Goal: Communication & Community: Answer question/provide support

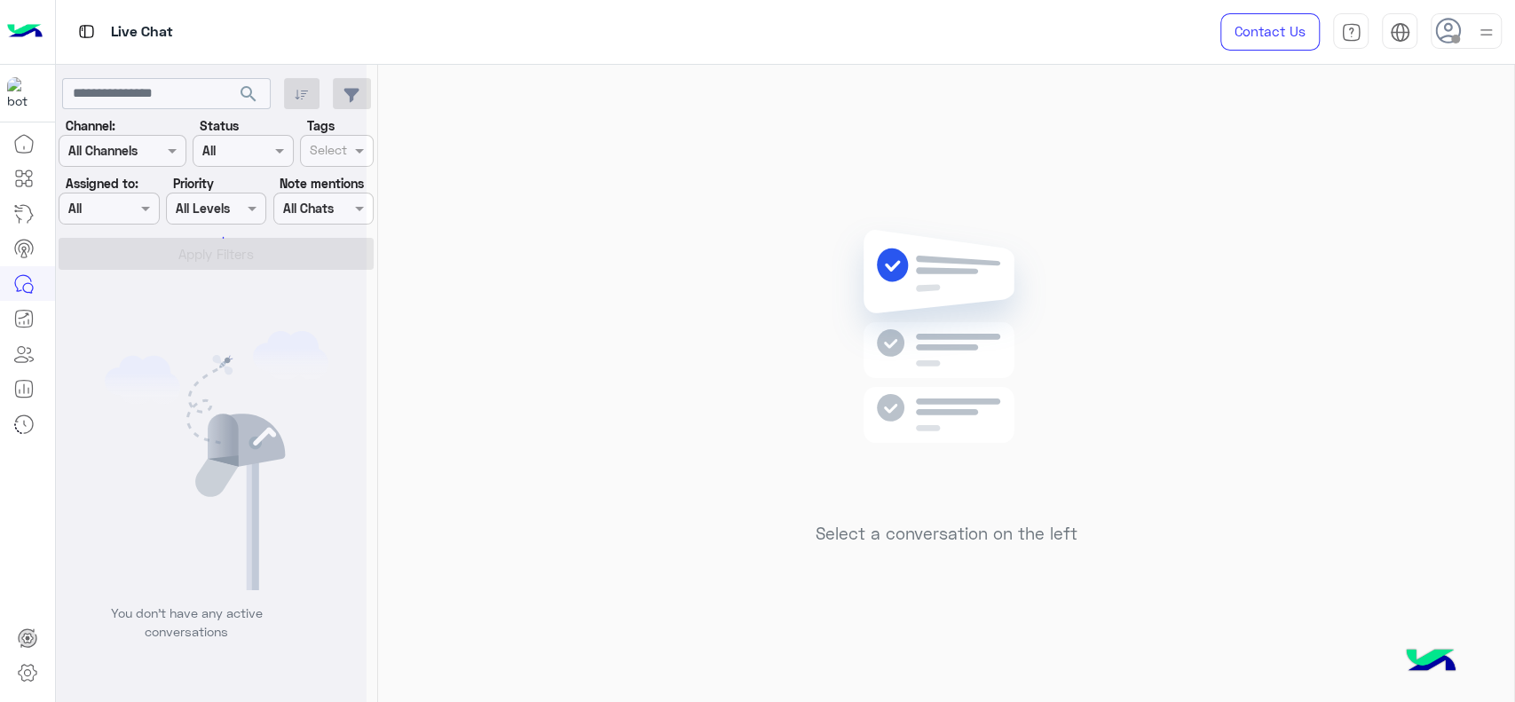
click at [1462, 39] on div at bounding box center [1466, 31] width 71 height 36
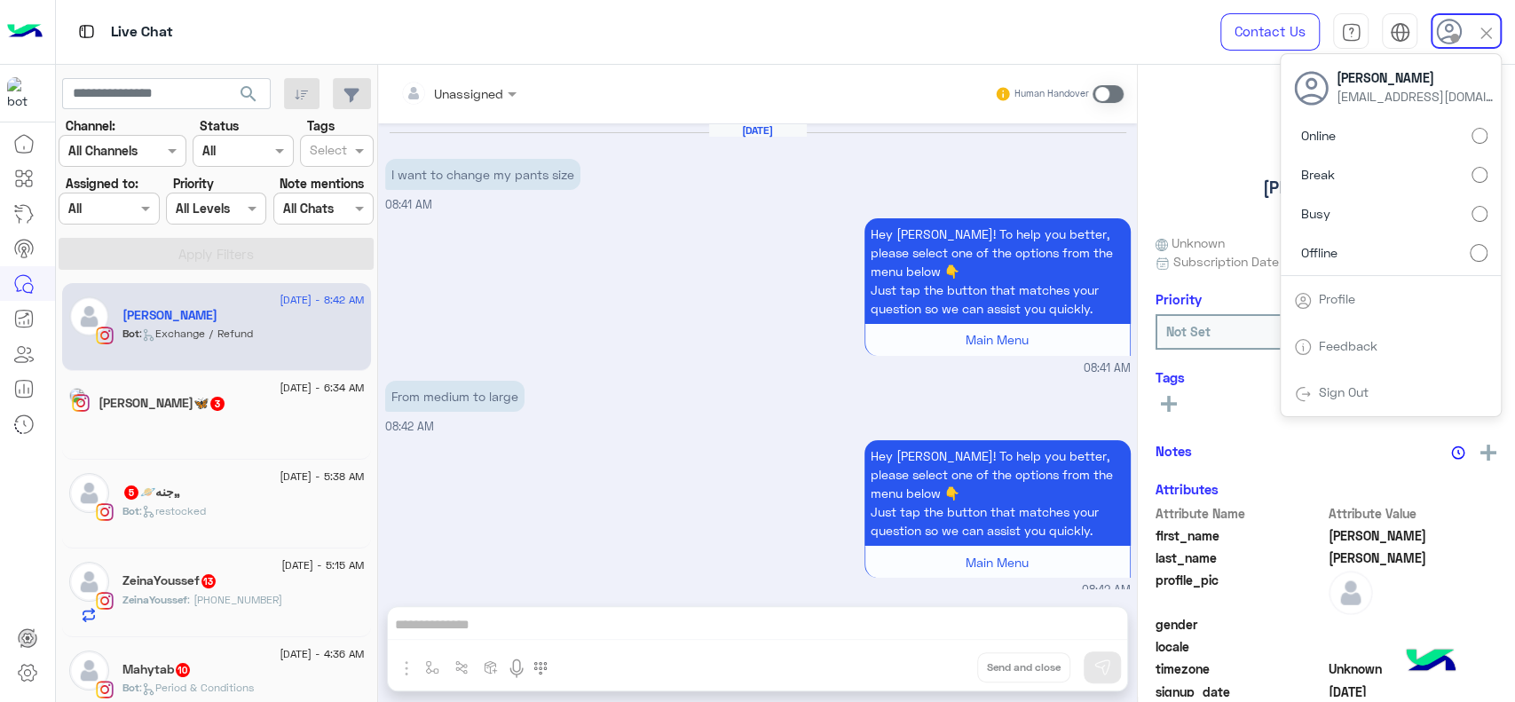
scroll to position [910, 0]
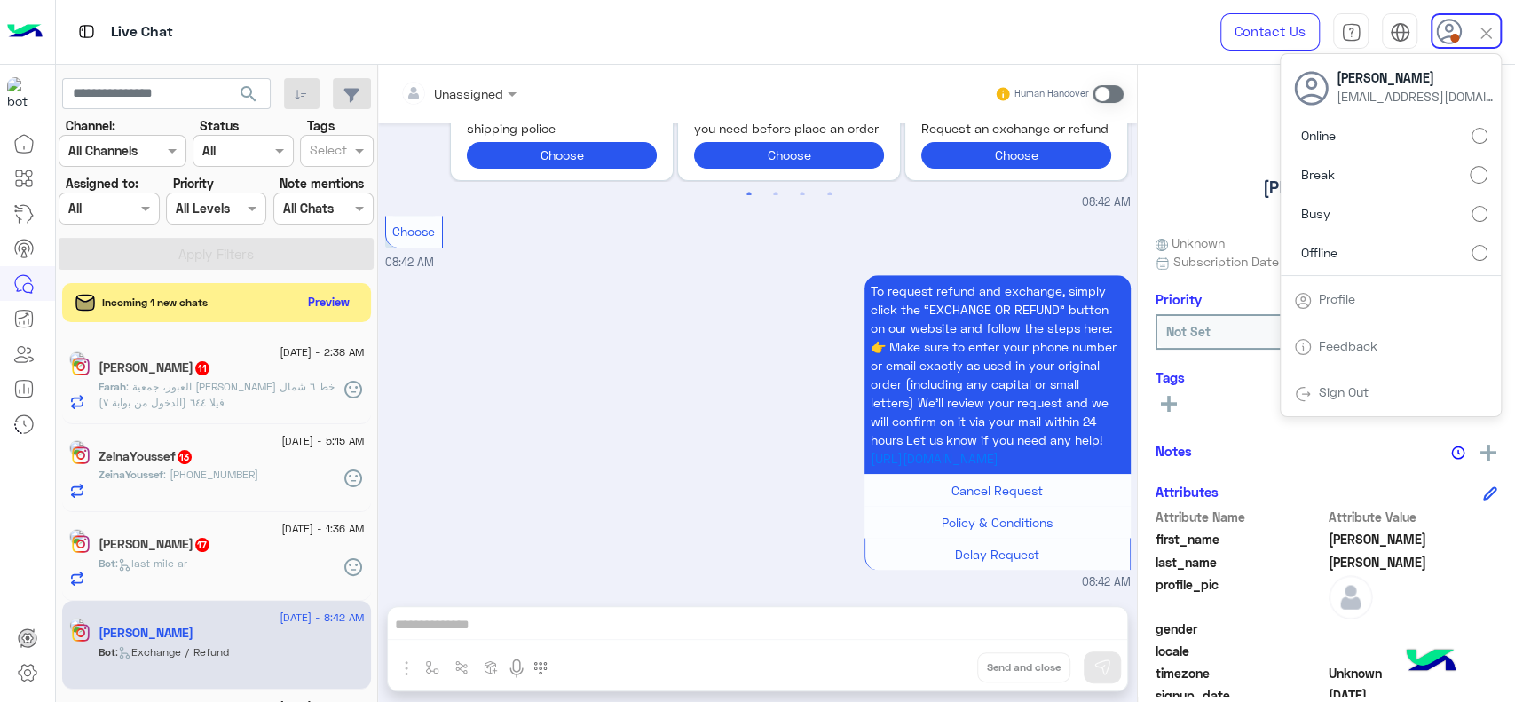
click at [1079, 30] on div "Live Chat Contact Us Help Center عربي English Jana Aboelseoud Janaaboelseoudd@g…" at bounding box center [786, 32] width 1460 height 65
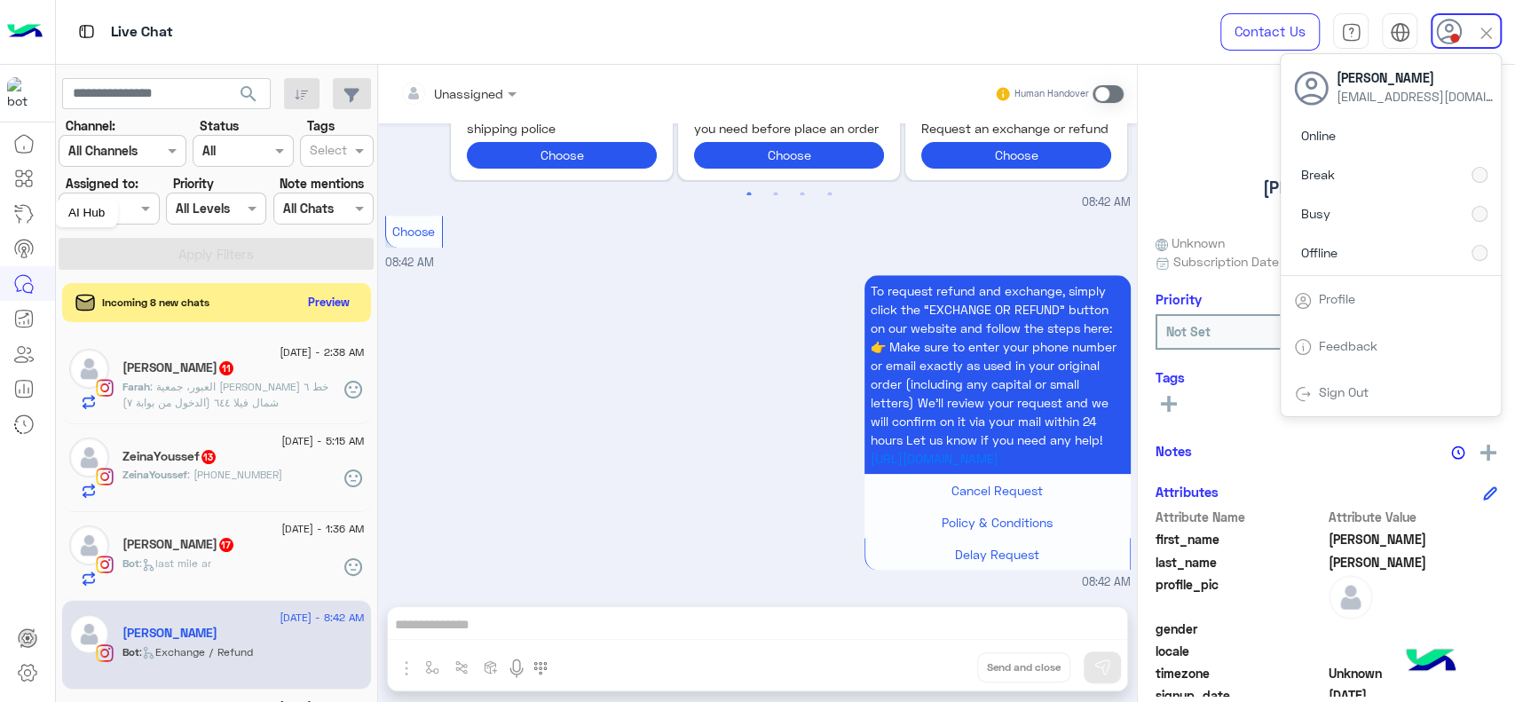
click at [123, 212] on div at bounding box center [108, 208] width 99 height 20
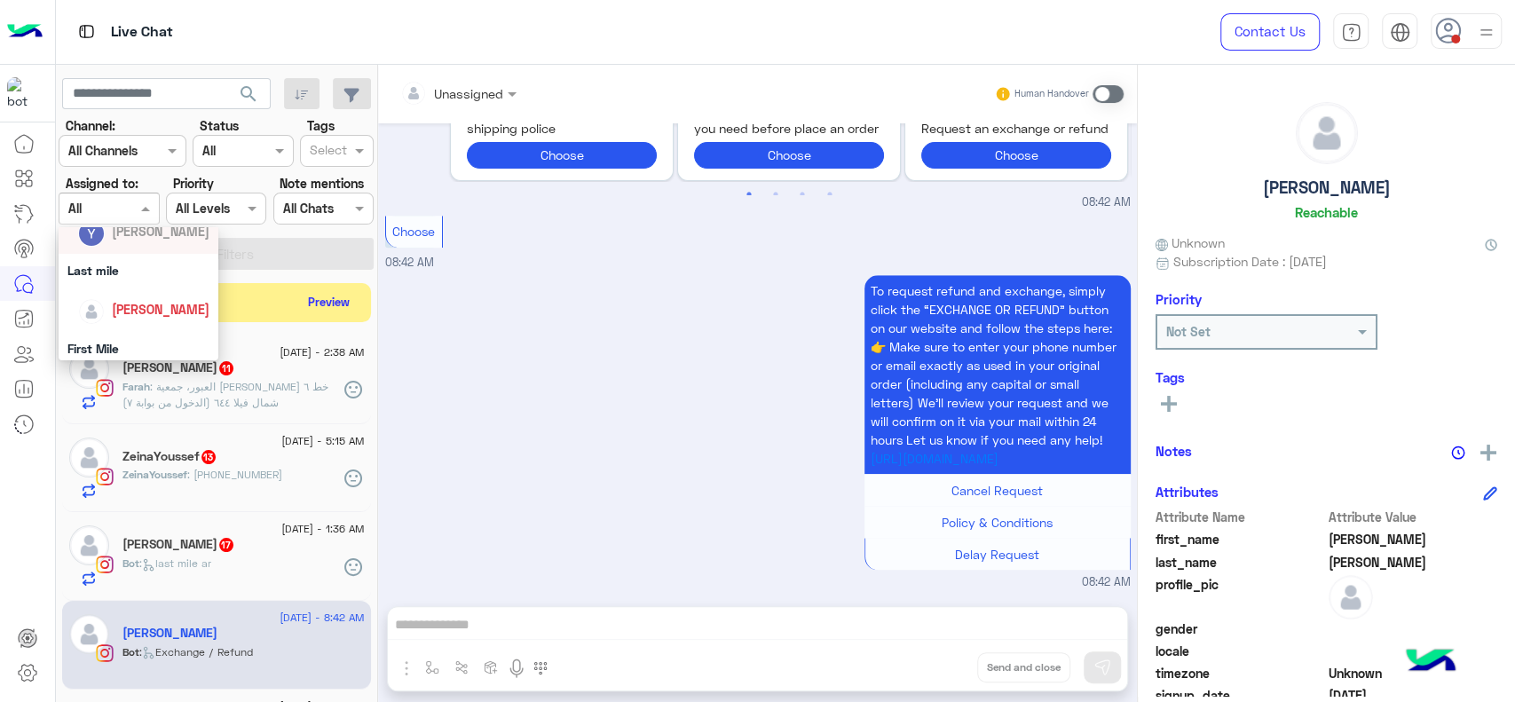
scroll to position [256, 0]
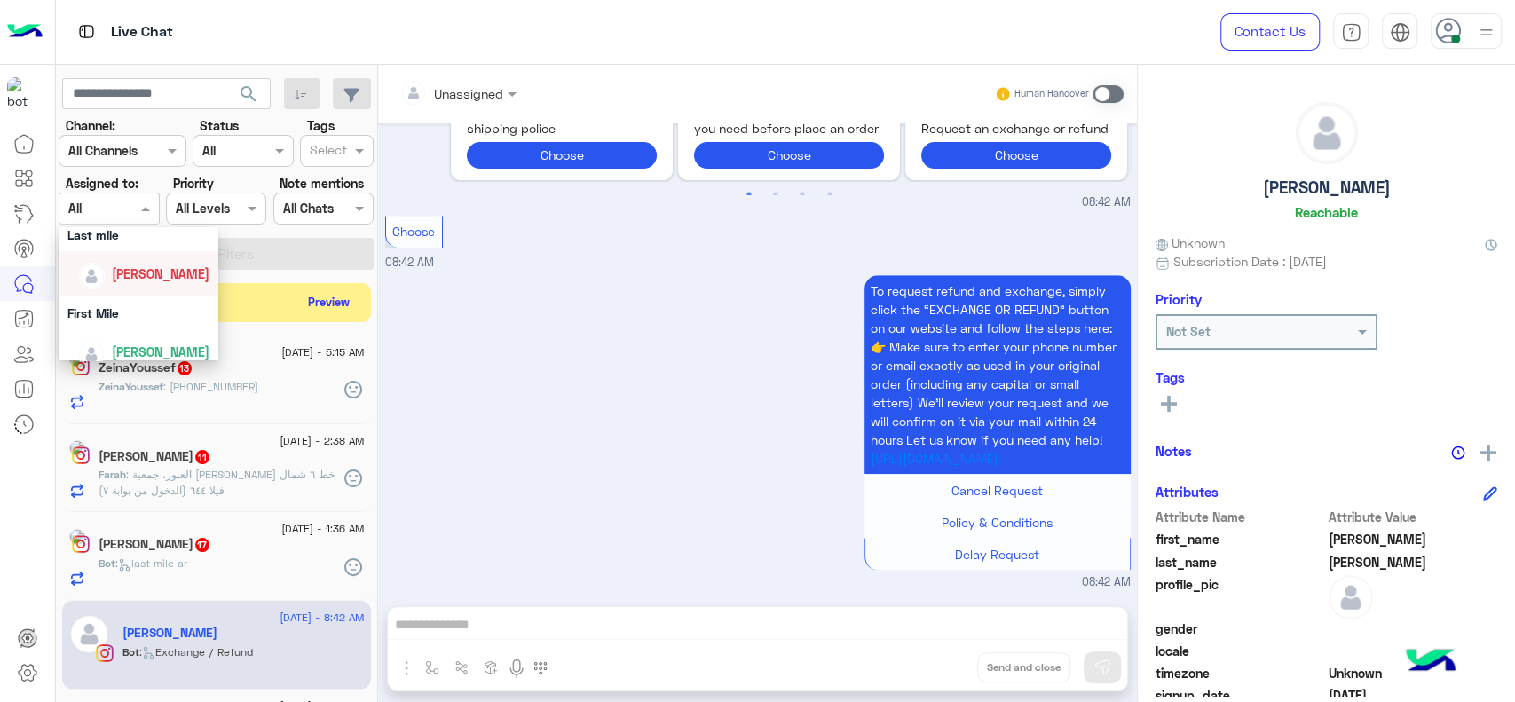
click at [156, 264] on div "[PERSON_NAME]" at bounding box center [161, 273] width 98 height 19
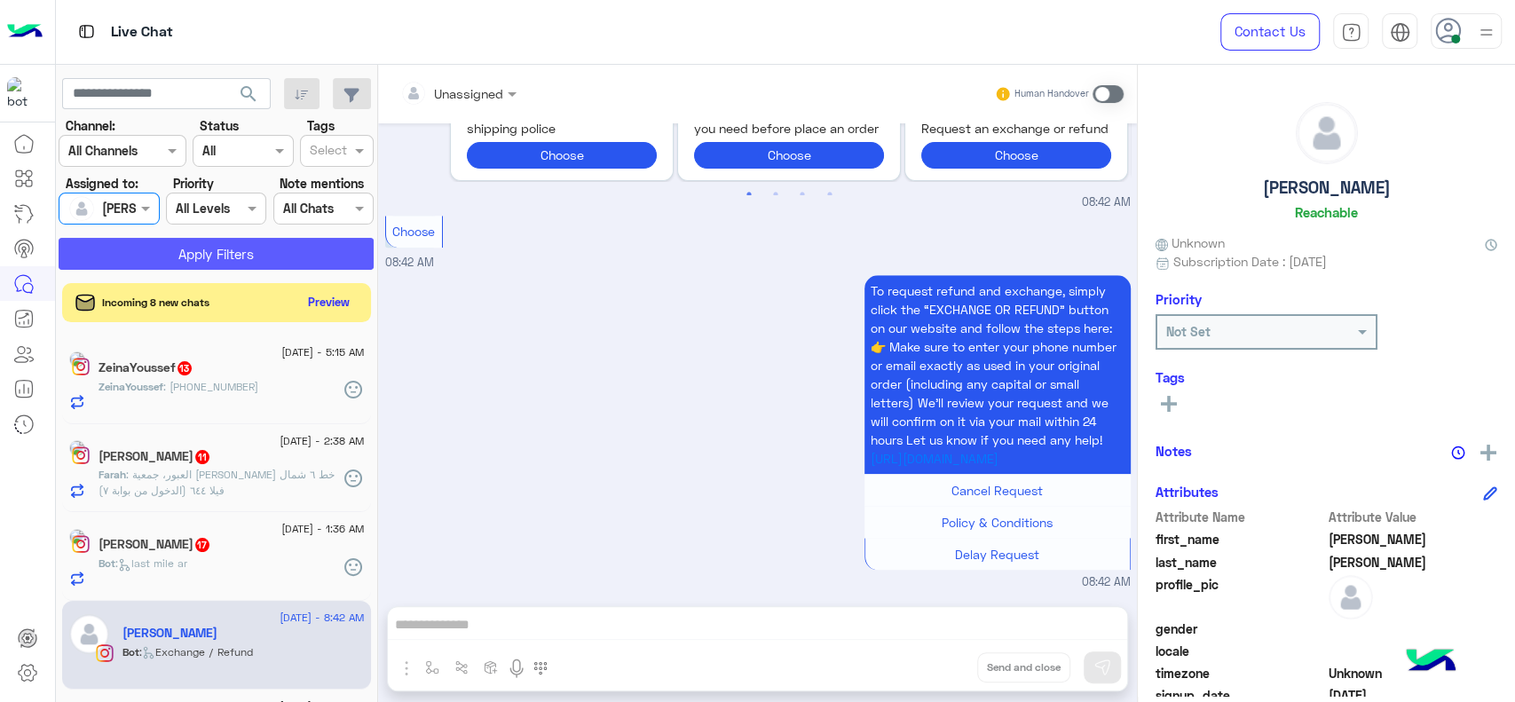
click at [220, 264] on button "Apply Filters" at bounding box center [216, 254] width 315 height 32
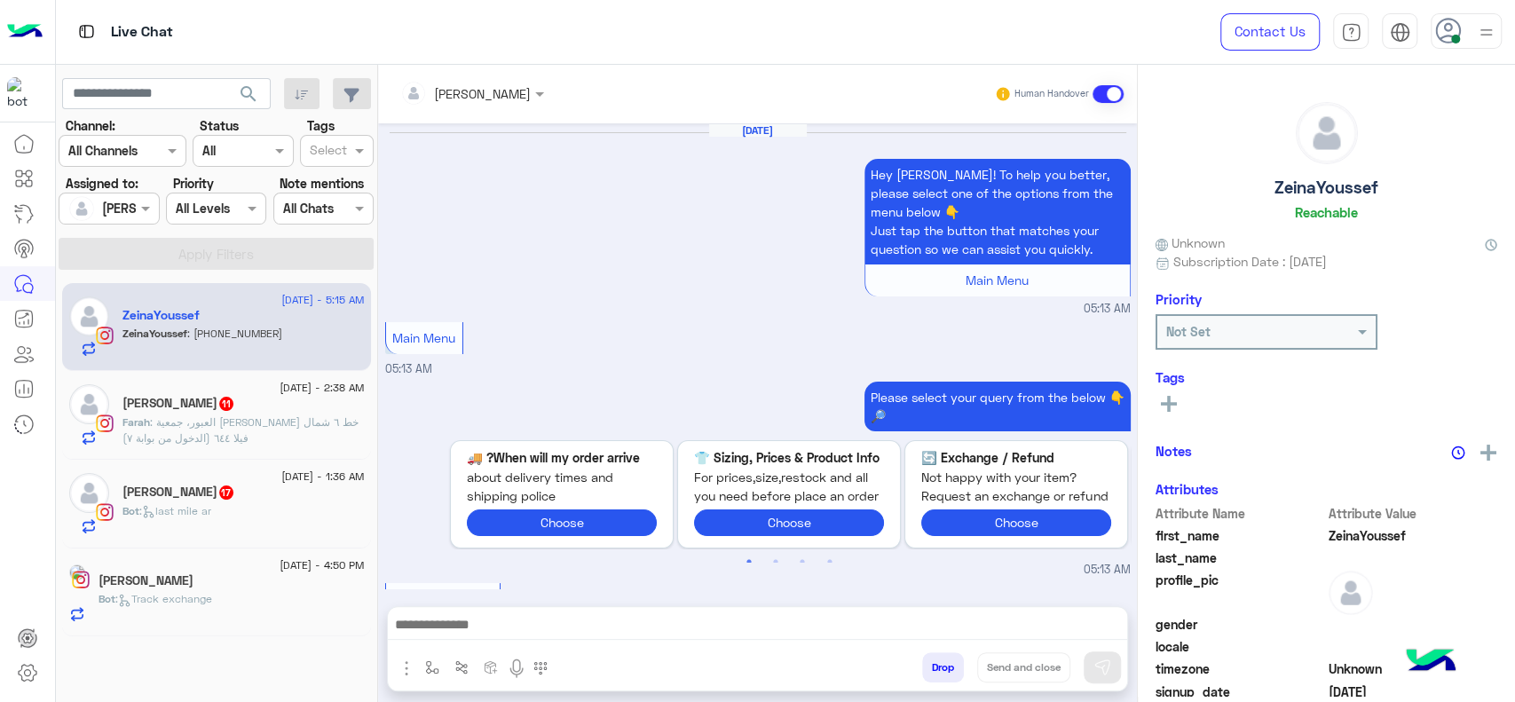
scroll to position [1633, 0]
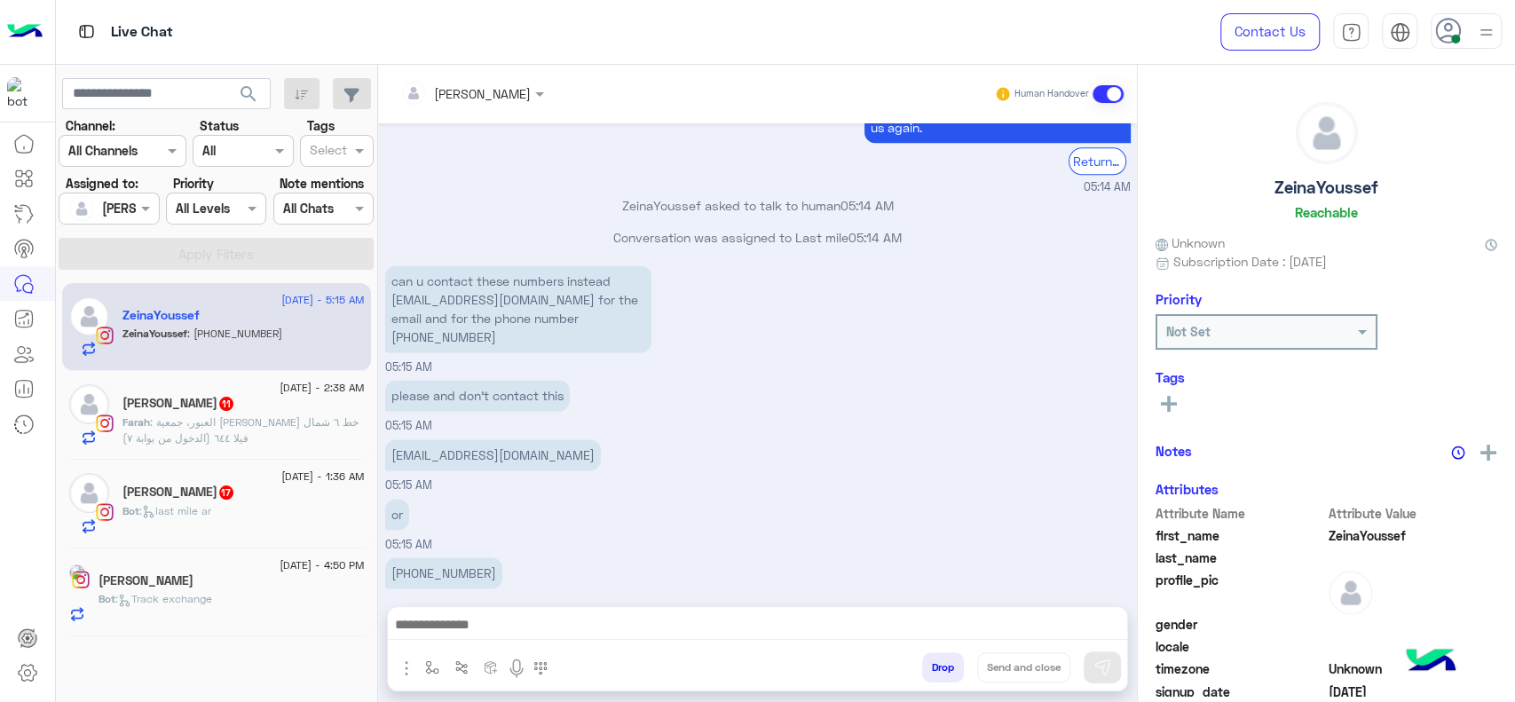
click at [625, 383] on div "please and don’t contact this 05:15 AM" at bounding box center [758, 404] width 746 height 59
click at [231, 588] on div "𝓳𝓸𝓮" at bounding box center [243, 582] width 242 height 19
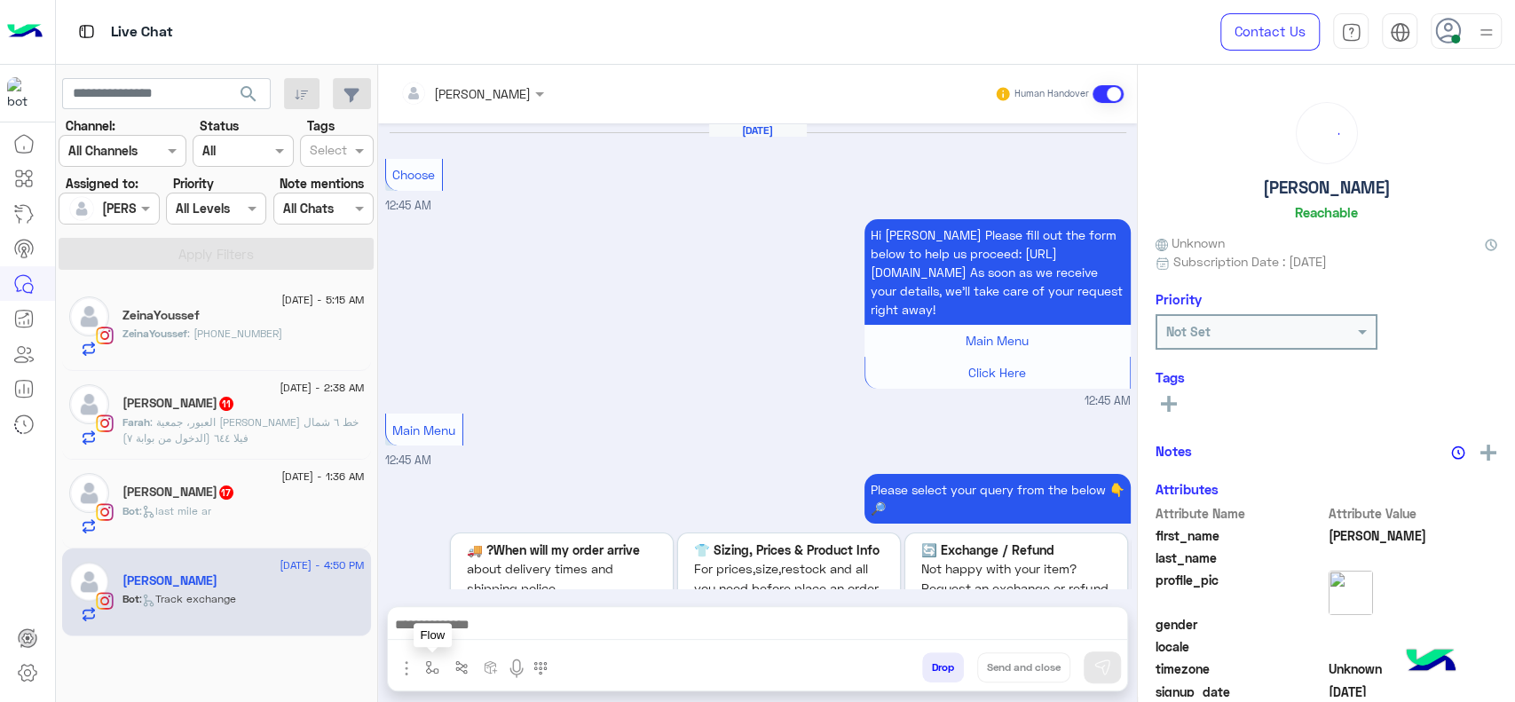
scroll to position [1626, 0]
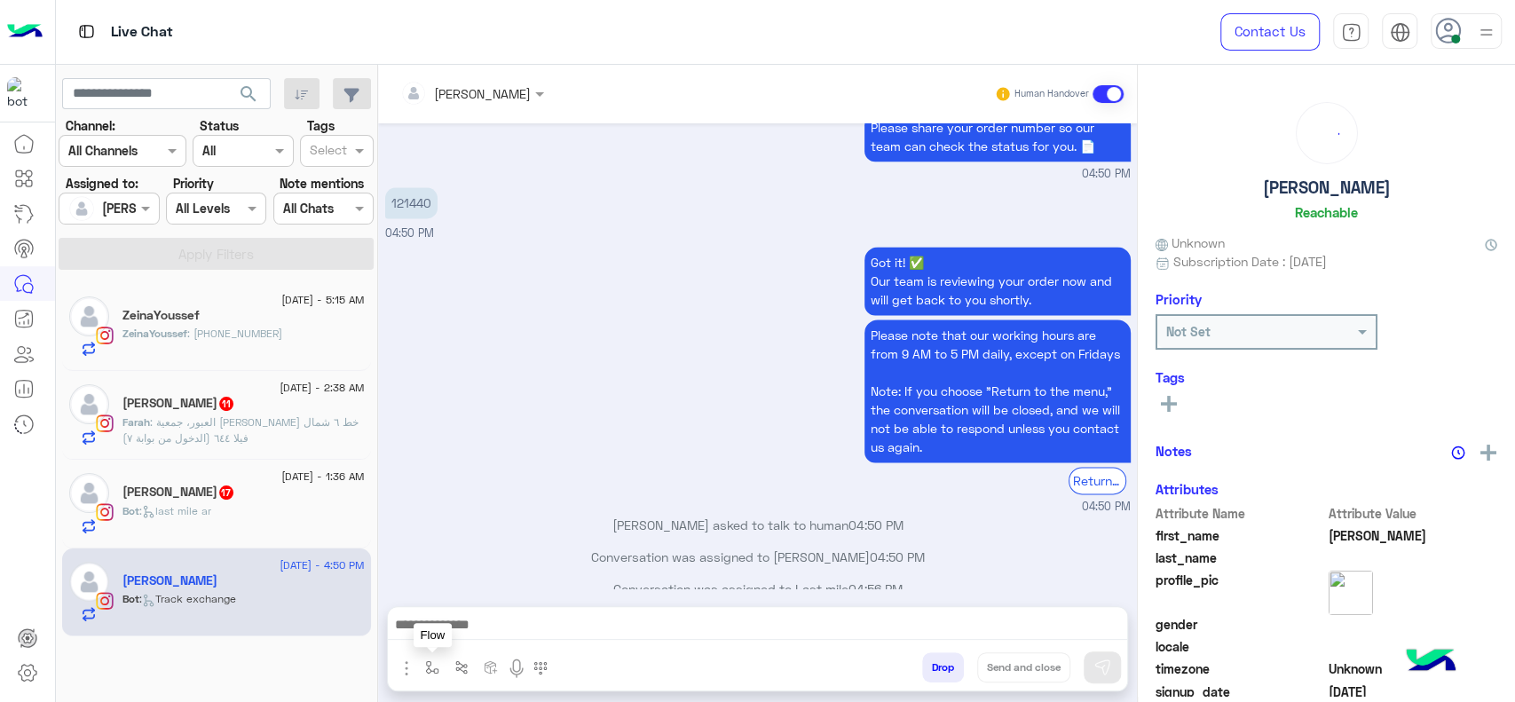
click at [420, 671] on button "button" at bounding box center [432, 666] width 29 height 29
click at [450, 632] on input "text" at bounding box center [464, 629] width 73 height 20
click at [599, 417] on div "Got it! ✅ Our team is reviewing your order now and will get back to you shortly…" at bounding box center [758, 378] width 746 height 273
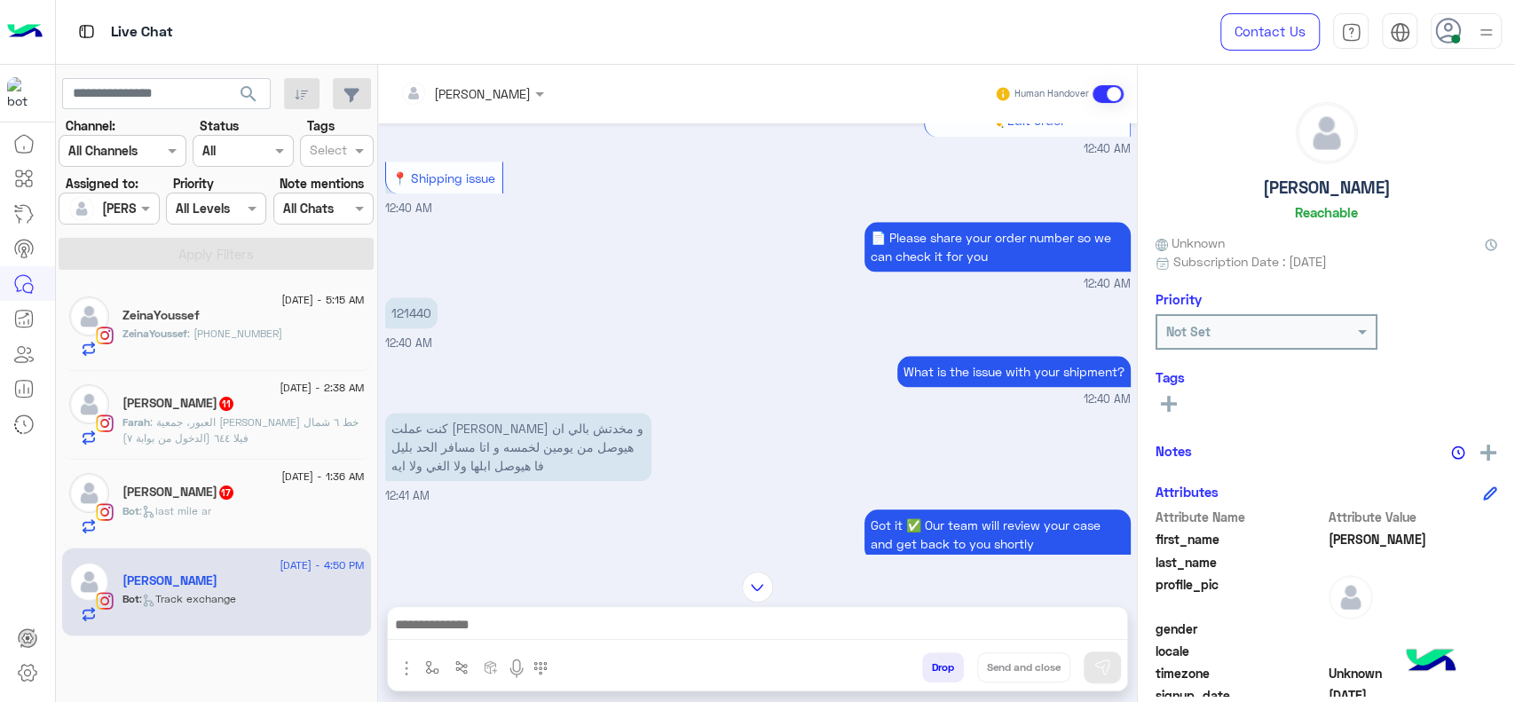
scroll to position [1232, 0]
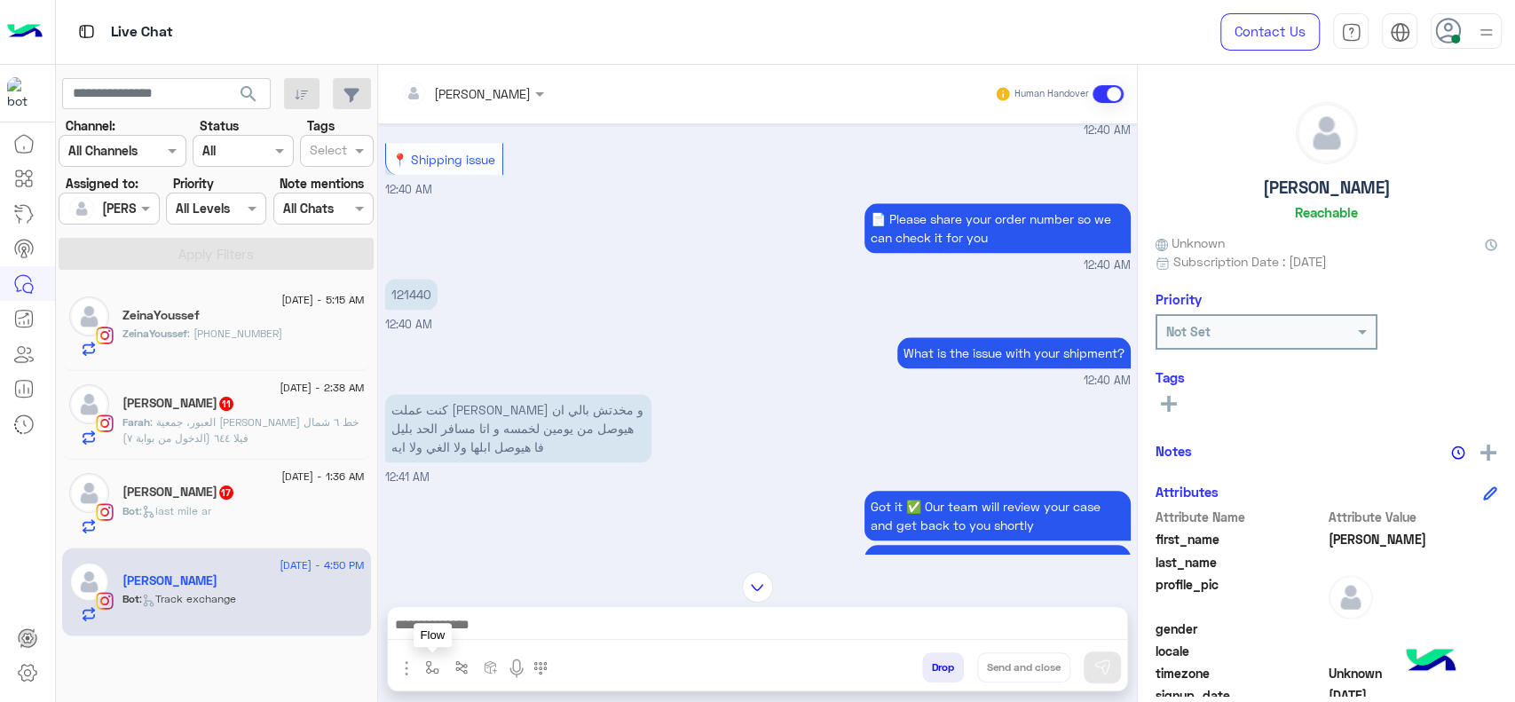
click at [440, 670] on button "button" at bounding box center [432, 666] width 29 height 29
click at [463, 632] on input "text" at bounding box center [464, 629] width 73 height 20
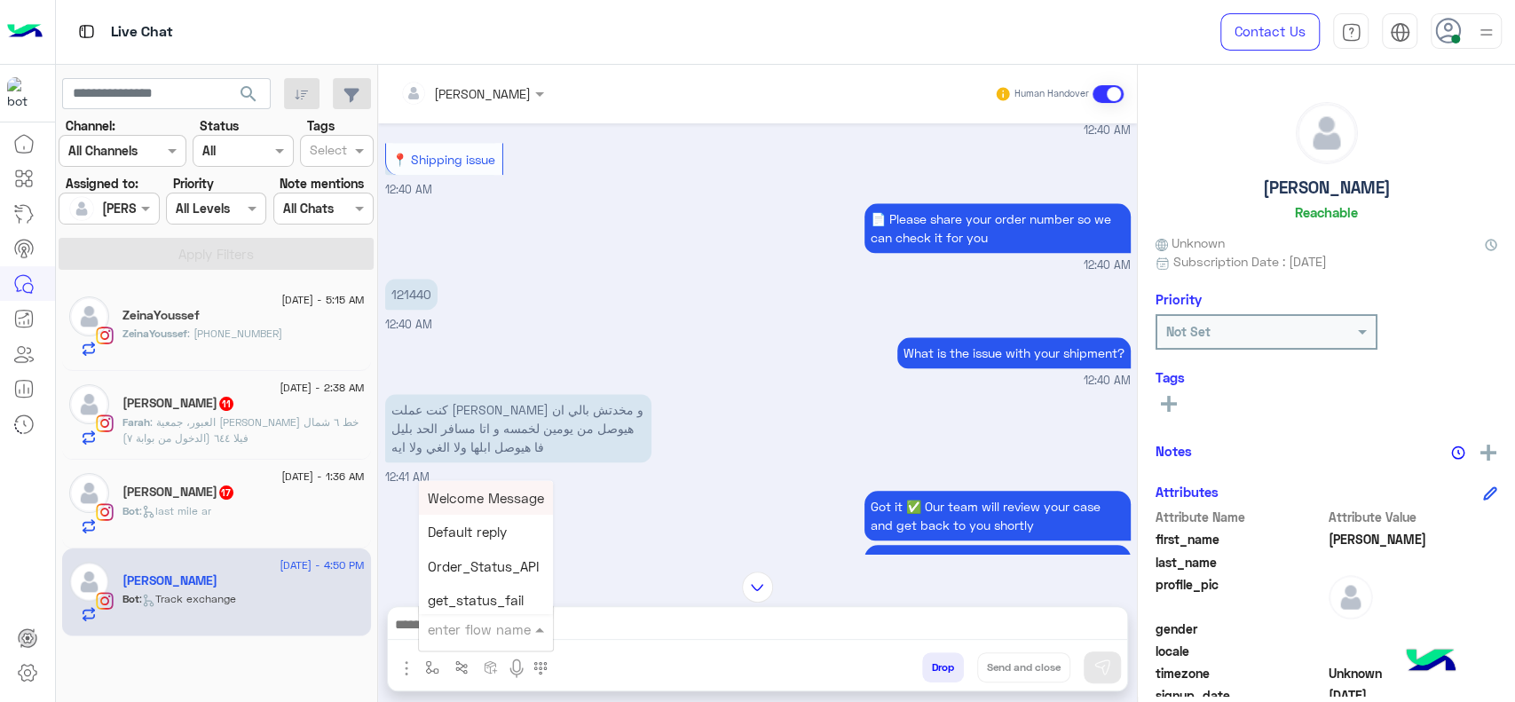
type input "*"
click at [476, 568] on span "J Greeting" at bounding box center [460, 562] width 64 height 16
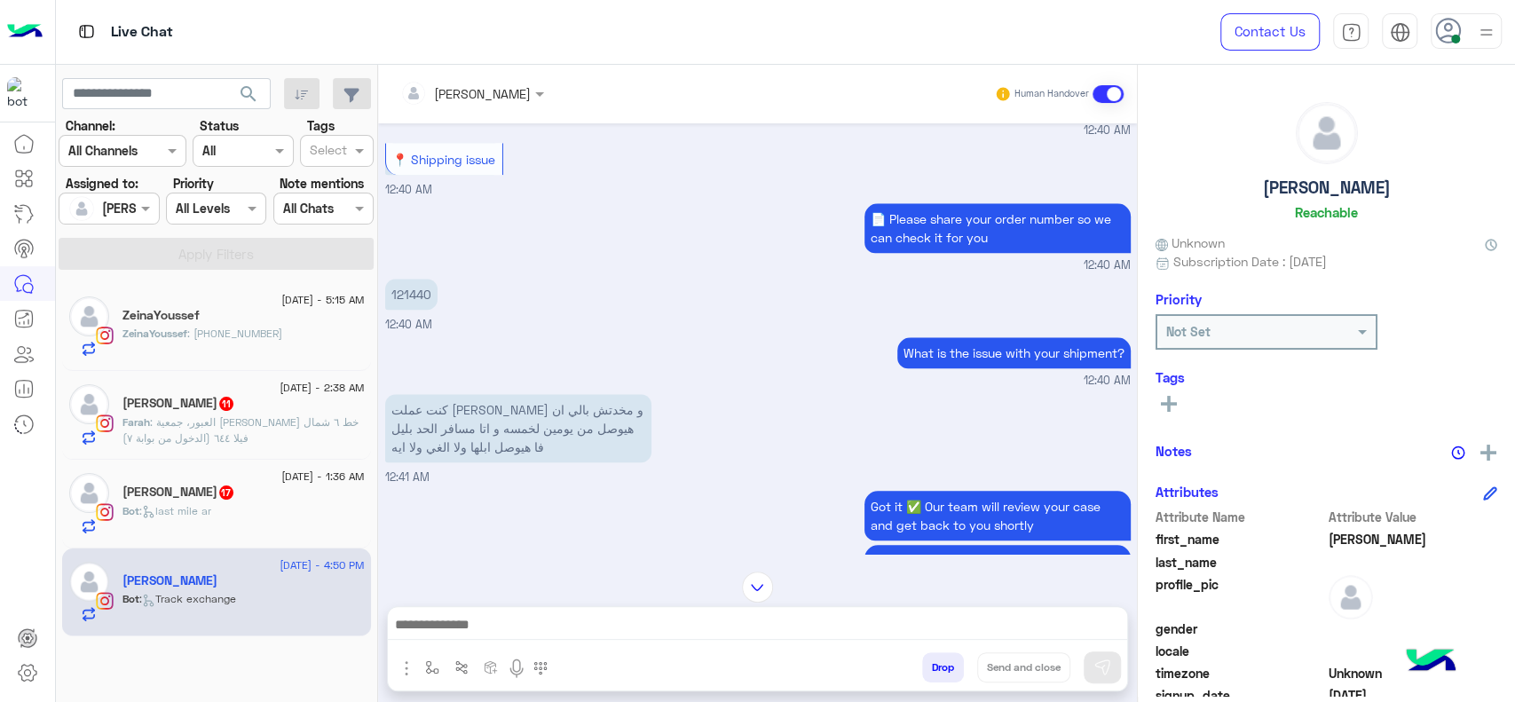
type textarea "**********"
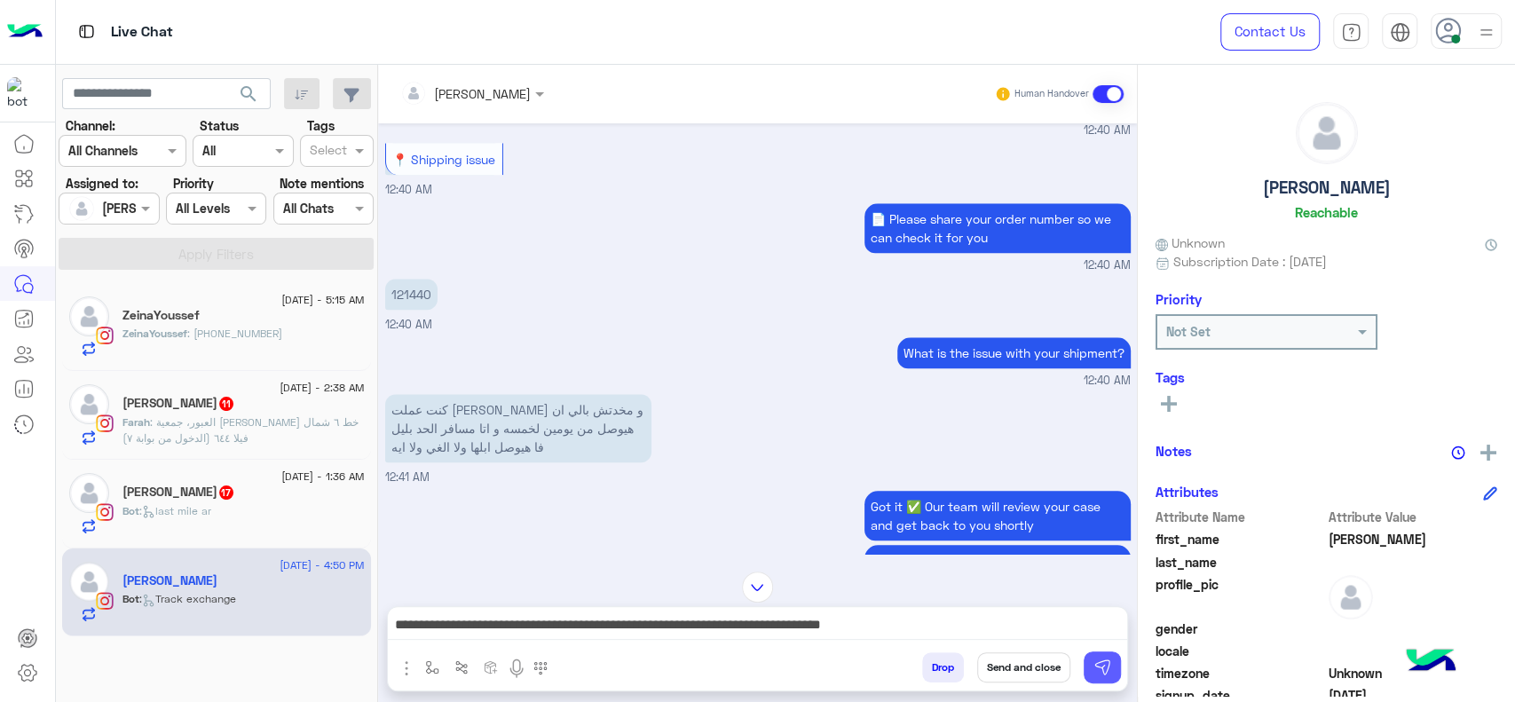
click at [1097, 664] on img at bounding box center [1102, 668] width 18 height 18
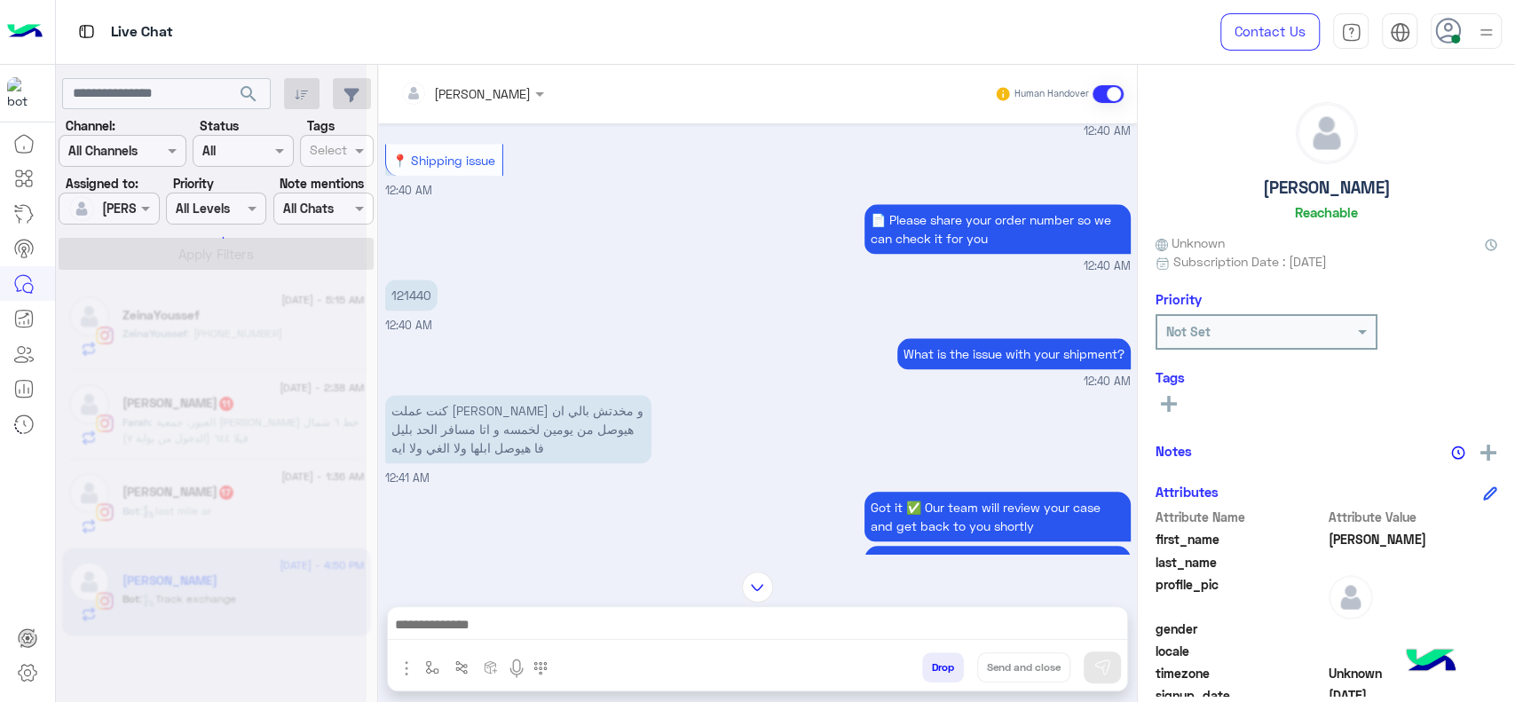
scroll to position [3373, 0]
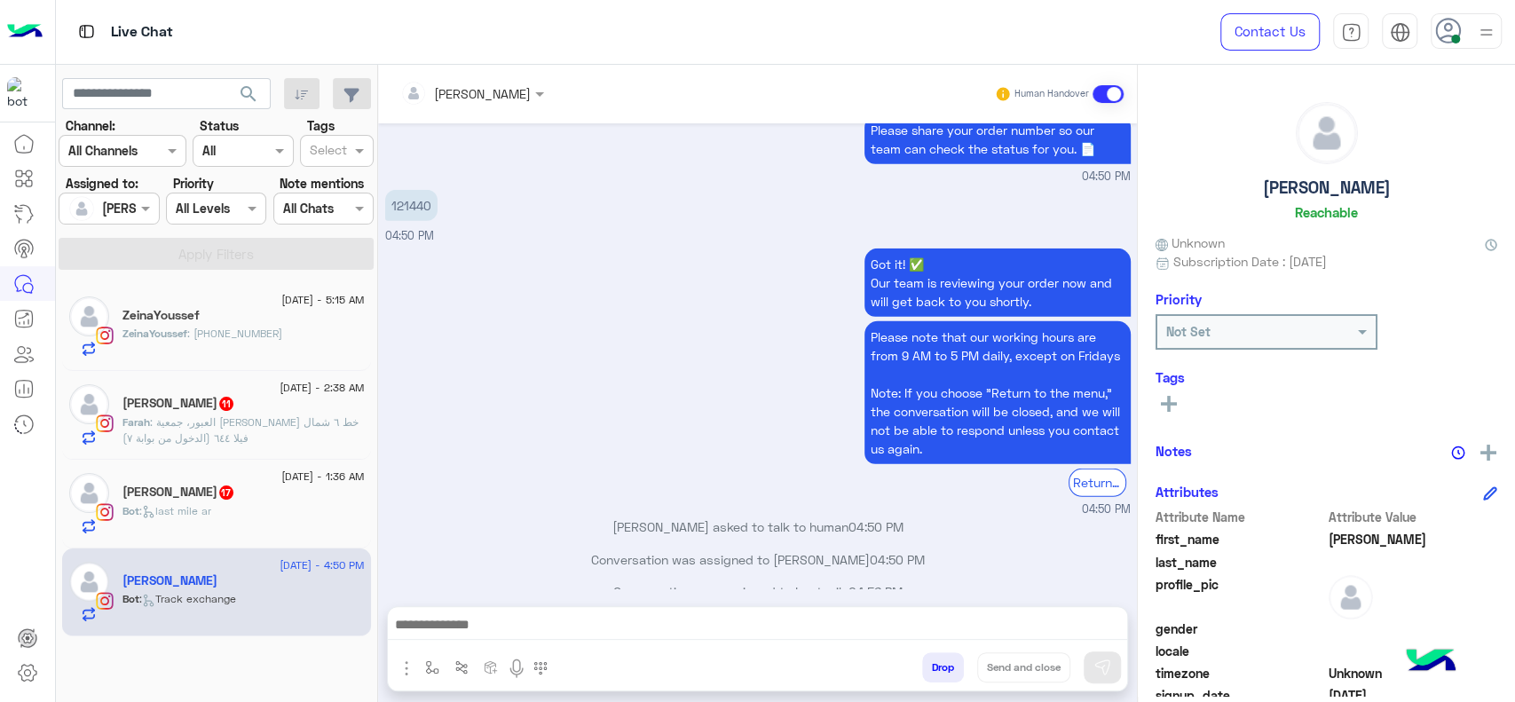
click at [170, 492] on h5 "Rewan Hassan رِوان حسنْ 17" at bounding box center [178, 492] width 113 height 15
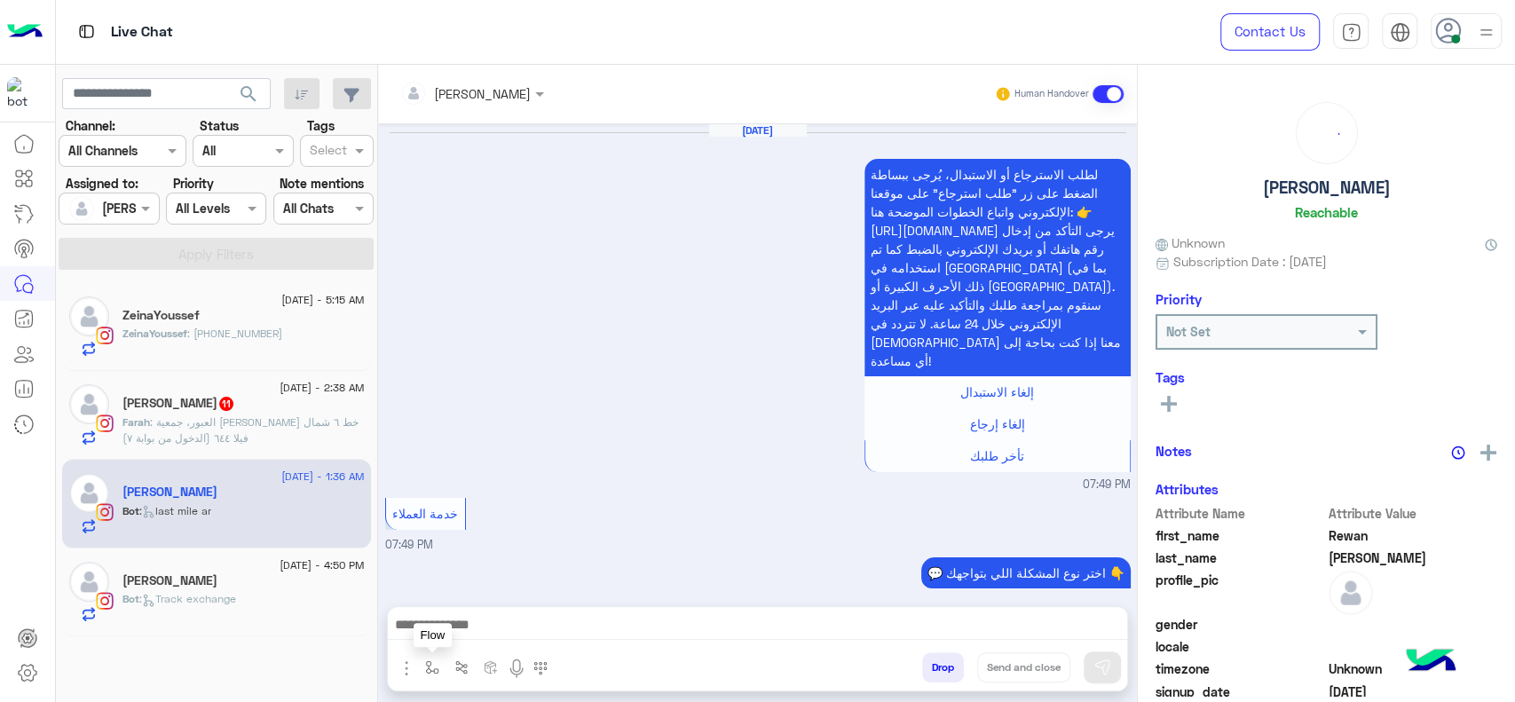
scroll to position [1881, 0]
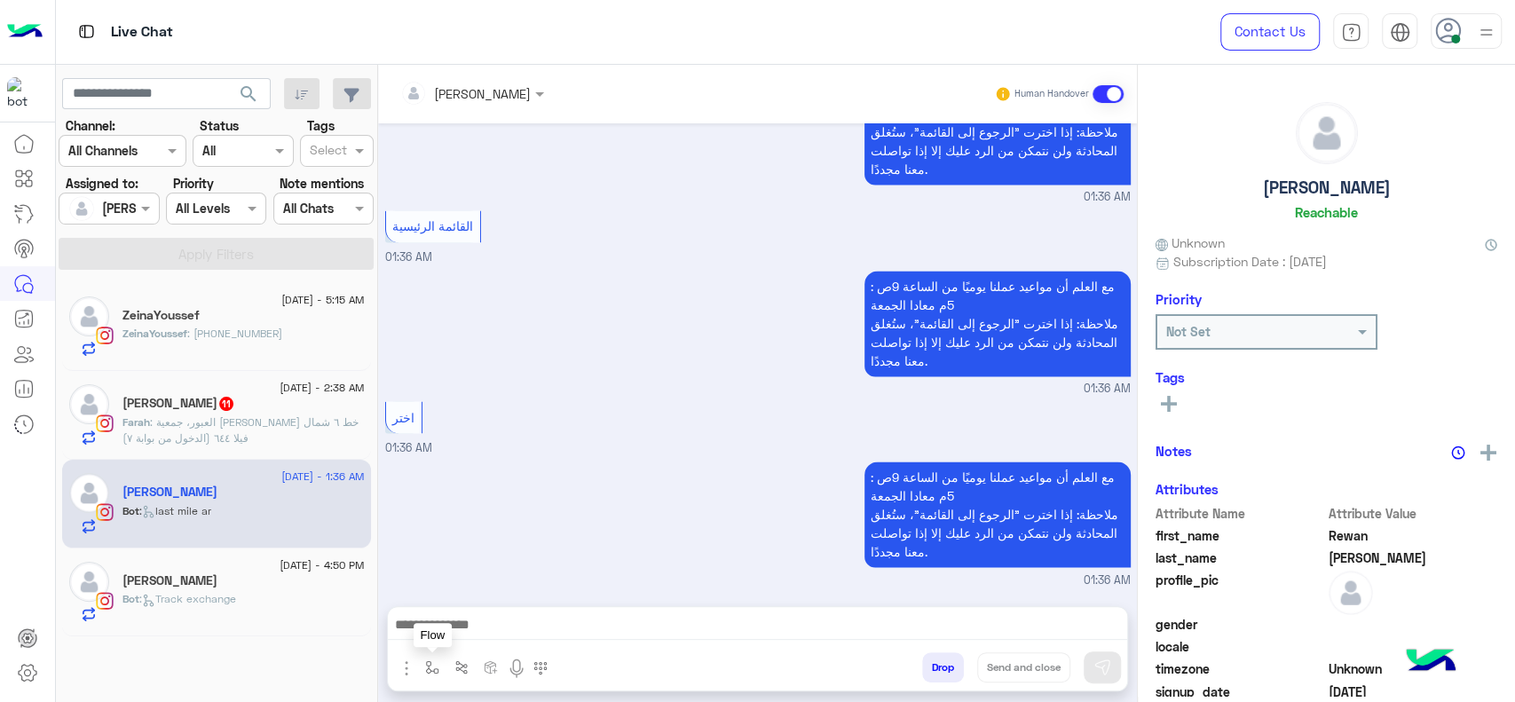
click at [428, 662] on img "button" at bounding box center [432, 667] width 14 height 14
click at [469, 626] on input "text" at bounding box center [464, 629] width 73 height 20
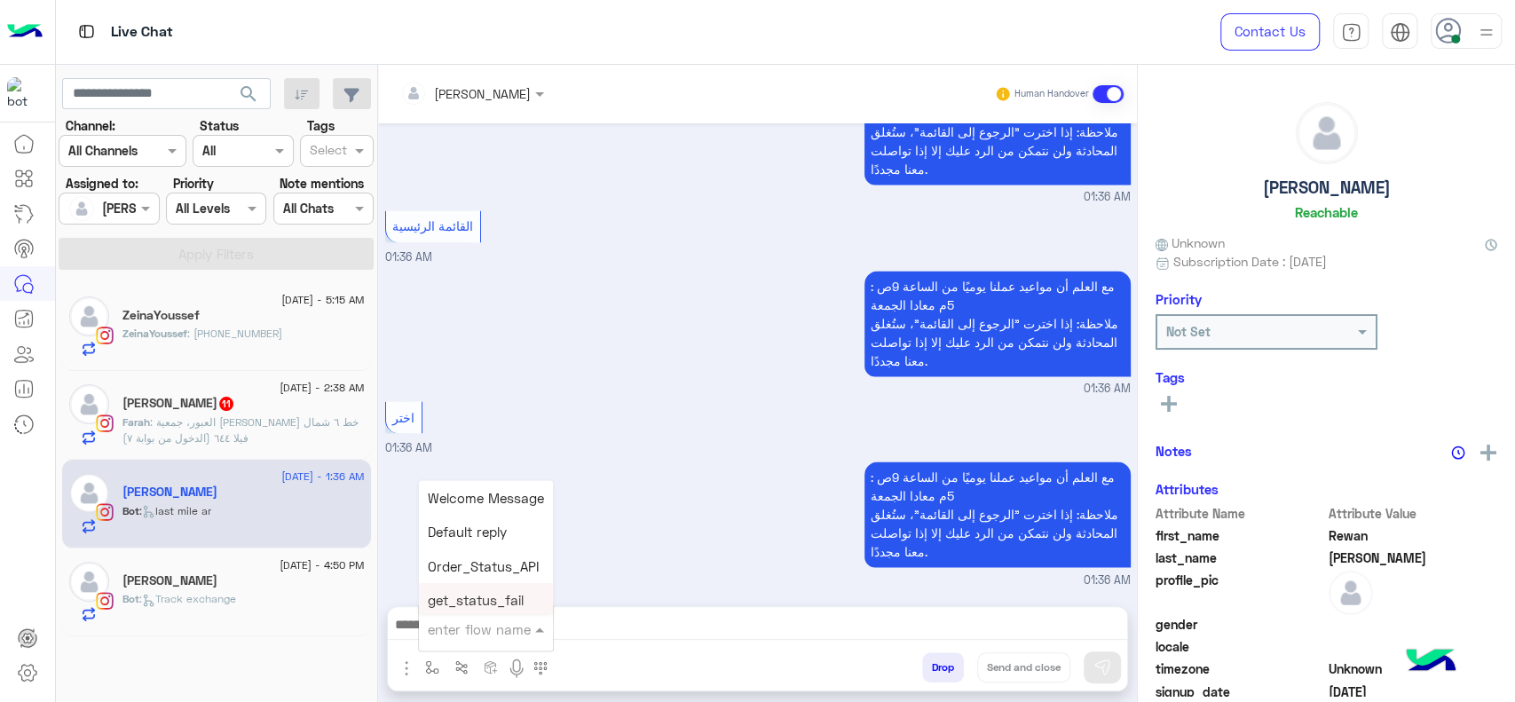
type input "*"
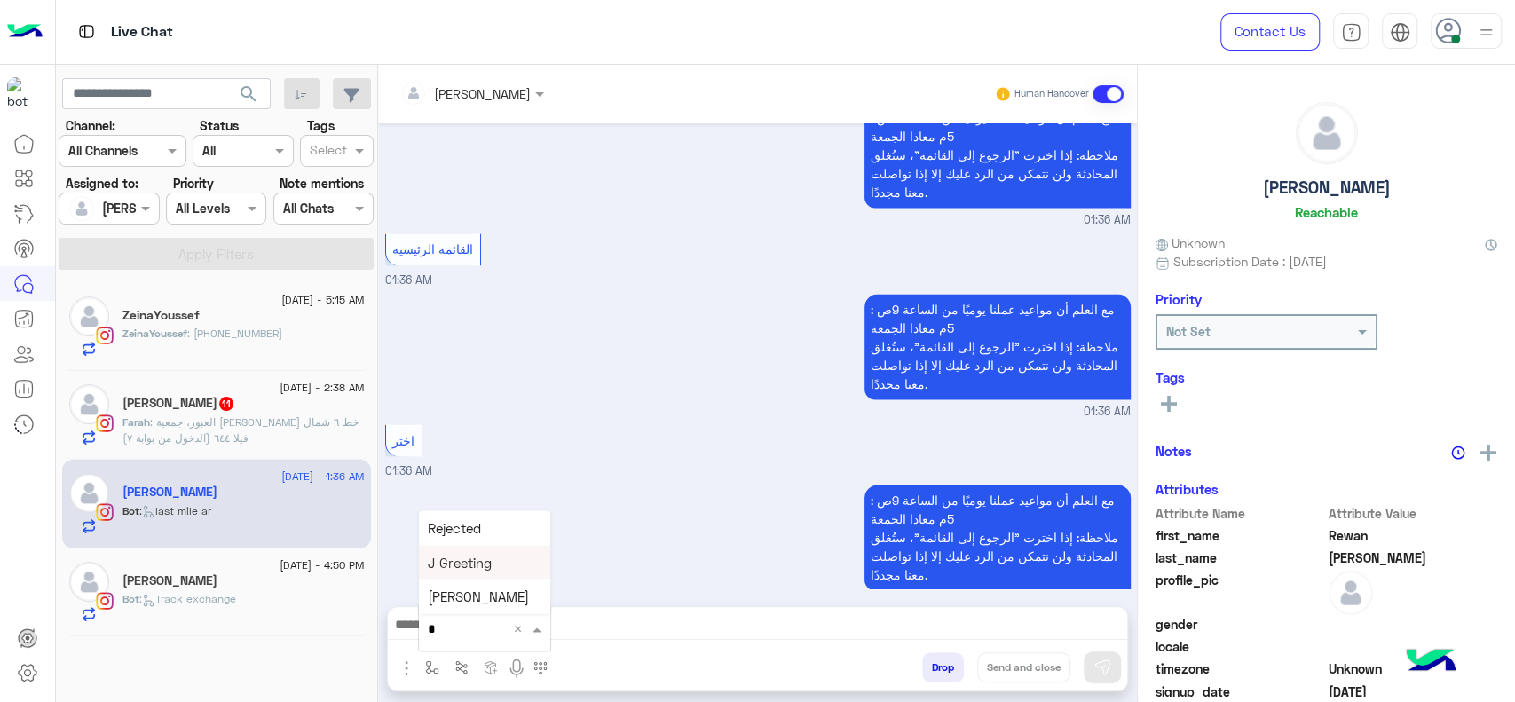
click at [476, 566] on span "J Greeting" at bounding box center [460, 562] width 64 height 16
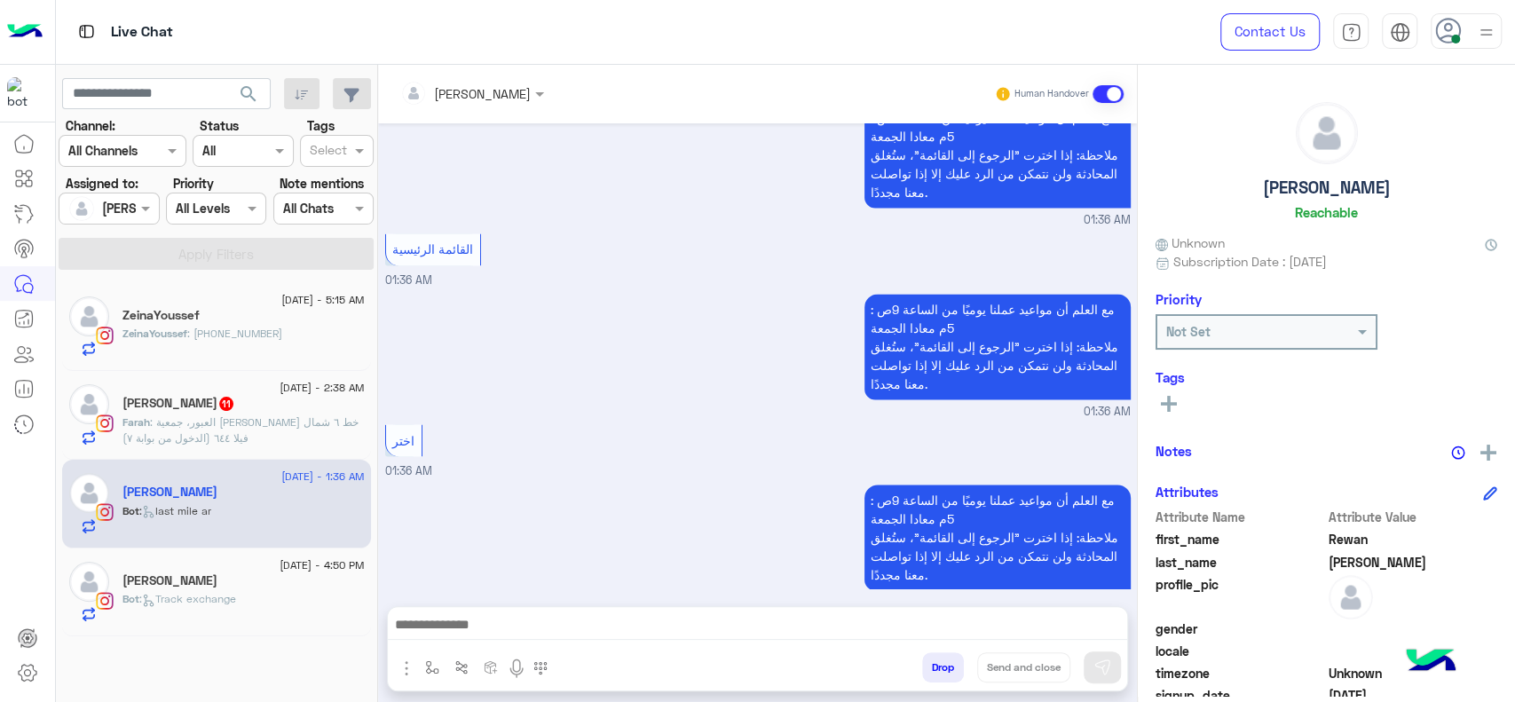
type textarea "**********"
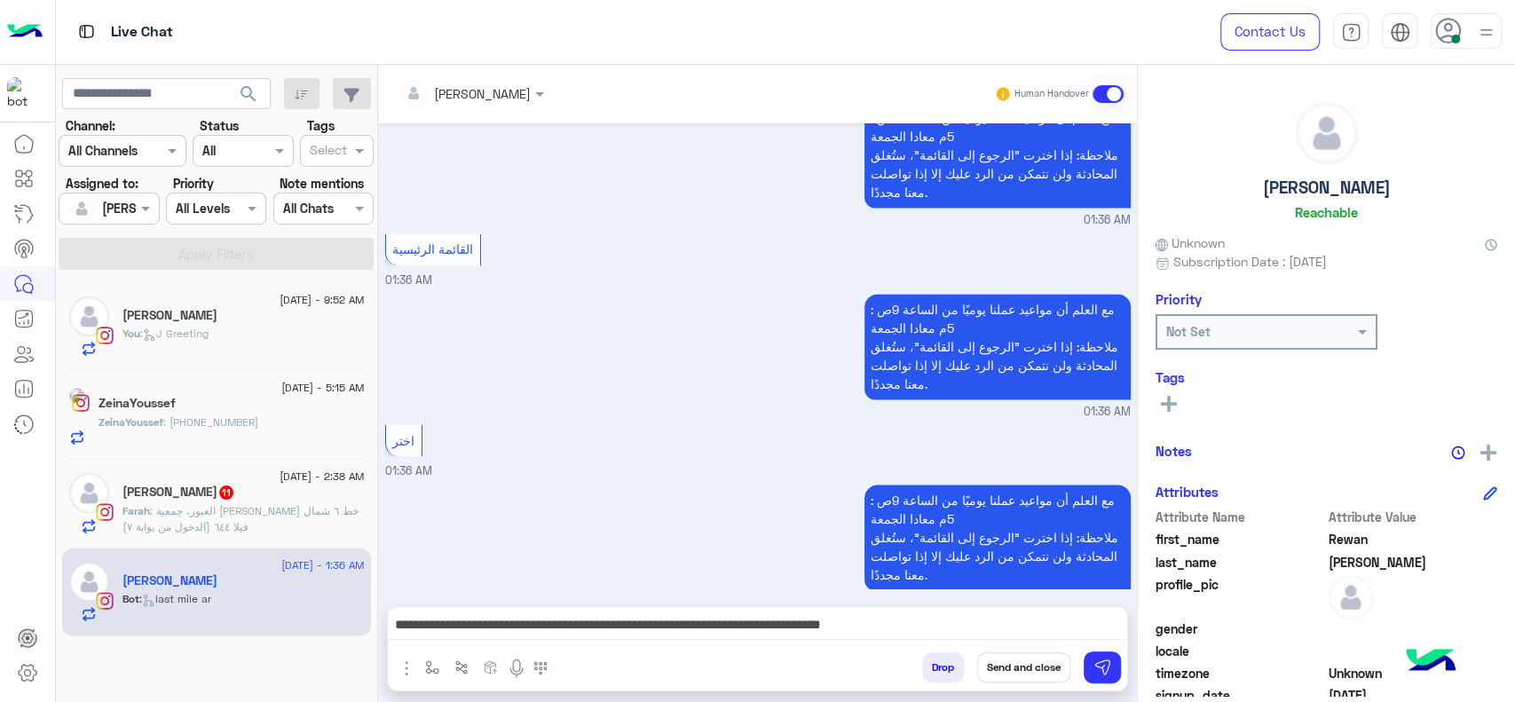
click at [663, 354] on div "مع العلم أن مواعيد عملنا يوميًا من الساعة 9ص : 5م معادا الجمعة ملاحظة: إذا اختر…" at bounding box center [758, 354] width 746 height 131
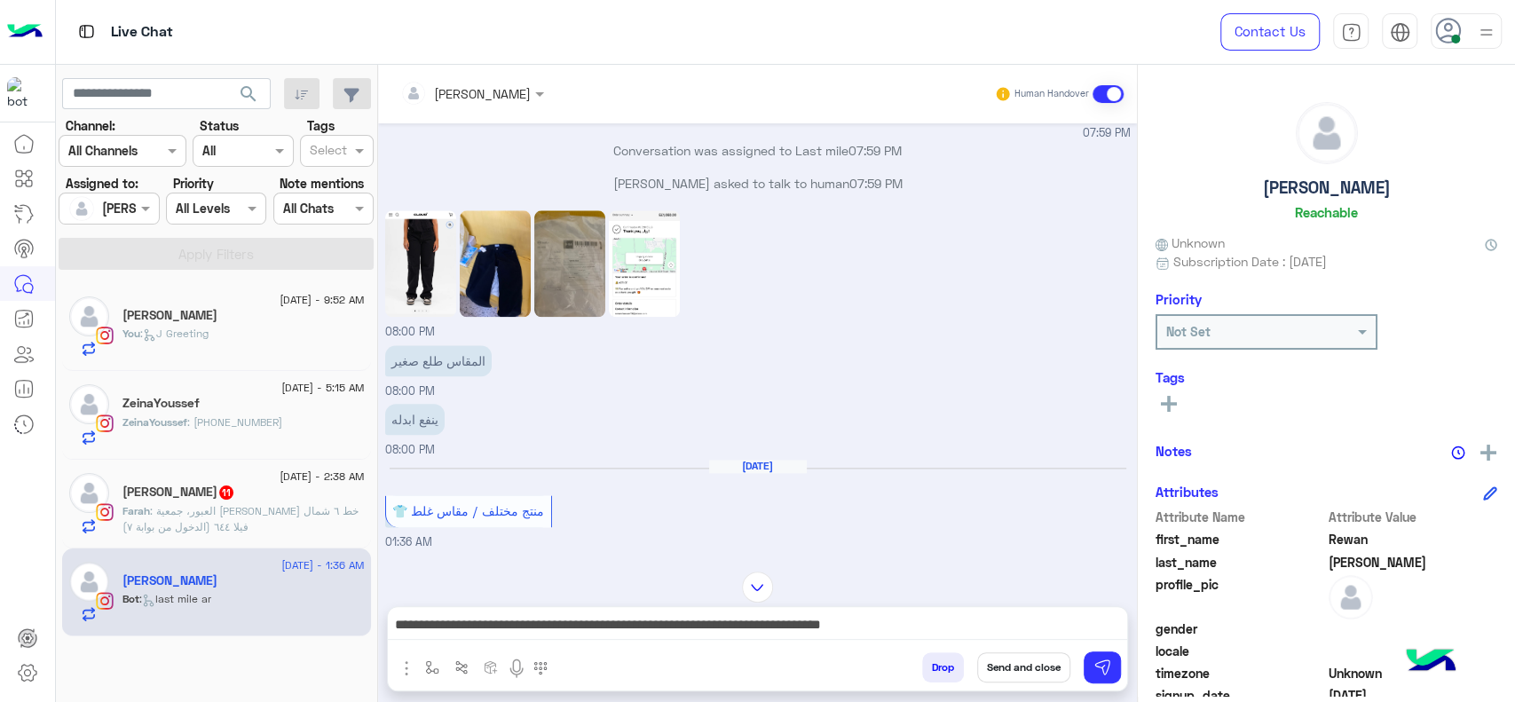
scroll to position [1301, 0]
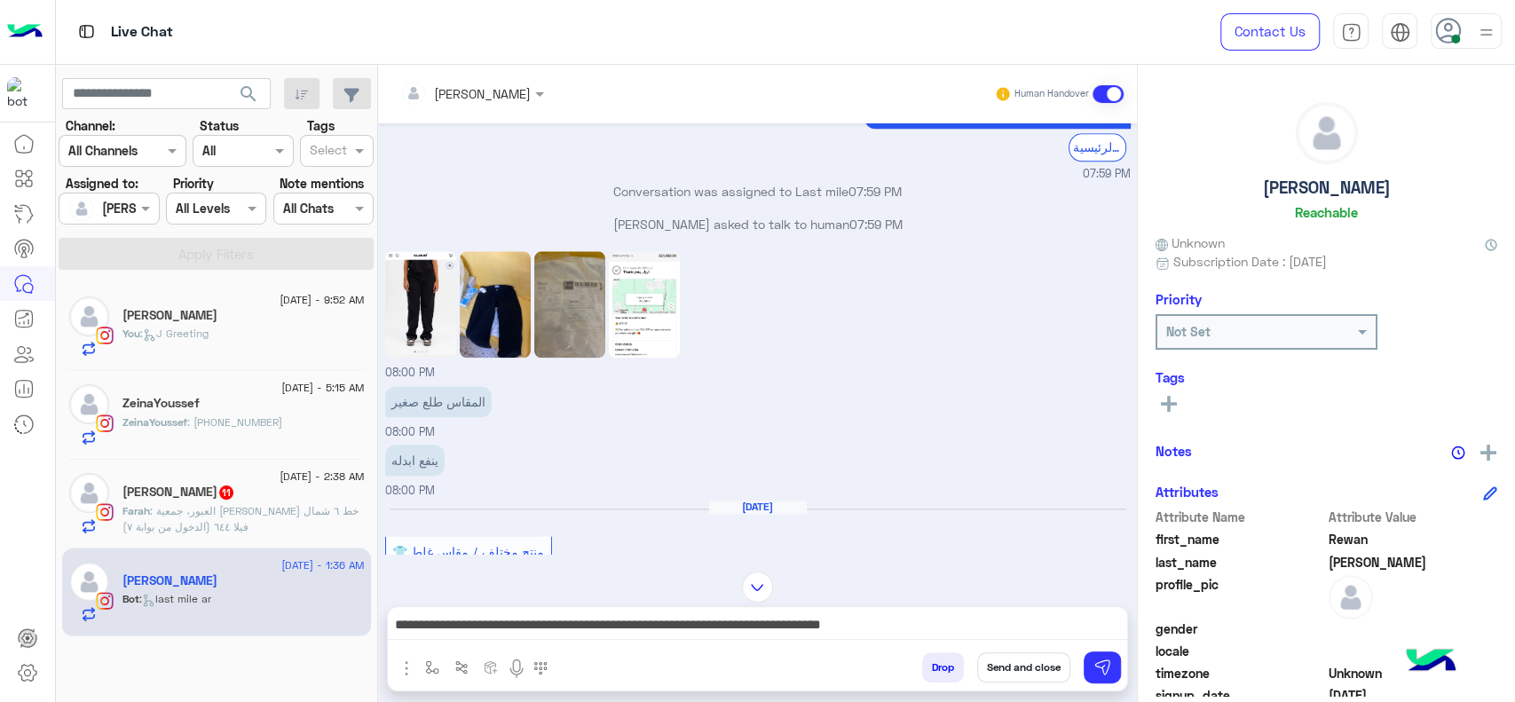
click at [454, 96] on input "text" at bounding box center [448, 93] width 97 height 19
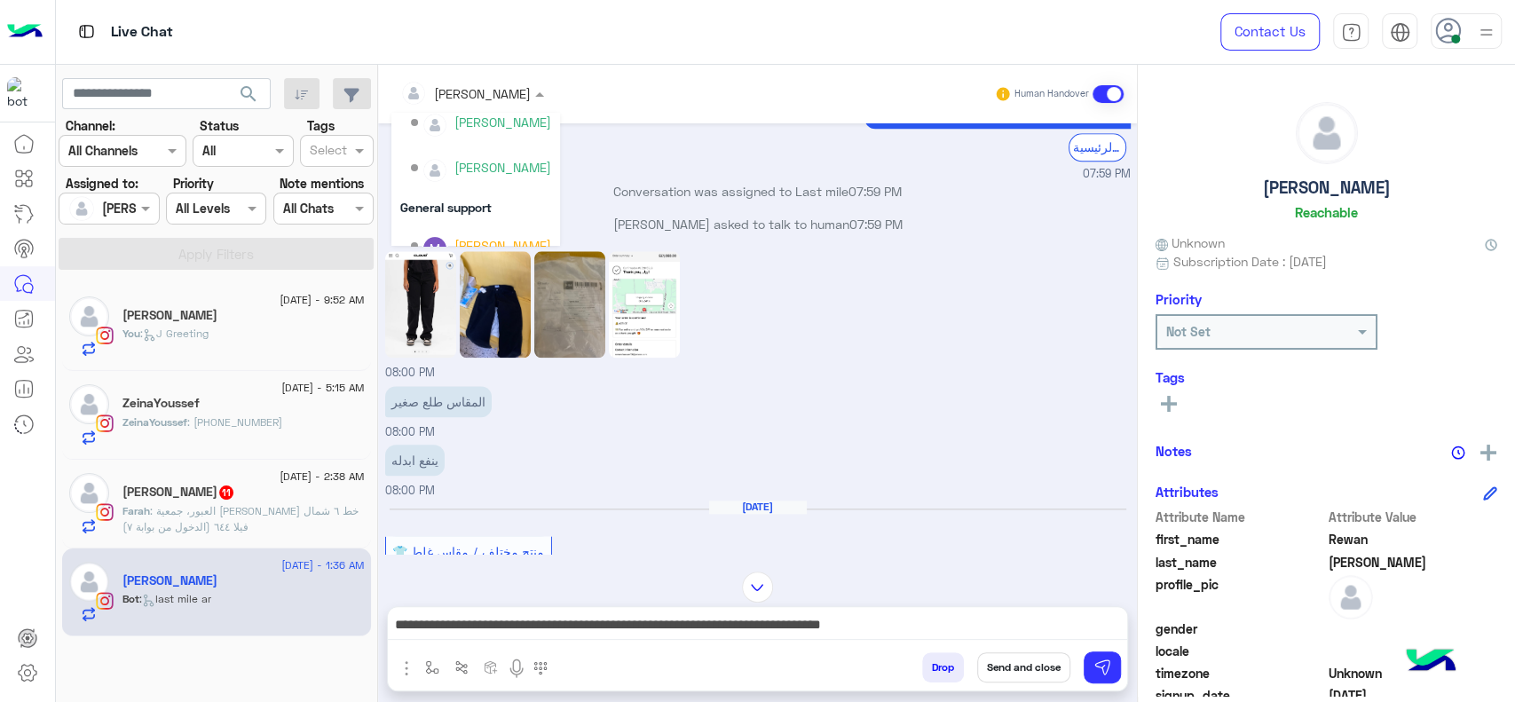
scroll to position [314, 0]
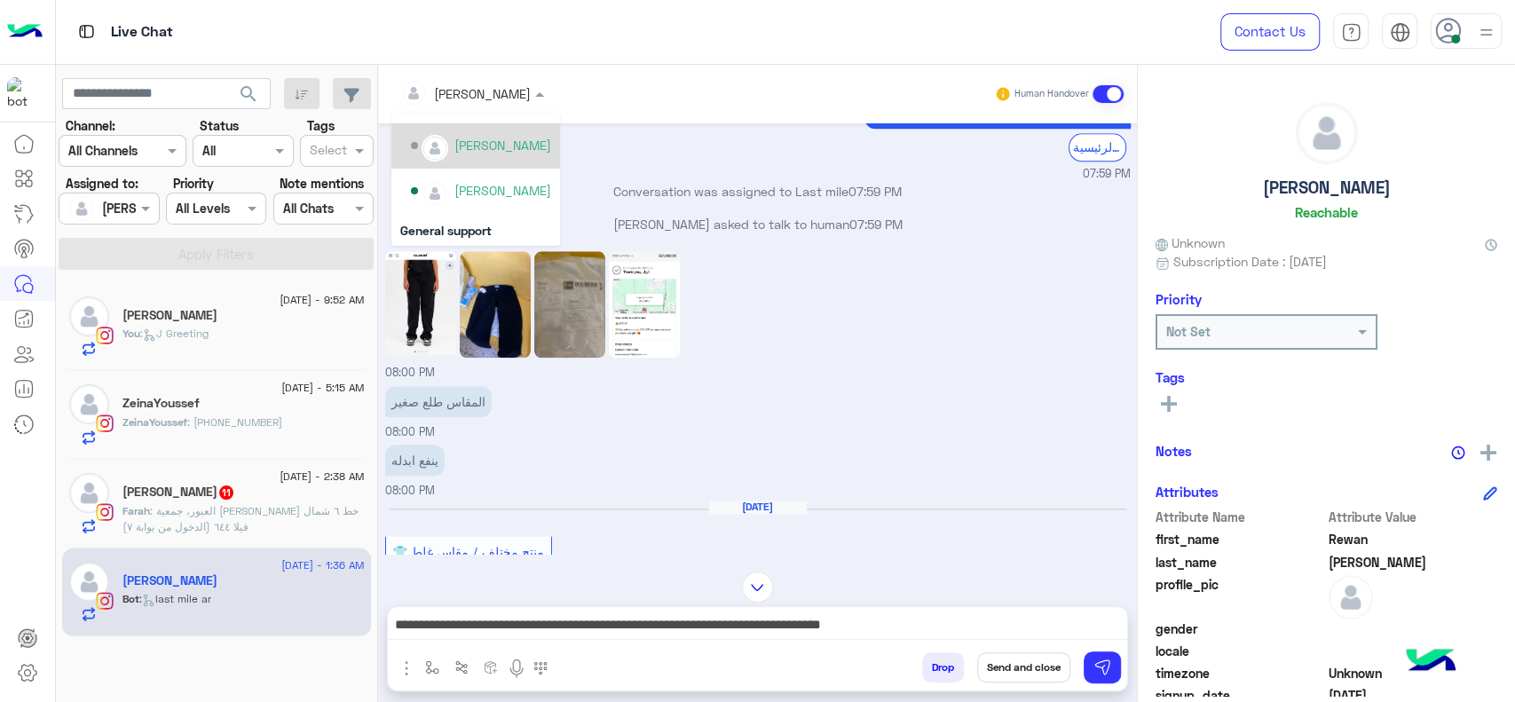
click at [470, 154] on div "Maram Ahmed" at bounding box center [481, 145] width 140 height 31
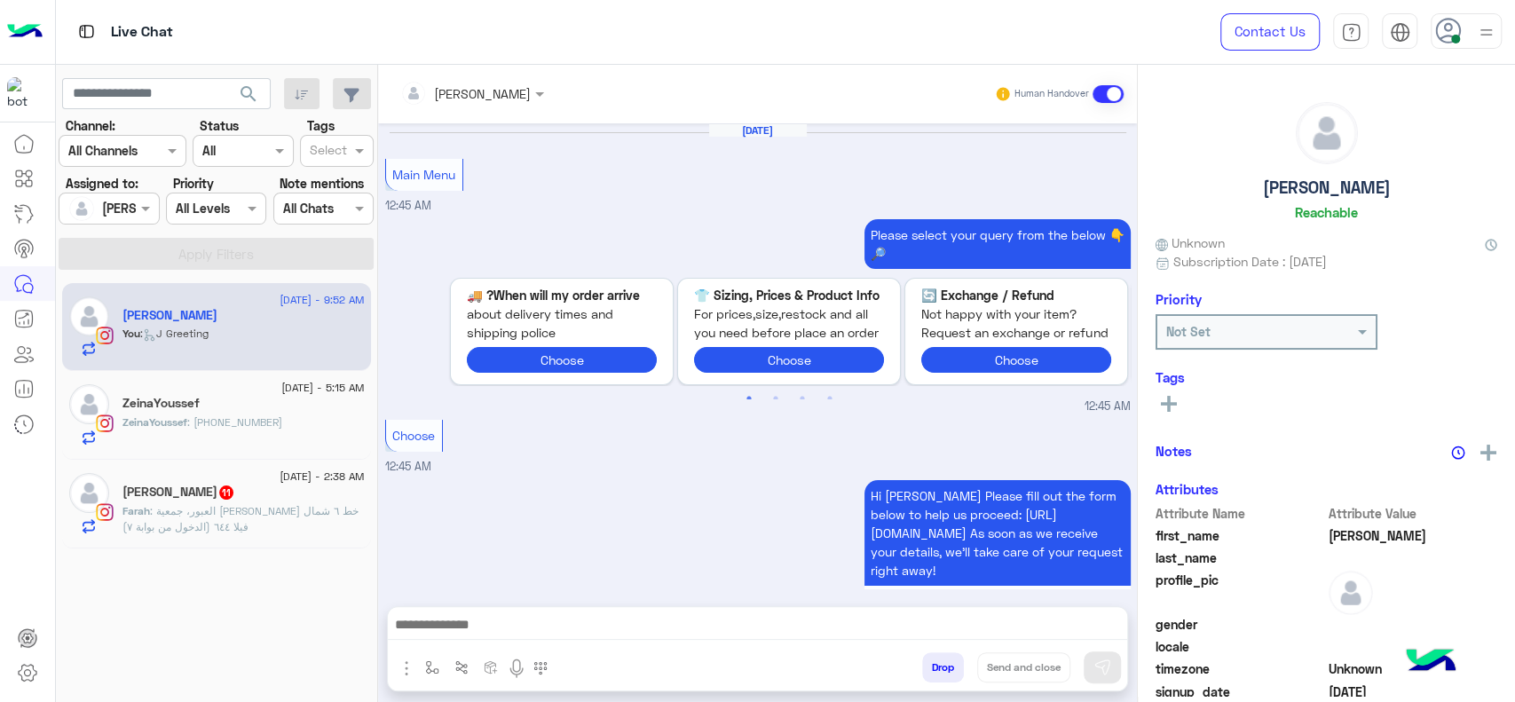
scroll to position [1529, 0]
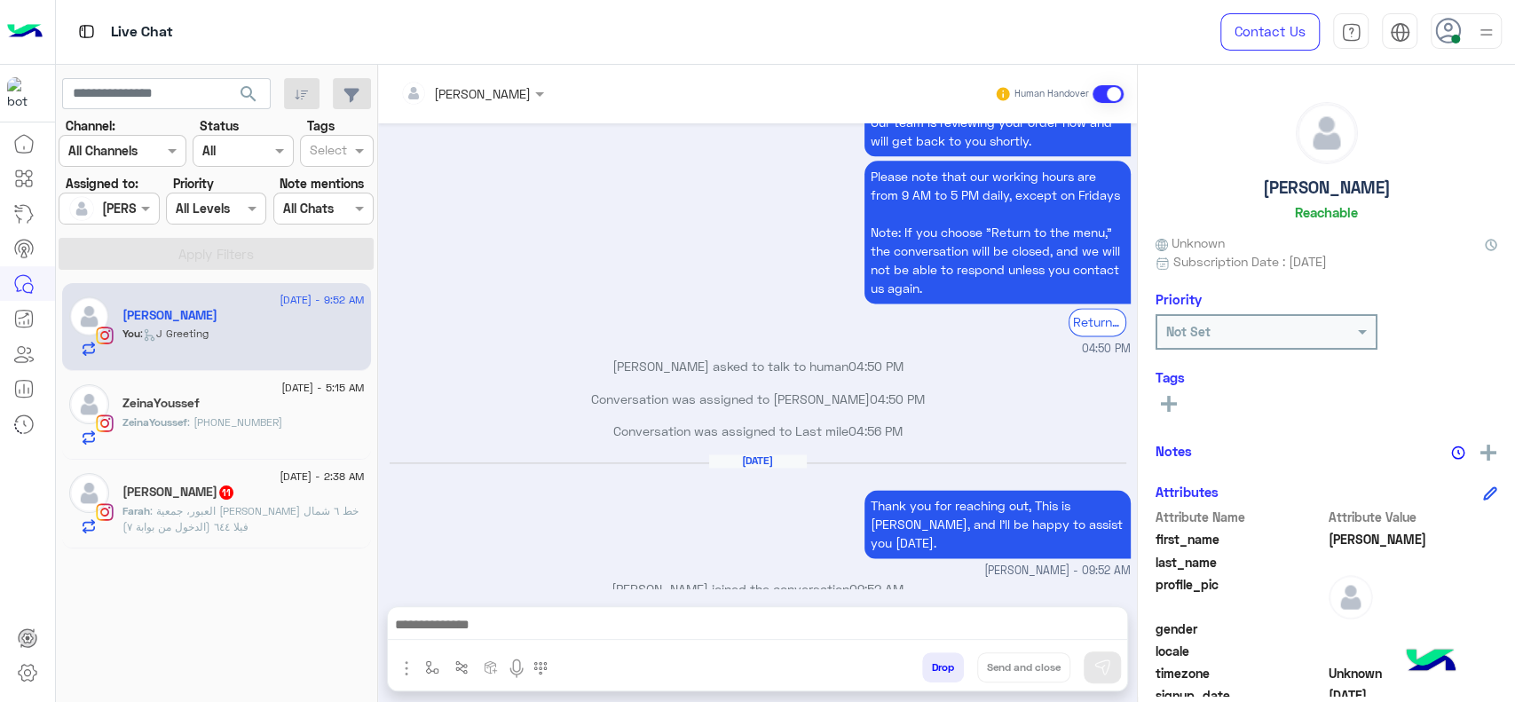
click at [253, 414] on p "ZeinaYoussef : ‪+20 101 840 0487‬" at bounding box center [202, 422] width 160 height 16
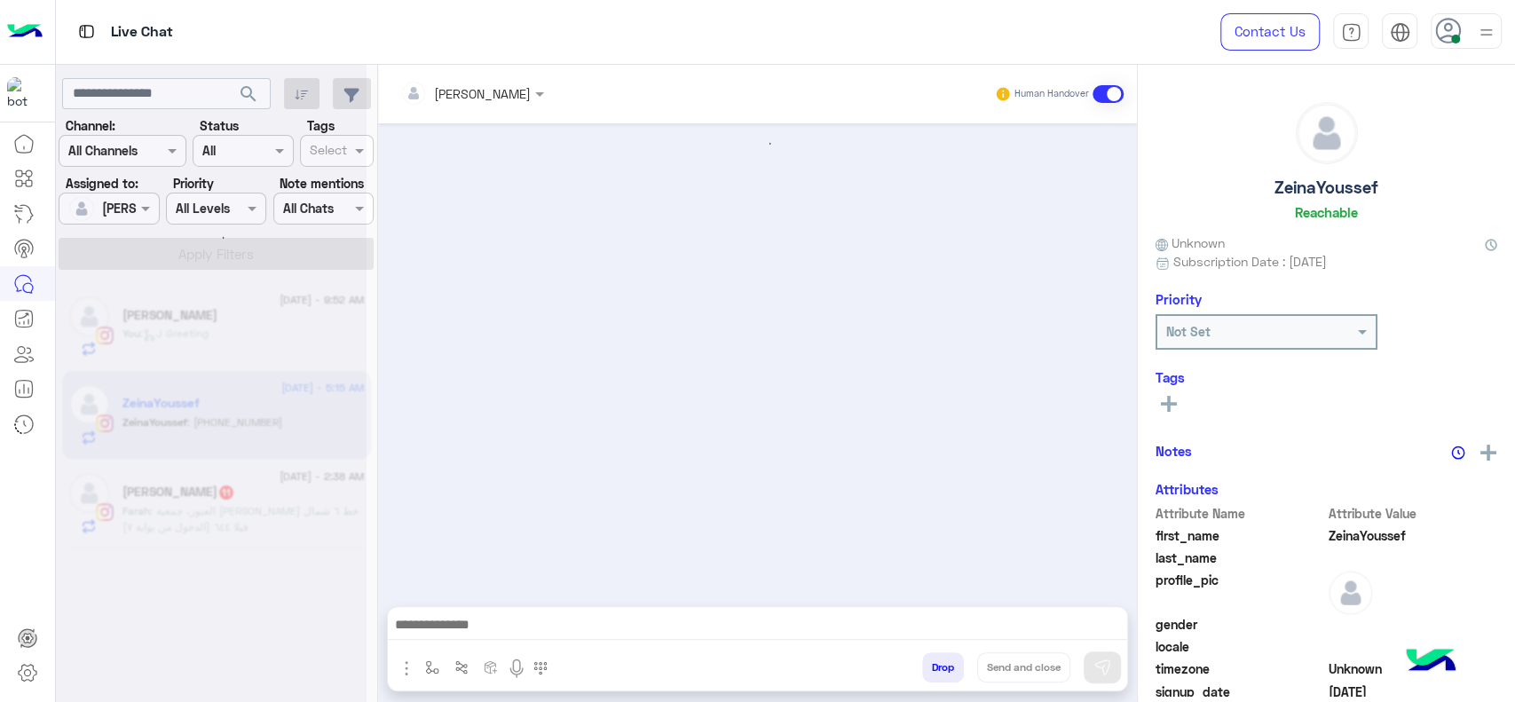
scroll to position [1633, 0]
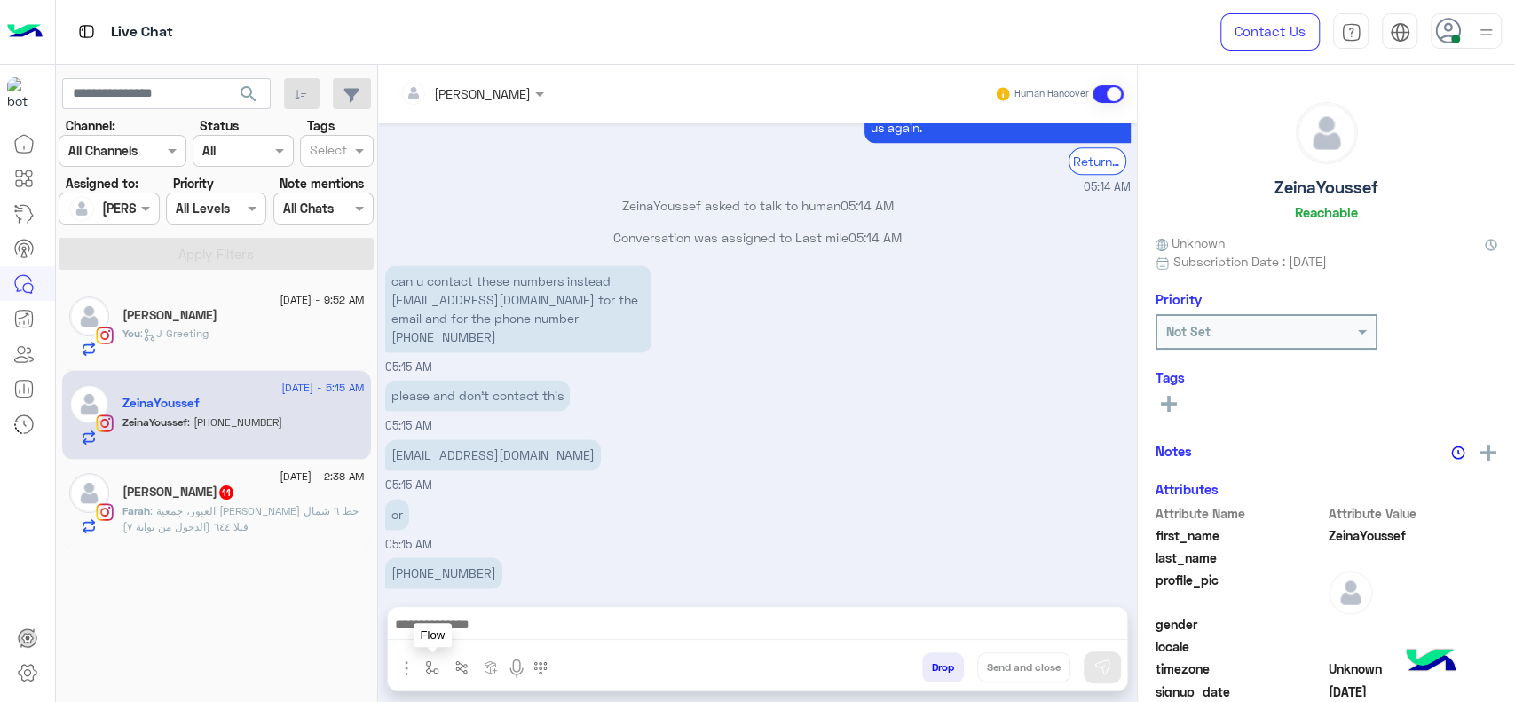
click at [435, 672] on img "button" at bounding box center [432, 667] width 14 height 14
click at [464, 631] on input "text" at bounding box center [464, 629] width 73 height 20
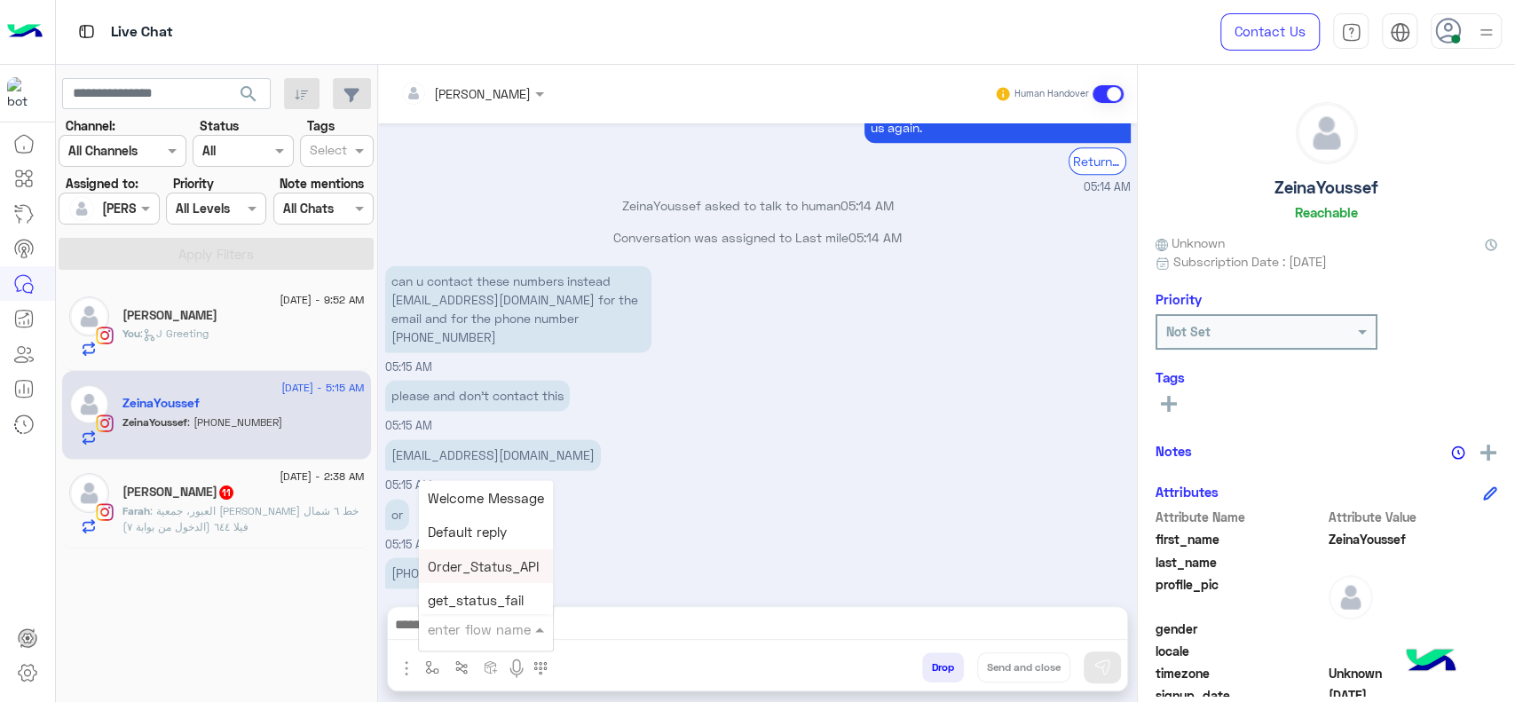
type input "*"
click at [478, 565] on span "J Greeting" at bounding box center [460, 562] width 64 height 16
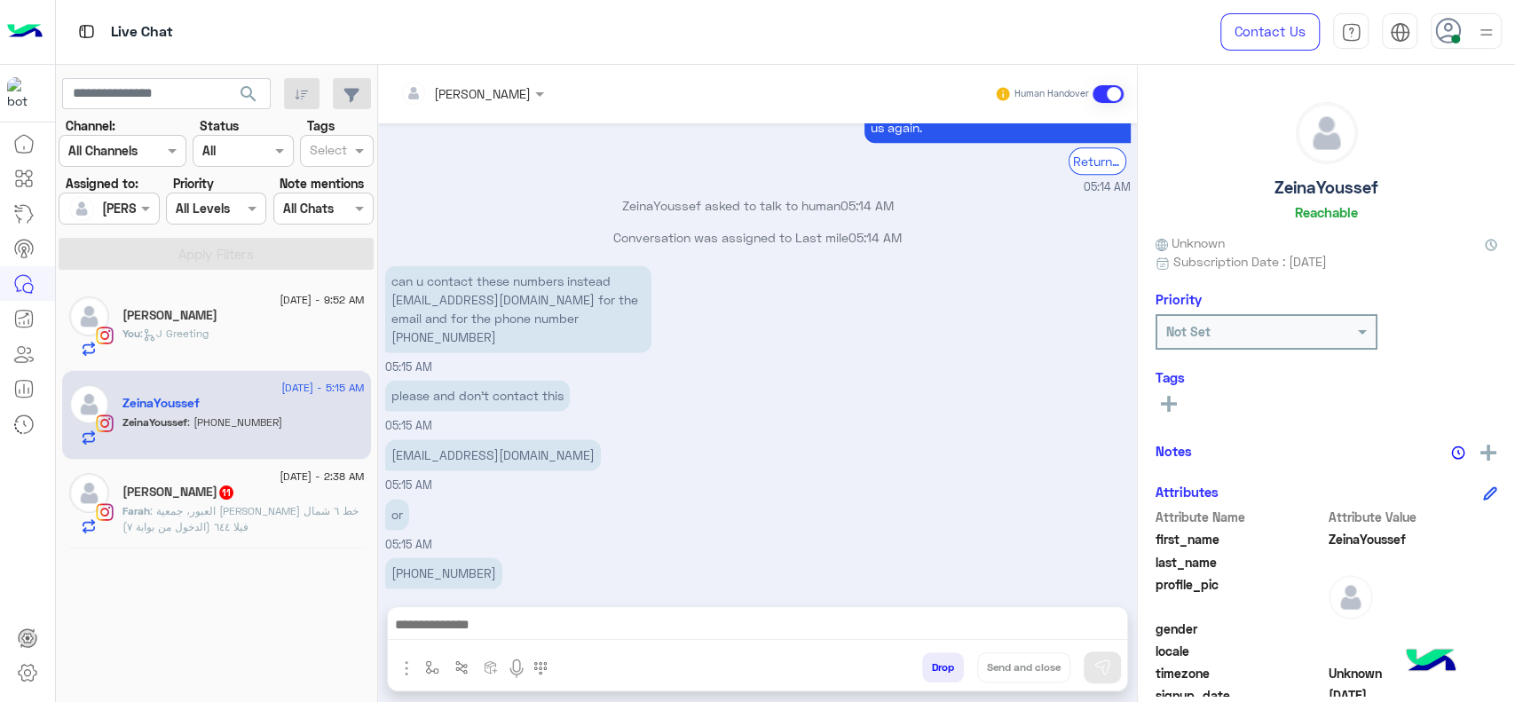
type textarea "**********"
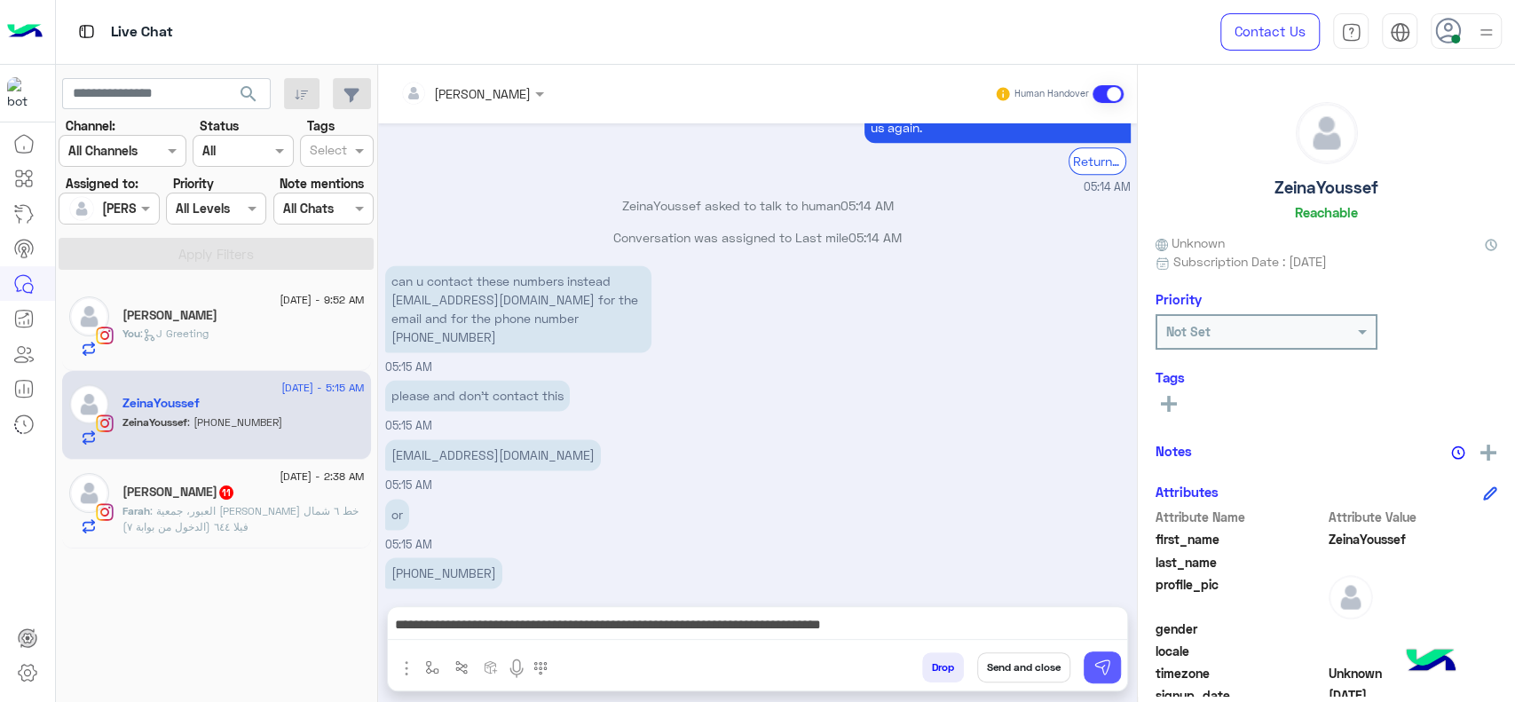
click at [1106, 659] on img at bounding box center [1102, 668] width 18 height 18
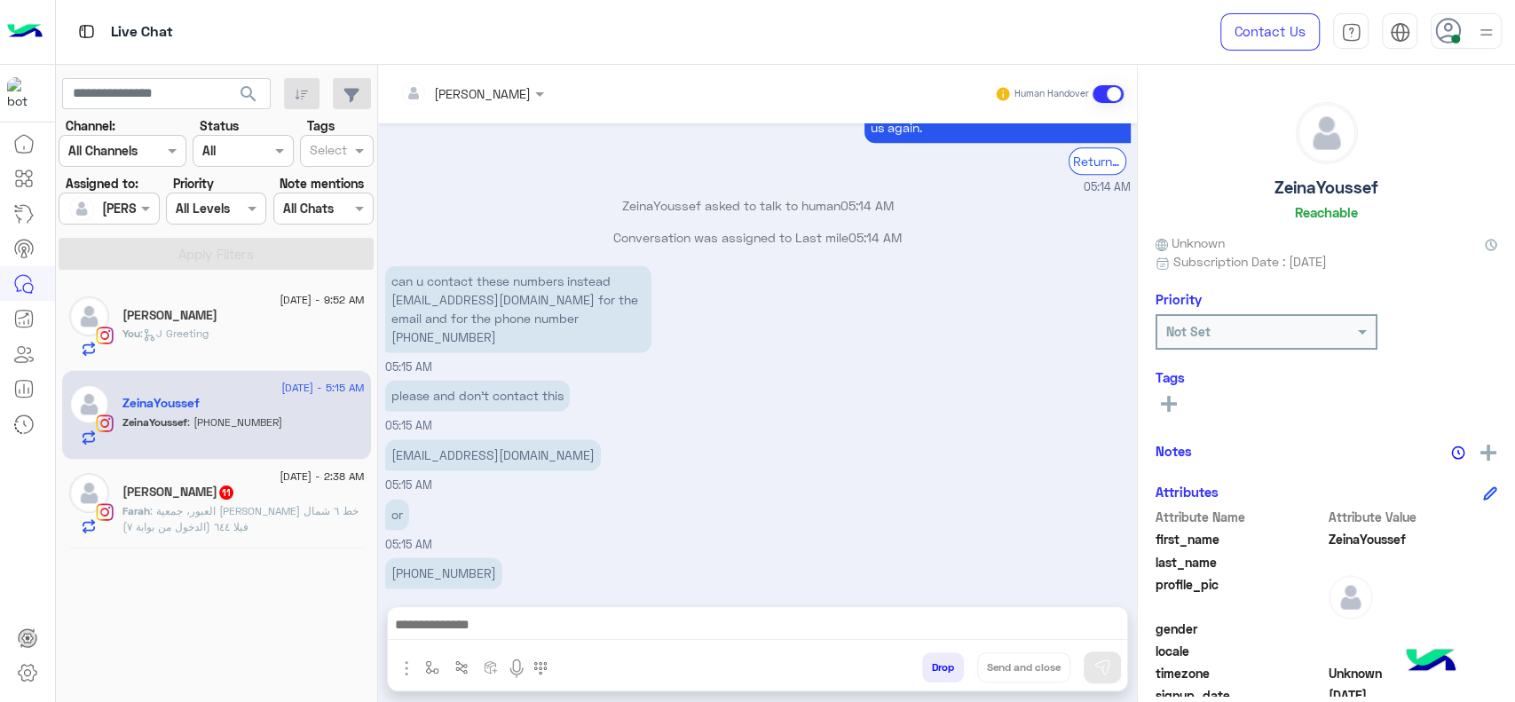
scroll to position [1741, 0]
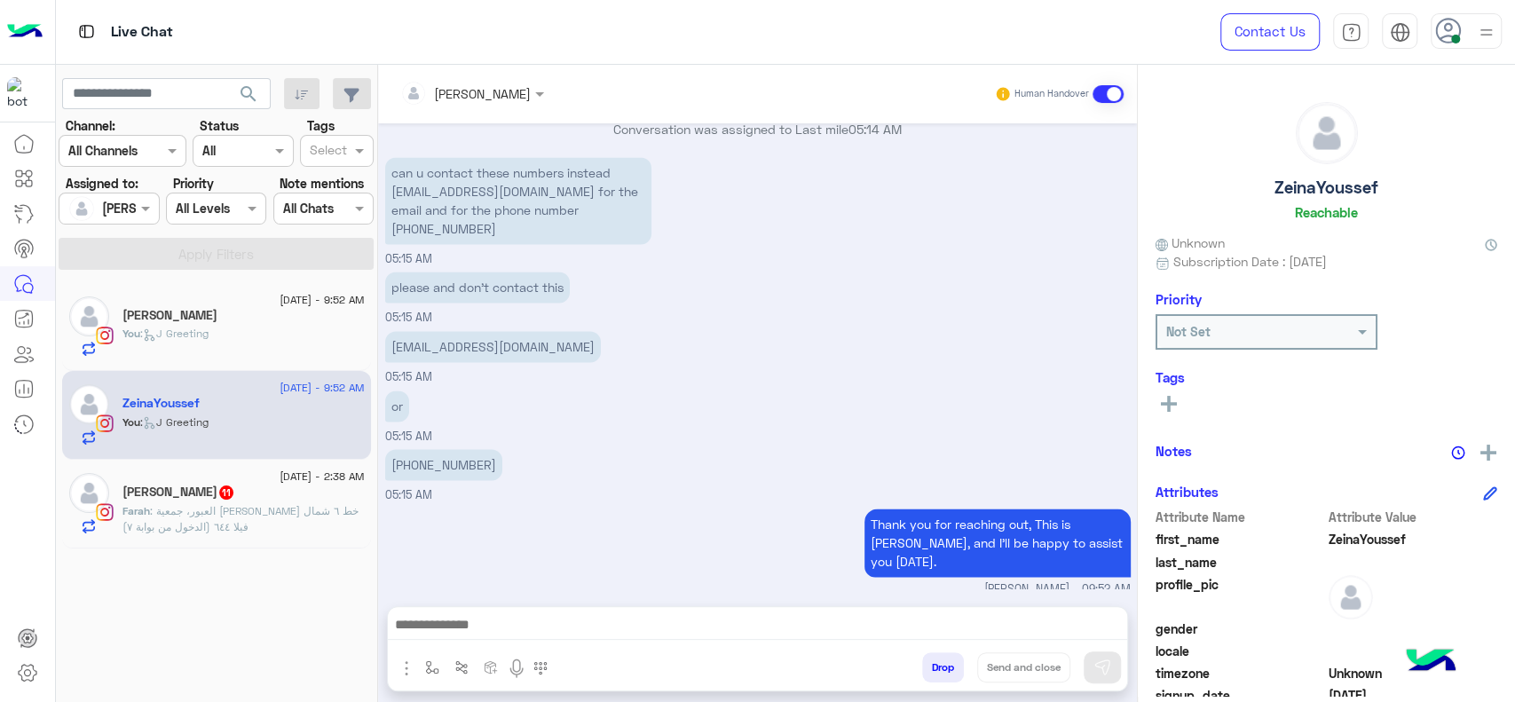
click at [696, 397] on div "or 05:15 AM" at bounding box center [758, 415] width 746 height 59
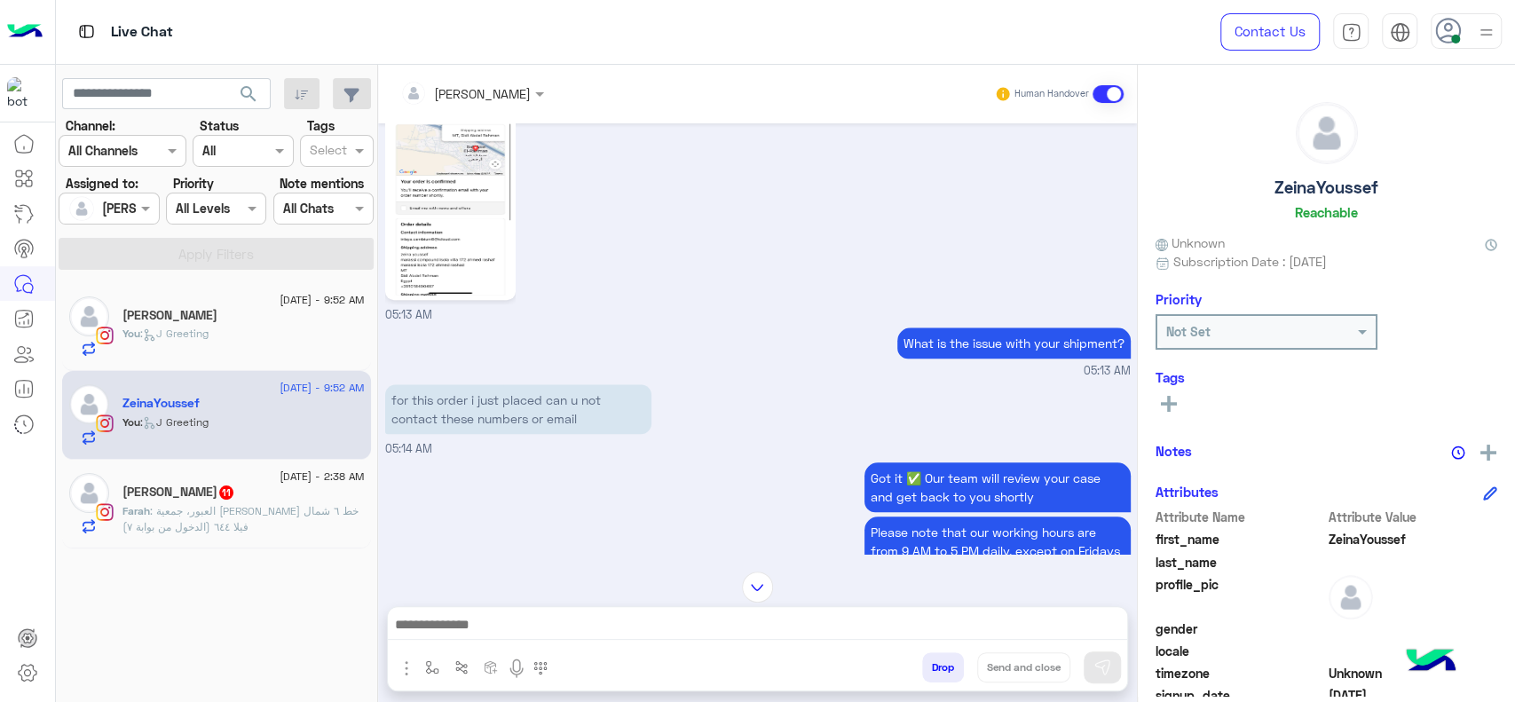
scroll to position [1110, 0]
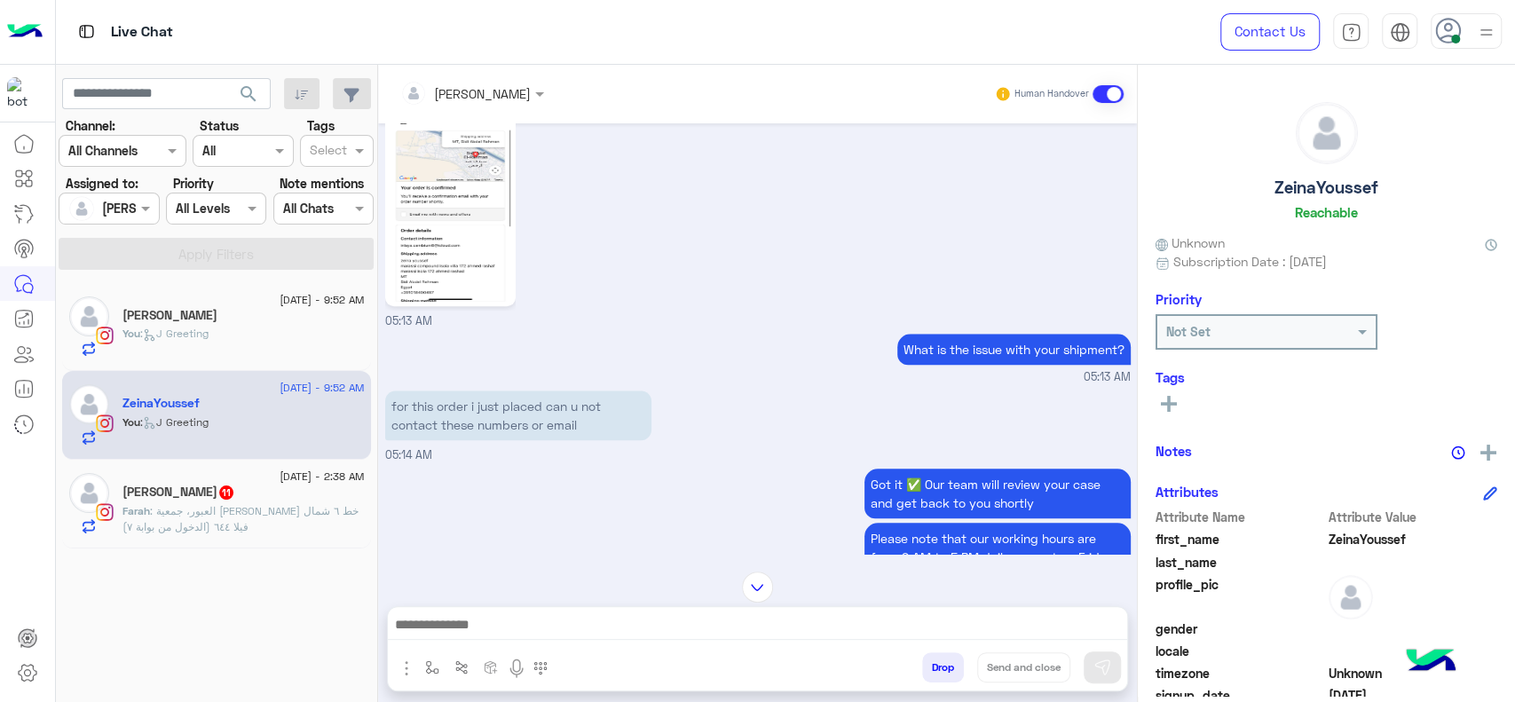
click at [264, 493] on div "Farah Mohamed 11" at bounding box center [243, 494] width 242 height 19
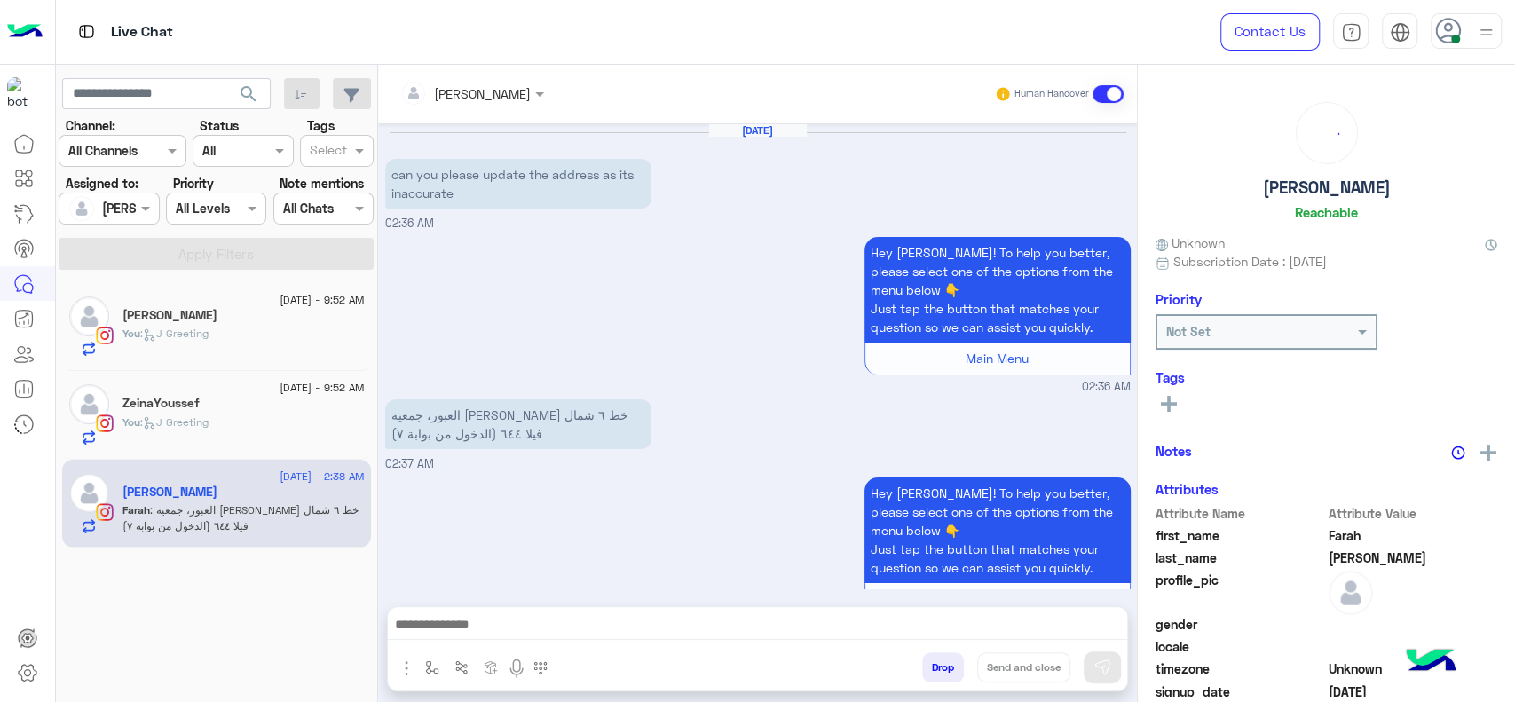
scroll to position [1931, 0]
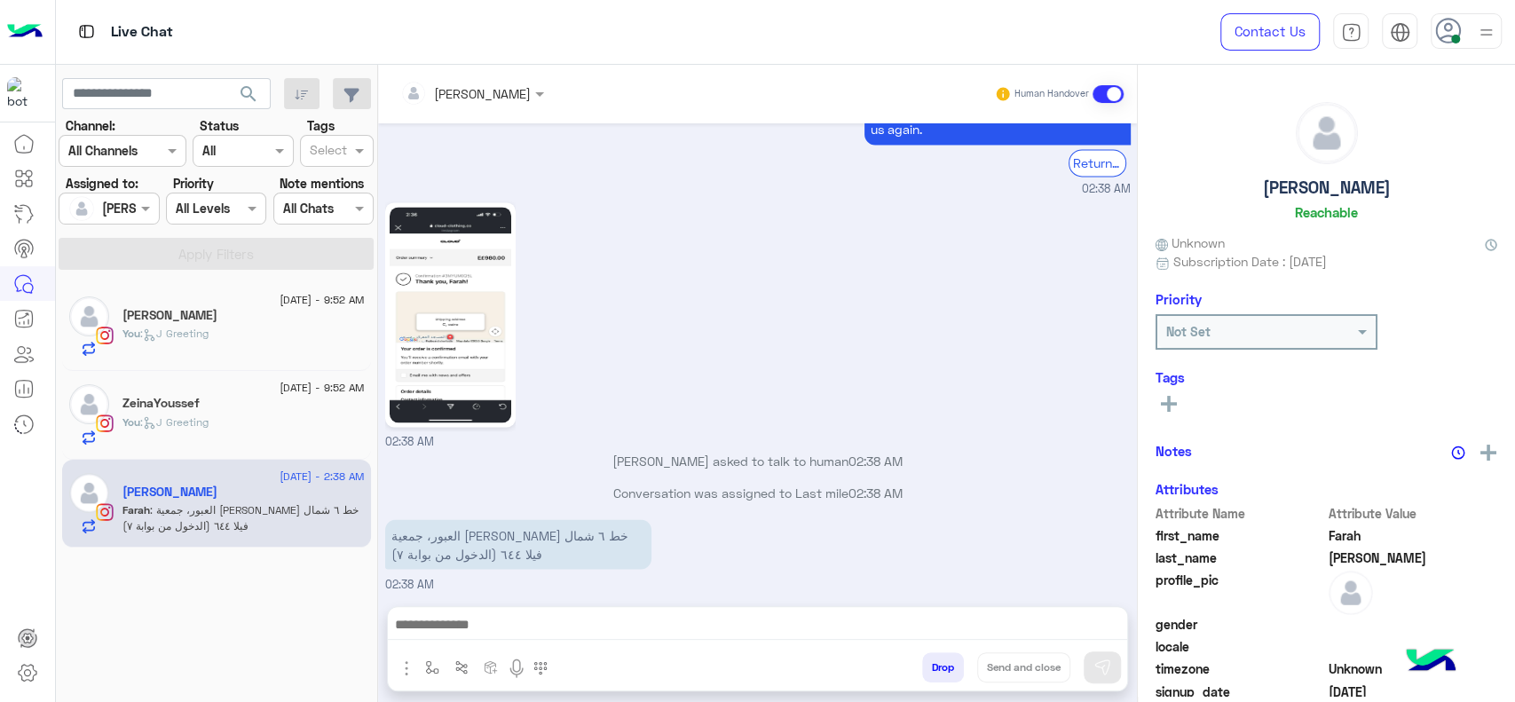
click at [599, 321] on div "02:38 AM" at bounding box center [758, 324] width 746 height 253
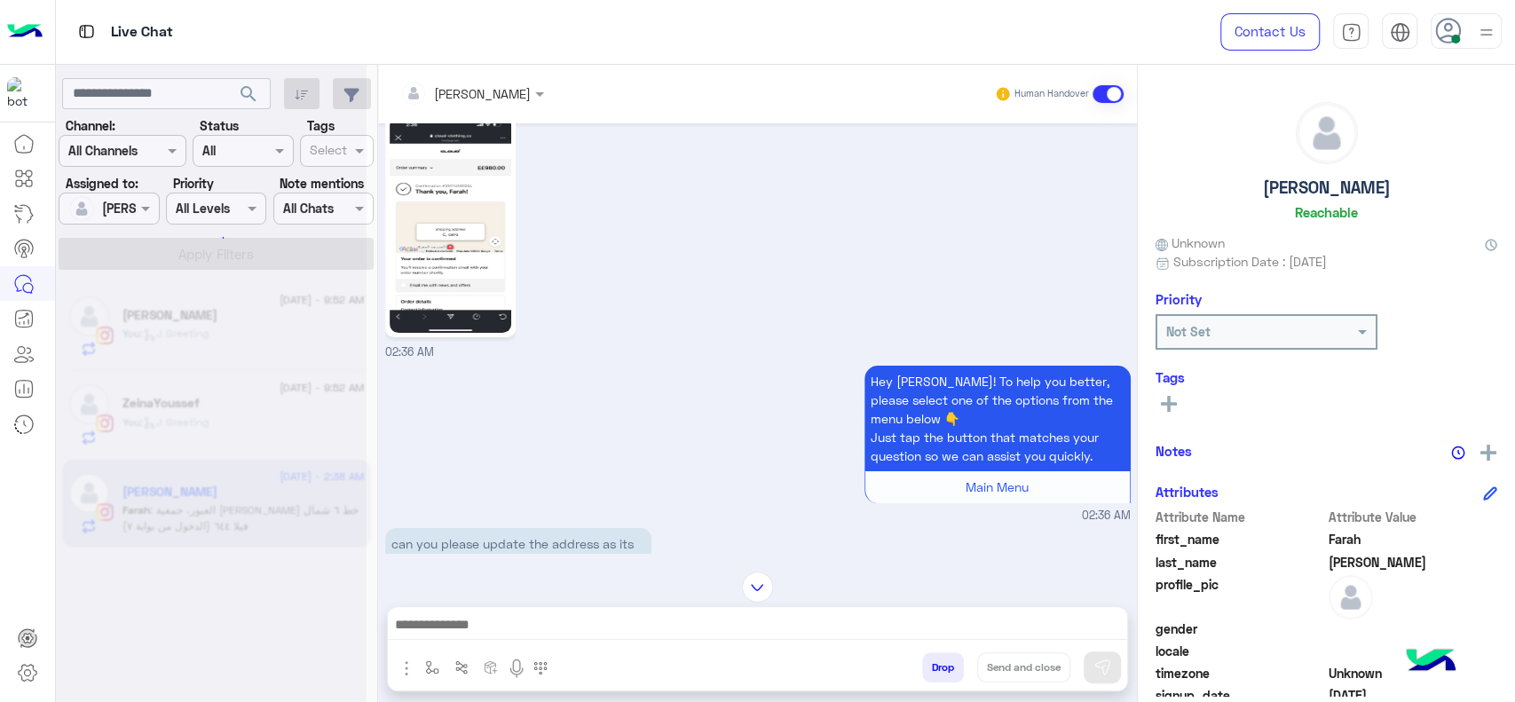
scroll to position [0, 0]
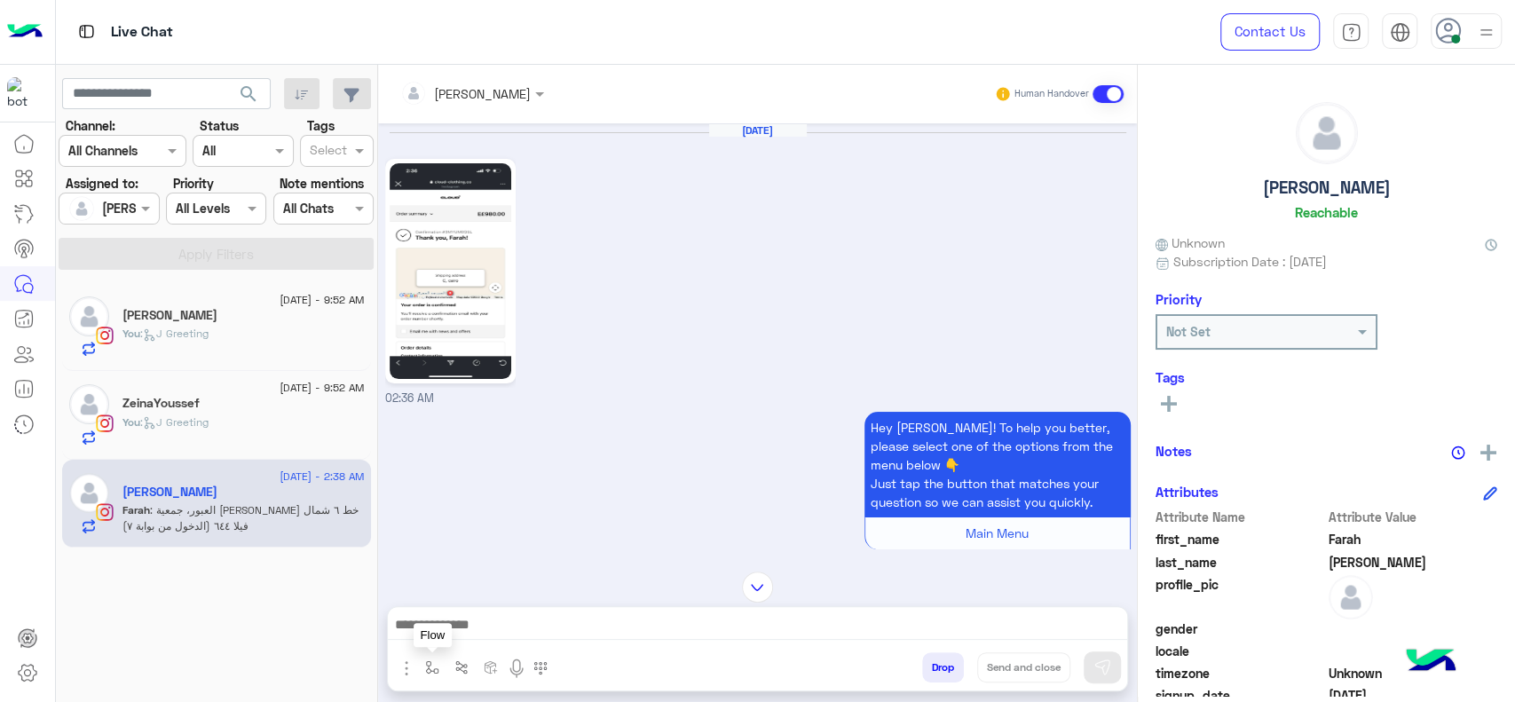
click at [421, 660] on button "button" at bounding box center [432, 666] width 29 height 29
click at [455, 639] on div "enter flow name" at bounding box center [486, 628] width 134 height 32
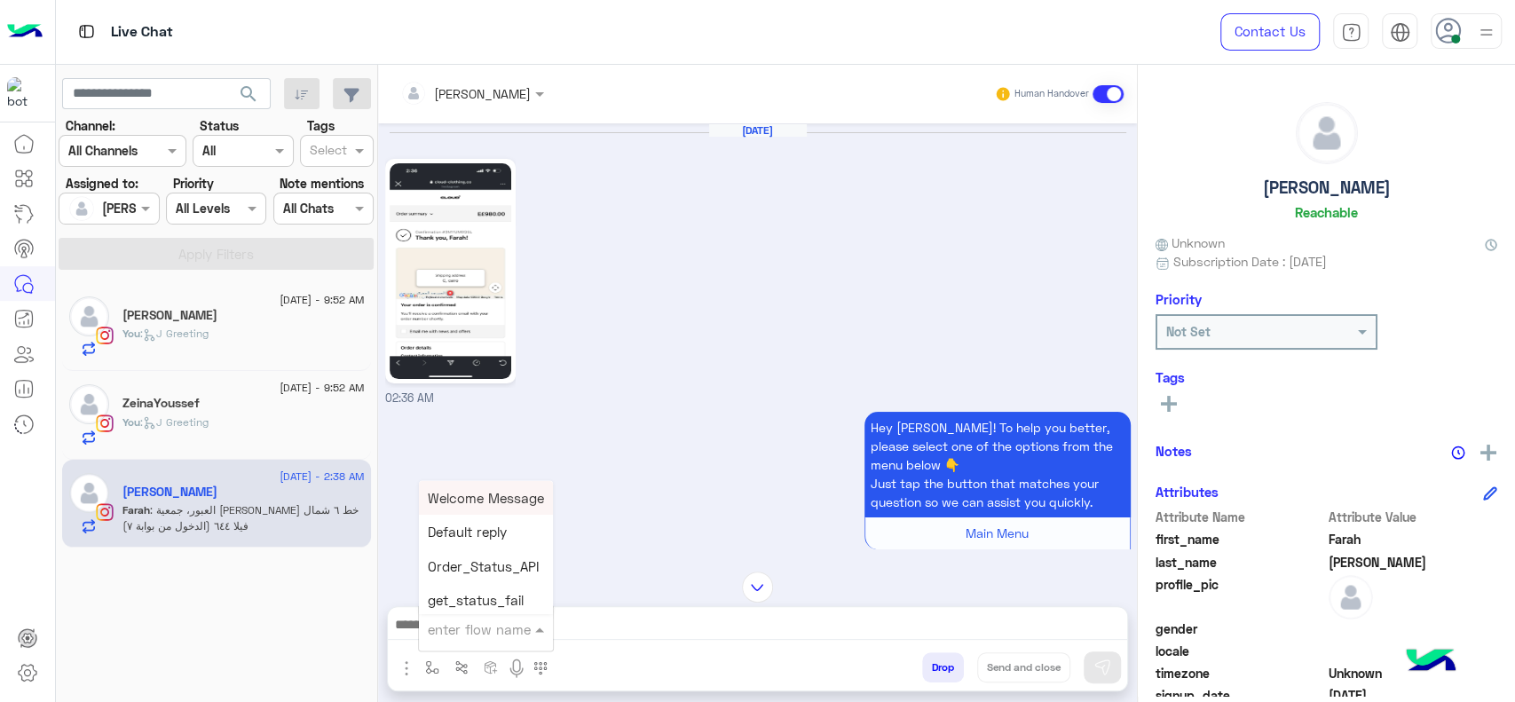
type input "*"
click at [495, 553] on div "J Greeting" at bounding box center [484, 562] width 131 height 35
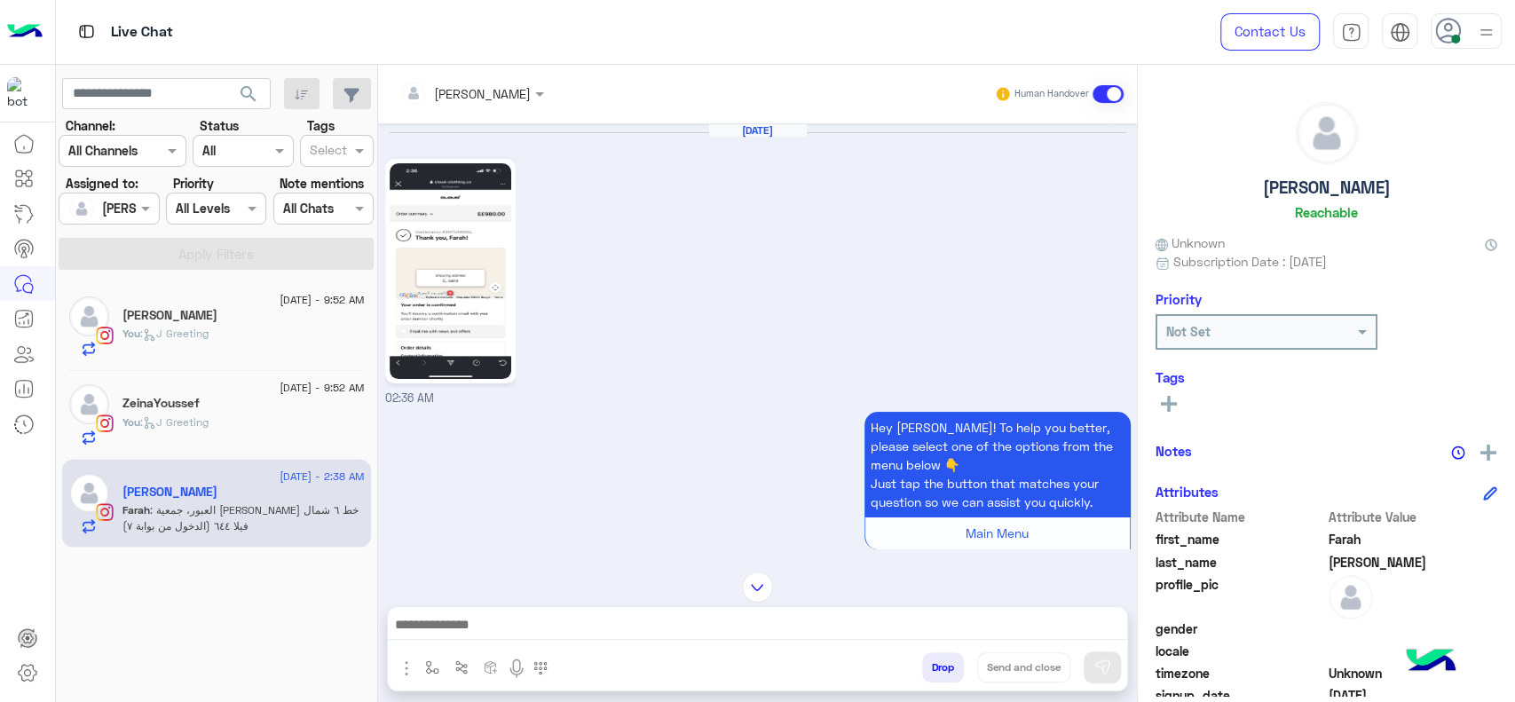
type textarea "**********"
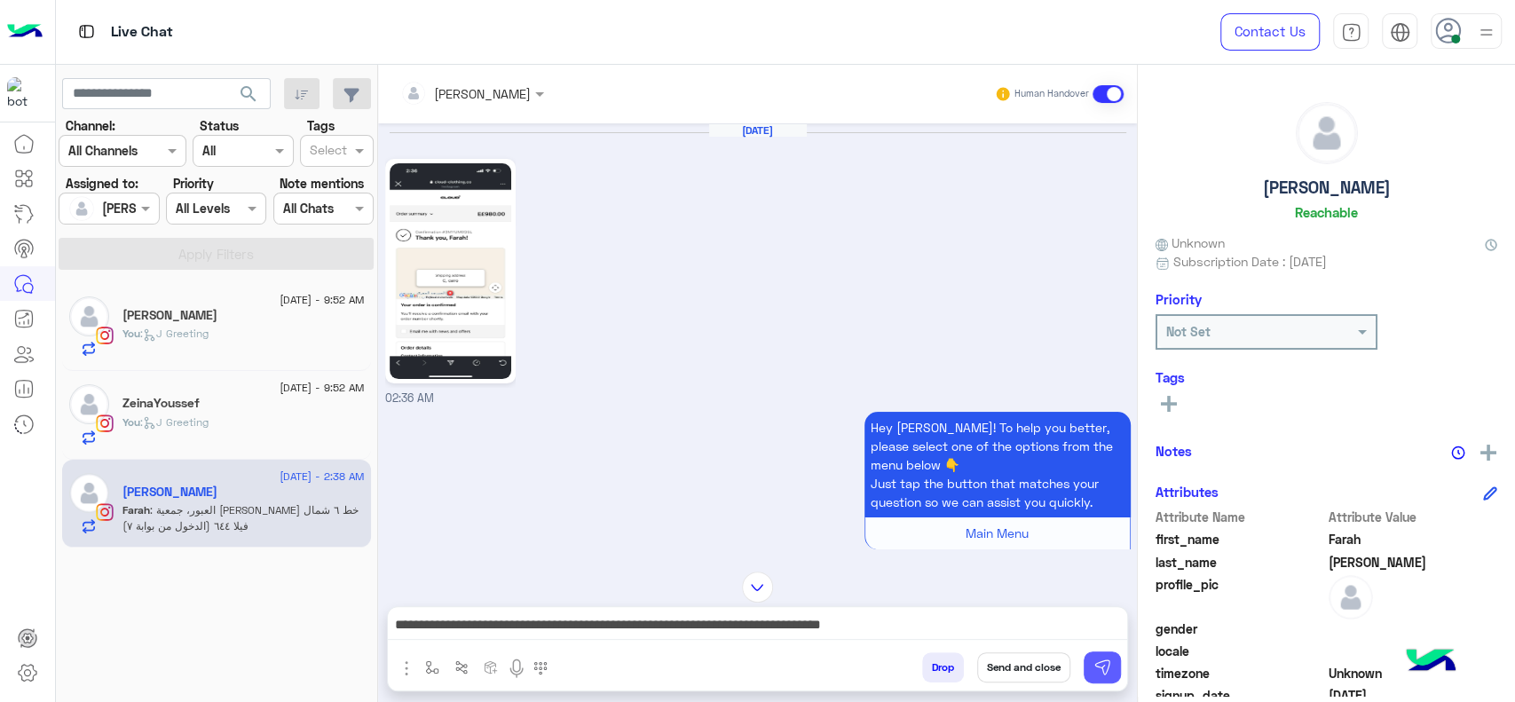
click at [1089, 657] on button at bounding box center [1102, 667] width 37 height 32
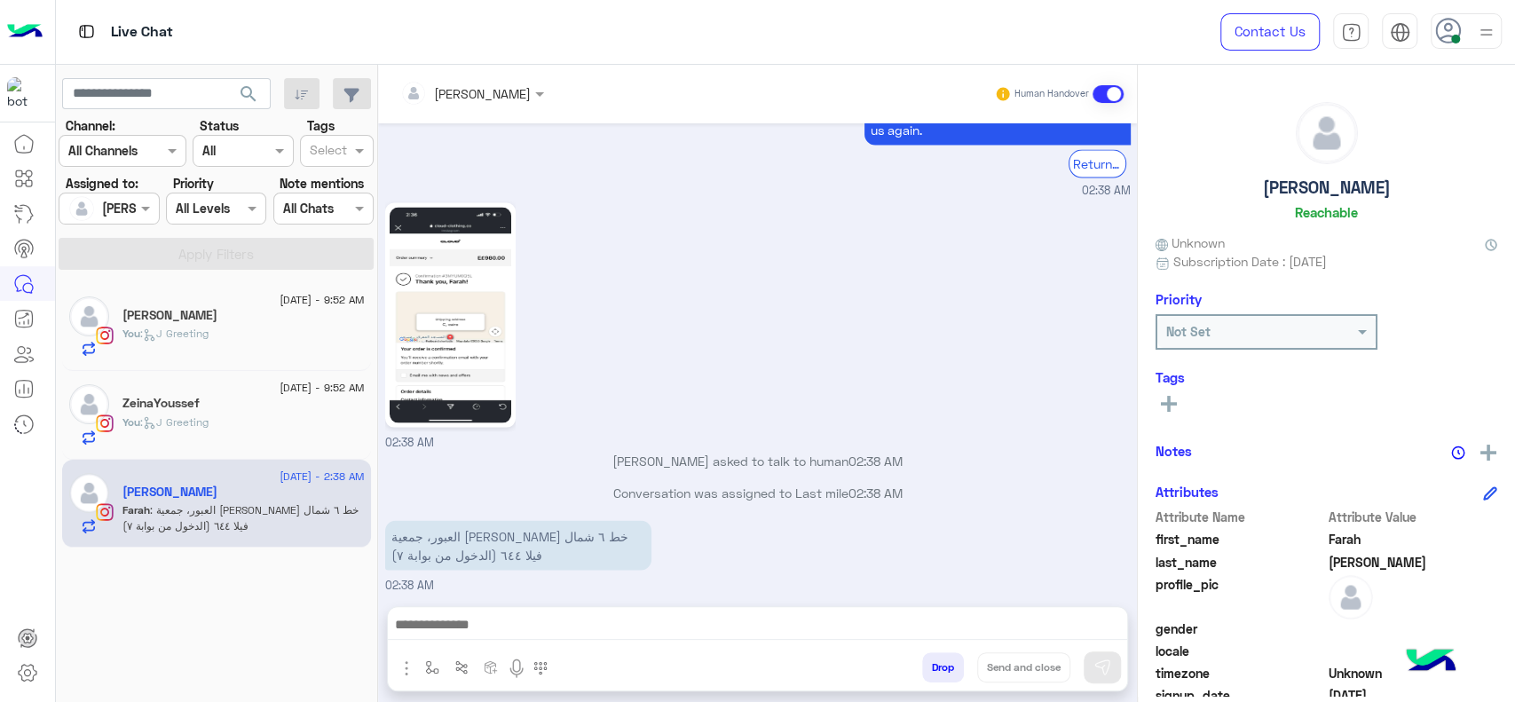
scroll to position [2455, 0]
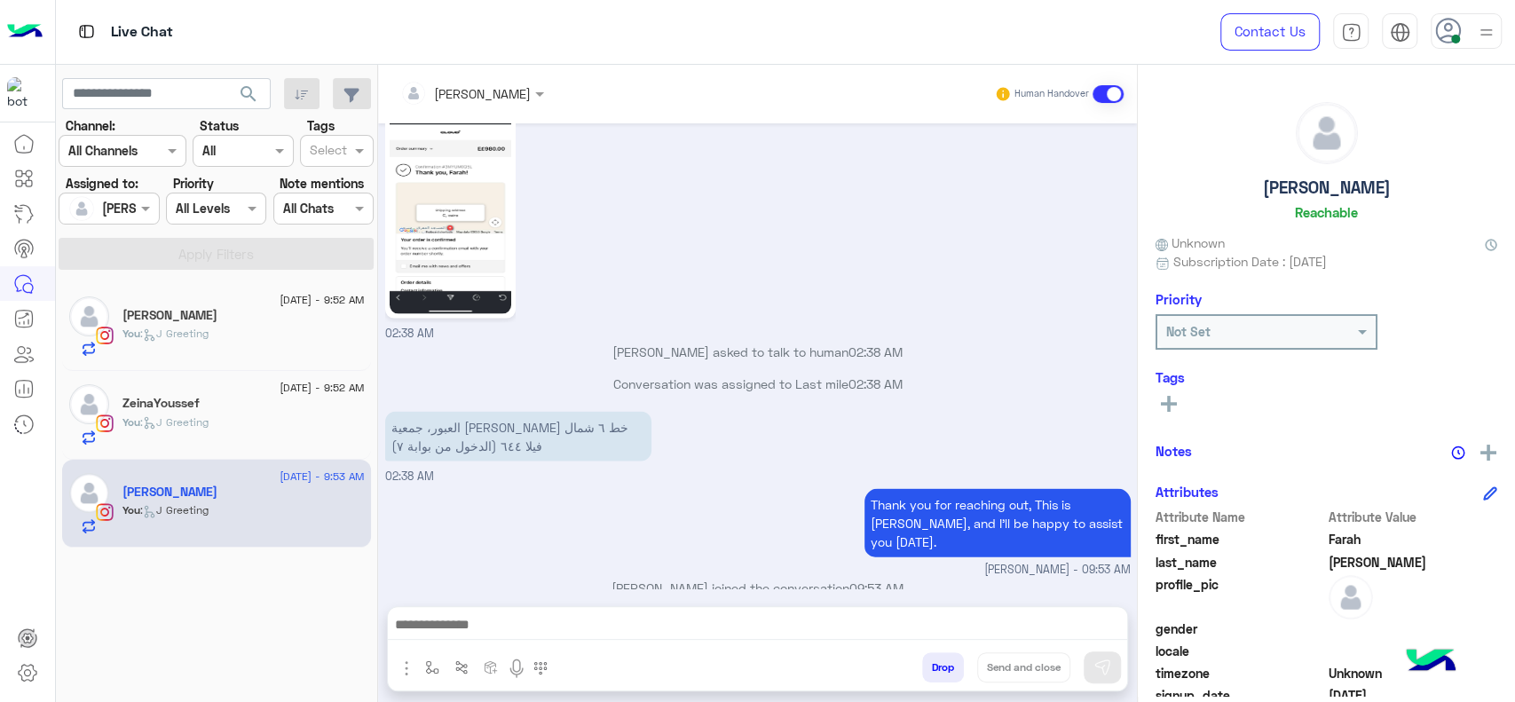
click at [446, 228] on img at bounding box center [451, 207] width 122 height 216
click at [611, 579] on p "Jana Aboelseoud joined the conversation 09:53 AM" at bounding box center [758, 588] width 746 height 19
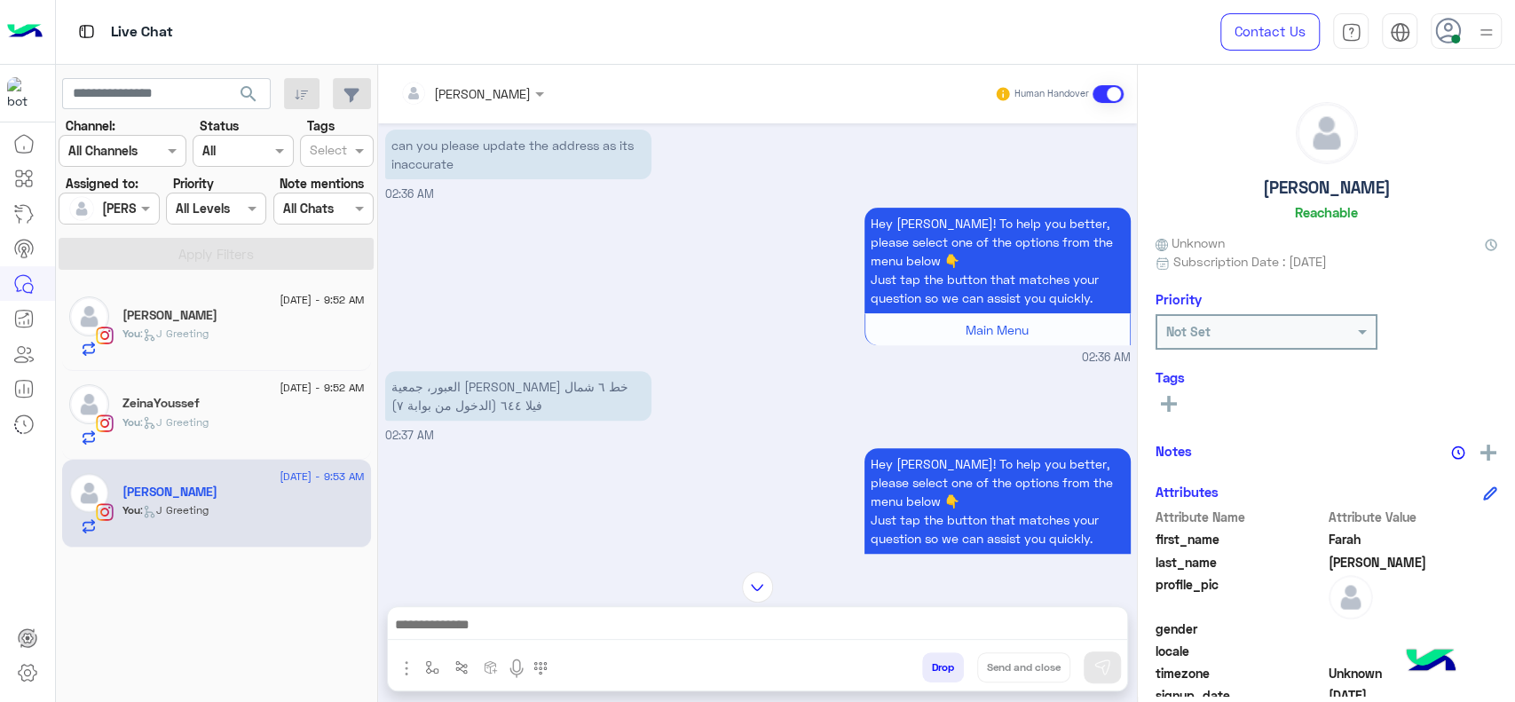
scroll to position [442, 0]
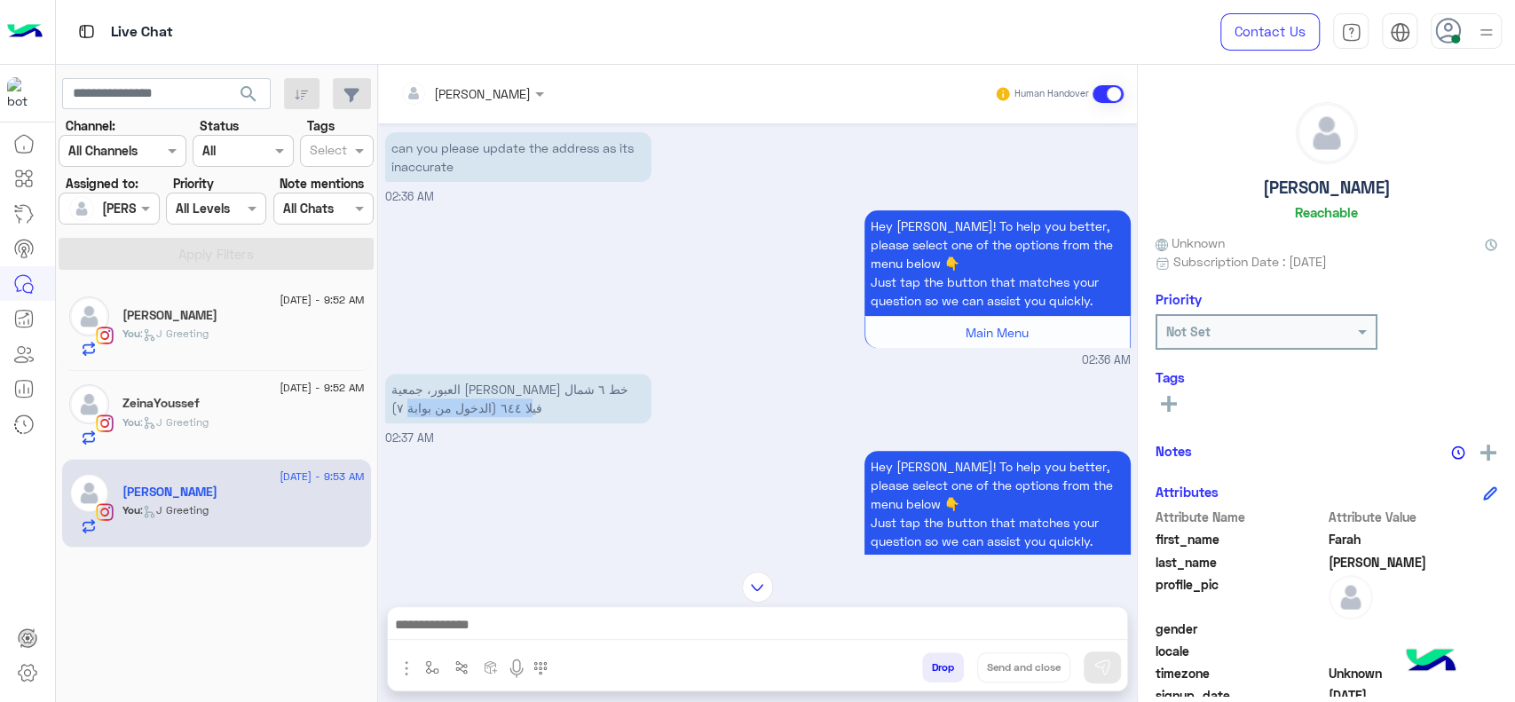
drag, startPoint x: 392, startPoint y: 386, endPoint x: 616, endPoint y: 407, distance: 224.7
click at [616, 407] on p "العبور، جمعية احمد عرابي خط ٦ شمال فيلا ٦٤٤ (الدخول من بوابة ٧)" at bounding box center [518, 399] width 266 height 50
click at [625, 371] on div "العبور، جمعية احمد عرابي خط ٦ شمال فيلا ٦٤٤ (الدخول من بوابة ٧)" at bounding box center [518, 398] width 266 height 59
drag, startPoint x: 628, startPoint y: 383, endPoint x: 407, endPoint y: 401, distance: 220.8
click at [398, 410] on p "العبور، جمعية احمد عرابي خط ٦ شمال فيلا ٦٤٤ (الدخول من بوابة ٧)" at bounding box center [518, 399] width 266 height 50
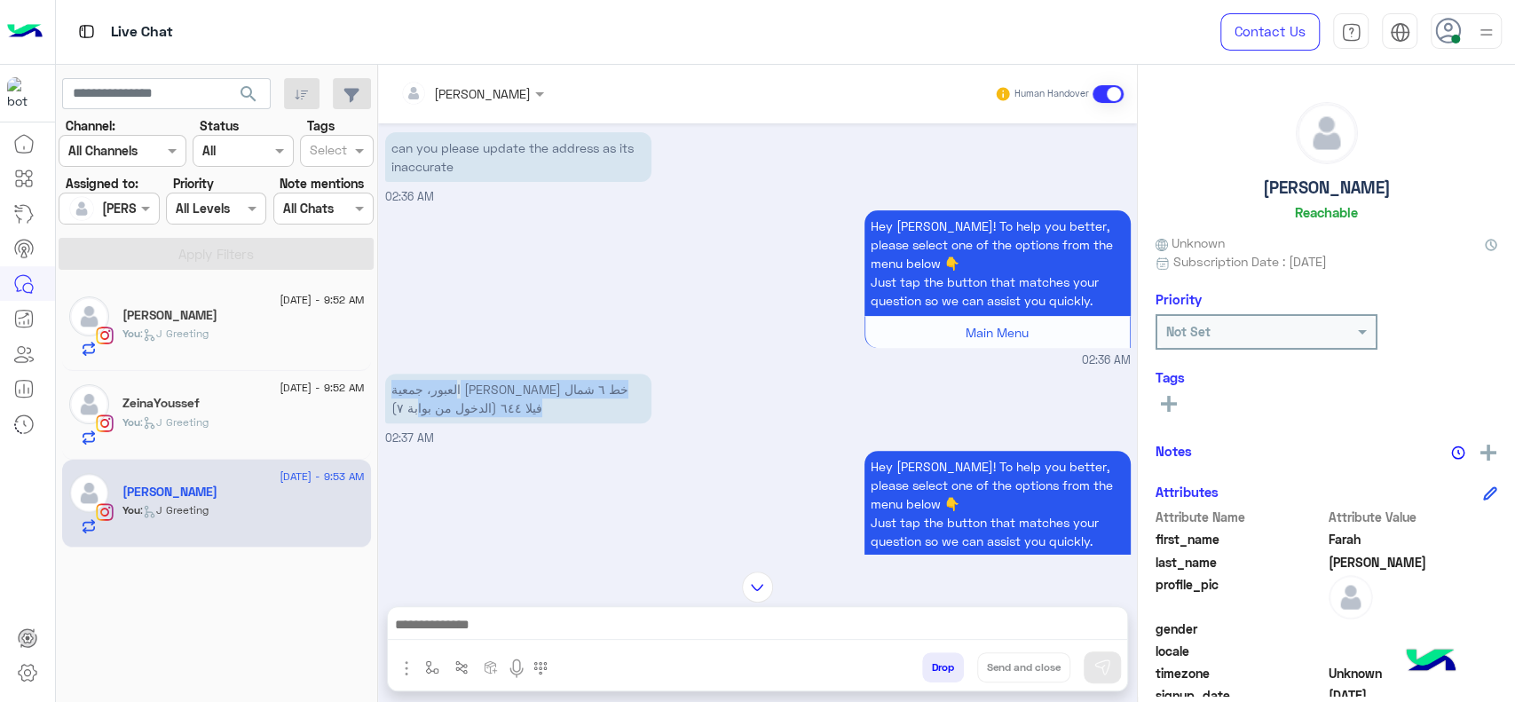
click at [407, 401] on p "العبور، جمعية احمد عرابي خط ٦ شمال فيلا ٦٤٤ (الدخول من بوابة ٧)" at bounding box center [518, 399] width 266 height 50
click at [557, 442] on div "العبور، جمعية احمد عرابي خط ٦ شمال فيلا ٦٤٤ (الدخول من بوابة ٧) 02:37 AM" at bounding box center [758, 408] width 746 height 78
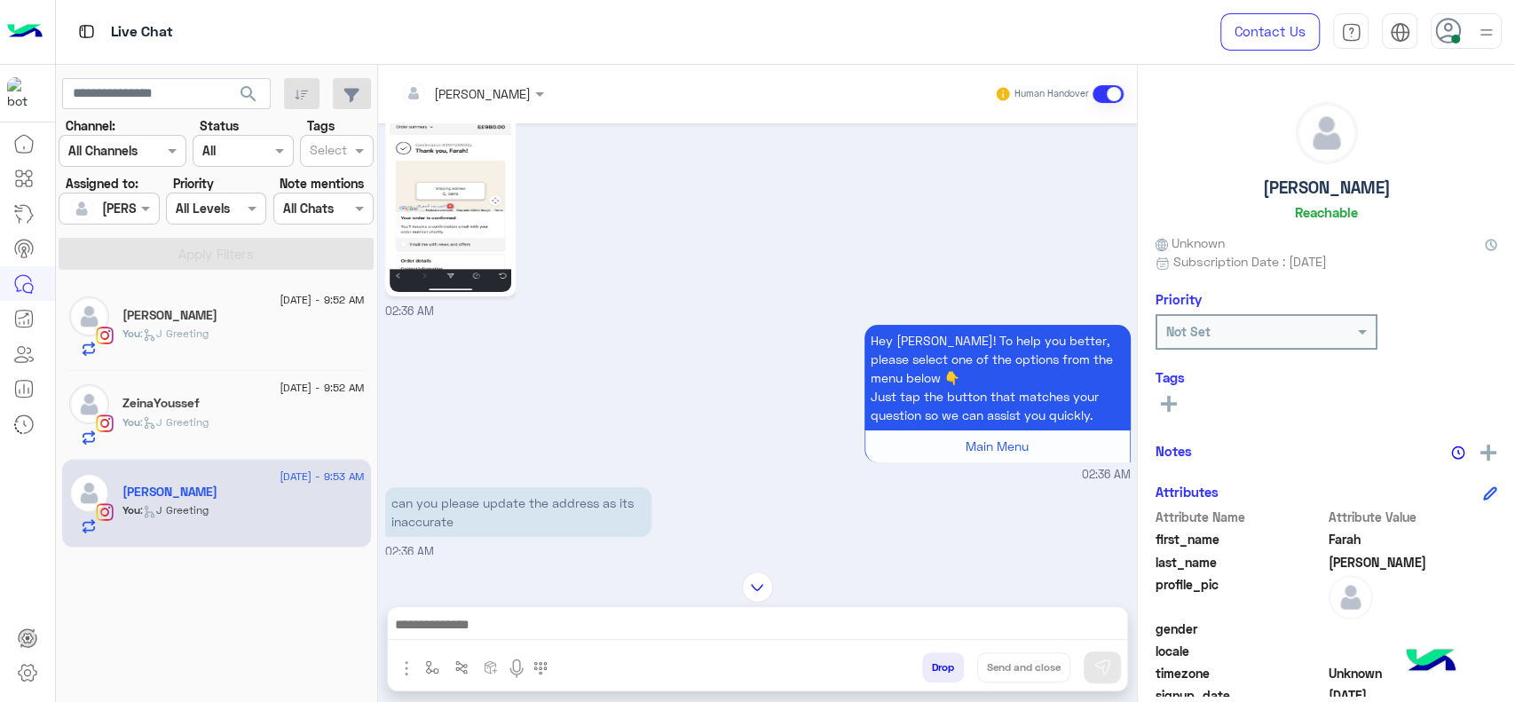
scroll to position [2443, 0]
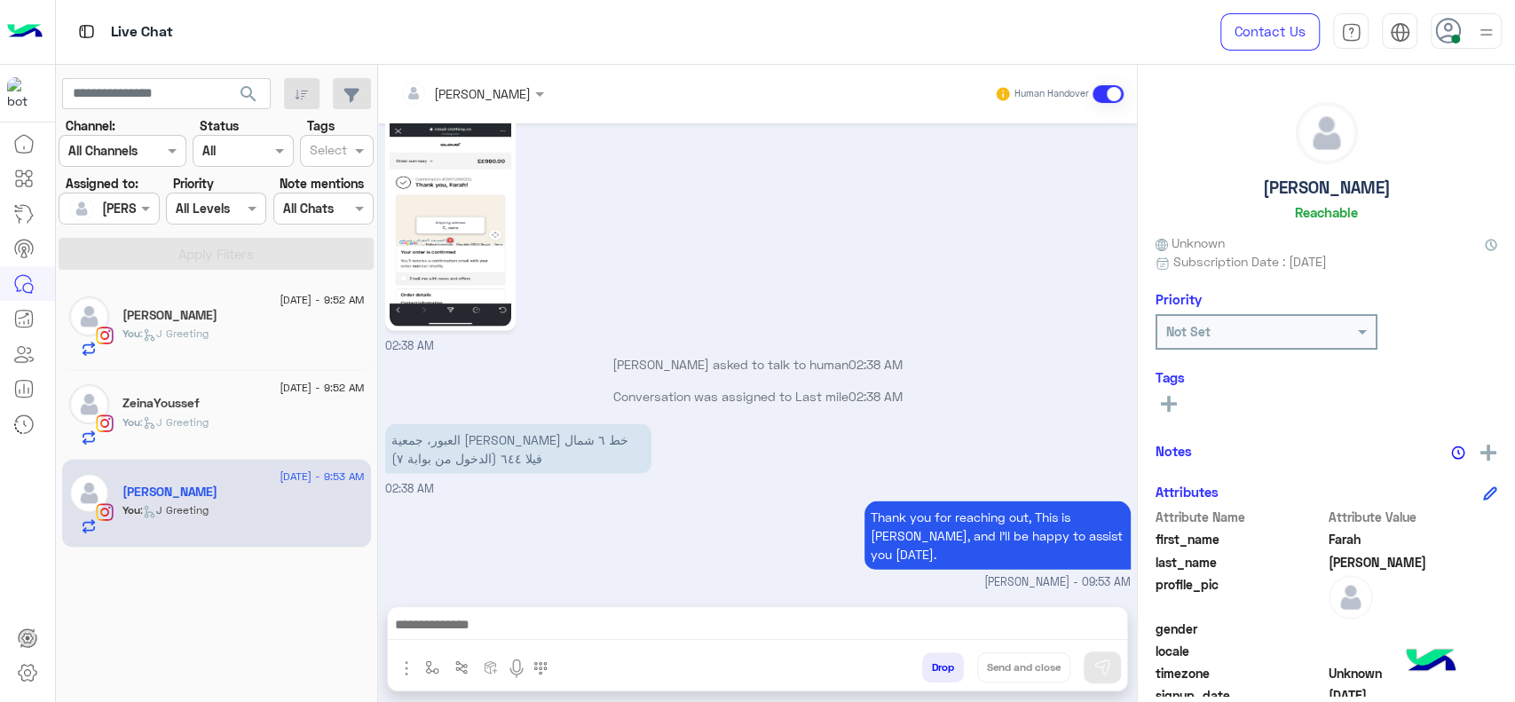
click at [433, 255] on img at bounding box center [451, 219] width 122 height 216
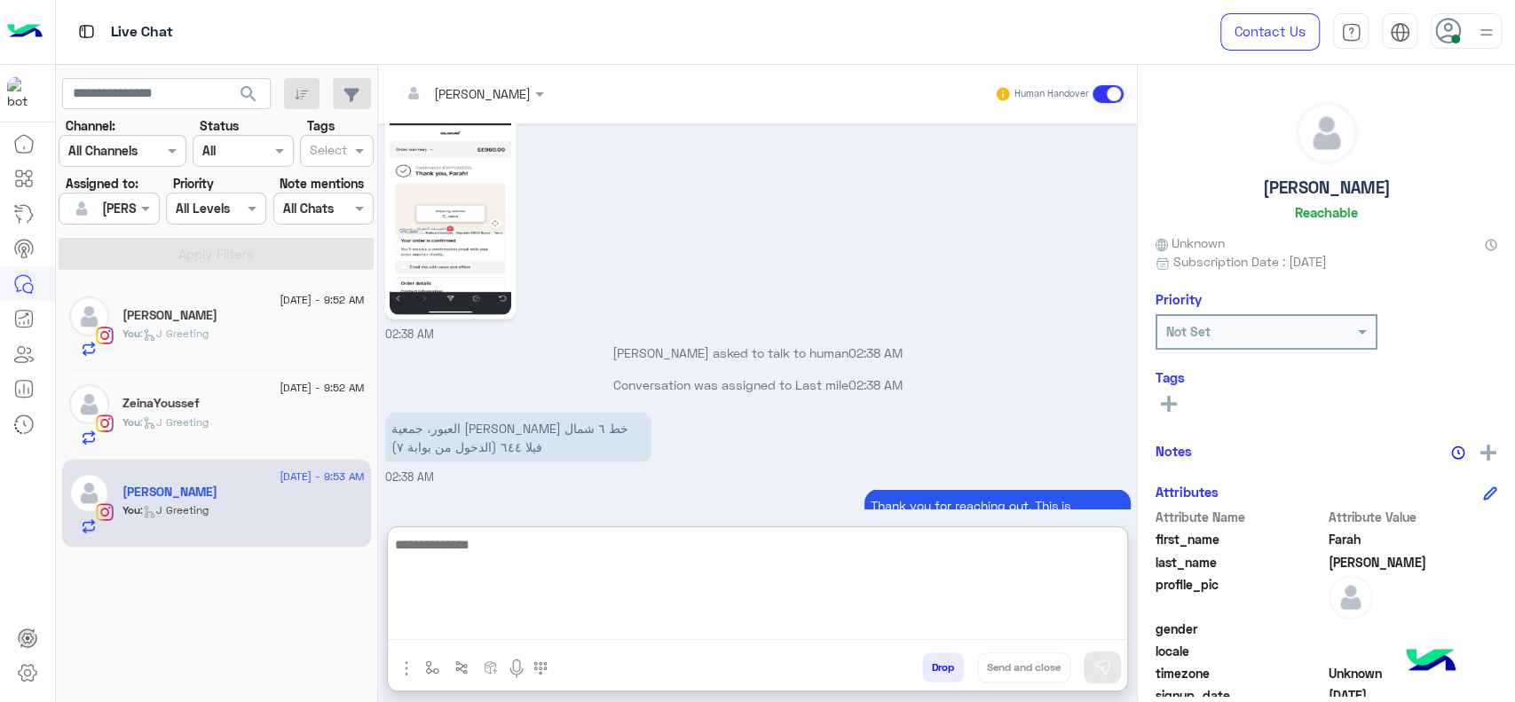
click at [595, 616] on textarea at bounding box center [757, 586] width 739 height 107
click at [772, 571] on textarea "**********" at bounding box center [757, 586] width 739 height 107
click at [457, 551] on textarea "**********" at bounding box center [757, 586] width 739 height 107
type textarea "**********"
click at [671, 555] on textarea "**********" at bounding box center [757, 586] width 739 height 107
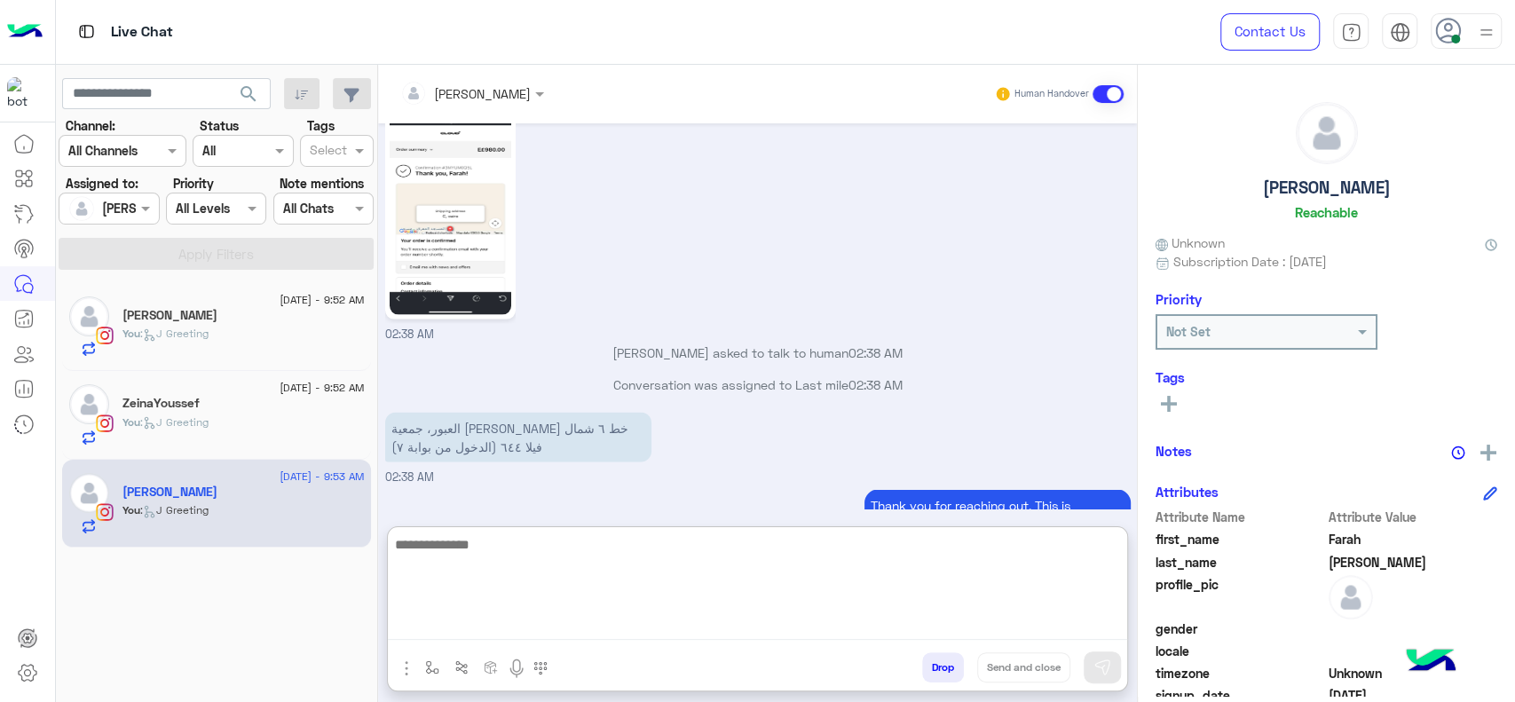
scroll to position [2609, 0]
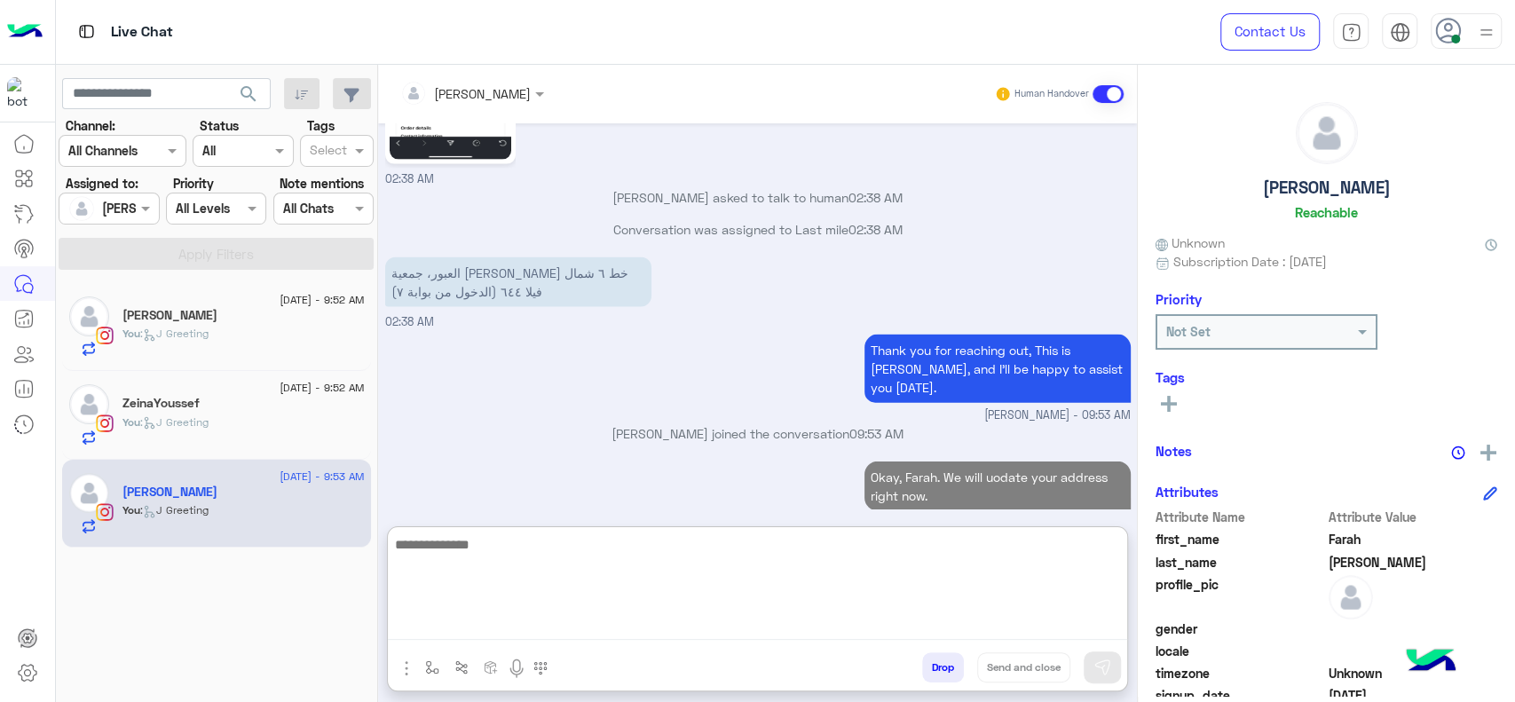
paste textarea "**********"
click at [651, 563] on textarea "**********" at bounding box center [757, 586] width 739 height 107
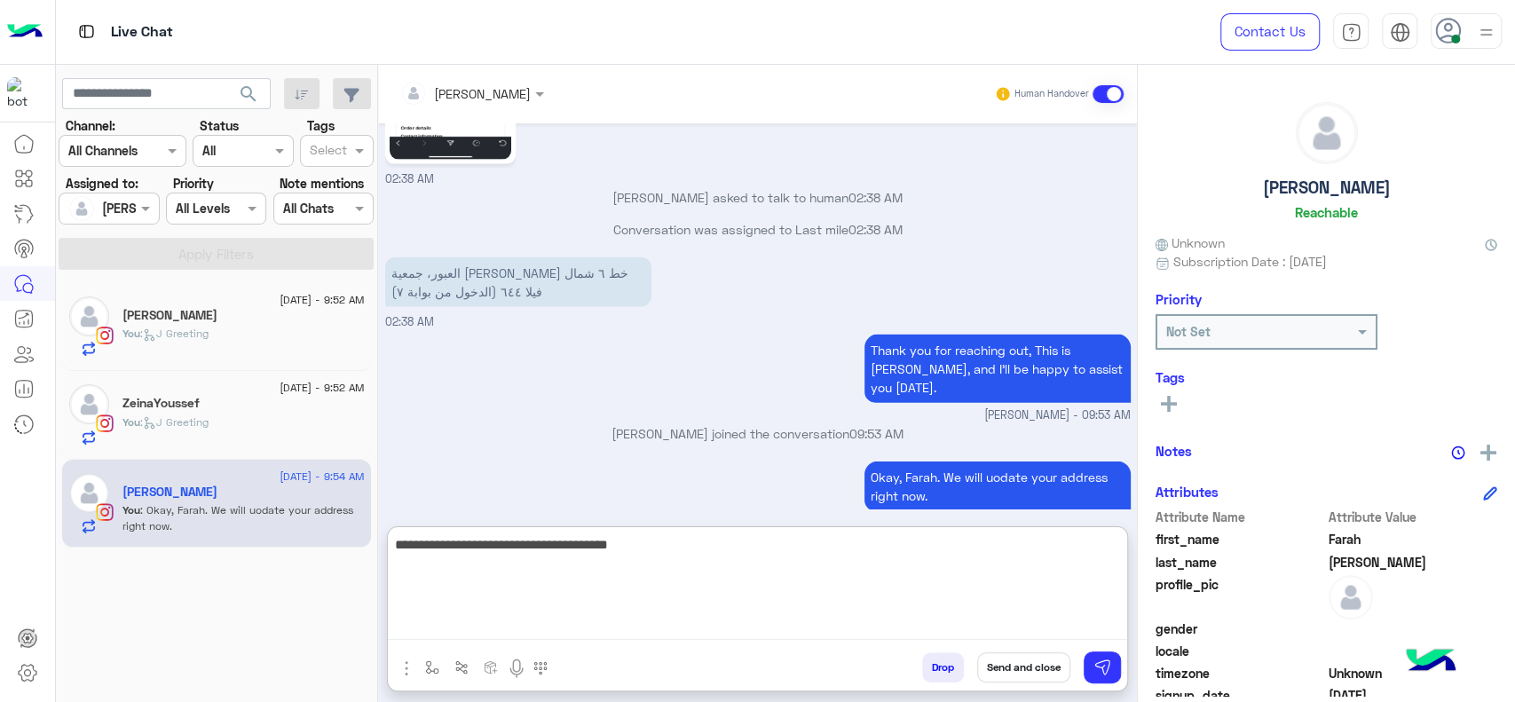
click at [645, 593] on textarea "**********" at bounding box center [757, 586] width 739 height 107
type textarea "**********"
click at [729, 578] on textarea "**********" at bounding box center [757, 586] width 739 height 107
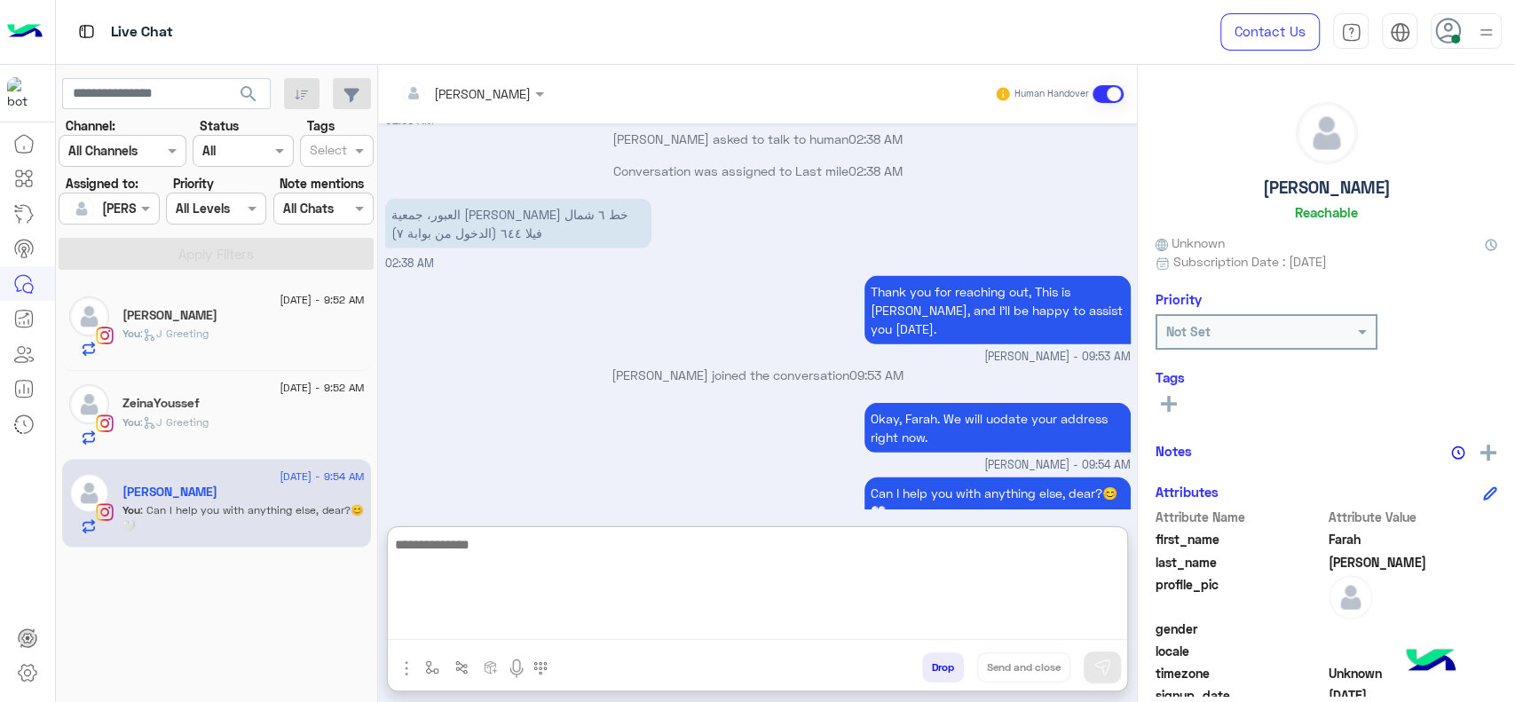
scroll to position [2684, 0]
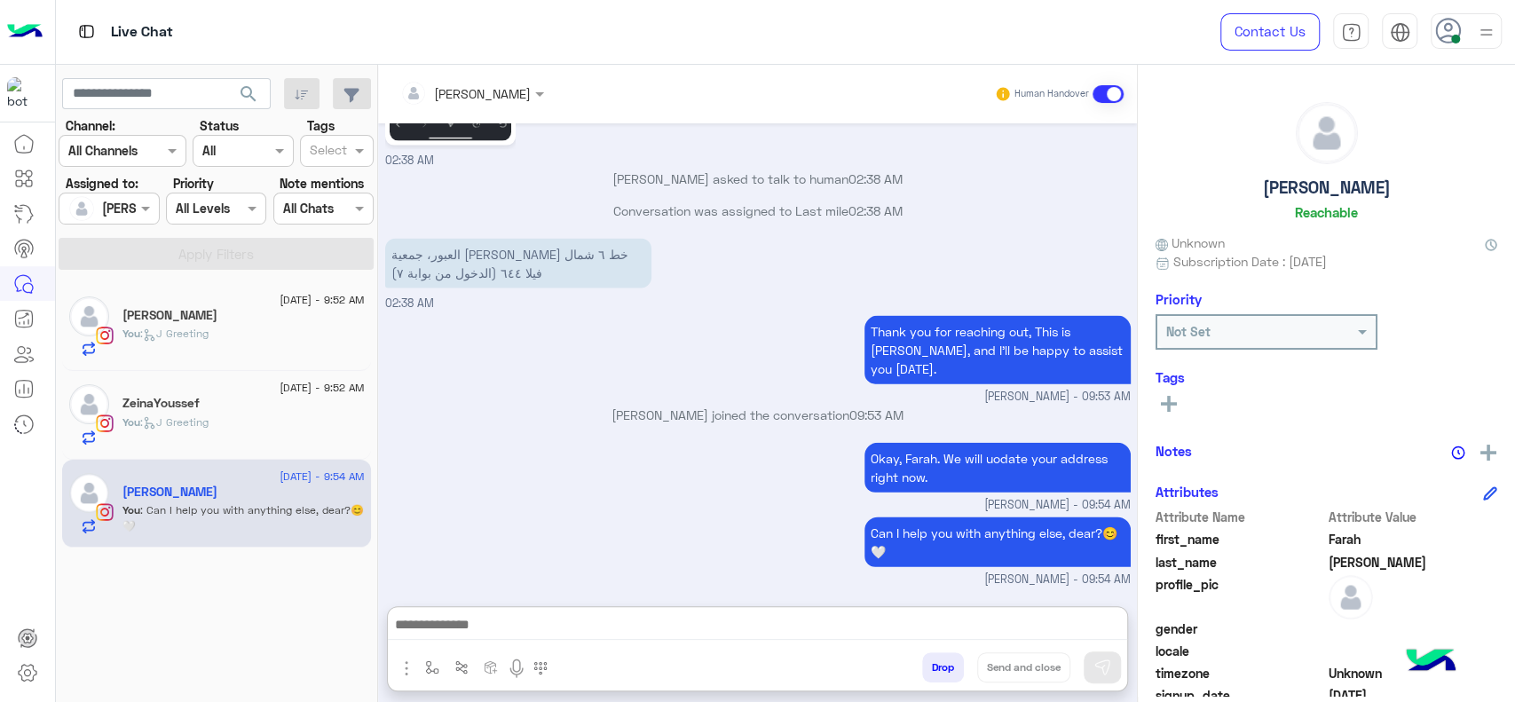
click at [189, 417] on span ": J Greeting" at bounding box center [174, 421] width 68 height 13
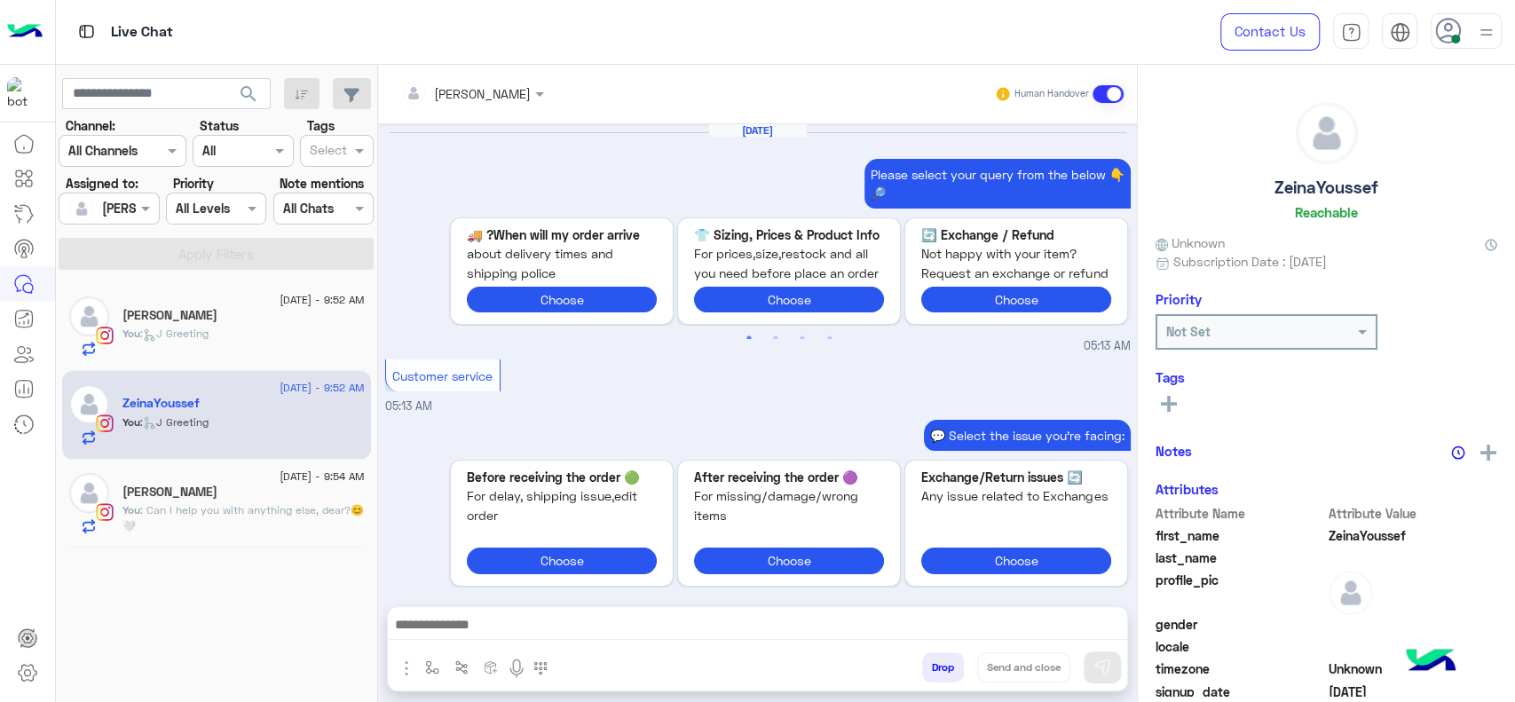
scroll to position [1519, 0]
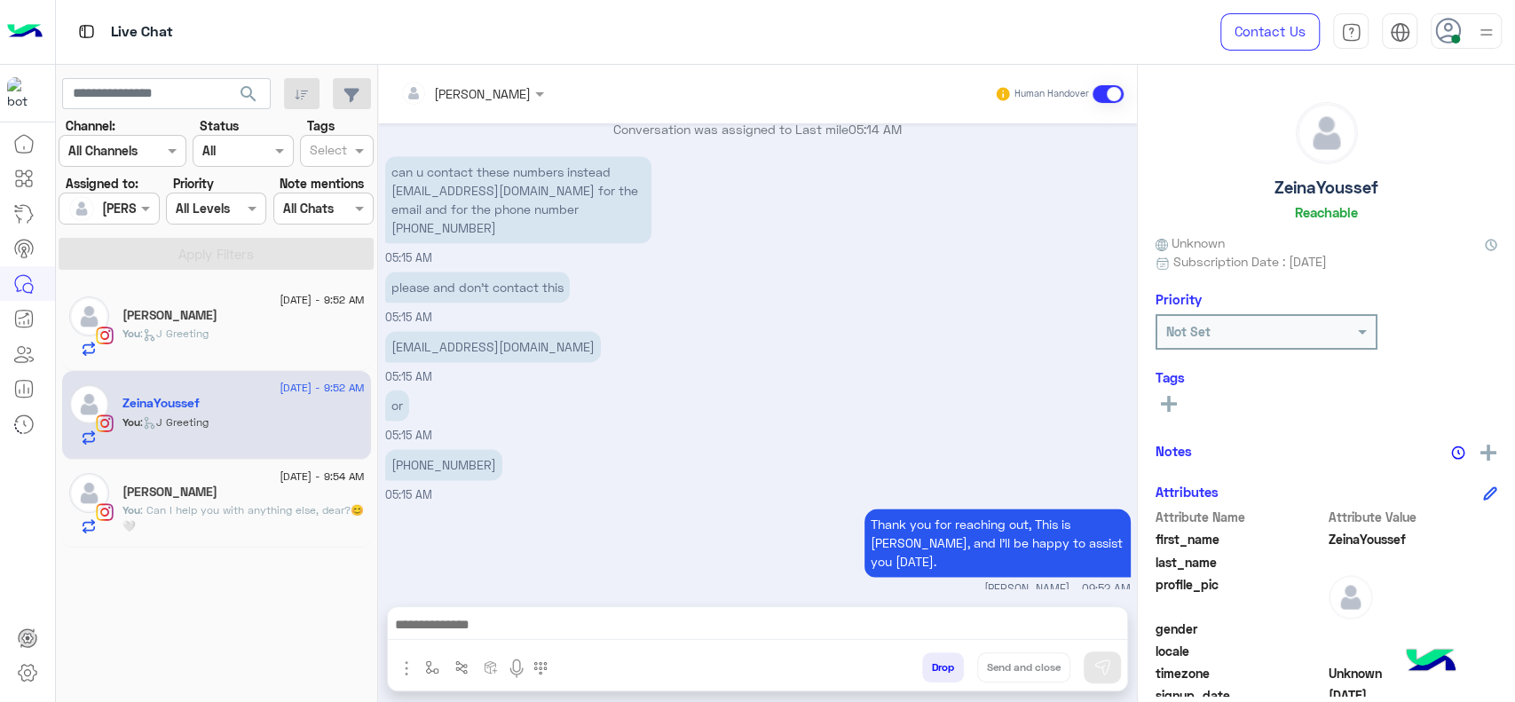
click at [636, 385] on div "or 05:15 AM" at bounding box center [758, 414] width 746 height 59
click at [589, 454] on div "‪+20 101 840 0487‬ 05:15 AM" at bounding box center [758, 474] width 746 height 59
drag, startPoint x: 391, startPoint y: 189, endPoint x: 559, endPoint y: 193, distance: 167.8
click at [559, 193] on p "can u contact these numbers instead zeinaahmed2011@icloud.com for the email and…" at bounding box center [518, 199] width 266 height 87
copy p "zeinaahmed2011@icloud.com"
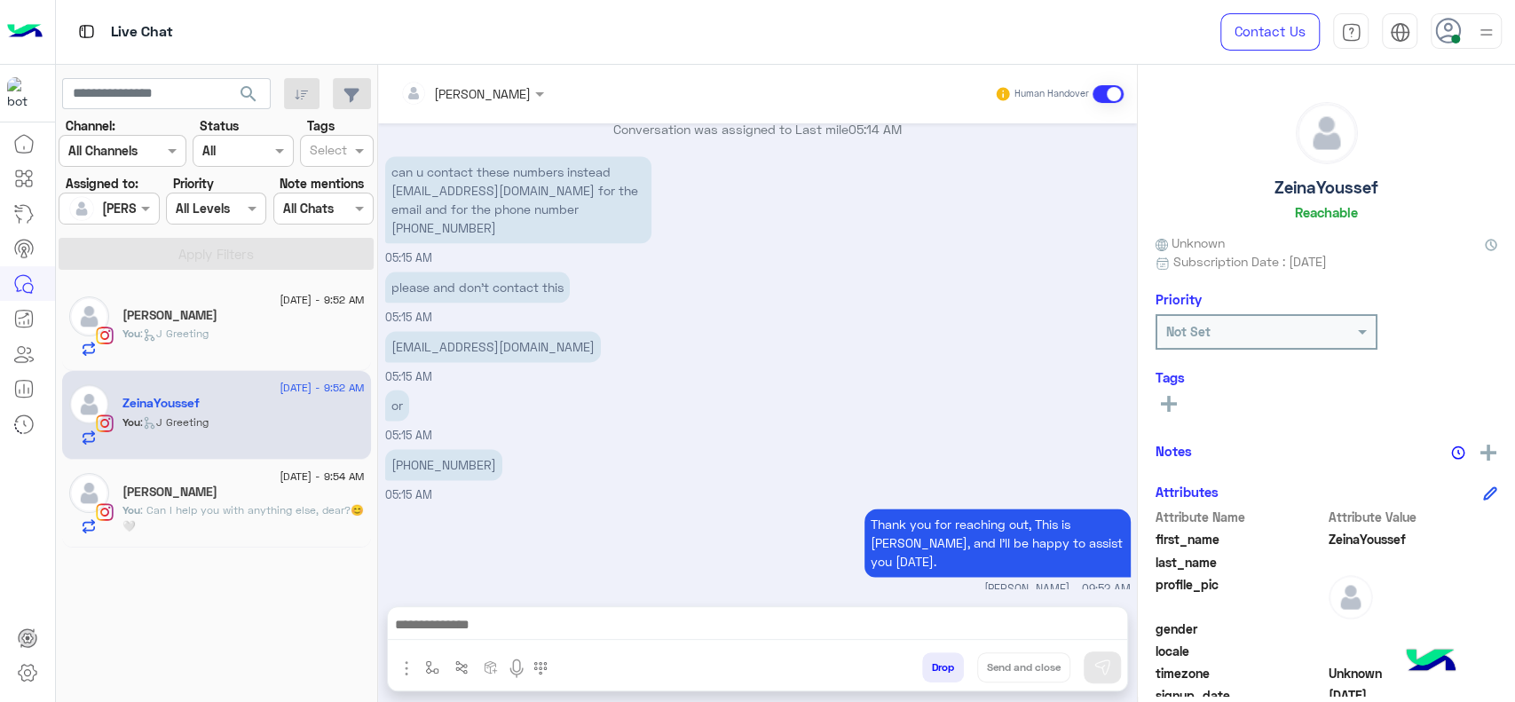
click at [709, 348] on div "inlays.cambium6@icloud.com 05:15 AM" at bounding box center [758, 356] width 746 height 59
drag, startPoint x: 546, startPoint y: 203, endPoint x: 629, endPoint y: 219, distance: 84.9
click at [629, 219] on p "can u contact these numbers instead zeinaahmed2011@icloud.com for the email and…" at bounding box center [518, 199] width 266 height 87
copy p "01125558887"
click at [666, 421] on div "or 05:15 AM" at bounding box center [758, 414] width 746 height 59
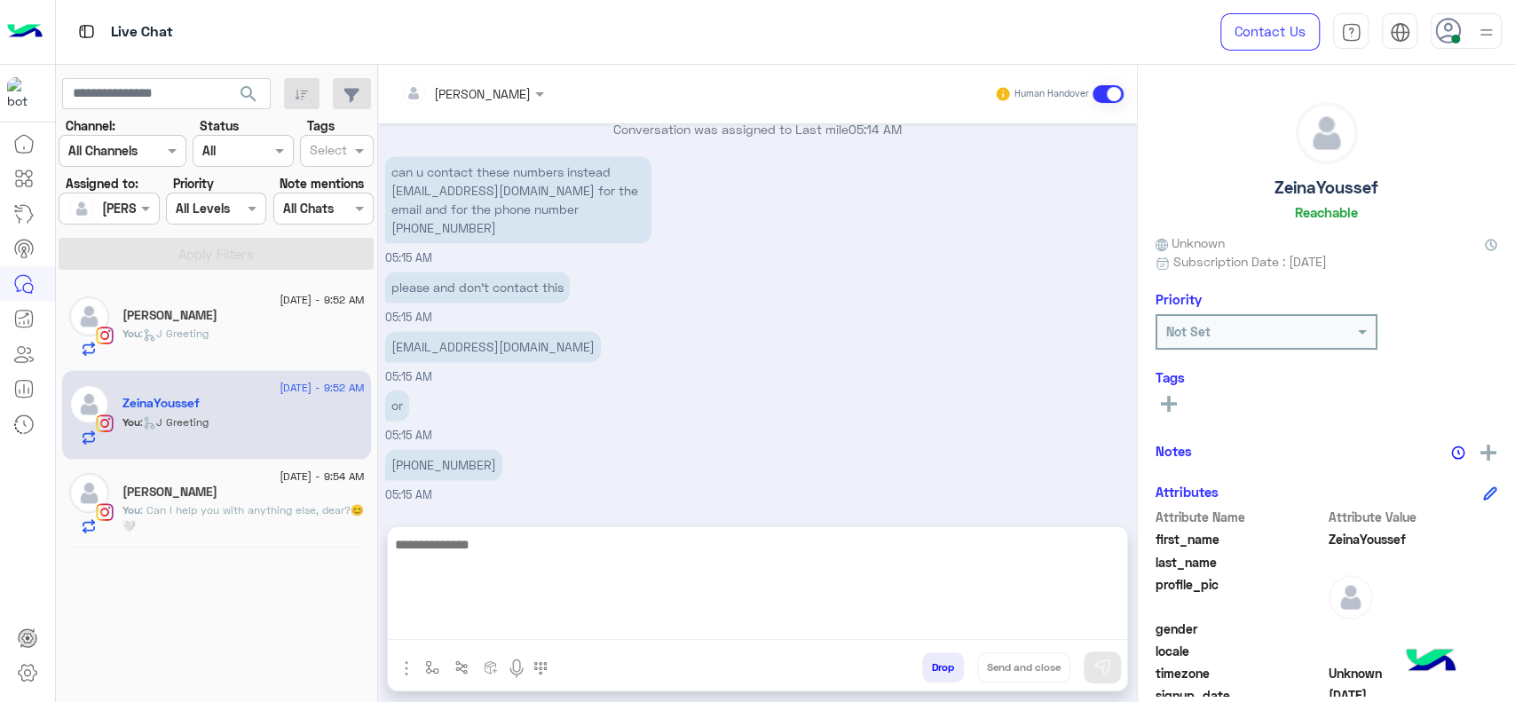
click at [497, 617] on textarea at bounding box center [757, 586] width 739 height 107
click at [426, 548] on textarea "**********" at bounding box center [757, 586] width 739 height 107
type textarea "**********"
click at [943, 583] on textarea "**********" at bounding box center [757, 586] width 739 height 107
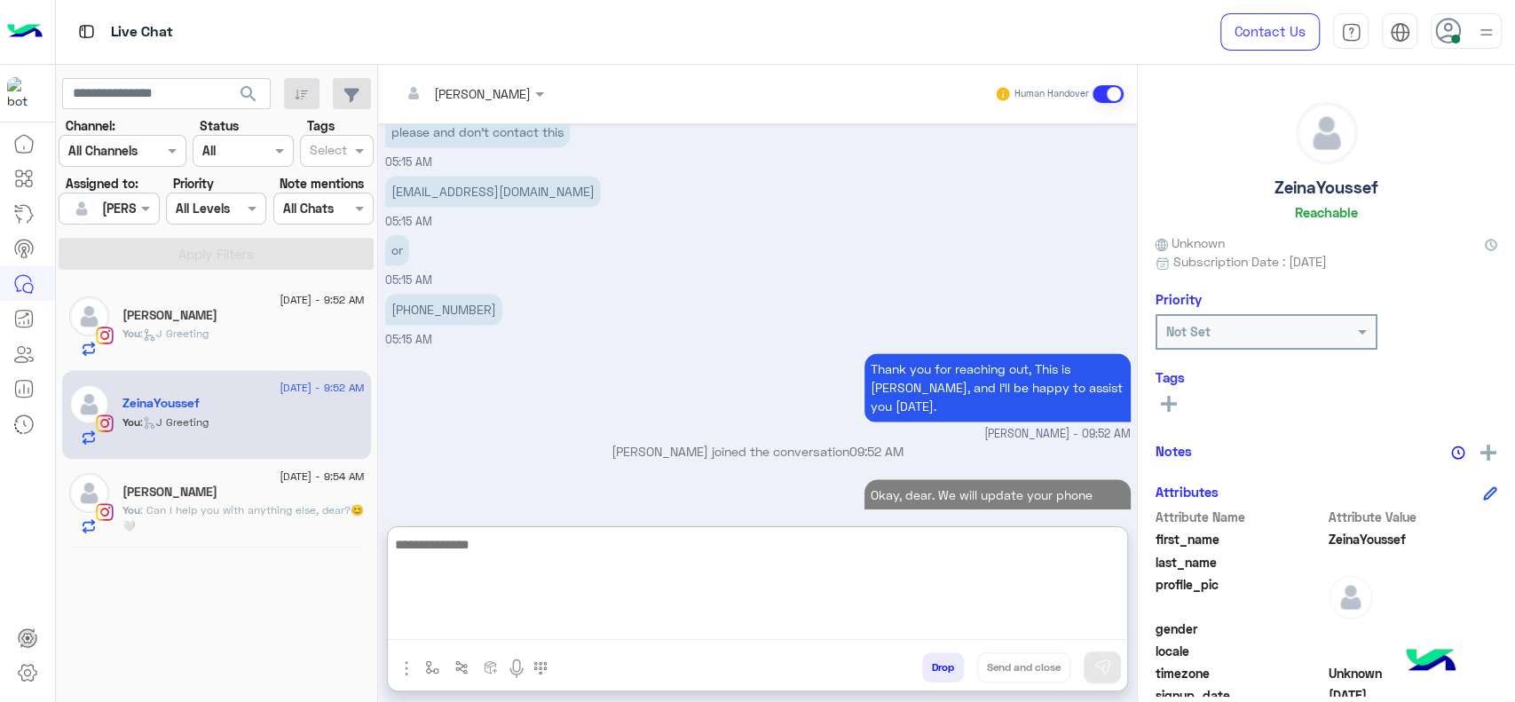
paste textarea "**********"
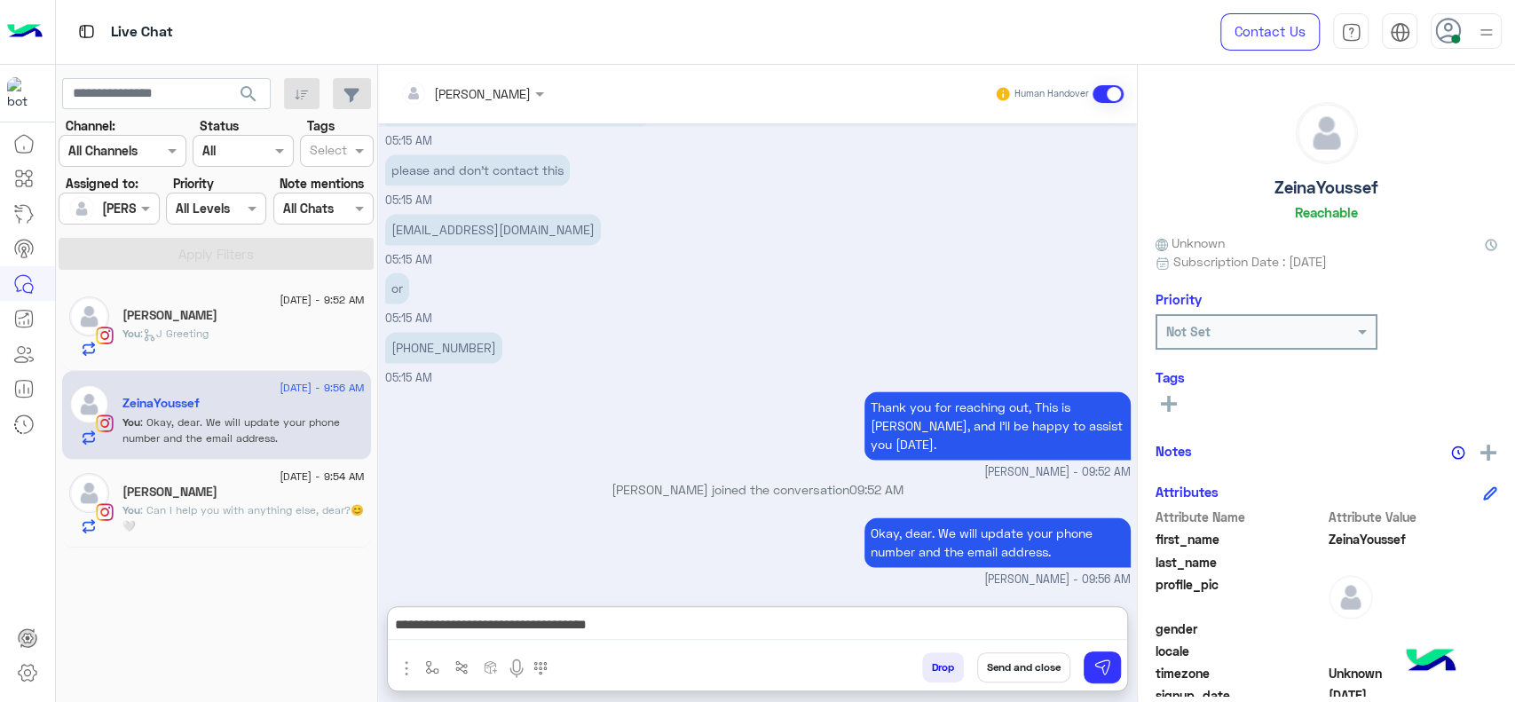
click at [689, 607] on div "**********" at bounding box center [757, 629] width 739 height 44
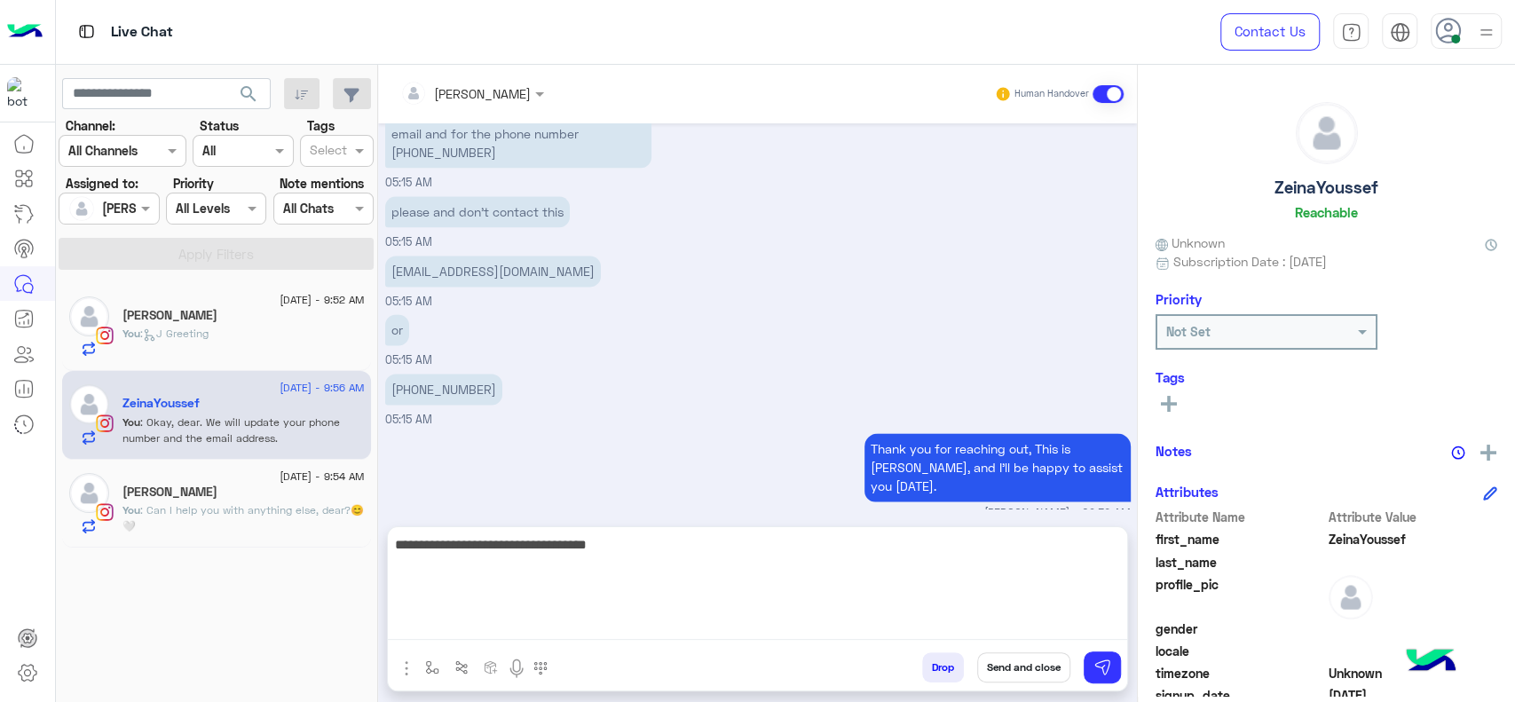
click at [661, 627] on textarea "**********" at bounding box center [757, 586] width 739 height 107
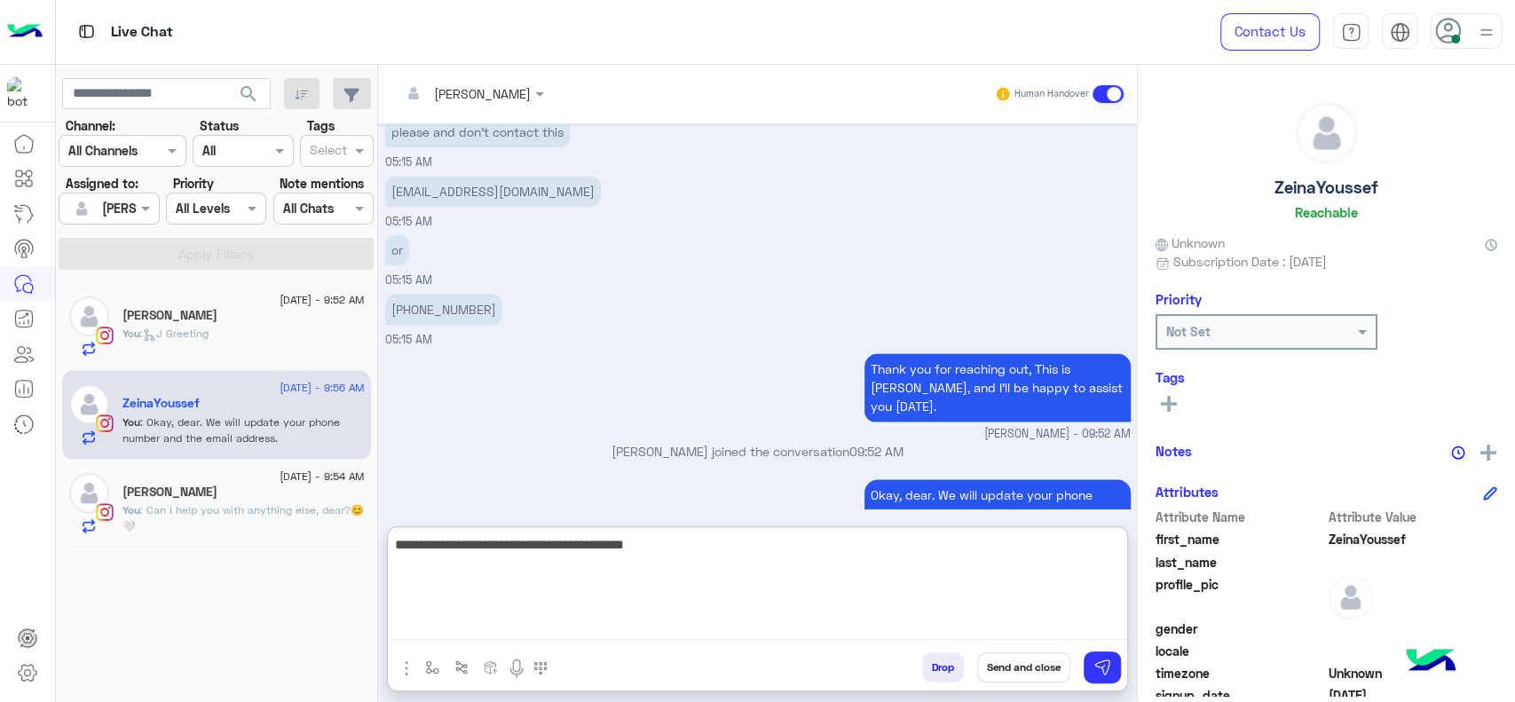
type textarea "**********"
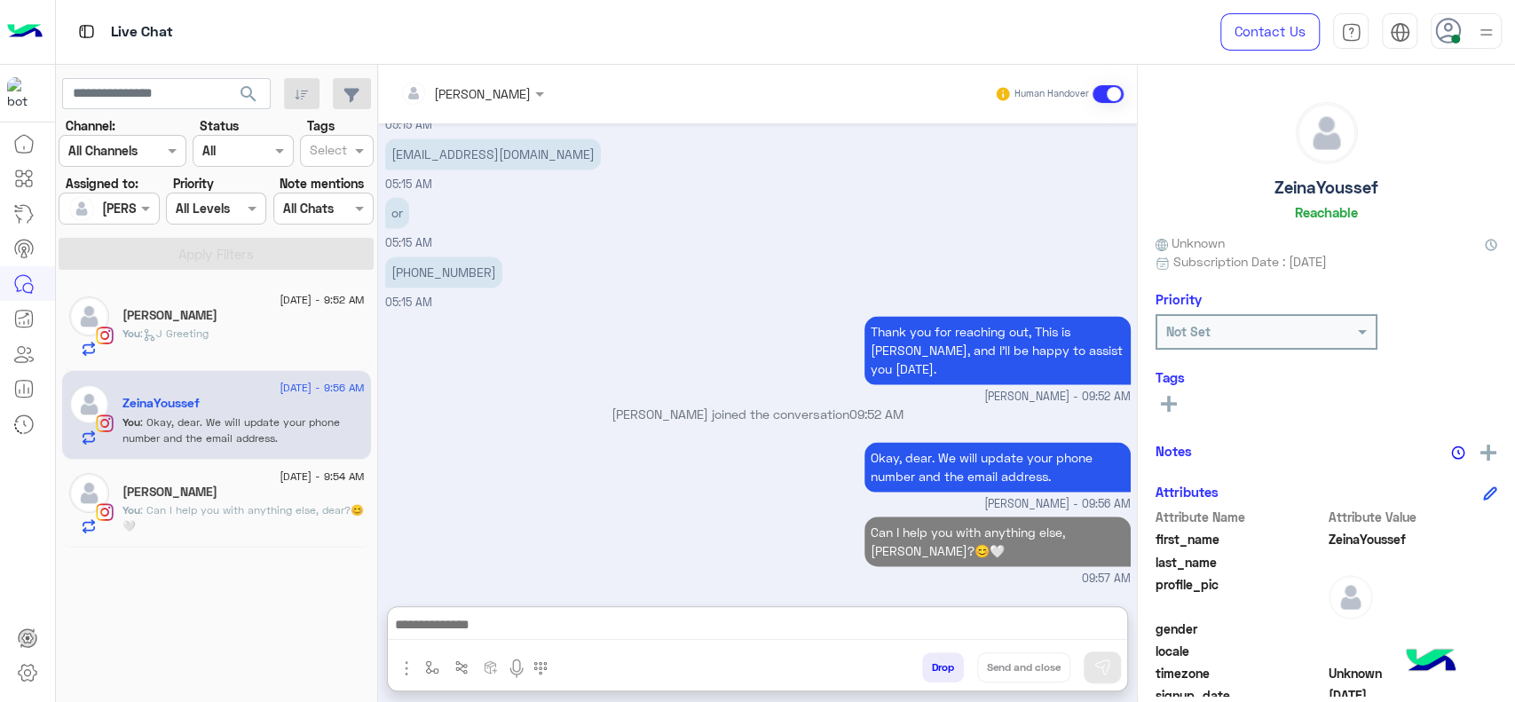
click at [480, 405] on div "Jana Aboelseoud joined the conversation 09:52 AM" at bounding box center [758, 421] width 746 height 32
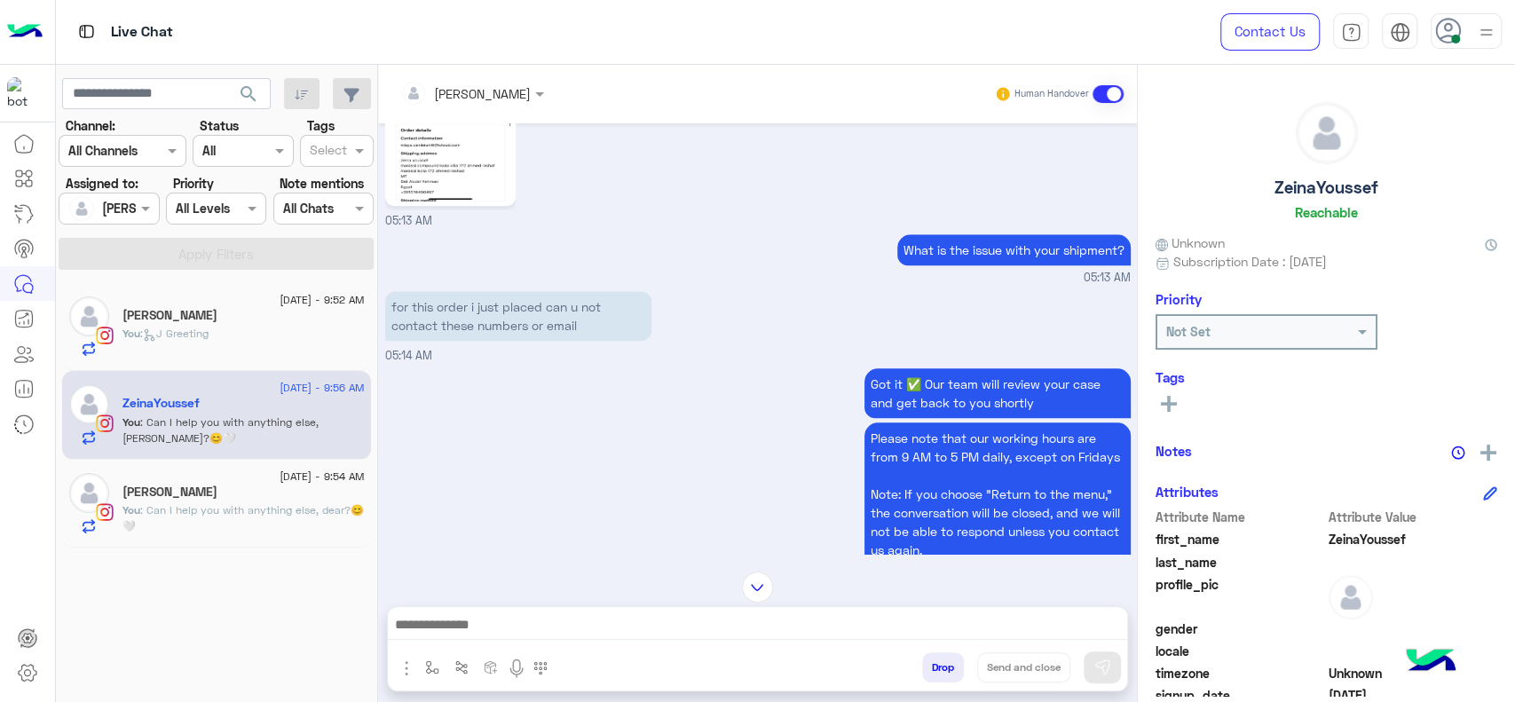
scroll to position [860, 0]
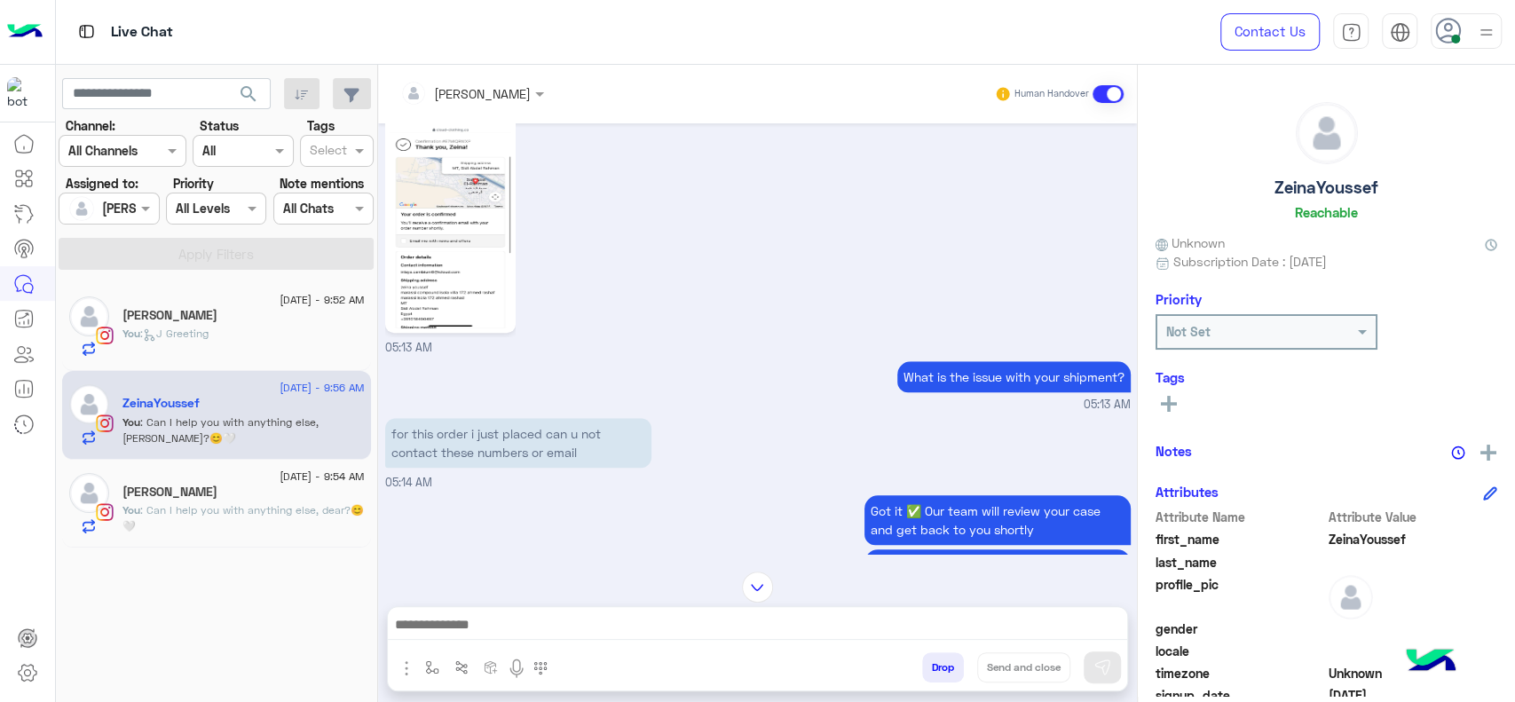
click at [462, 229] on img at bounding box center [451, 221] width 122 height 216
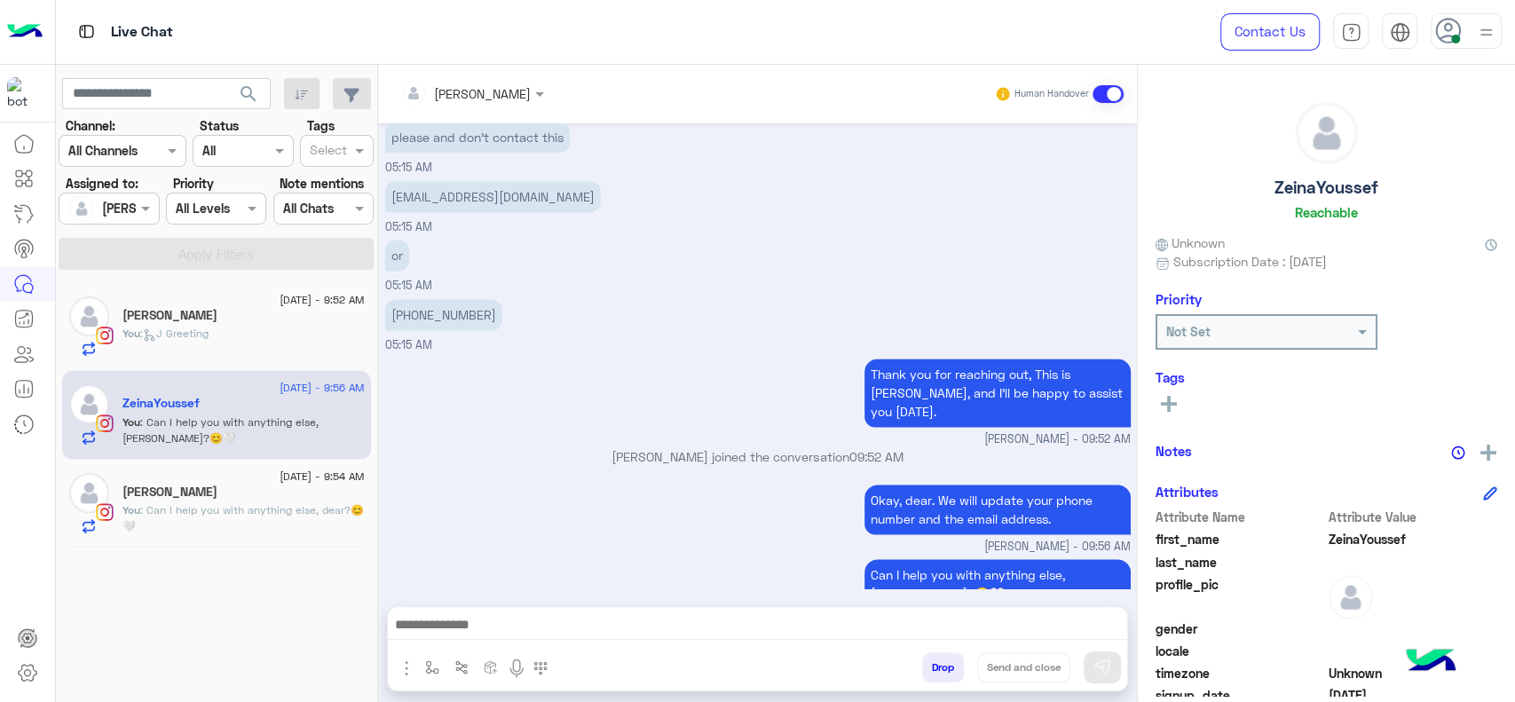
click at [266, 530] on p "You : Can I help you with anything else, dear?😊🤍" at bounding box center [243, 518] width 242 height 32
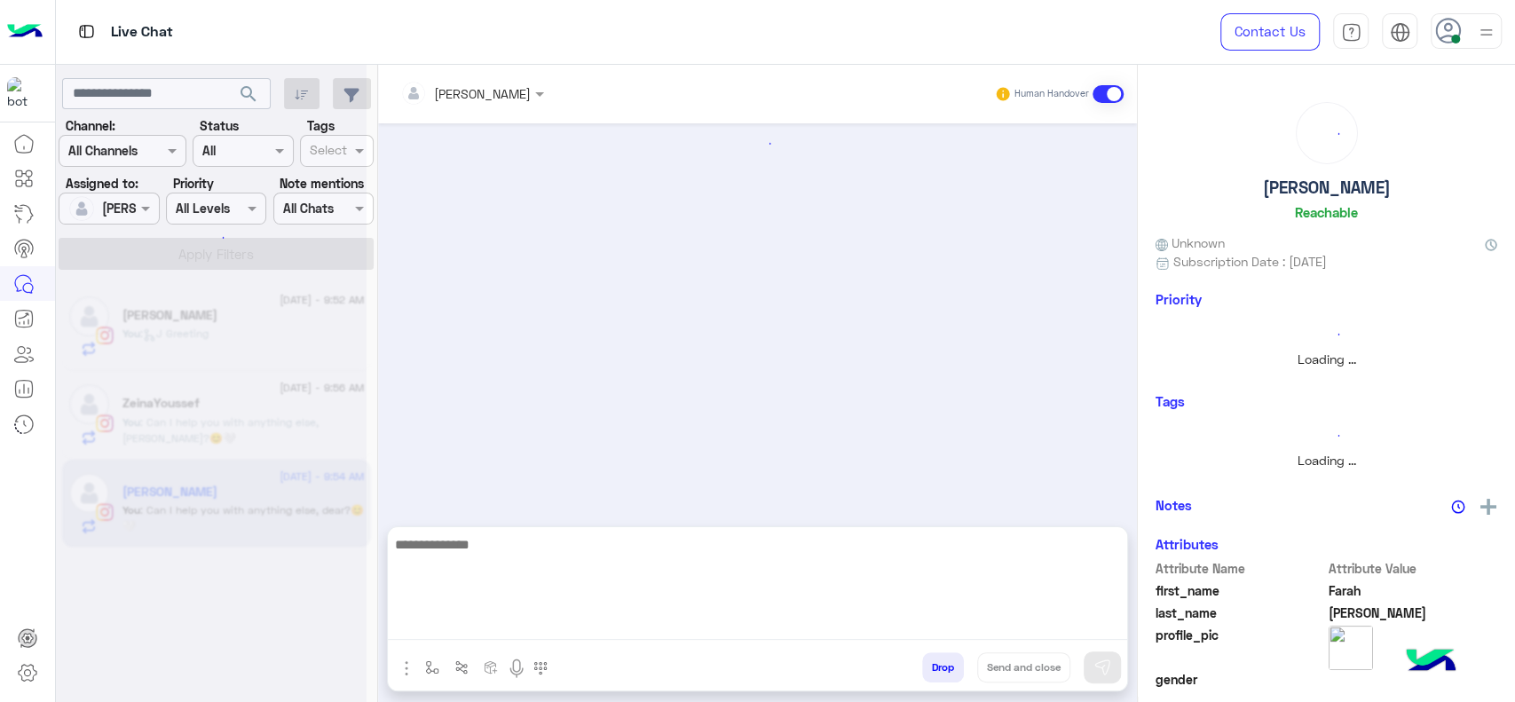
click at [481, 631] on textarea at bounding box center [757, 586] width 739 height 107
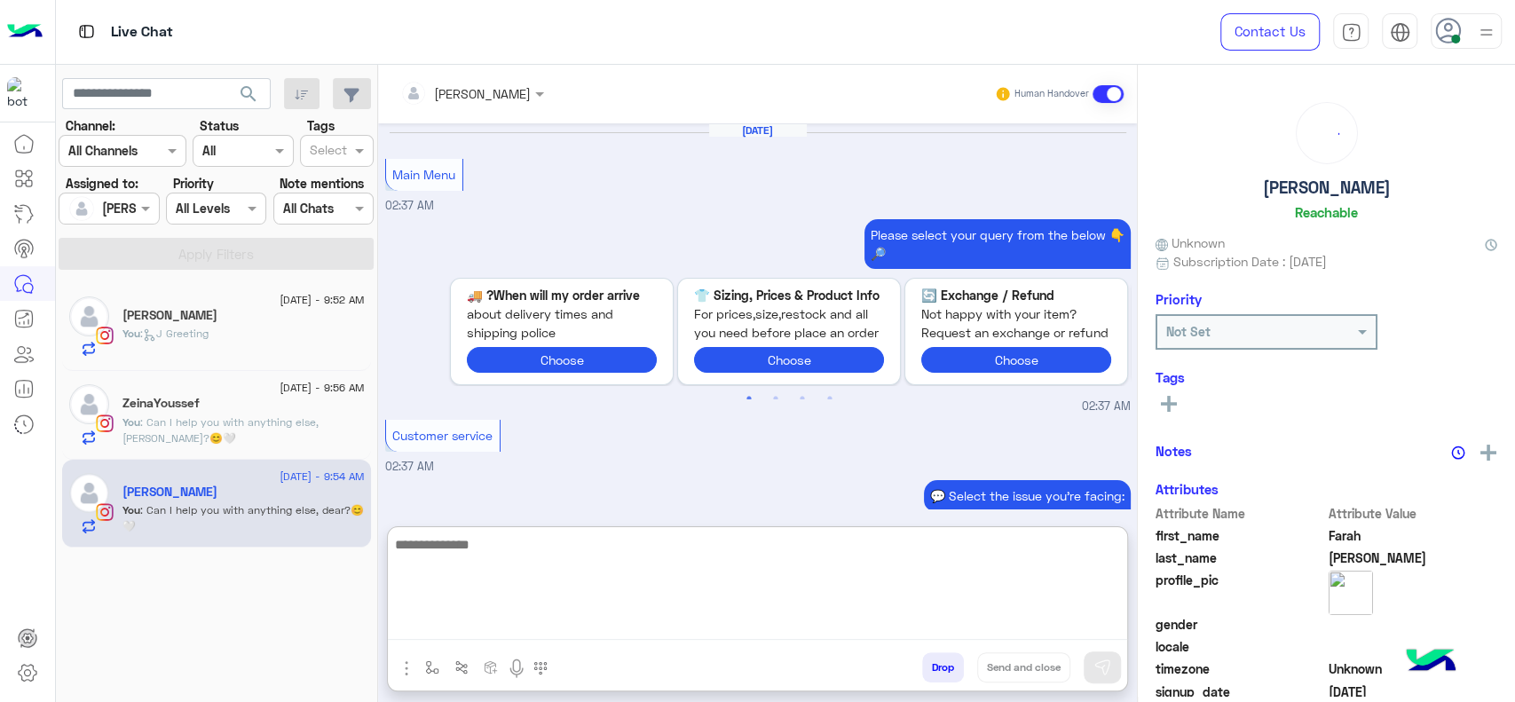
scroll to position [1780, 0]
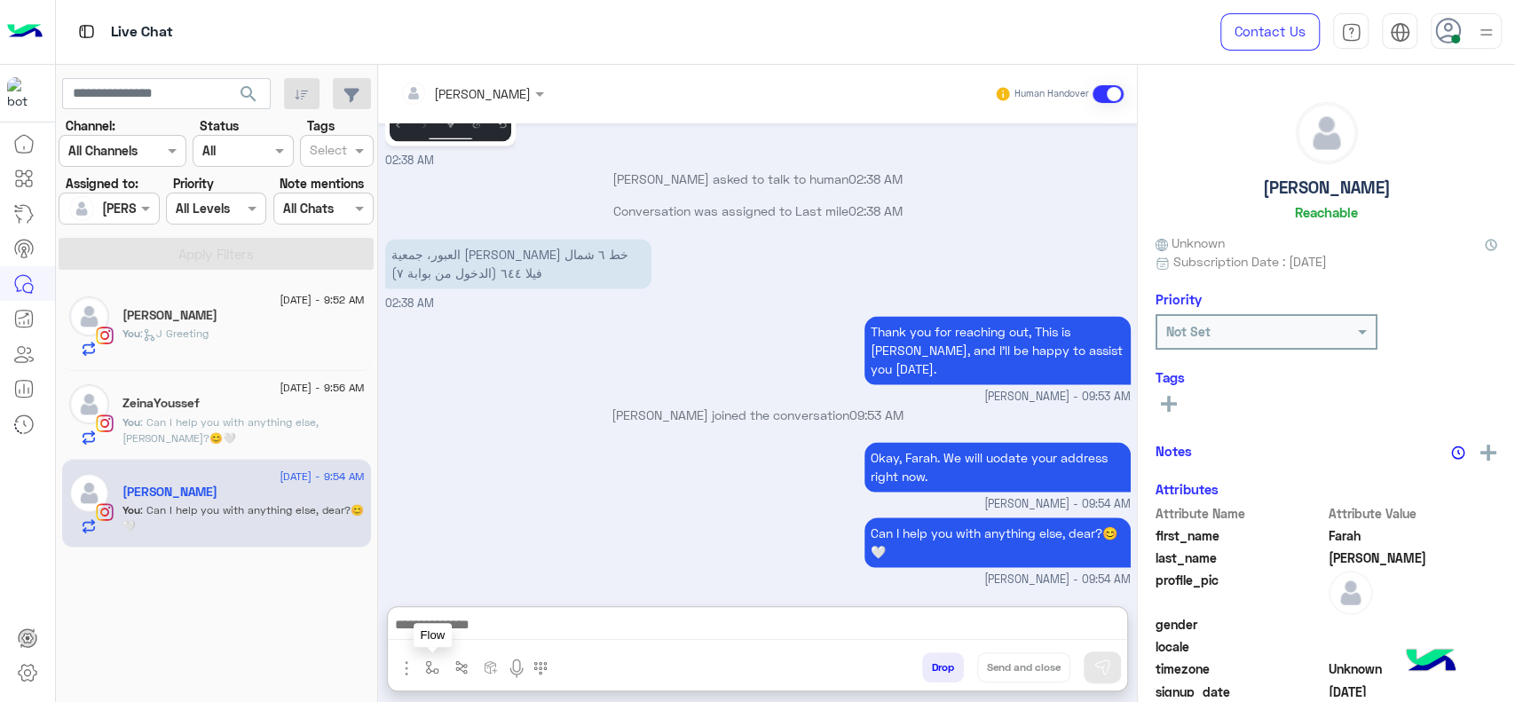
click at [432, 664] on img "button" at bounding box center [432, 667] width 14 height 14
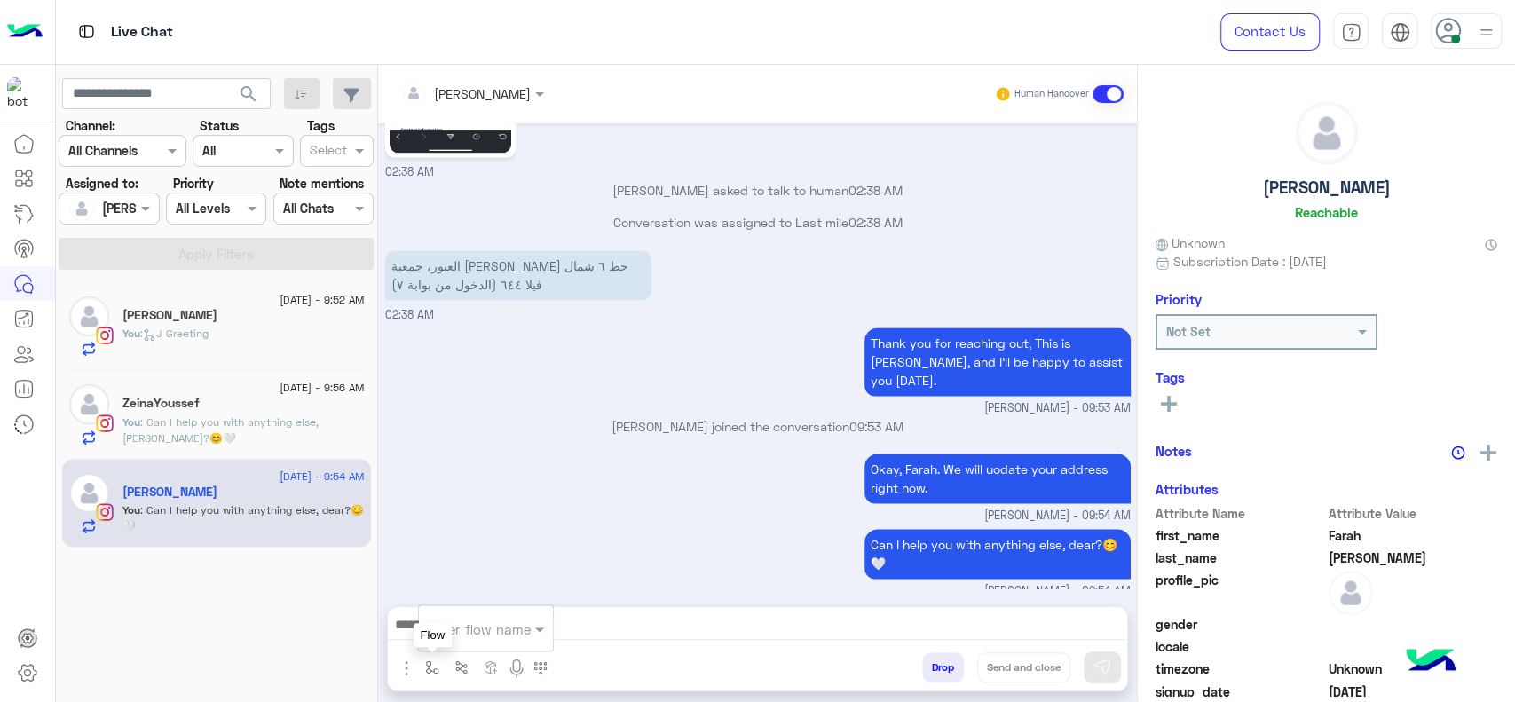
scroll to position [1709, 0]
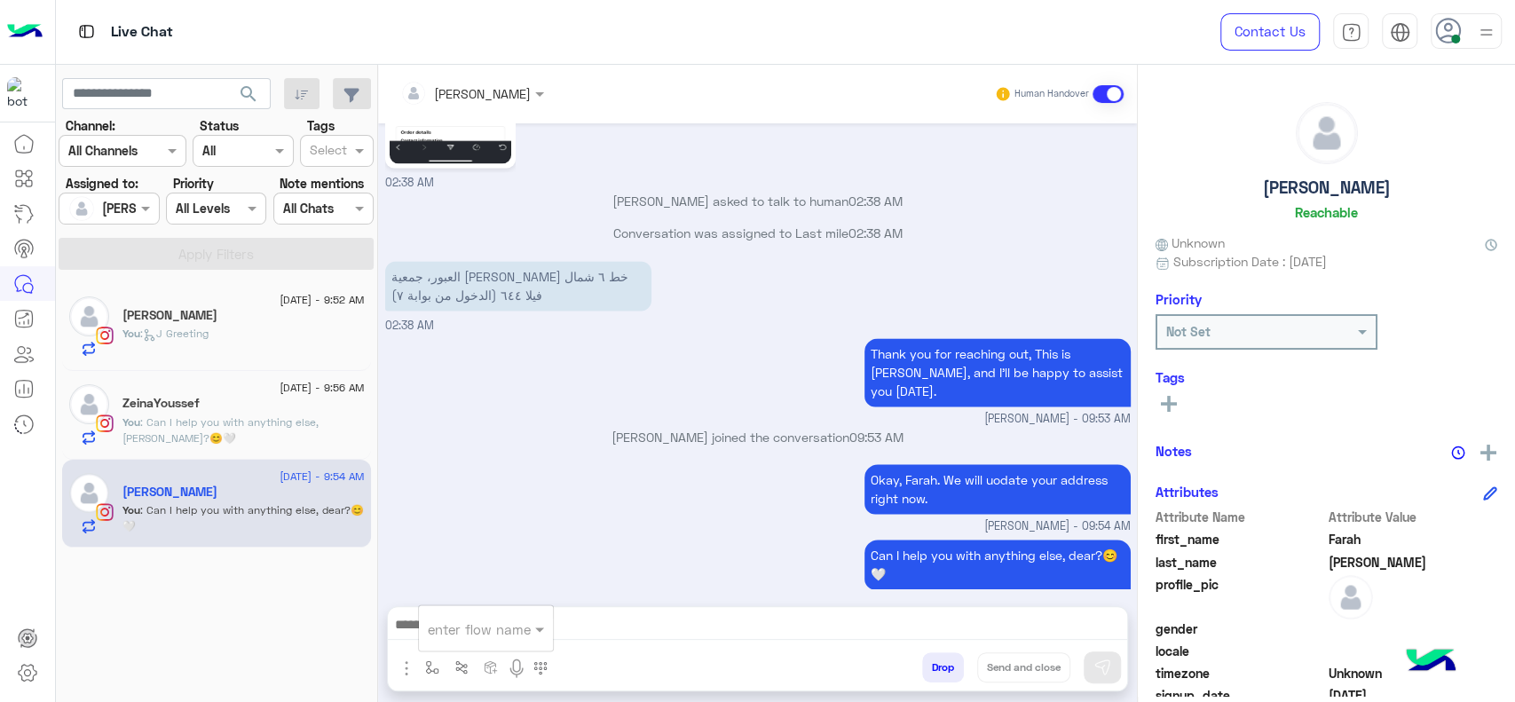
click at [449, 636] on input "text" at bounding box center [464, 629] width 73 height 20
type input "*"
click at [470, 593] on span "Jana close" at bounding box center [478, 596] width 101 height 16
type textarea "**********"
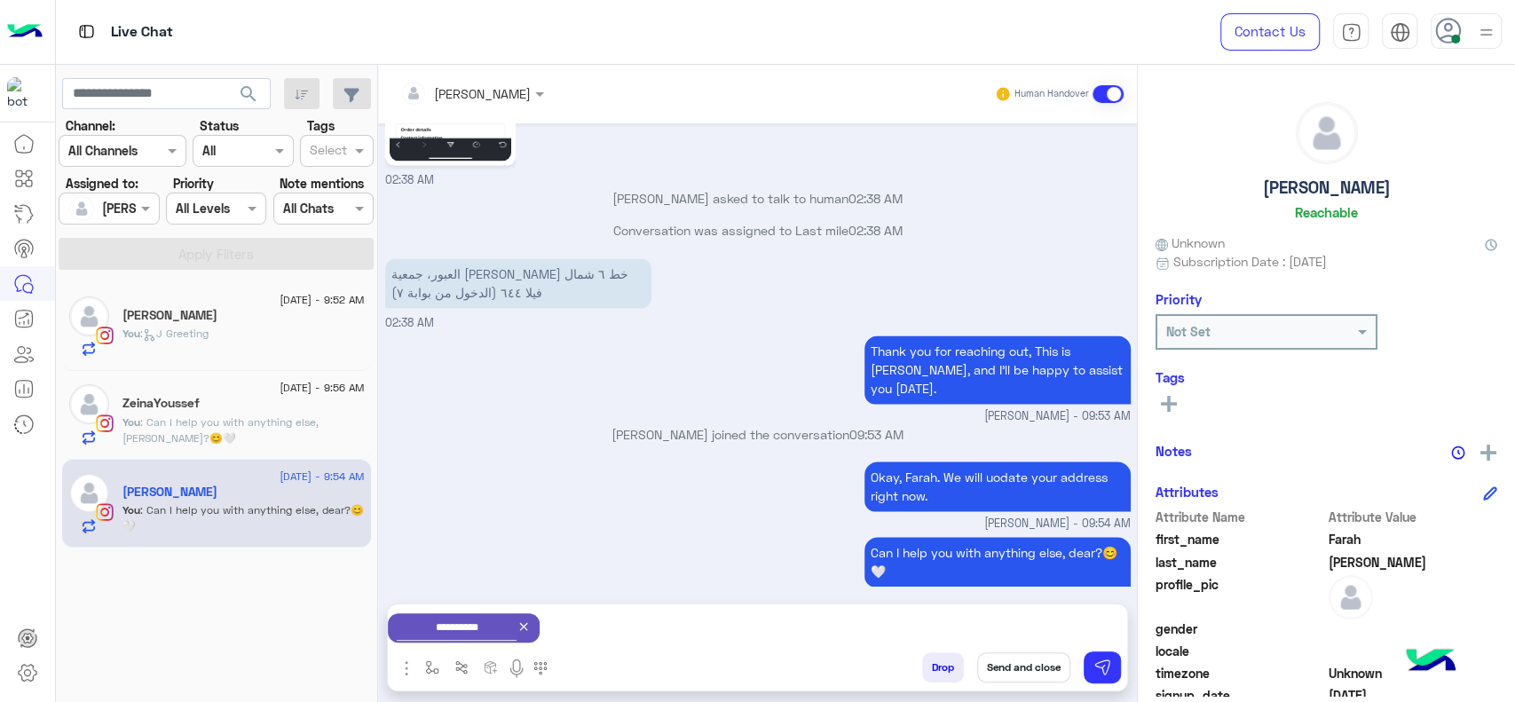
click at [1013, 672] on button "Send and close" at bounding box center [1023, 667] width 93 height 30
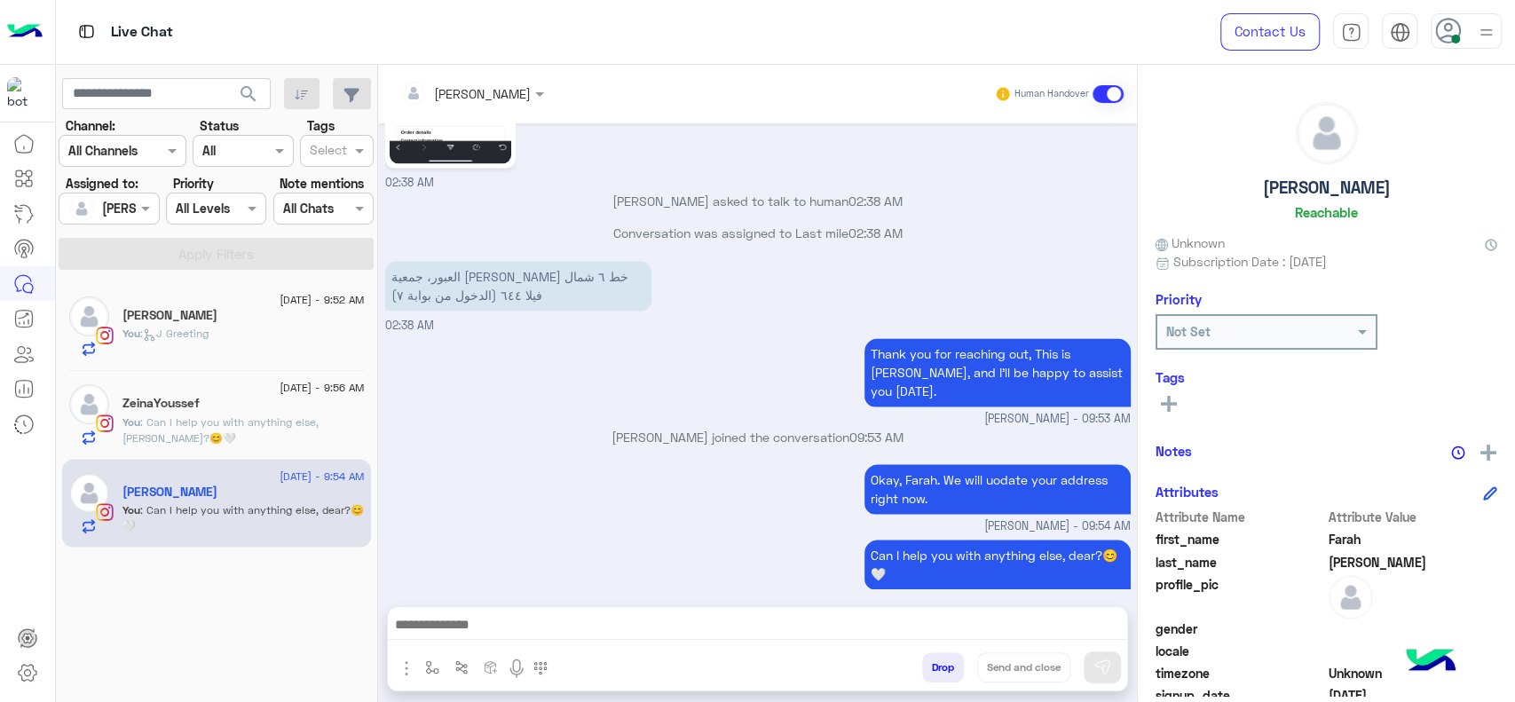
scroll to position [1741, 0]
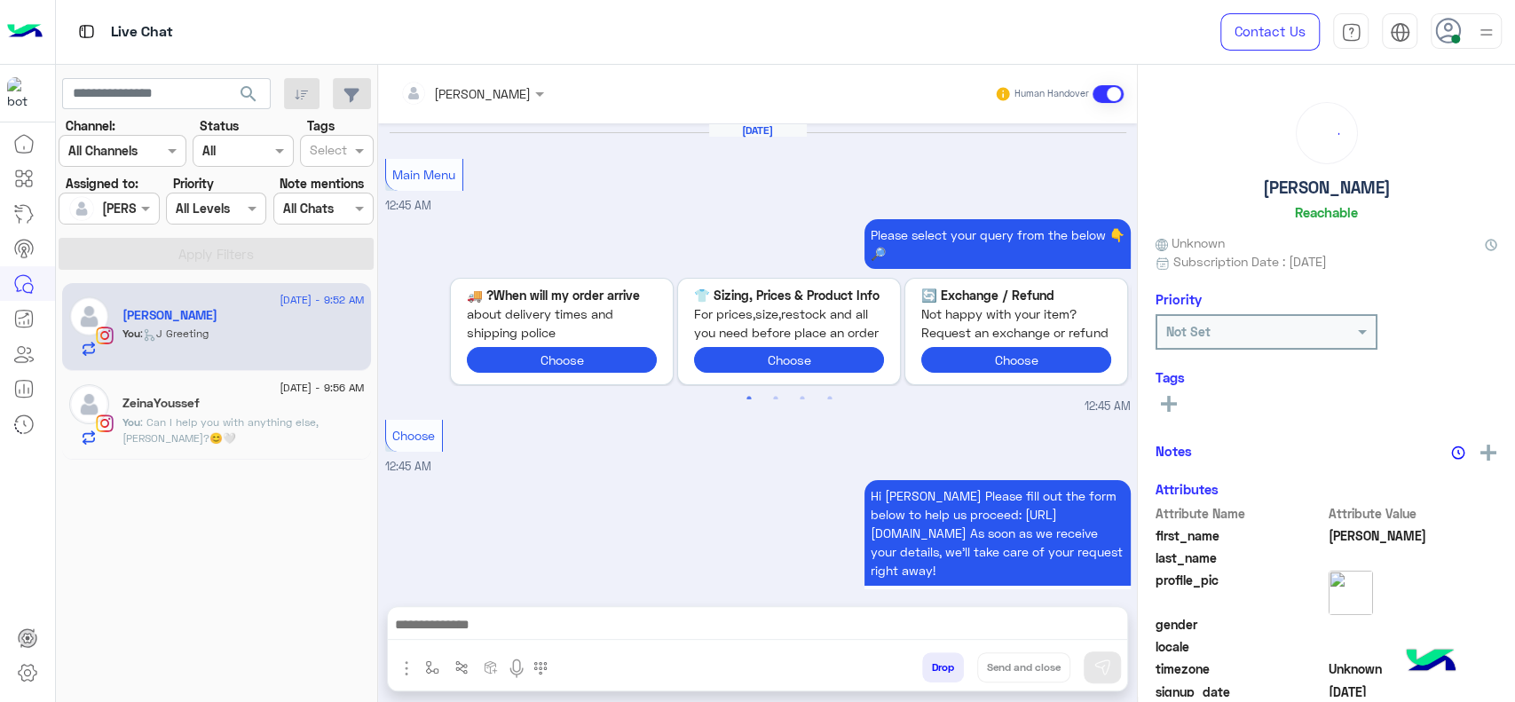
scroll to position [1529, 0]
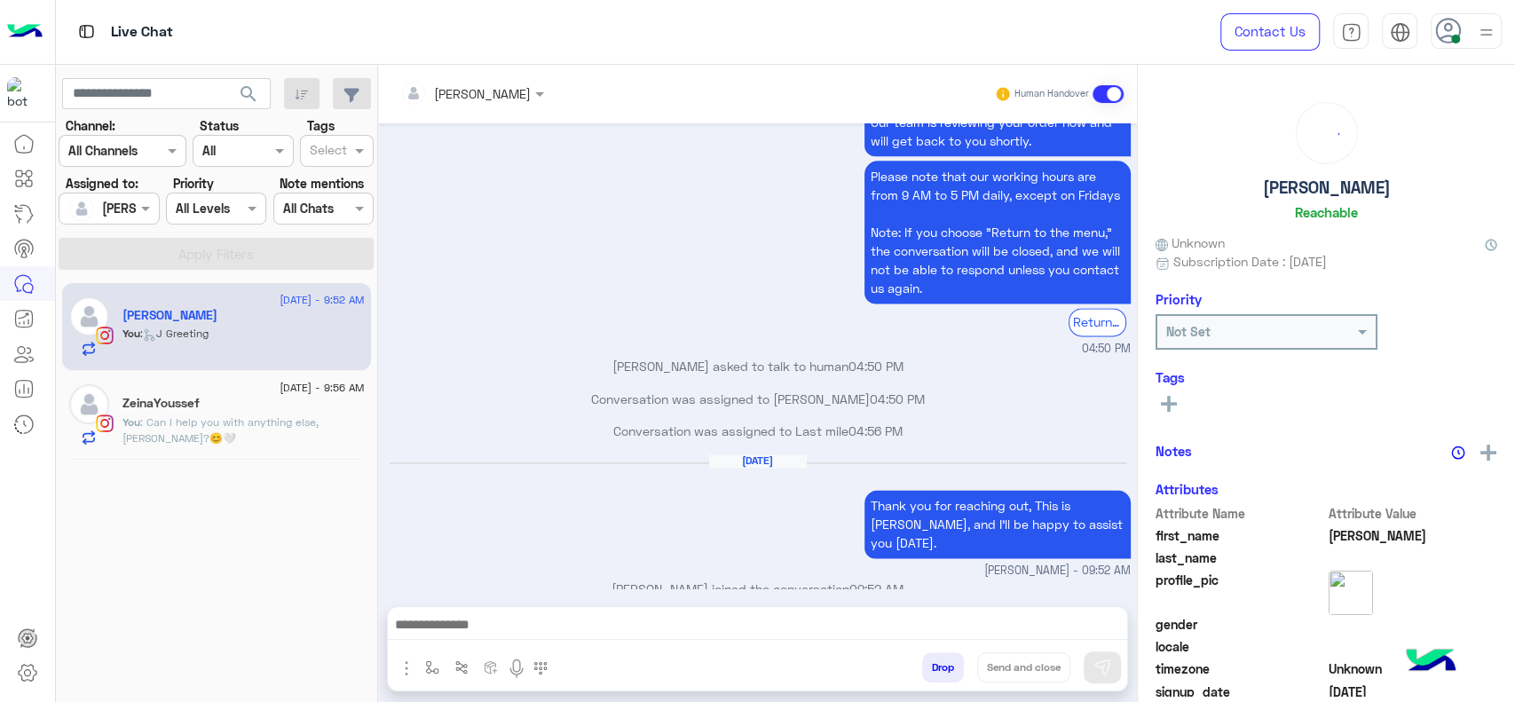
click at [519, 502] on div "Aug 24, 2025 Thank you for reaching out, This is Jana, and I’ll be happy to ass…" at bounding box center [758, 516] width 746 height 125
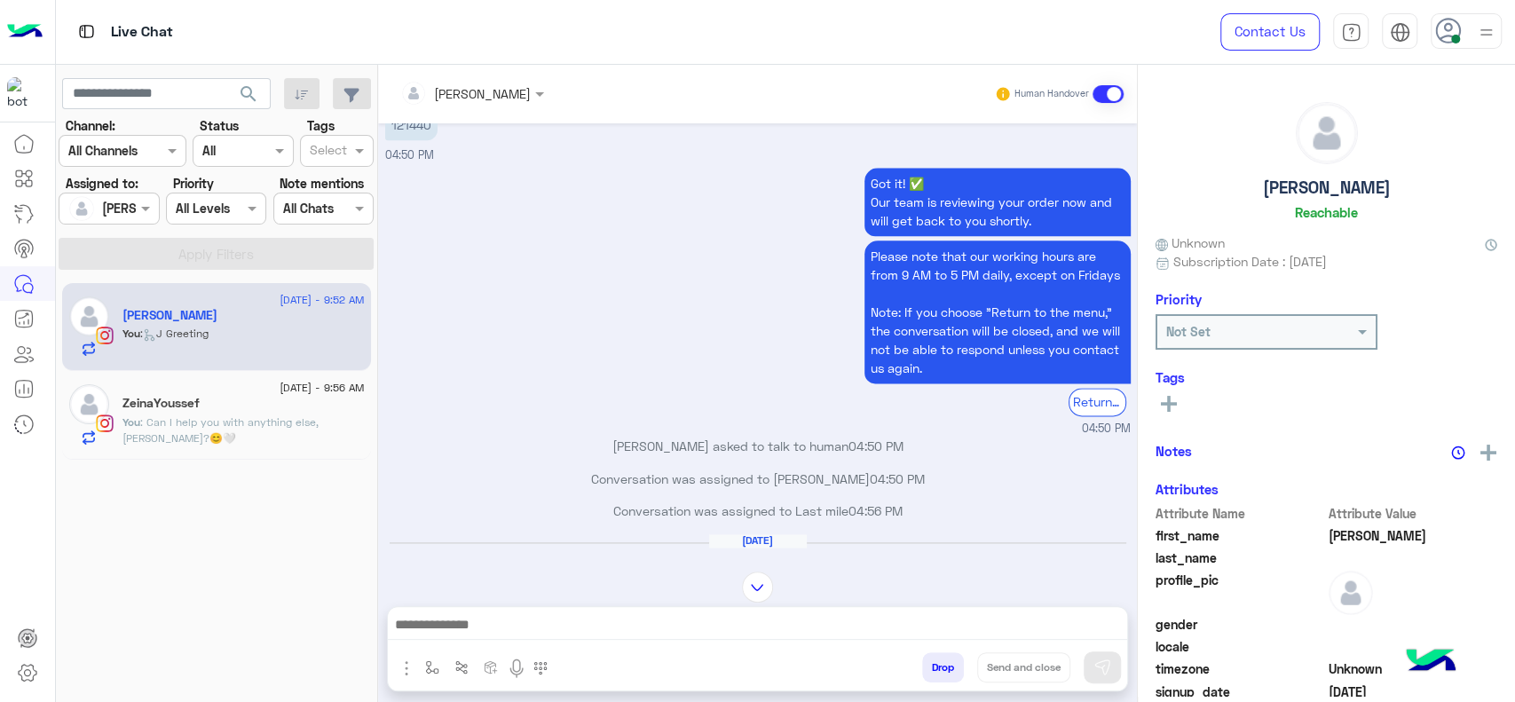
scroll to position [1155, 0]
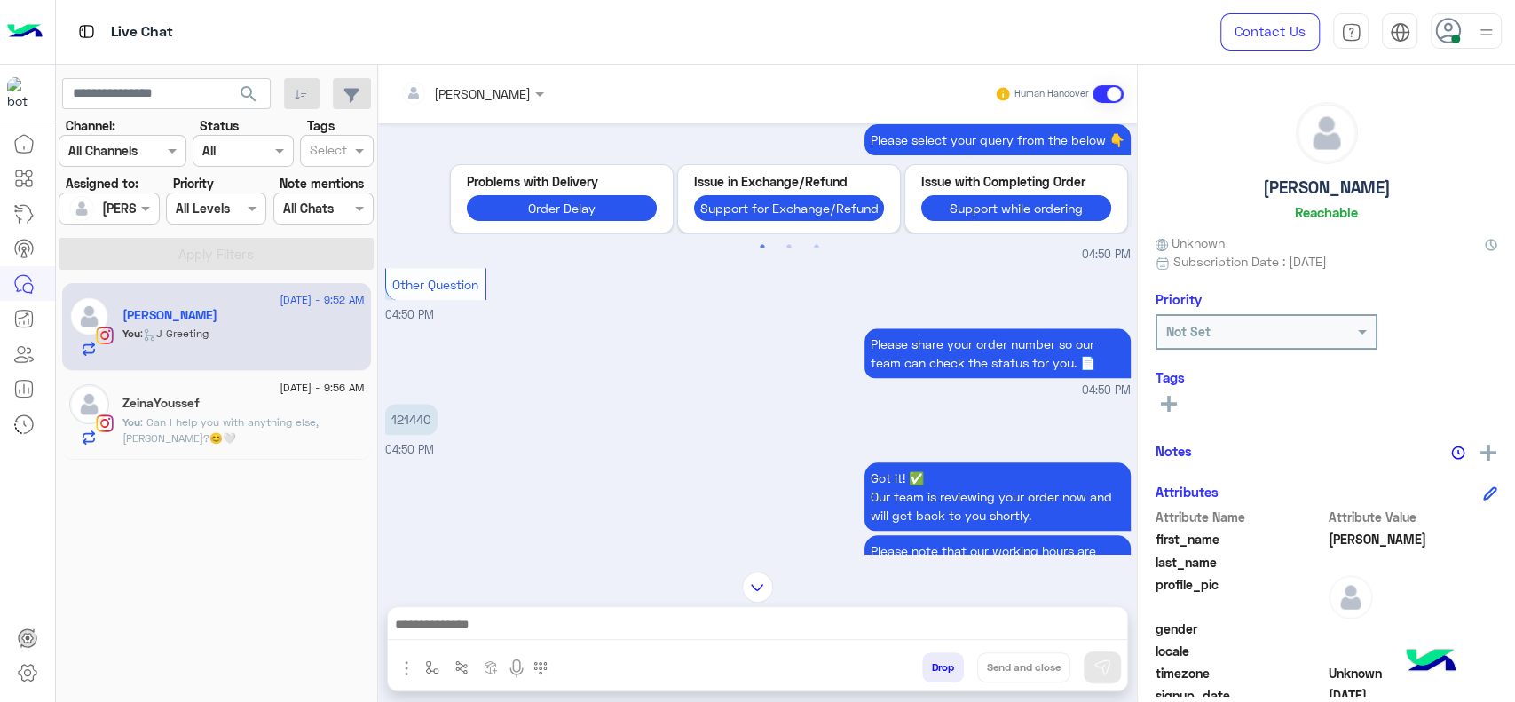
click at [407, 414] on p "121440" at bounding box center [411, 419] width 52 height 31
copy p "121440"
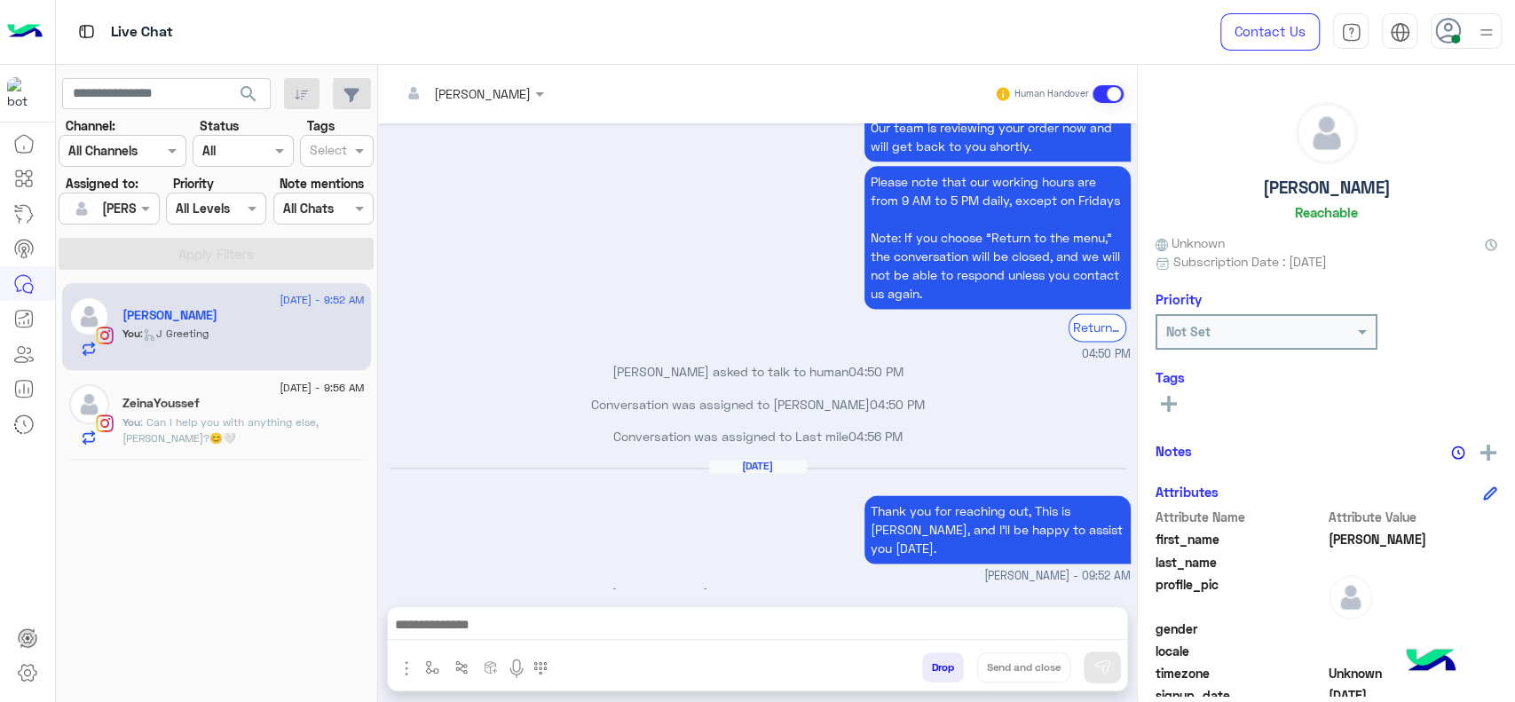
scroll to position [1528, 0]
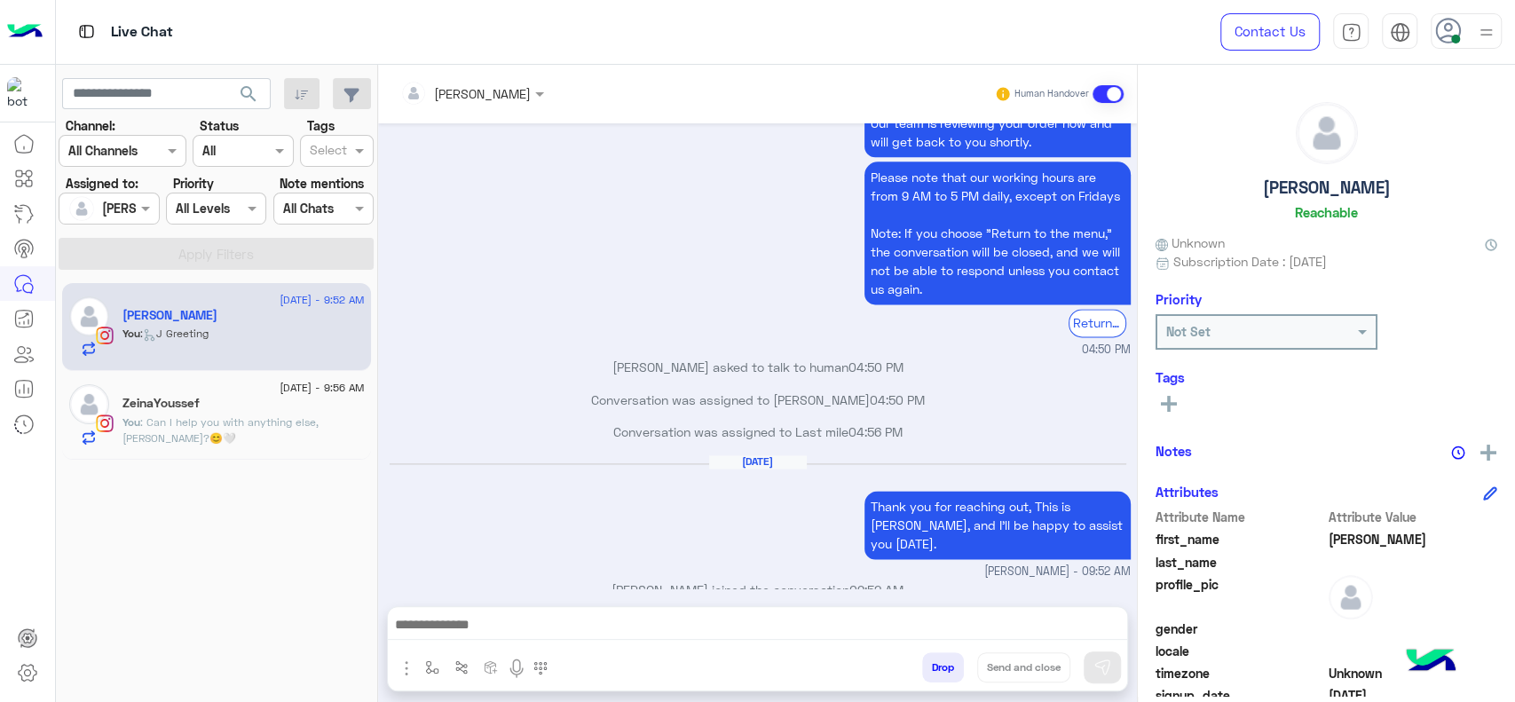
click at [529, 431] on p "Conversation was assigned to Last mile 04:56 PM" at bounding box center [758, 431] width 746 height 19
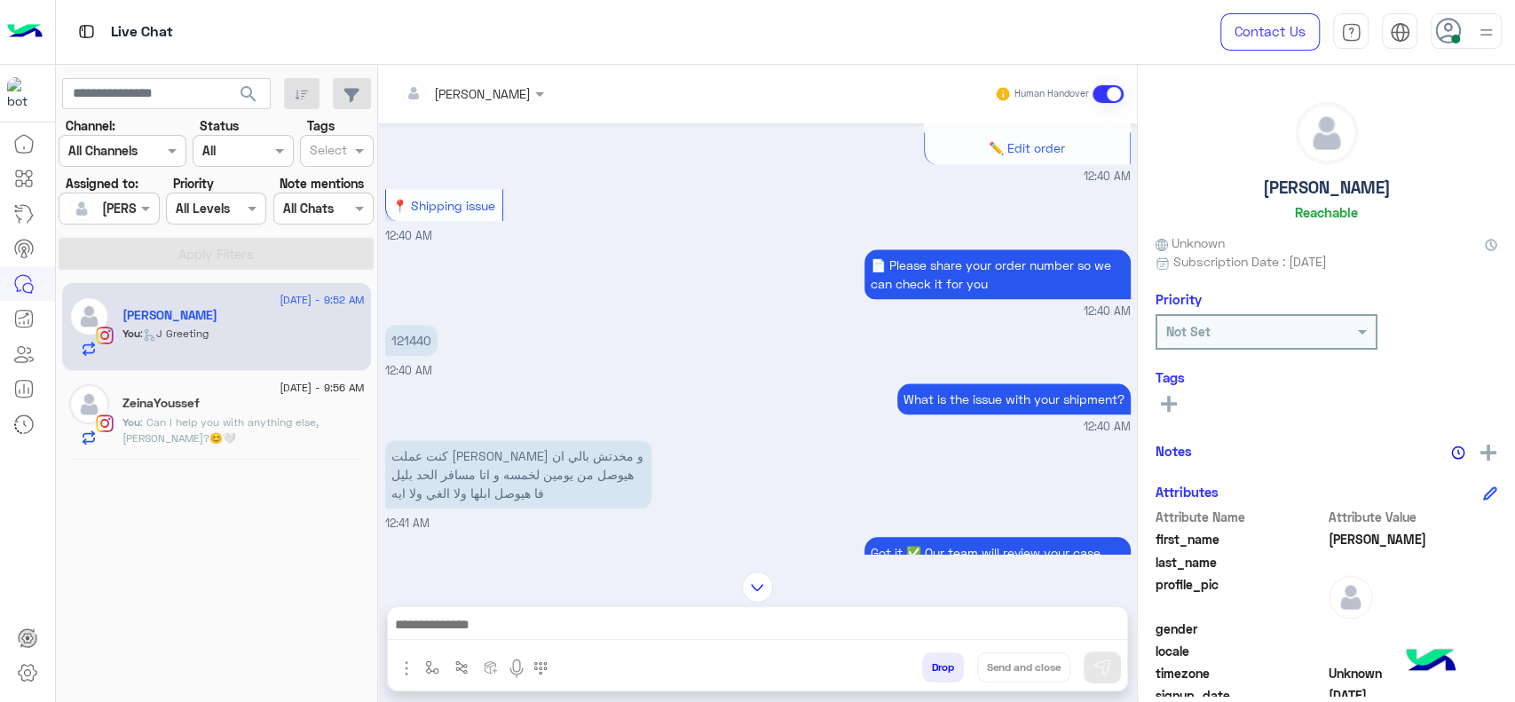
scroll to position [1193, 0]
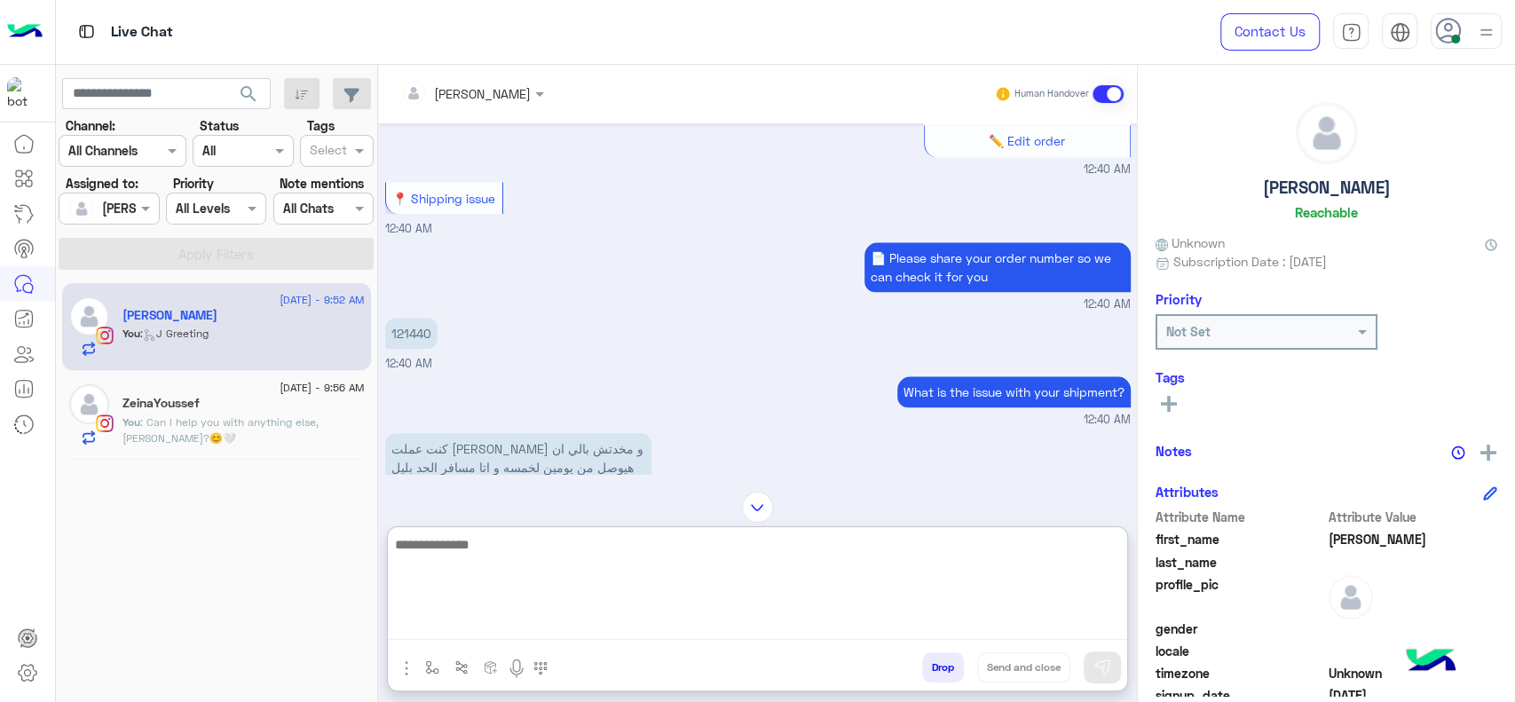
click at [682, 636] on textarea at bounding box center [757, 586] width 739 height 107
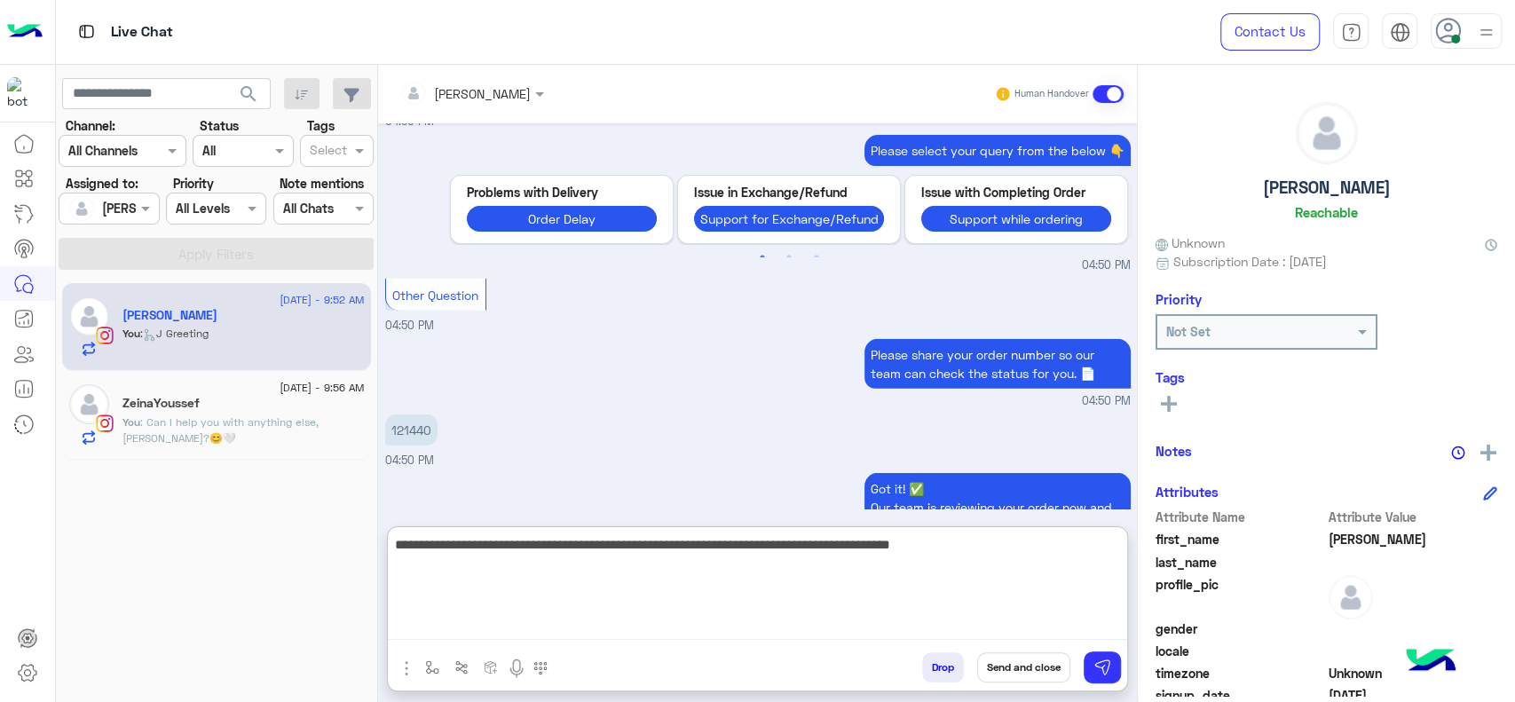
scroll to position [3559, 0]
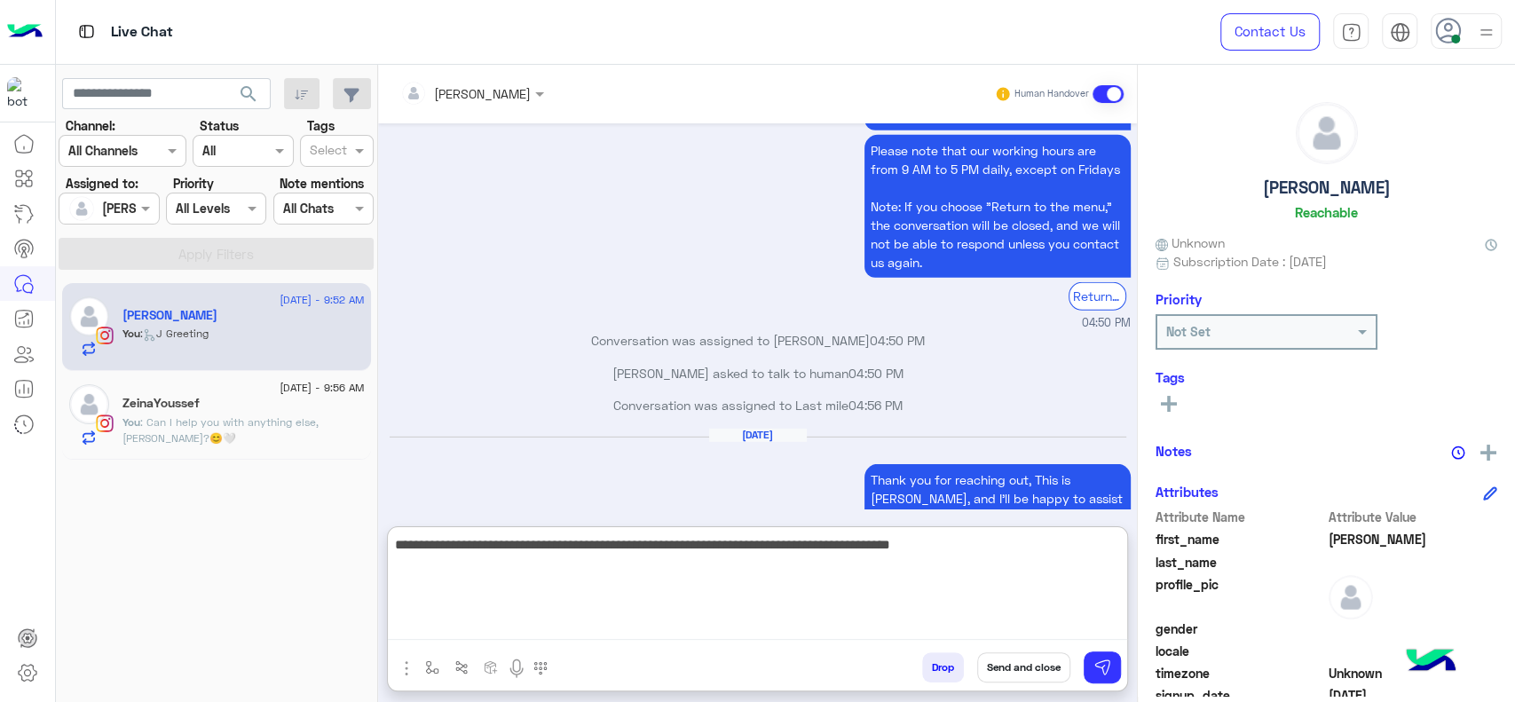
click at [702, 561] on textarea "**********" at bounding box center [757, 586] width 739 height 107
click at [431, 544] on textarea "**********" at bounding box center [757, 586] width 739 height 107
click at [458, 552] on textarea "**********" at bounding box center [757, 586] width 739 height 107
click at [616, 562] on textarea "**********" at bounding box center [757, 586] width 739 height 107
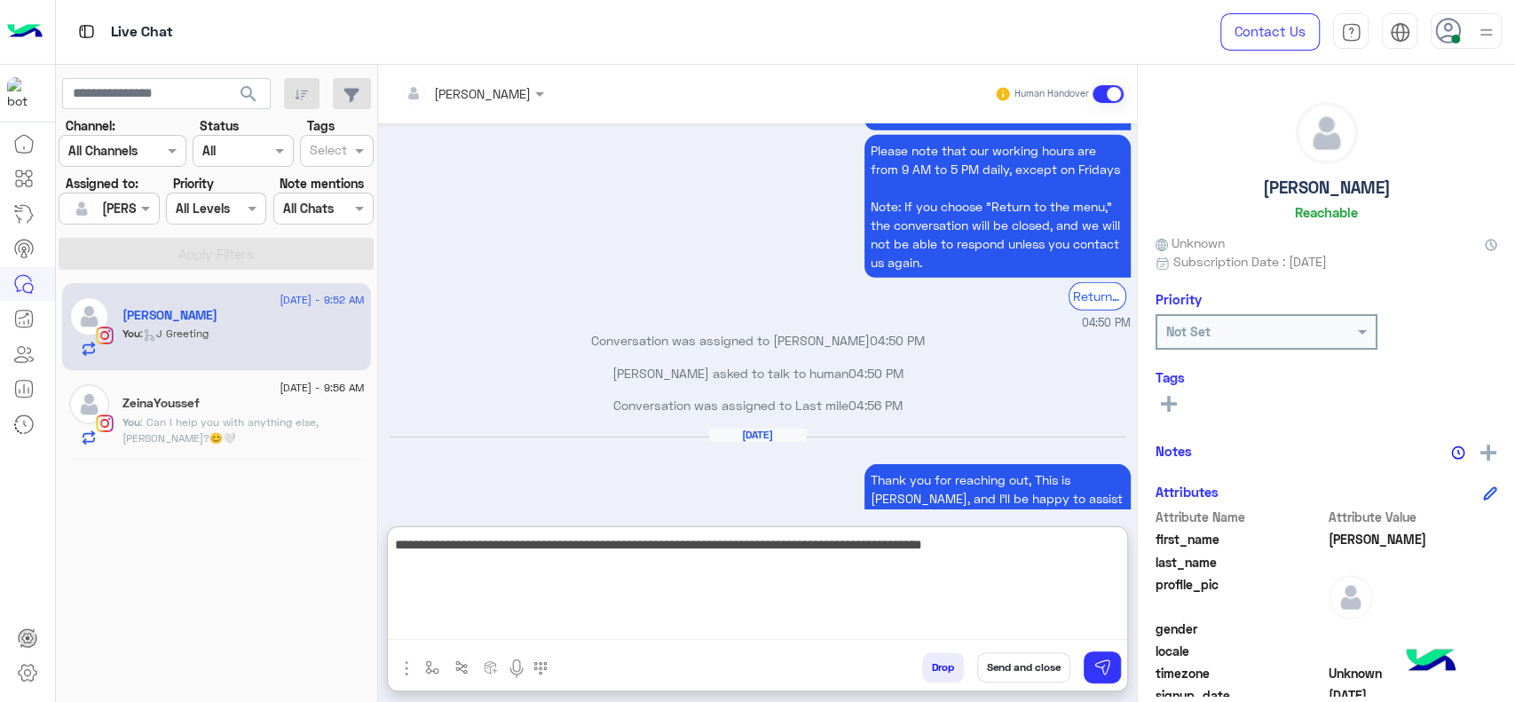
type textarea "**********"
click at [905, 589] on textarea "**********" at bounding box center [757, 586] width 739 height 107
click at [1024, 557] on textarea "**********" at bounding box center [757, 586] width 739 height 107
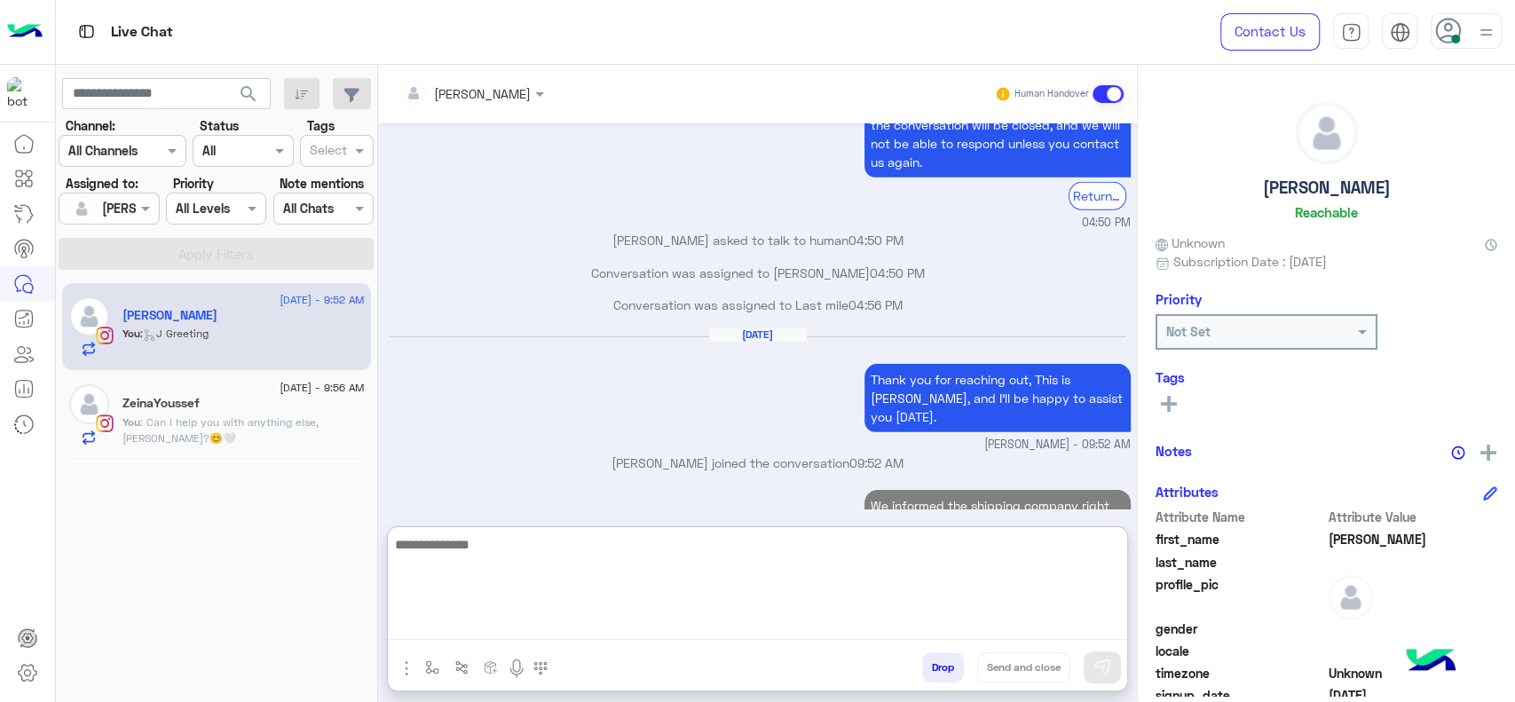
scroll to position [3685, 0]
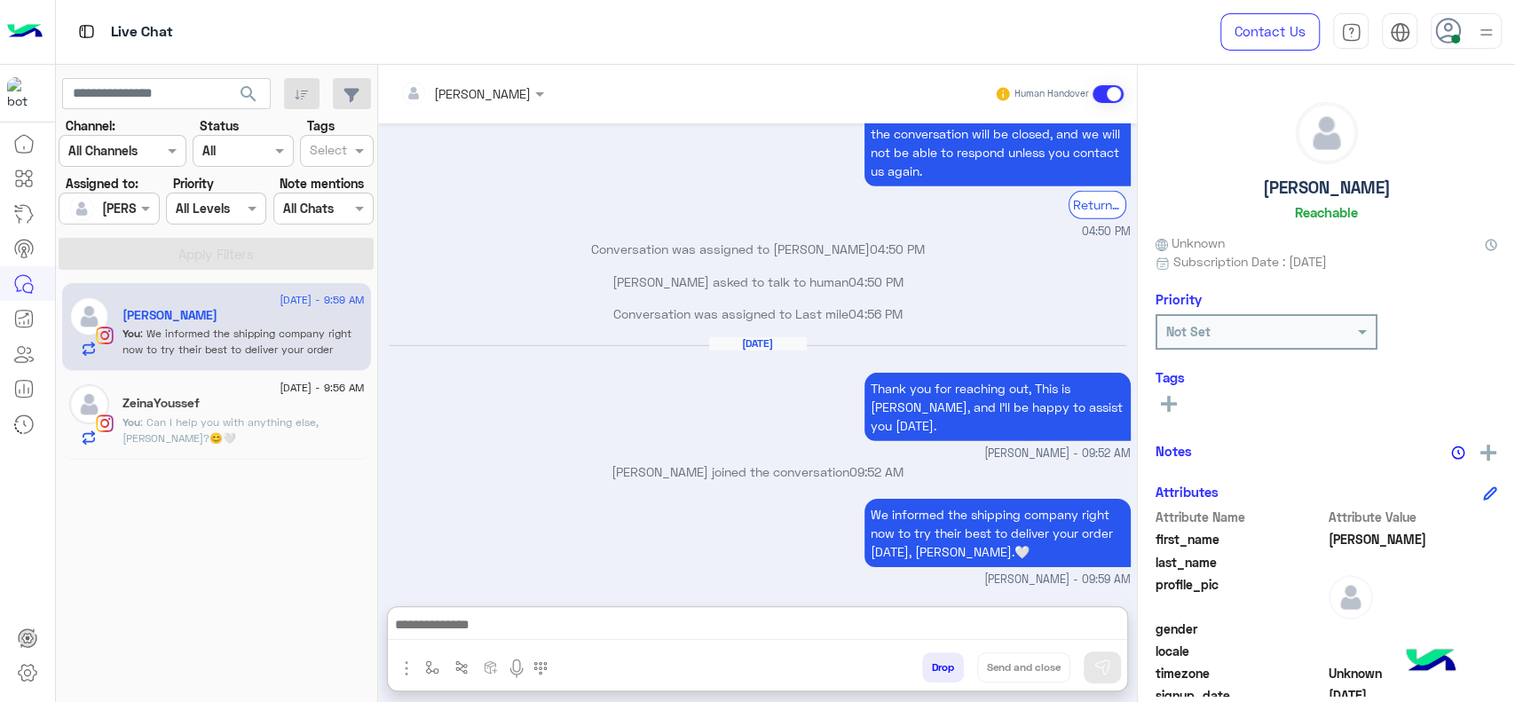
click at [297, 468] on div "24 August - 9:59 AM 𝓳𝓸𝓮 You : We informed the shipping company right now to try…" at bounding box center [217, 492] width 322 height 432
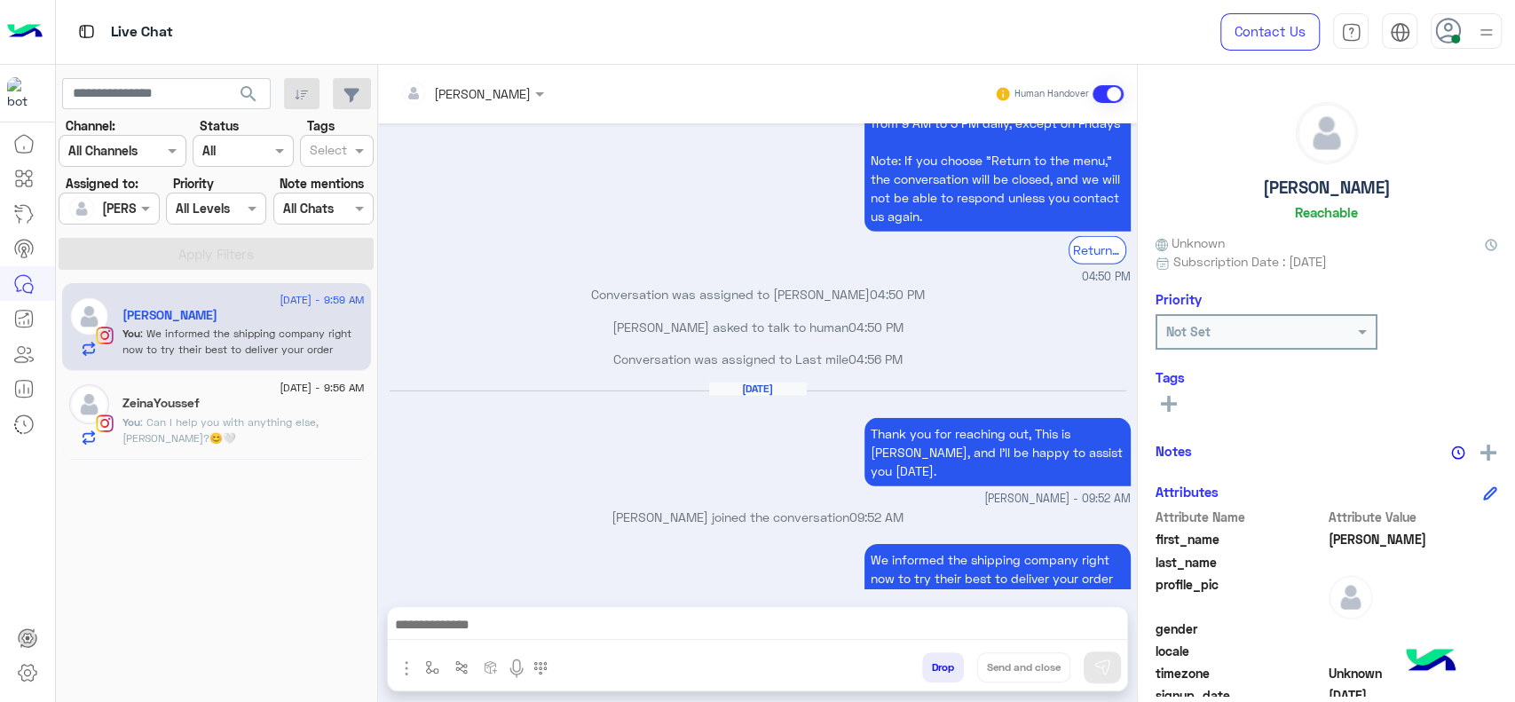
click at [142, 323] on div "𝓳𝓸𝓮" at bounding box center [243, 317] width 242 height 19
click at [163, 436] on p "You : Can I help you with anything else, Zeina?😊🤍" at bounding box center [243, 430] width 242 height 32
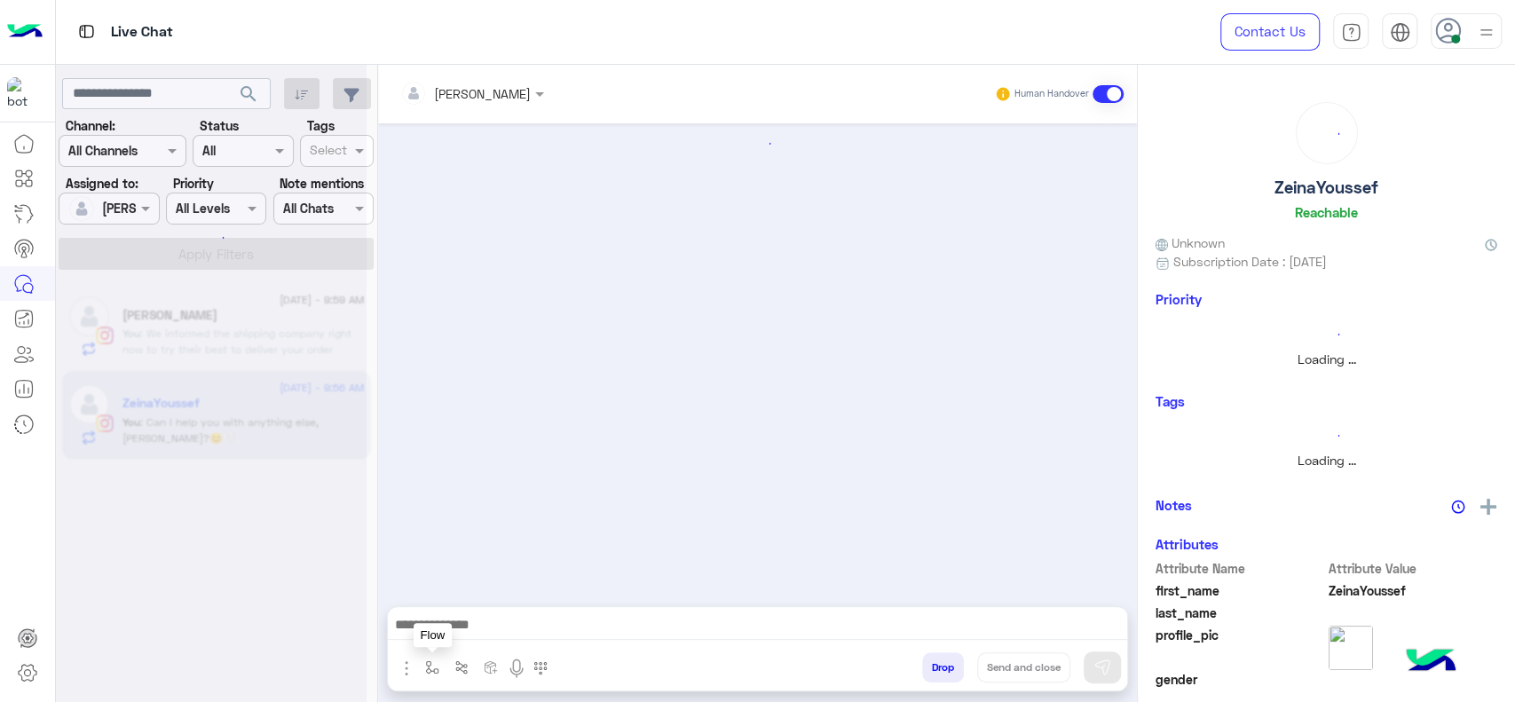
click at [438, 658] on button "button" at bounding box center [432, 666] width 29 height 29
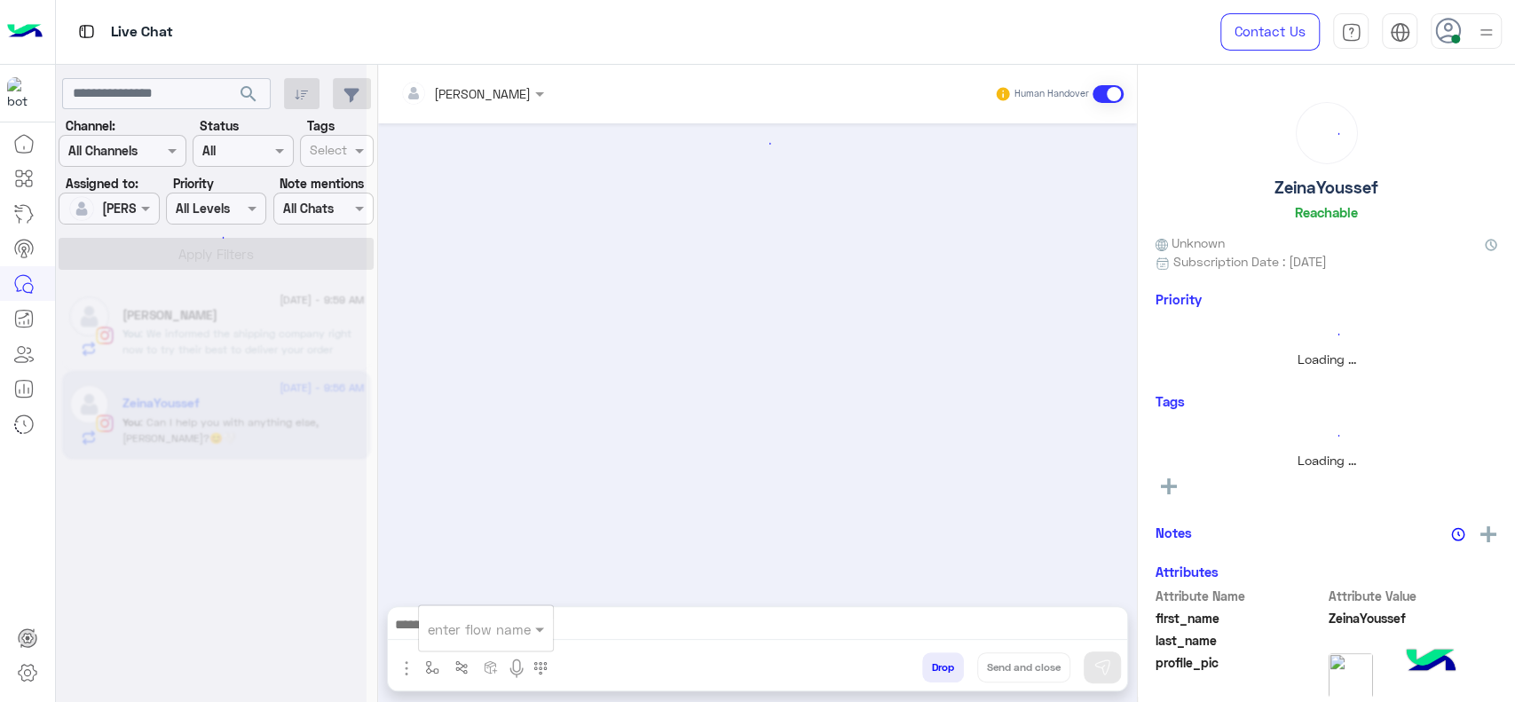
click at [453, 636] on input "text" at bounding box center [464, 629] width 73 height 20
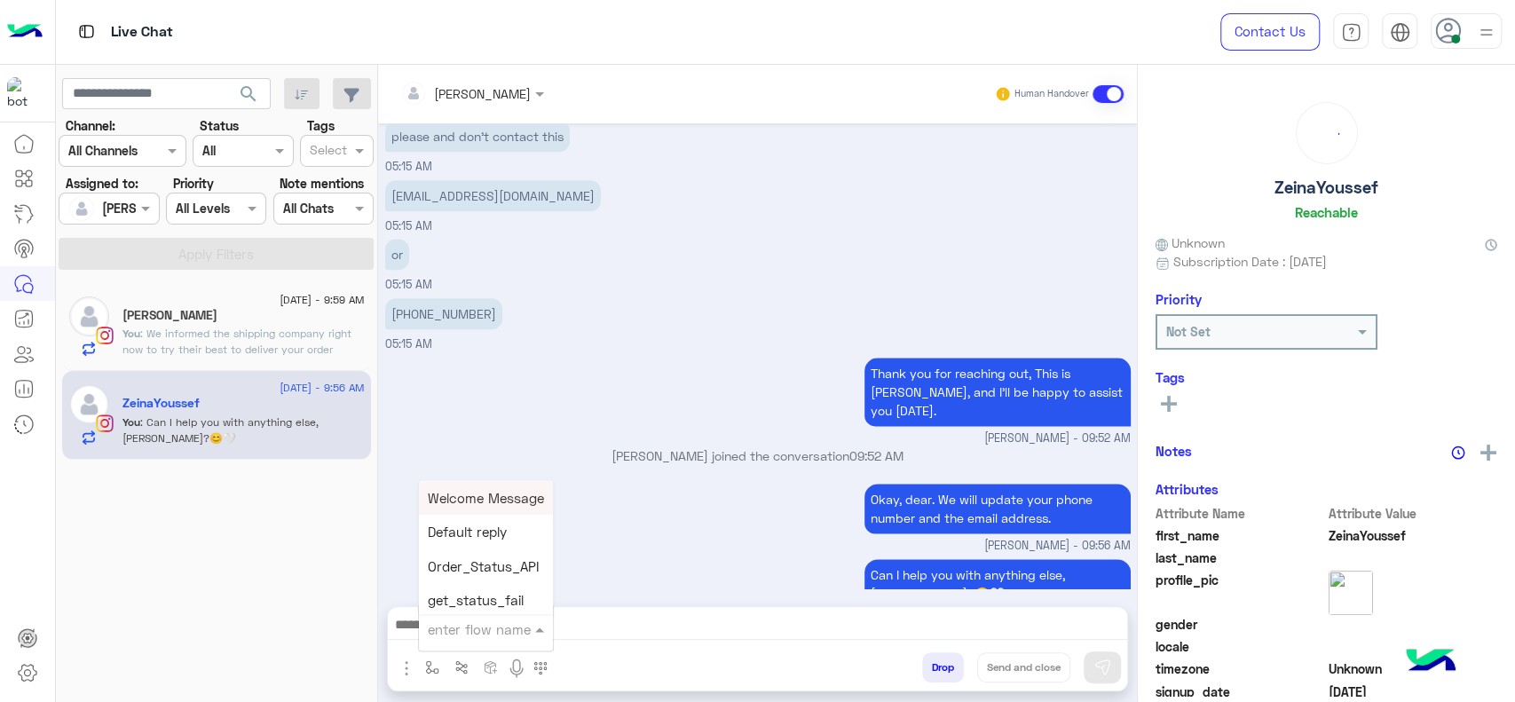
type input "*"
click at [475, 588] on span "Jana close" at bounding box center [478, 596] width 101 height 16
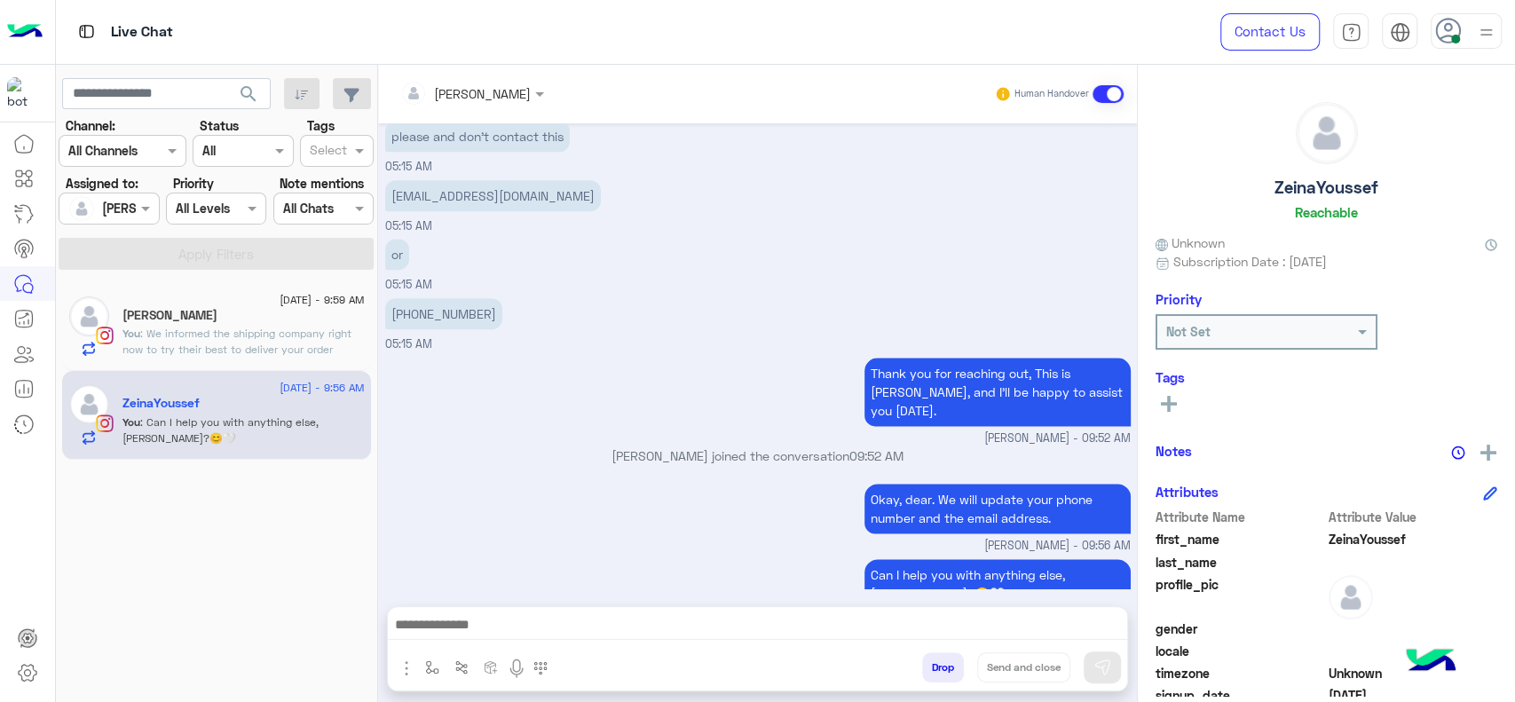
type textarea "**********"
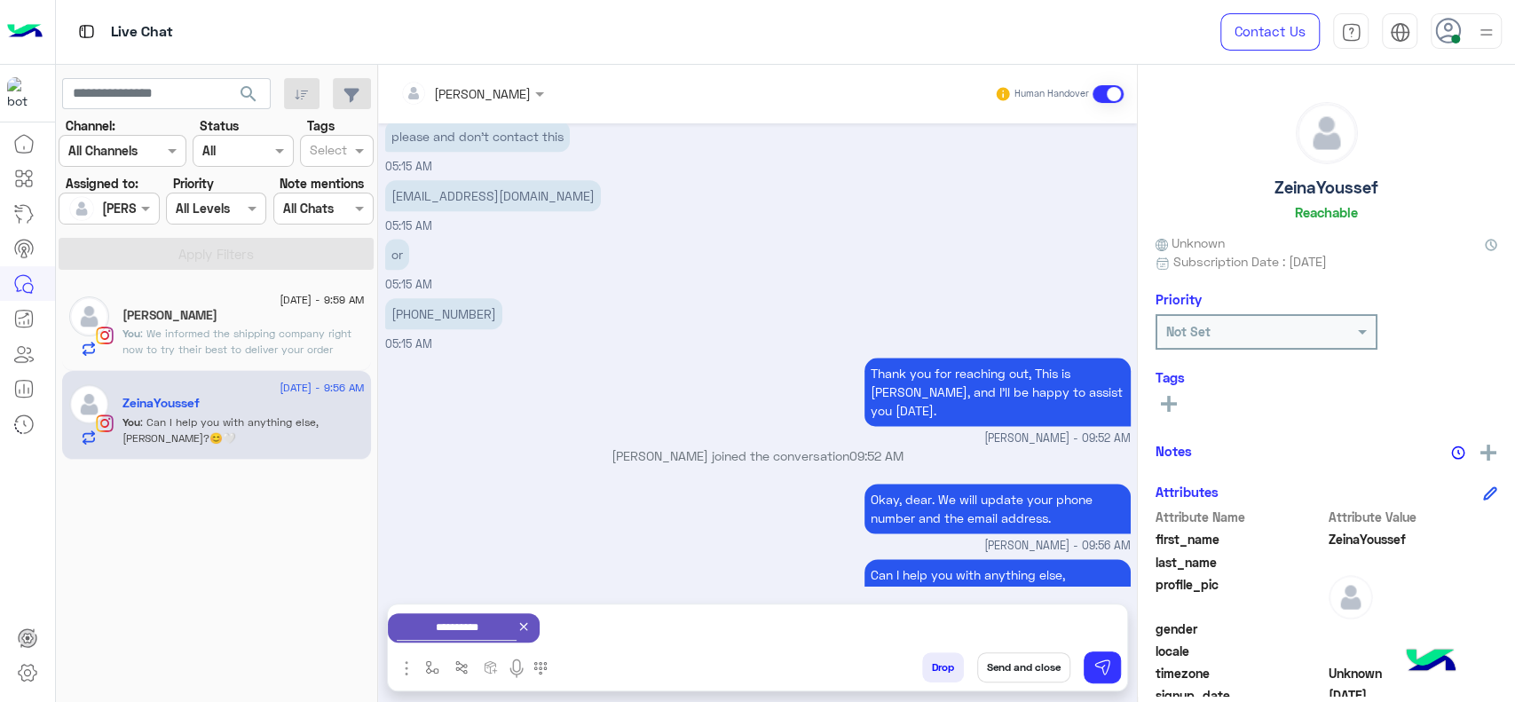
click at [1016, 656] on button "Send and close" at bounding box center [1023, 667] width 93 height 30
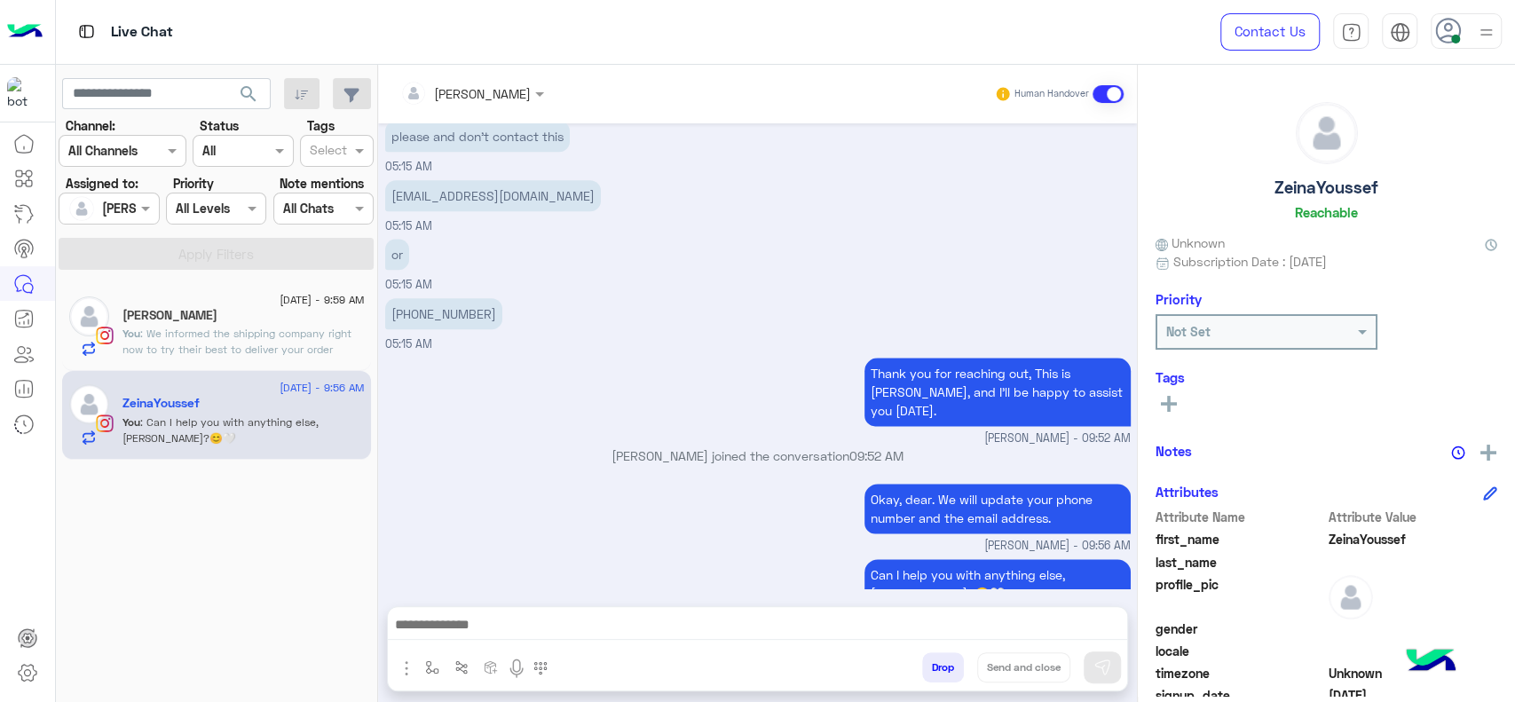
scroll to position [1441, 0]
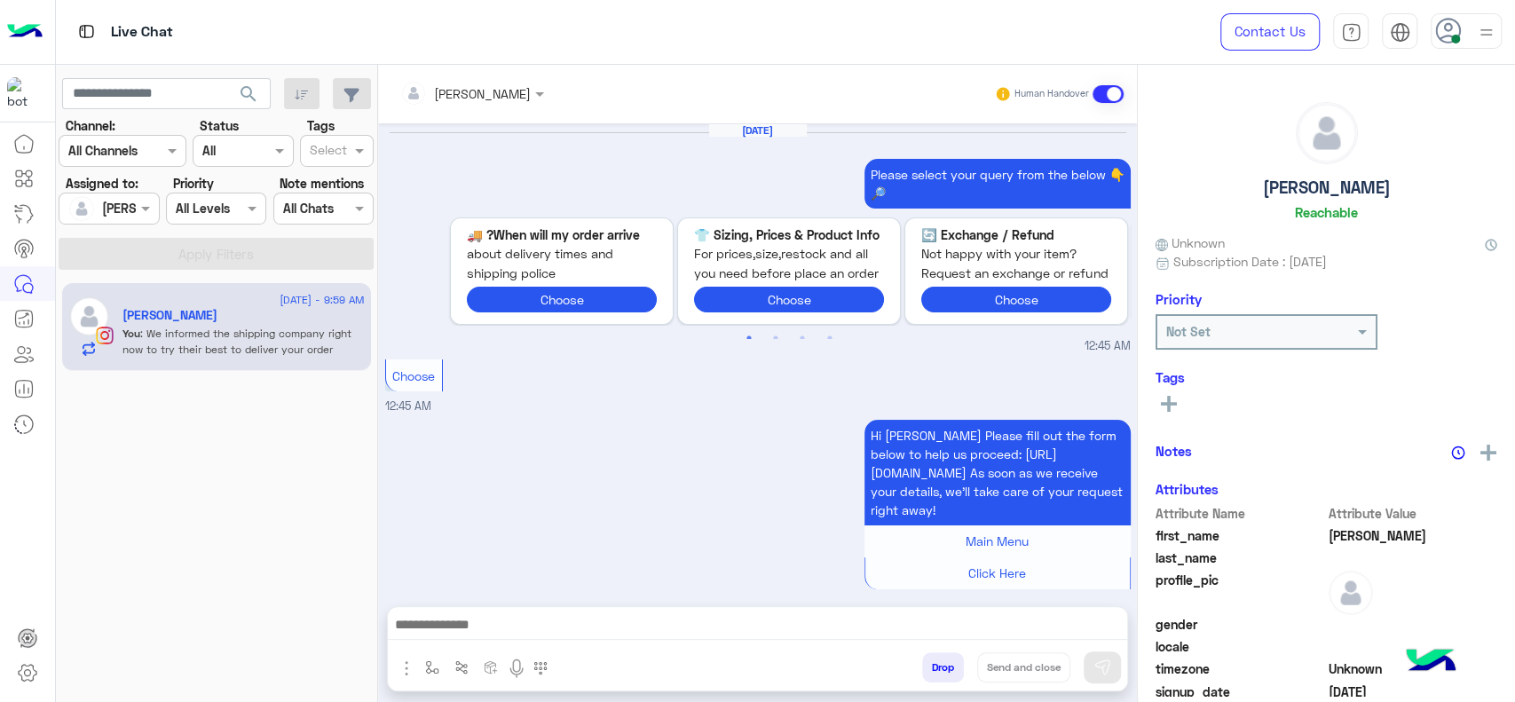
scroll to position [1563, 0]
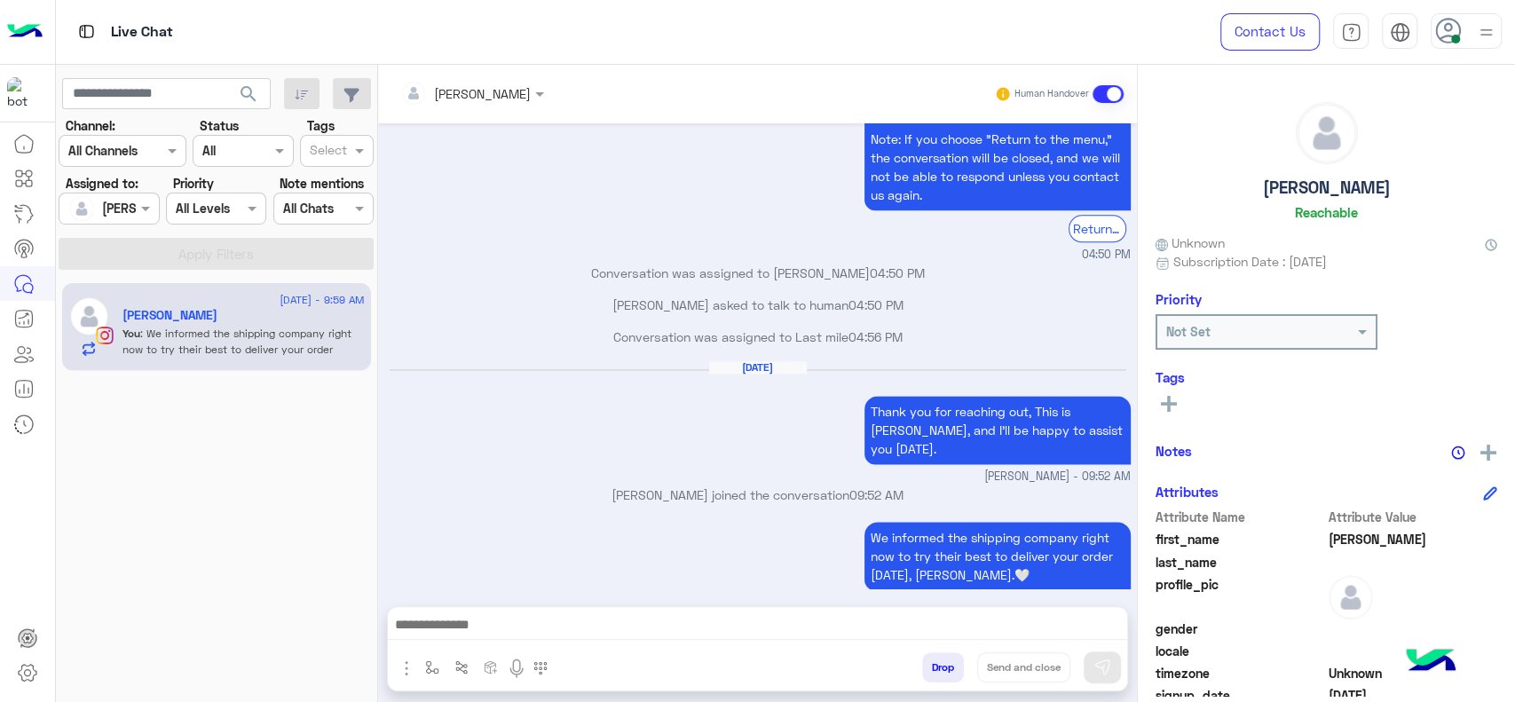
click at [107, 206] on input "text" at bounding box center [88, 209] width 41 height 19
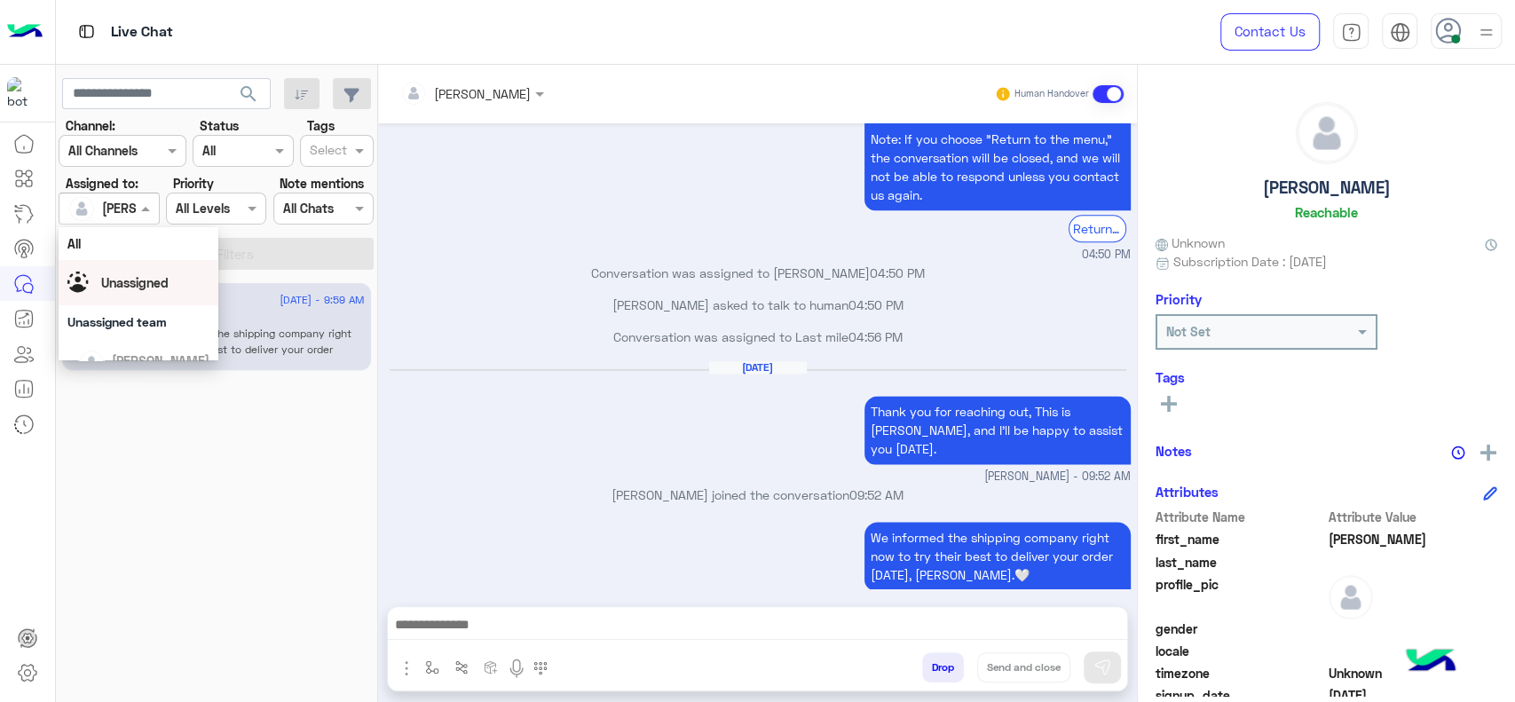
click at [159, 295] on div "Unassigned" at bounding box center [138, 282] width 142 height 31
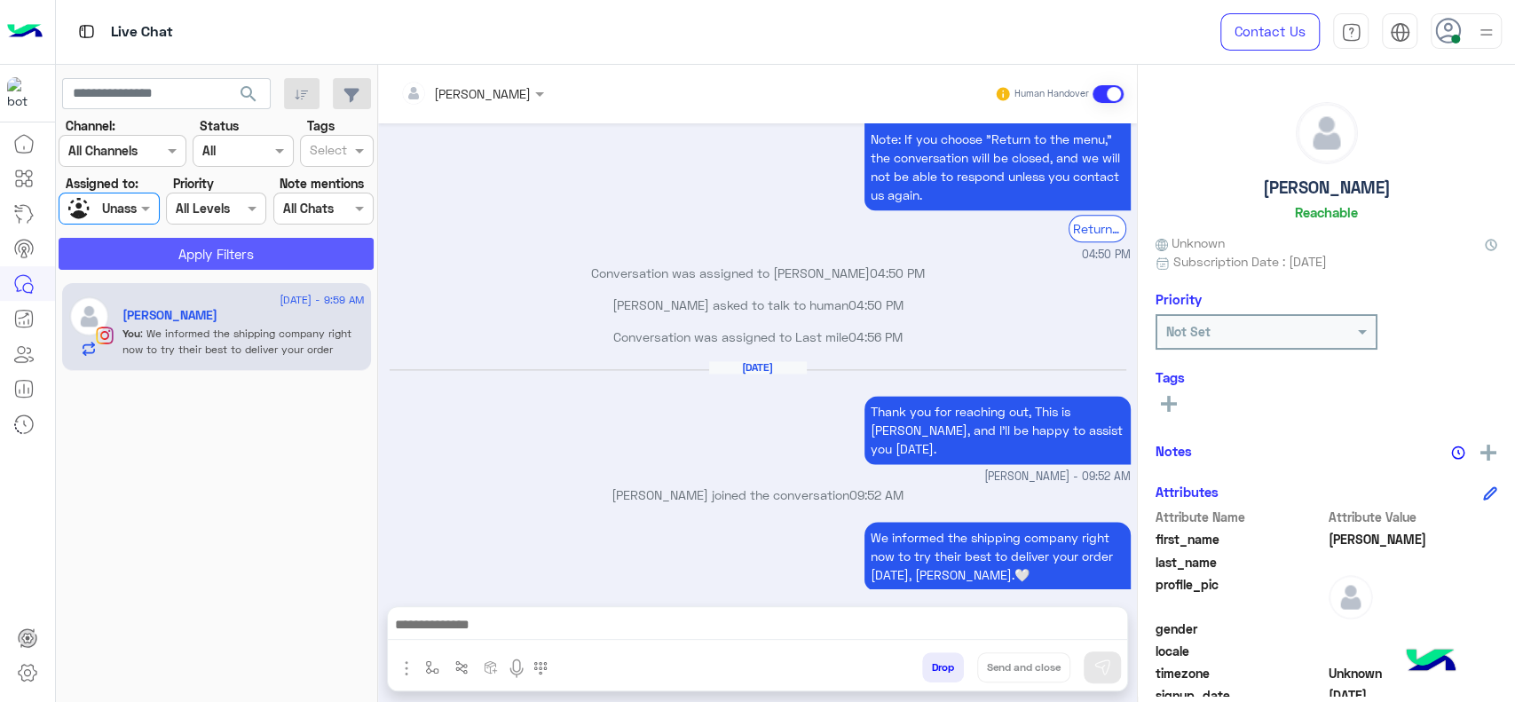
click at [178, 252] on button "Apply Filters" at bounding box center [216, 254] width 315 height 32
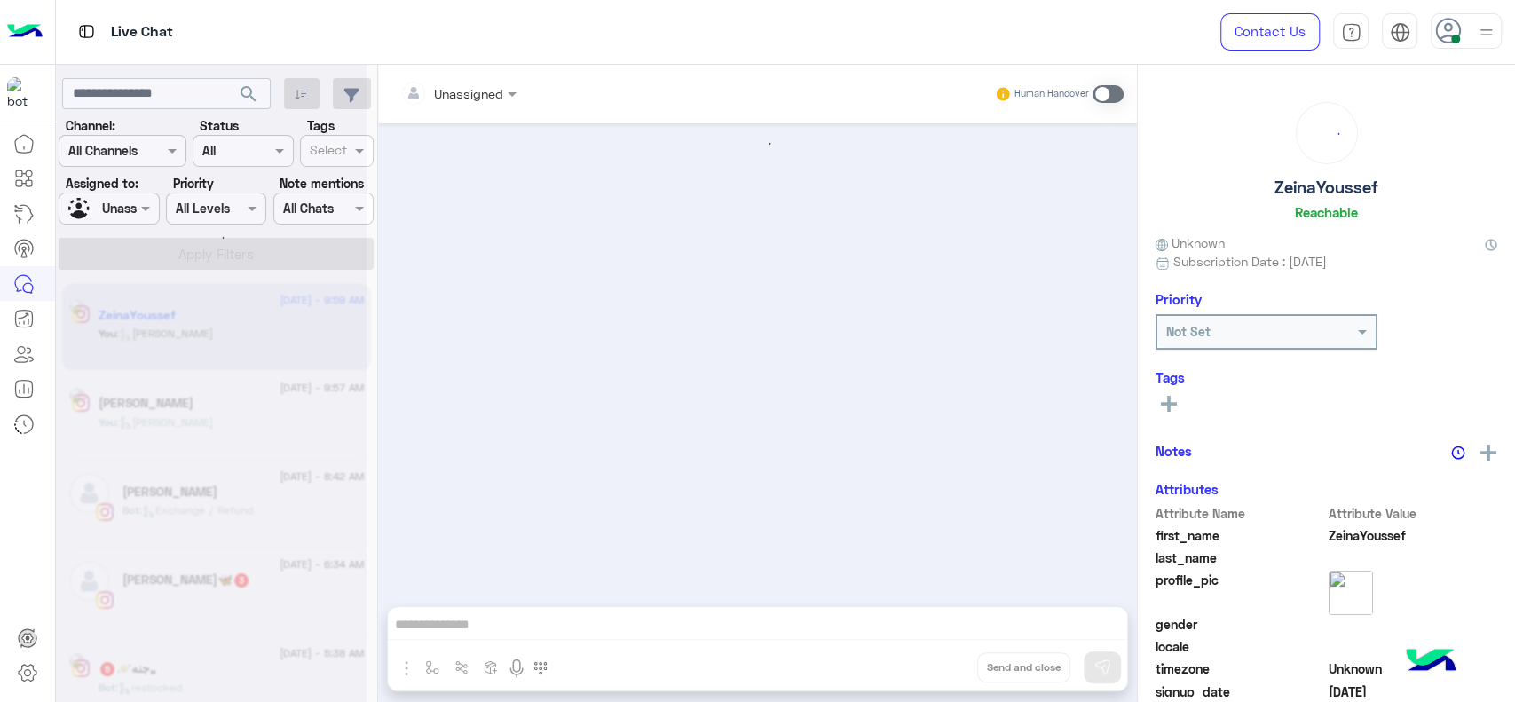
scroll to position [1399, 0]
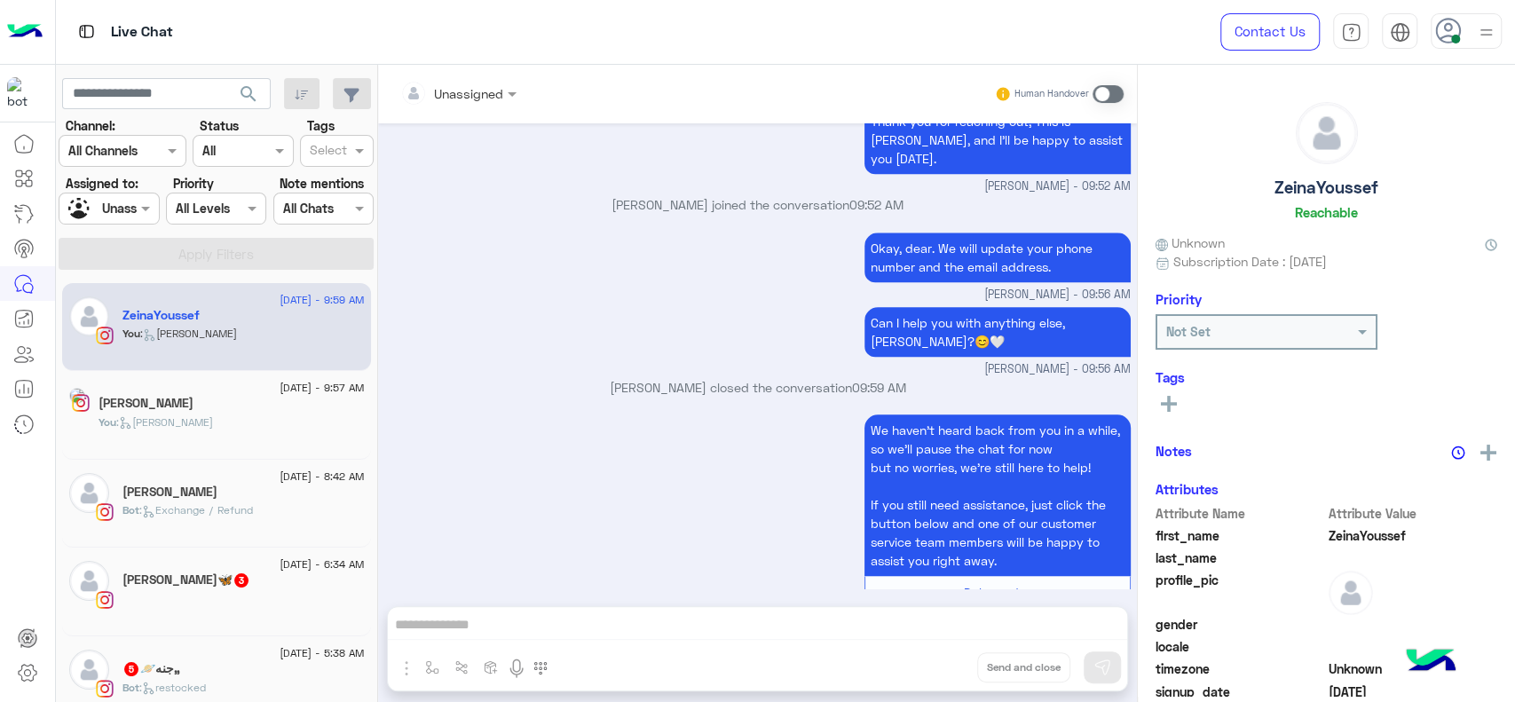
click at [398, 422] on div "We haven’t heard back from you in a while, so we’ll pause the chat for now but …" at bounding box center [758, 519] width 746 height 219
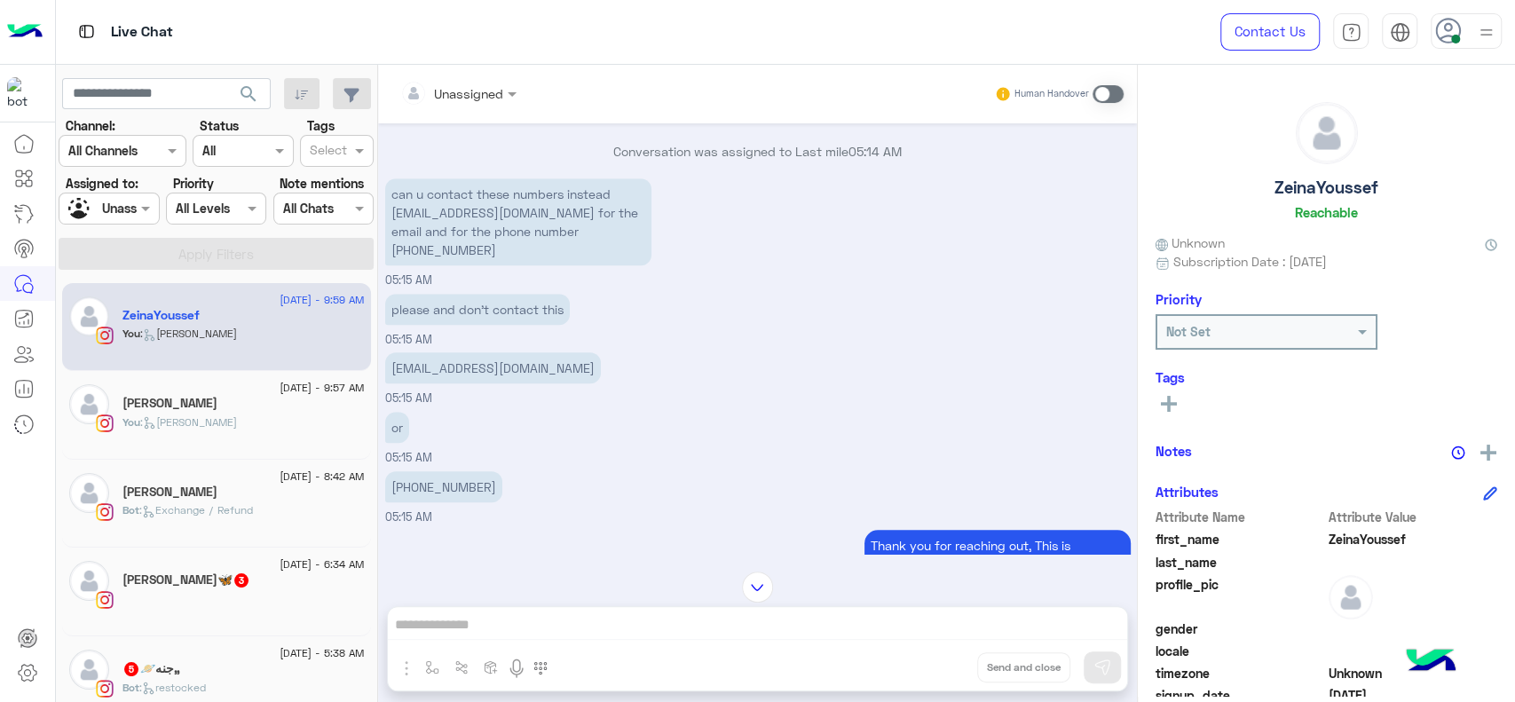
scroll to position [906, 0]
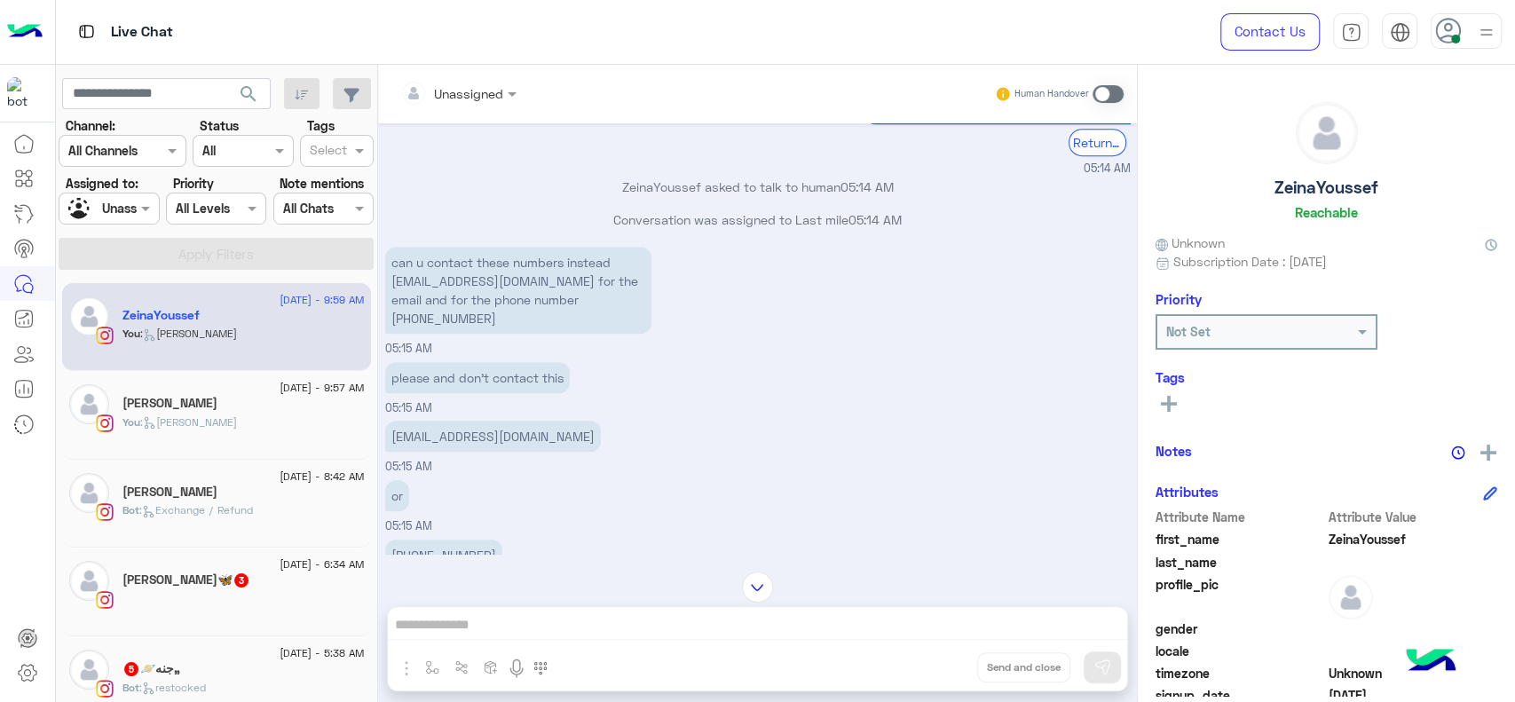
click at [583, 306] on p "can u contact these numbers instead zeinaahmed2011@icloud.com for the email and…" at bounding box center [518, 290] width 266 height 87
click at [570, 301] on p "can u contact these numbers instead zeinaahmed2011@icloud.com for the email and…" at bounding box center [518, 290] width 266 height 87
copy p "01125558887"
click at [134, 226] on section "Channel: Channel All Channels Status Channel All Tags Select Assigned to: Assig…" at bounding box center [217, 193] width 296 height 154
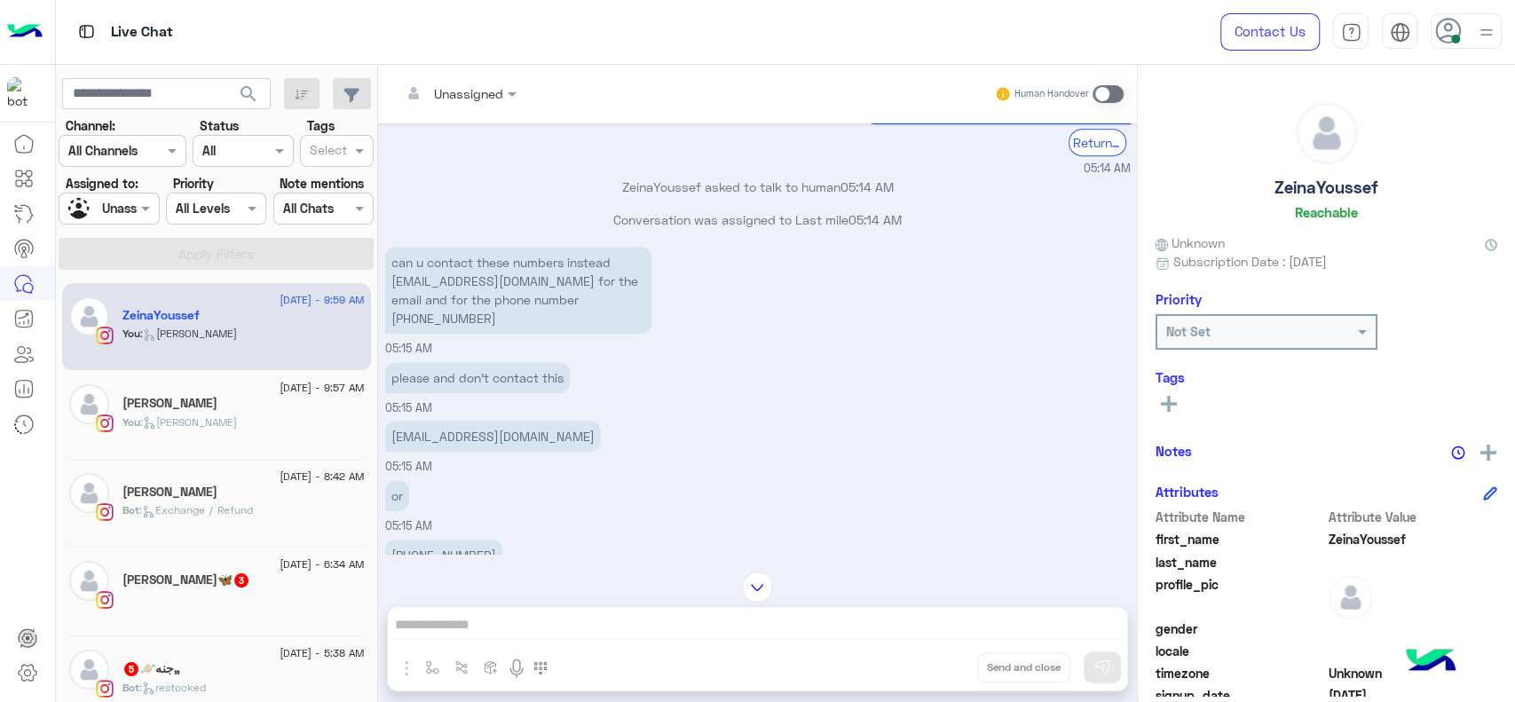
click at [131, 201] on div at bounding box center [108, 208] width 99 height 20
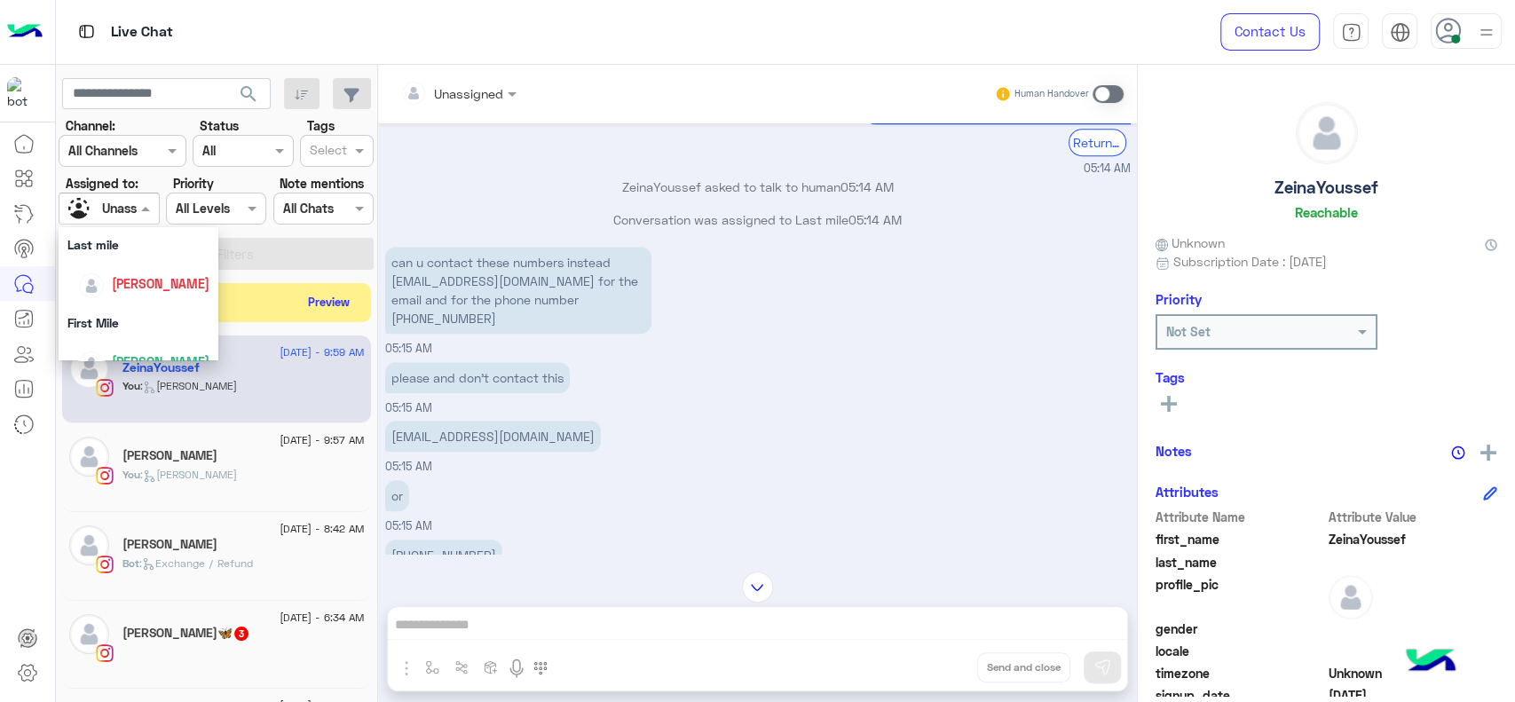
scroll to position [256, 0]
click at [153, 287] on div "[PERSON_NAME]" at bounding box center [143, 273] width 131 height 31
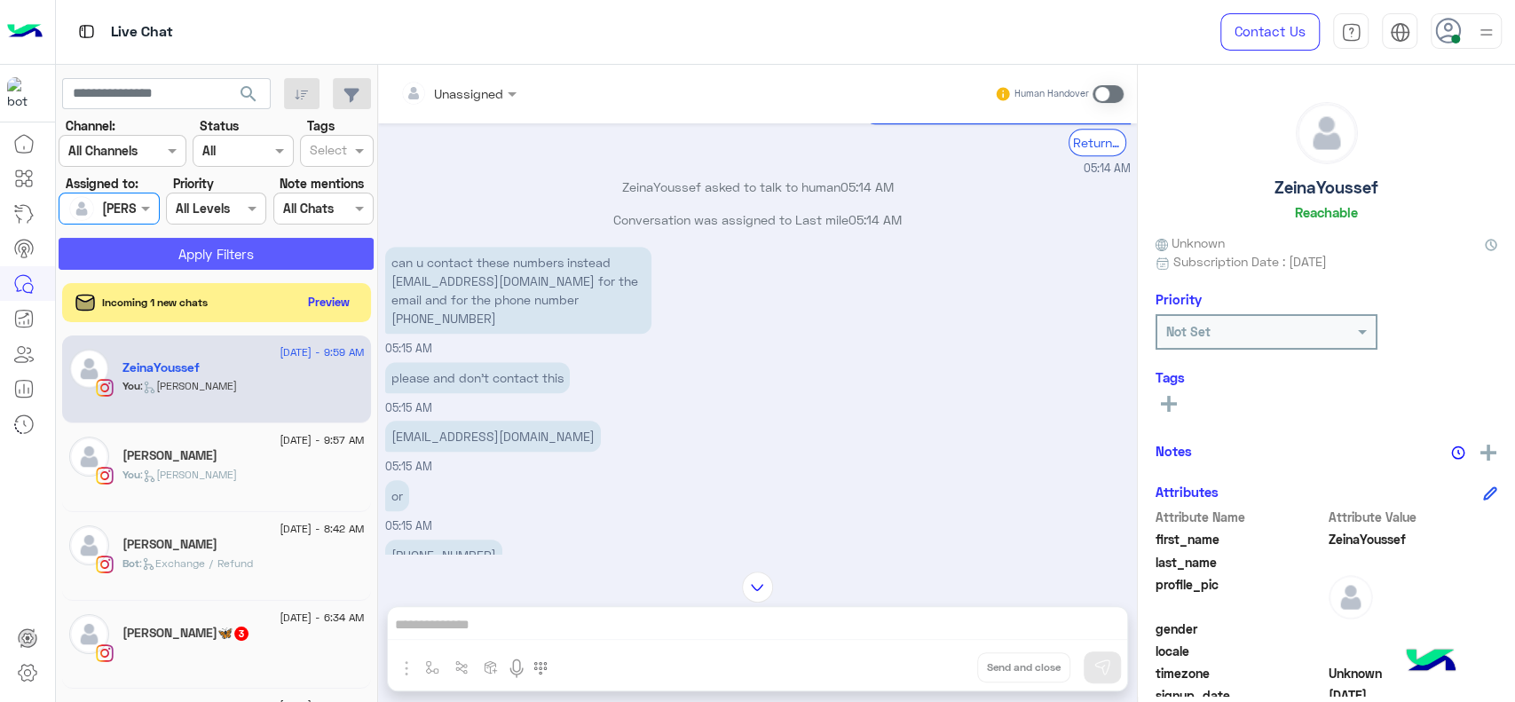
click at [213, 241] on button "Apply Filters" at bounding box center [216, 254] width 315 height 32
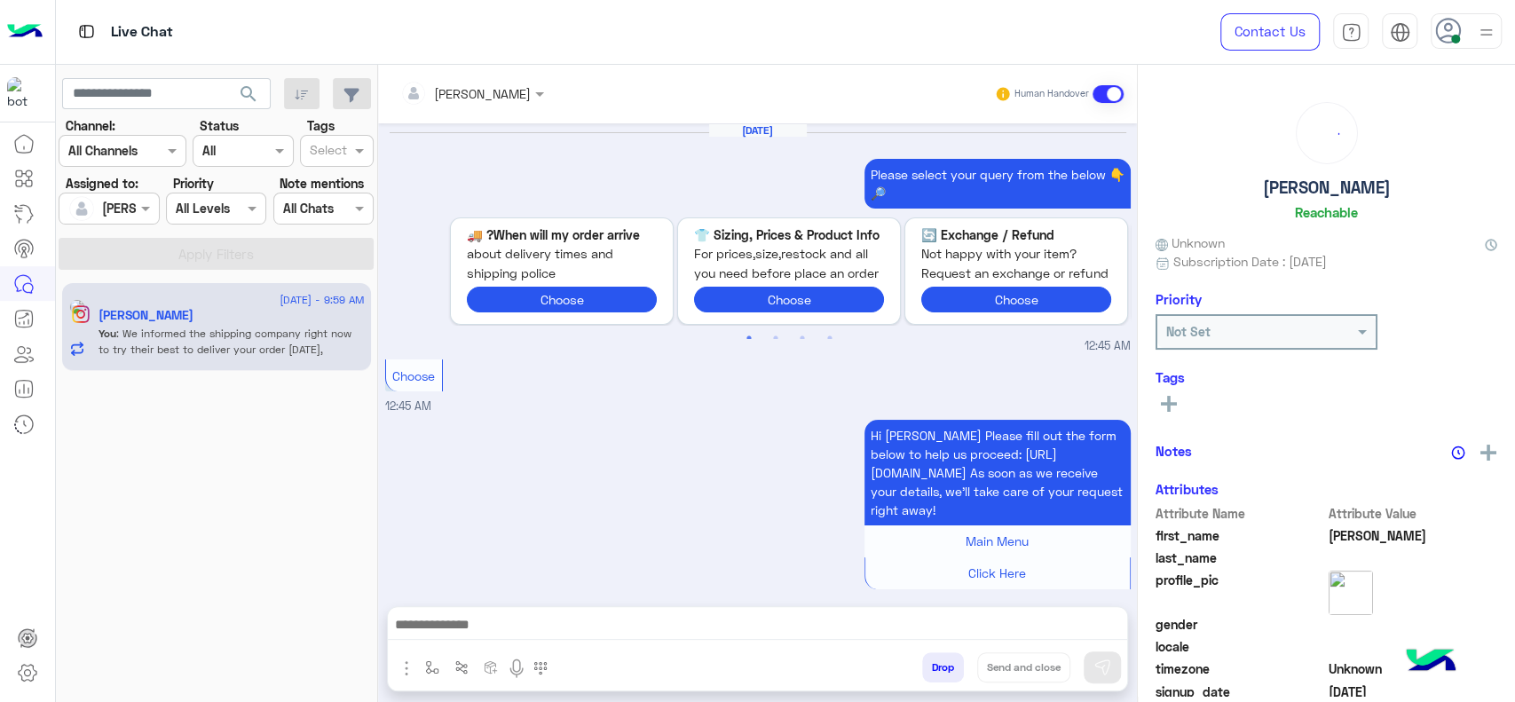
scroll to position [1563, 0]
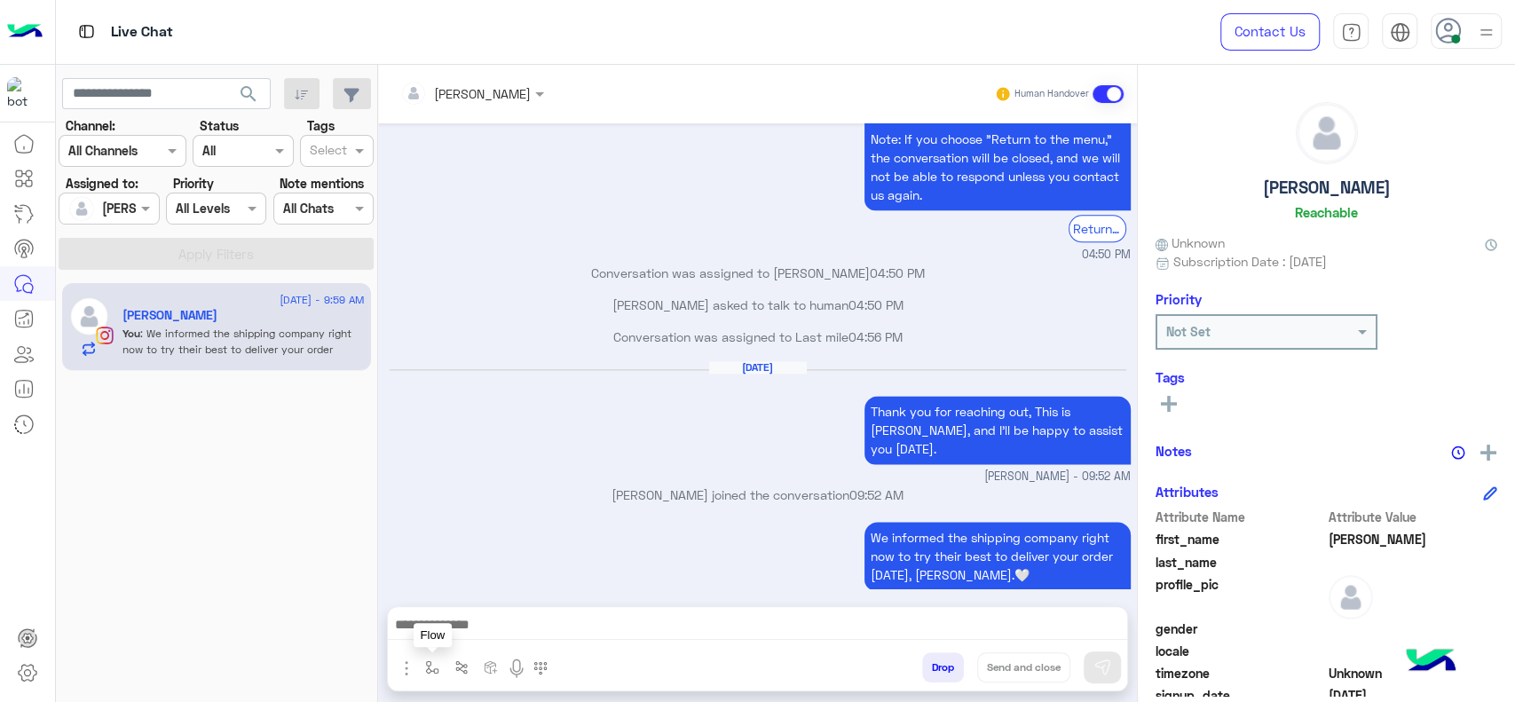
click at [436, 659] on button "button" at bounding box center [432, 666] width 29 height 29
click at [448, 636] on input "text" at bounding box center [464, 629] width 73 height 20
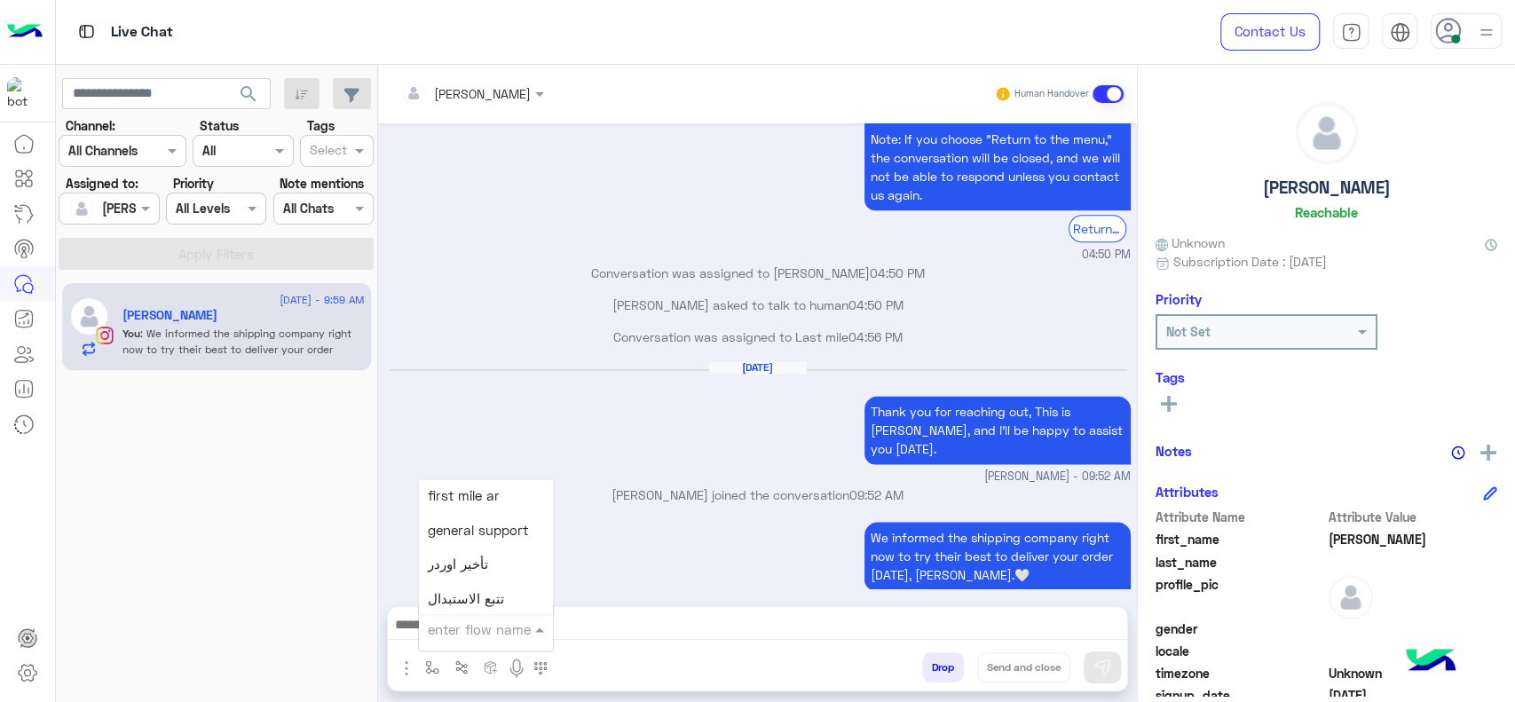
scroll to position [670, 0]
type input "*"
click at [469, 587] on div "Jana close" at bounding box center [484, 597] width 131 height 35
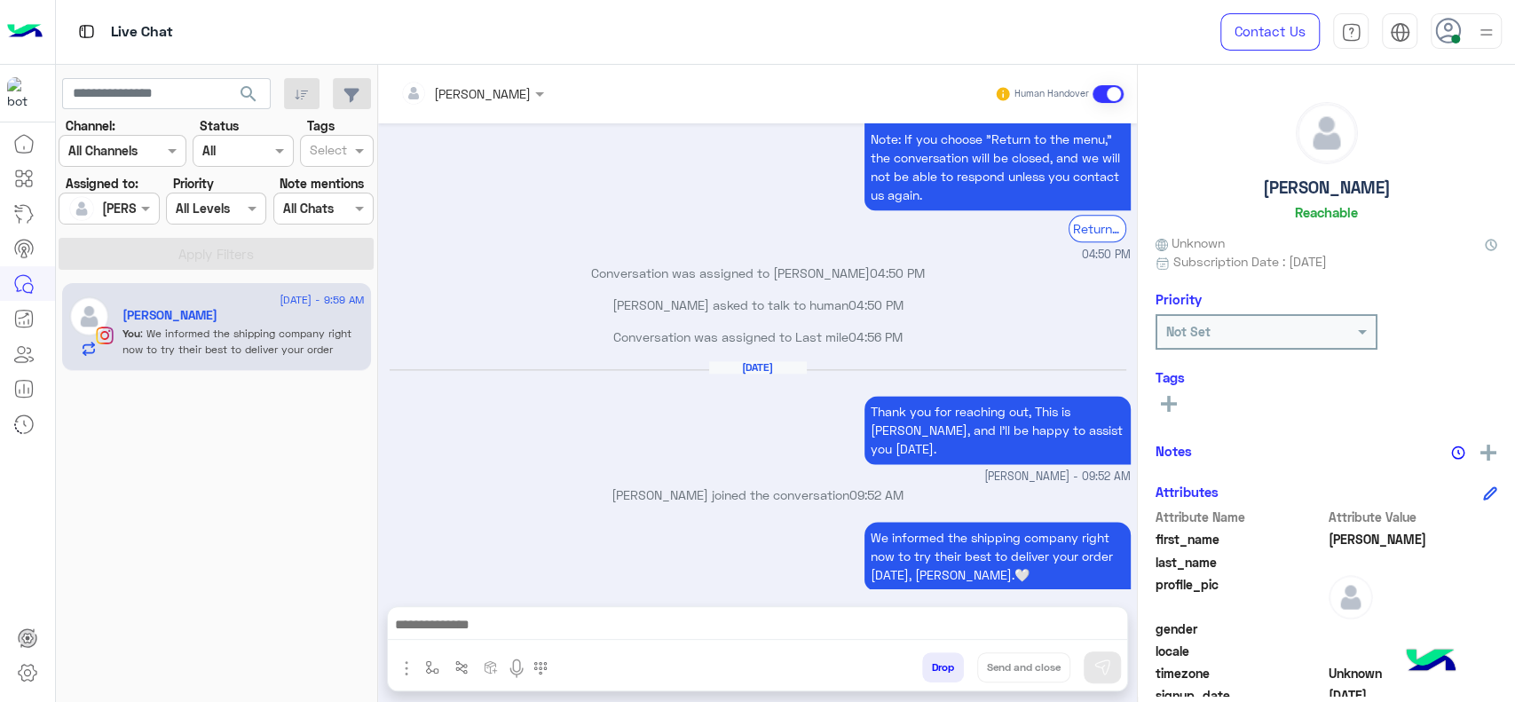
type textarea "**********"
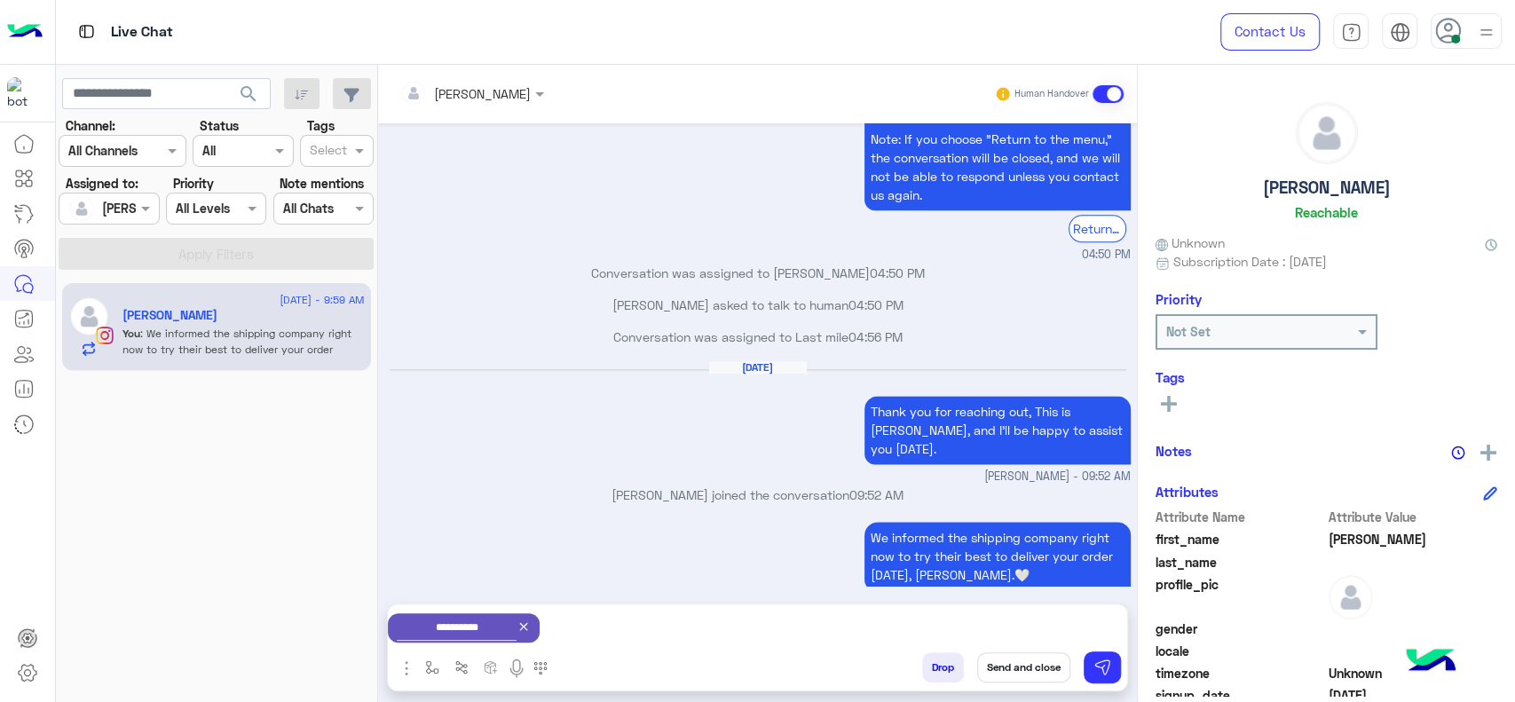
click at [992, 659] on button "Send and close" at bounding box center [1023, 667] width 93 height 30
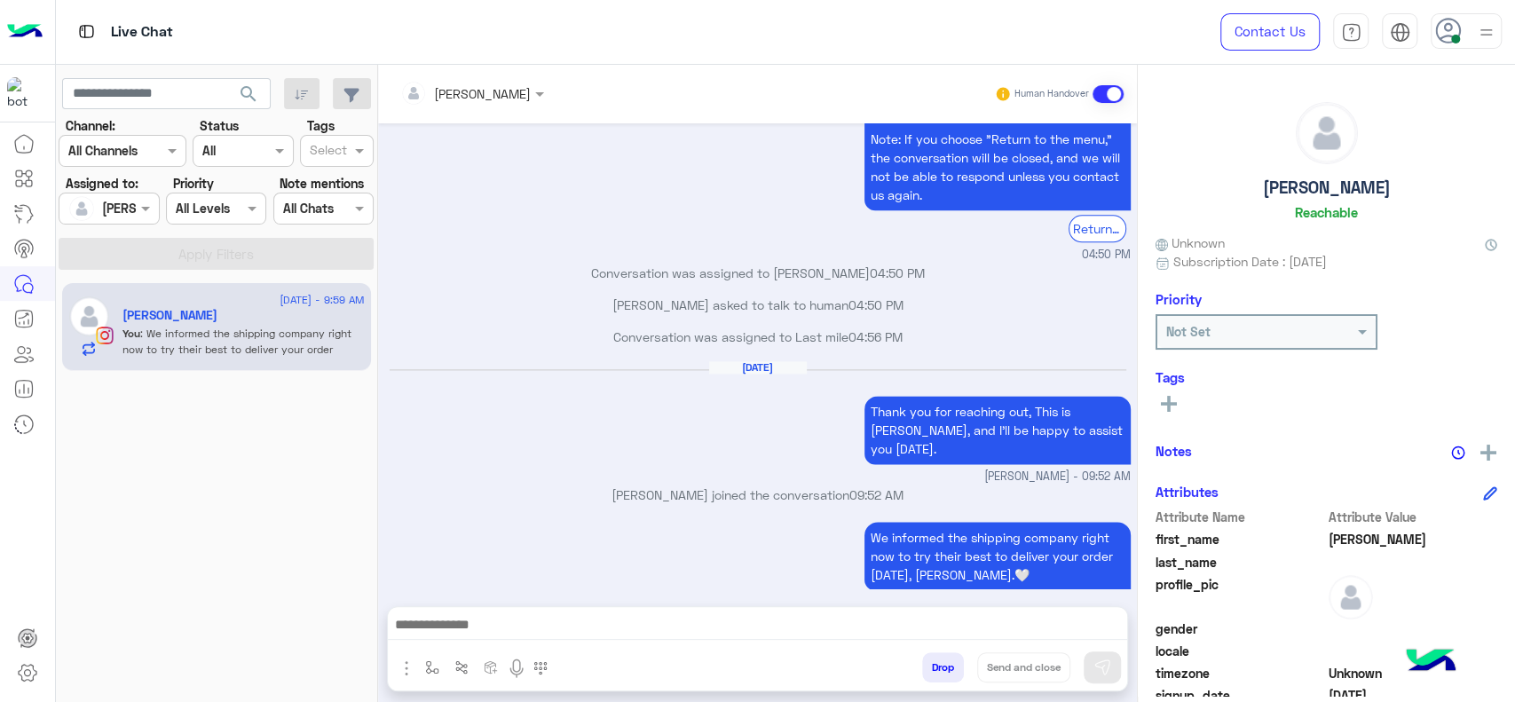
scroll to position [1596, 0]
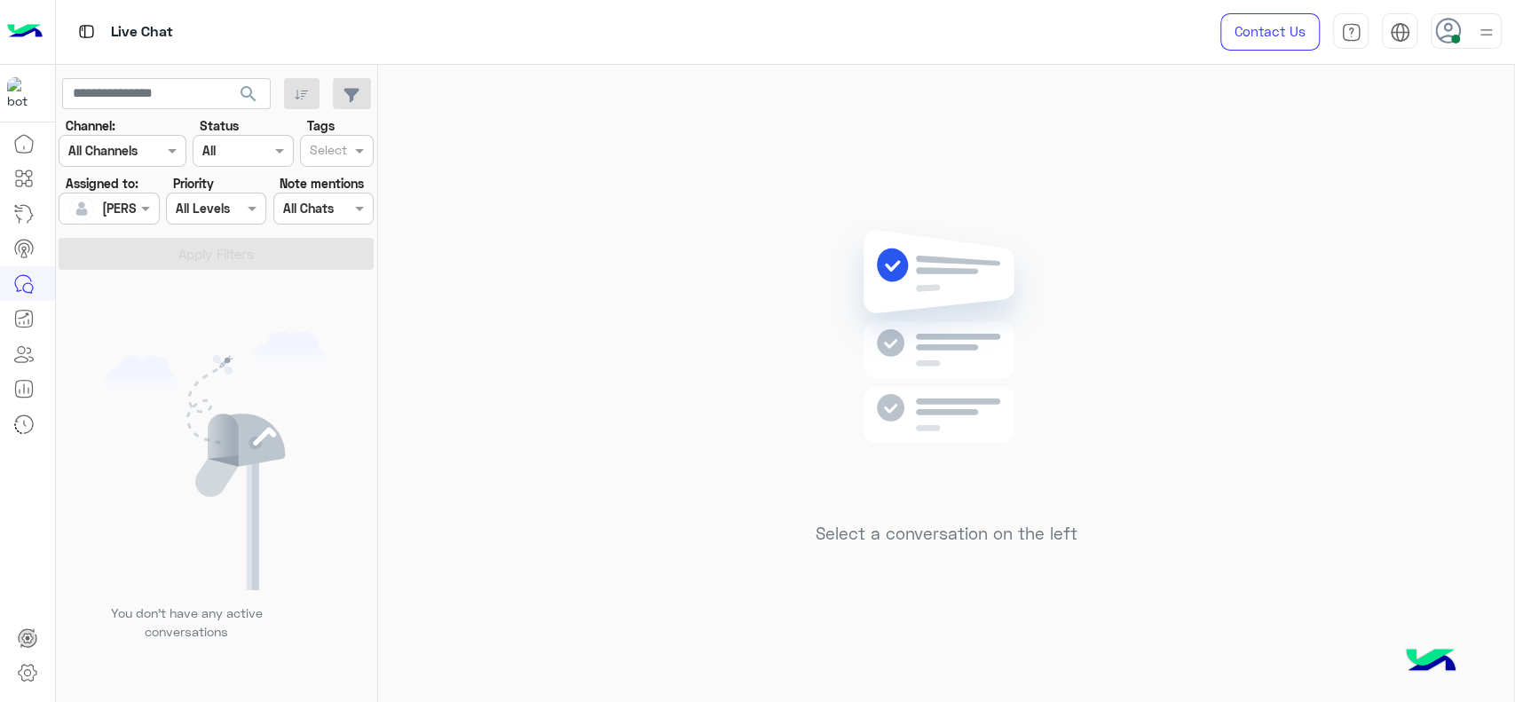
click at [621, 453] on div "Select a conversation on the left" at bounding box center [946, 387] width 1136 height 644
click at [422, 277] on div "Select a conversation on the left" at bounding box center [946, 387] width 1136 height 644
click at [107, 202] on mat-tooltip-component "ChatBot Builder" at bounding box center [110, 178] width 111 height 53
click at [121, 211] on div at bounding box center [108, 208] width 99 height 20
click at [141, 302] on div "Unassigned" at bounding box center [139, 282] width 160 height 45
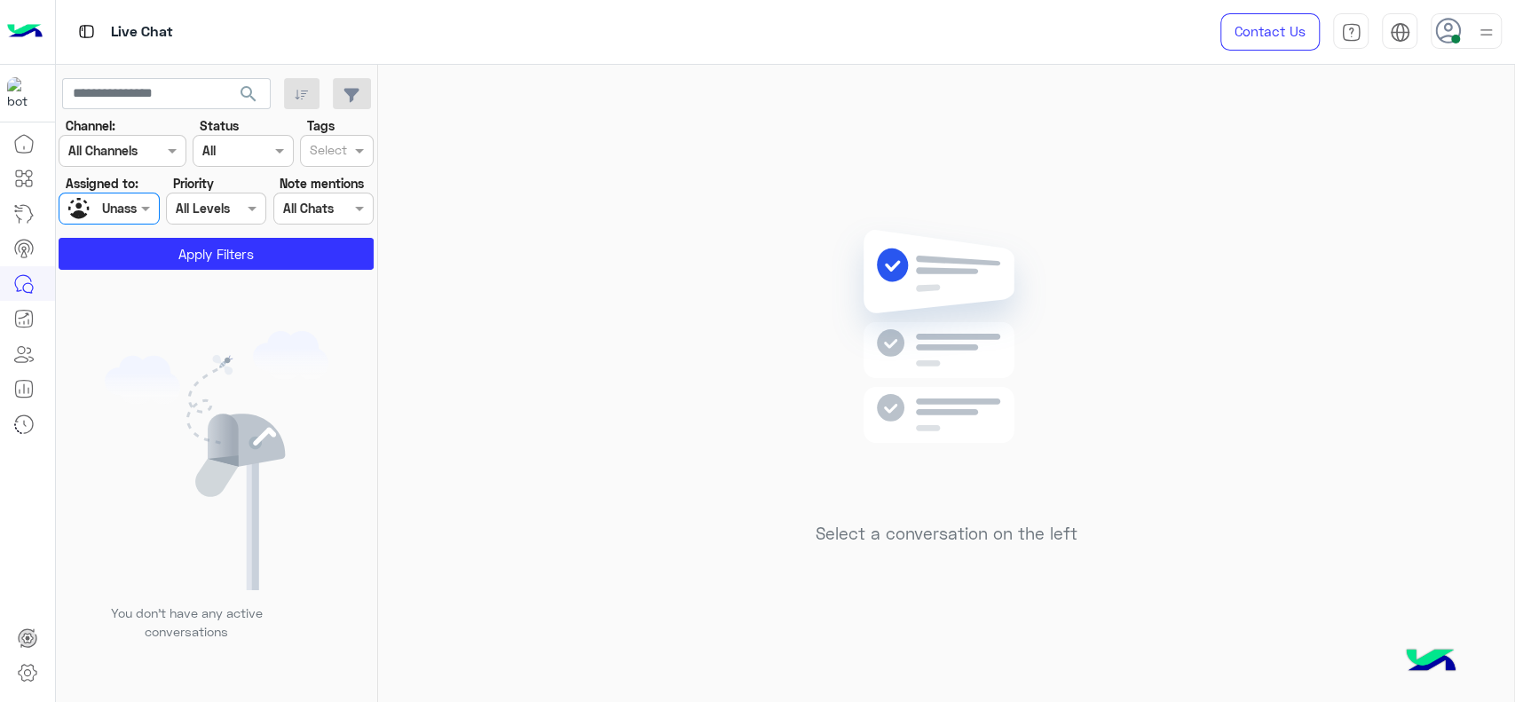
click at [330, 143] on input "text" at bounding box center [328, 152] width 37 height 19
click at [334, 183] on div "J FOLLOW UP" at bounding box center [337, 186] width 56 height 19
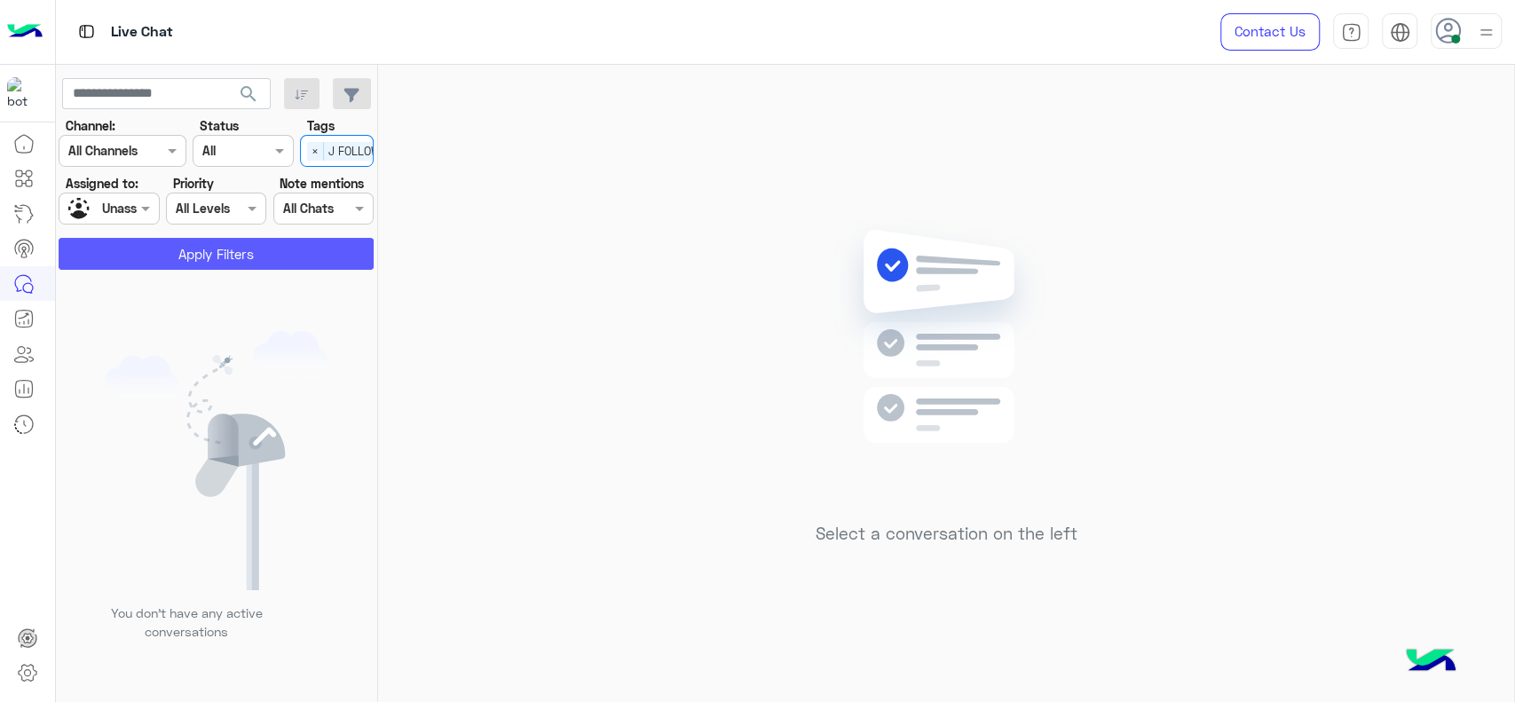
click at [212, 260] on button "Apply Filters" at bounding box center [216, 254] width 315 height 32
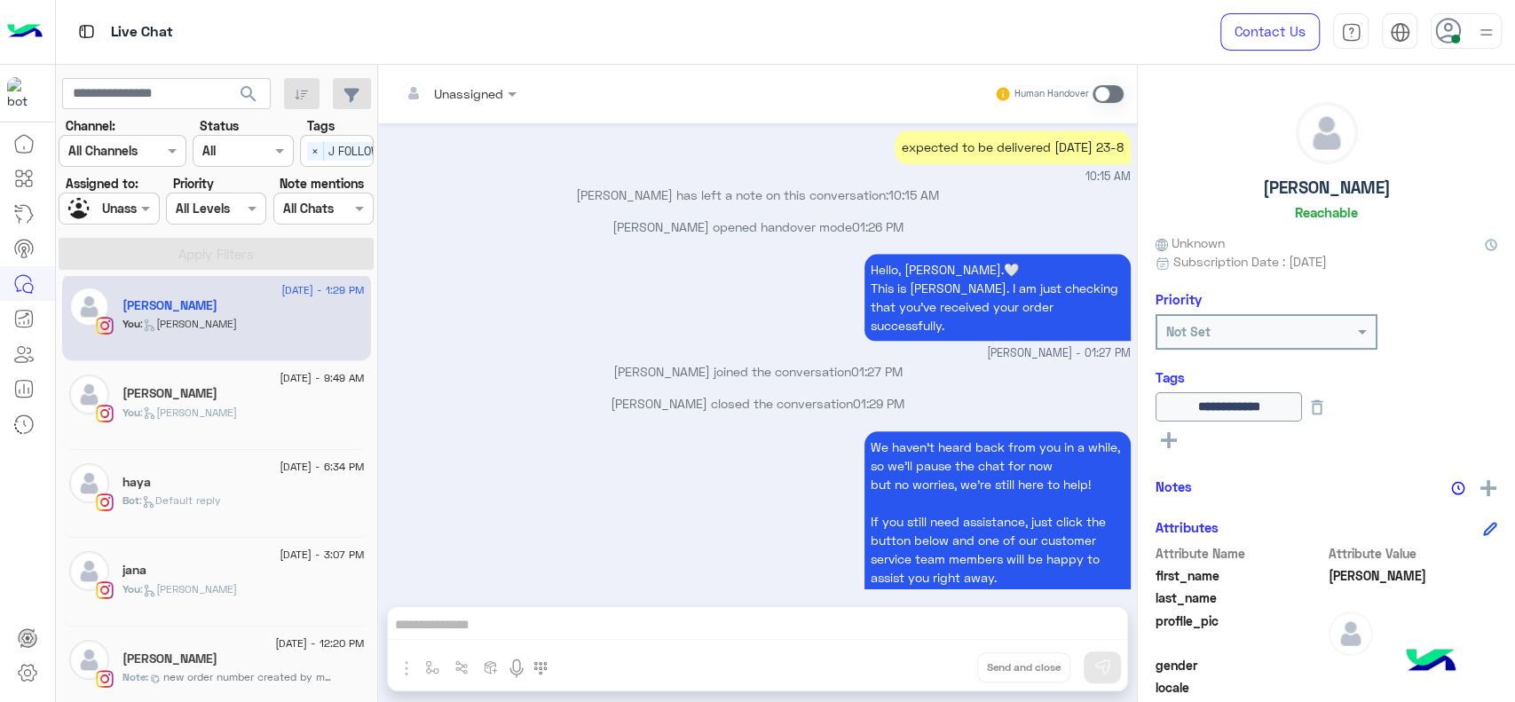
scroll to position [21, 0]
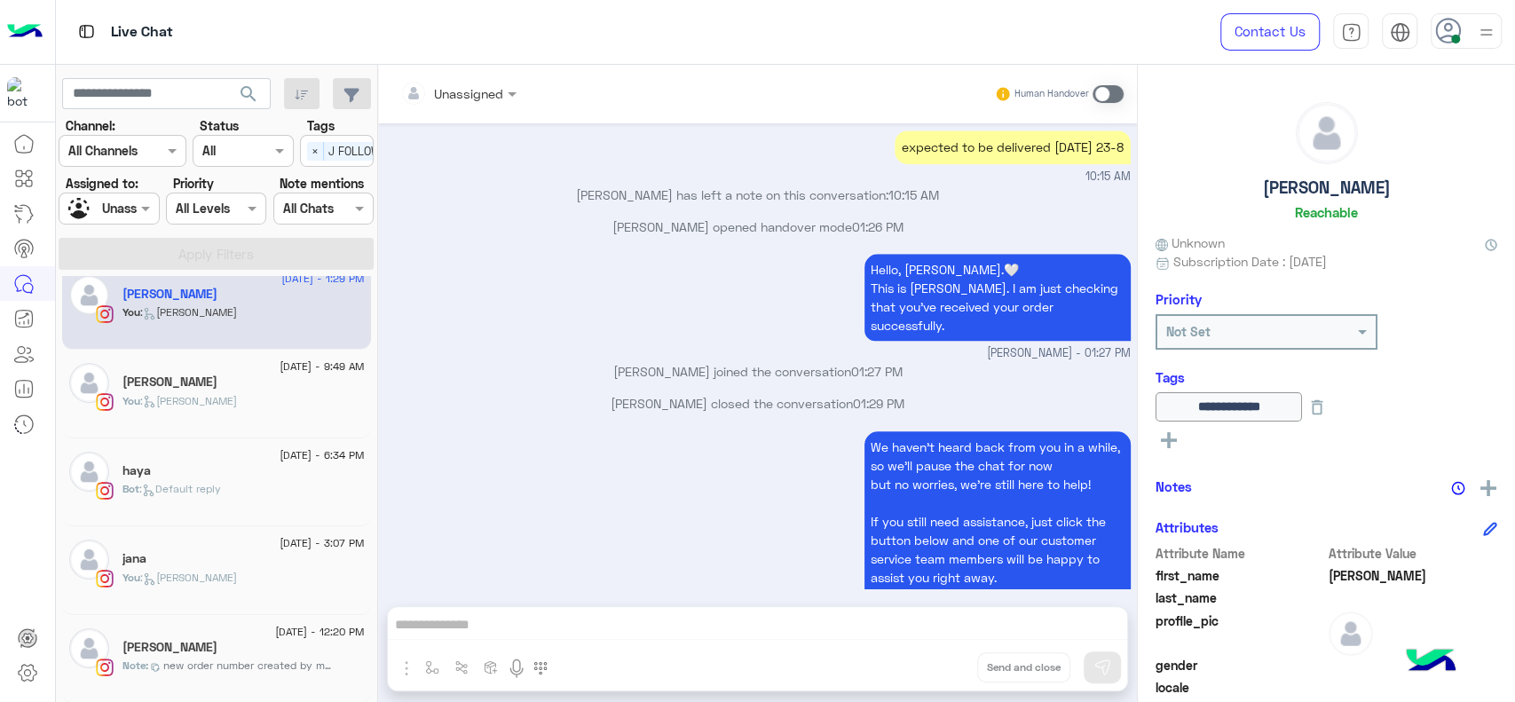
click at [192, 651] on div "Joudy" at bounding box center [243, 649] width 242 height 19
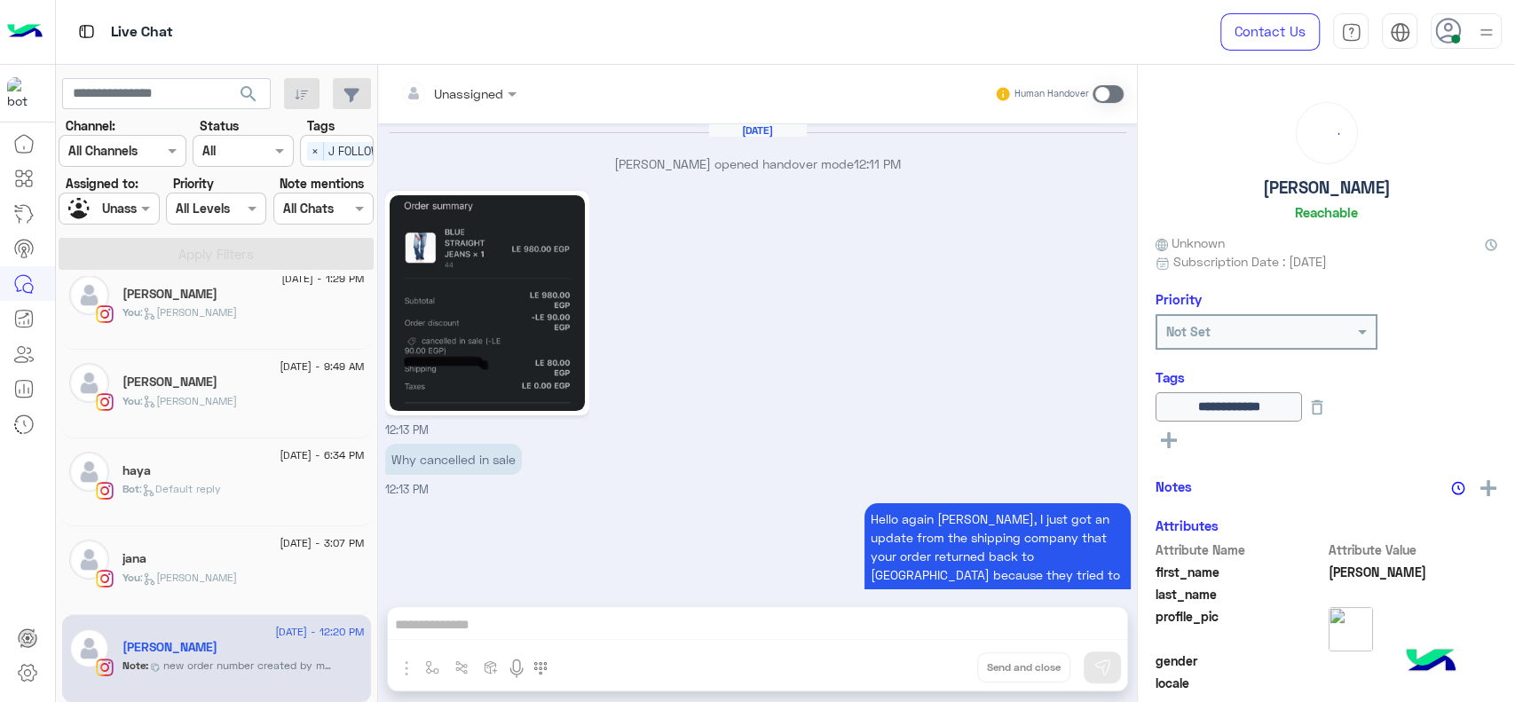
scroll to position [1333, 0]
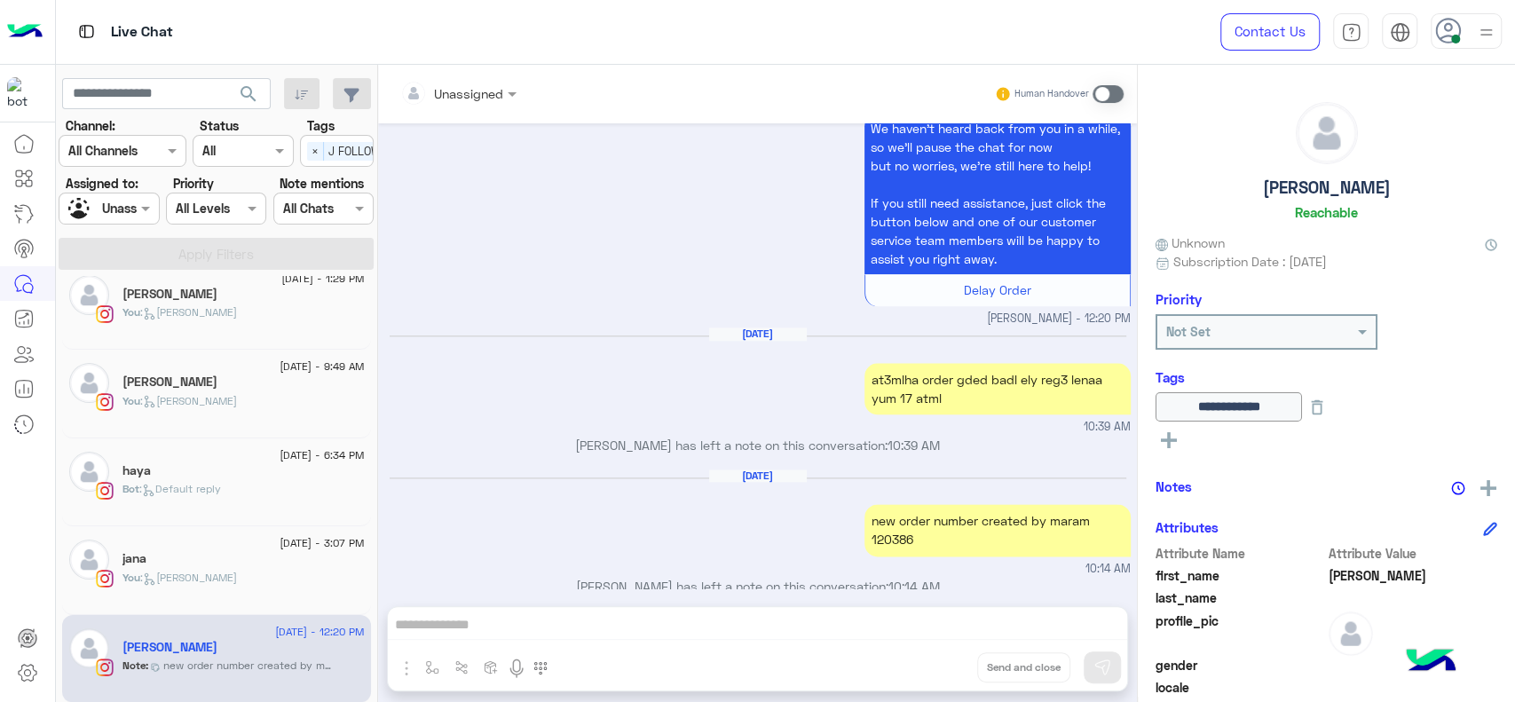
click at [885, 513] on div "new order number created by maram 120386" at bounding box center [998, 530] width 266 height 52
click at [1274, 142] on div "Joudy Reachable" at bounding box center [1327, 164] width 342 height 125
click at [1250, 184] on div "Joudy Reachable" at bounding box center [1327, 164] width 342 height 125
drag, startPoint x: 1024, startPoint y: 259, endPoint x: 1028, endPoint y: 273, distance: 14.6
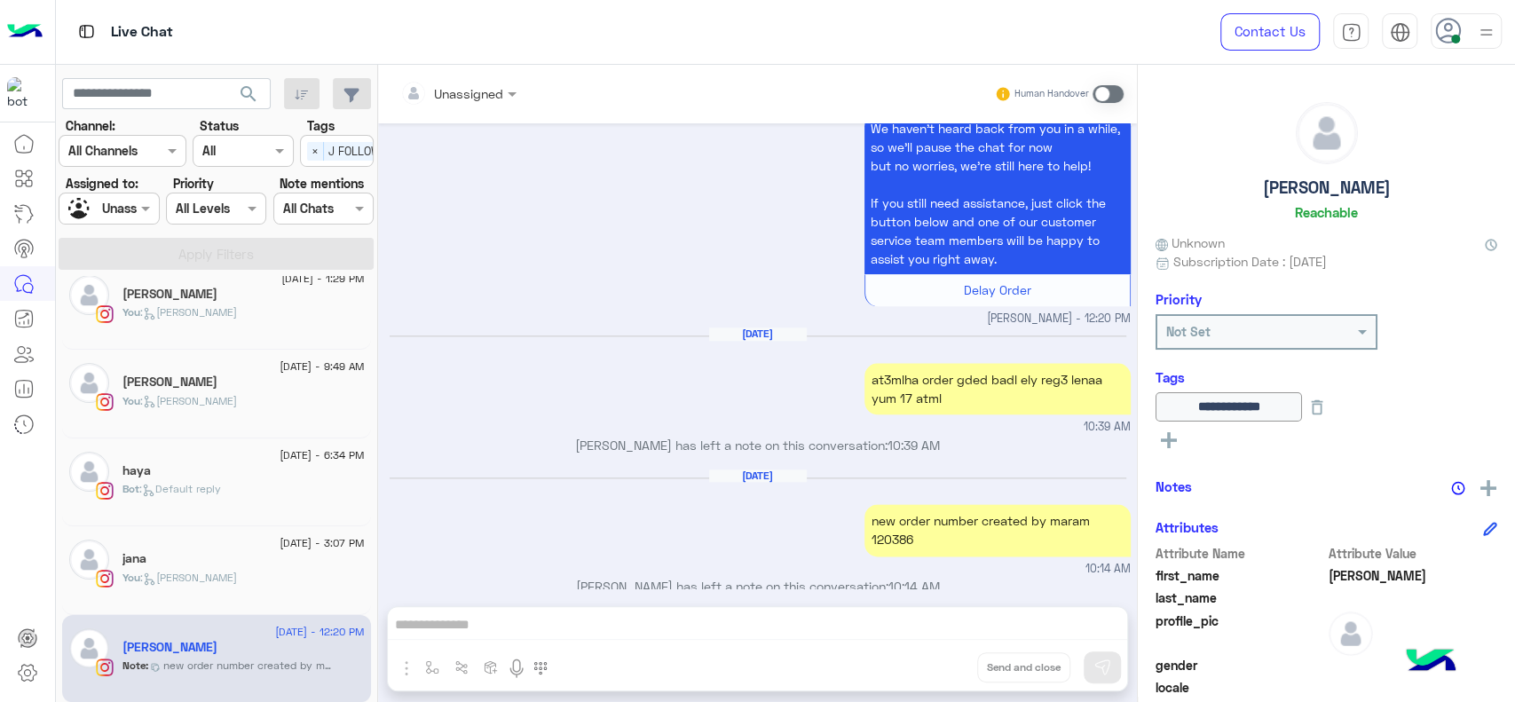
click at [1026, 280] on div "Delay Order" at bounding box center [997, 289] width 251 height 19
click at [893, 517] on div "new order number created by maram 120386" at bounding box center [998, 530] width 266 height 52
copy div "120386"
click at [180, 570] on p "You : Jana close" at bounding box center [179, 578] width 114 height 16
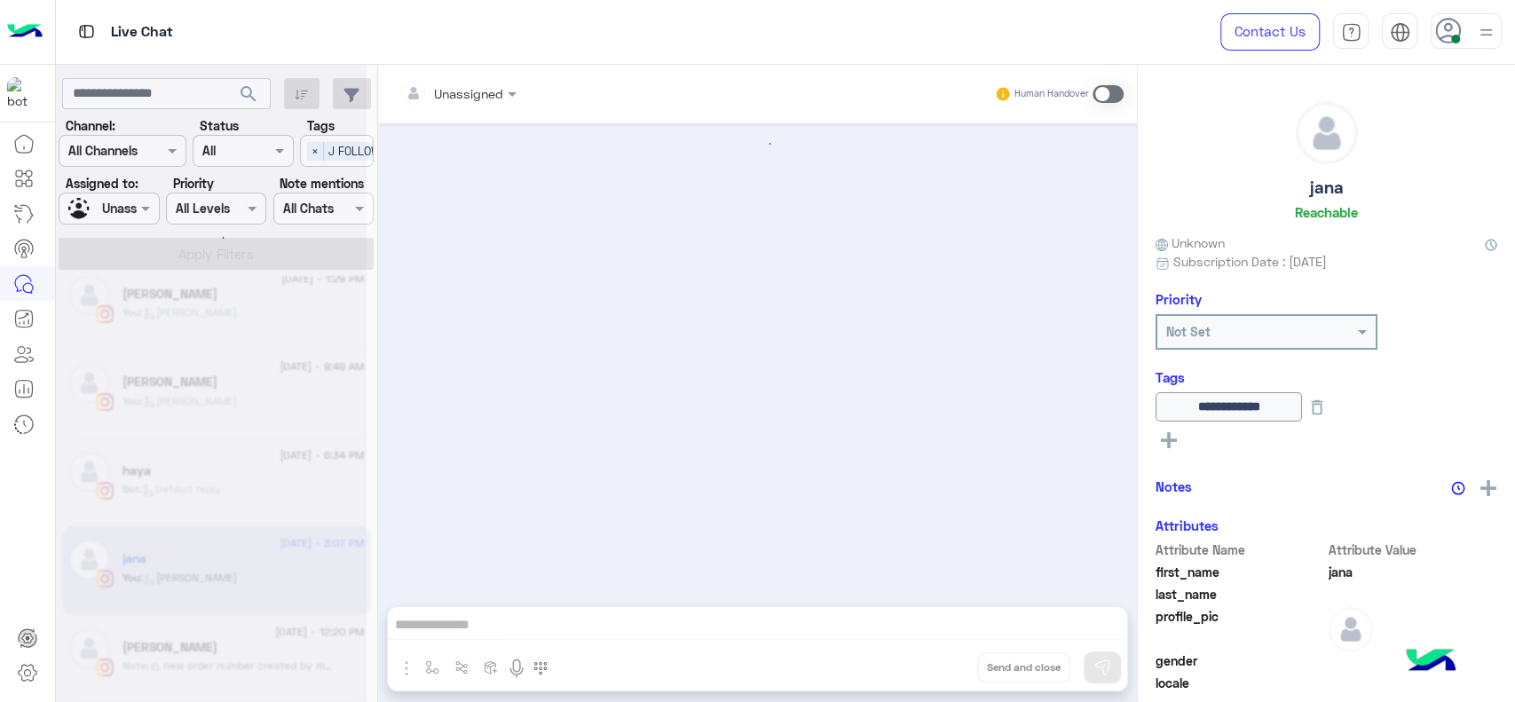
scroll to position [1437, 0]
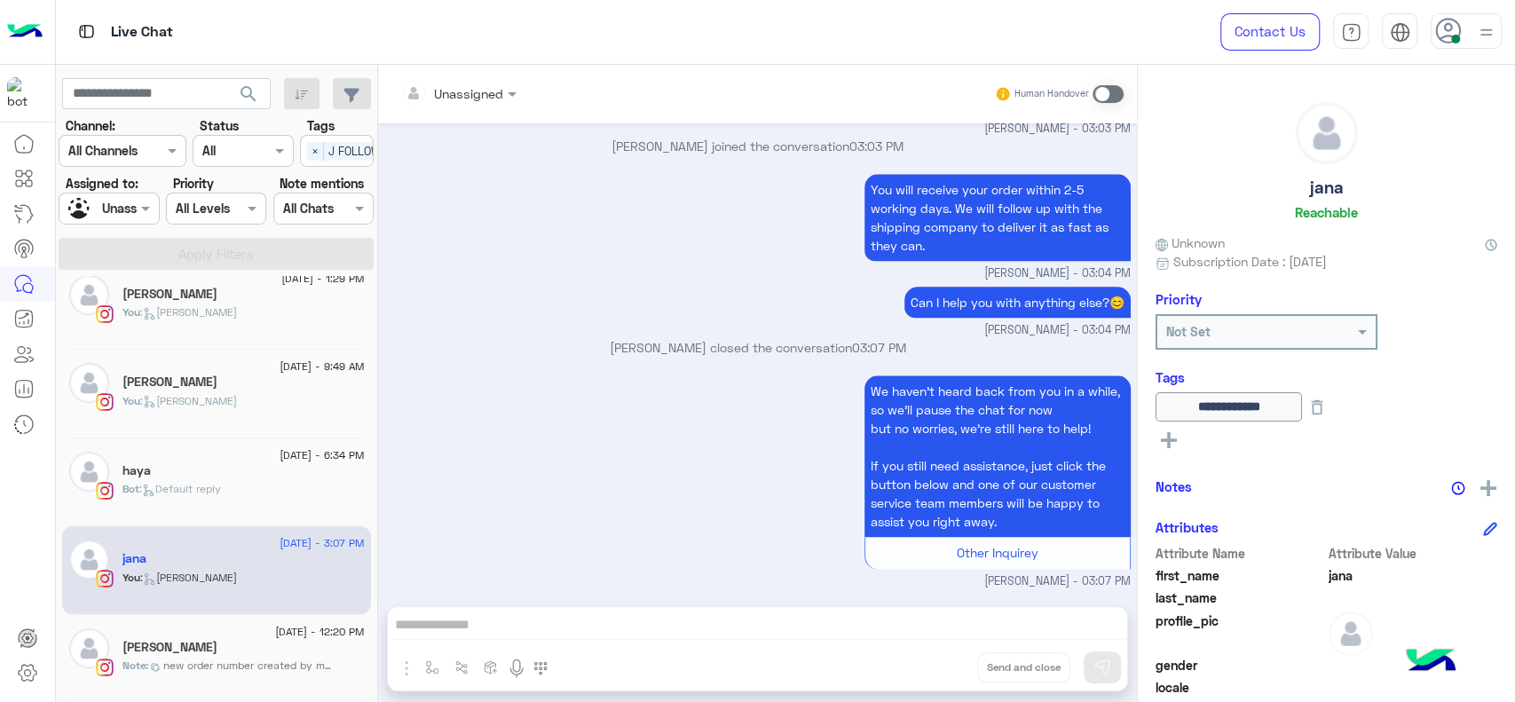
click at [729, 505] on div "We haven’t heard back from you in a while, so we’ll pause the chat for now but …" at bounding box center [758, 480] width 746 height 219
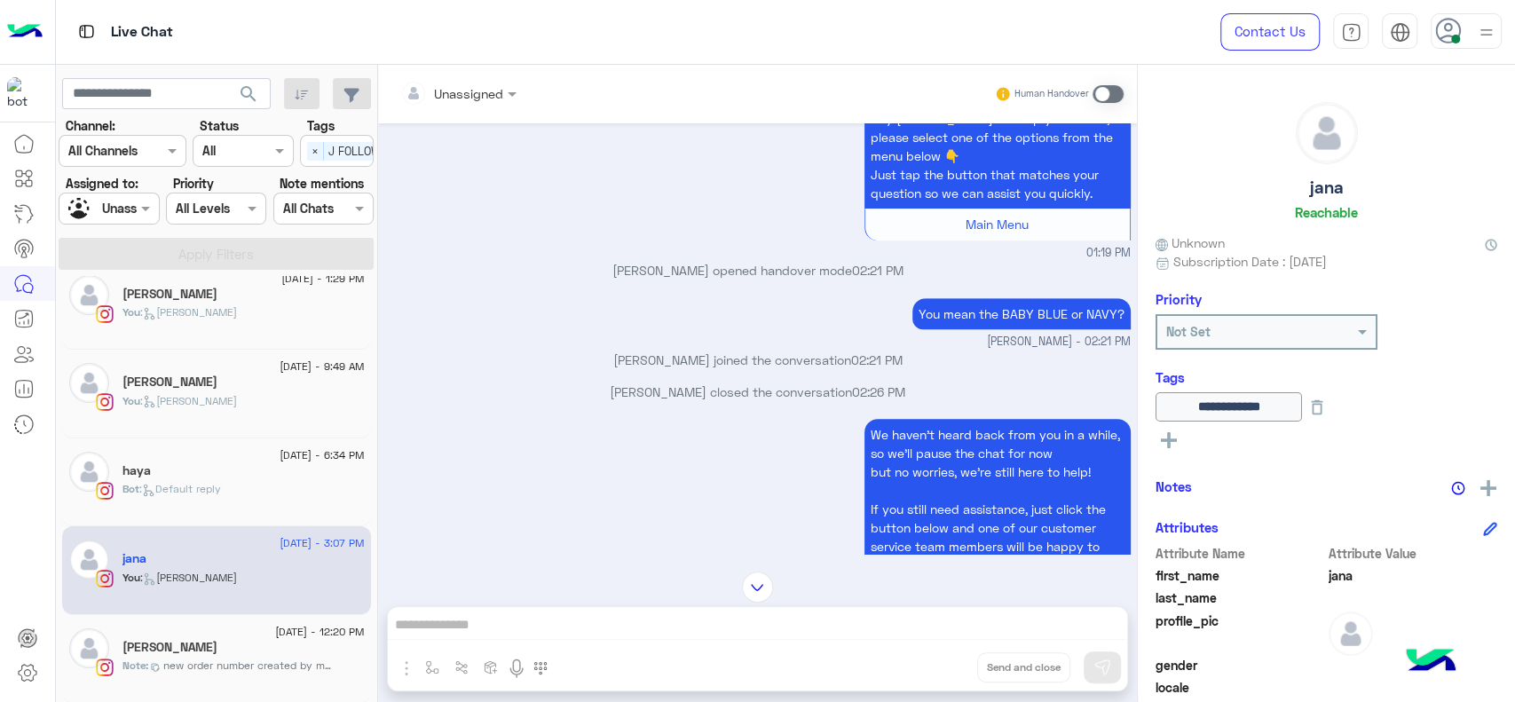
scroll to position [412, 0]
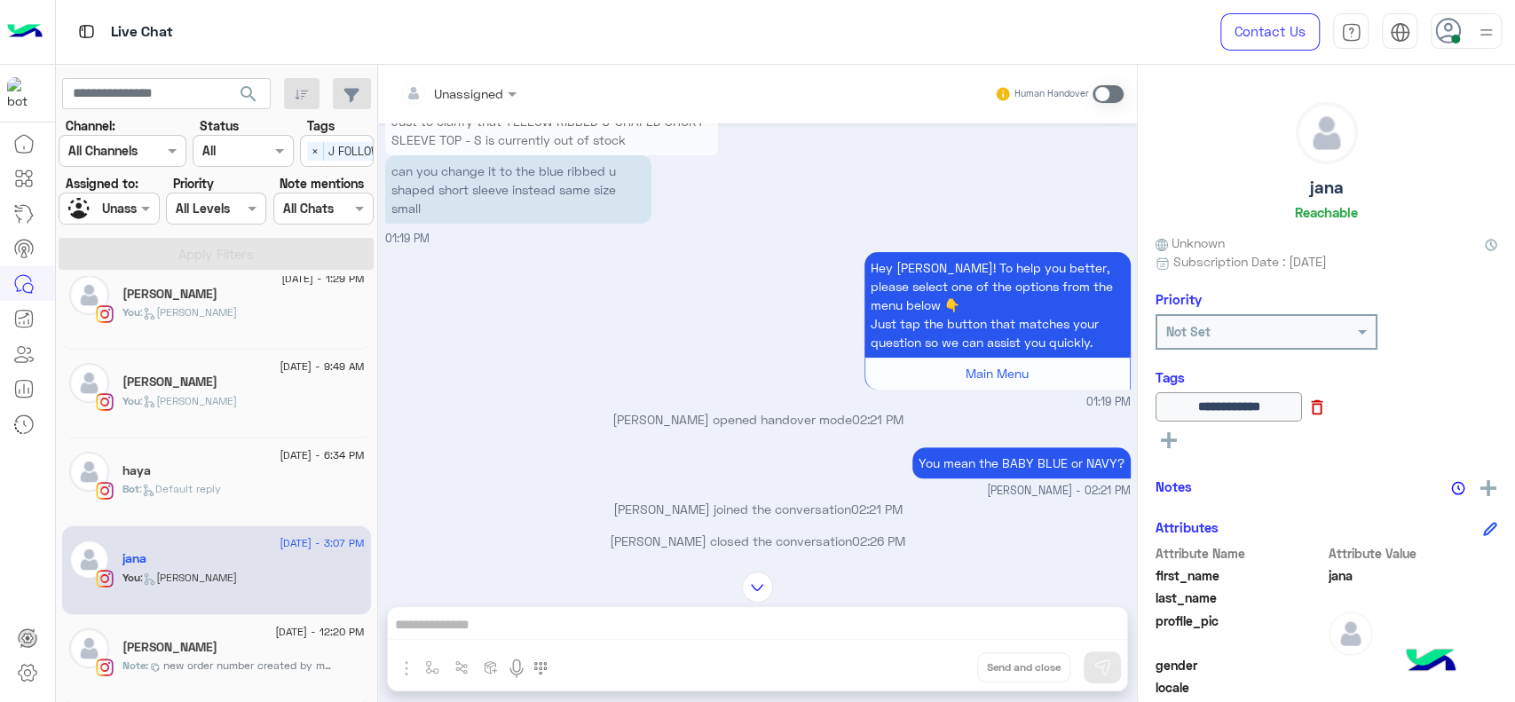
click at [1323, 410] on icon at bounding box center [1318, 407] width 12 height 15
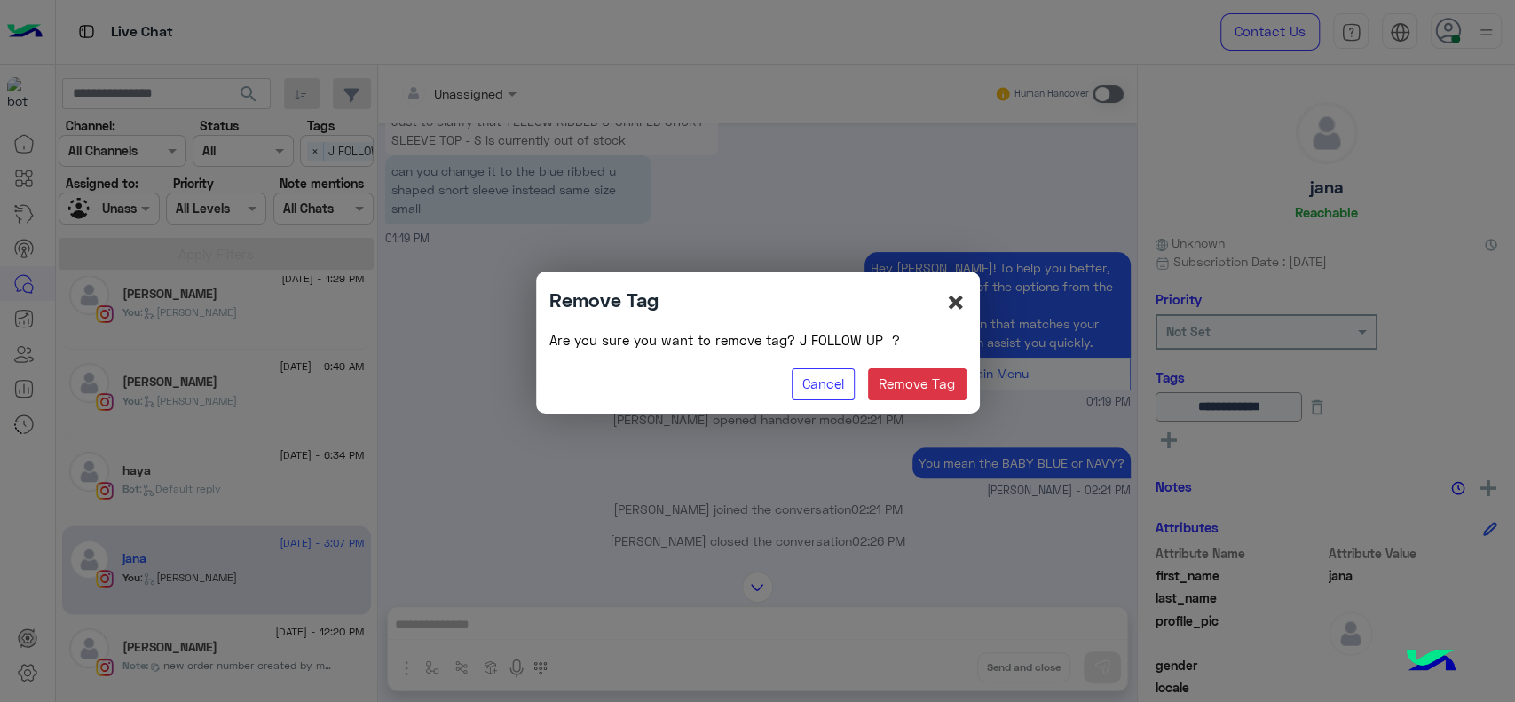
click at [959, 305] on span "×" at bounding box center [955, 301] width 21 height 40
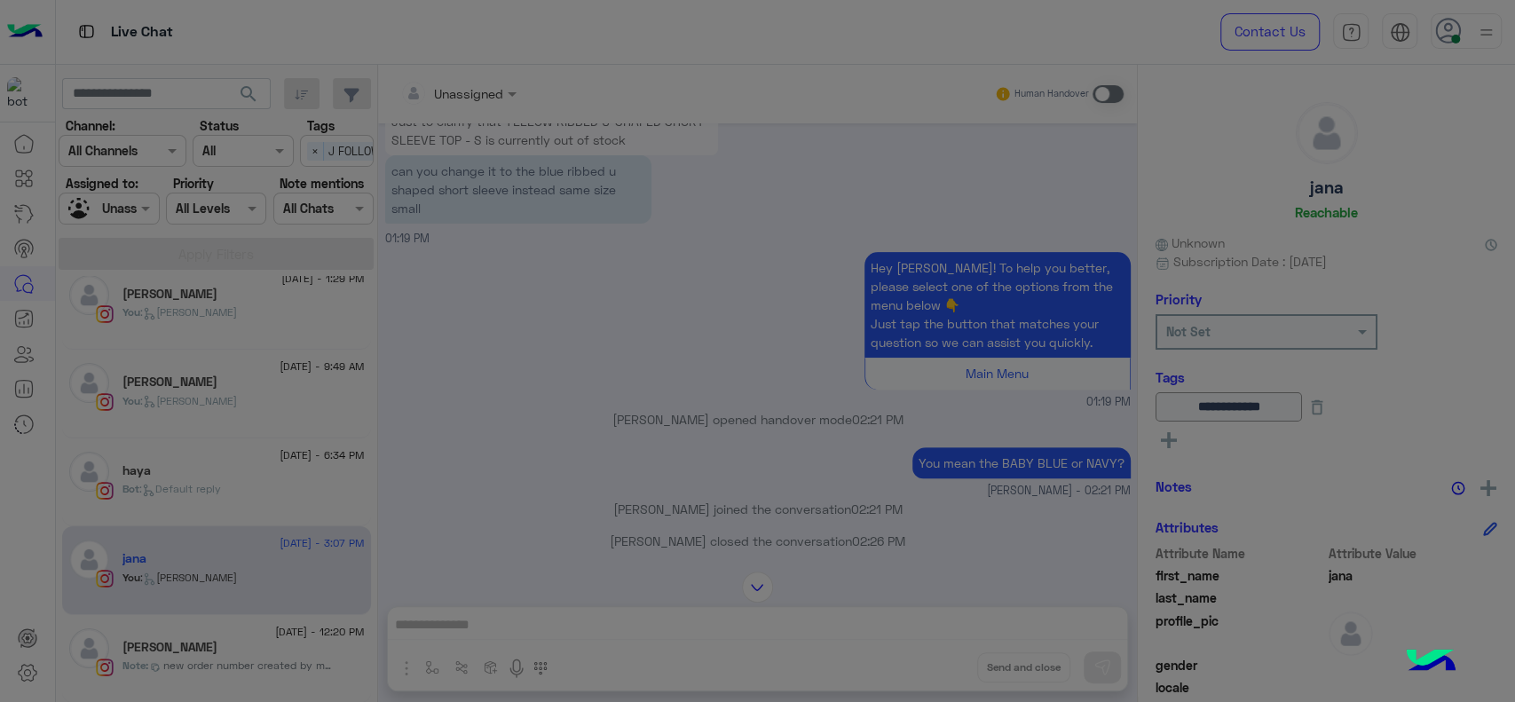
click at [708, 387] on modal-container "Remove Tag × Are you sure you want to remove tag? J FOLLOW UP ? Cancel Remove T…" at bounding box center [757, 351] width 1515 height 702
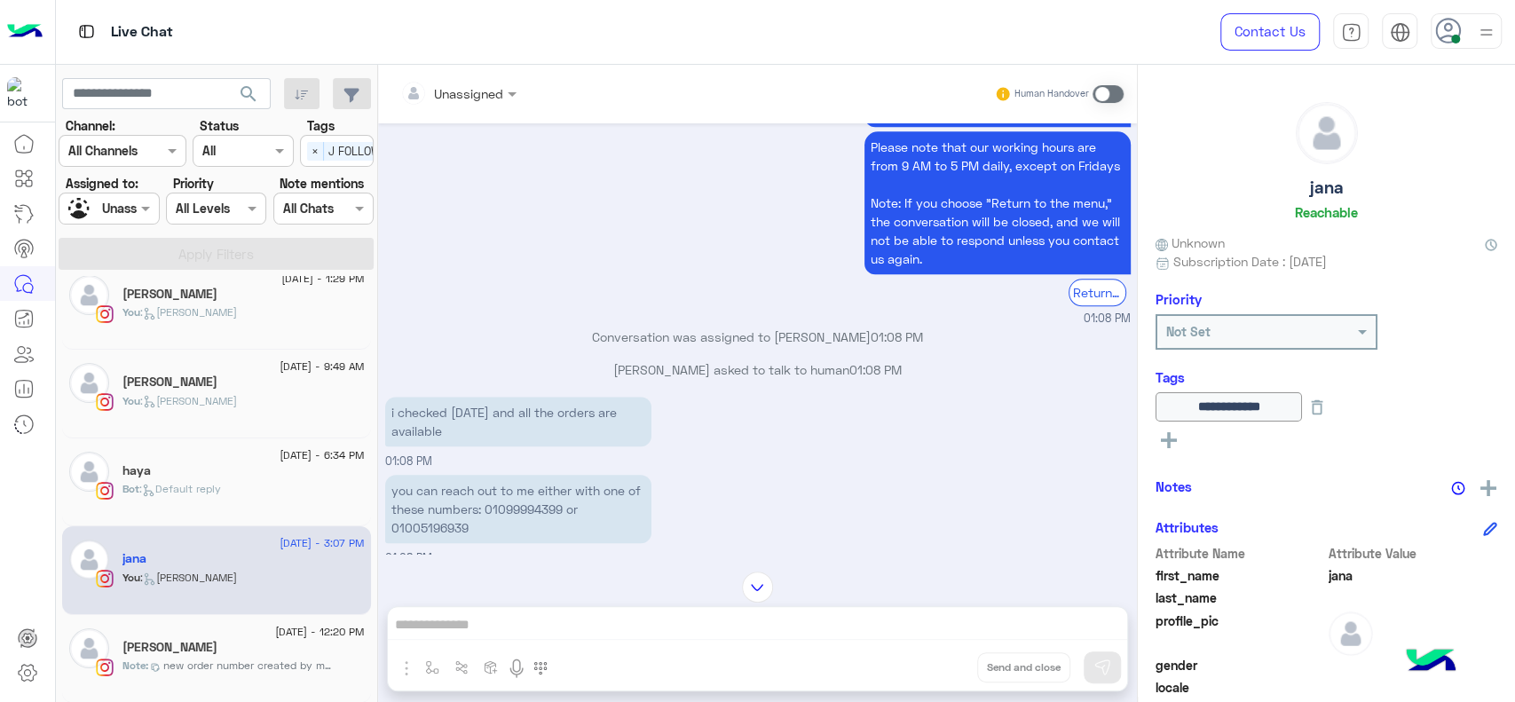
scroll to position [1060, 0]
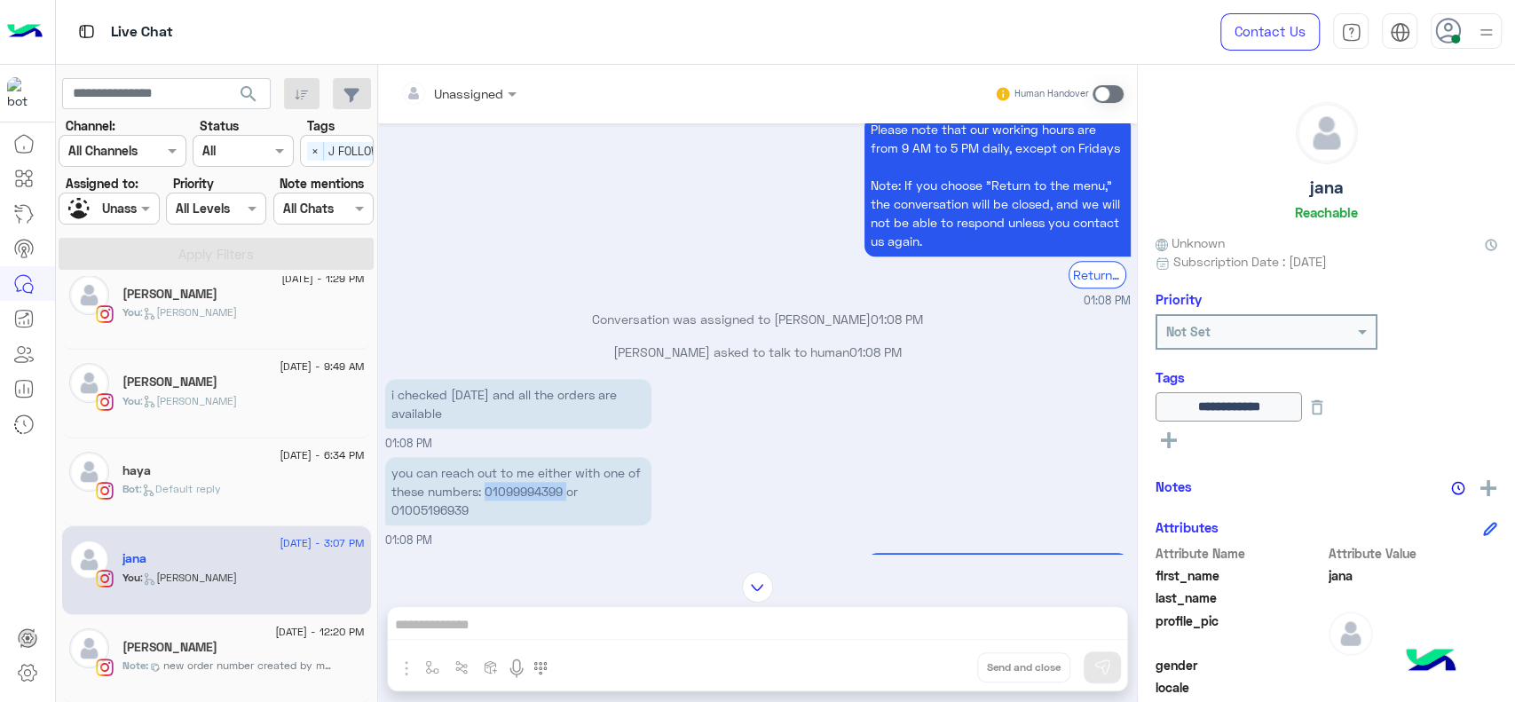
drag, startPoint x: 485, startPoint y: 486, endPoint x: 571, endPoint y: 486, distance: 86.1
click at [571, 486] on p "you can reach out to me either with one of these numbers: 01099994399 or 010051…" at bounding box center [518, 491] width 266 height 68
copy p "01099994399"
click at [423, 514] on p "you can reach out to me either with one of these numbers: 01099994399 or 010051…" at bounding box center [518, 491] width 266 height 68
click at [423, 503] on p "you can reach out to me either with one of these numbers: 01099994399 or 010051…" at bounding box center [518, 491] width 266 height 68
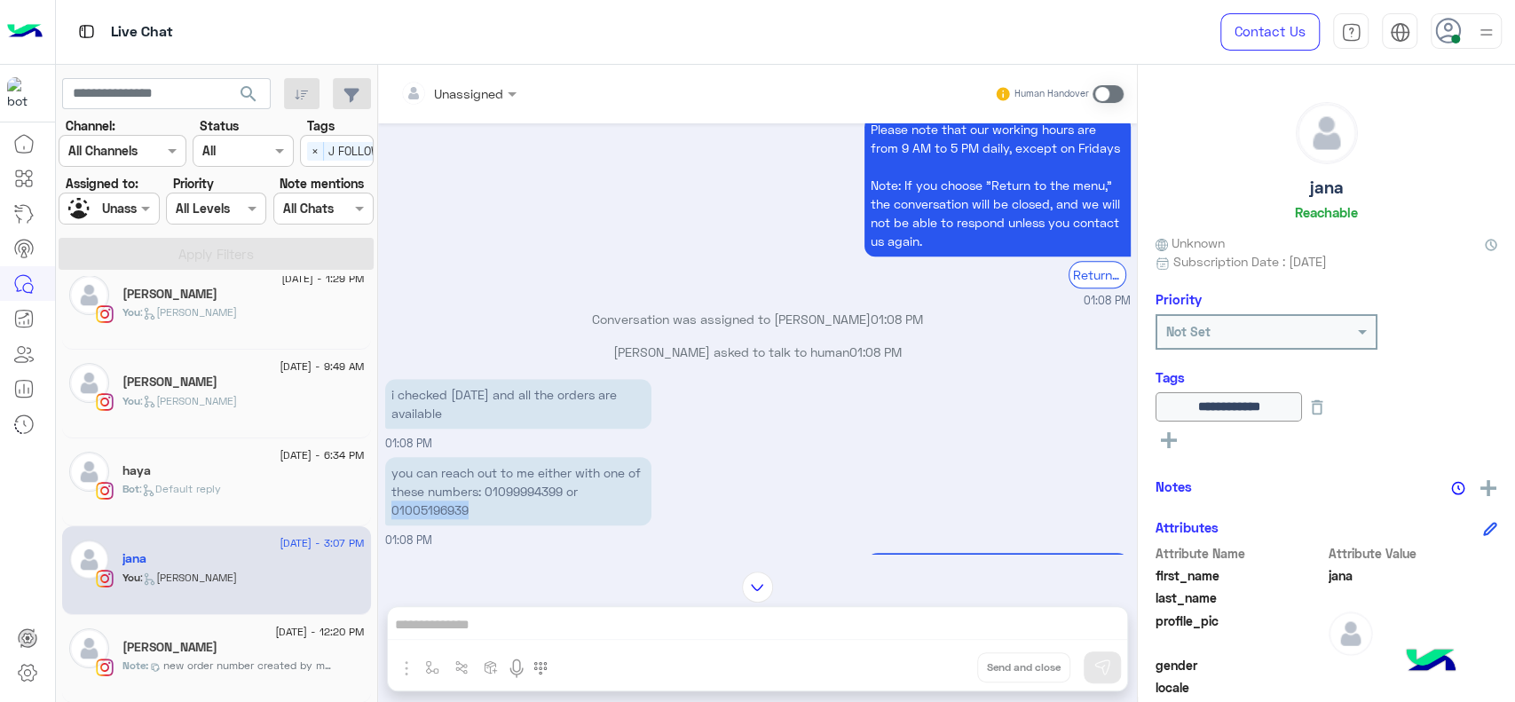
click at [423, 503] on p "you can reach out to me either with one of these numbers: 01099994399 or 010051…" at bounding box center [518, 491] width 266 height 68
copy p "01005196939"
click at [468, 318] on p "Conversation was assigned to Jana Aboelseoud 01:08 PM" at bounding box center [758, 319] width 746 height 19
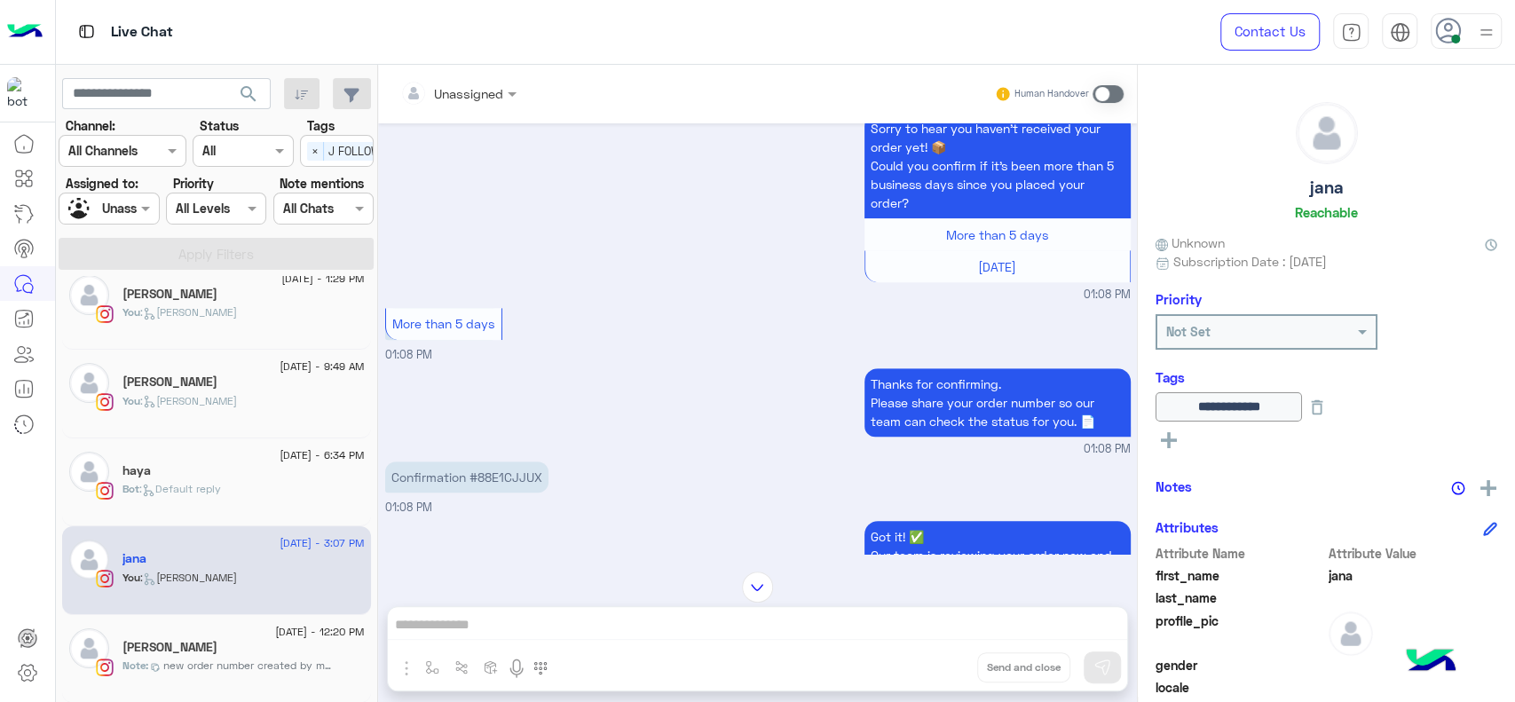
scroll to position [606, 0]
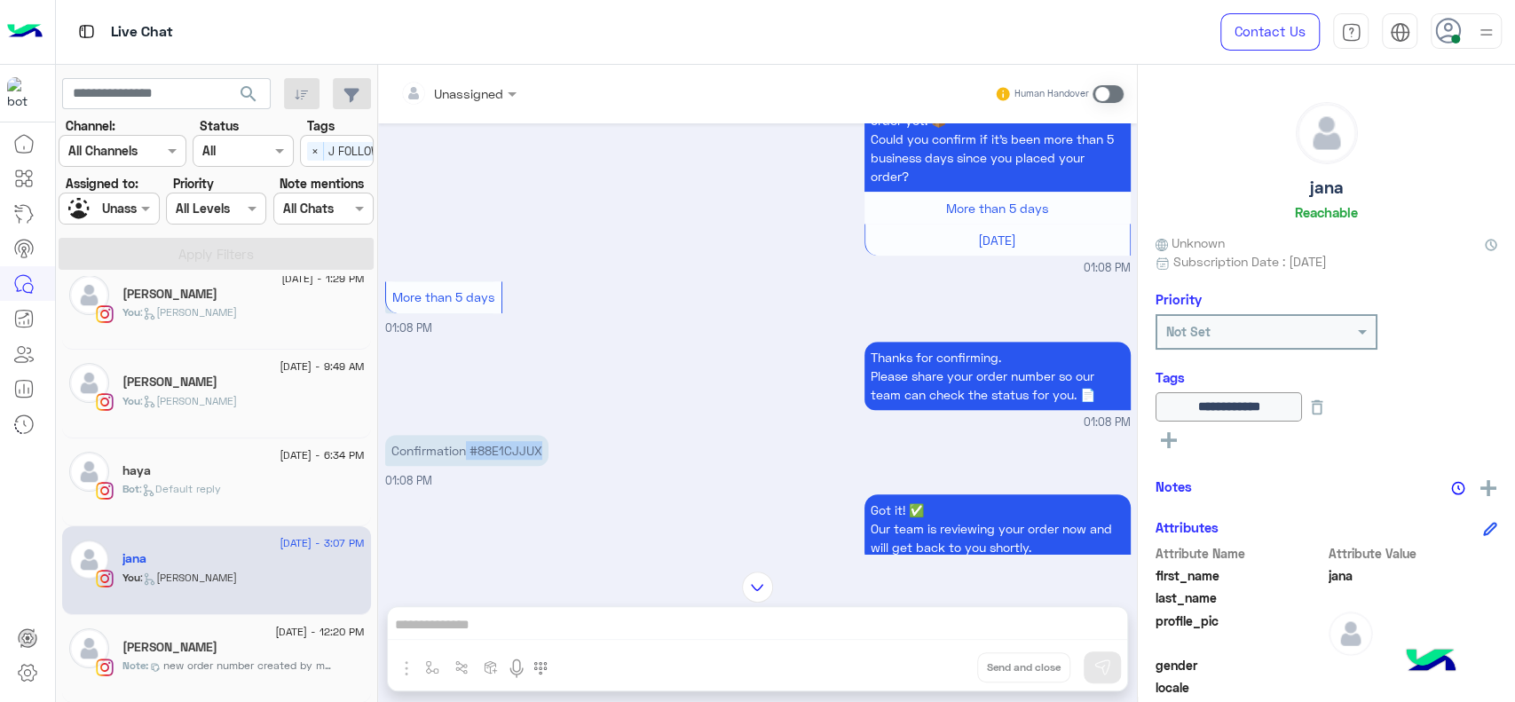
drag, startPoint x: 465, startPoint y: 446, endPoint x: 563, endPoint y: 458, distance: 98.3
click at [563, 458] on div "Confirmation #88E1CJJUX 01:08 PM" at bounding box center [758, 459] width 746 height 59
copy p "#88E1CJJUX"
drag, startPoint x: 182, startPoint y: 451, endPoint x: 186, endPoint y: 367, distance: 83.6
click at [182, 446] on div "21 August - 6:34 PM haya Bot : Default reply" at bounding box center [216, 482] width 309 height 89
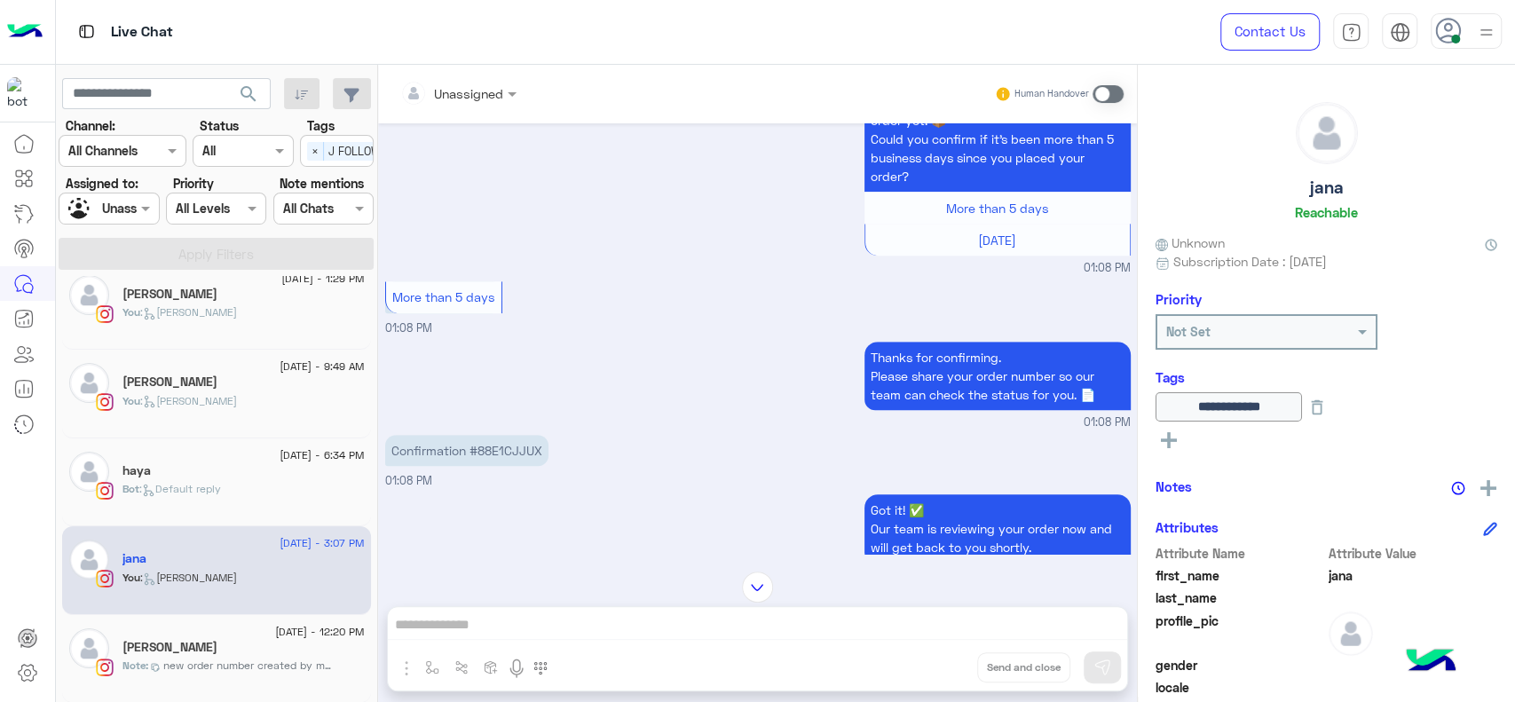
click at [108, 206] on input "text" at bounding box center [88, 209] width 41 height 19
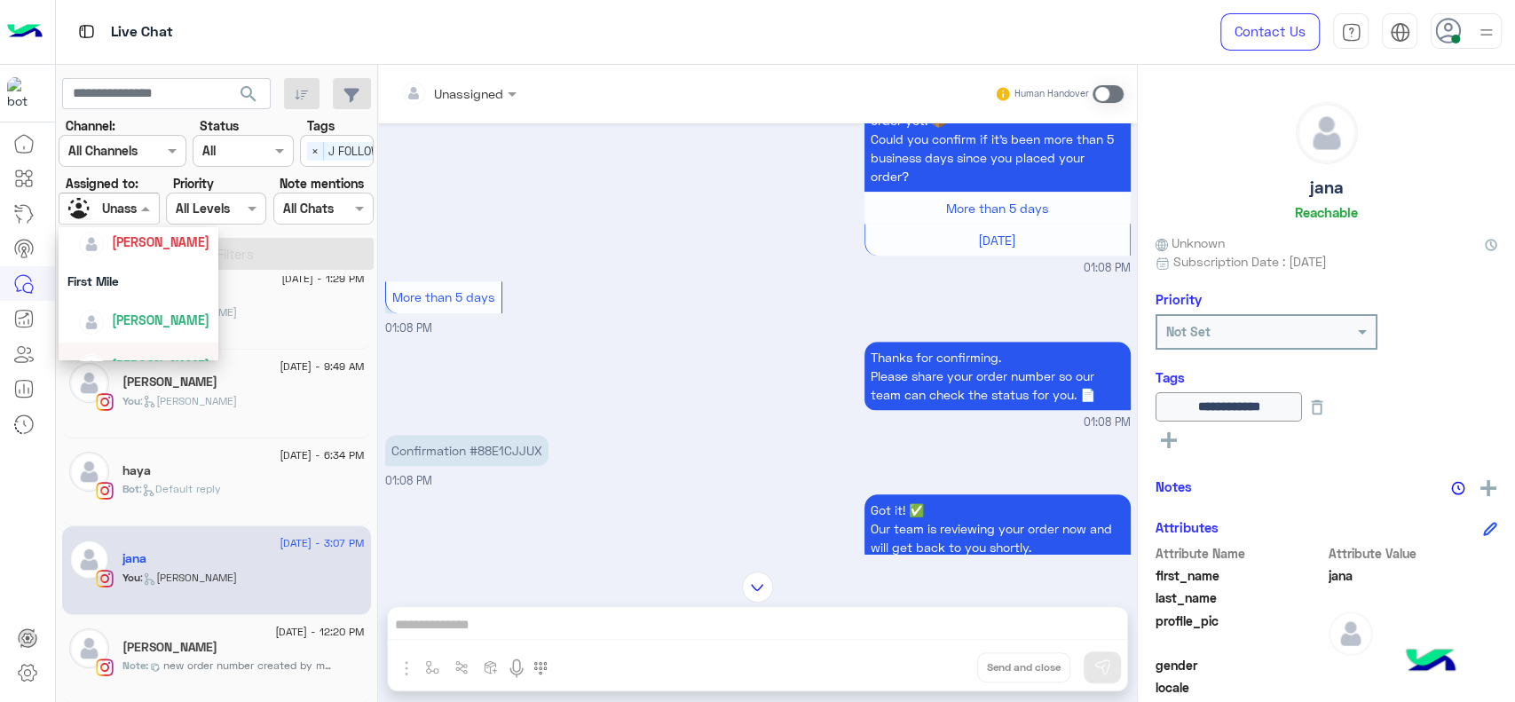
scroll to position [275, 0]
click at [117, 262] on div "[PERSON_NAME]" at bounding box center [161, 254] width 98 height 19
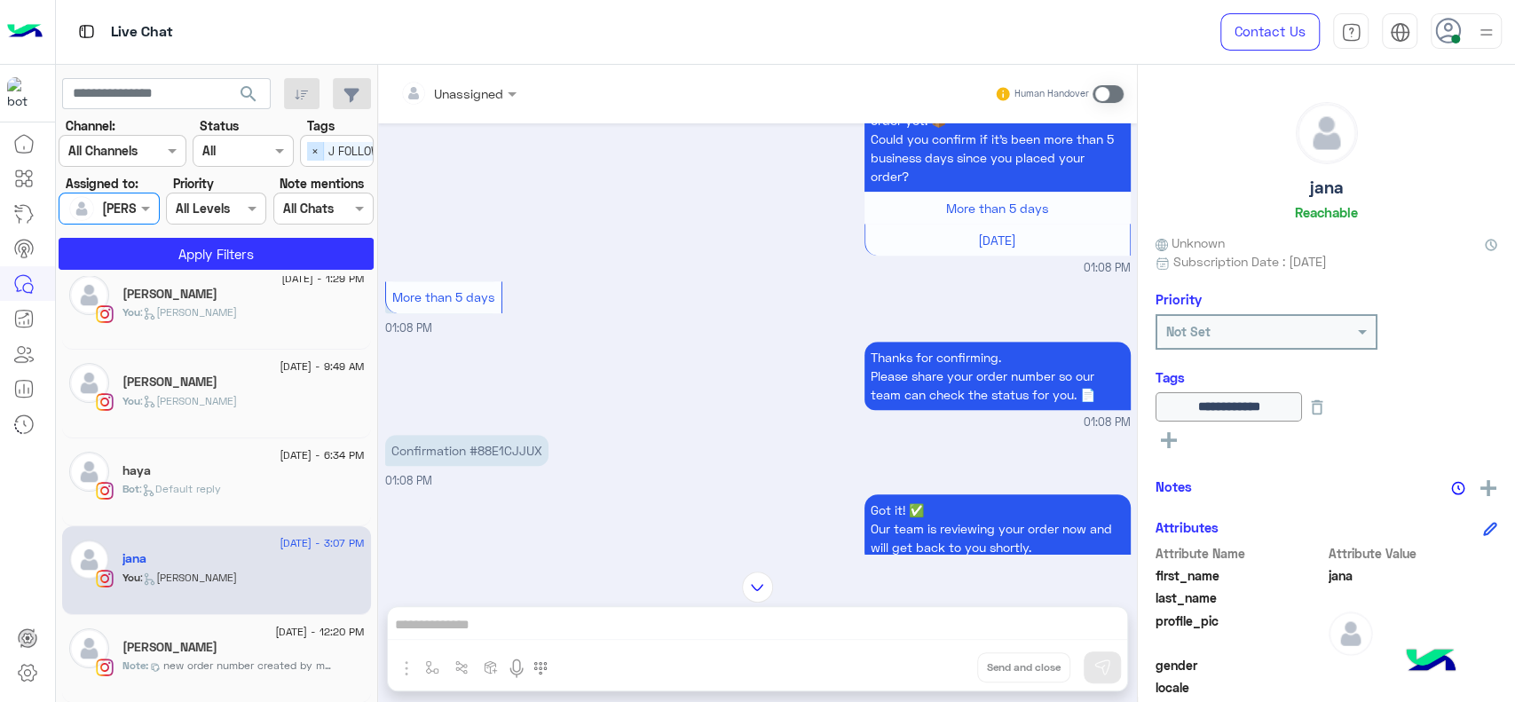
click at [314, 151] on span "×" at bounding box center [315, 151] width 17 height 19
click at [256, 248] on button "Apply Filters" at bounding box center [216, 254] width 315 height 32
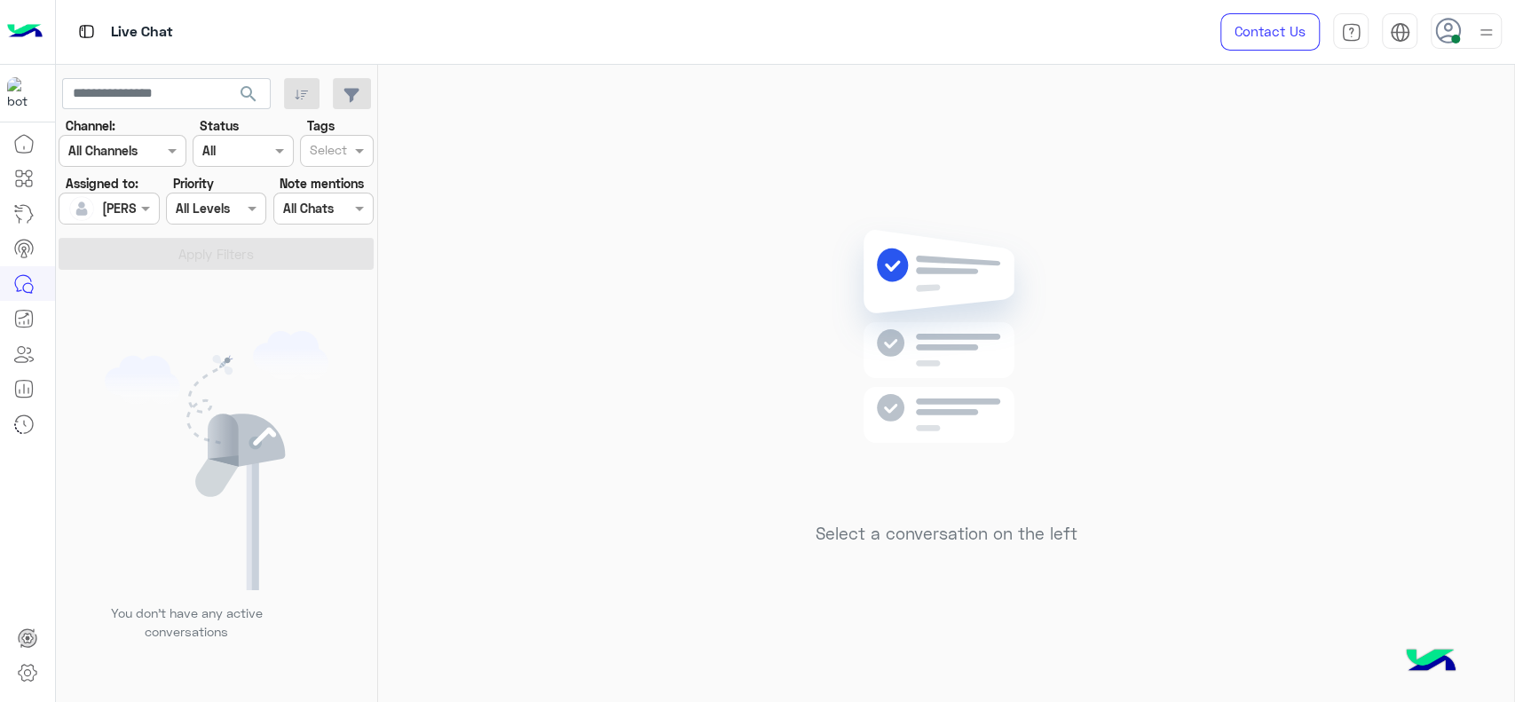
click at [872, 304] on img at bounding box center [946, 363] width 257 height 295
click at [595, 285] on div "Select a conversation on the left" at bounding box center [946, 387] width 1136 height 644
click at [518, 487] on div "Select a conversation on the left" at bounding box center [946, 387] width 1136 height 644
click at [588, 430] on div "Select a conversation on the left" at bounding box center [946, 387] width 1136 height 644
click at [671, 438] on div "Select a conversation on the left" at bounding box center [946, 387] width 1136 height 644
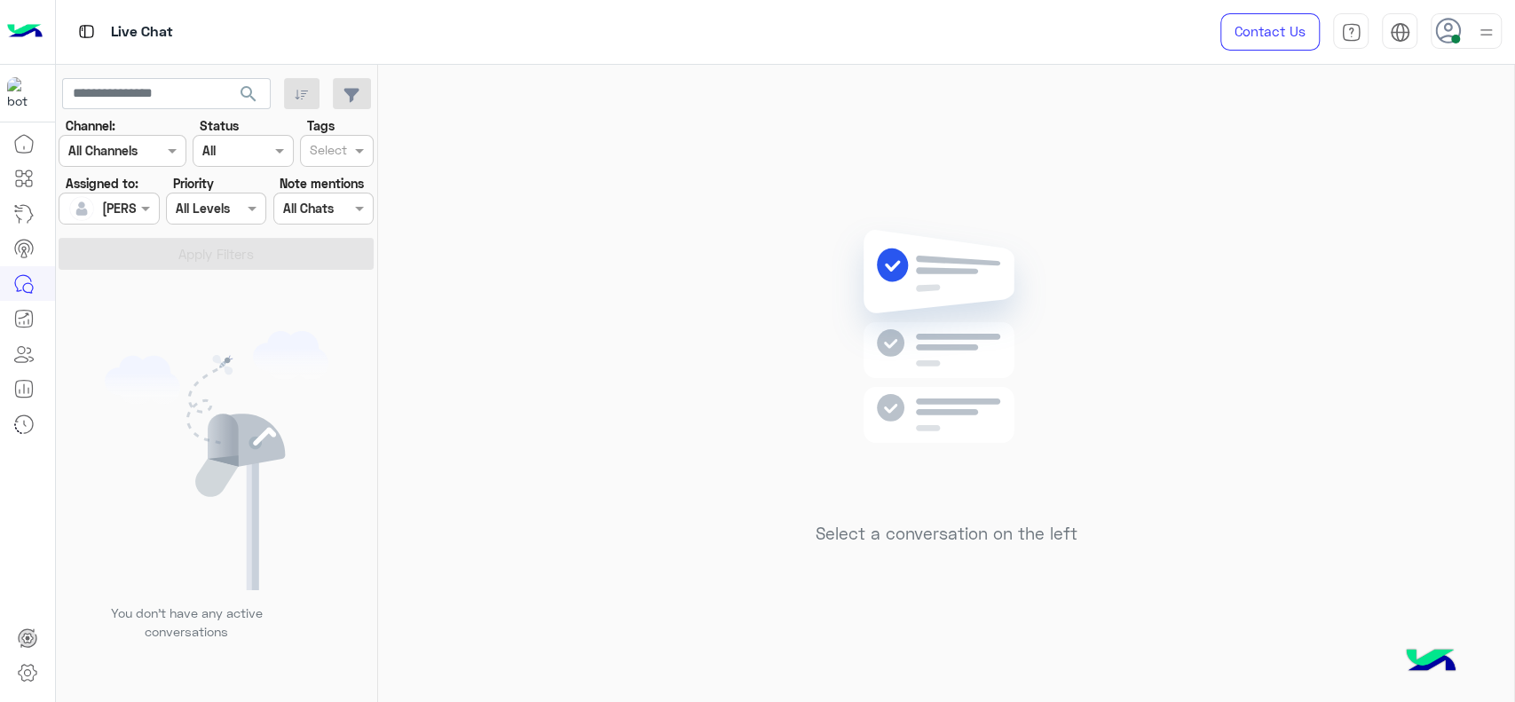
click at [772, 370] on div "Select a conversation on the left" at bounding box center [946, 387] width 1136 height 644
click at [493, 366] on div "Select a conversation on the left" at bounding box center [946, 387] width 1136 height 644
click at [604, 428] on div "Select a conversation on the left" at bounding box center [946, 387] width 1136 height 644
click at [849, 213] on div "Select a conversation on the left" at bounding box center [946, 387] width 1136 height 644
click at [380, 126] on div "Select a conversation on the left" at bounding box center [946, 387] width 1136 height 644
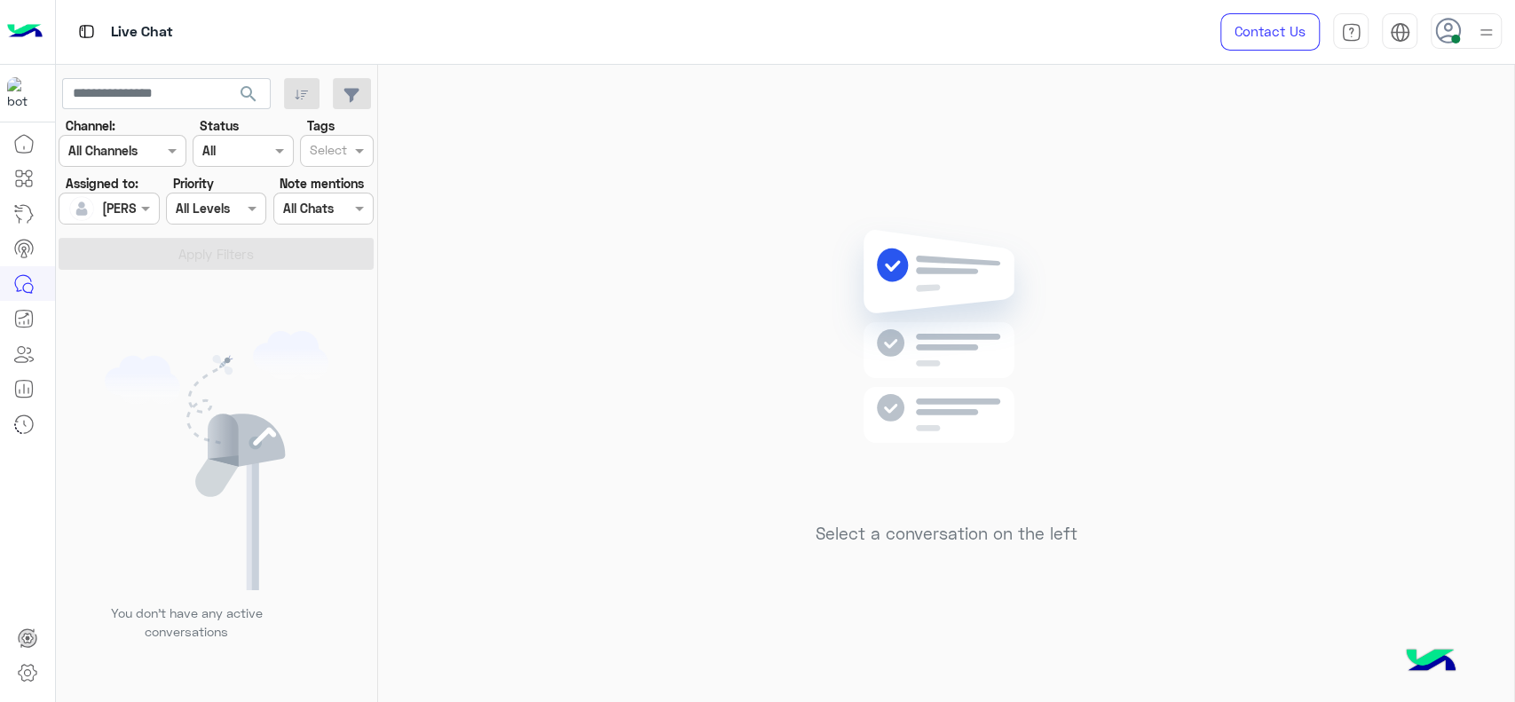
click at [691, 117] on div "Select a conversation on the left" at bounding box center [946, 387] width 1136 height 644
click at [121, 205] on div at bounding box center [108, 208] width 99 height 20
click at [175, 285] on div "Unassigned" at bounding box center [138, 282] width 142 height 31
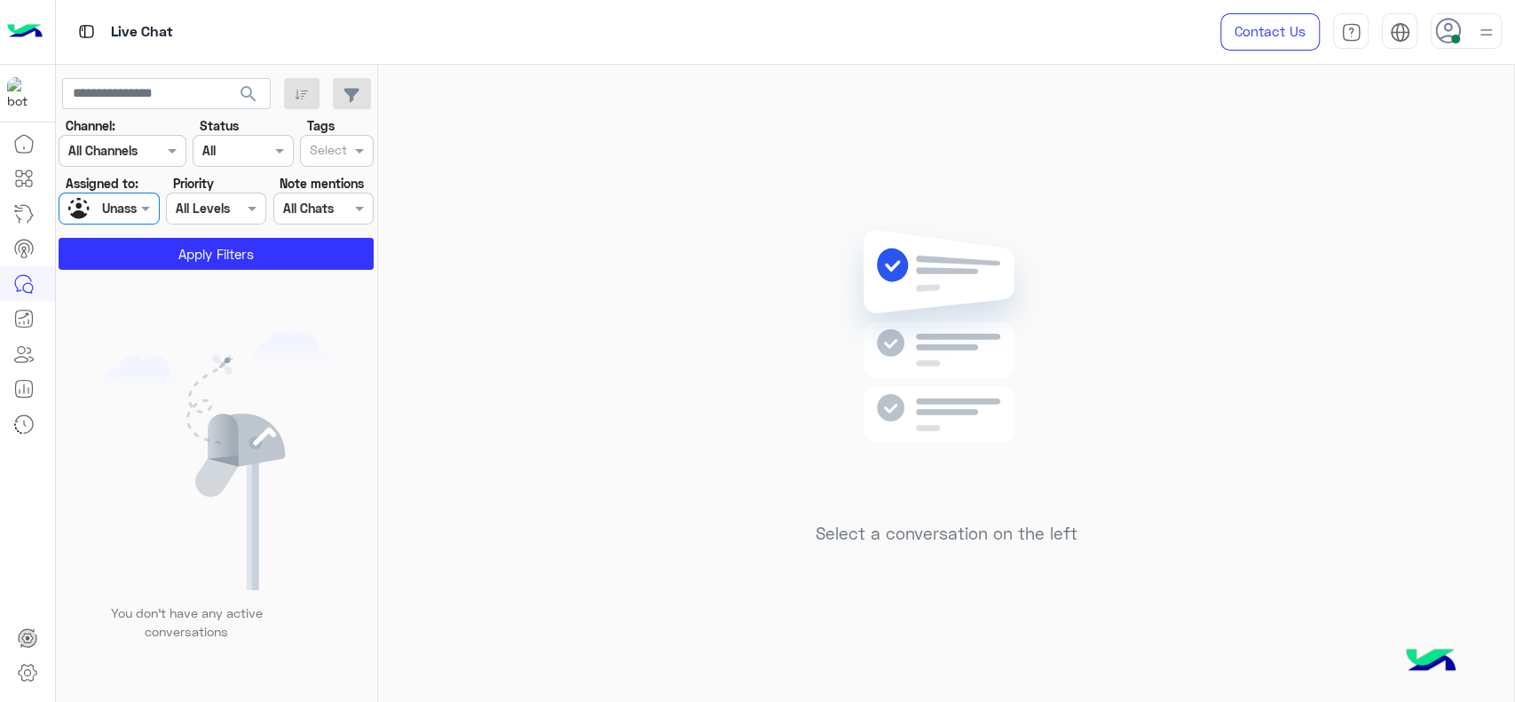
click at [336, 147] on input "text" at bounding box center [328, 152] width 37 height 19
click at [337, 193] on div "J FOLLOW UP" at bounding box center [337, 186] width 56 height 19
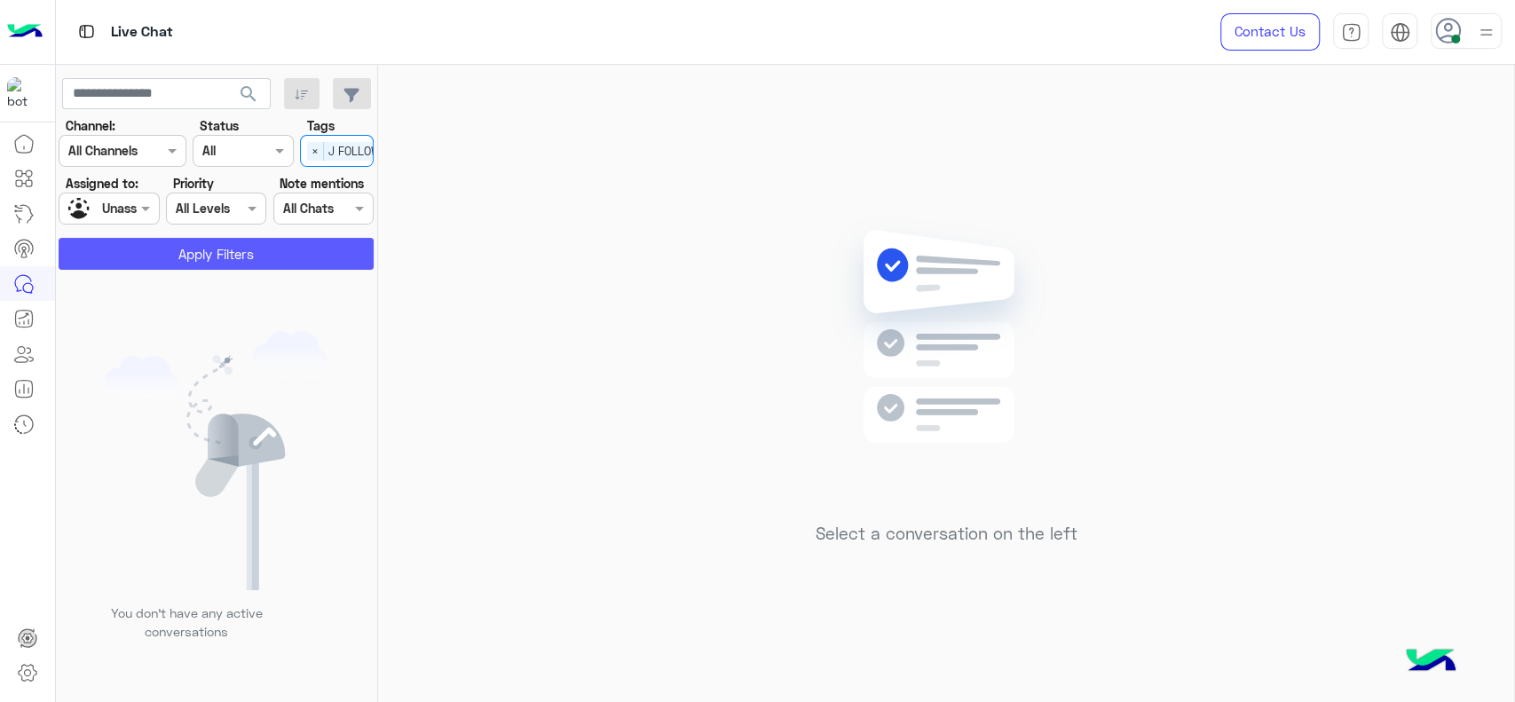
click at [188, 261] on button "Apply Filters" at bounding box center [216, 254] width 315 height 32
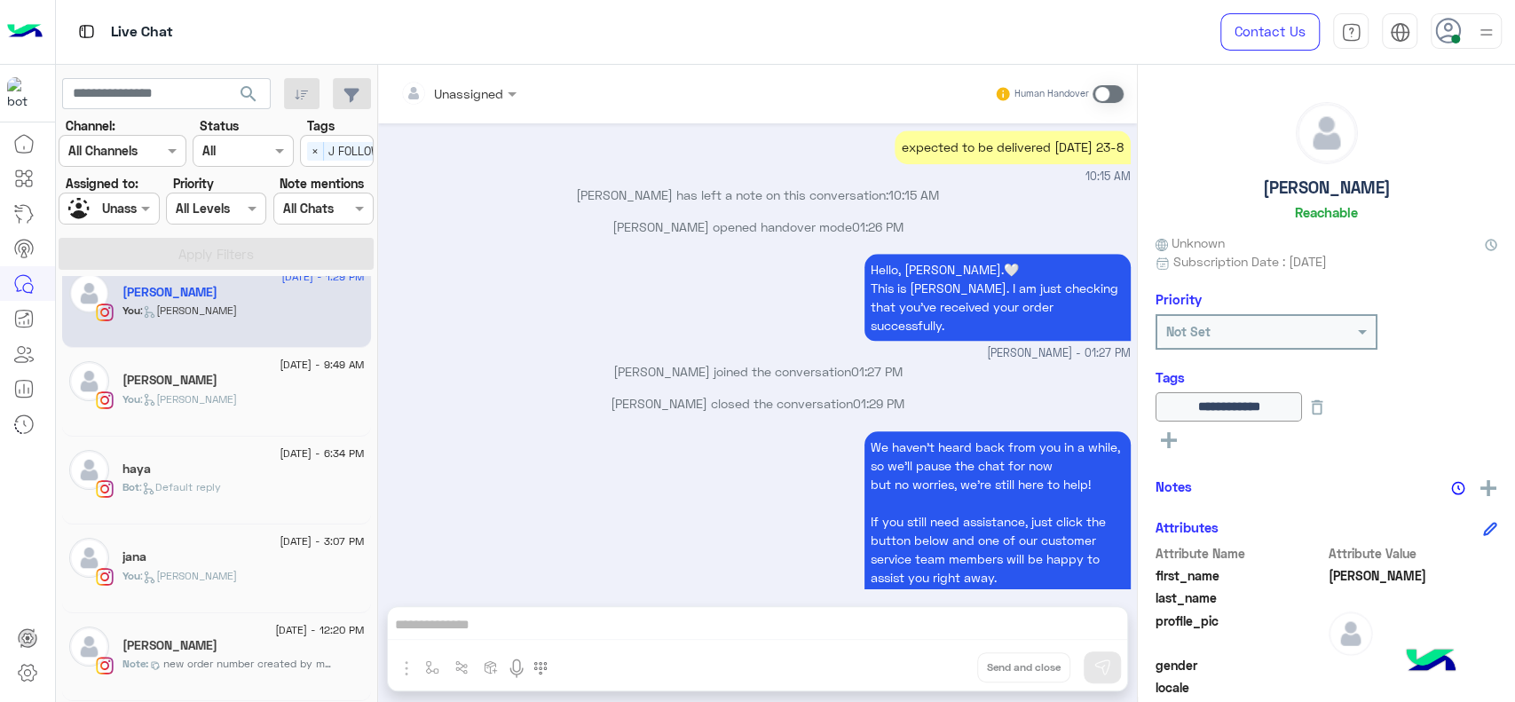
scroll to position [8, 0]
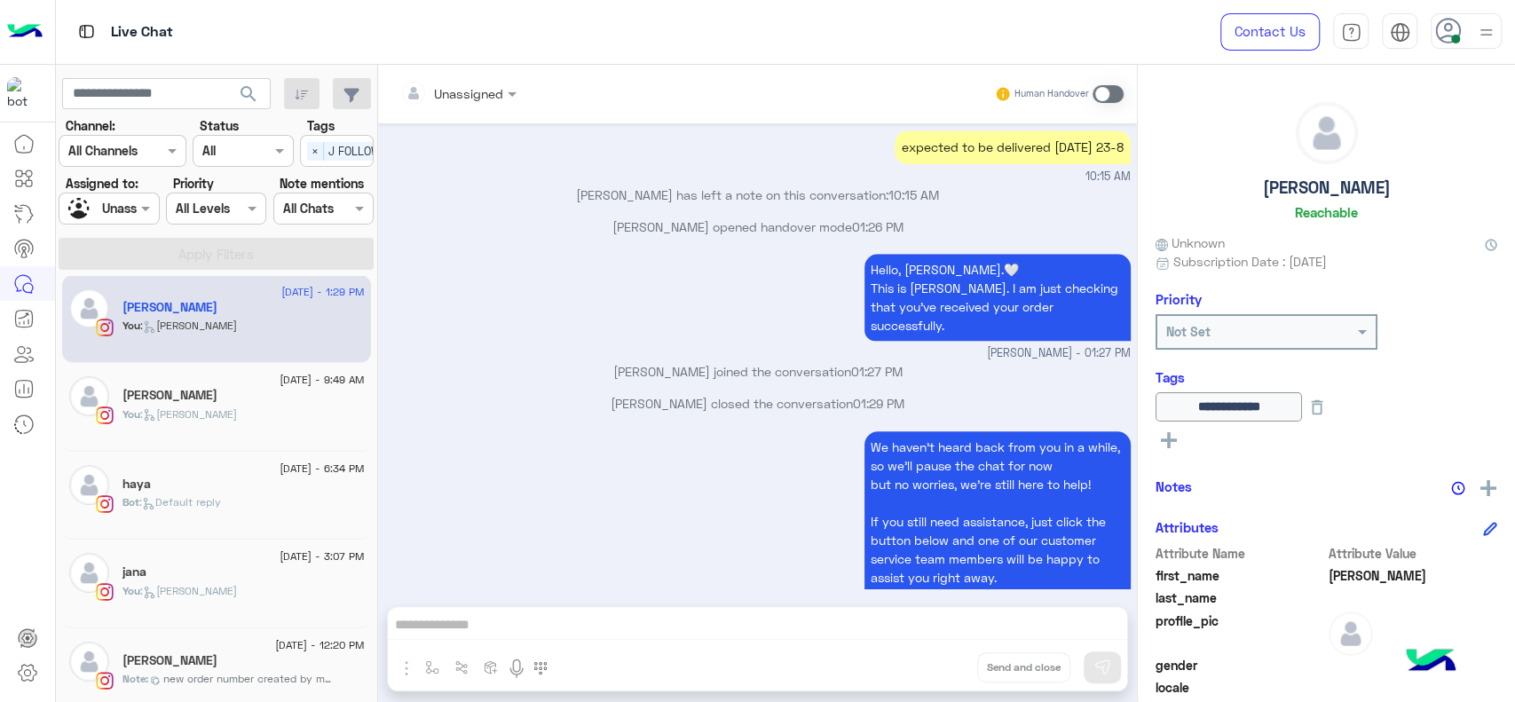
click at [210, 587] on span ": Jana close" at bounding box center [188, 590] width 97 height 13
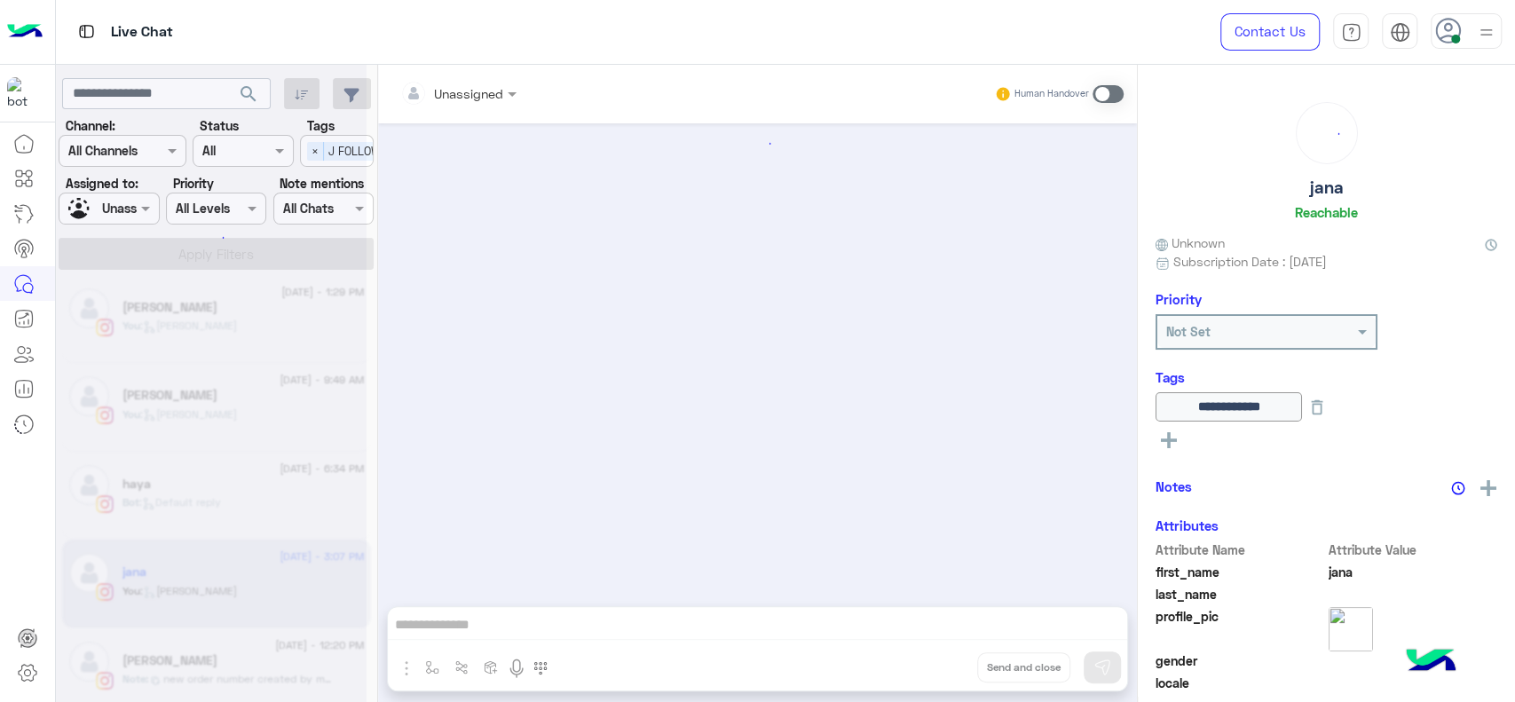
scroll to position [1437, 0]
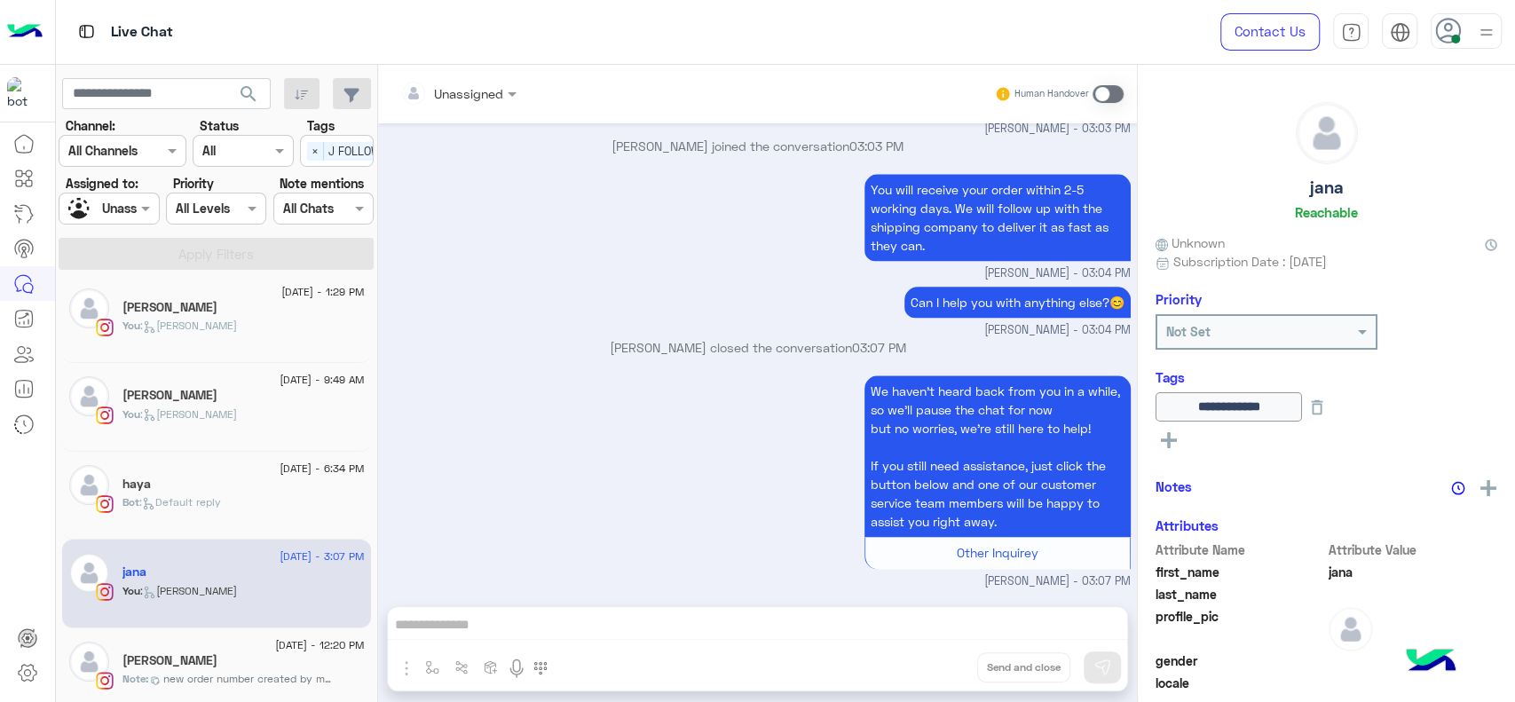
click at [168, 634] on div "17 August - 12:20 PM Joudy Note : new order number created by maram 120386" at bounding box center [216, 672] width 309 height 89
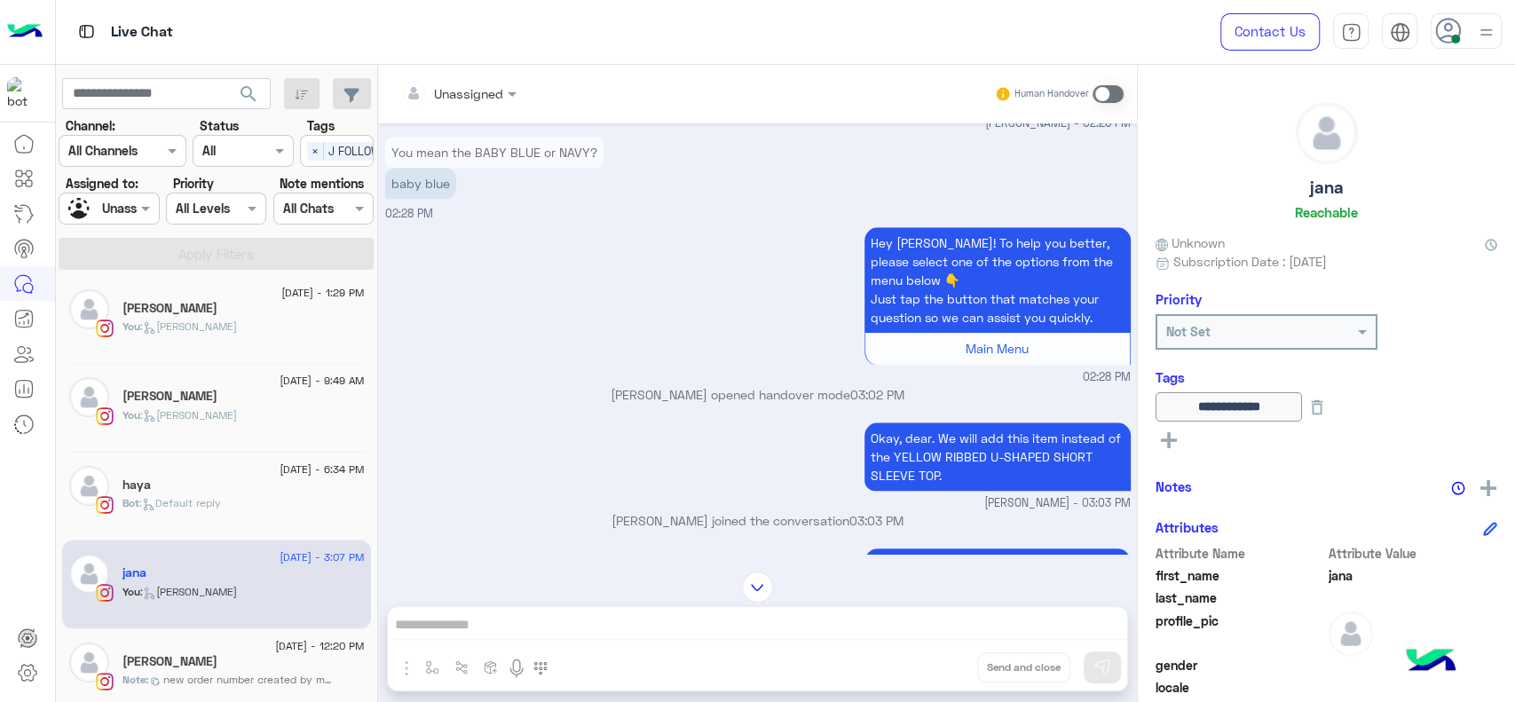
scroll to position [0, 0]
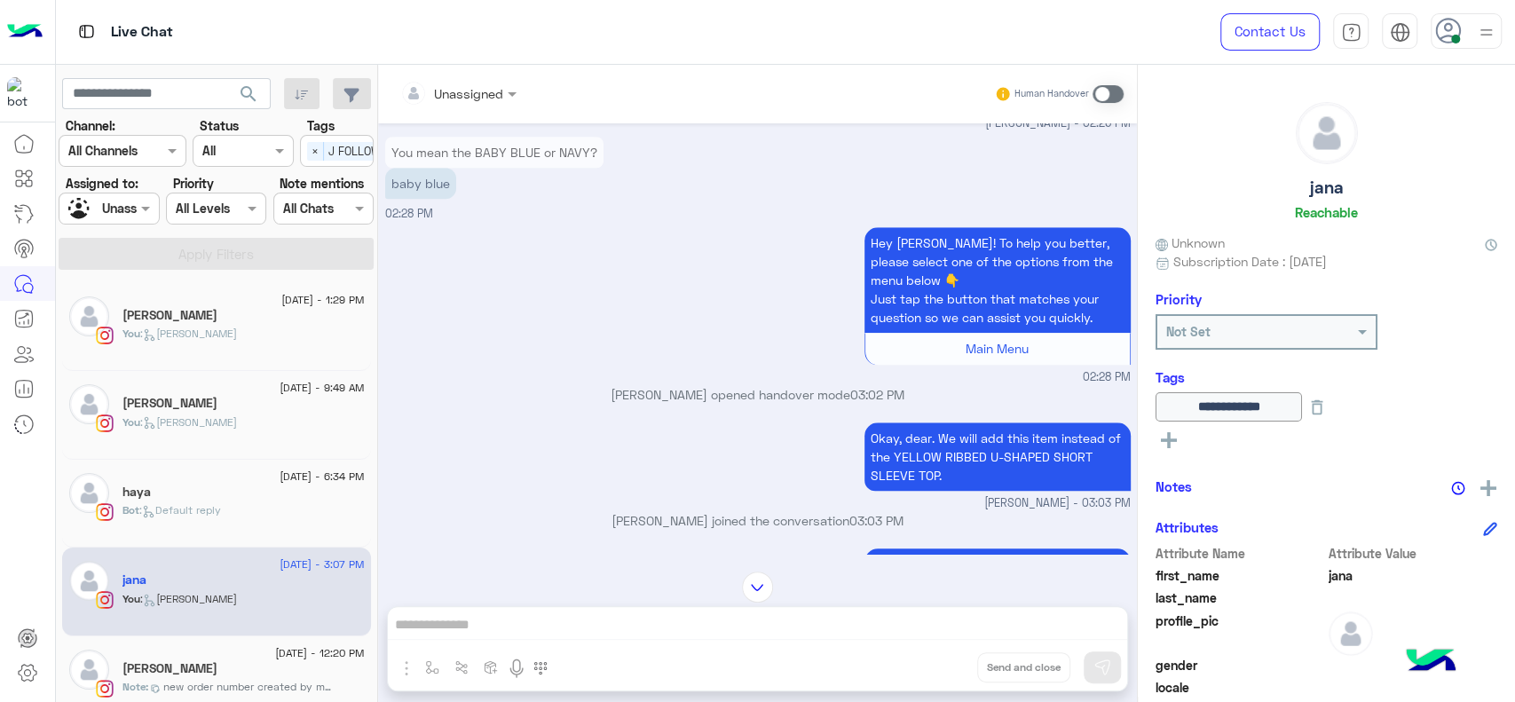
click at [148, 222] on div "Assigned on Unassigned" at bounding box center [109, 209] width 100 height 32
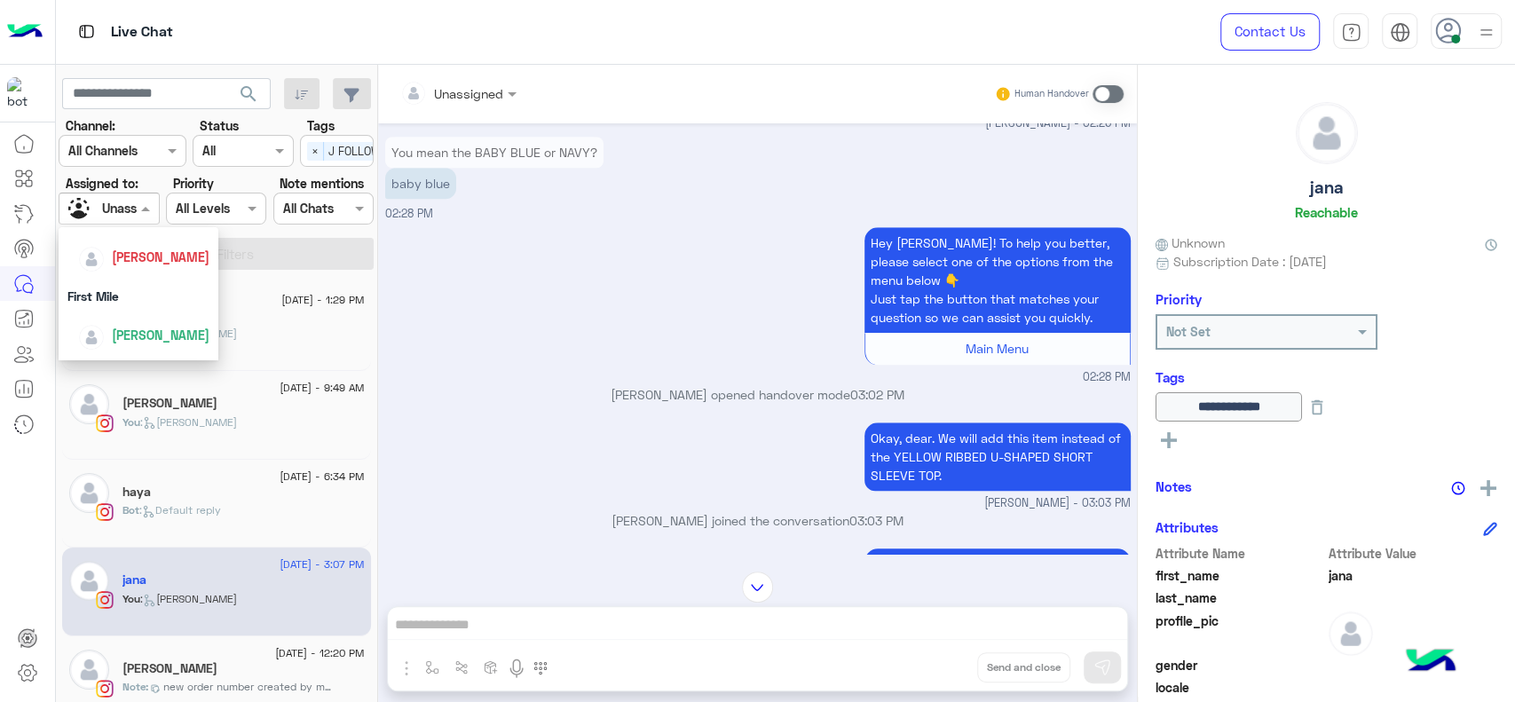
scroll to position [296, 0]
click at [125, 226] on span "[PERSON_NAME]" at bounding box center [161, 233] width 98 height 15
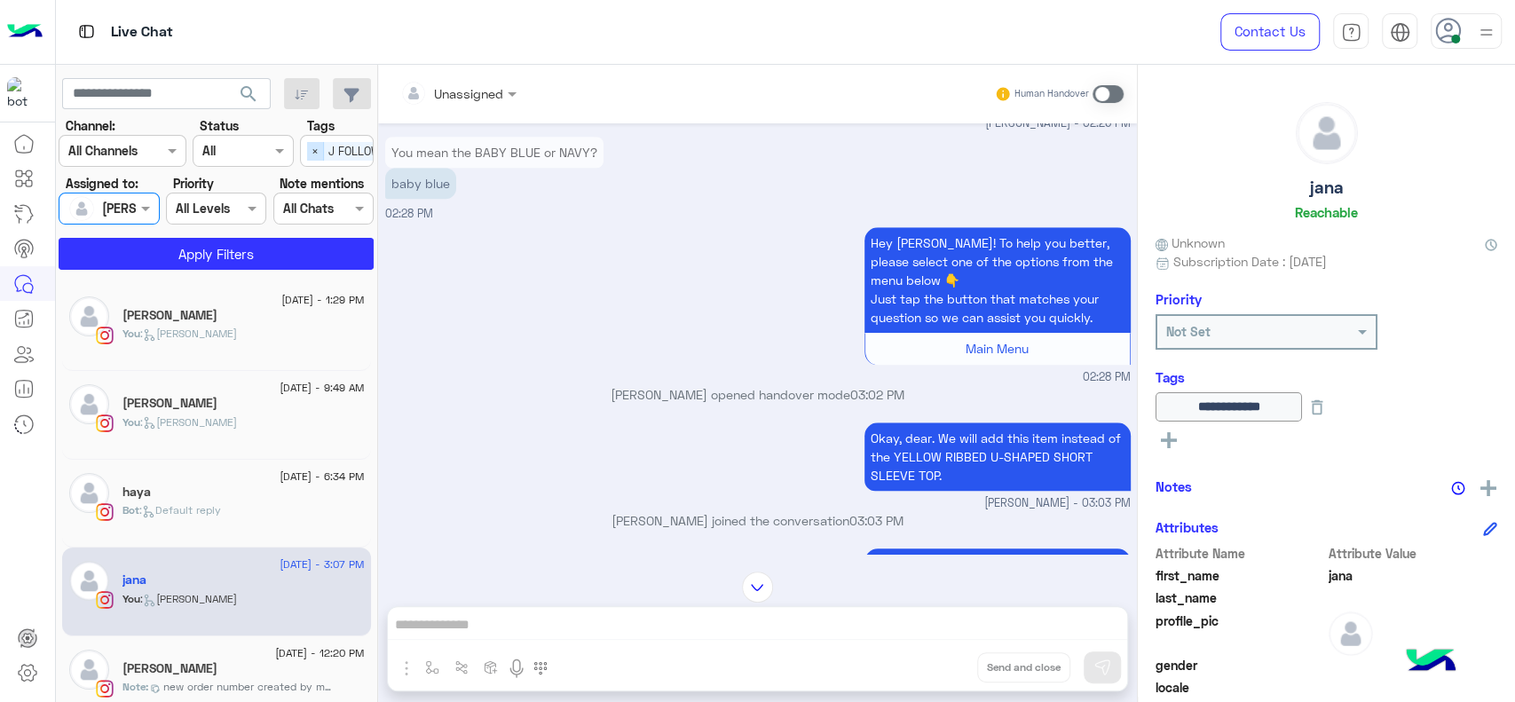
click at [320, 146] on span "×" at bounding box center [315, 151] width 17 height 19
click at [301, 257] on button "Apply Filters" at bounding box center [216, 254] width 315 height 32
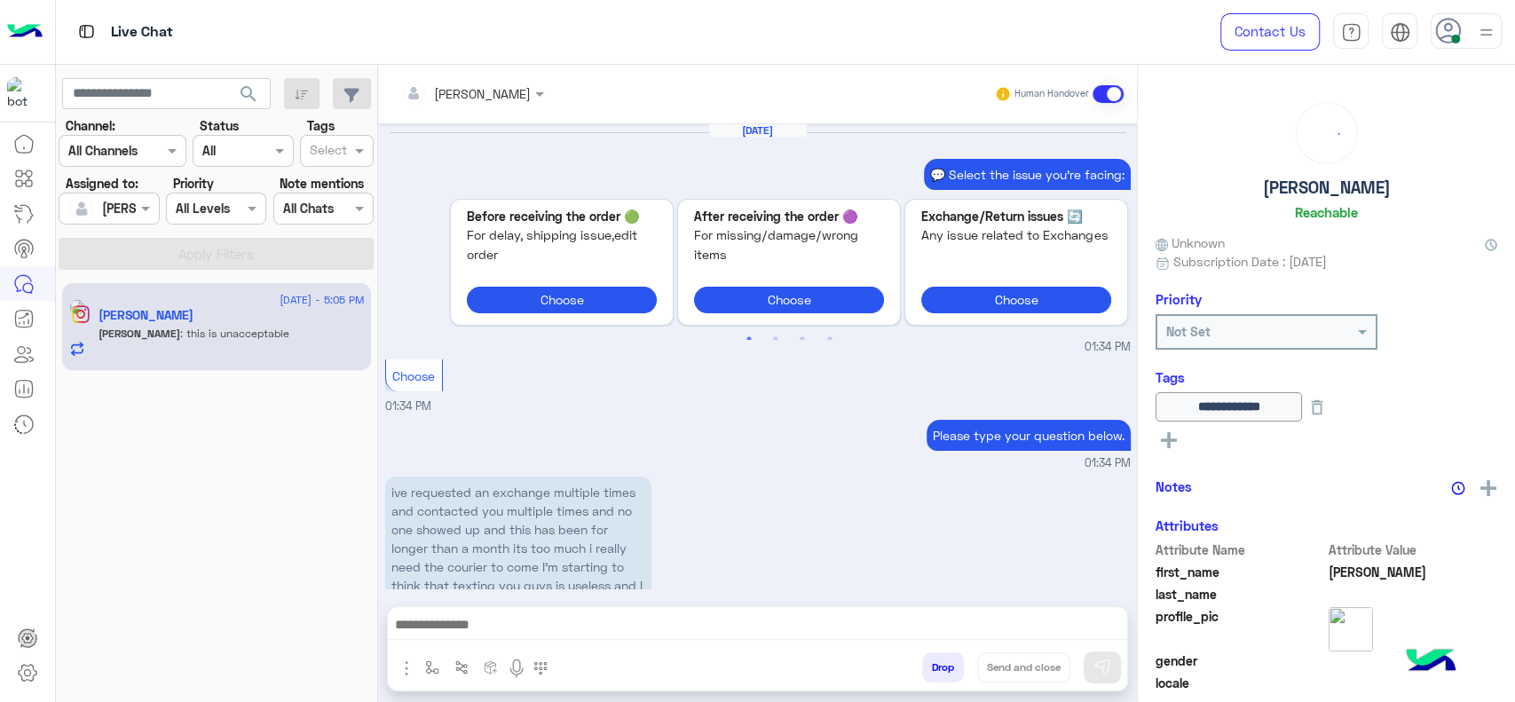
scroll to position [1395, 0]
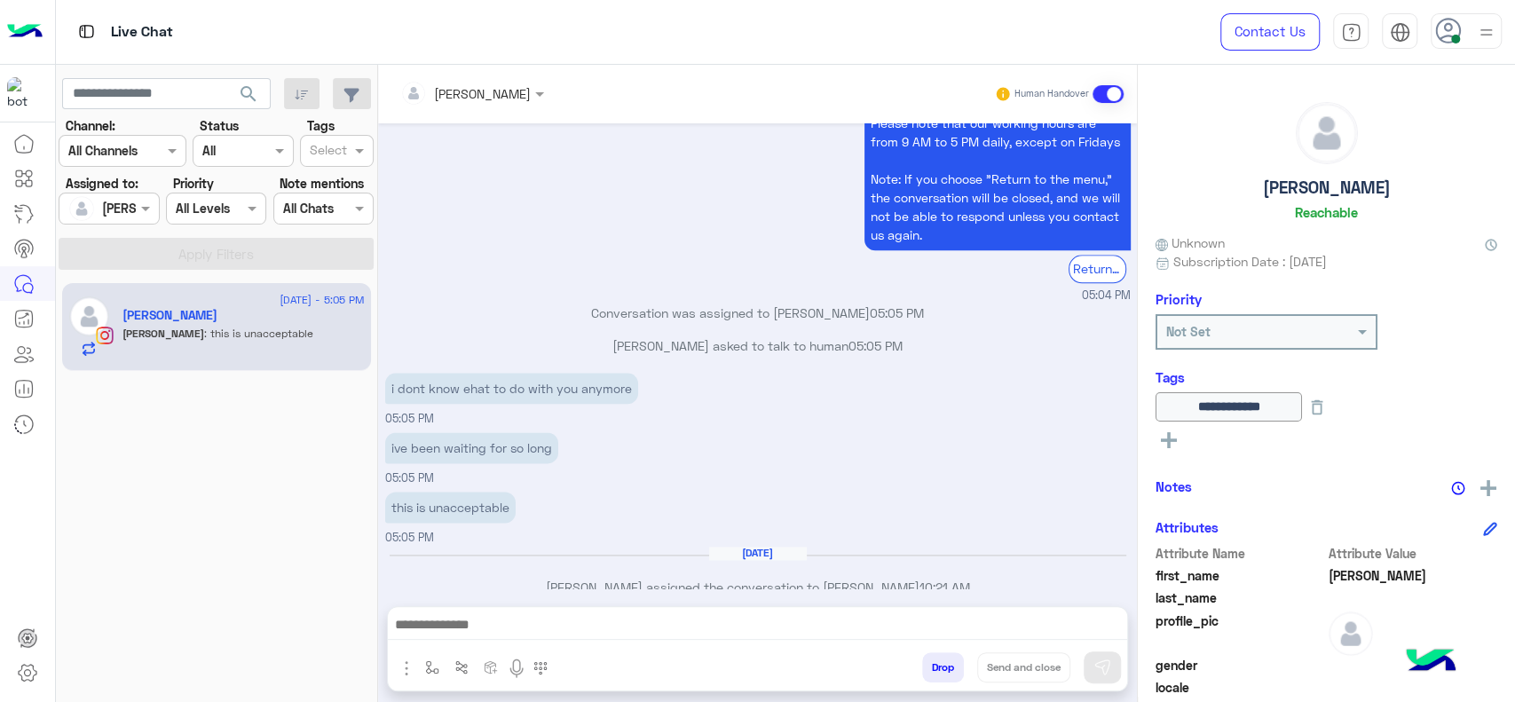
click at [594, 444] on div "ive been waiting for so long 05:05 PM" at bounding box center [758, 457] width 746 height 59
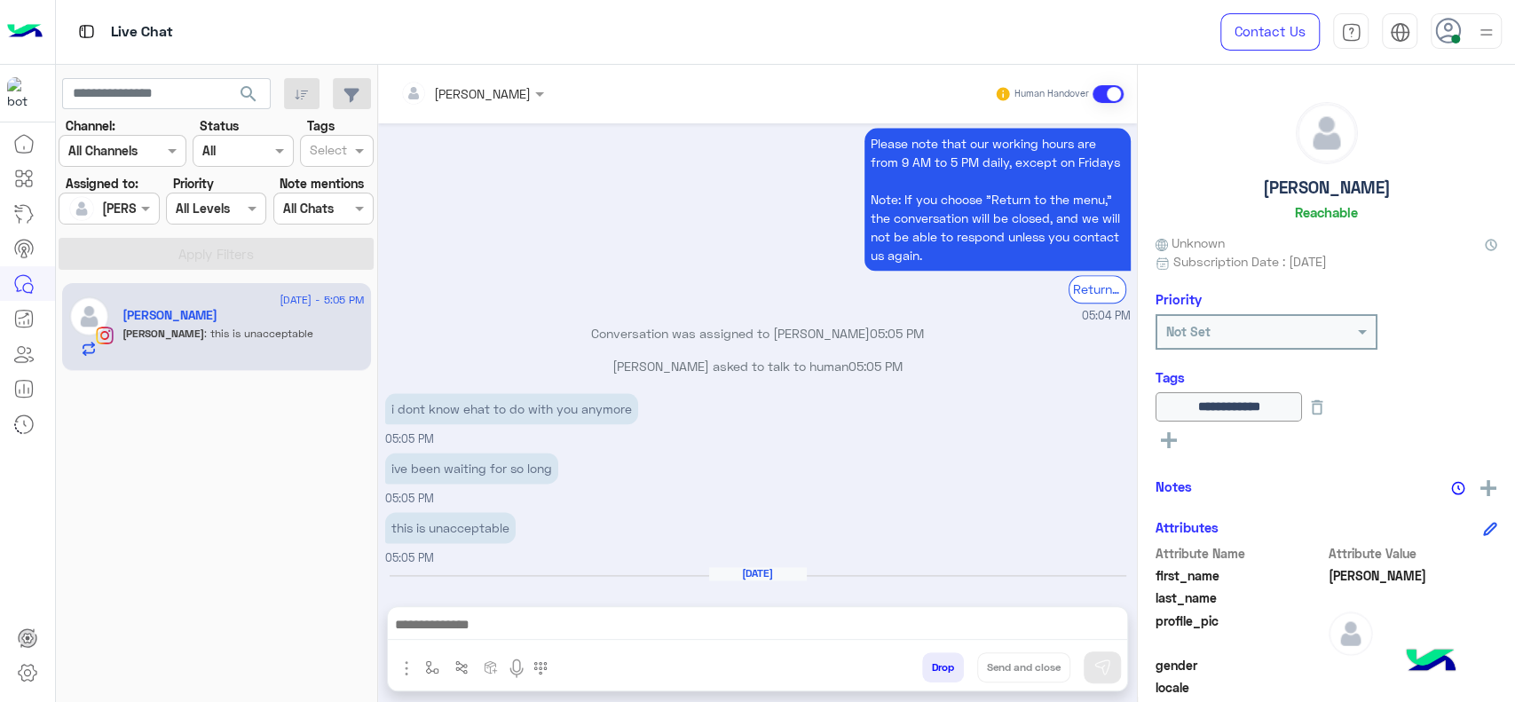
scroll to position [1394, 0]
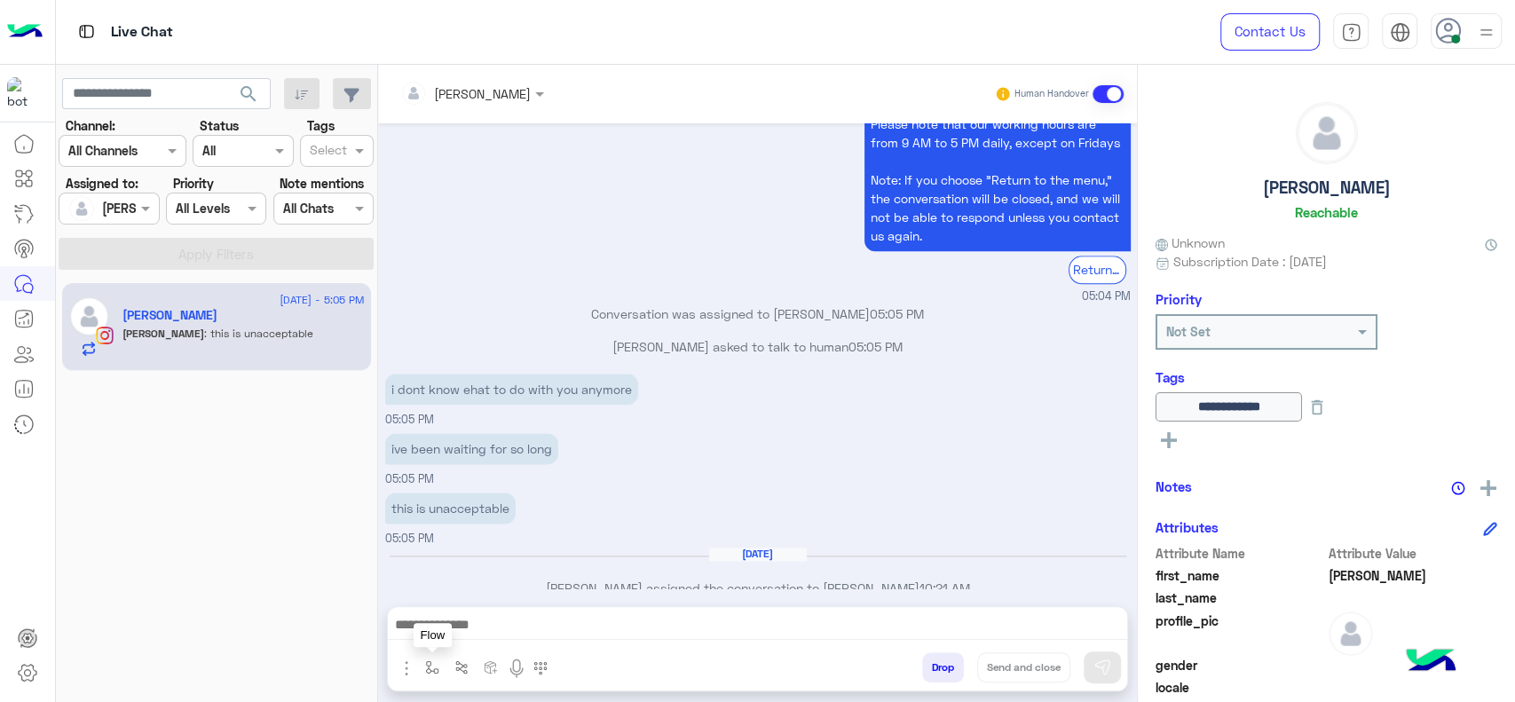
click at [437, 654] on button "button" at bounding box center [432, 666] width 29 height 29
click at [442, 629] on input "text" at bounding box center [464, 629] width 73 height 20
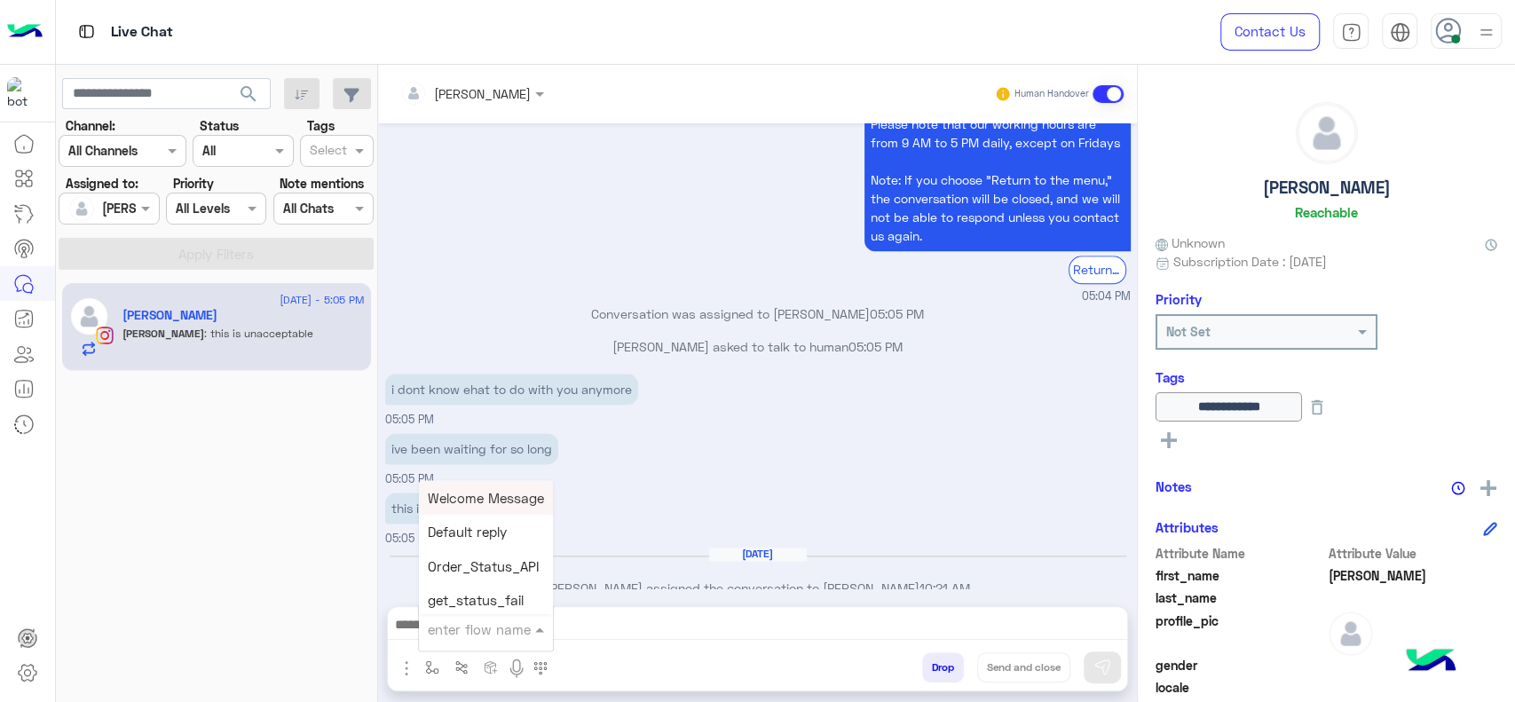
type input "*"
click at [501, 556] on div "J Greeting" at bounding box center [484, 562] width 131 height 35
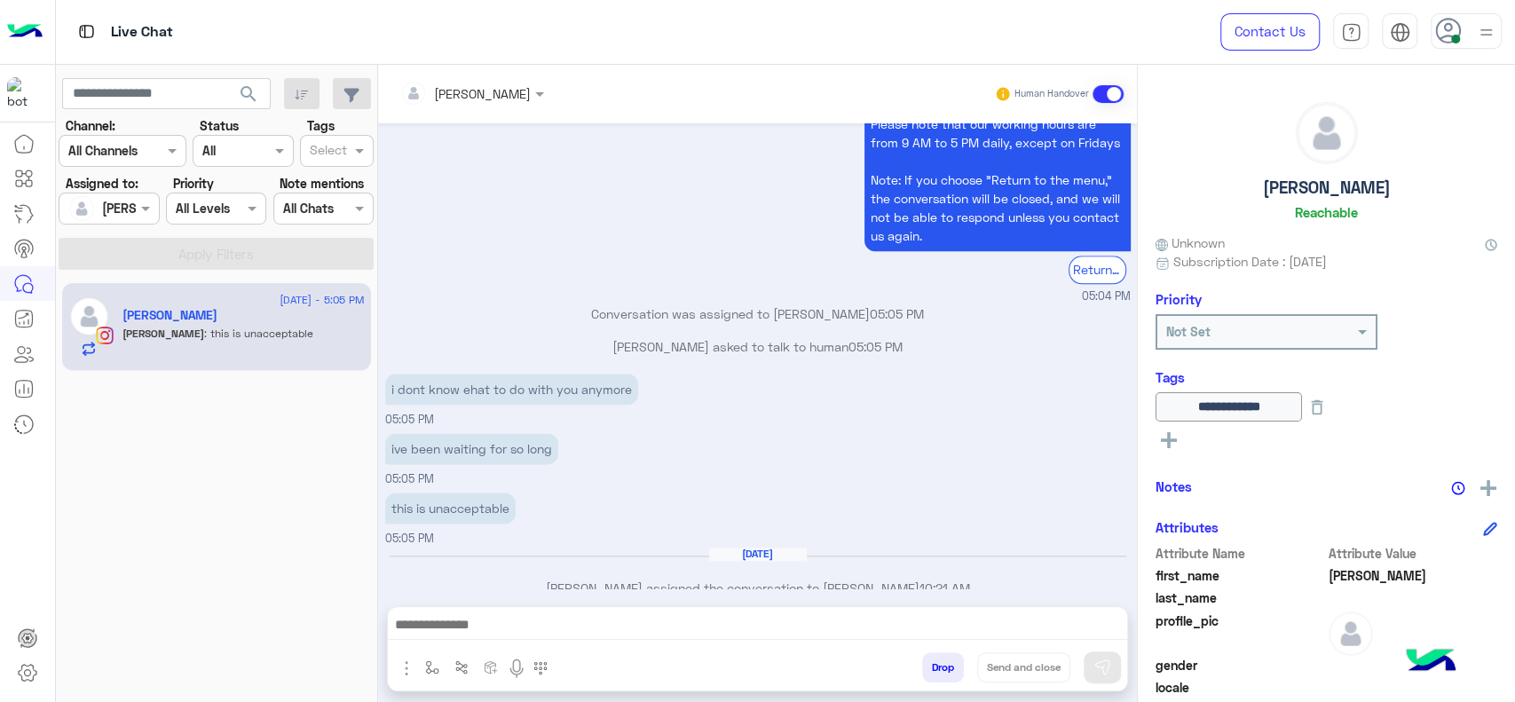
type textarea "**********"
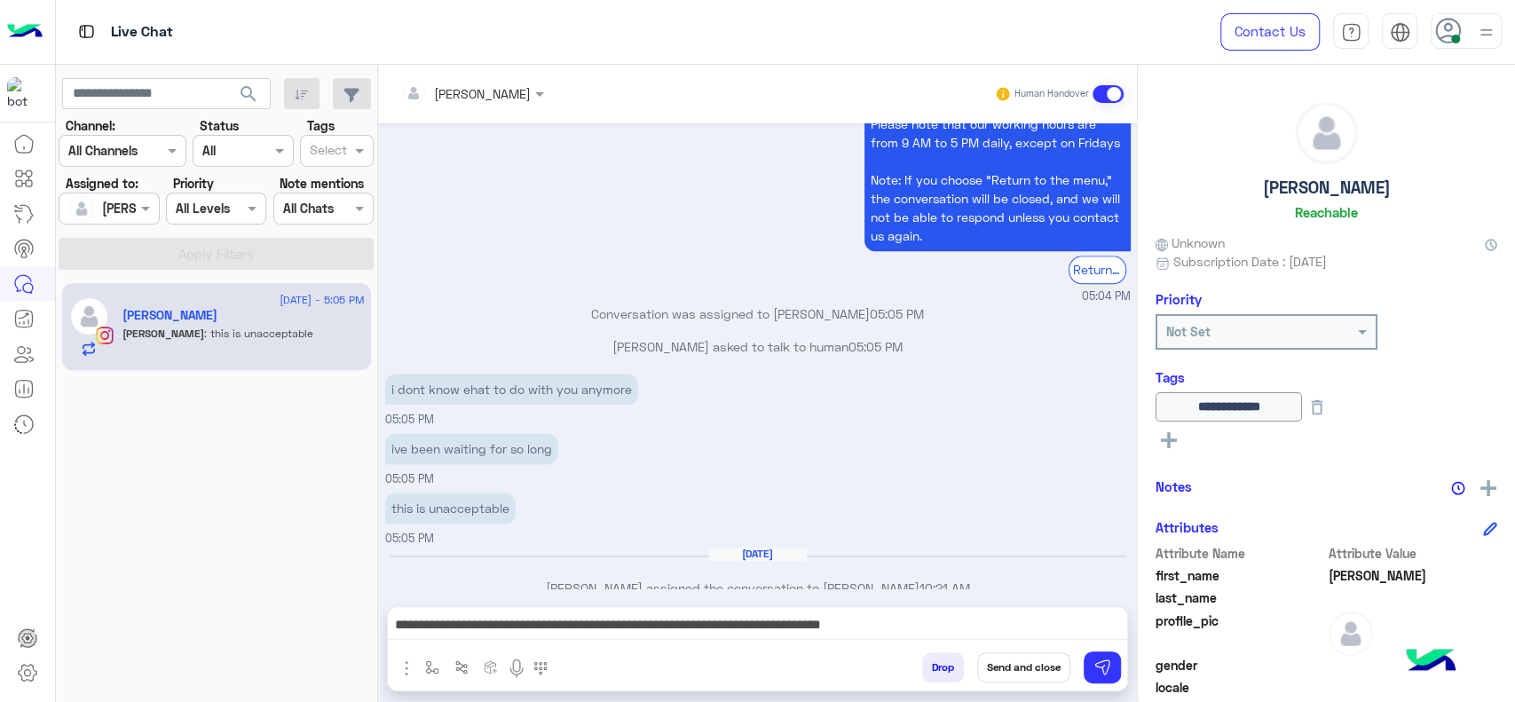
click at [1078, 673] on div "Drop Send and close" at bounding box center [844, 670] width 566 height 39
click at [1109, 665] on img at bounding box center [1102, 668] width 18 height 18
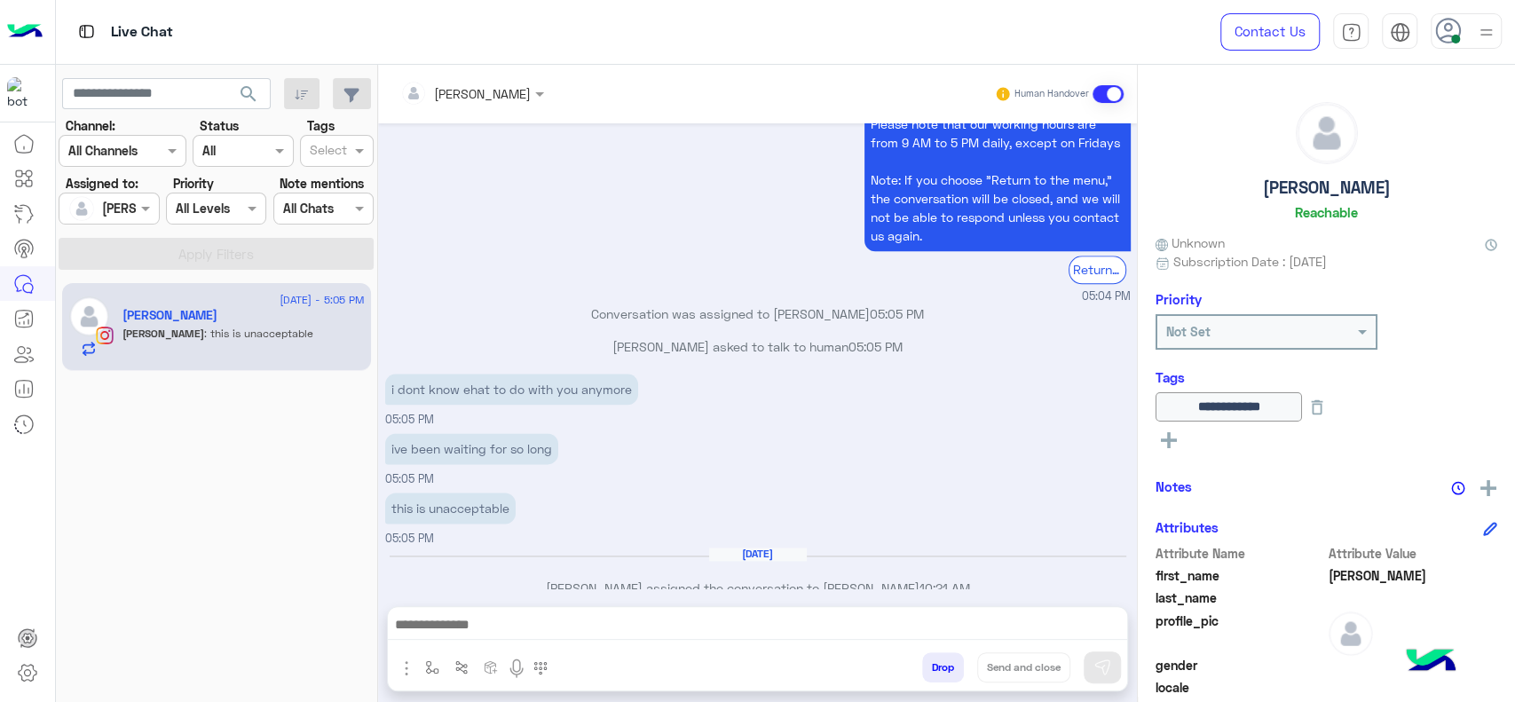
scroll to position [1395, 0]
click at [1038, 487] on div "this is unacceptable 05:05 PM" at bounding box center [758, 516] width 746 height 59
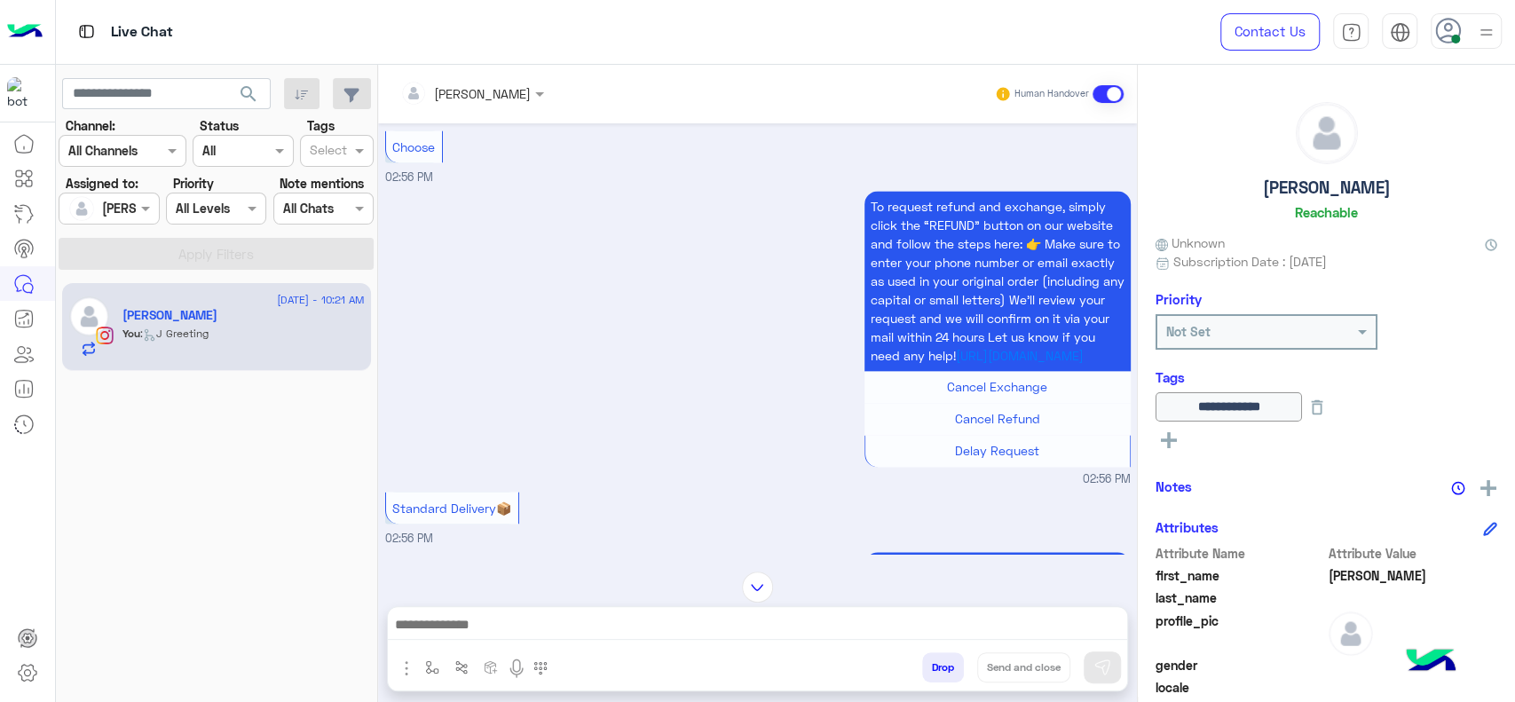
scroll to position [1697, 0]
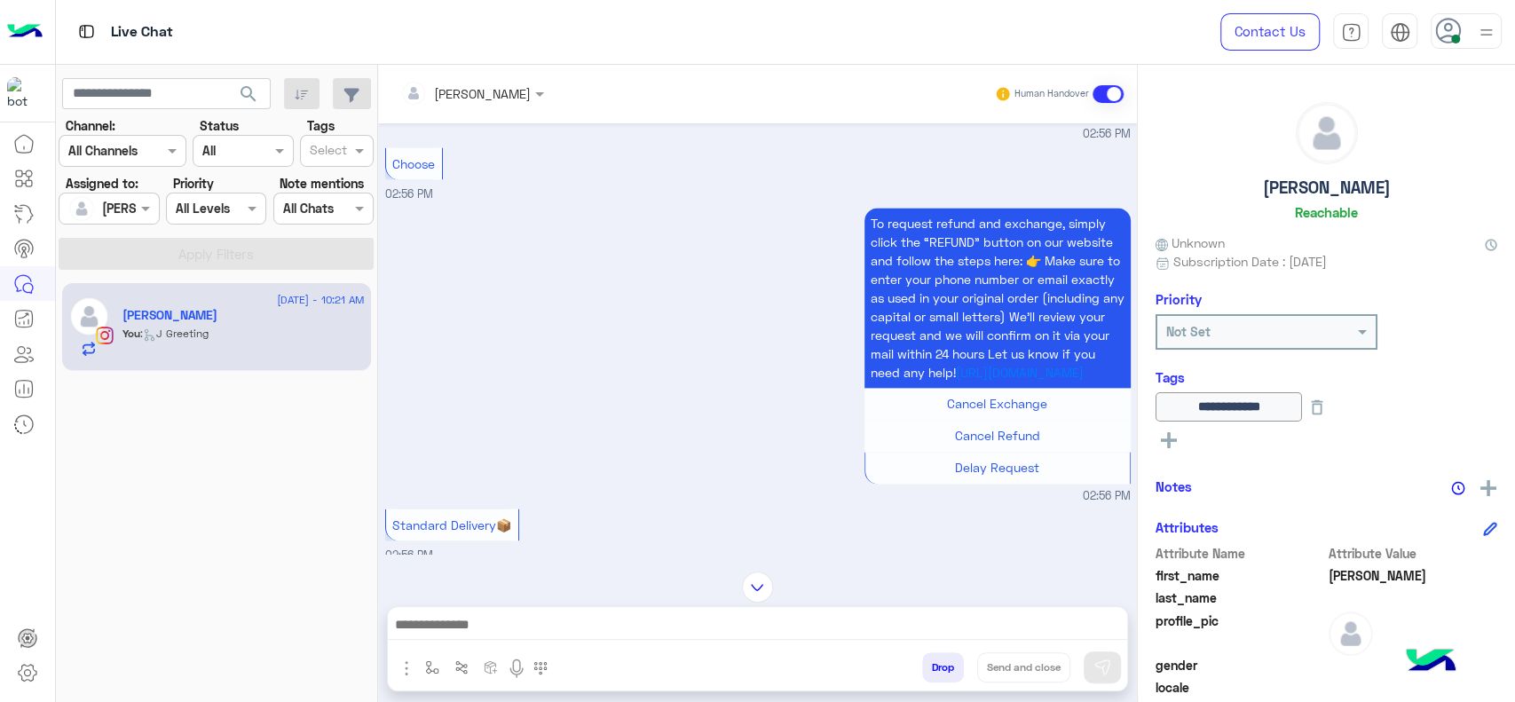
click at [667, 359] on div "To request refund and exchange, simply click the “REFUND” button on our website…" at bounding box center [758, 354] width 746 height 302
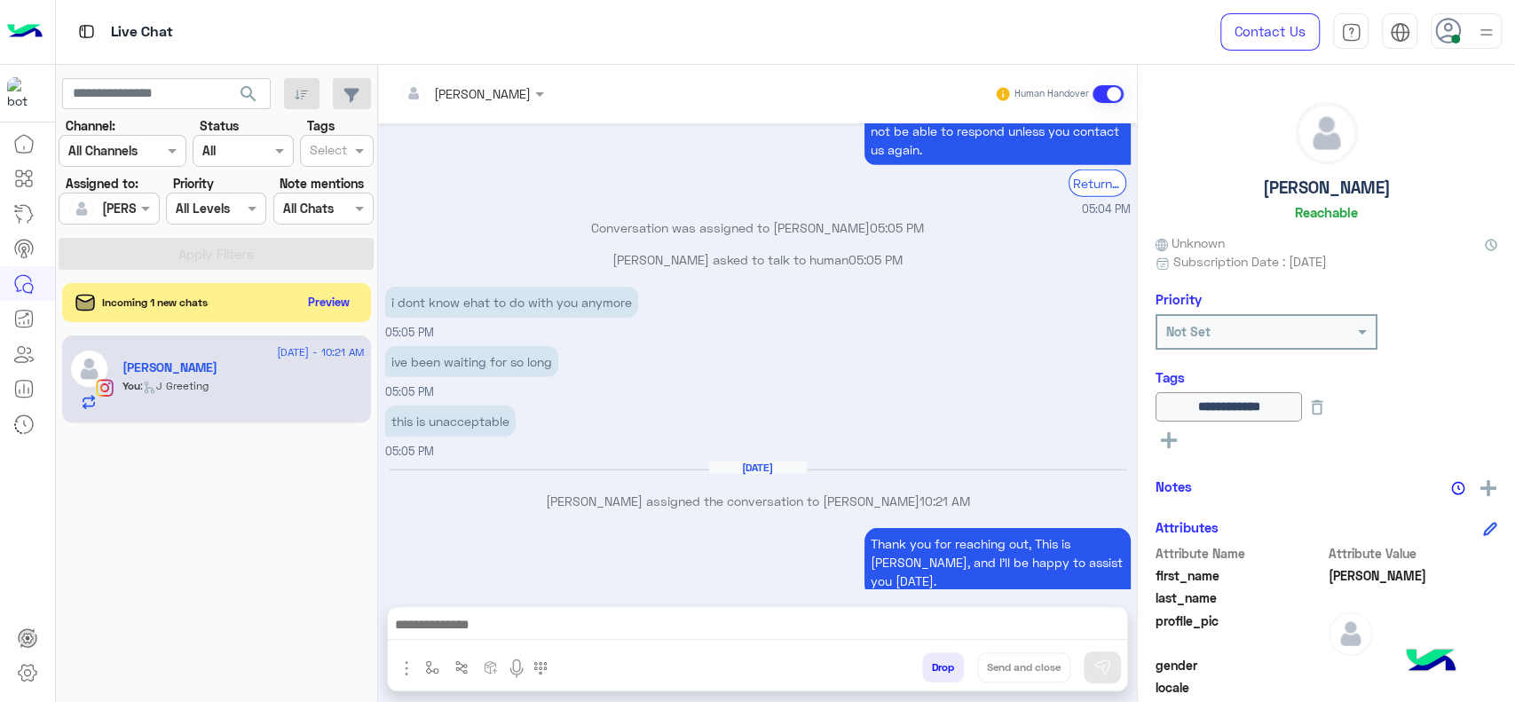
scroll to position [7512, 0]
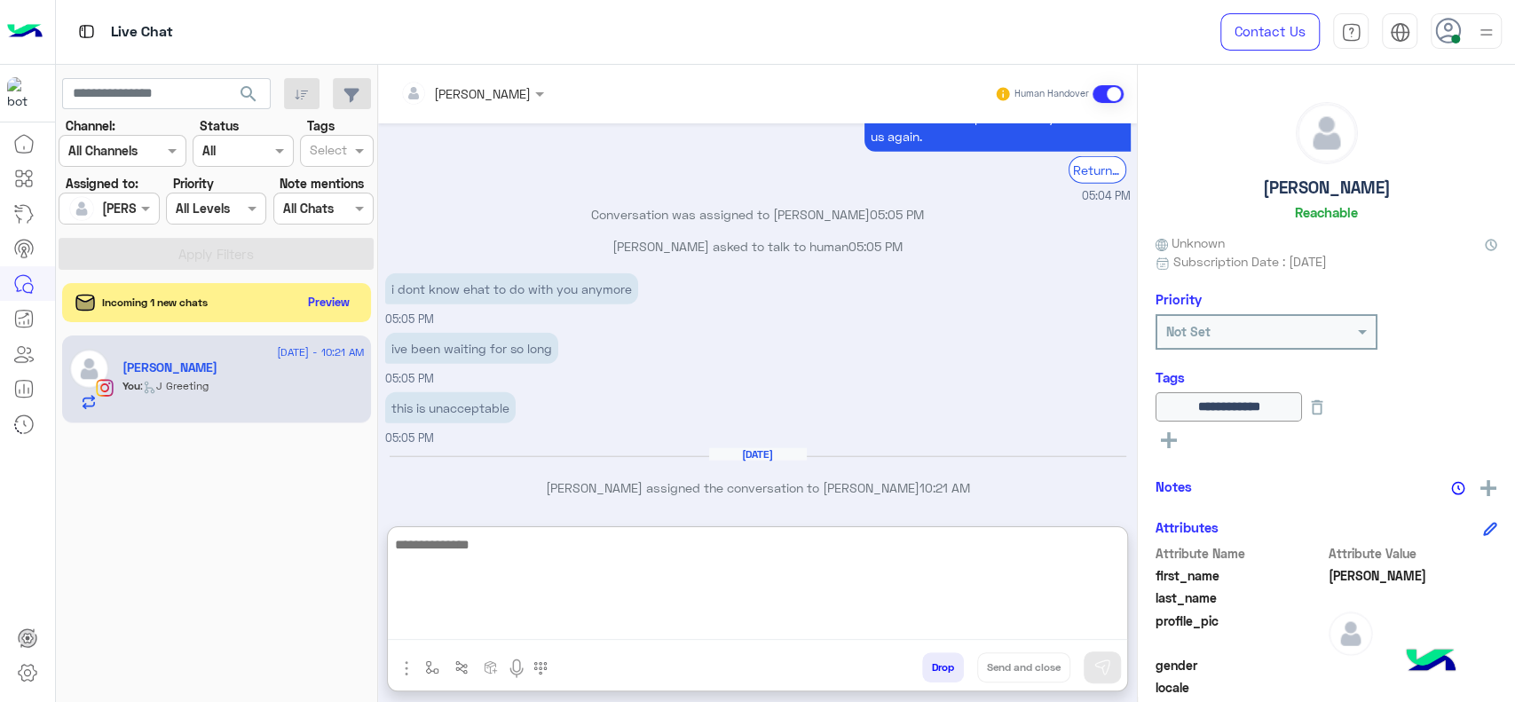
drag, startPoint x: 639, startPoint y: 639, endPoint x: 0, endPoint y: 18, distance: 891.3
click at [639, 638] on textarea at bounding box center [757, 586] width 739 height 107
type textarea "*"
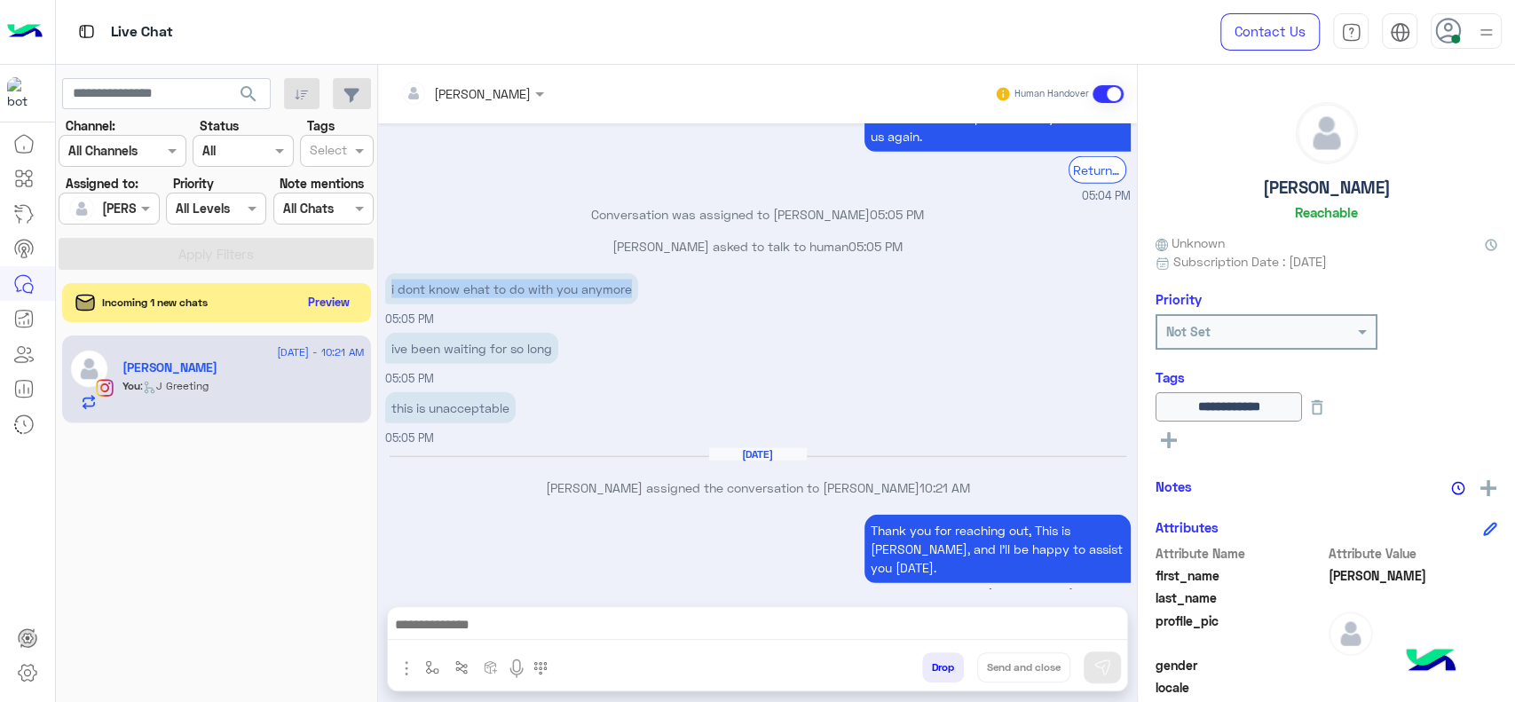
drag, startPoint x: 385, startPoint y: 261, endPoint x: 643, endPoint y: 277, distance: 257.9
click at [643, 277] on div "i dont know ehat to do with you anymore 05:05 PM" at bounding box center [758, 298] width 746 height 59
copy p "i dont know ehat to do with you anymore"
drag, startPoint x: 383, startPoint y: 312, endPoint x: 575, endPoint y: 312, distance: 191.7
click at [575, 312] on div "Aug 17, 2025 Your exchange request has been returned to us with the courier, so…" at bounding box center [757, 355] width 759 height 465
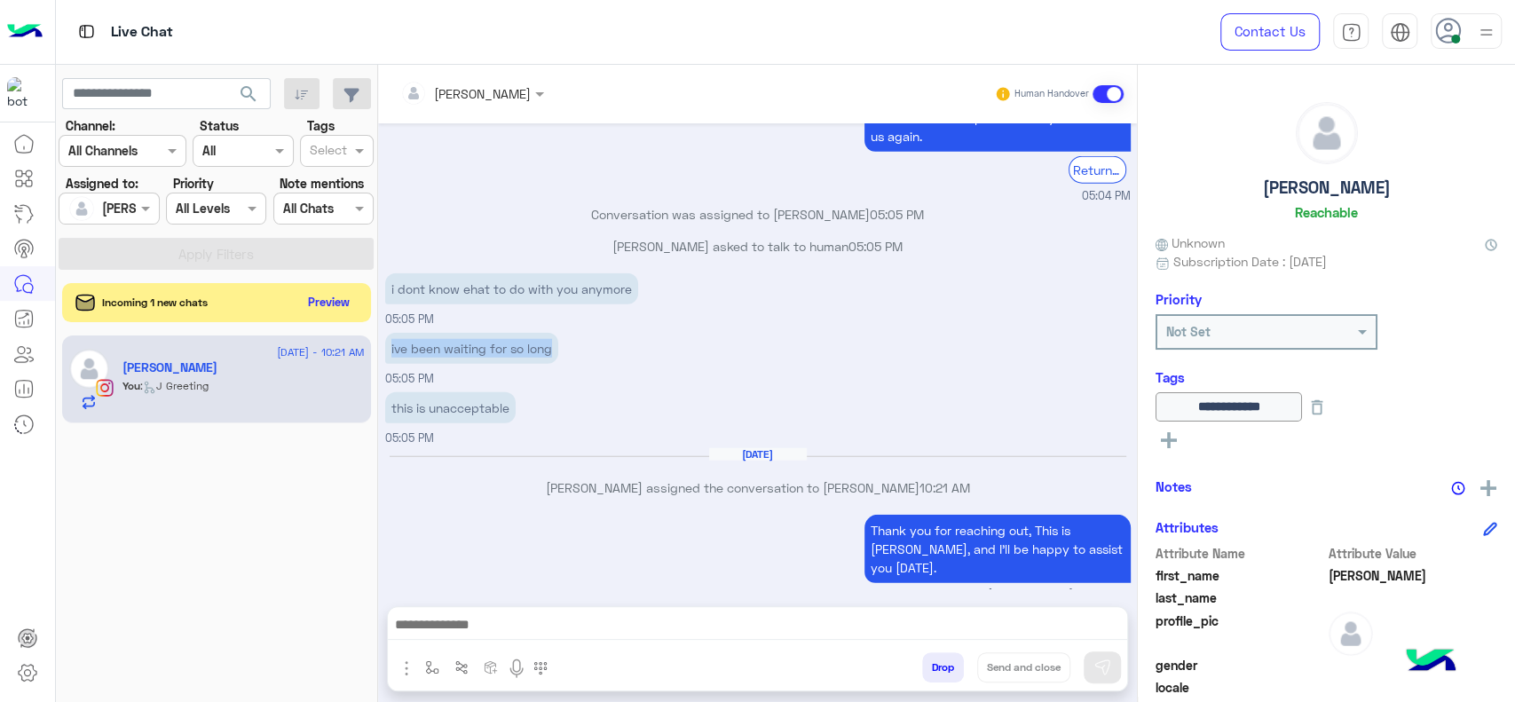
copy p "ive been waiting for so long"
drag, startPoint x: 387, startPoint y: 383, endPoint x: 519, endPoint y: 375, distance: 132.4
click at [519, 388] on div "this is unacceptable 05:05 PM" at bounding box center [758, 417] width 746 height 59
copy p "this is unacceptable"
click at [608, 388] on div "this is unacceptable 05:05 PM" at bounding box center [758, 417] width 746 height 59
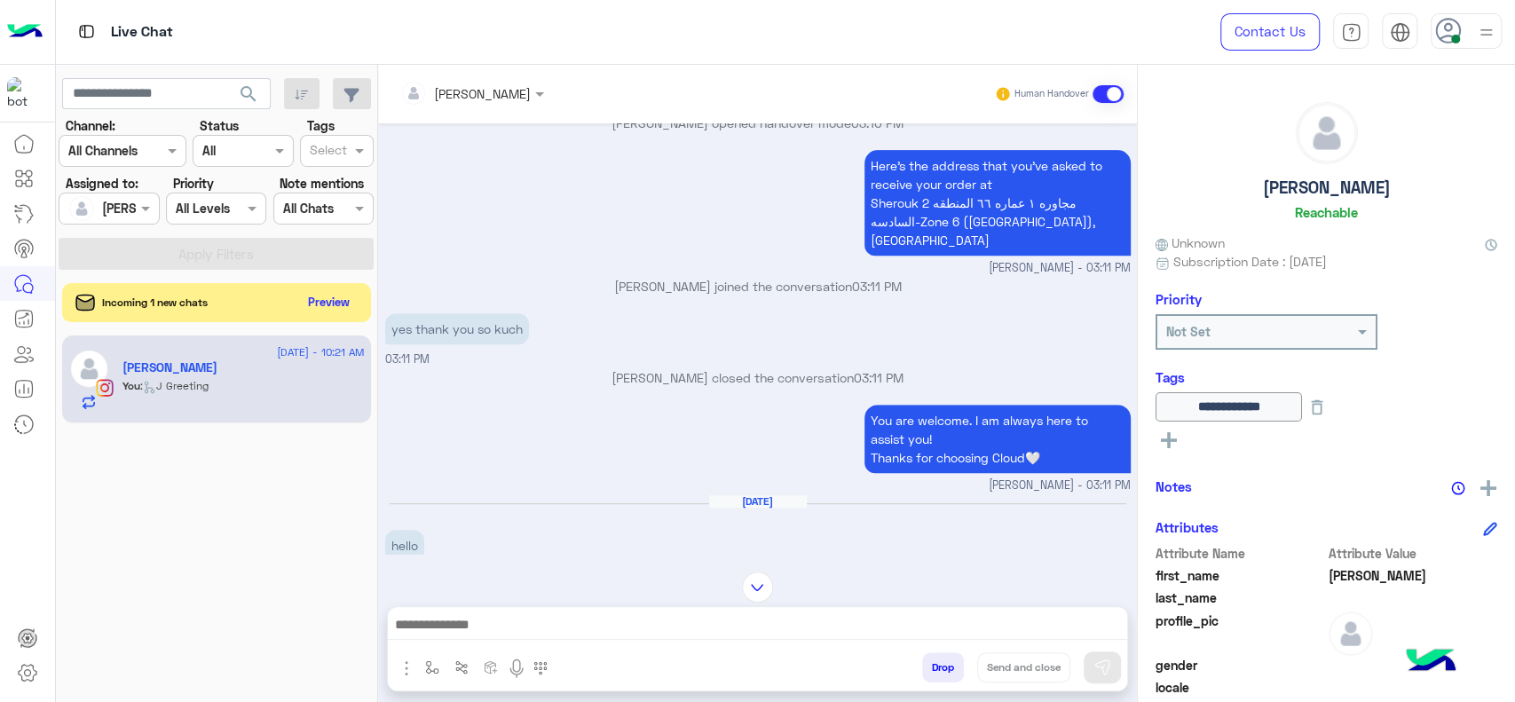
scroll to position [5048, 0]
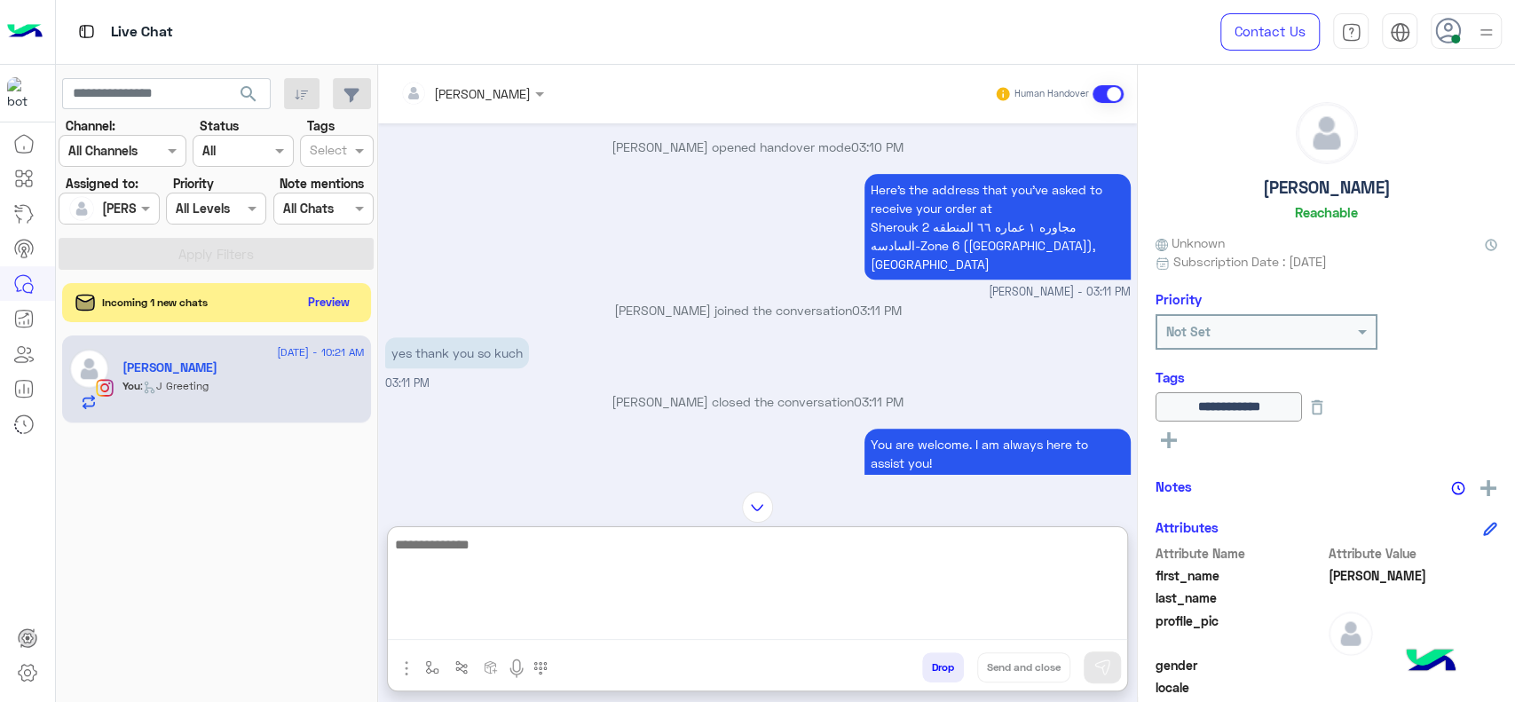
click at [743, 628] on textarea at bounding box center [757, 586] width 739 height 107
paste textarea "**********"
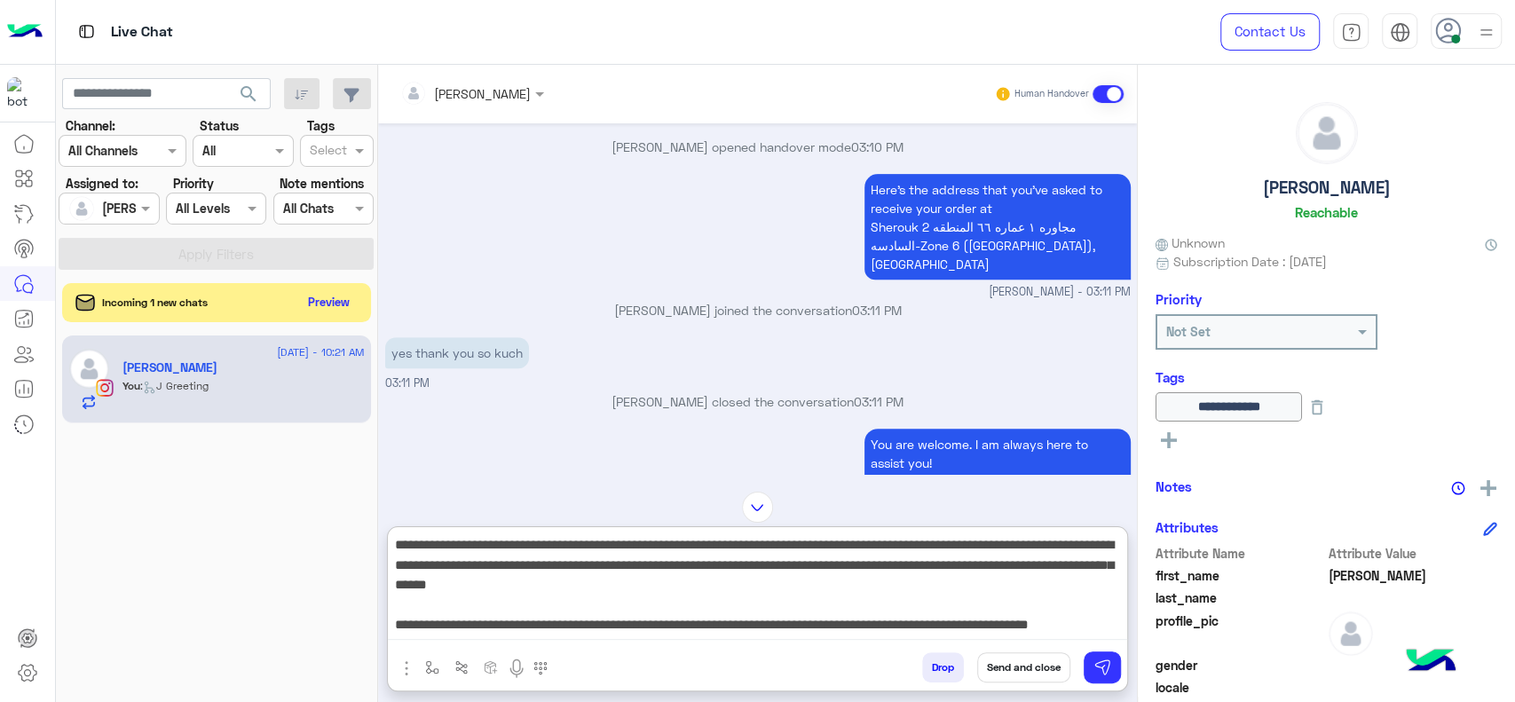
scroll to position [17, 0]
drag, startPoint x: 914, startPoint y: 548, endPoint x: 1093, endPoint y: 638, distance: 200.9
click at [1093, 638] on textarea "**********" at bounding box center [757, 586] width 739 height 107
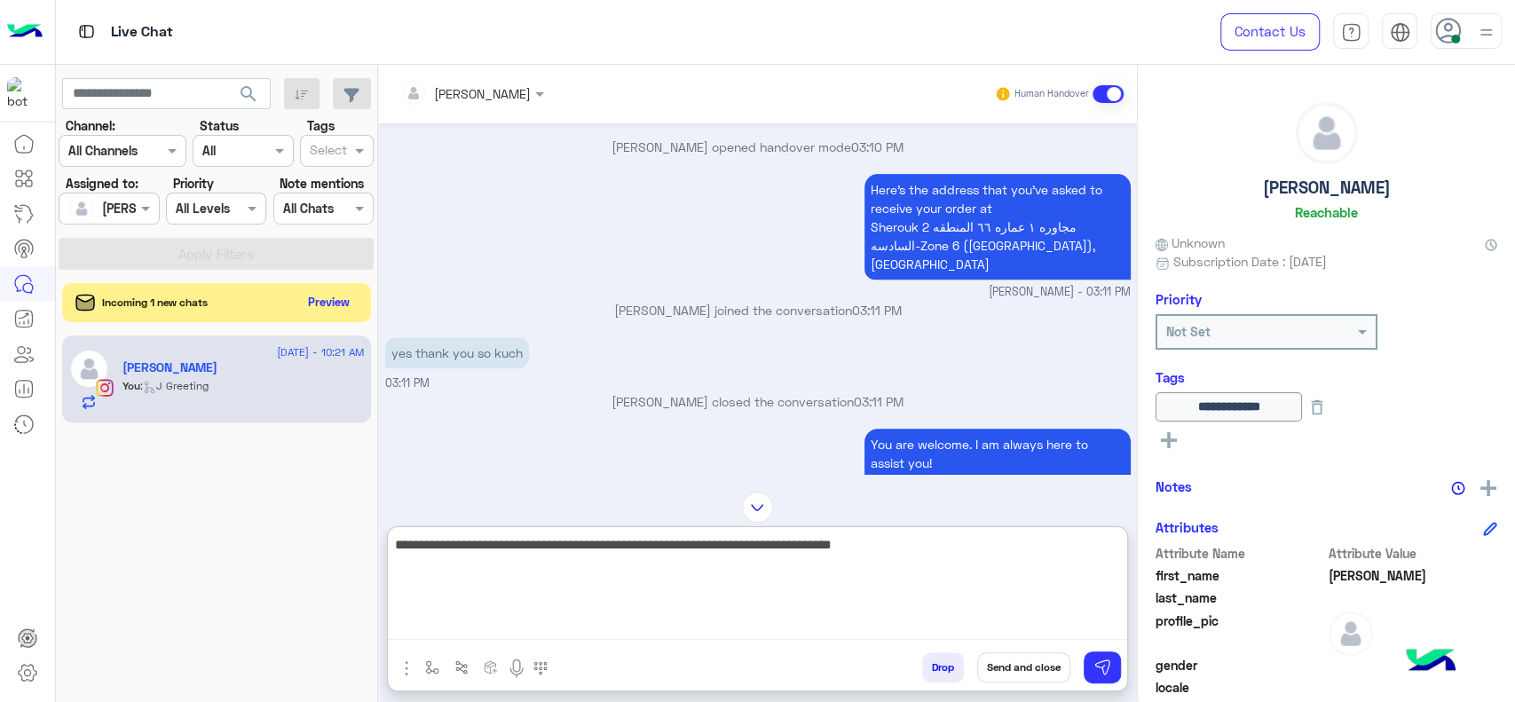
scroll to position [0, 0]
type textarea "**********"
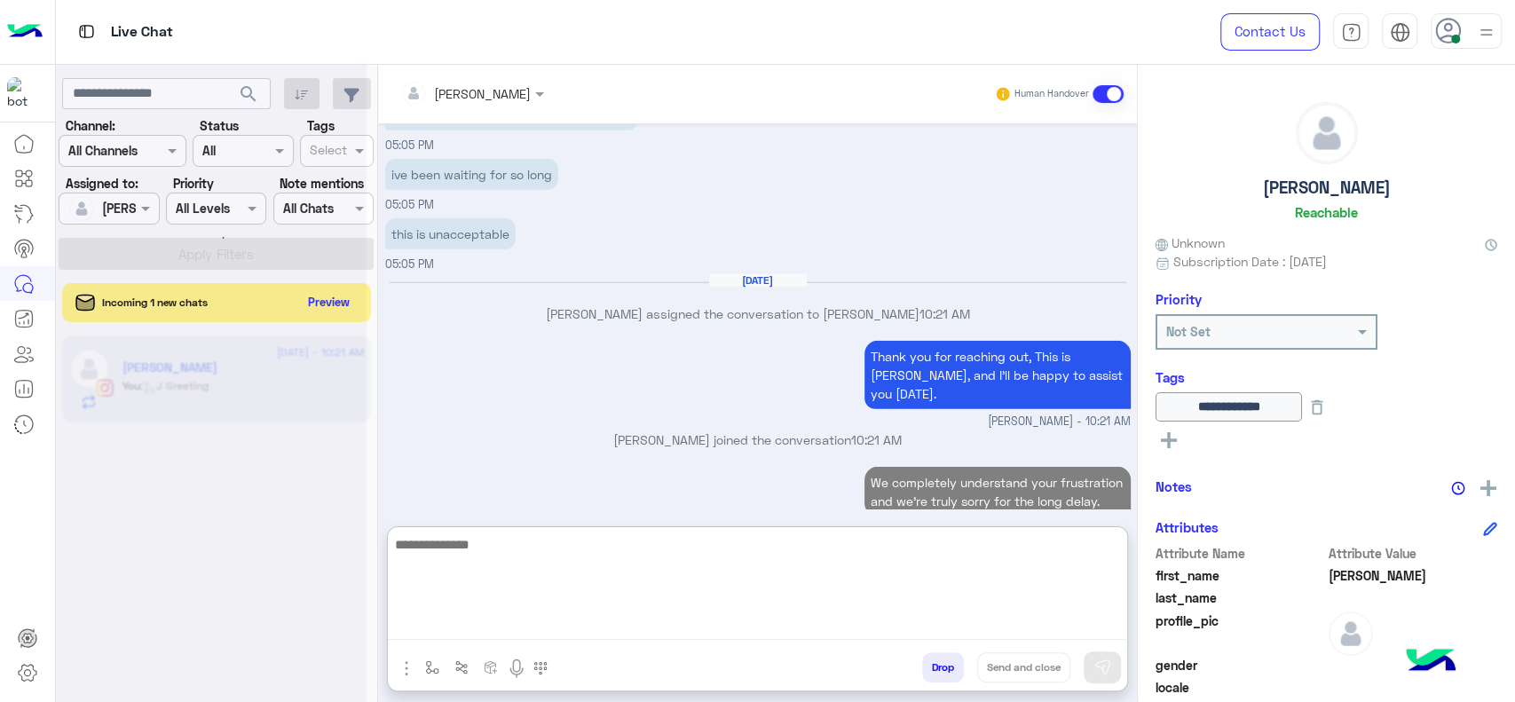
paste textarea "**********"
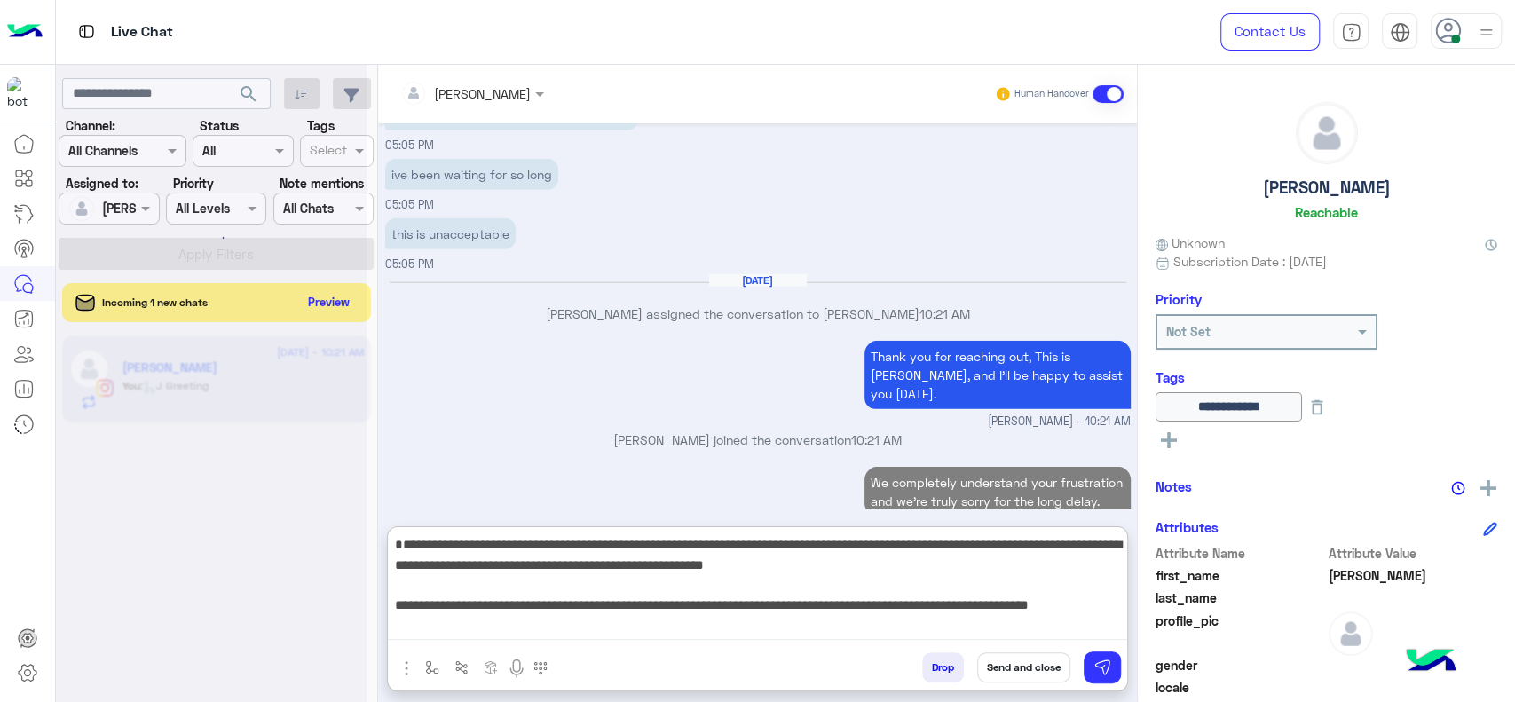
scroll to position [7795, 0]
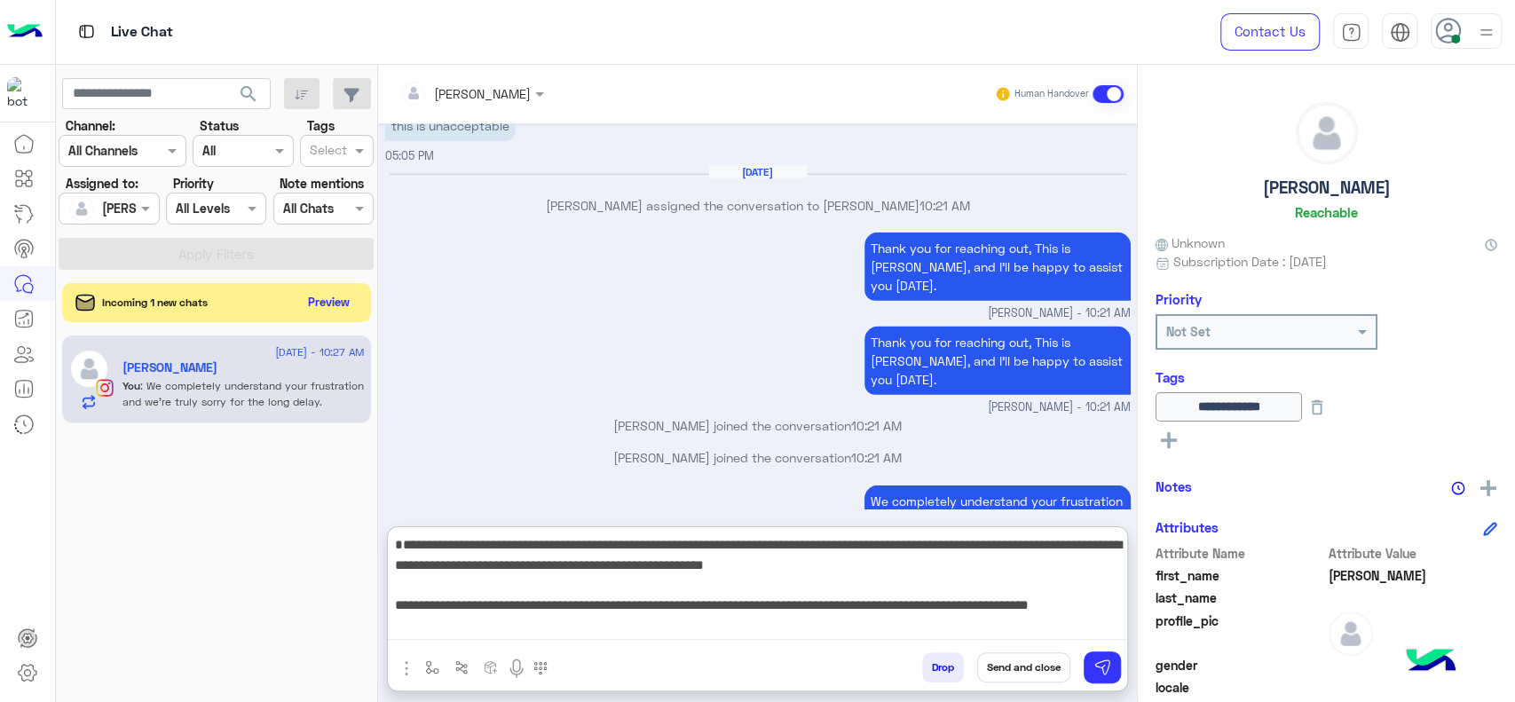
click at [420, 554] on textarea "**********" at bounding box center [757, 586] width 739 height 107
drag, startPoint x: 388, startPoint y: 609, endPoint x: 514, endPoint y: 631, distance: 128.0
click at [514, 631] on textarea "**********" at bounding box center [757, 586] width 739 height 107
type textarea "**********"
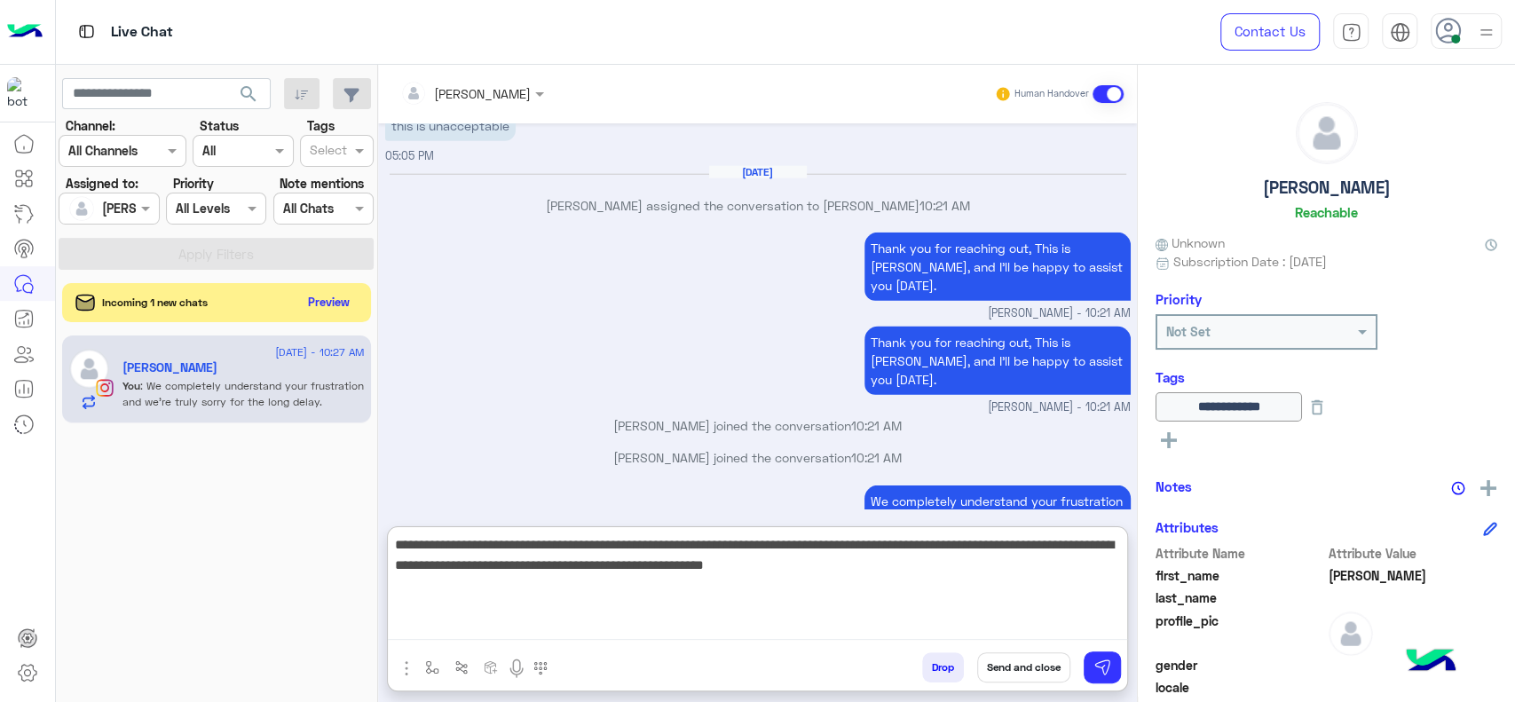
drag, startPoint x: 899, startPoint y: 580, endPoint x: 831, endPoint y: 602, distance: 71.6
click at [898, 583] on textarea "**********" at bounding box center [757, 586] width 739 height 107
click at [729, 609] on textarea "**********" at bounding box center [757, 586] width 739 height 107
click at [867, 600] on textarea "**********" at bounding box center [757, 586] width 739 height 107
click at [893, 598] on textarea "**********" at bounding box center [757, 586] width 739 height 107
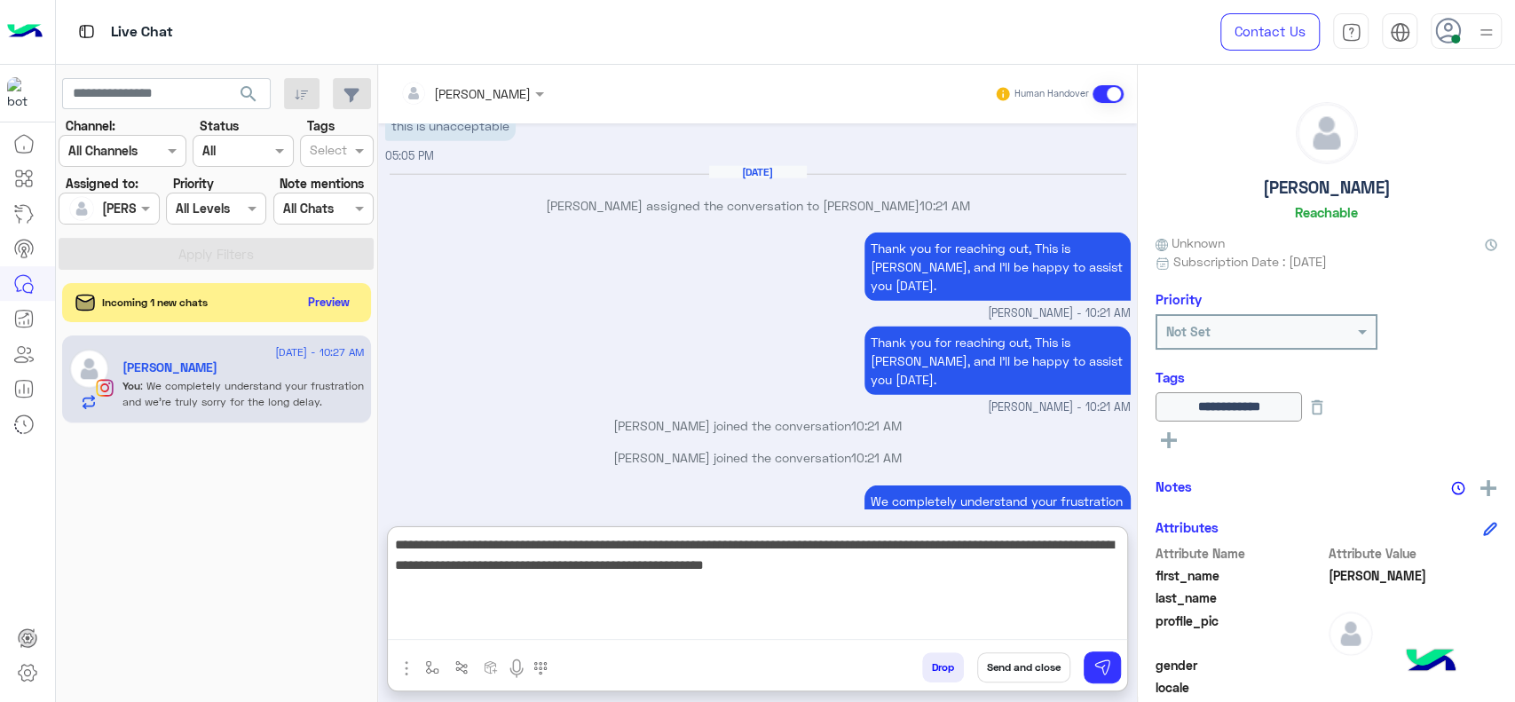
click at [911, 573] on textarea "**********" at bounding box center [757, 586] width 739 height 107
click at [809, 573] on textarea "**********" at bounding box center [757, 586] width 739 height 107
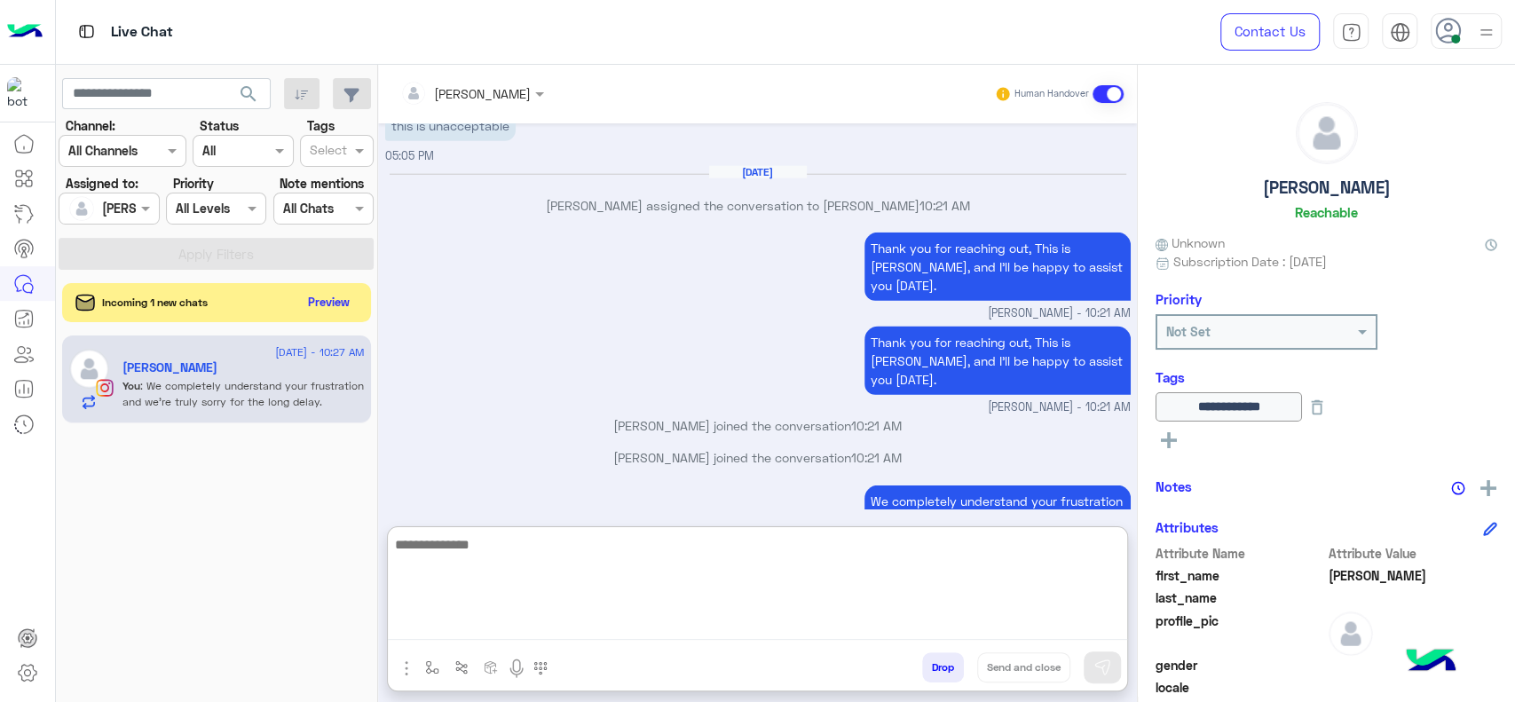
scroll to position [7925, 0]
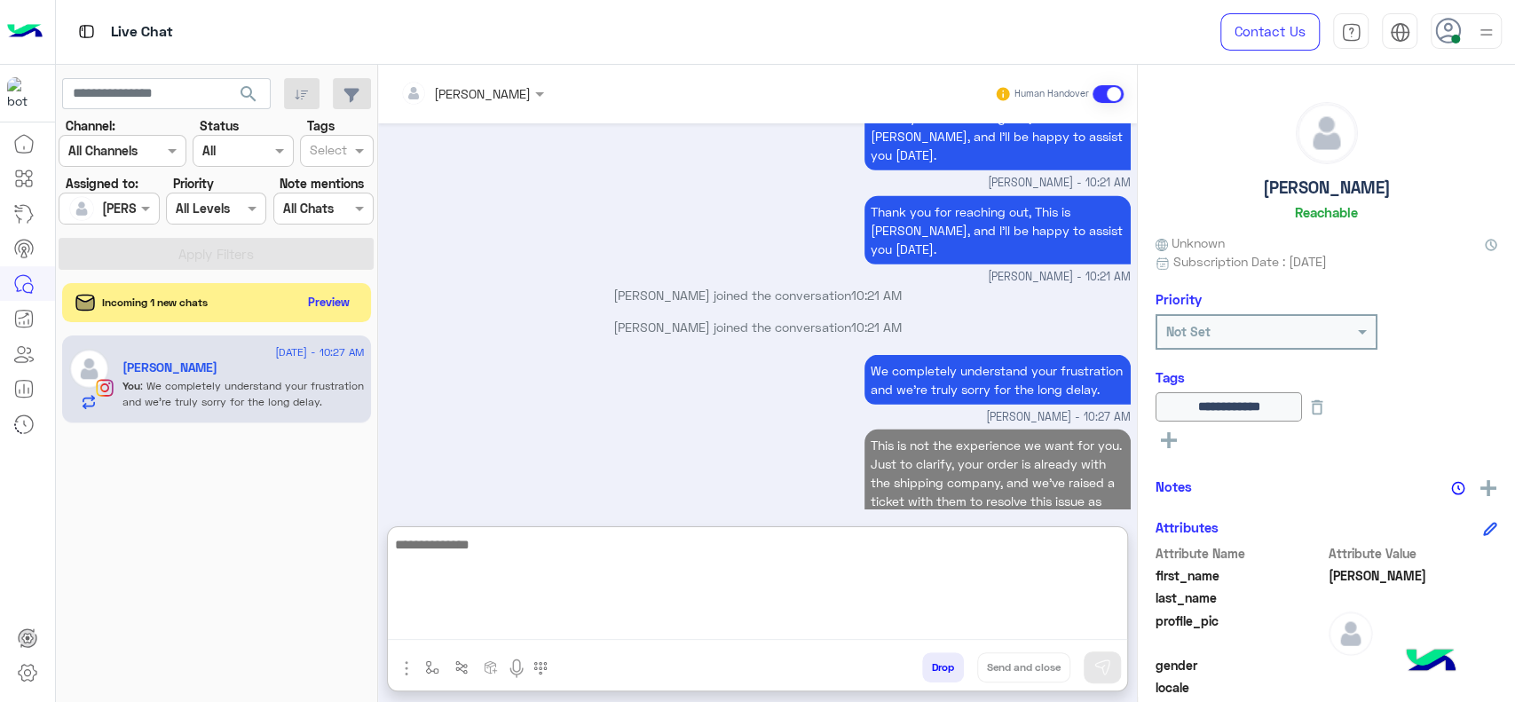
paste textarea "**********"
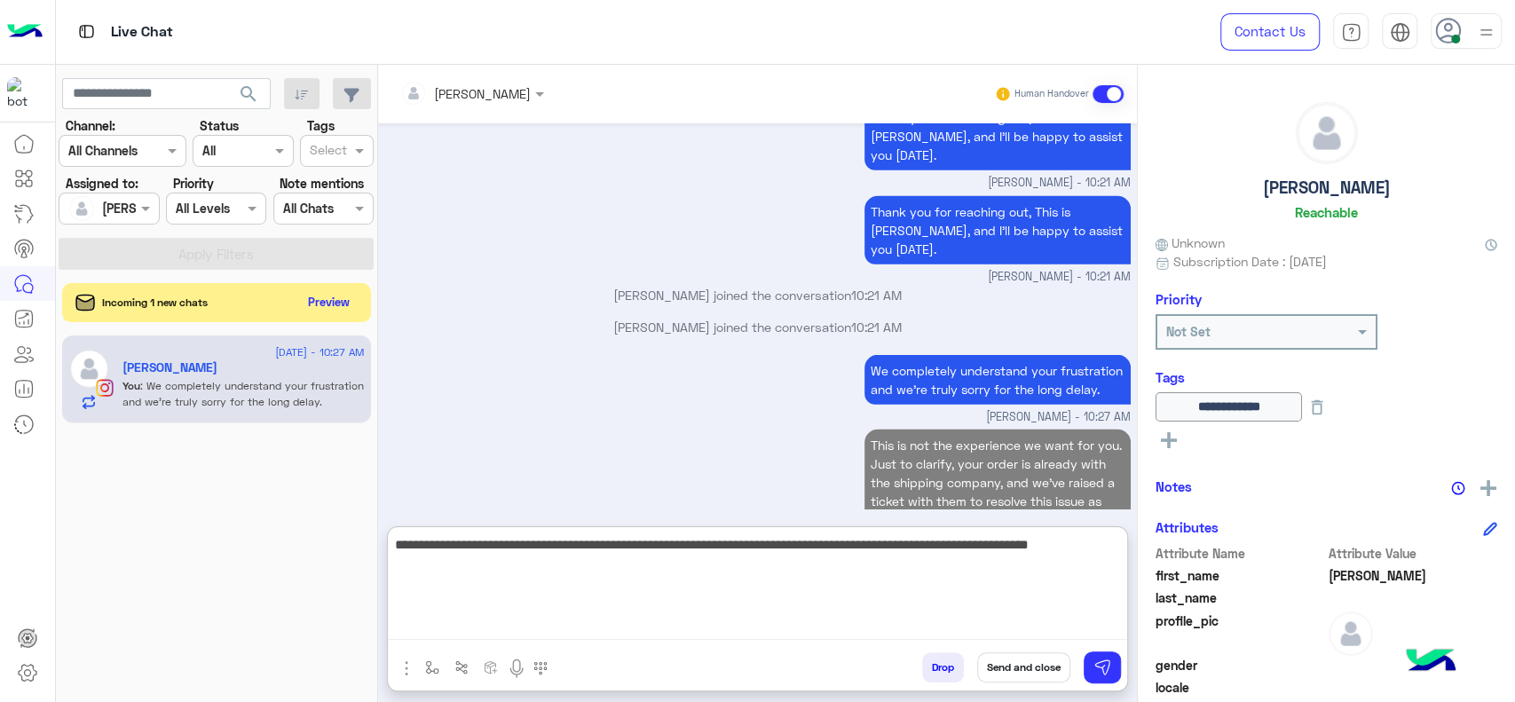
click at [696, 608] on textarea "**********" at bounding box center [757, 586] width 739 height 107
click at [452, 588] on textarea "**********" at bounding box center [757, 586] width 739 height 107
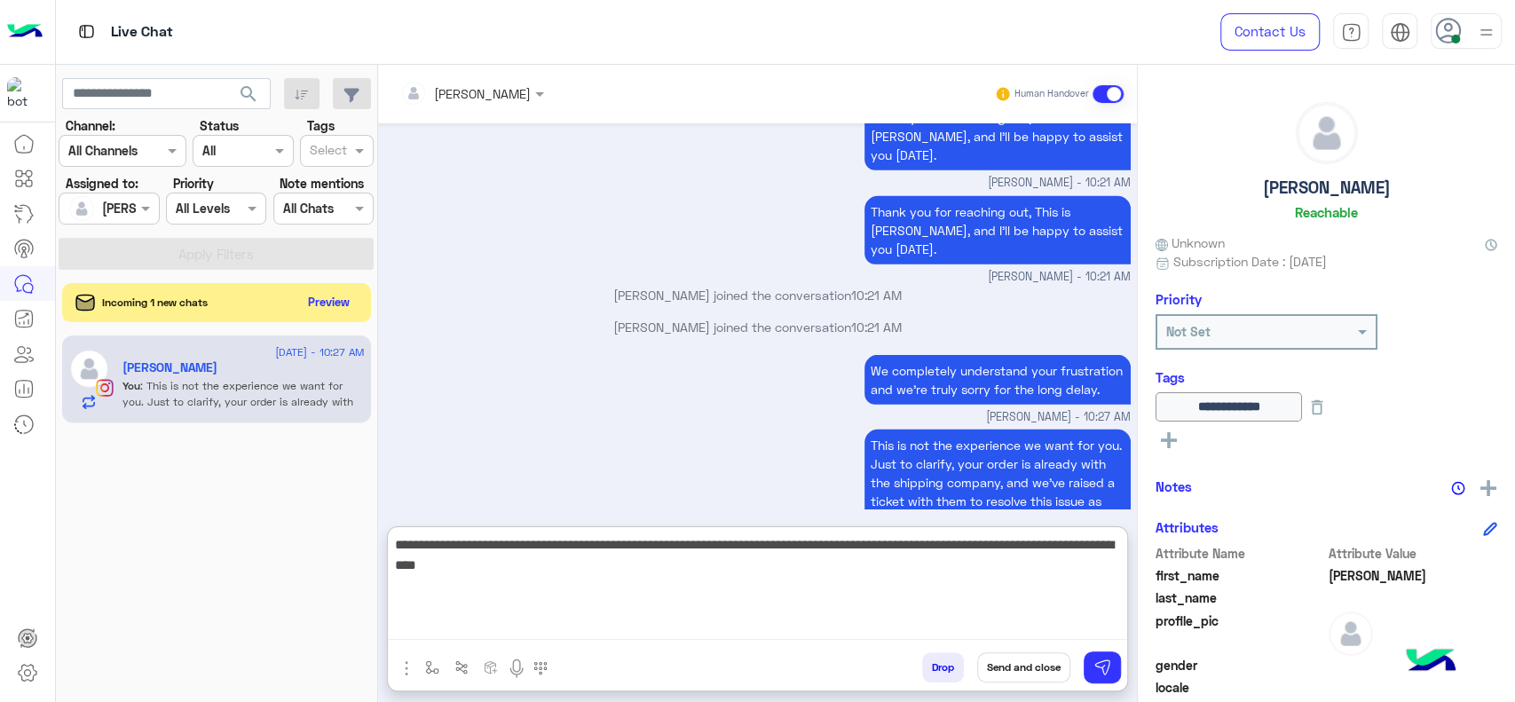
click at [615, 589] on textarea "**********" at bounding box center [757, 586] width 739 height 107
click at [608, 594] on textarea "**********" at bounding box center [757, 586] width 739 height 107
click at [692, 620] on textarea "**********" at bounding box center [757, 586] width 739 height 107
click at [612, 584] on textarea "**********" at bounding box center [757, 586] width 739 height 107
click at [442, 574] on textarea "**********" at bounding box center [757, 586] width 739 height 107
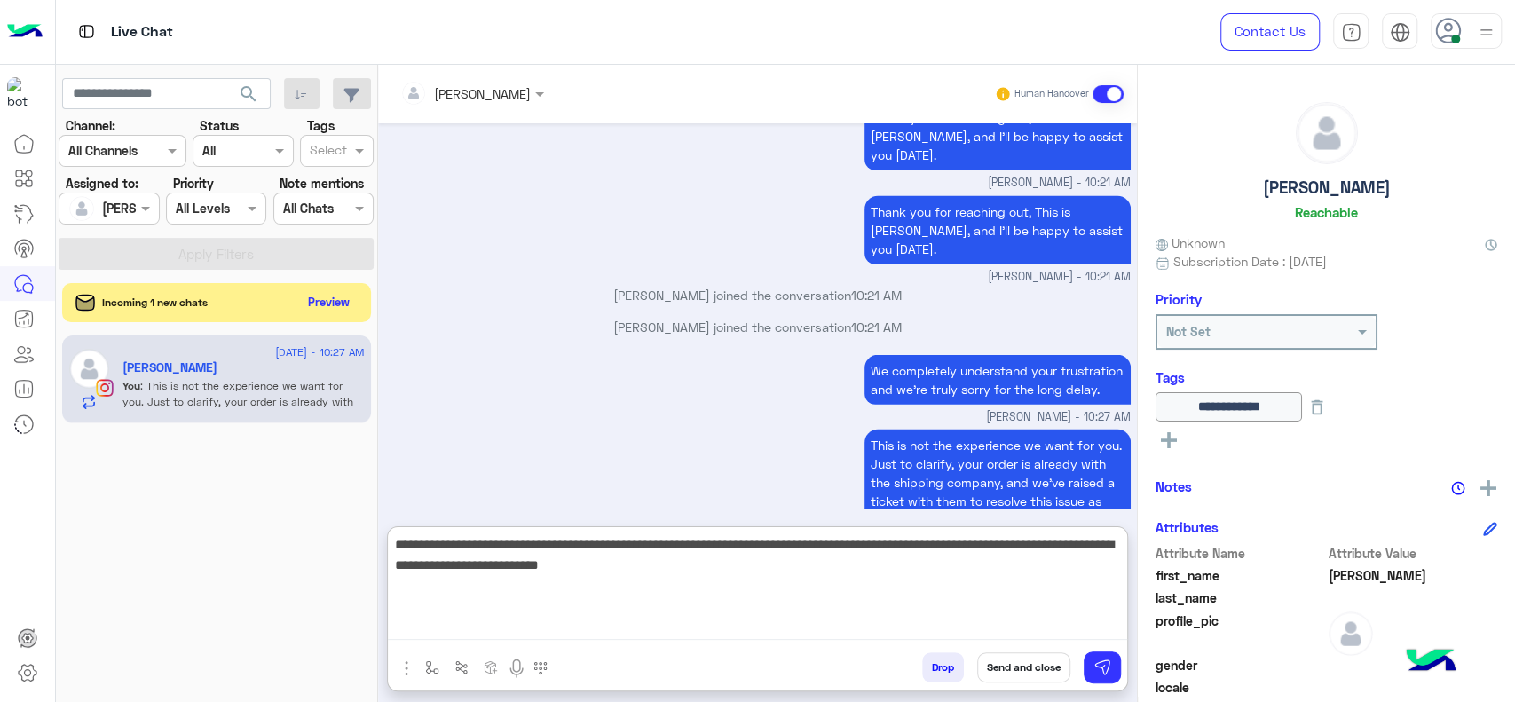
type textarea "**********"
click at [675, 595] on textarea "**********" at bounding box center [757, 586] width 739 height 107
click at [711, 592] on textarea "**********" at bounding box center [757, 586] width 739 height 107
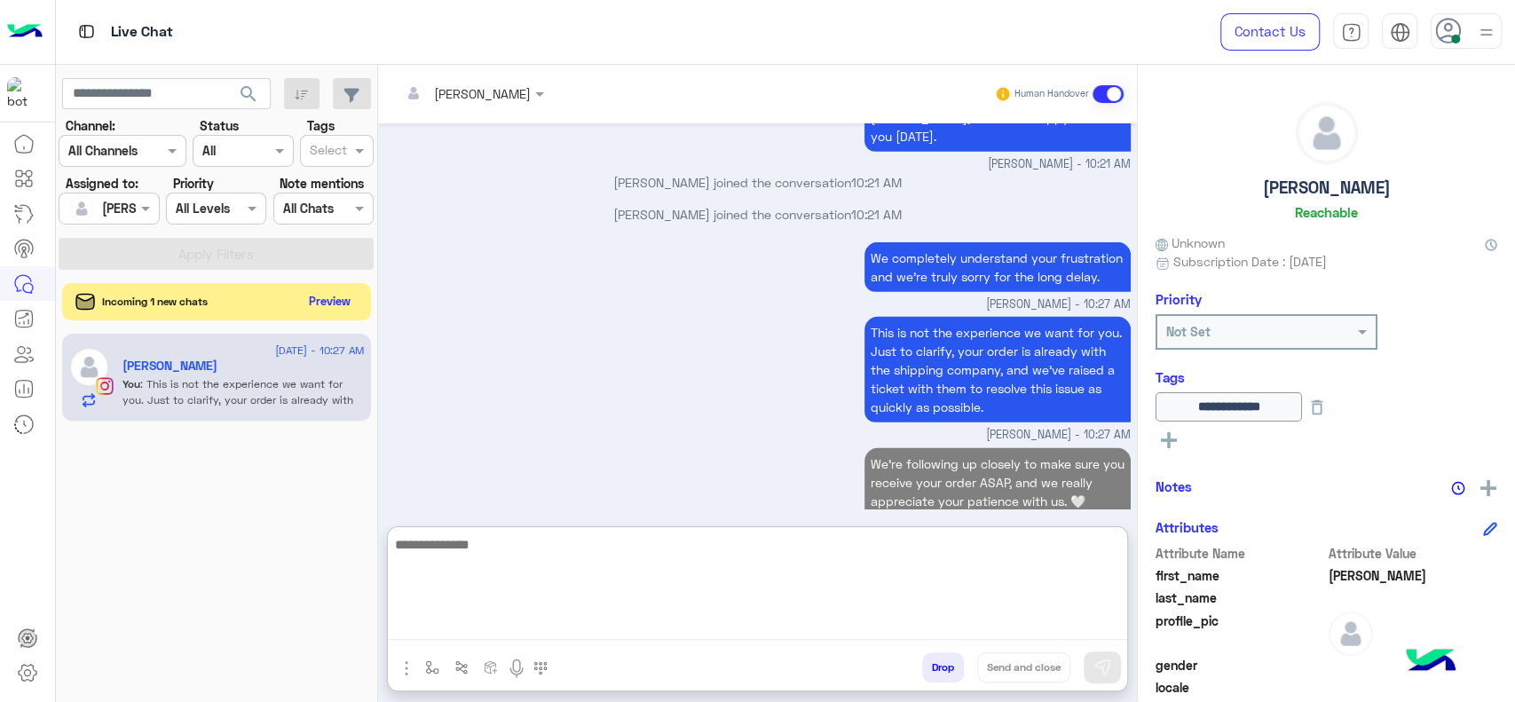
click at [319, 299] on button "Preview" at bounding box center [330, 301] width 55 height 24
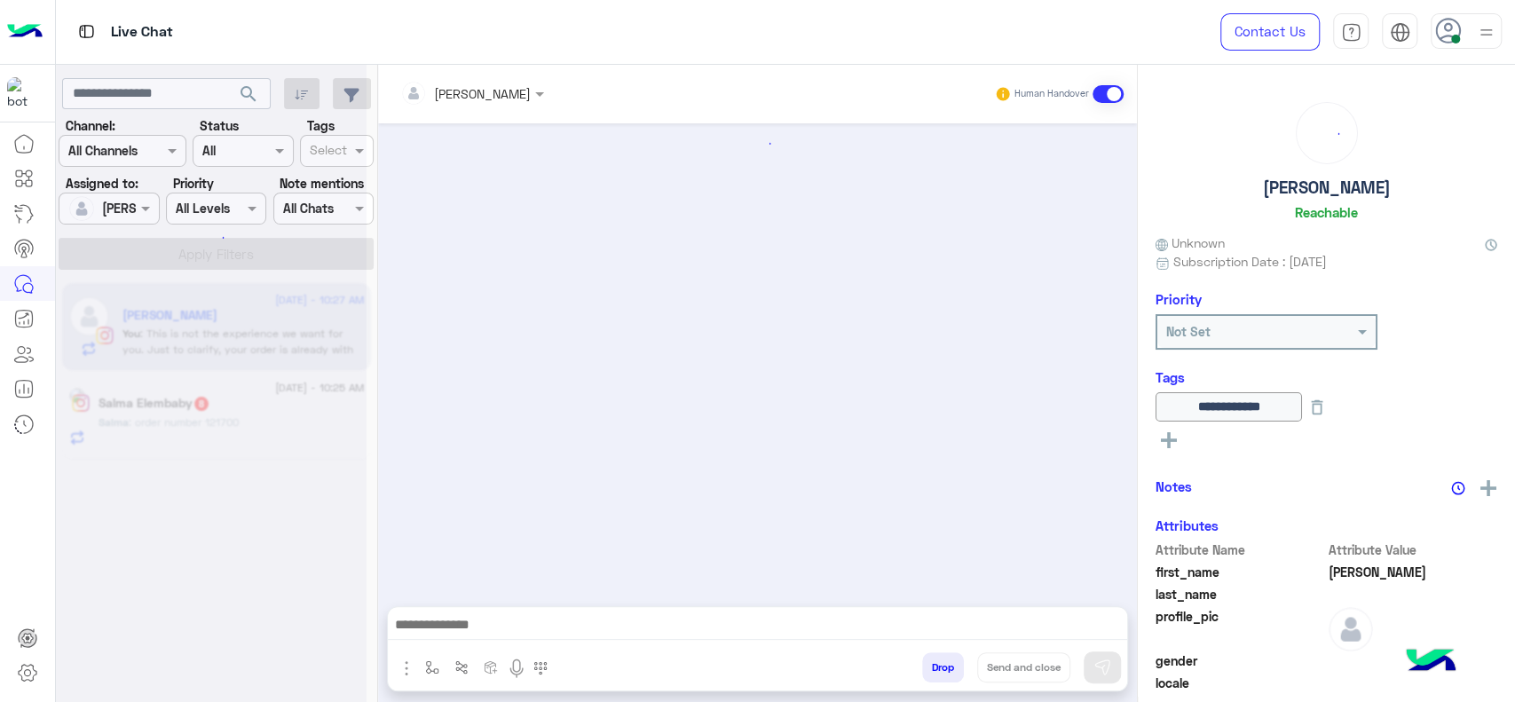
scroll to position [1240, 0]
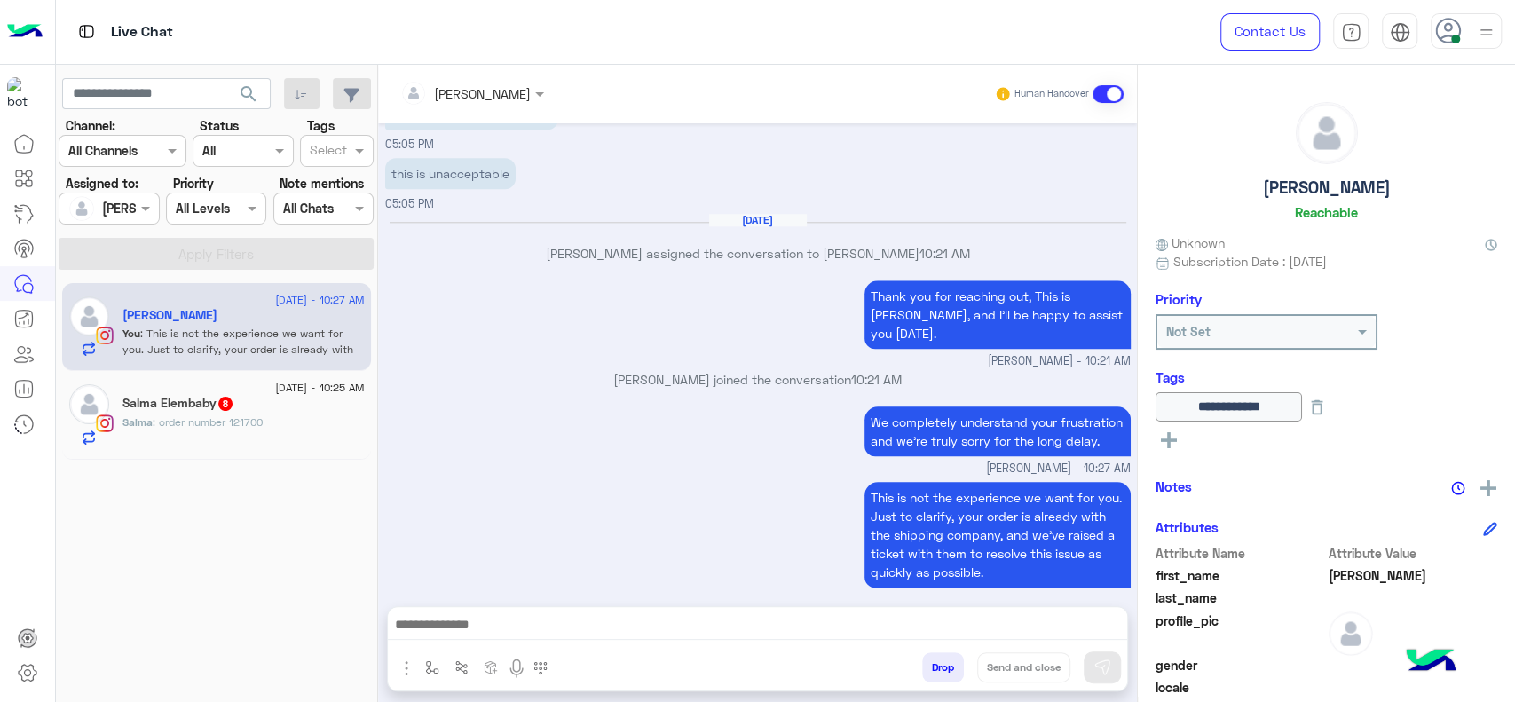
click at [694, 276] on div "Thank you for reaching out, This is Jana, and I’ll be happy to assist you today…" at bounding box center [758, 323] width 746 height 94
click at [246, 437] on div "Salma : order number 121700" at bounding box center [243, 429] width 242 height 31
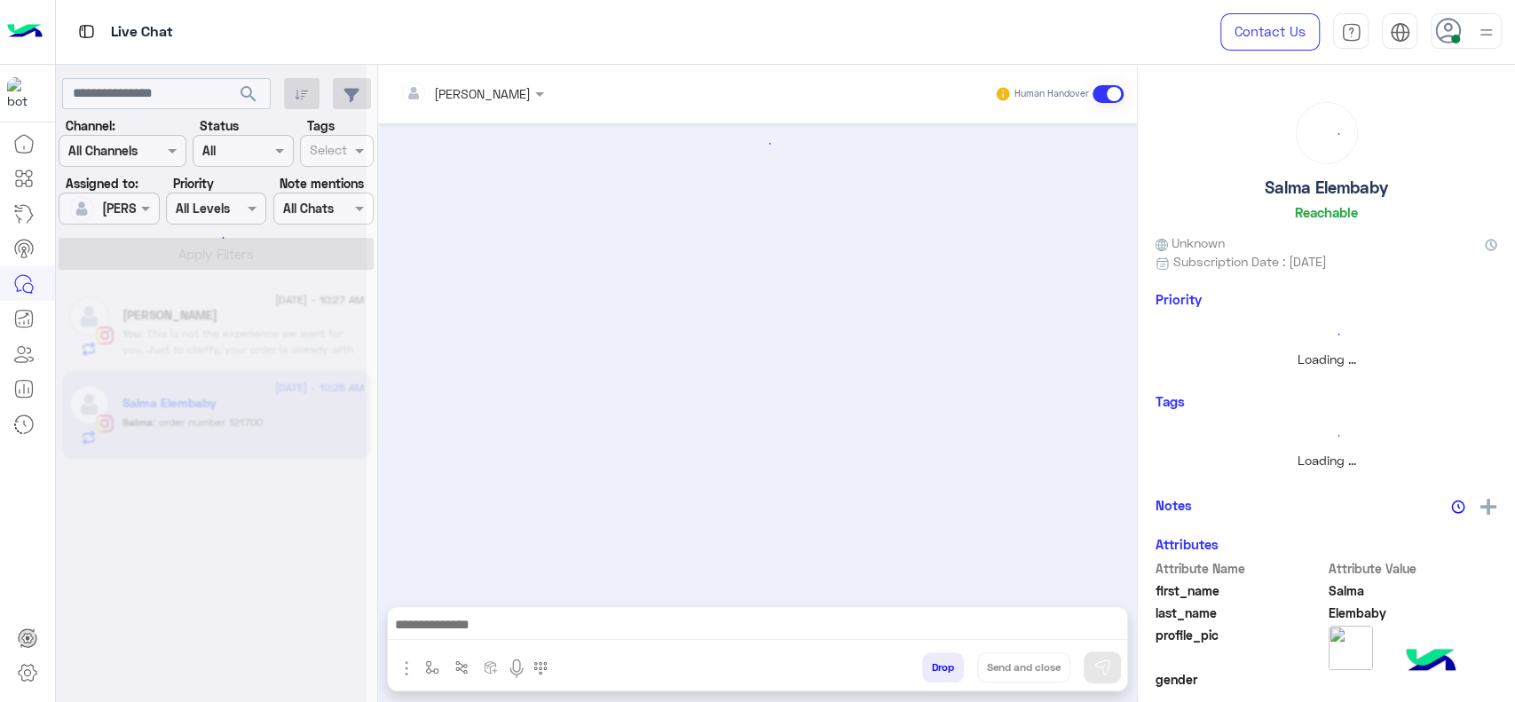
click at [246, 437] on div at bounding box center [211, 358] width 311 height 702
click at [618, 407] on div at bounding box center [757, 355] width 759 height 465
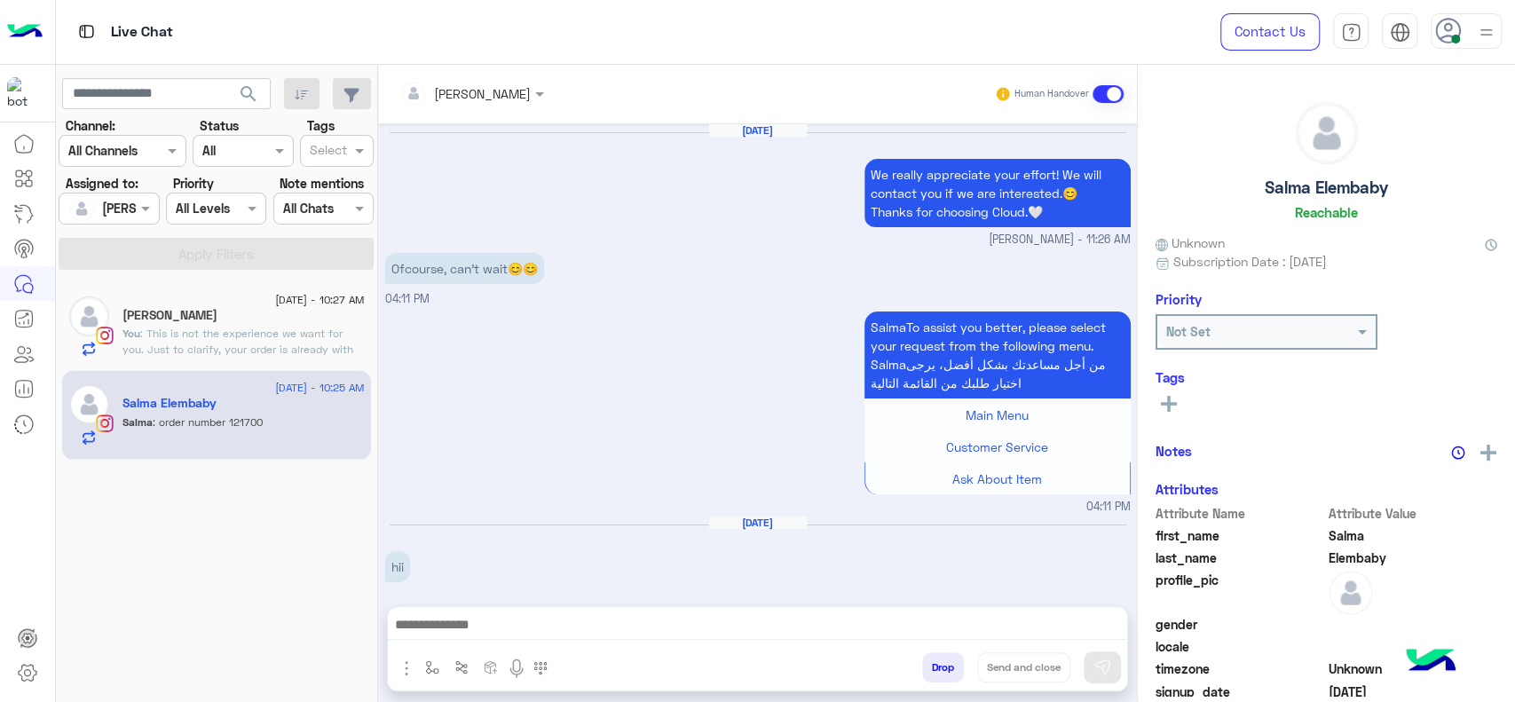
scroll to position [1632, 0]
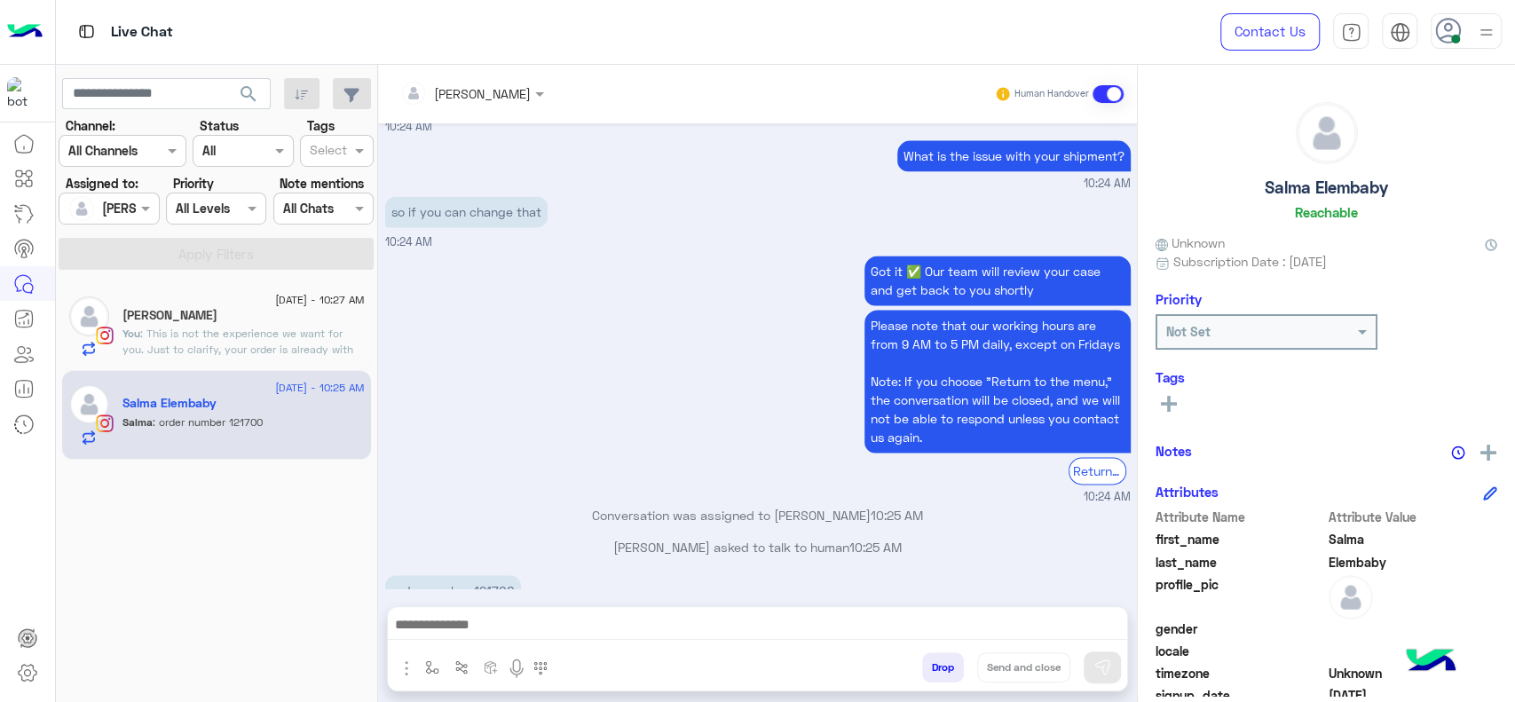
click at [558, 413] on div "Got it ✅ Our team will review your case and get back to you shortly Please note…" at bounding box center [758, 378] width 746 height 255
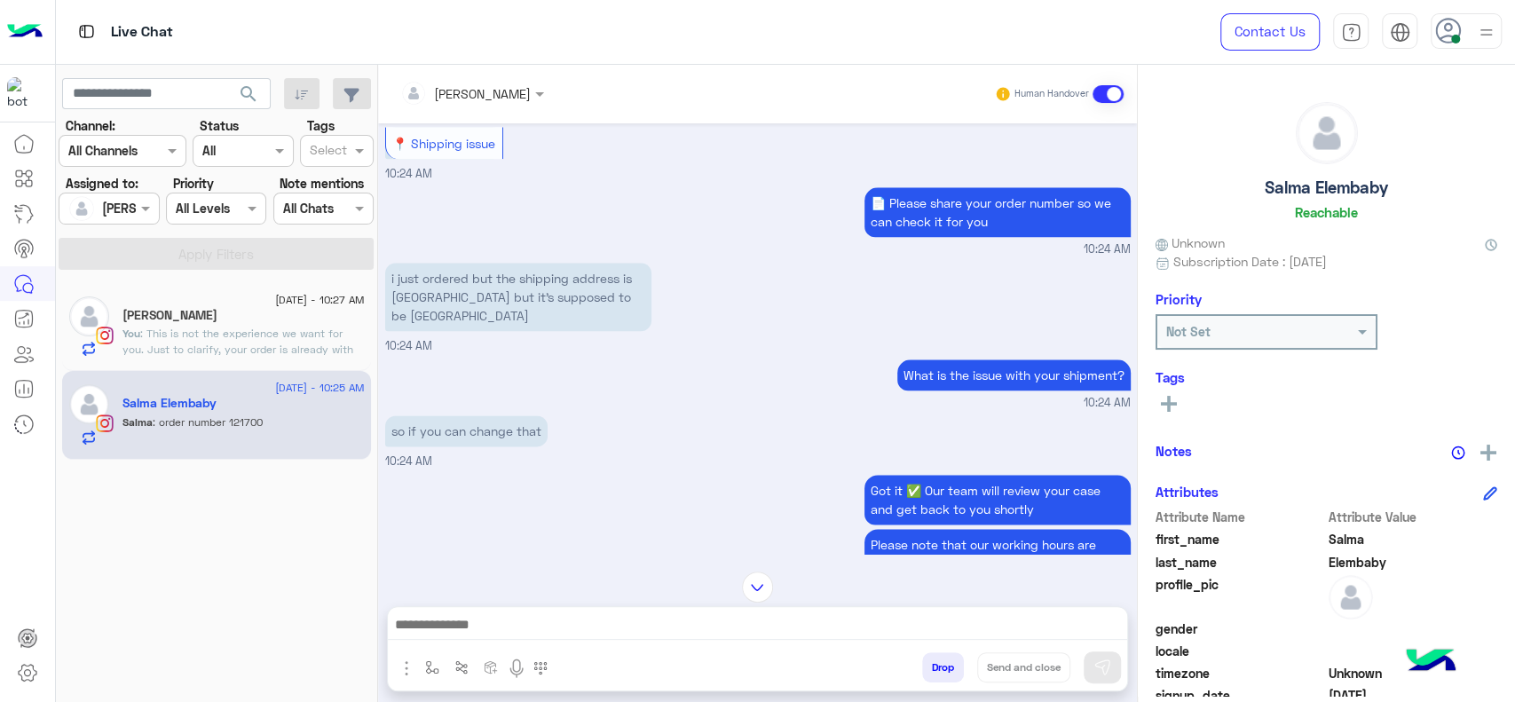
scroll to position [1257, 0]
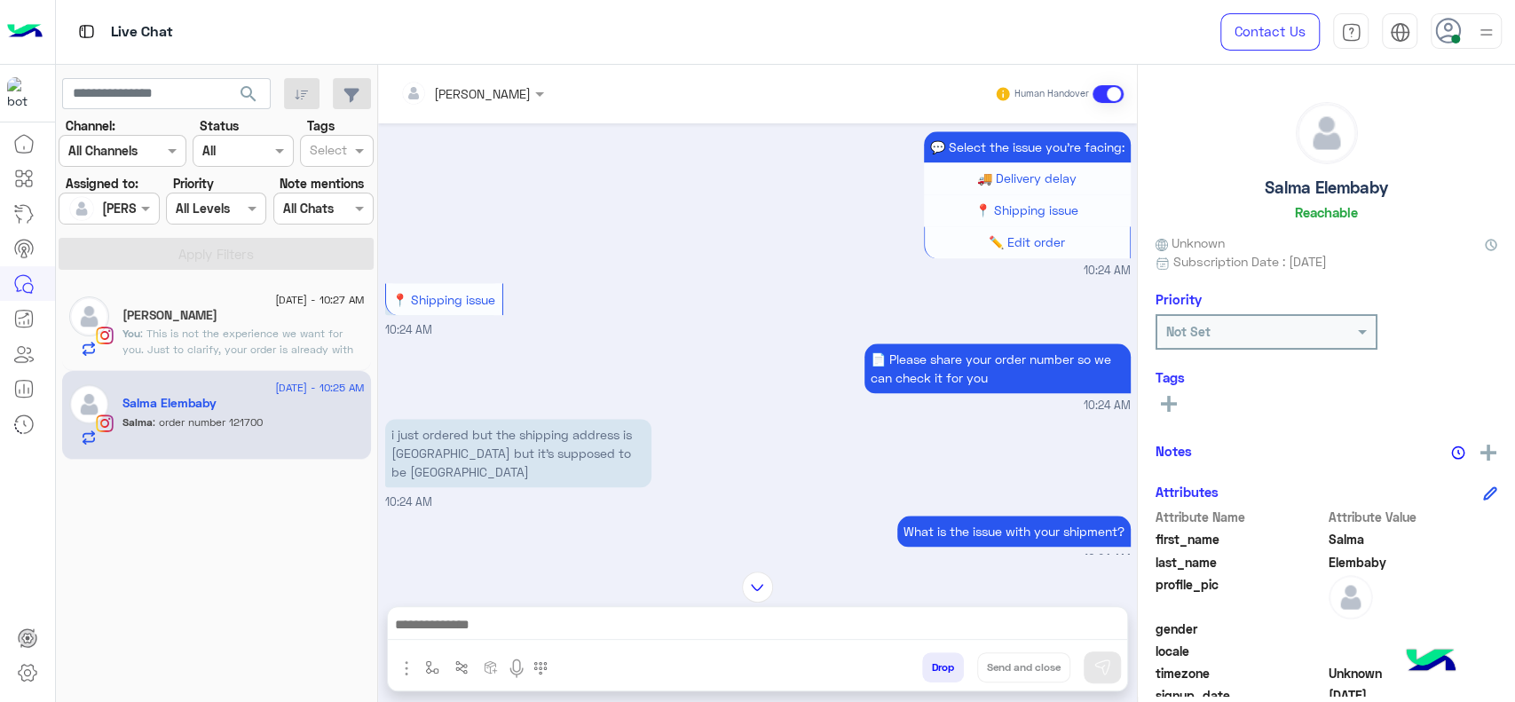
click at [535, 511] on div "What is the issue with your shipment? 10:24 AM" at bounding box center [758, 539] width 746 height 57
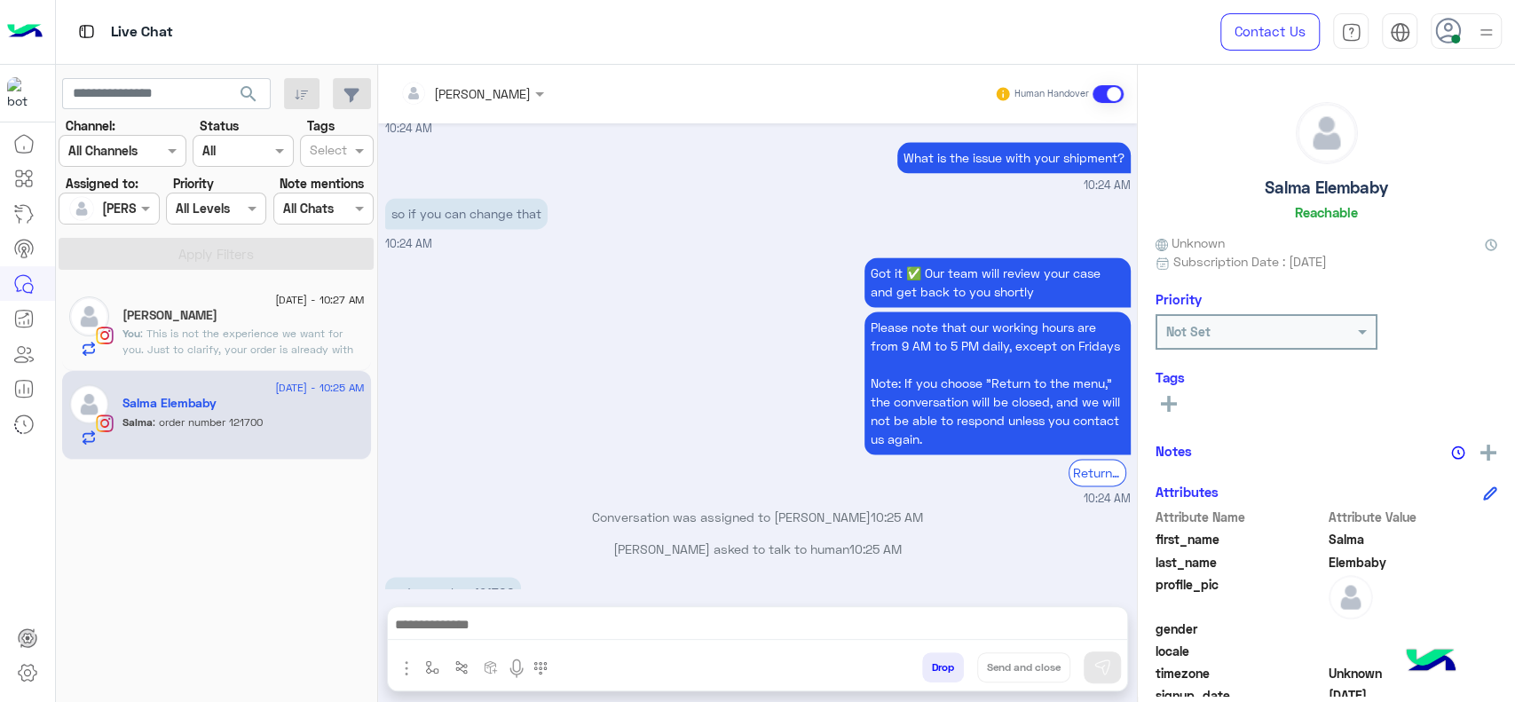
scroll to position [1632, 0]
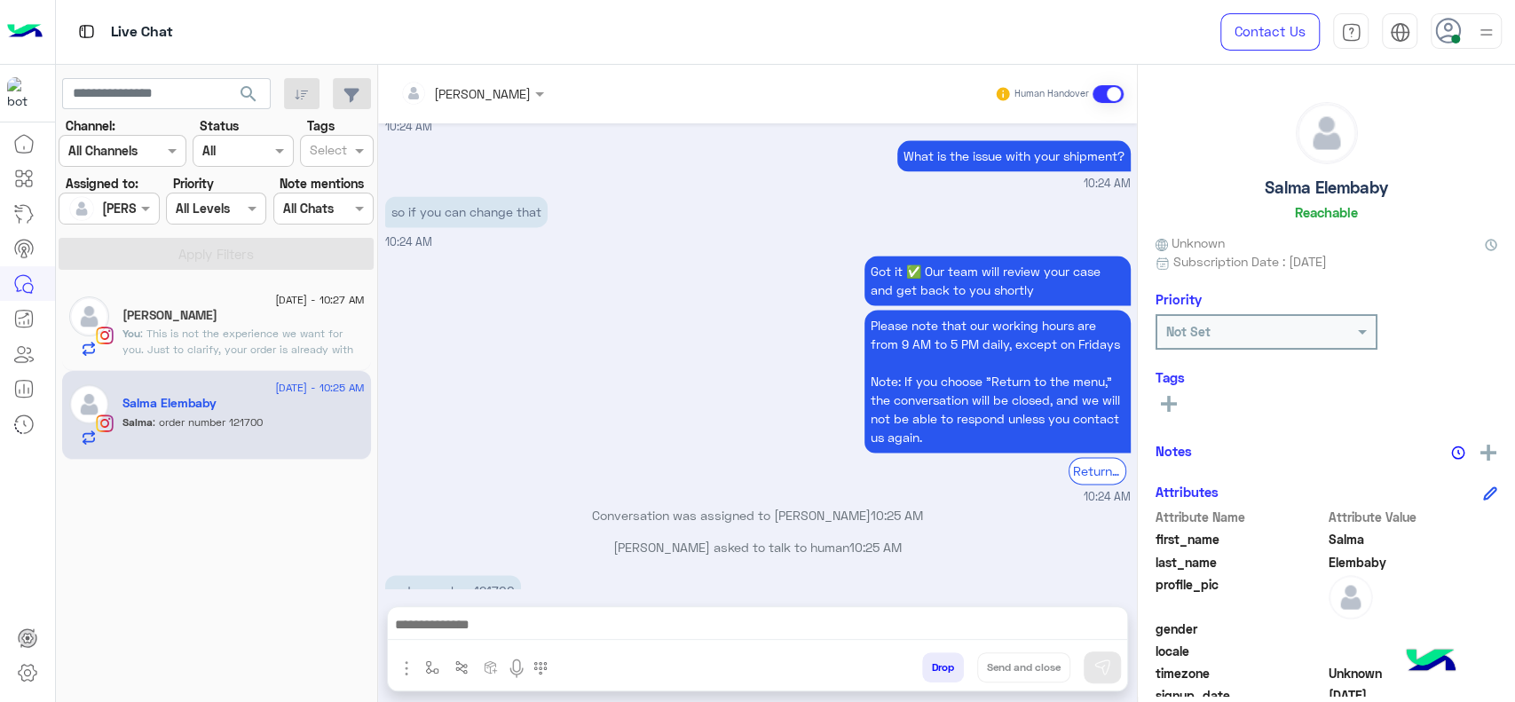
click at [493, 96] on input "text" at bounding box center [448, 93] width 97 height 19
click at [1484, 456] on img at bounding box center [1488, 453] width 16 height 16
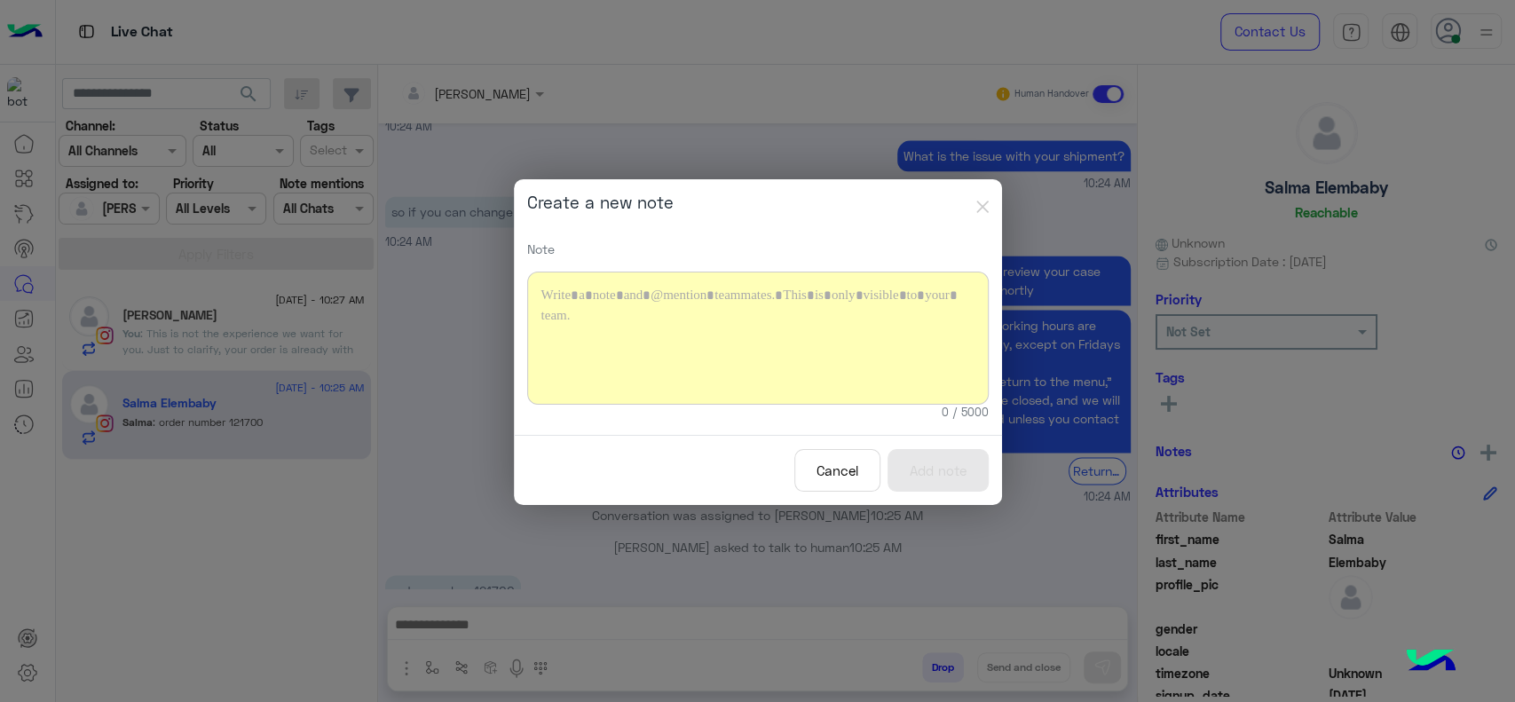
click at [684, 336] on div at bounding box center [758, 338] width 462 height 133
click at [939, 480] on button "Add note" at bounding box center [938, 470] width 101 height 43
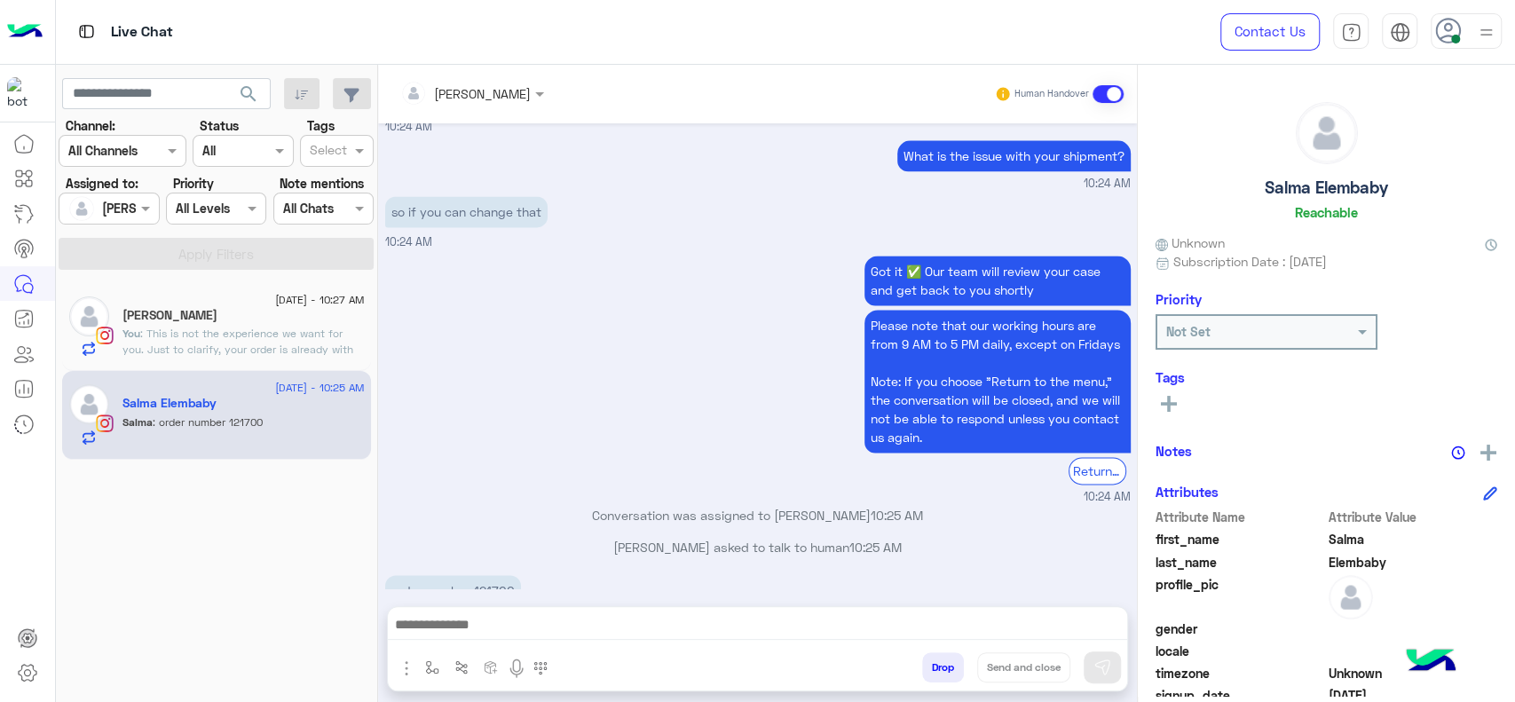
click at [557, 285] on div "Got it ✅ Our team will review your case and get back to you shortly Please note…" at bounding box center [758, 378] width 746 height 255
click at [1488, 440] on button at bounding box center [1489, 450] width 18 height 22
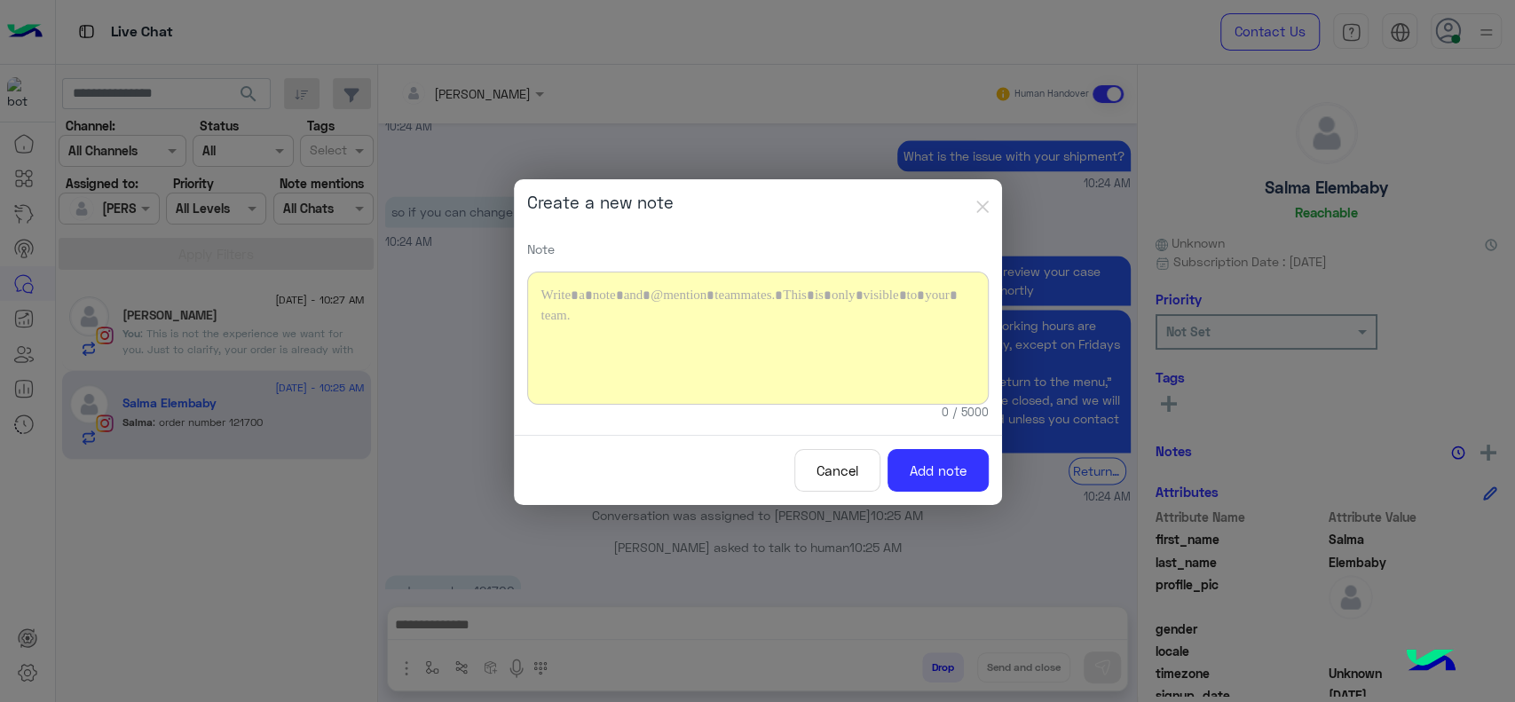
drag, startPoint x: 621, startPoint y: 357, endPoint x: 647, endPoint y: 176, distance: 182.9
click at [621, 353] on div at bounding box center [758, 338] width 462 height 133
drag, startPoint x: 926, startPoint y: 462, endPoint x: 911, endPoint y: 463, distance: 15.2
click at [923, 463] on button "Add note" at bounding box center [938, 470] width 101 height 43
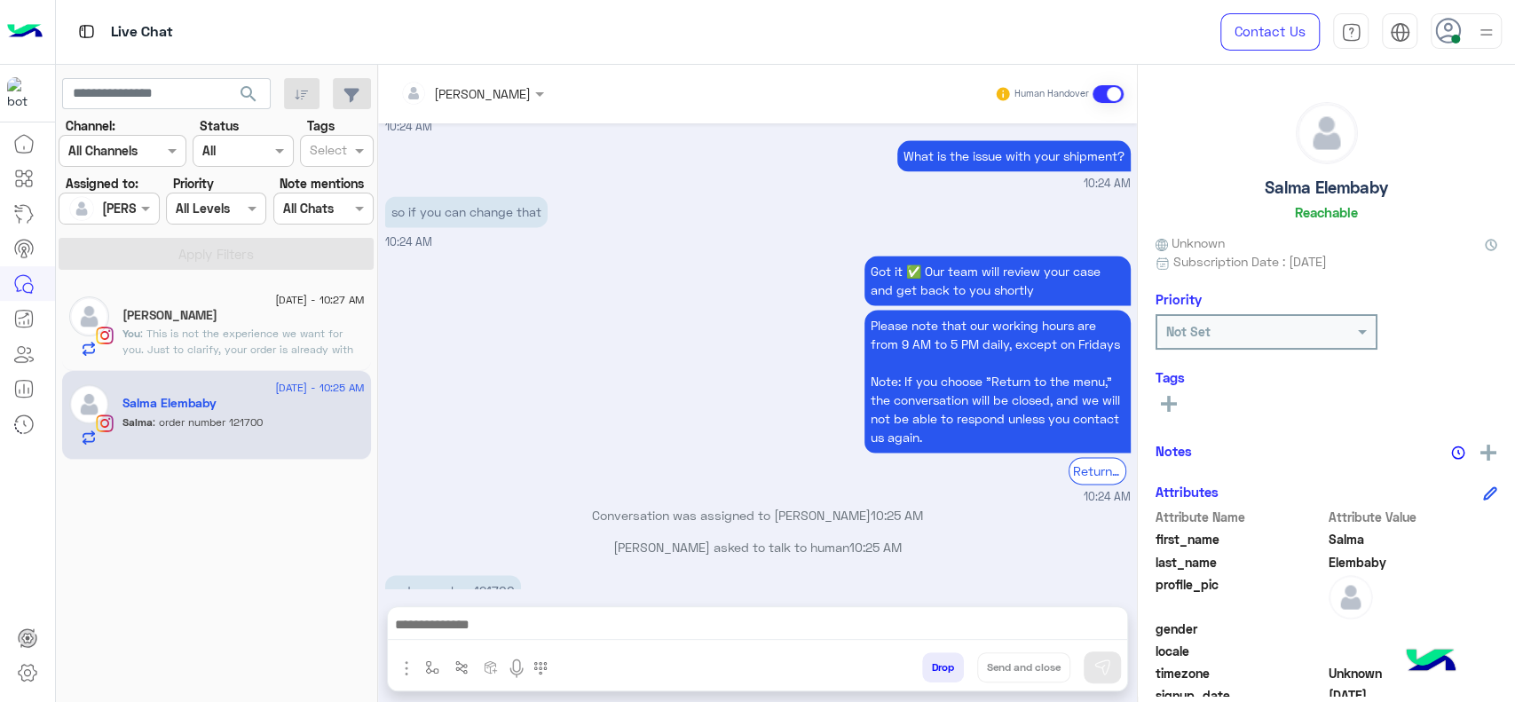
click at [475, 355] on div "Got it ✅ Our team will review your case and get back to you shortly Please note…" at bounding box center [758, 378] width 746 height 255
click at [481, 85] on input "text" at bounding box center [448, 93] width 97 height 19
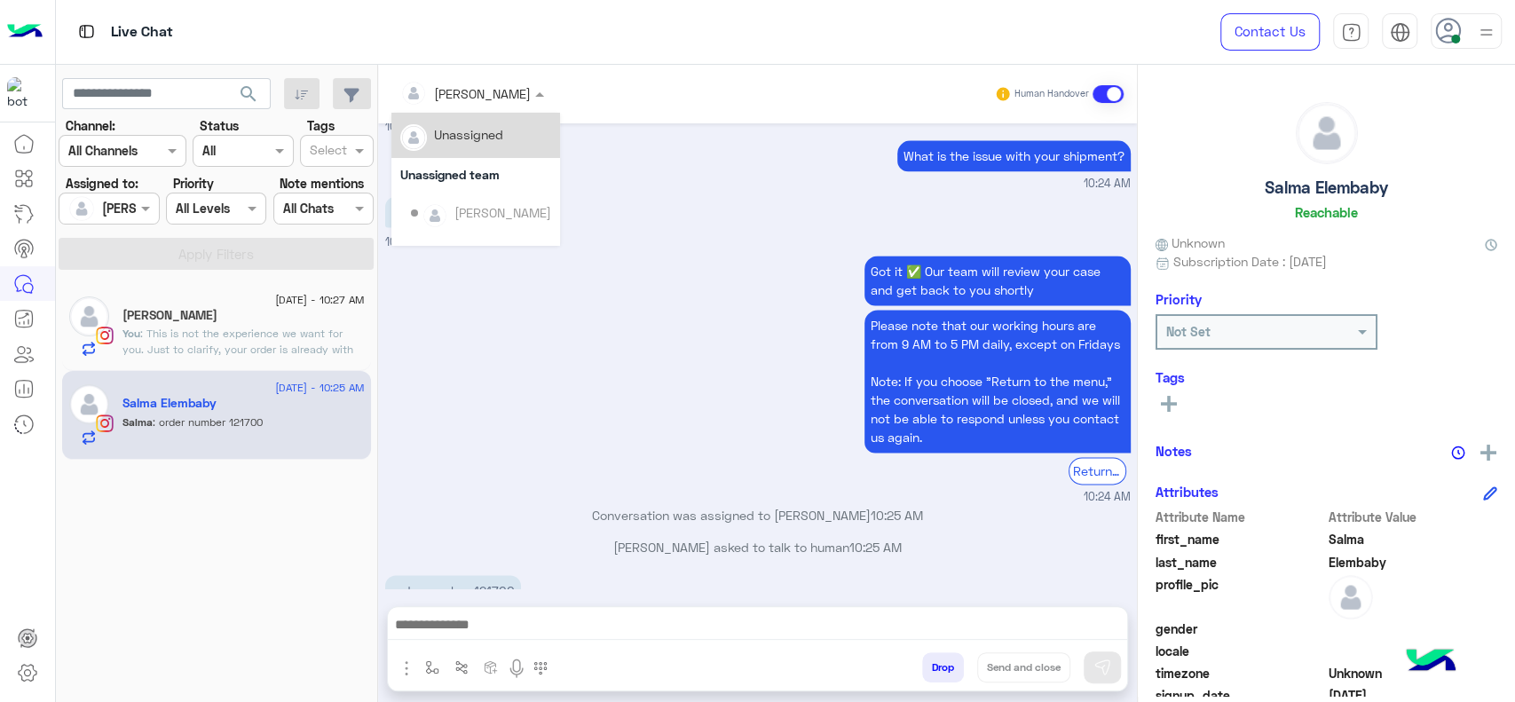
scroll to position [360, 0]
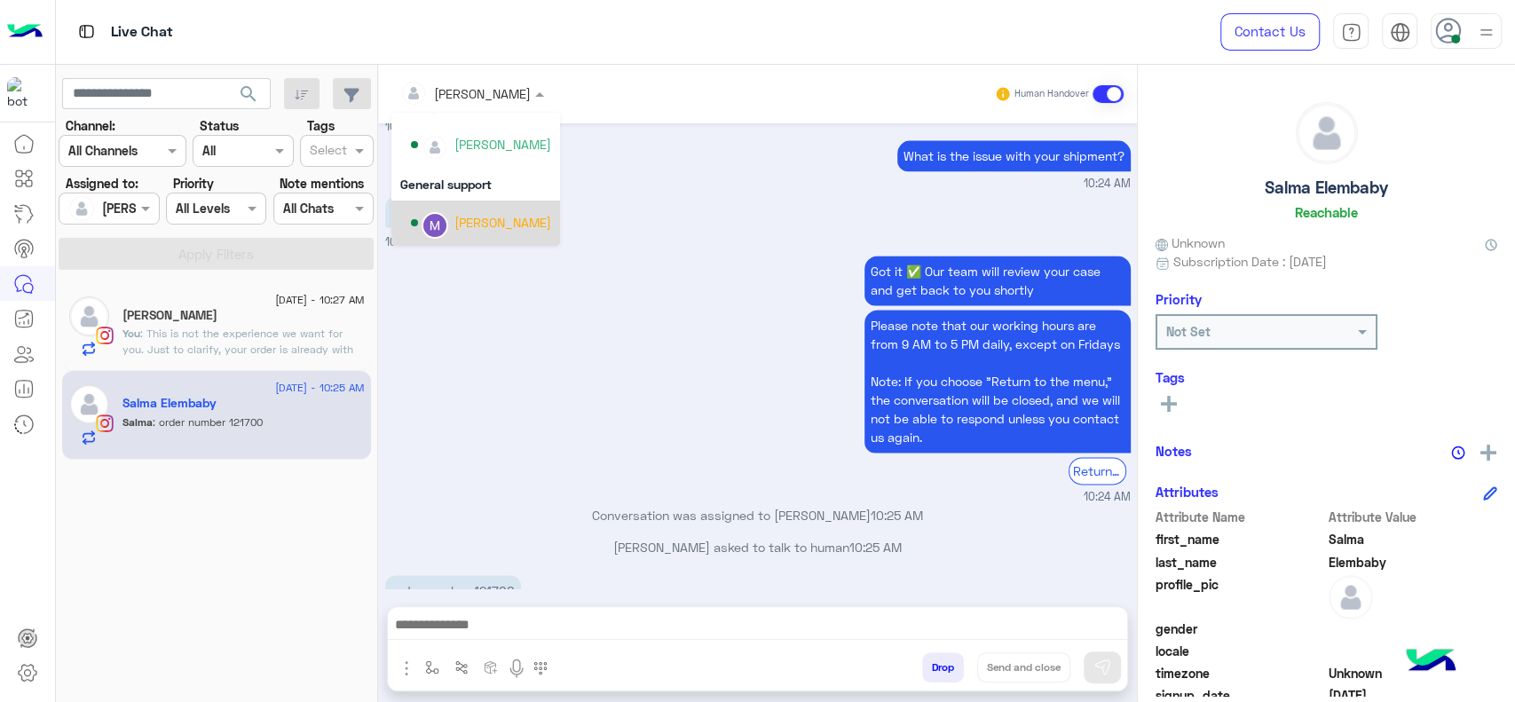
click at [462, 217] on div "Marex George" at bounding box center [502, 222] width 97 height 19
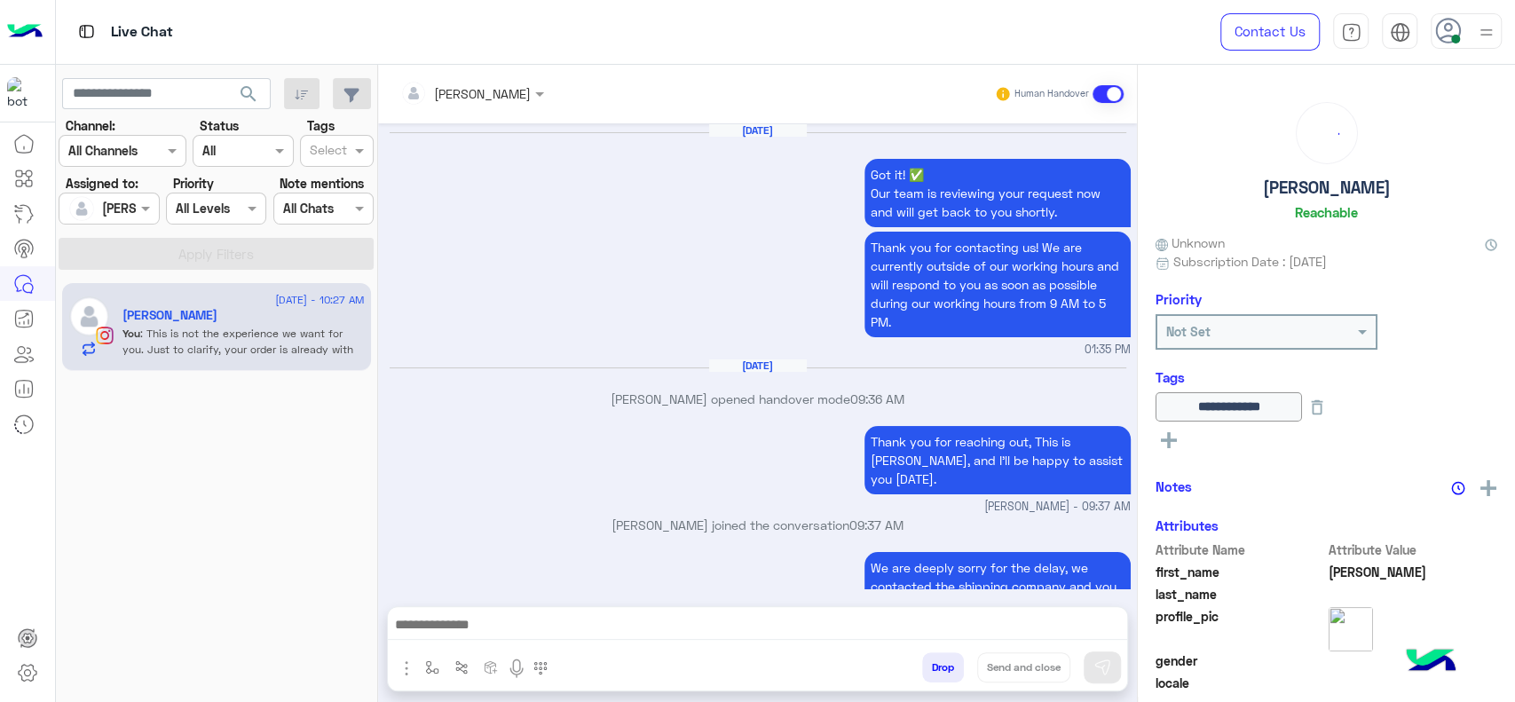
scroll to position [1240, 0]
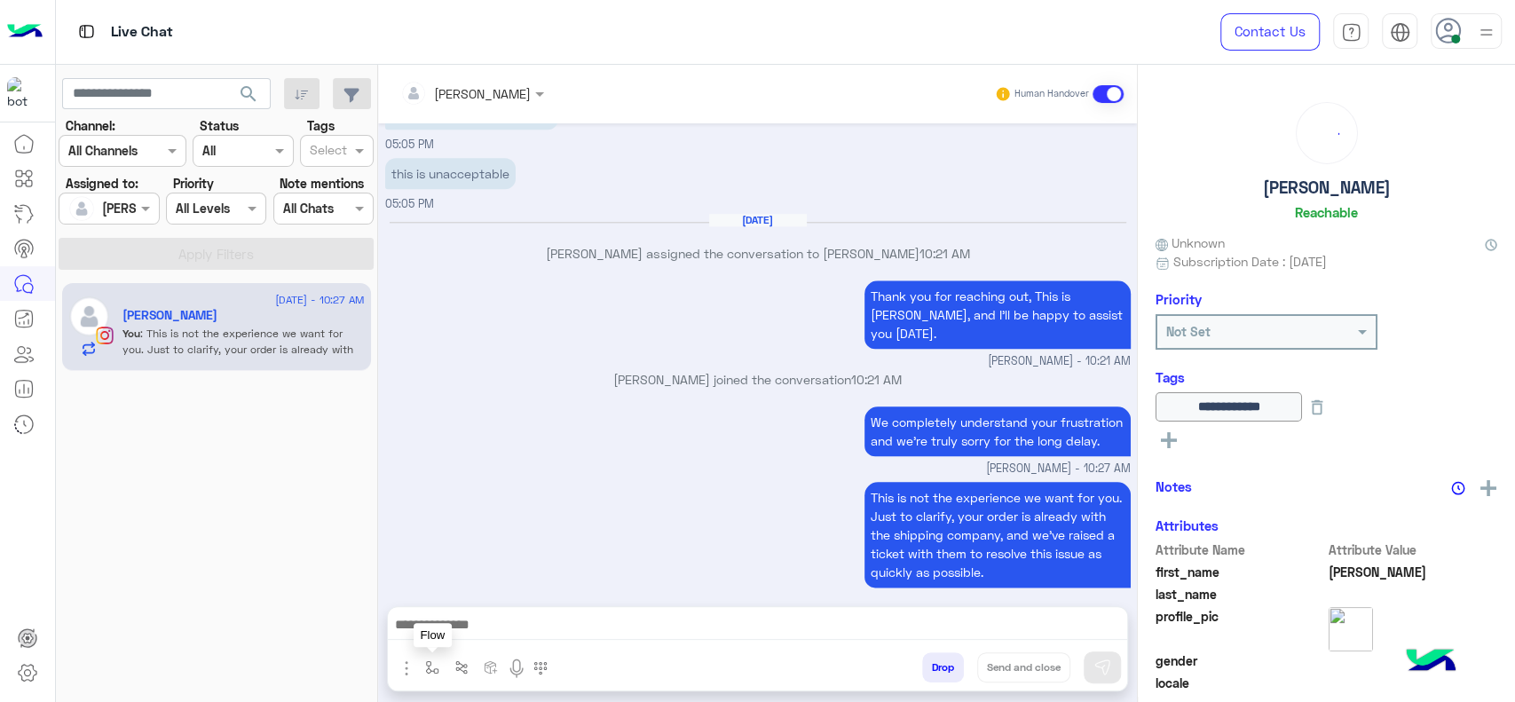
click at [442, 670] on button "button" at bounding box center [432, 666] width 29 height 29
click at [440, 643] on div "enter flow name" at bounding box center [486, 628] width 134 height 32
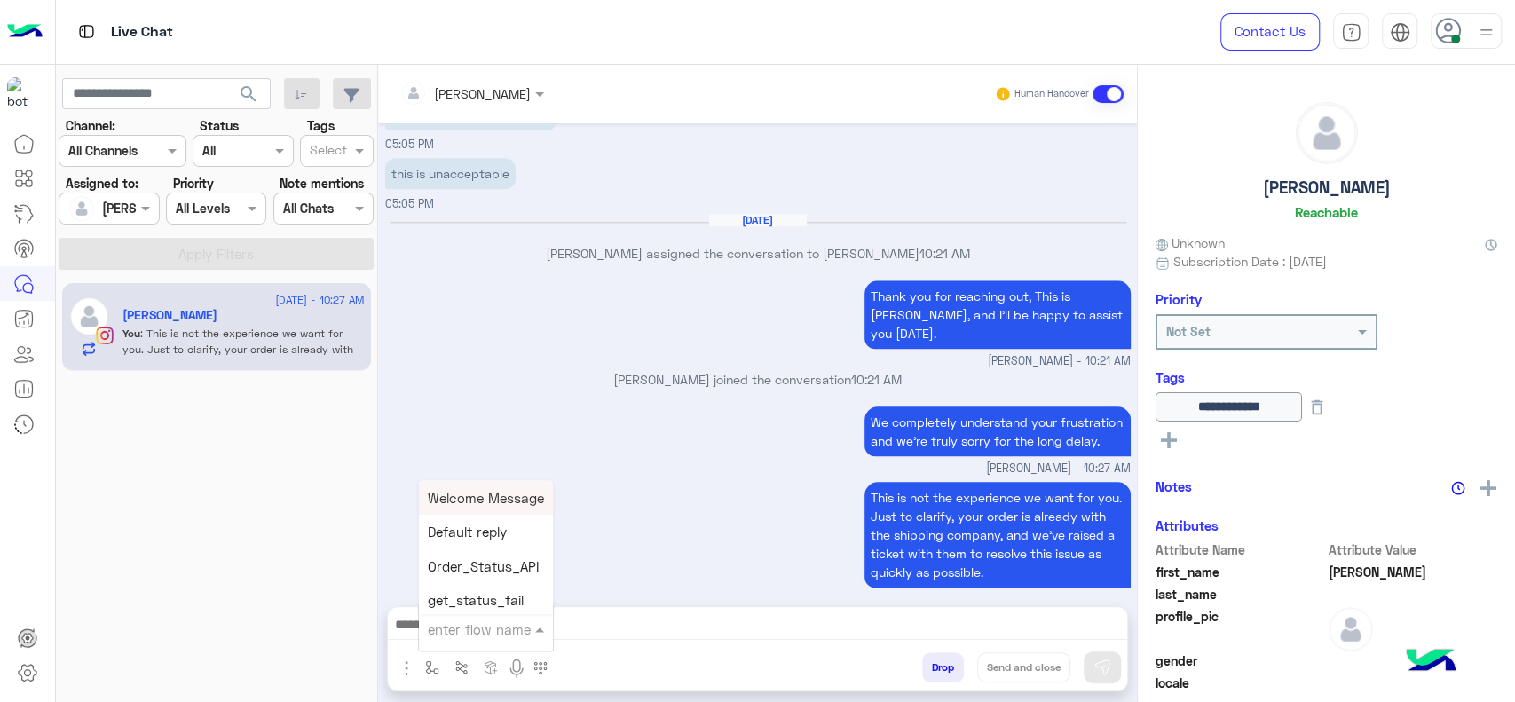
type input "*"
click at [497, 593] on div "Jana close" at bounding box center [484, 597] width 131 height 35
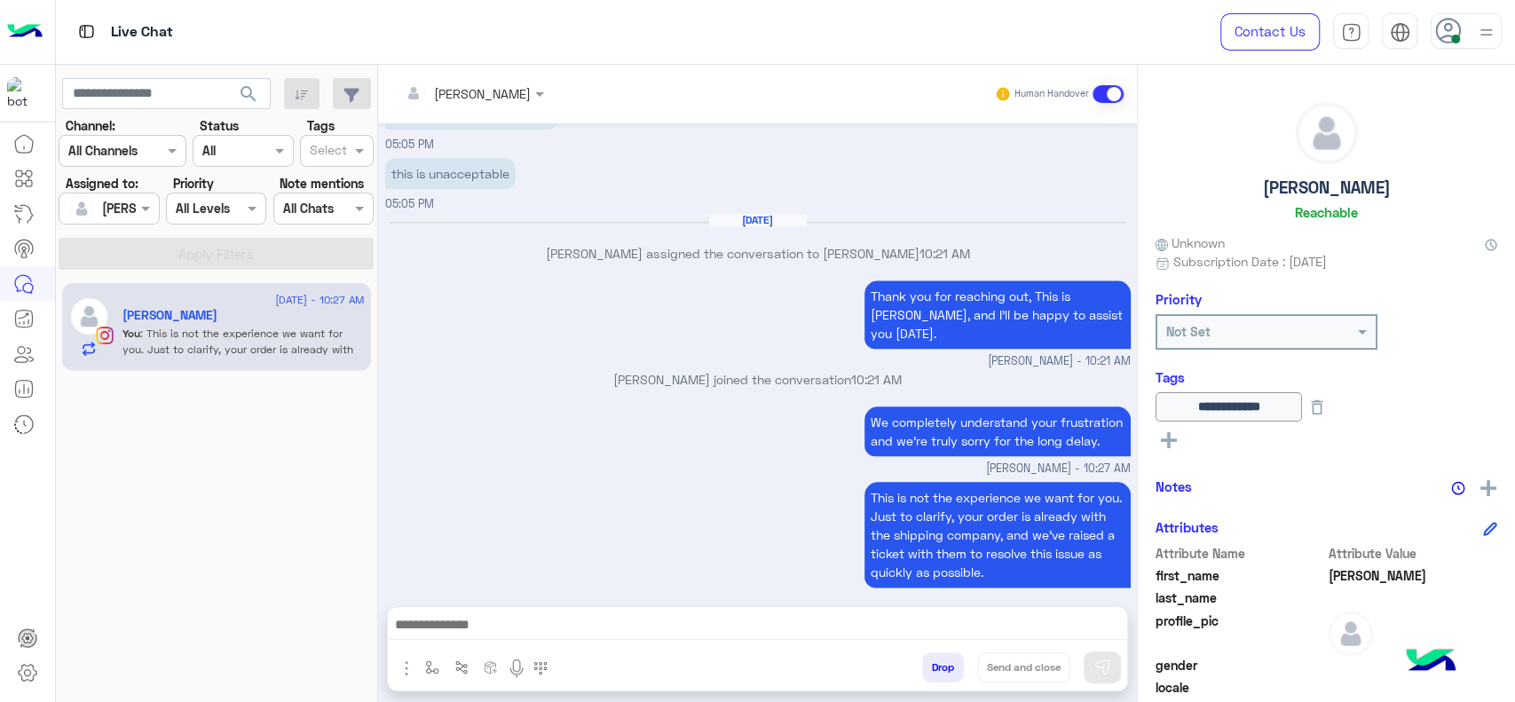
type textarea "**********"
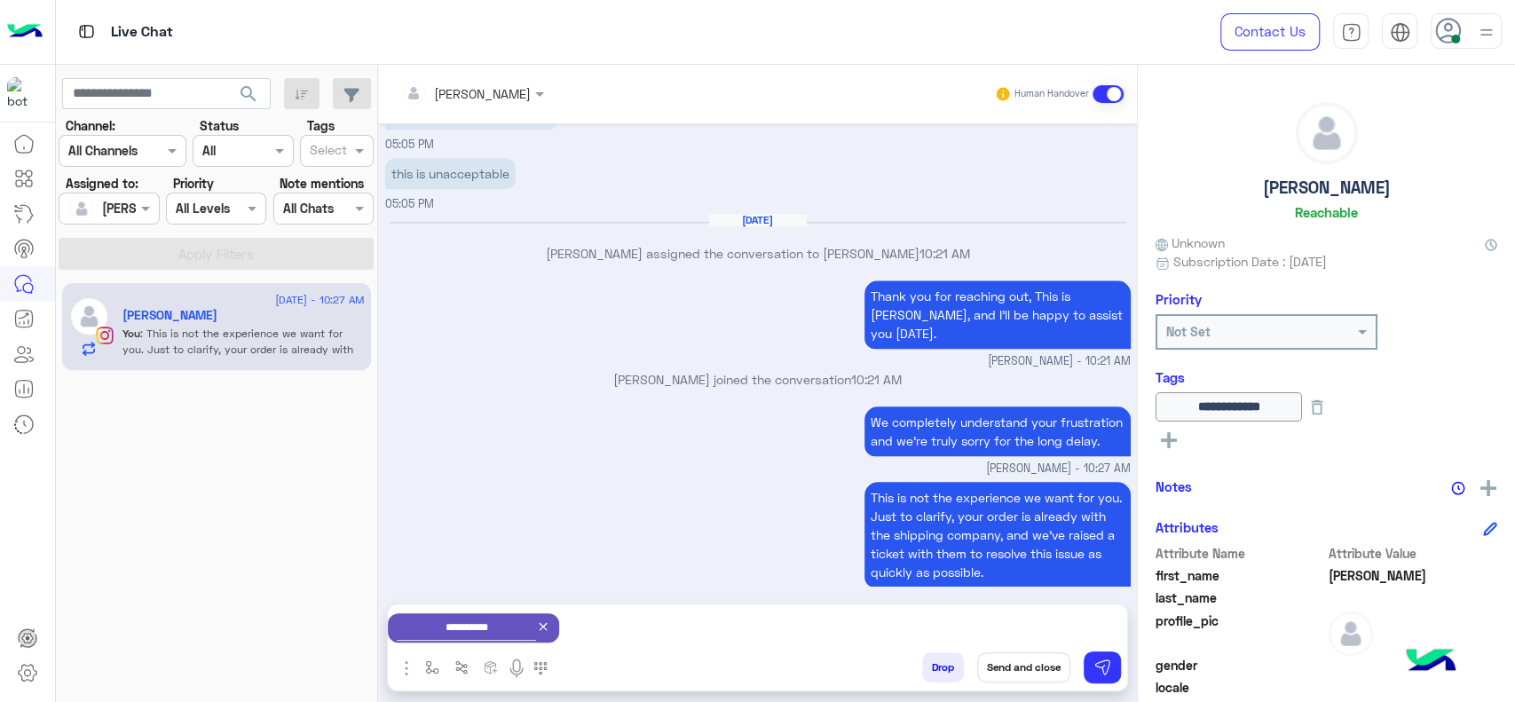
click at [991, 661] on button "Send and close" at bounding box center [1023, 667] width 93 height 30
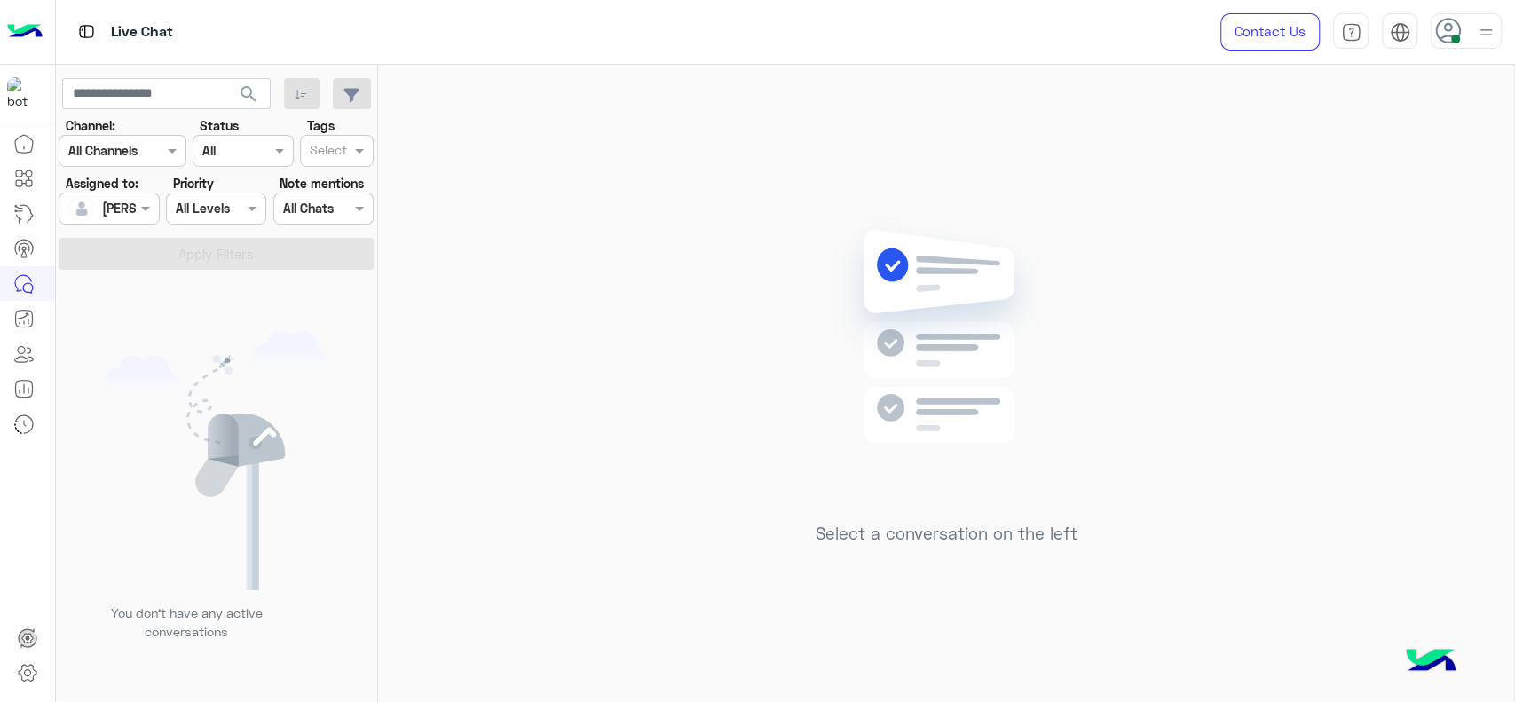
click at [861, 209] on div "Select a conversation on the left" at bounding box center [946, 387] width 1136 height 644
click at [596, 408] on div "Select a conversation on the left" at bounding box center [946, 387] width 1136 height 644
click at [1479, 45] on div at bounding box center [1486, 31] width 22 height 34
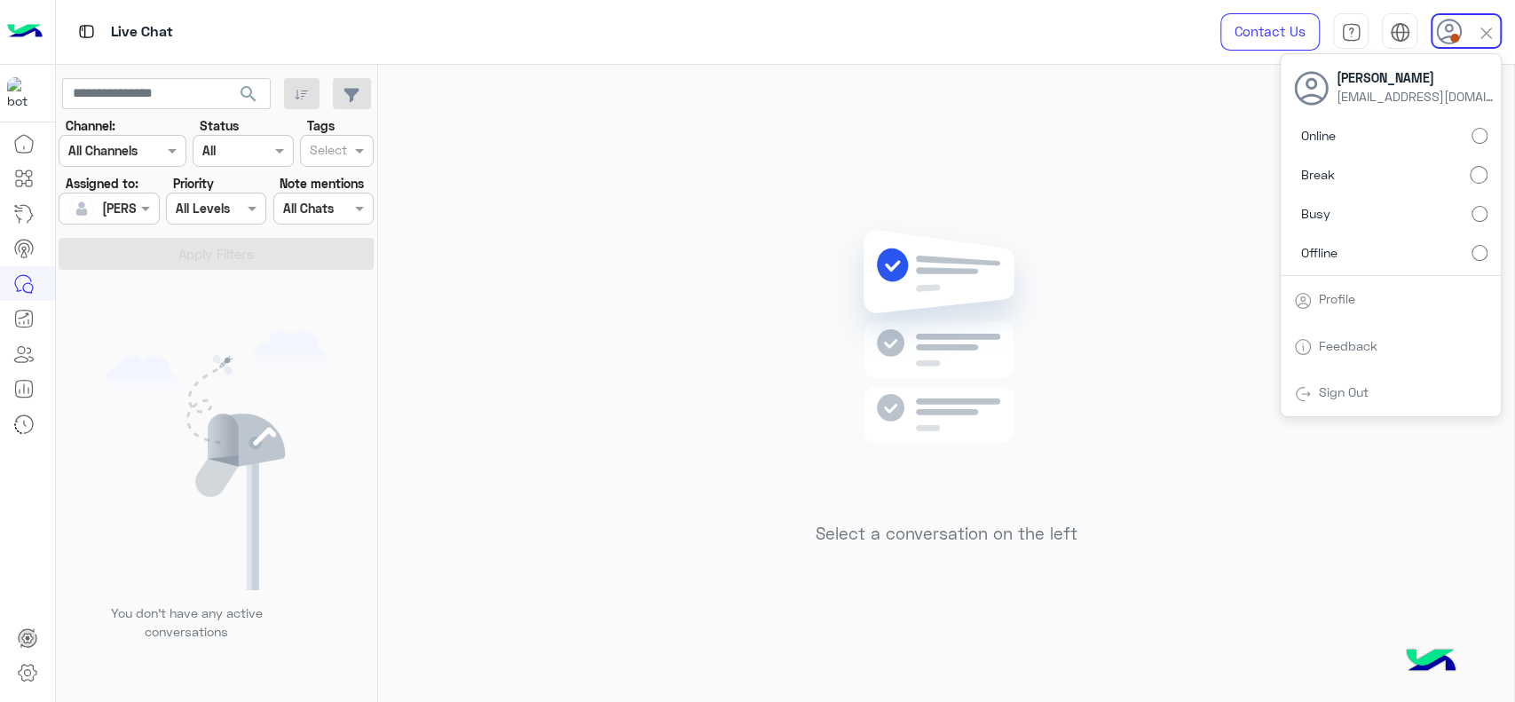
click at [1484, 122] on label "Online" at bounding box center [1390, 136] width 193 height 32
click at [927, 209] on div "Select a conversation on the left" at bounding box center [946, 387] width 1136 height 644
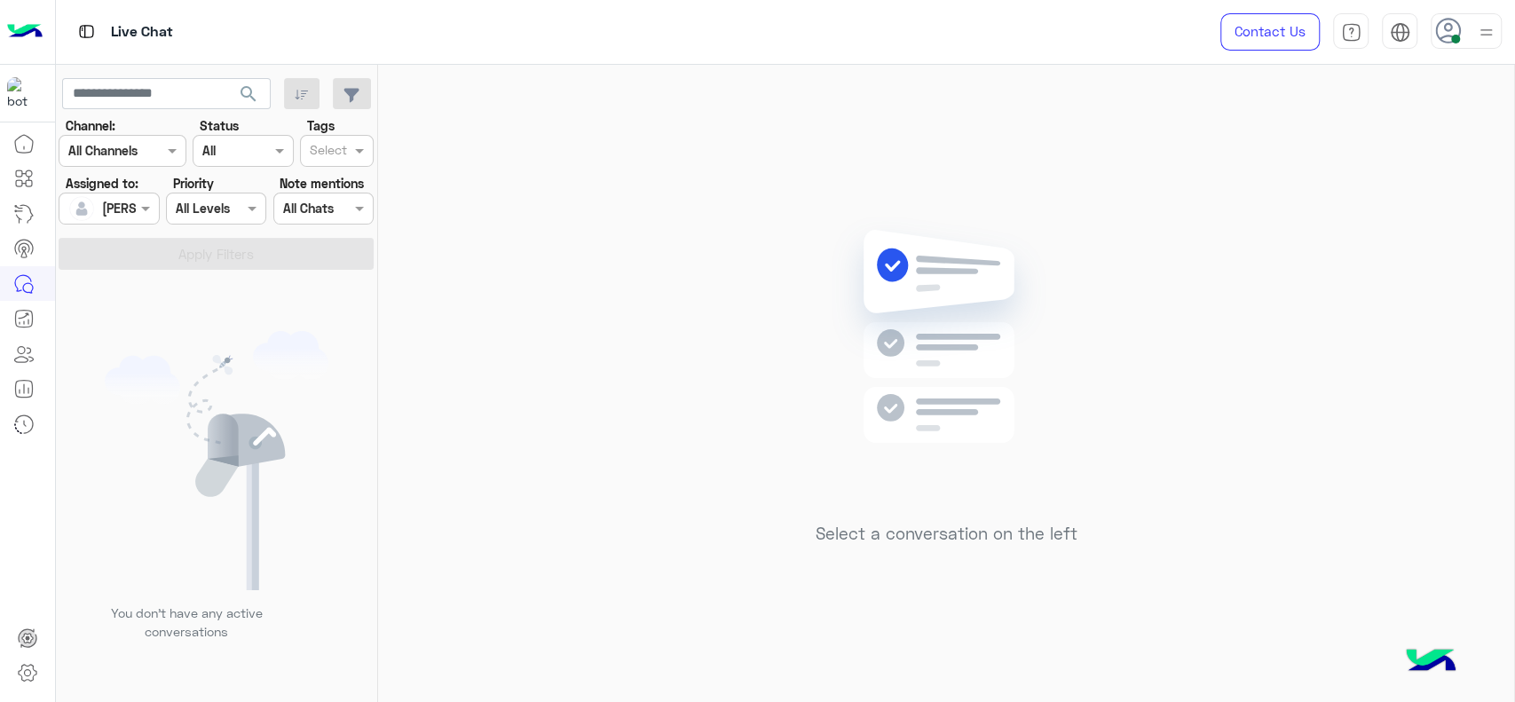
click at [1482, 14] on div at bounding box center [1486, 31] width 22 height 34
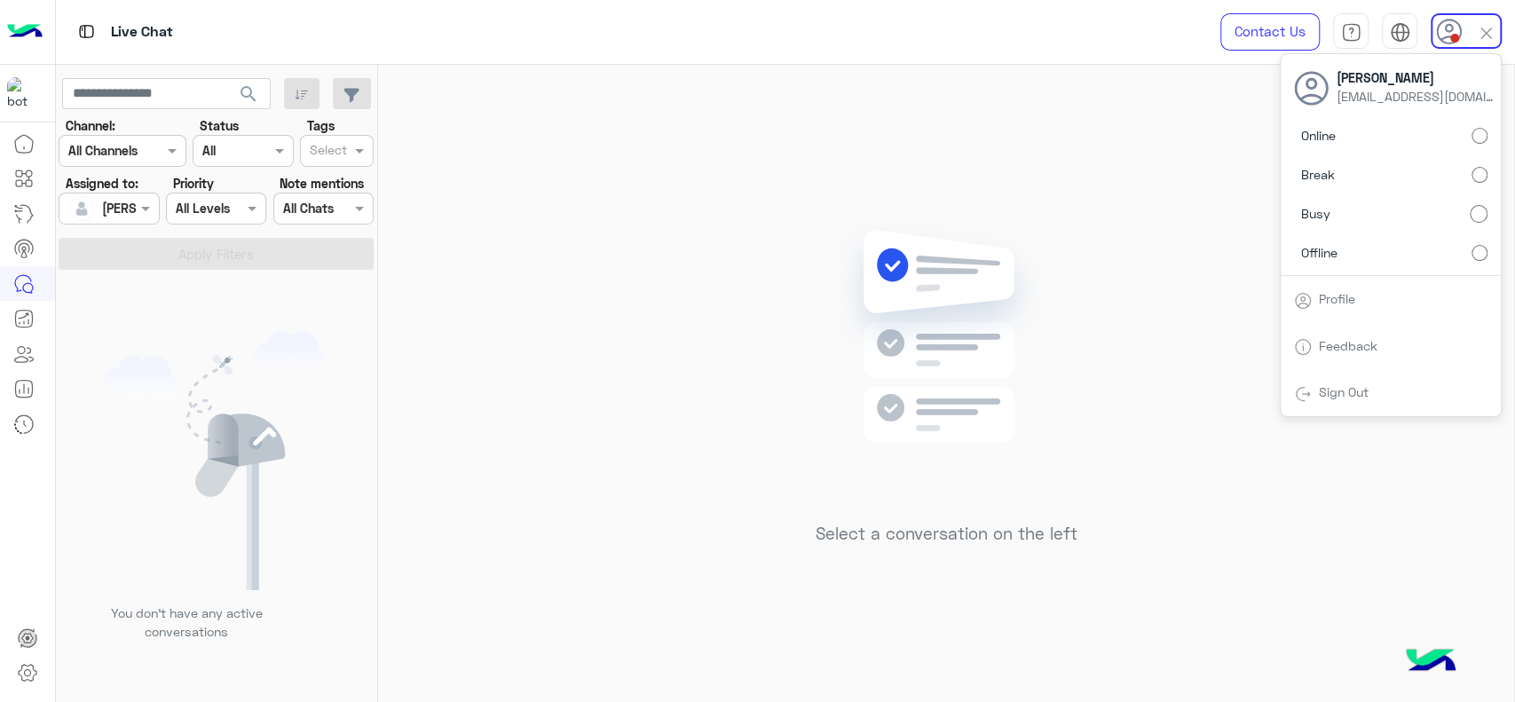
click at [1477, 126] on label "Online" at bounding box center [1390, 136] width 193 height 32
click at [1198, 184] on div "Select a conversation on the left" at bounding box center [946, 387] width 1136 height 644
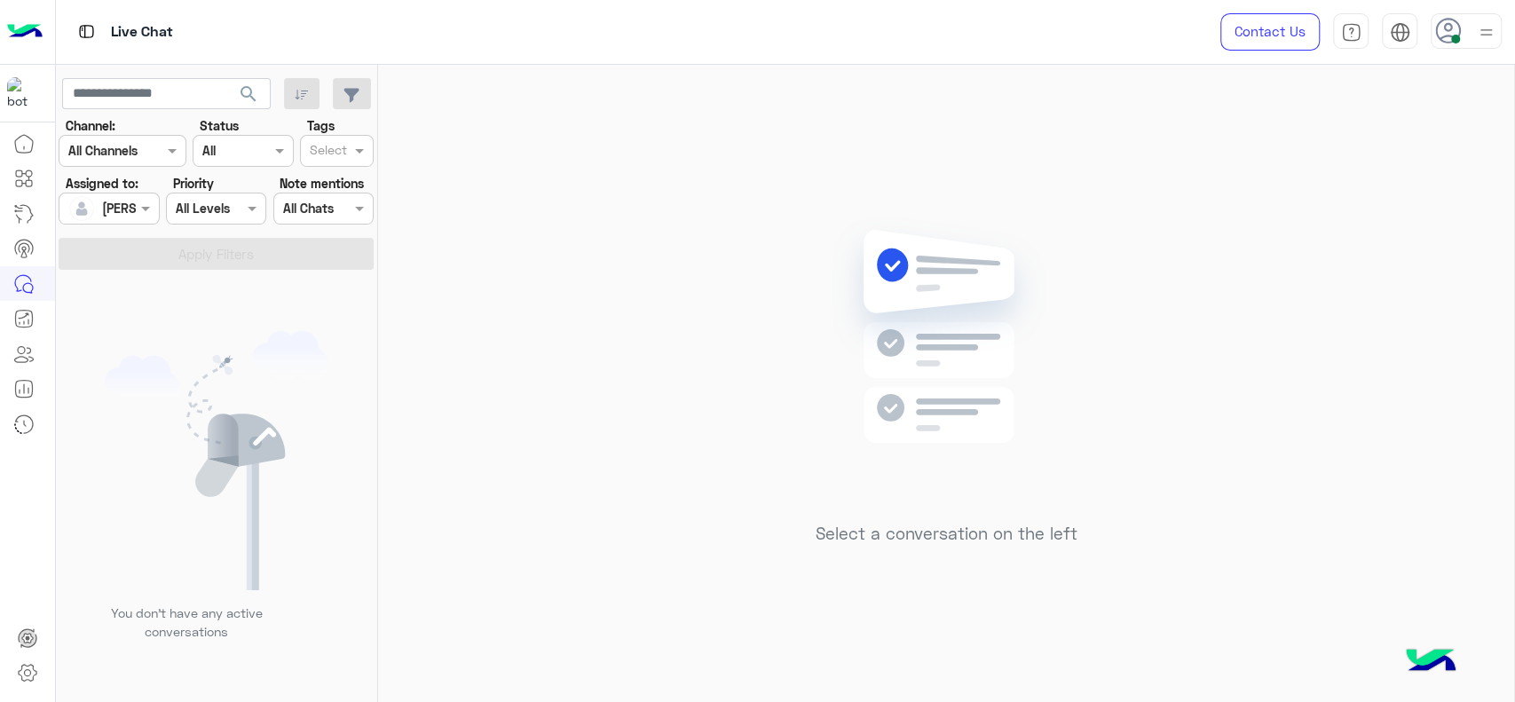
click at [717, 526] on div "Select a conversation on the left" at bounding box center [946, 387] width 1136 height 644
click at [108, 210] on div "AI Hub" at bounding box center [86, 213] width 63 height 28
click at [113, 209] on div at bounding box center [108, 208] width 99 height 20
click at [113, 286] on span "Unassigned" at bounding box center [134, 282] width 67 height 15
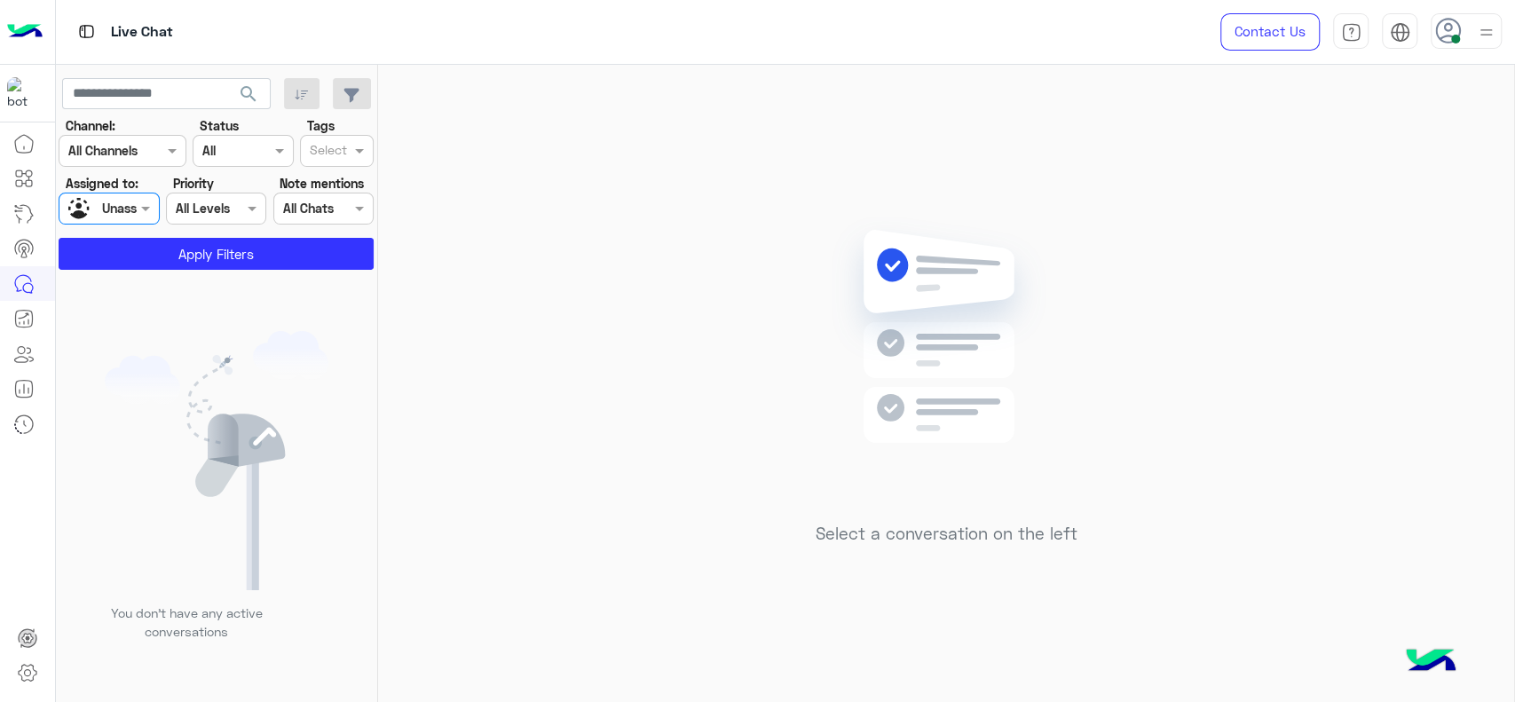
click at [340, 146] on input "text" at bounding box center [328, 152] width 37 height 19
click at [340, 196] on div "J FOLLOW UP" at bounding box center [337, 186] width 74 height 33
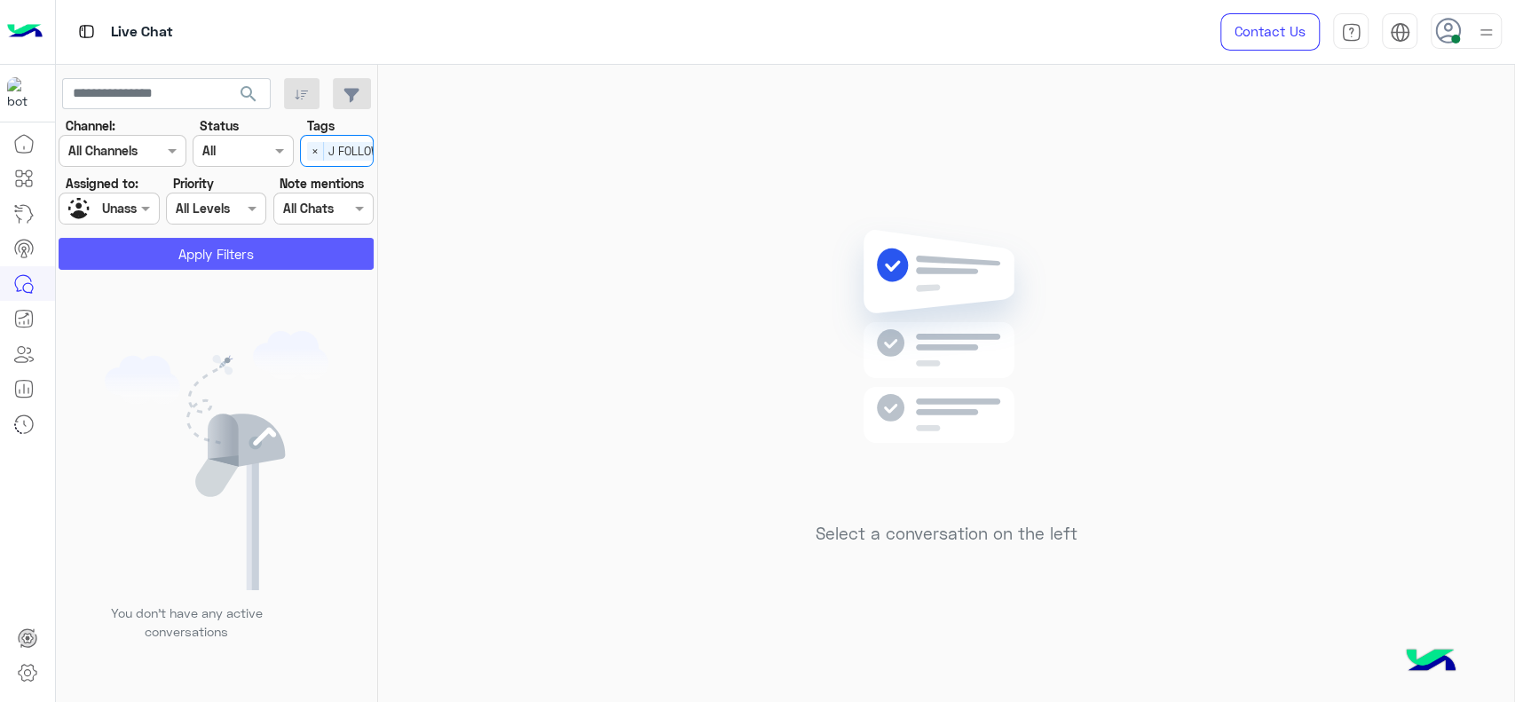
click at [249, 254] on button "Apply Filters" at bounding box center [216, 254] width 315 height 32
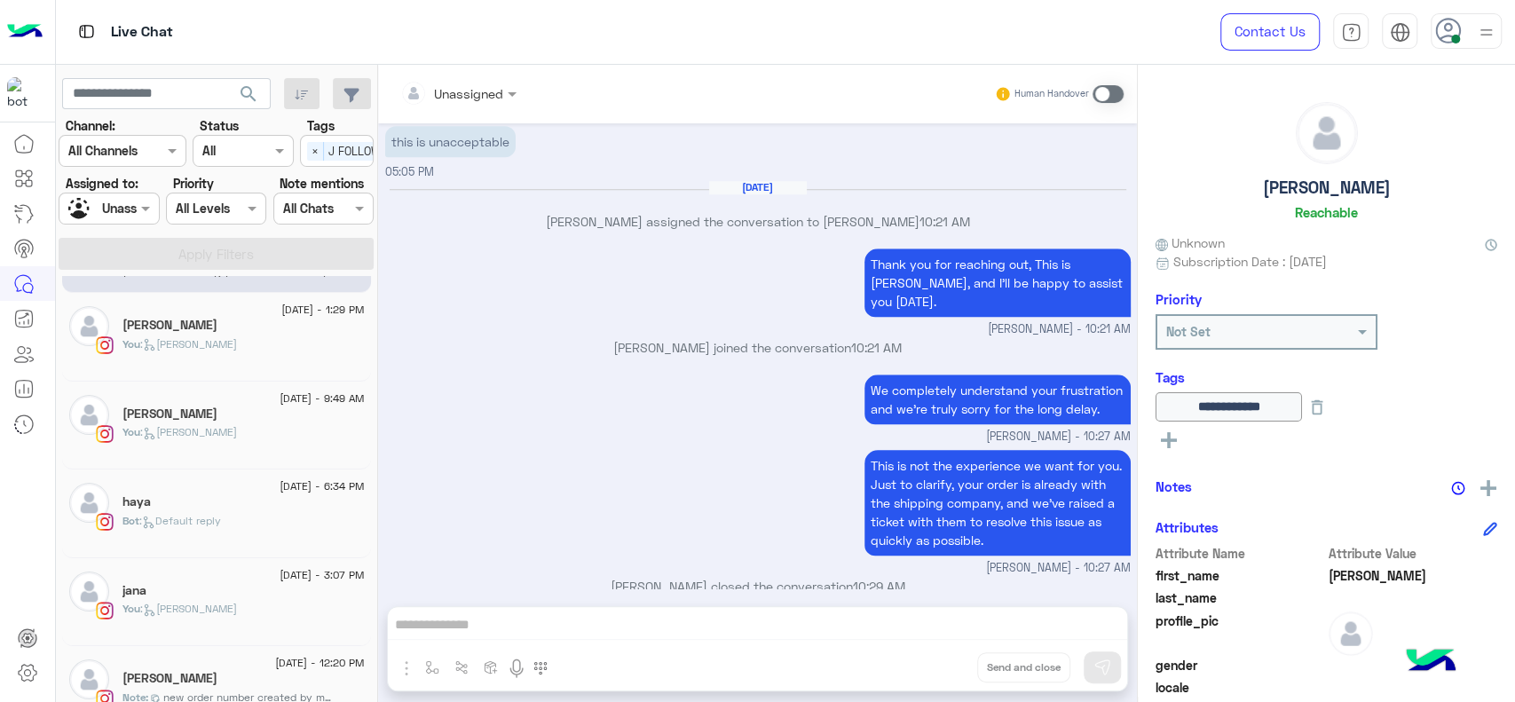
scroll to position [109, 0]
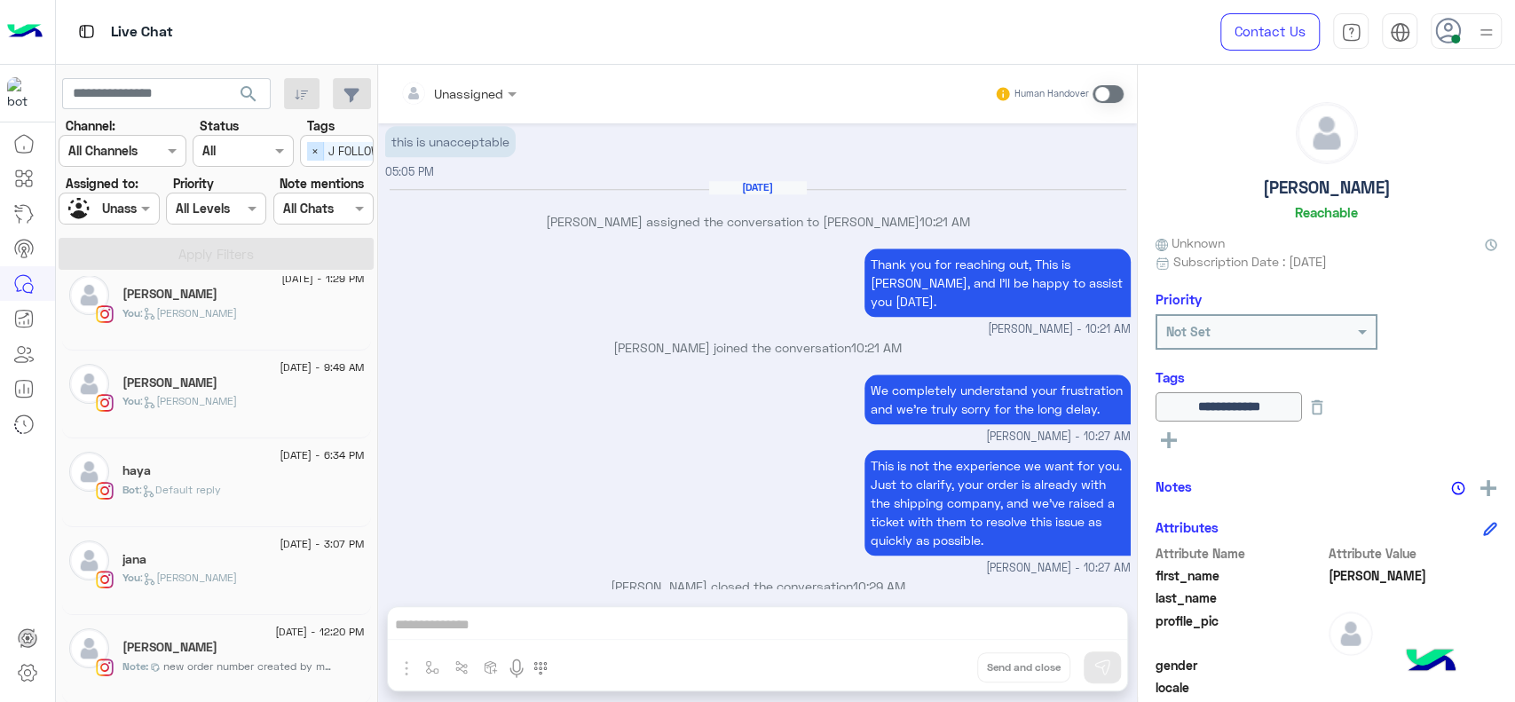
click at [320, 154] on span "×" at bounding box center [315, 151] width 17 height 19
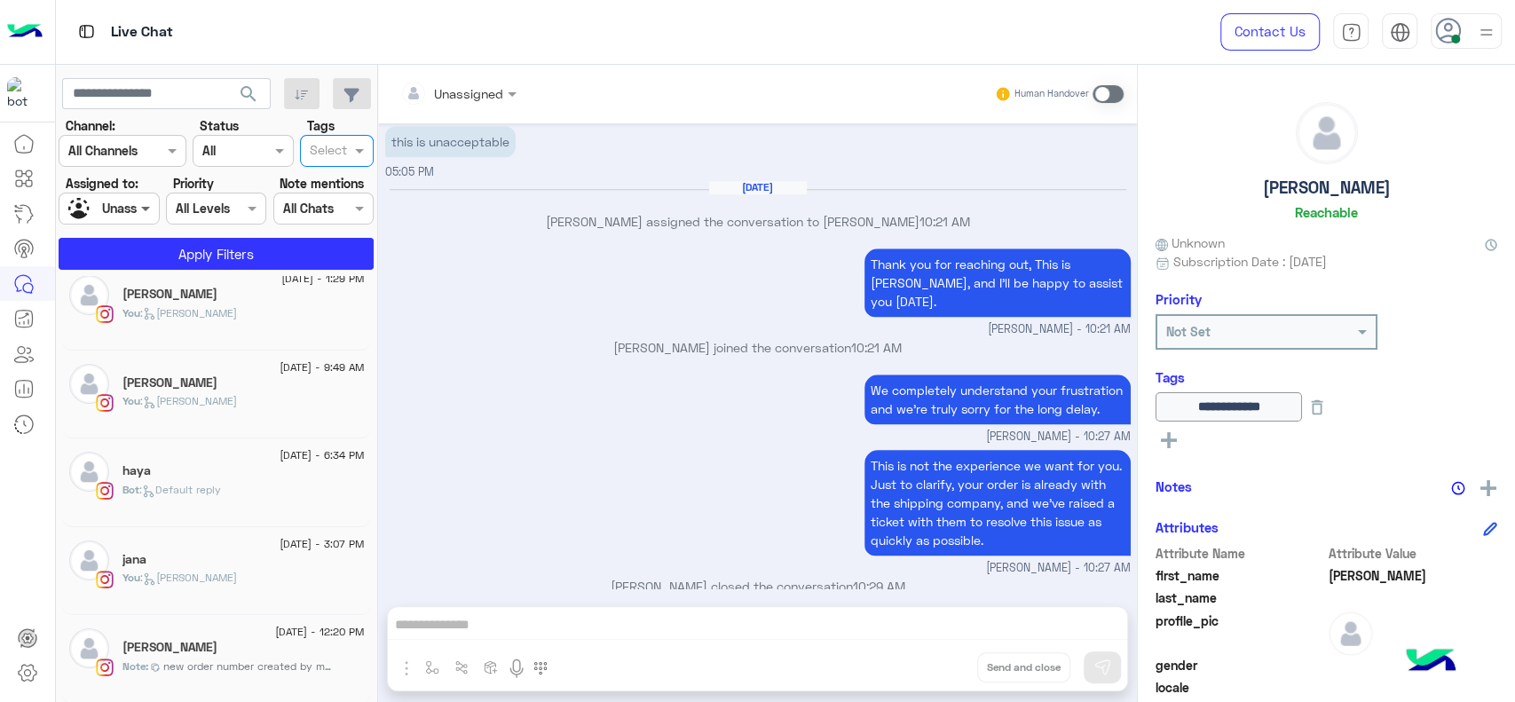
click at [142, 216] on span at bounding box center [148, 208] width 22 height 19
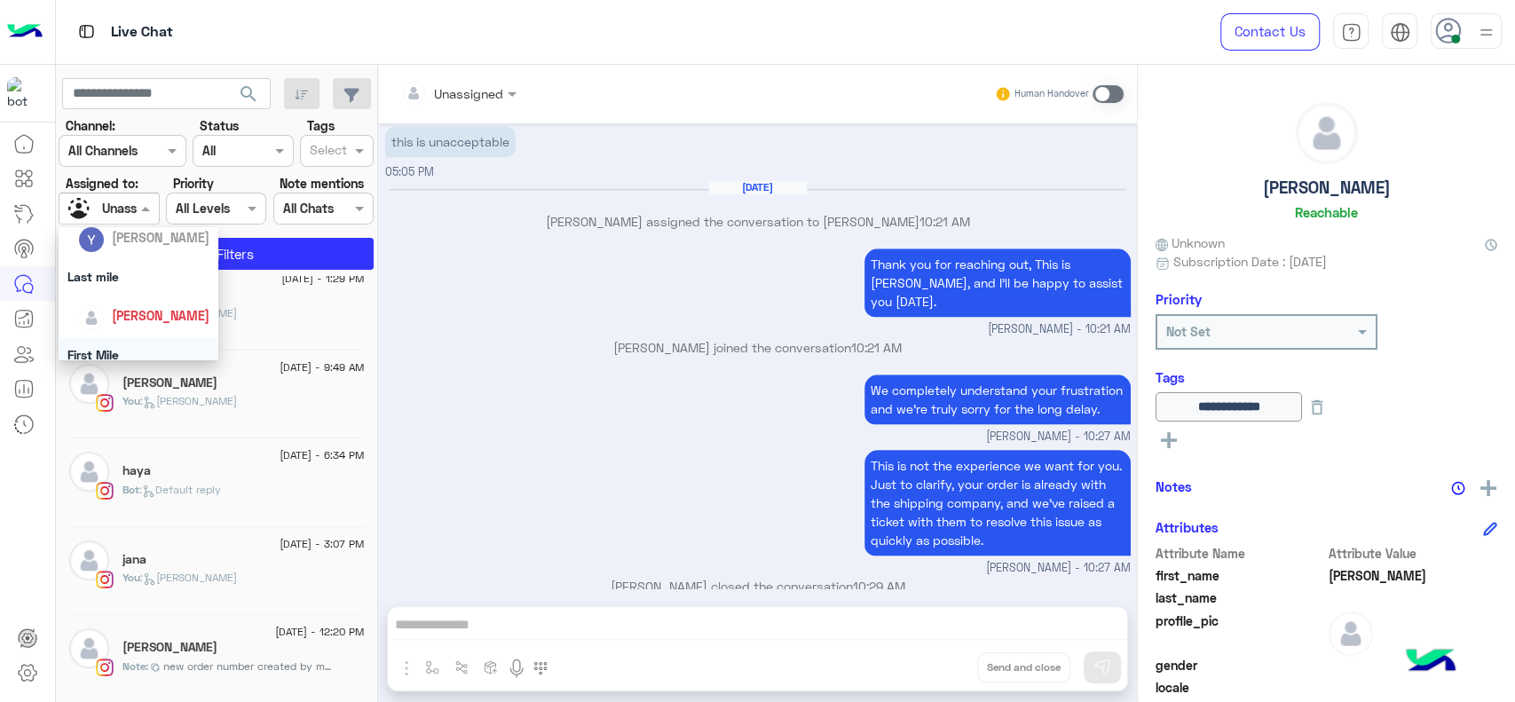
scroll to position [197, 0]
click at [119, 334] on span "[PERSON_NAME]" at bounding box center [161, 332] width 98 height 15
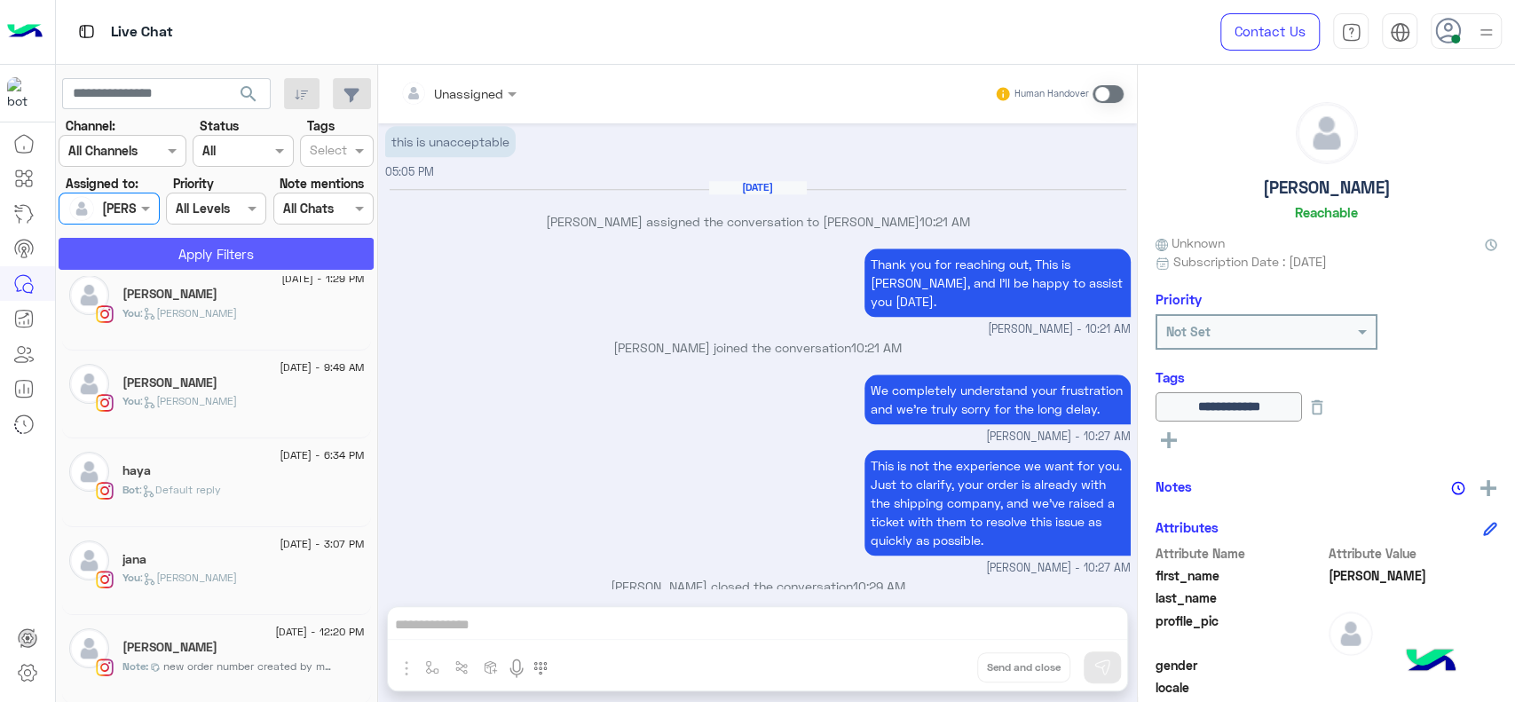
click at [238, 252] on button "Apply Filters" at bounding box center [216, 254] width 315 height 32
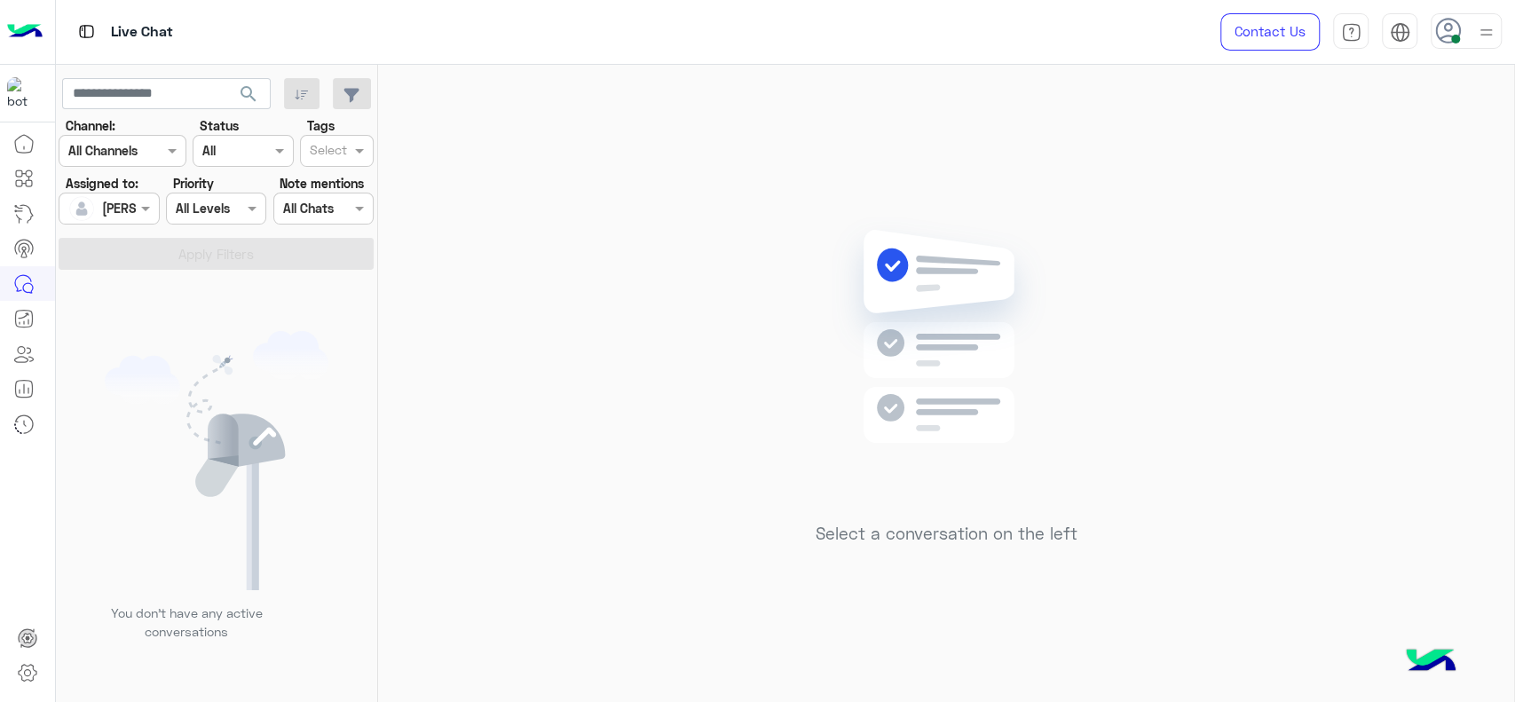
click at [417, 238] on div "Select a conversation on the left" at bounding box center [946, 387] width 1136 height 644
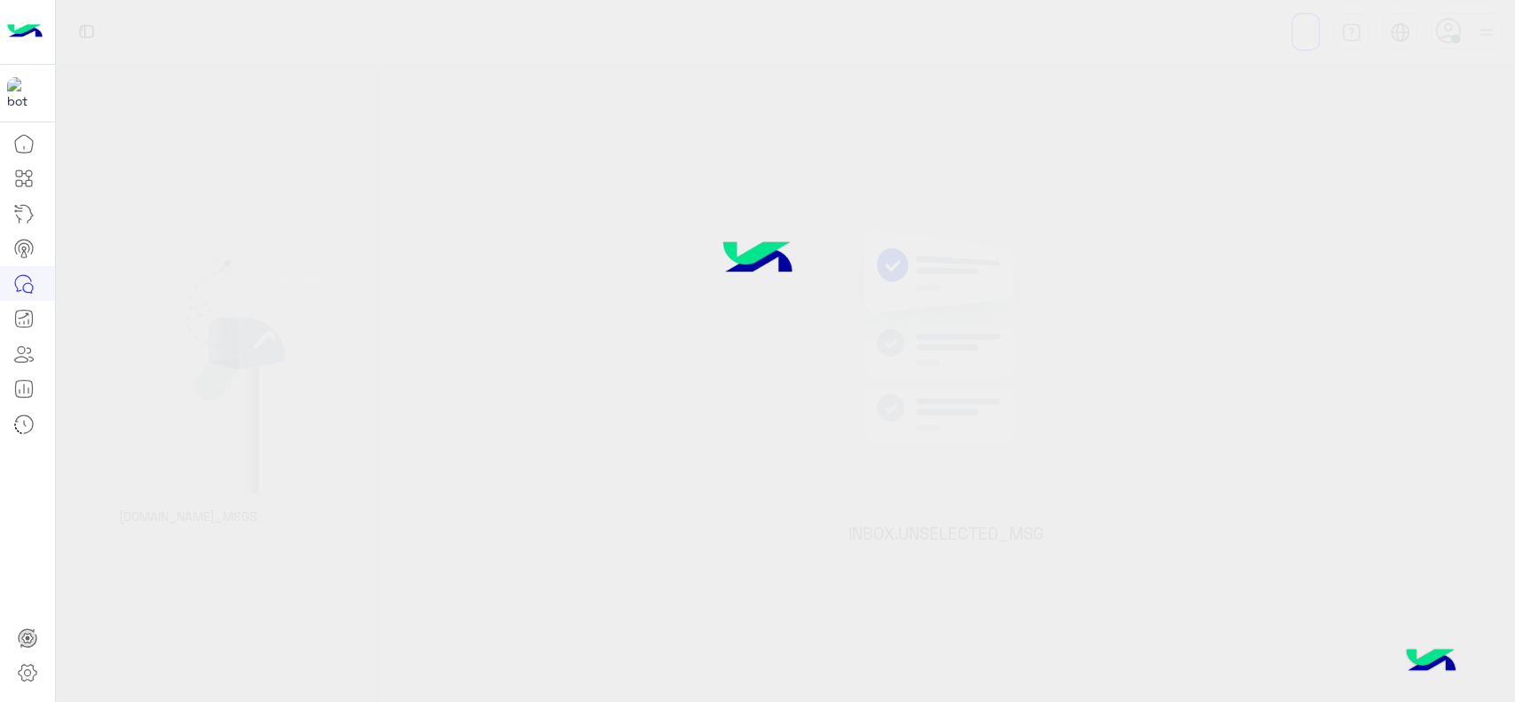
click at [774, 296] on img at bounding box center [757, 260] width 133 height 89
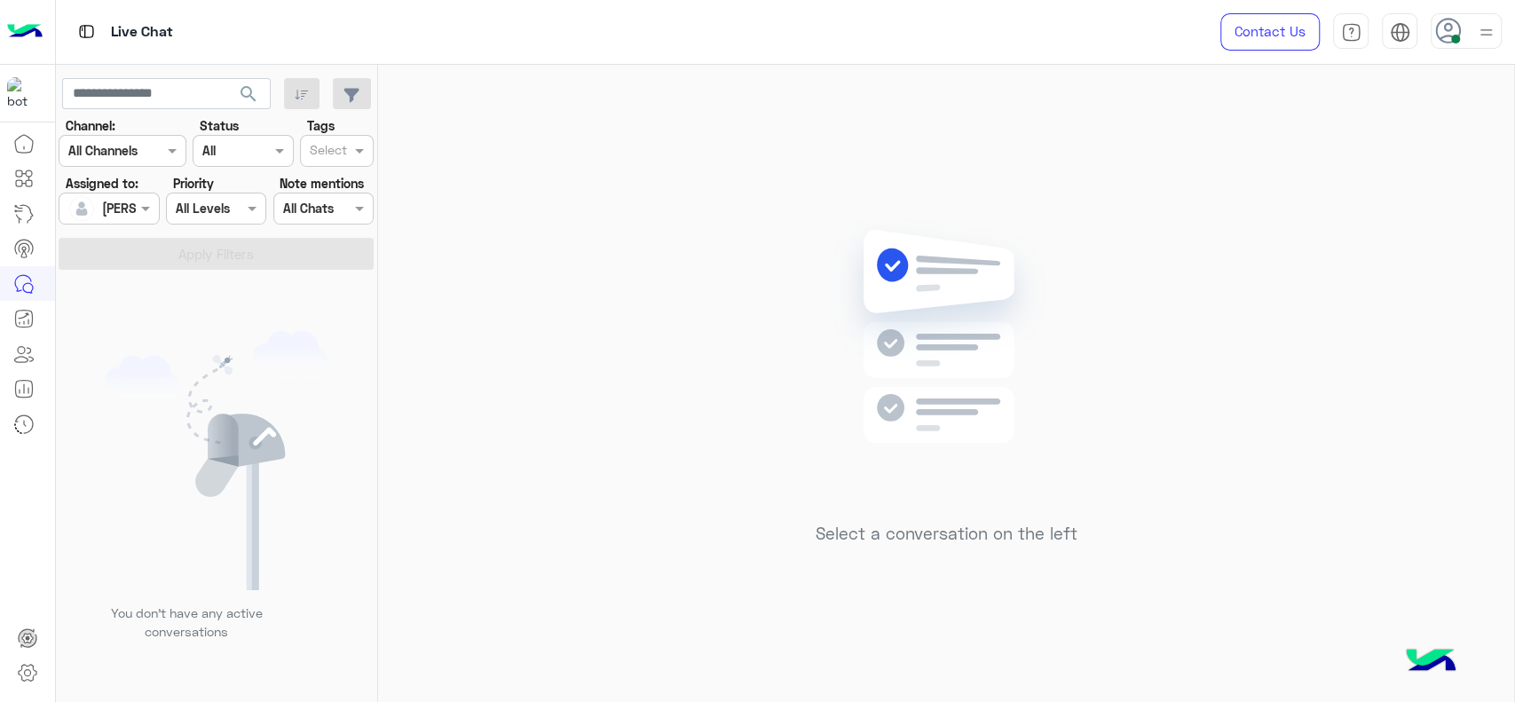
click at [768, 229] on div "Select a conversation on the left" at bounding box center [946, 387] width 1136 height 644
click at [520, 186] on div "Select a conversation on the left" at bounding box center [946, 387] width 1136 height 644
click at [539, 402] on div "Select a conversation on the left" at bounding box center [946, 387] width 1136 height 644
click at [527, 224] on div "Select a conversation on the left" at bounding box center [946, 387] width 1136 height 644
click at [659, 421] on div "Select a conversation on the left" at bounding box center [946, 387] width 1136 height 644
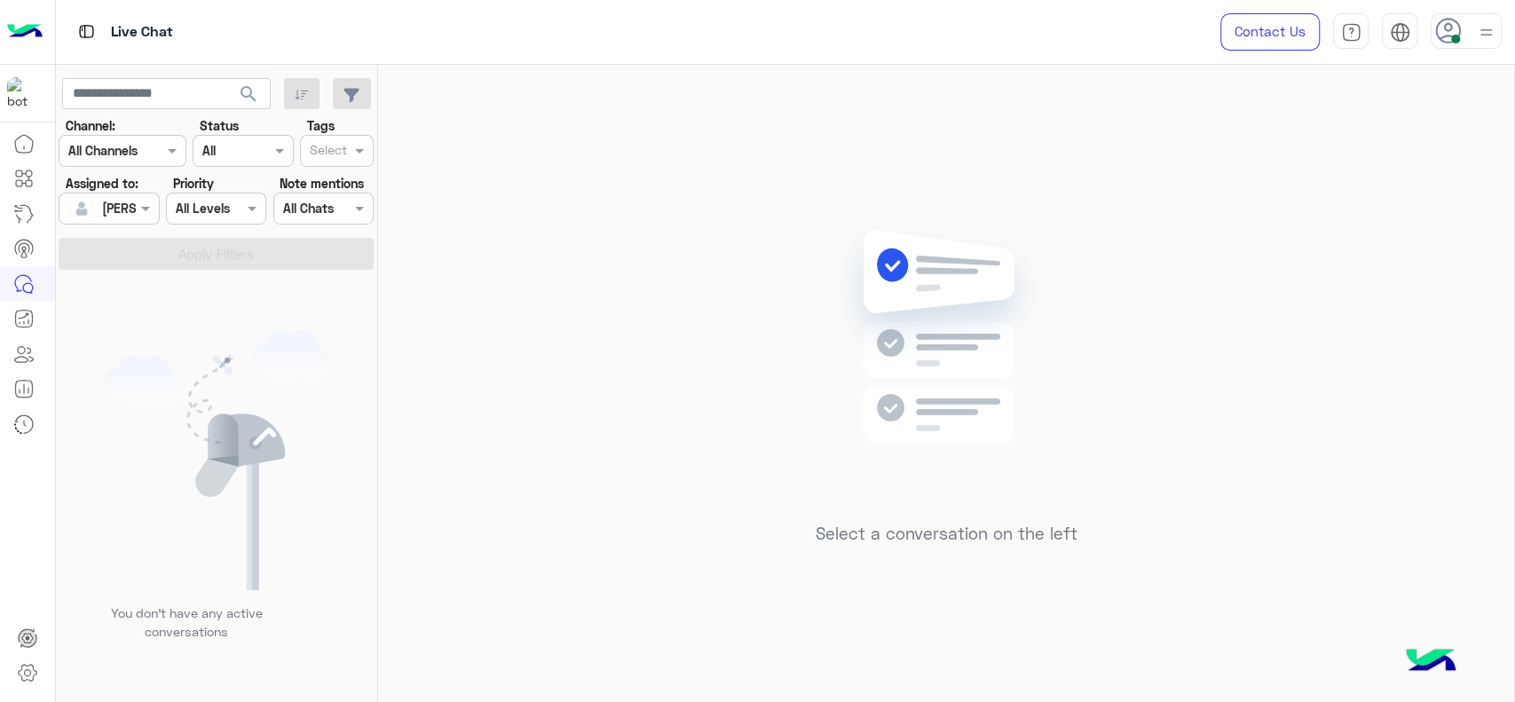
click at [615, 343] on div "Select a conversation on the left" at bounding box center [946, 387] width 1136 height 644
drag, startPoint x: 631, startPoint y: 218, endPoint x: 525, endPoint y: 17, distance: 227.9
click at [603, 161] on div "Select a conversation on the left" at bounding box center [946, 387] width 1136 height 644
click at [498, 480] on div "Select a conversation on the left" at bounding box center [946, 387] width 1136 height 644
click at [128, 224] on div "Assigned on Jana Aboelseoud" at bounding box center [109, 209] width 100 height 32
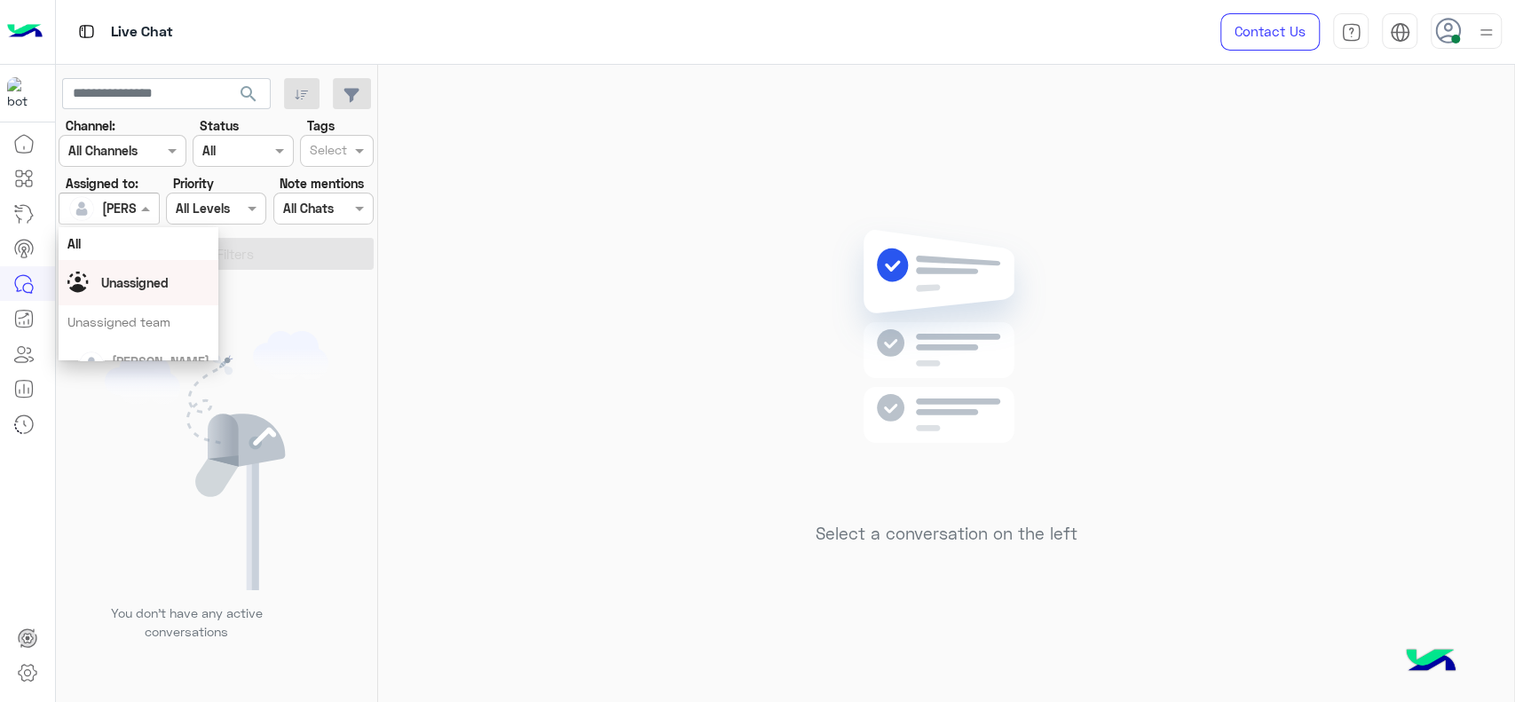
click at [130, 301] on div "Unassigned" at bounding box center [139, 282] width 160 height 45
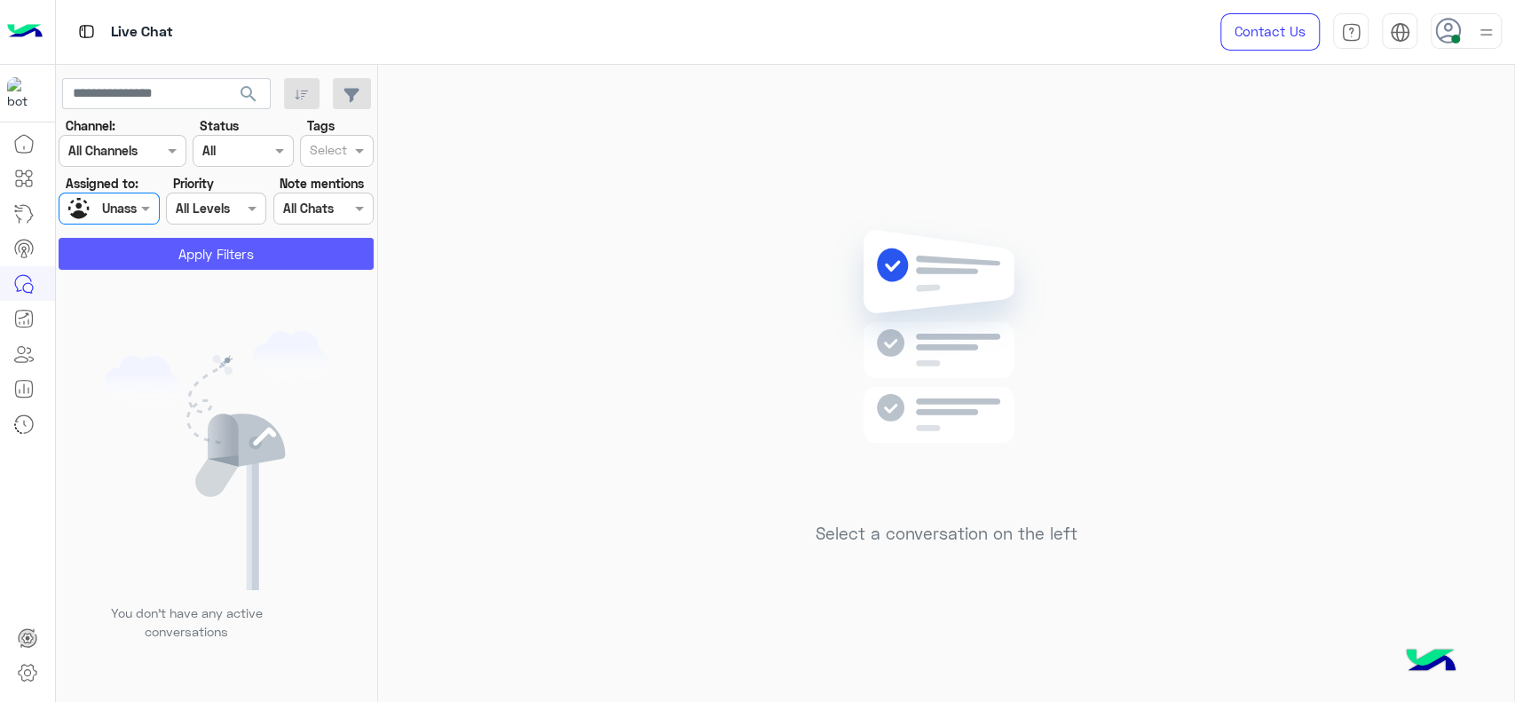
click at [230, 253] on button "Apply Filters" at bounding box center [216, 254] width 315 height 32
click at [335, 146] on input "text" at bounding box center [328, 152] width 37 height 19
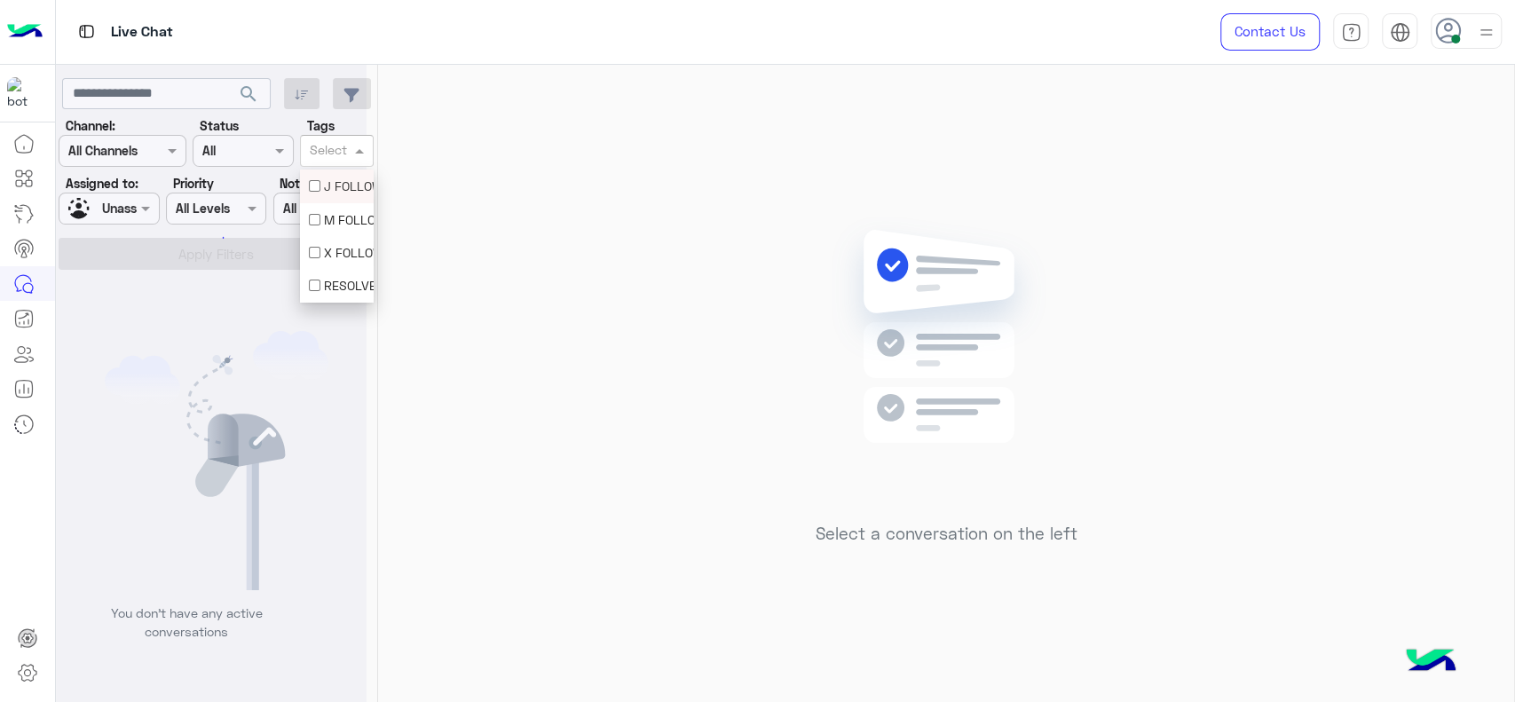
click at [333, 183] on div "J FOLLOW UP" at bounding box center [337, 186] width 56 height 19
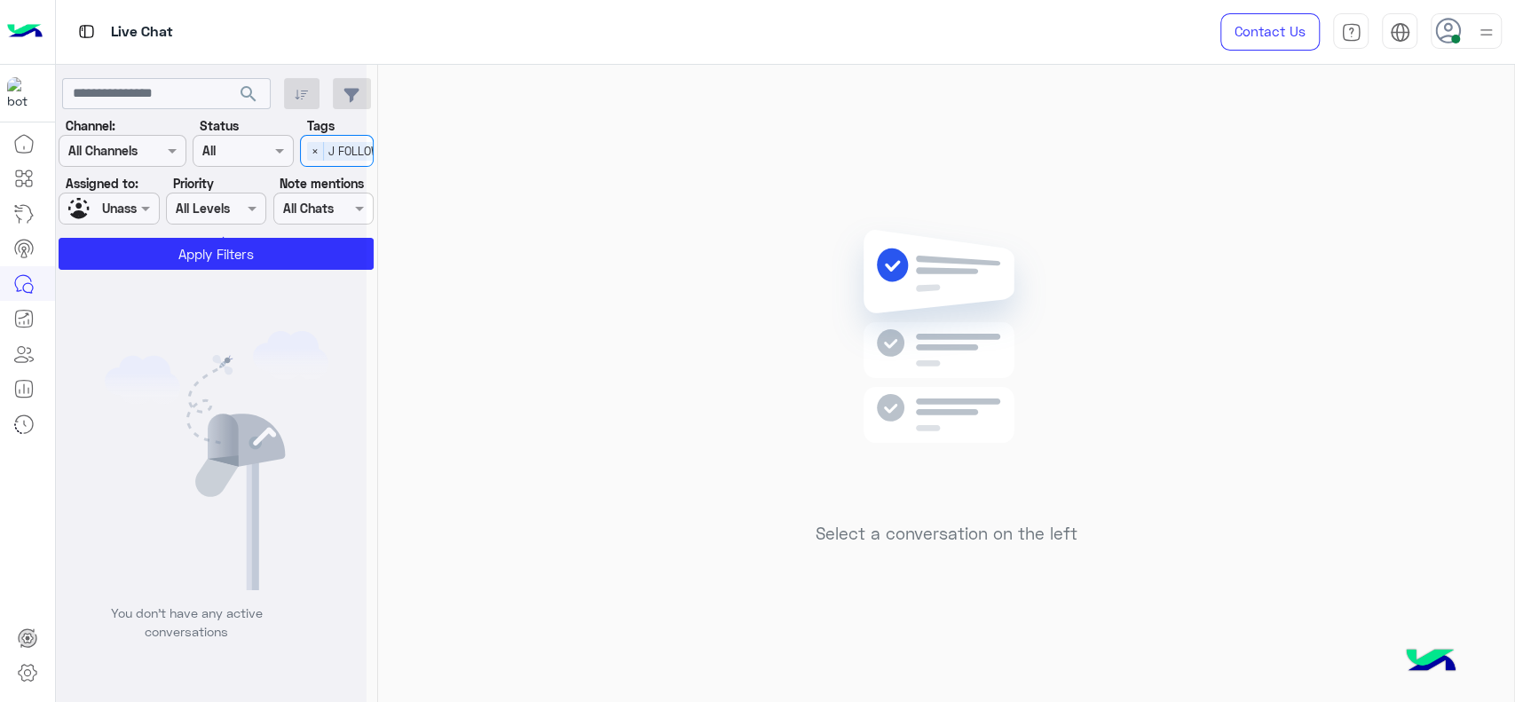
click at [225, 233] on icon at bounding box center [210, 237] width 43 height 43
click at [225, 241] on div at bounding box center [210, 237] width 31 height 31
click at [225, 249] on div at bounding box center [210, 237] width 31 height 31
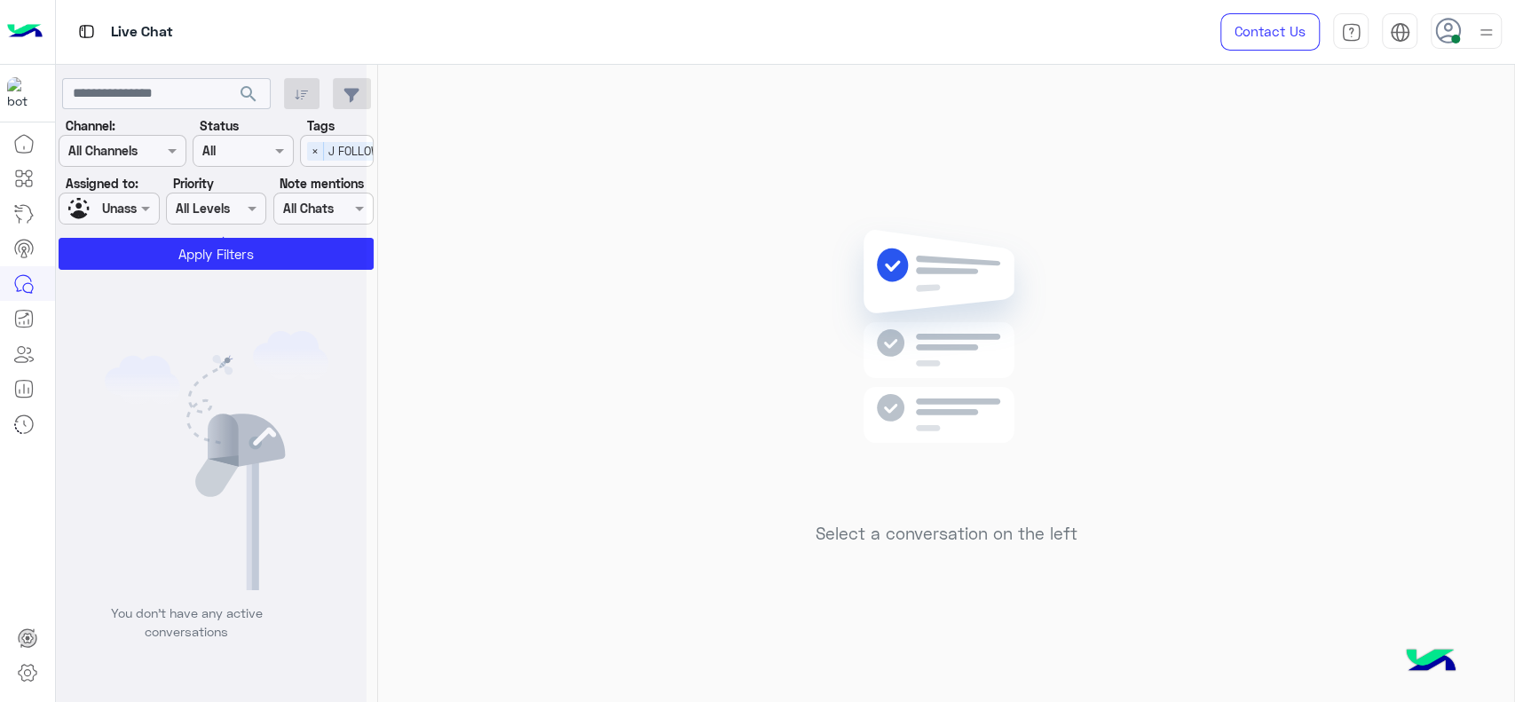
click at [225, 249] on div at bounding box center [210, 237] width 31 height 31
click at [266, 259] on div at bounding box center [211, 358] width 311 height 702
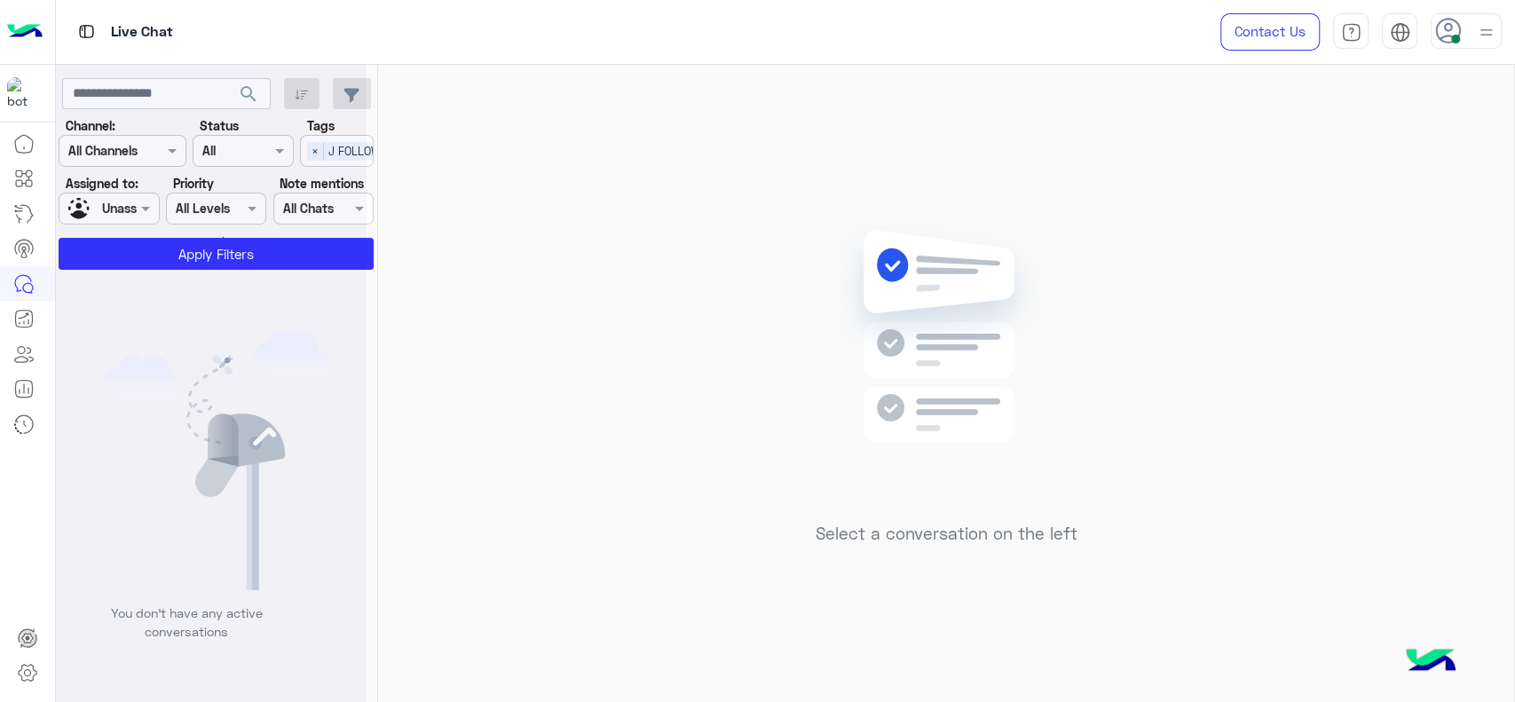
click at [266, 259] on div at bounding box center [211, 358] width 311 height 702
click at [271, 259] on div at bounding box center [211, 358] width 311 height 702
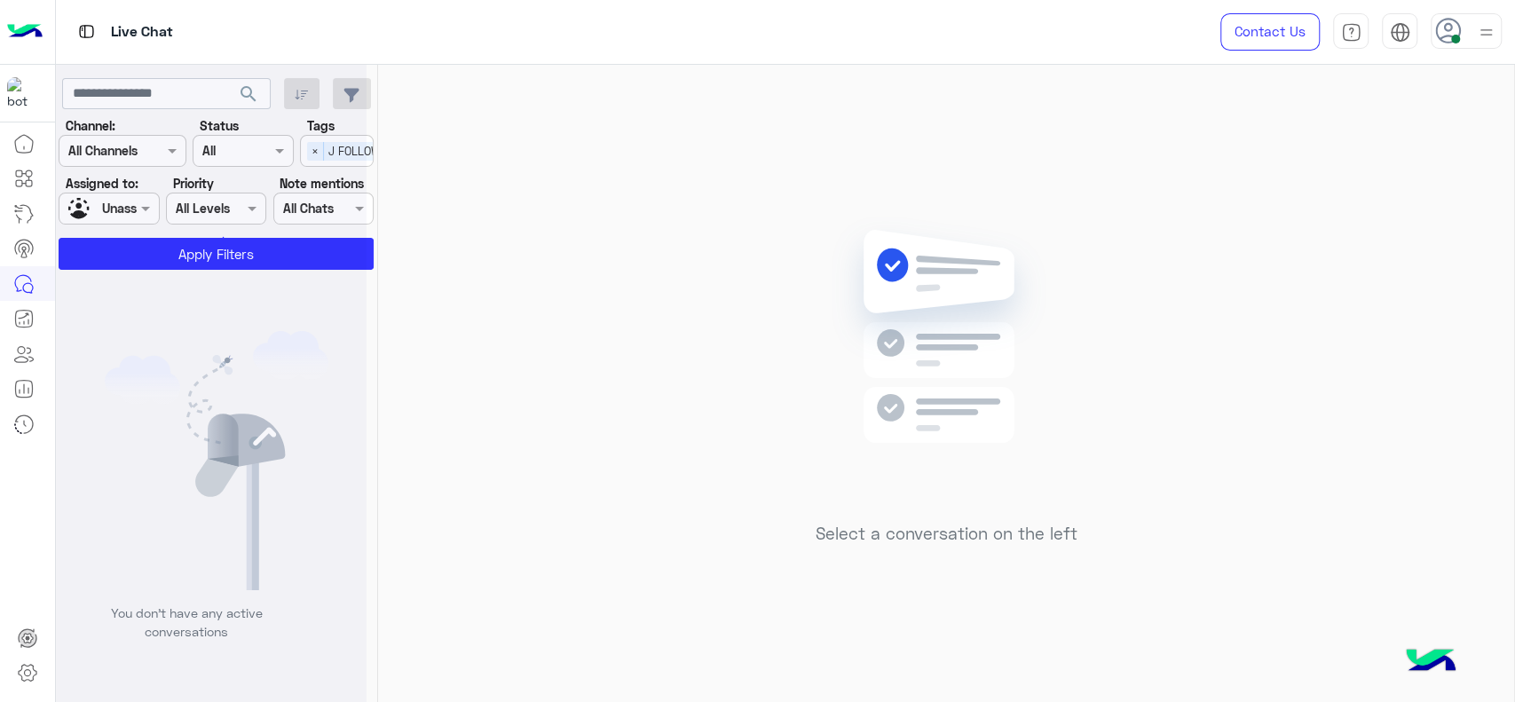
click at [271, 259] on div at bounding box center [211, 358] width 311 height 702
click at [285, 309] on div at bounding box center [211, 358] width 311 height 702
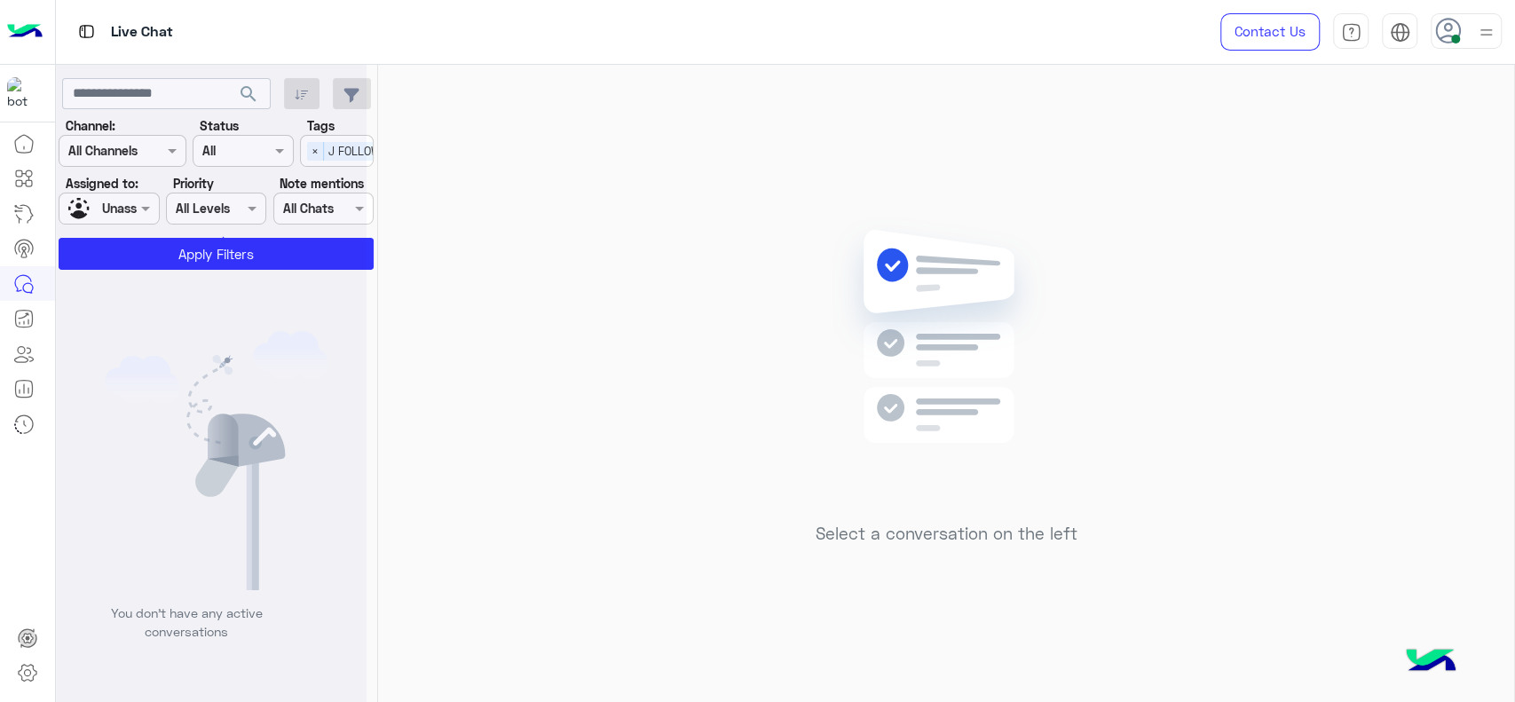
click at [575, 229] on div "Select a conversation on the left" at bounding box center [946, 387] width 1136 height 644
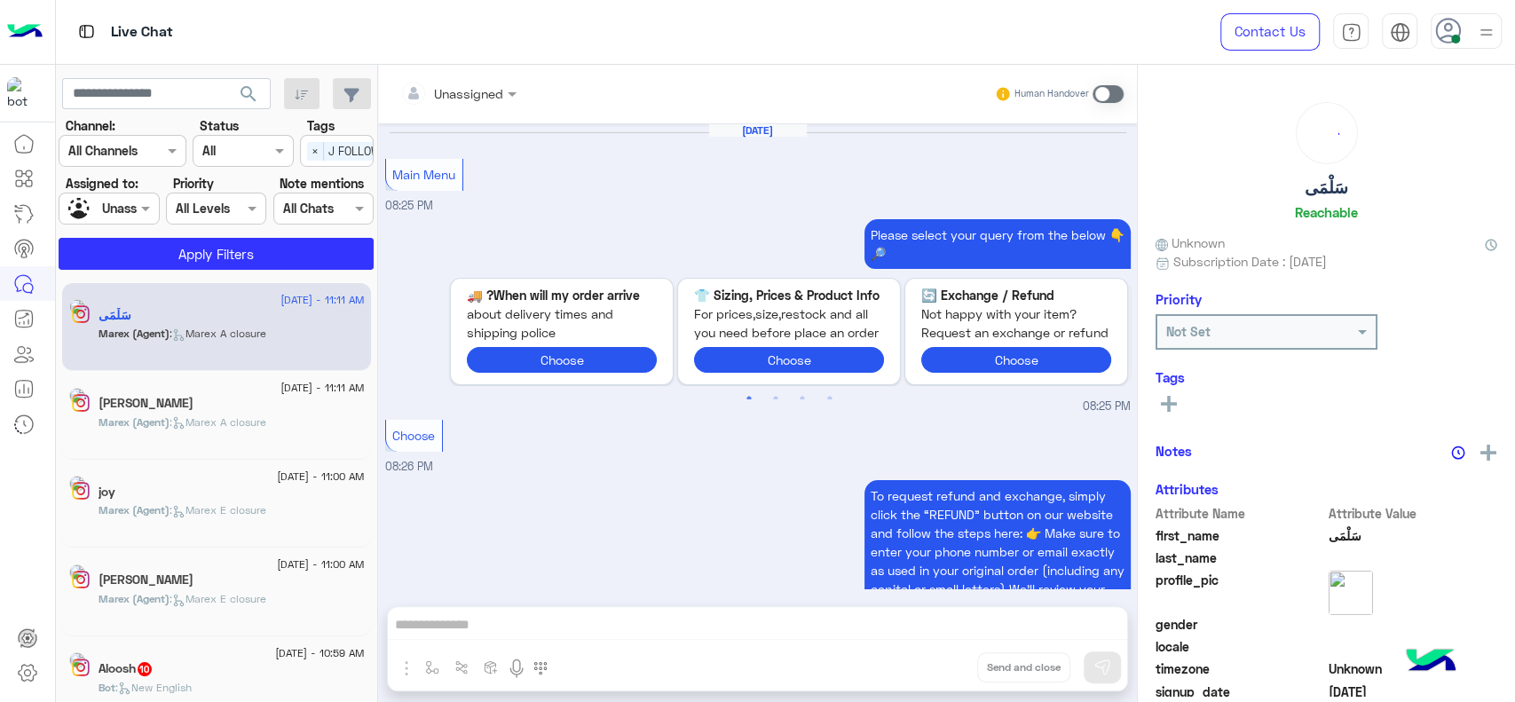
scroll to position [1856, 0]
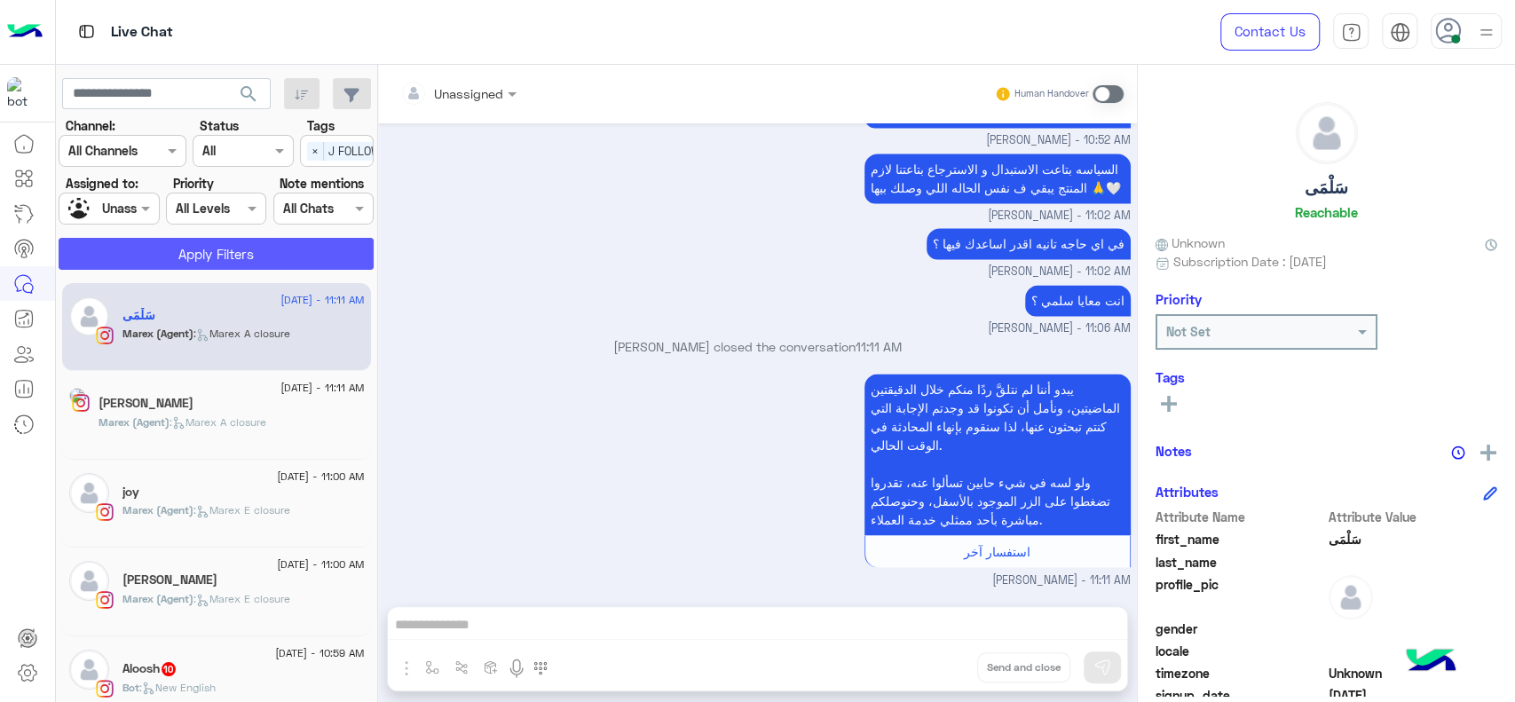
click at [233, 262] on button "Apply Filters" at bounding box center [216, 254] width 315 height 32
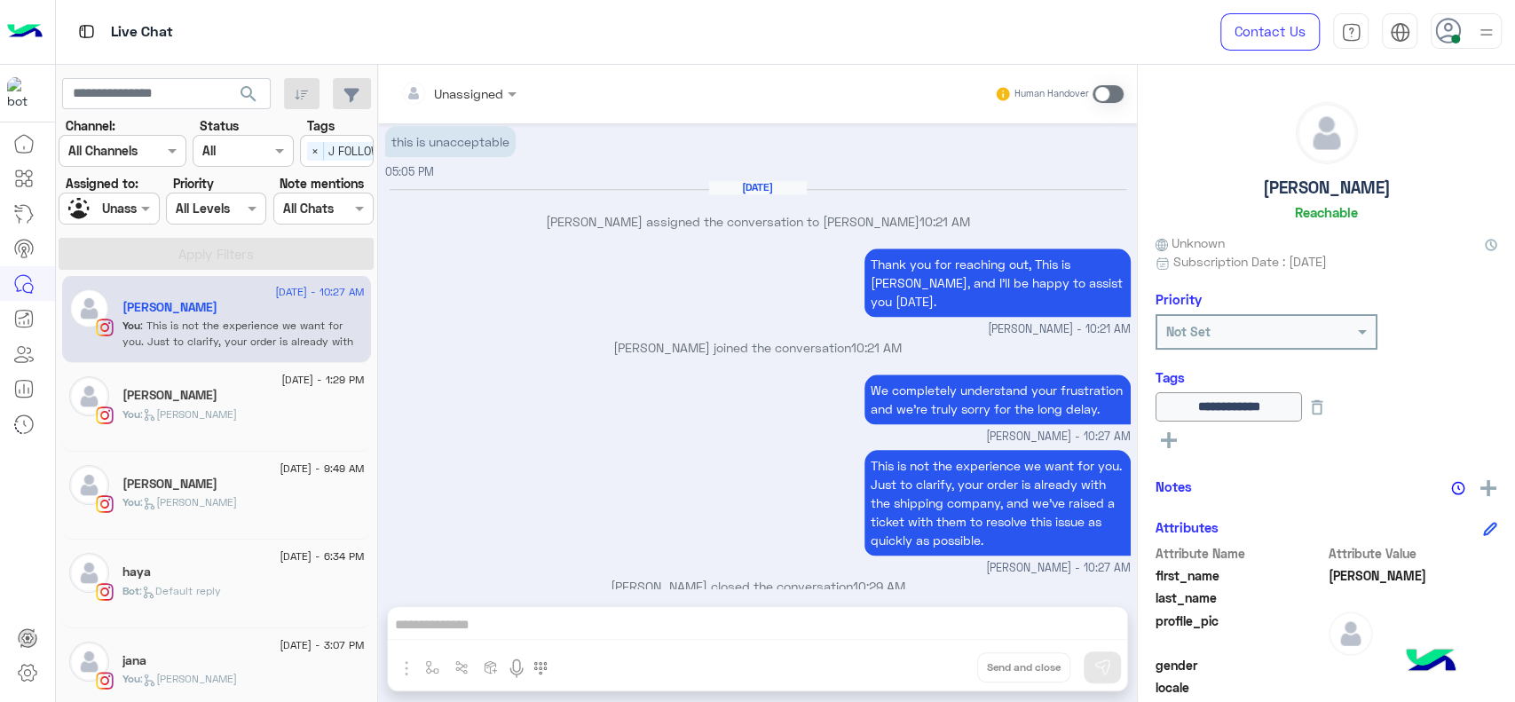
scroll to position [109, 0]
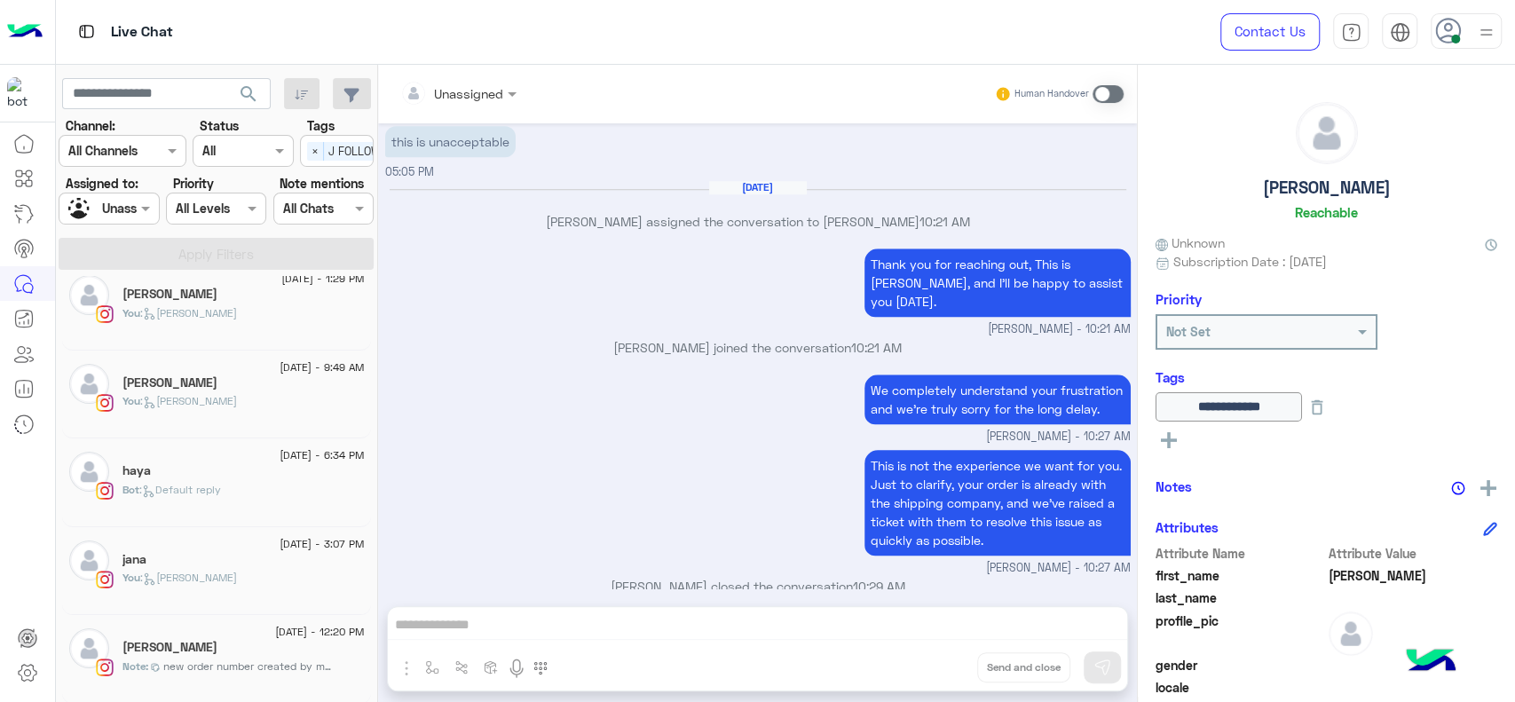
click at [119, 201] on div at bounding box center [108, 208] width 99 height 20
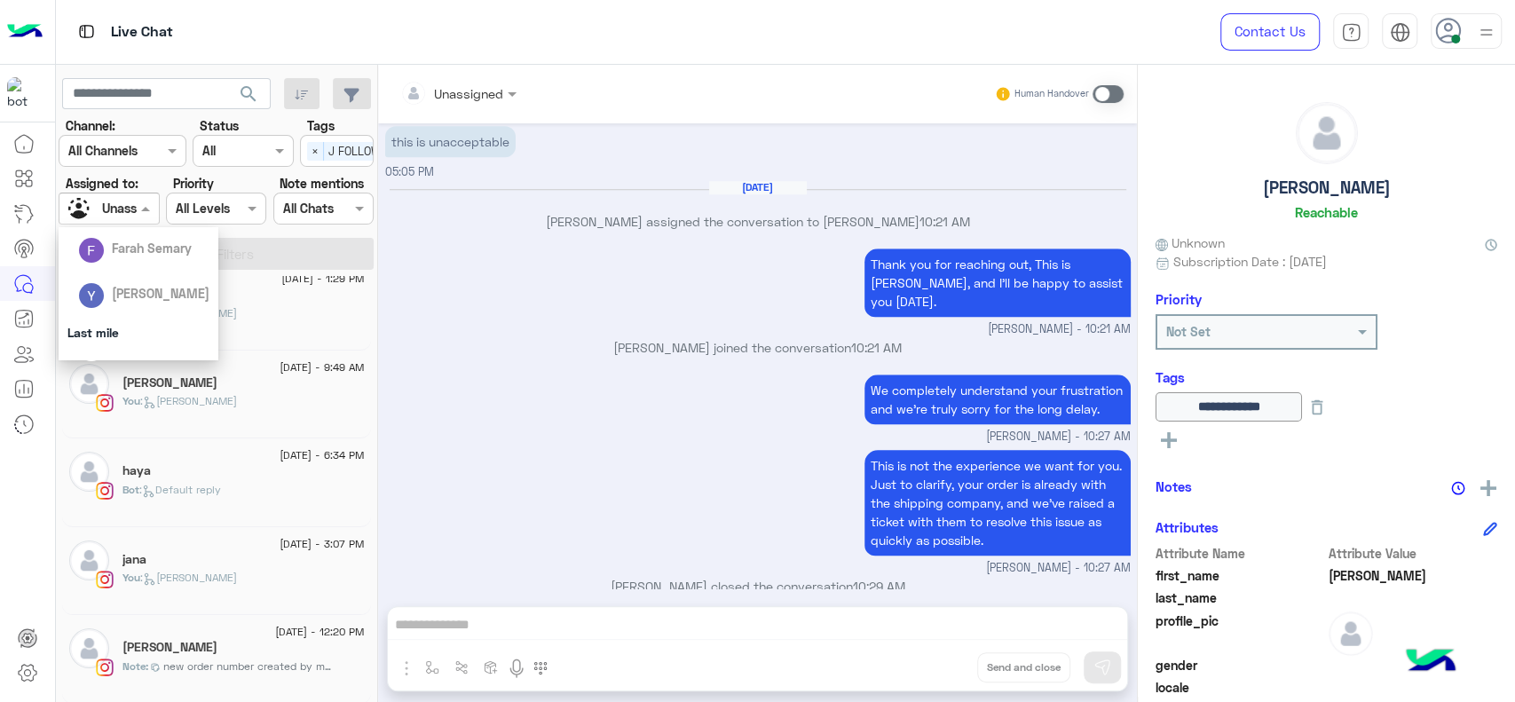
scroll to position [197, 0]
click at [138, 325] on span "[PERSON_NAME]" at bounding box center [161, 332] width 98 height 15
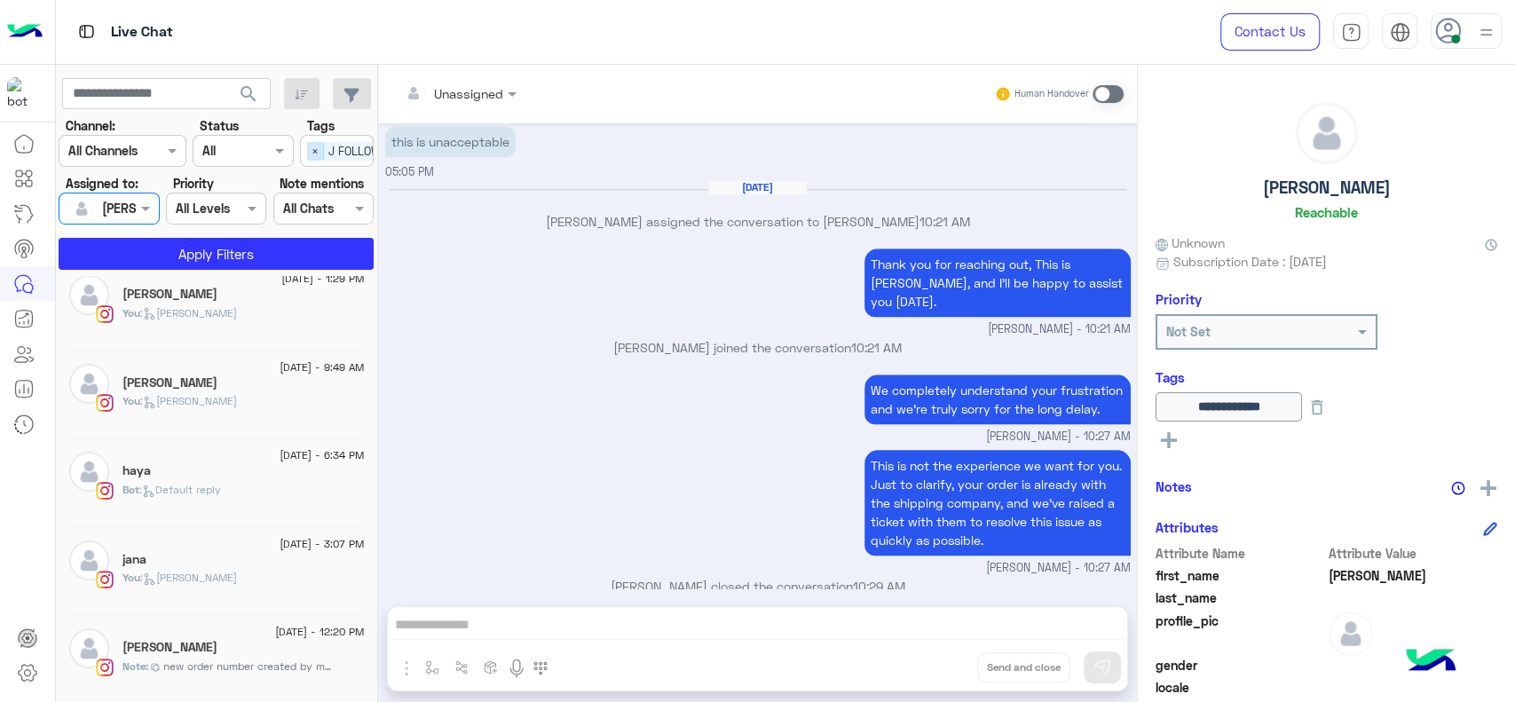
click at [314, 153] on span "×" at bounding box center [315, 151] width 17 height 19
click at [287, 247] on button "Apply Filters" at bounding box center [216, 254] width 315 height 32
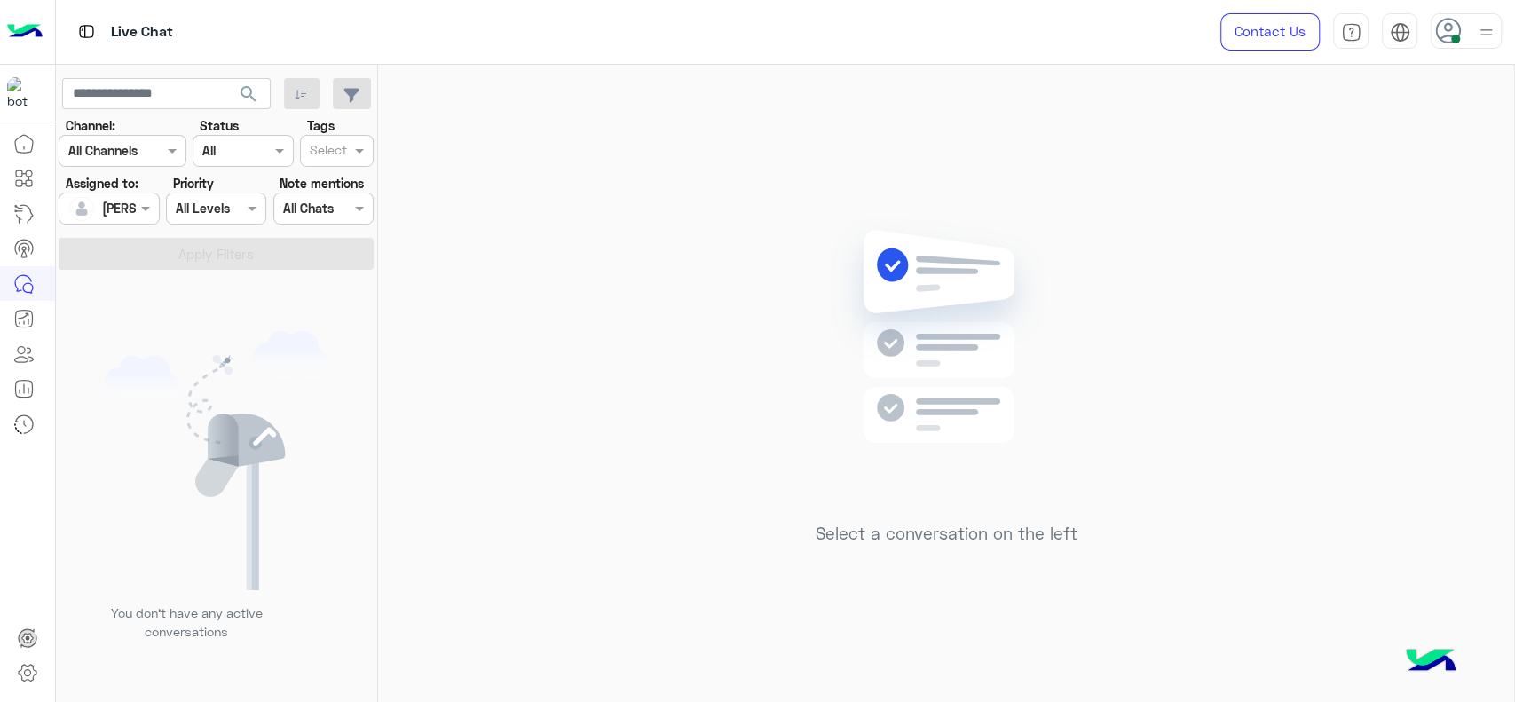
drag, startPoint x: 715, startPoint y: 439, endPoint x: 809, endPoint y: 311, distance: 159.4
click at [715, 437] on div "Select a conversation on the left" at bounding box center [946, 387] width 1136 height 644
drag, startPoint x: 669, startPoint y: 314, endPoint x: 573, endPoint y: 190, distance: 156.9
click at [664, 314] on div "Select a conversation on the left" at bounding box center [946, 387] width 1136 height 644
click at [609, 272] on div "Select a conversation on the left" at bounding box center [946, 387] width 1136 height 644
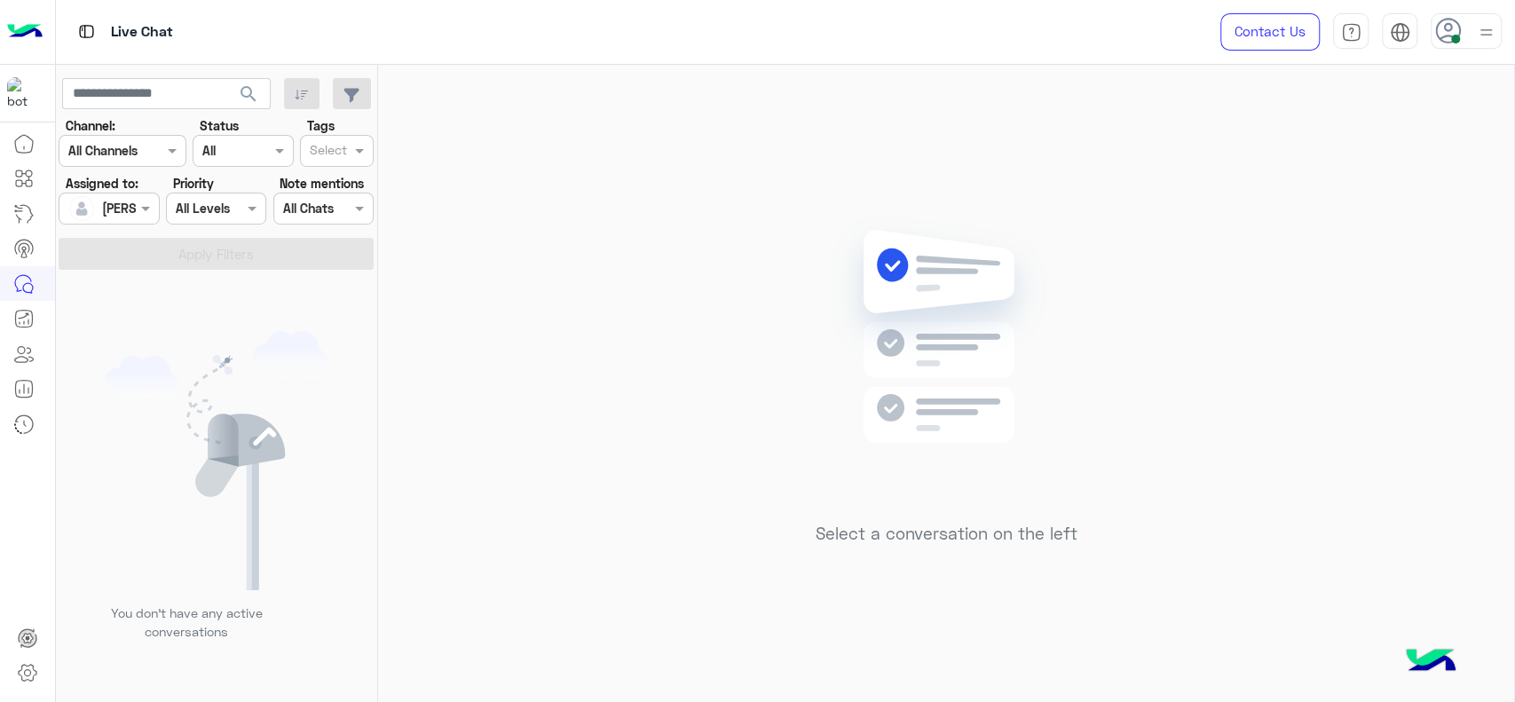
click at [533, 387] on div "Select a conversation on the left" at bounding box center [946, 387] width 1136 height 644
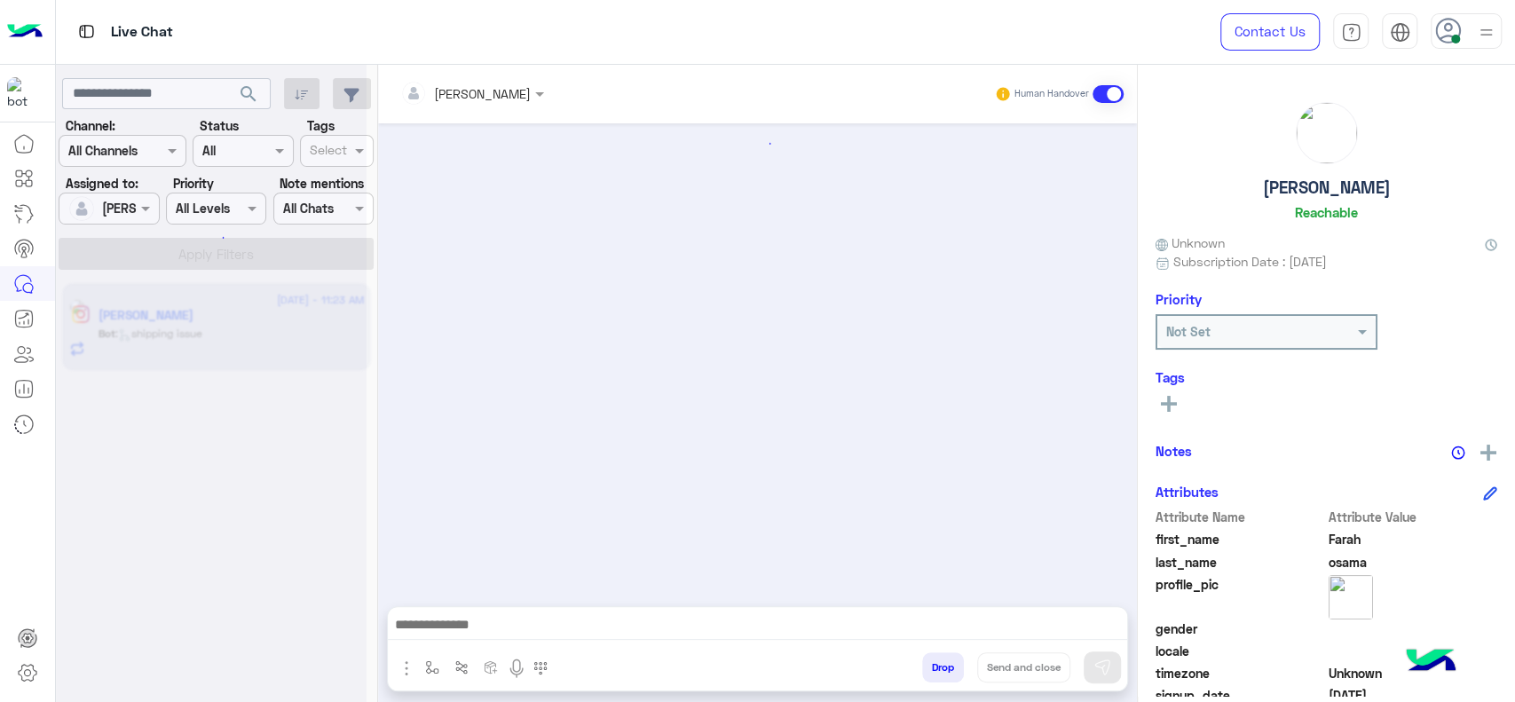
scroll to position [1243, 0]
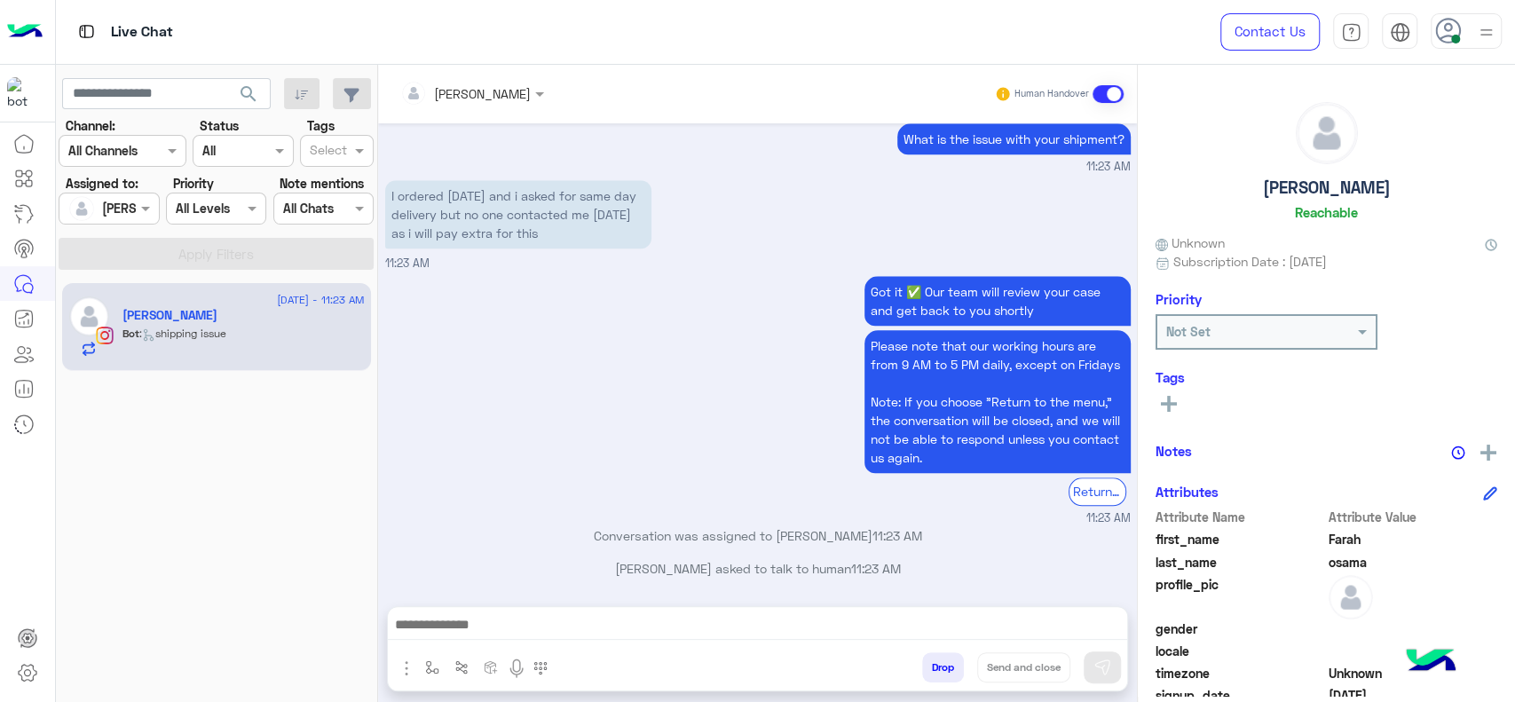
click at [500, 532] on p "Conversation was assigned to Jana Aboelseoud 11:23 AM" at bounding box center [758, 535] width 746 height 19
click at [430, 657] on button "button" at bounding box center [432, 666] width 29 height 29
click at [462, 628] on input "text" at bounding box center [464, 629] width 73 height 20
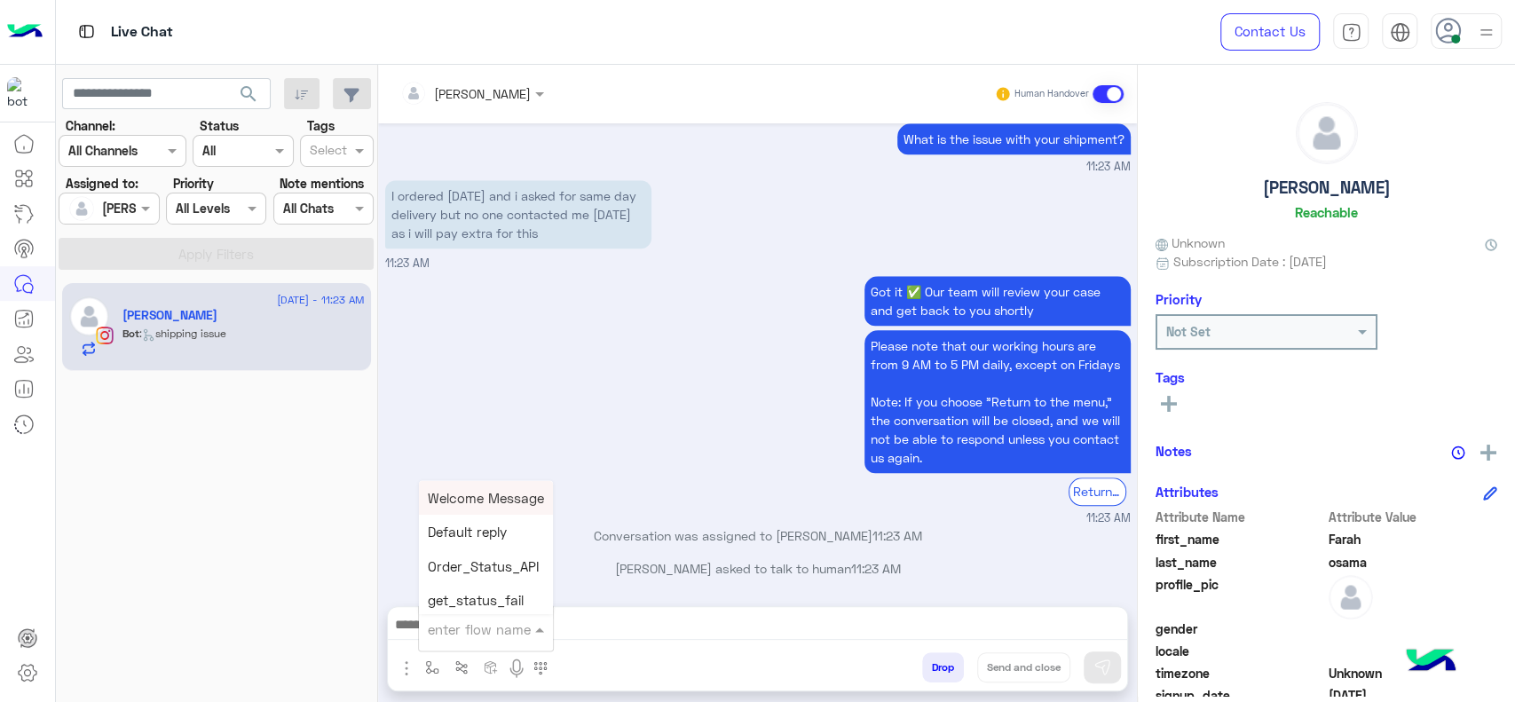
type input "*"
click at [498, 545] on div "J Greeting" at bounding box center [484, 562] width 131 height 35
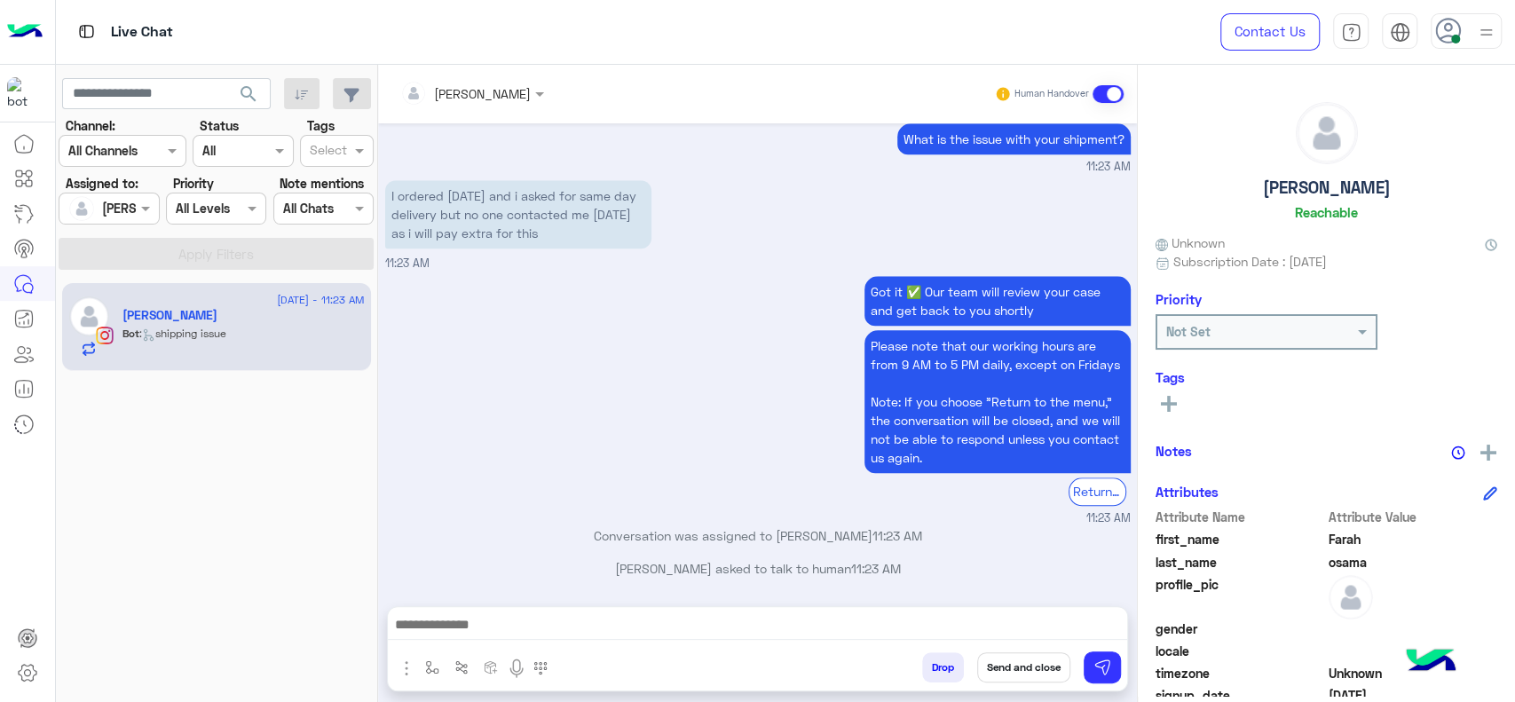
type textarea "**********"
click at [1090, 659] on button at bounding box center [1102, 667] width 37 height 32
click at [818, 414] on div "Got it ✅ Our team will review your case and get back to you shortly Please note…" at bounding box center [758, 399] width 746 height 255
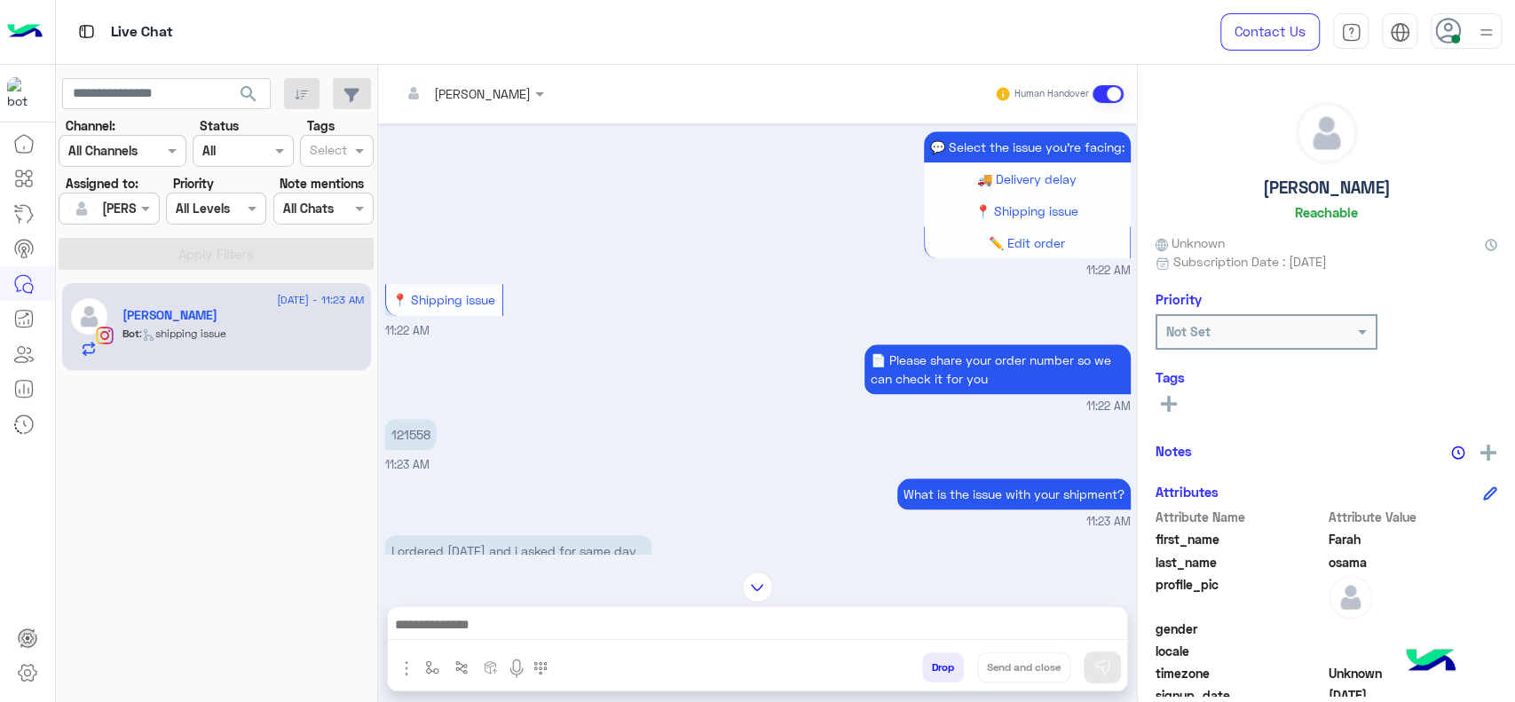
click at [403, 426] on p "121558" at bounding box center [410, 434] width 51 height 31
click at [403, 426] on div "Aug 24, 2025 Hi , I ordered yesterday and i asked for same day delivery but no …" at bounding box center [757, 338] width 759 height 430
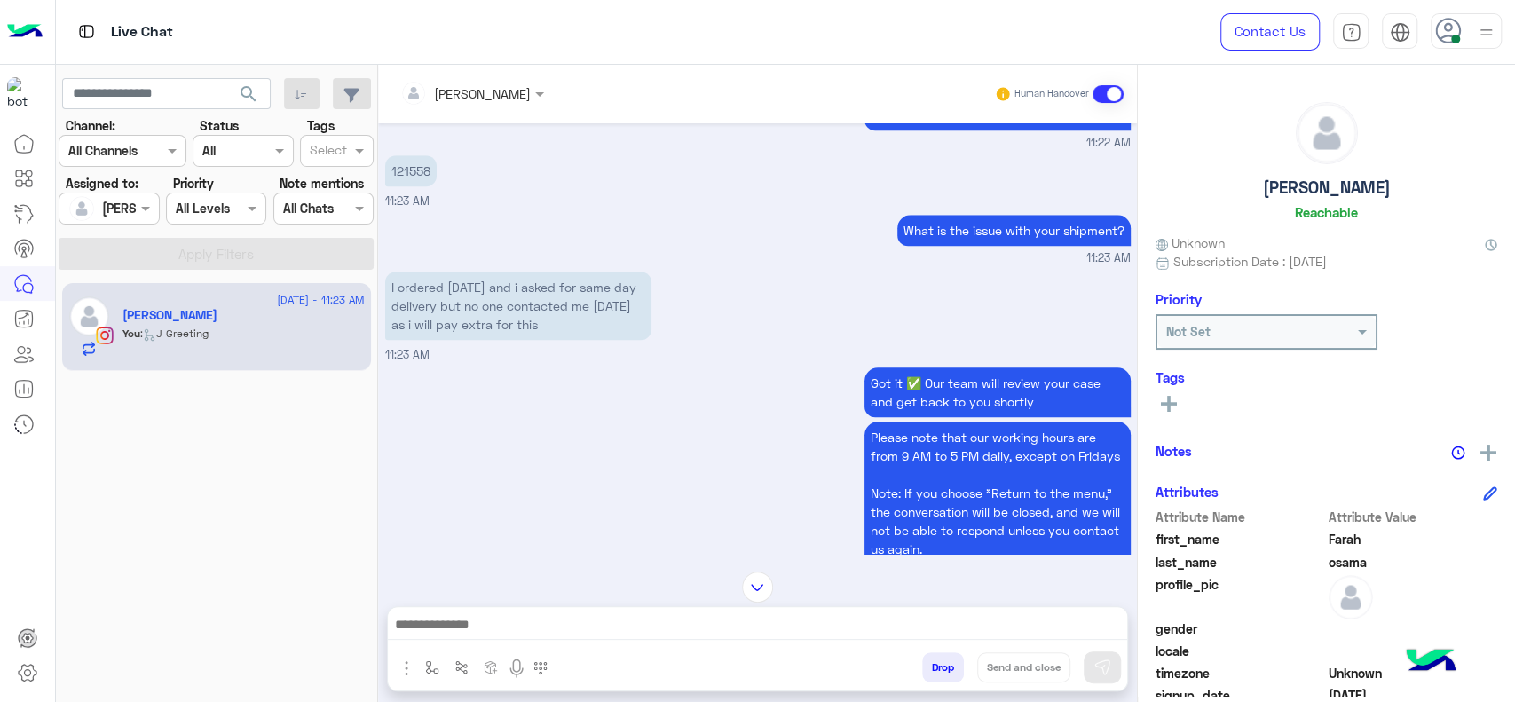
scroll to position [1113, 0]
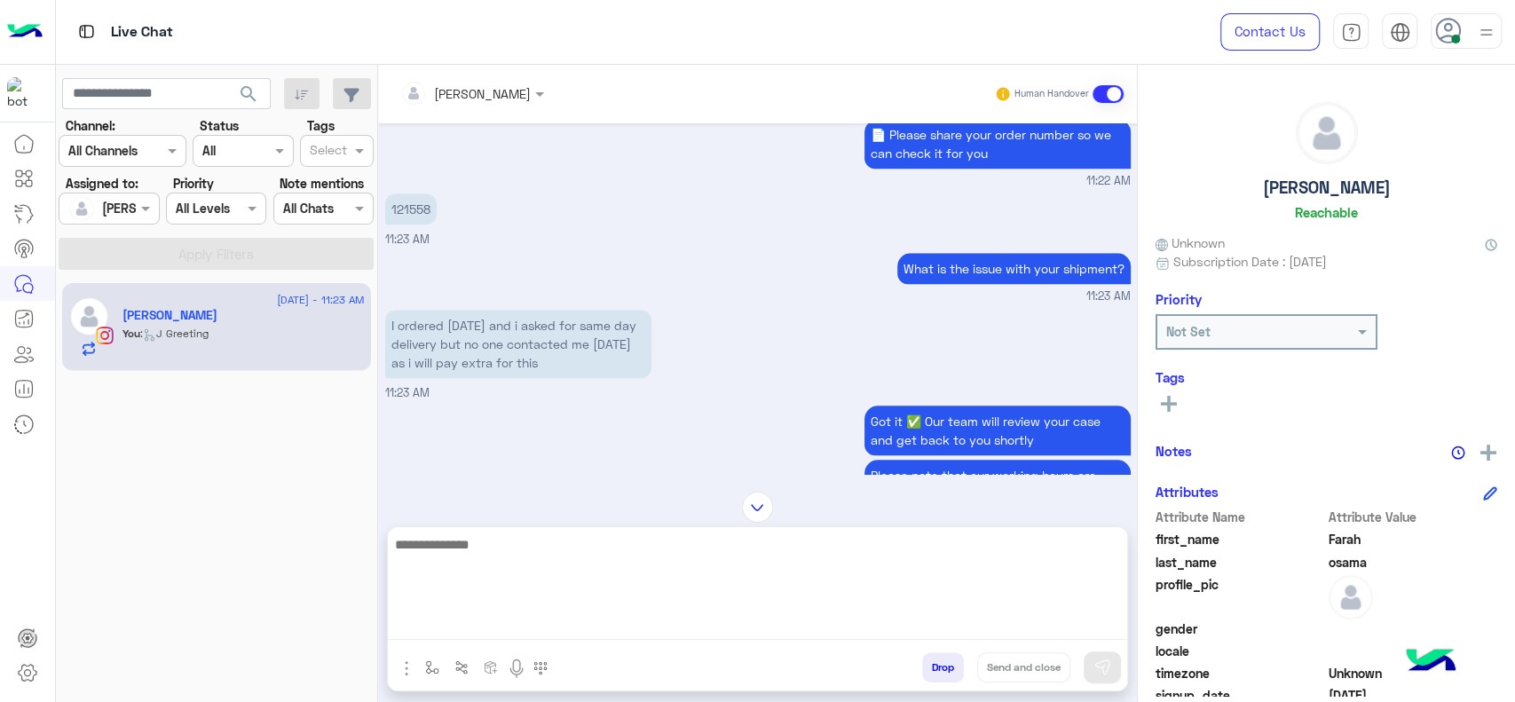
click at [501, 636] on textarea at bounding box center [757, 586] width 739 height 107
type textarea "**********"
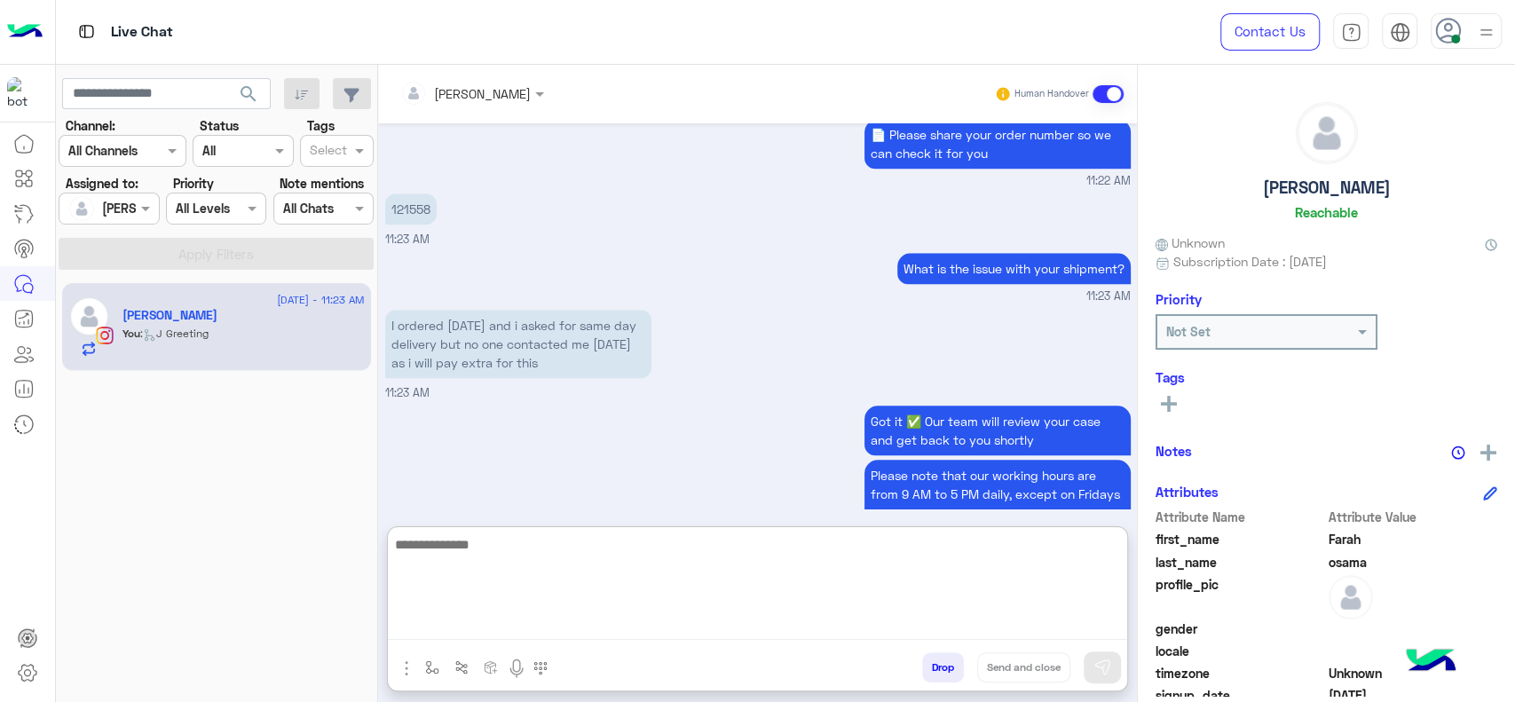
scroll to position [1486, 0]
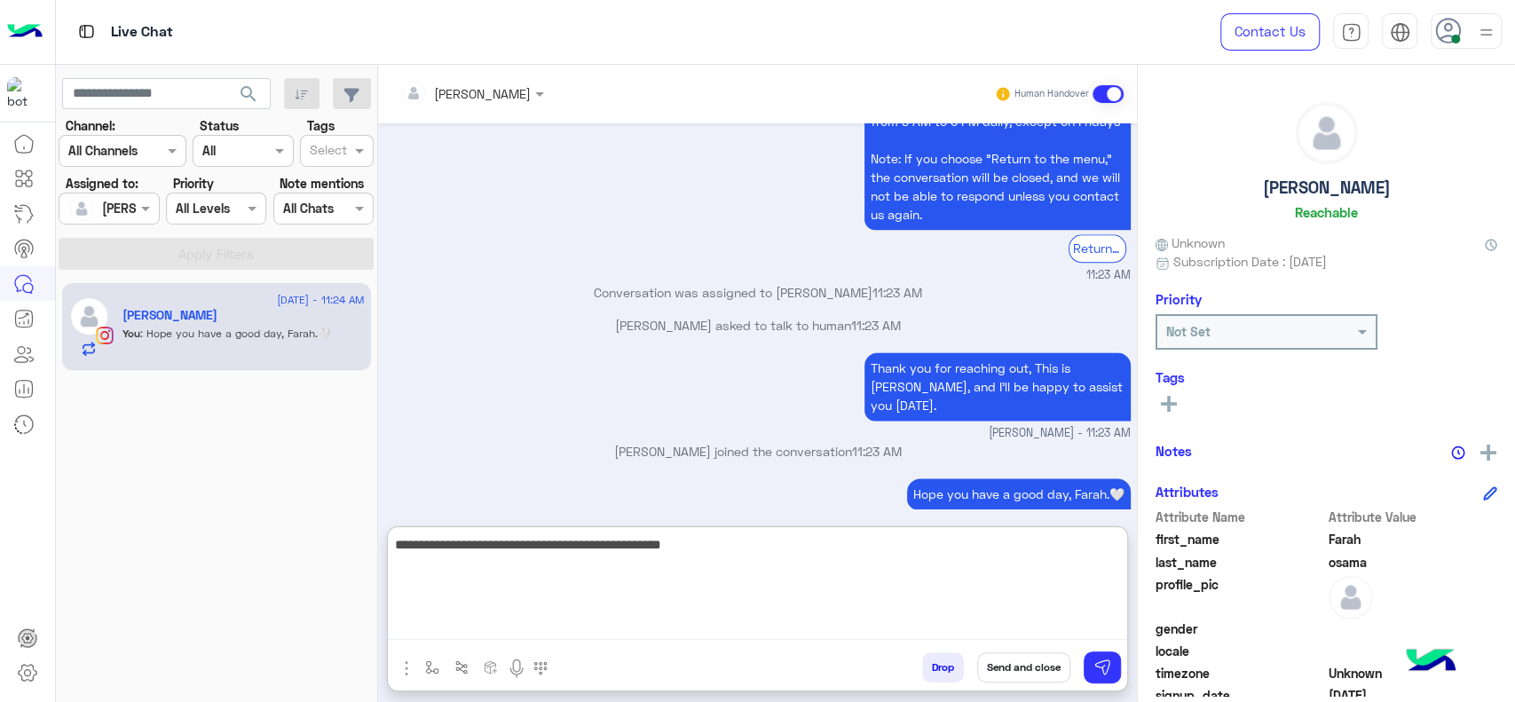
click at [545, 585] on textarea "**********" at bounding box center [757, 586] width 739 height 107
click at [565, 537] on textarea "**********" at bounding box center [757, 586] width 739 height 107
click at [583, 537] on textarea "**********" at bounding box center [757, 586] width 739 height 107
click at [576, 549] on textarea "**********" at bounding box center [757, 586] width 739 height 107
type textarea "**********"
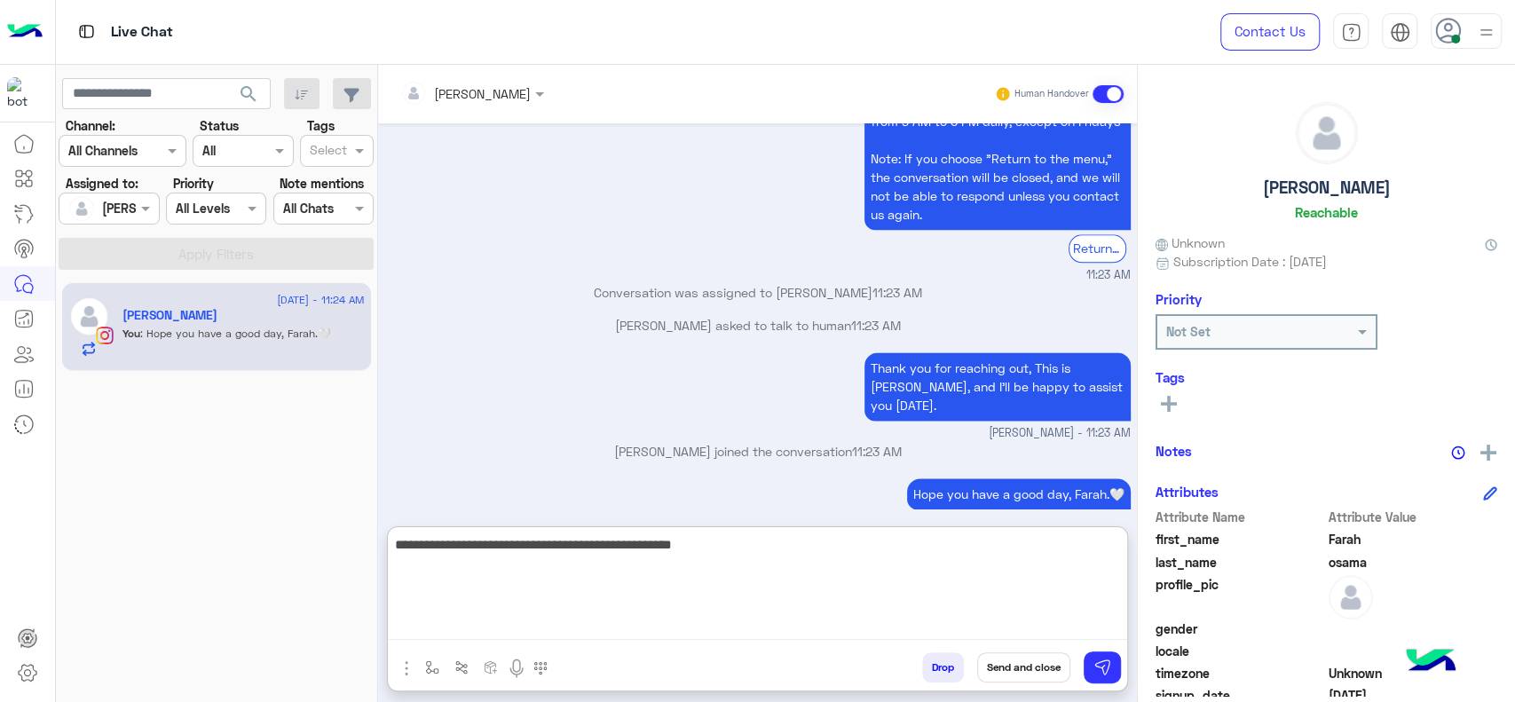
click at [729, 557] on textarea "**********" at bounding box center [757, 586] width 739 height 107
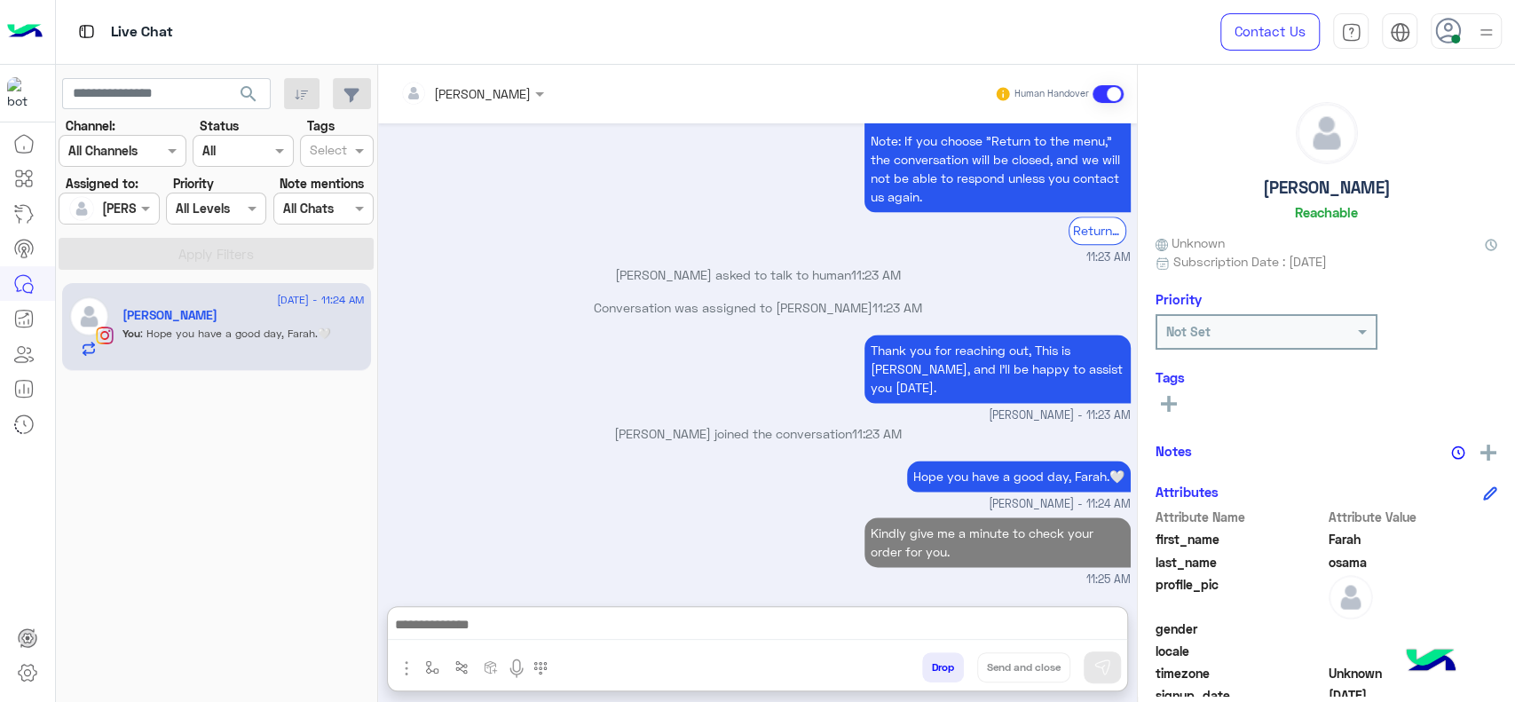
drag, startPoint x: 394, startPoint y: 268, endPoint x: 394, endPoint y: 230, distance: 38.2
click at [394, 253] on div "Aug 24, 2025 Hi , I ordered yesterday and i asked for same day delivery but no …" at bounding box center [757, 355] width 759 height 465
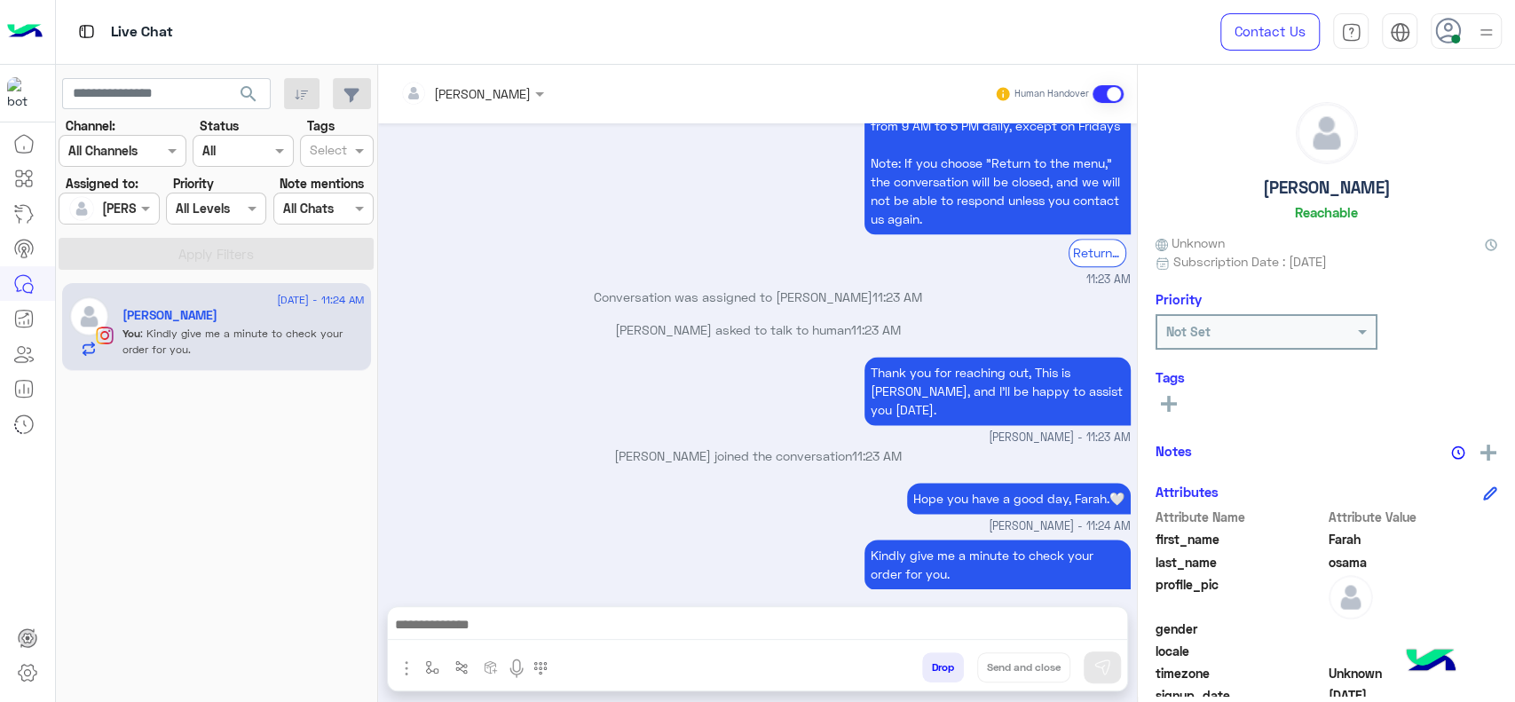
click at [470, 402] on div "Thank you for reaching out, This is Jana, and I’ll be happy to assist you today…" at bounding box center [758, 399] width 746 height 94
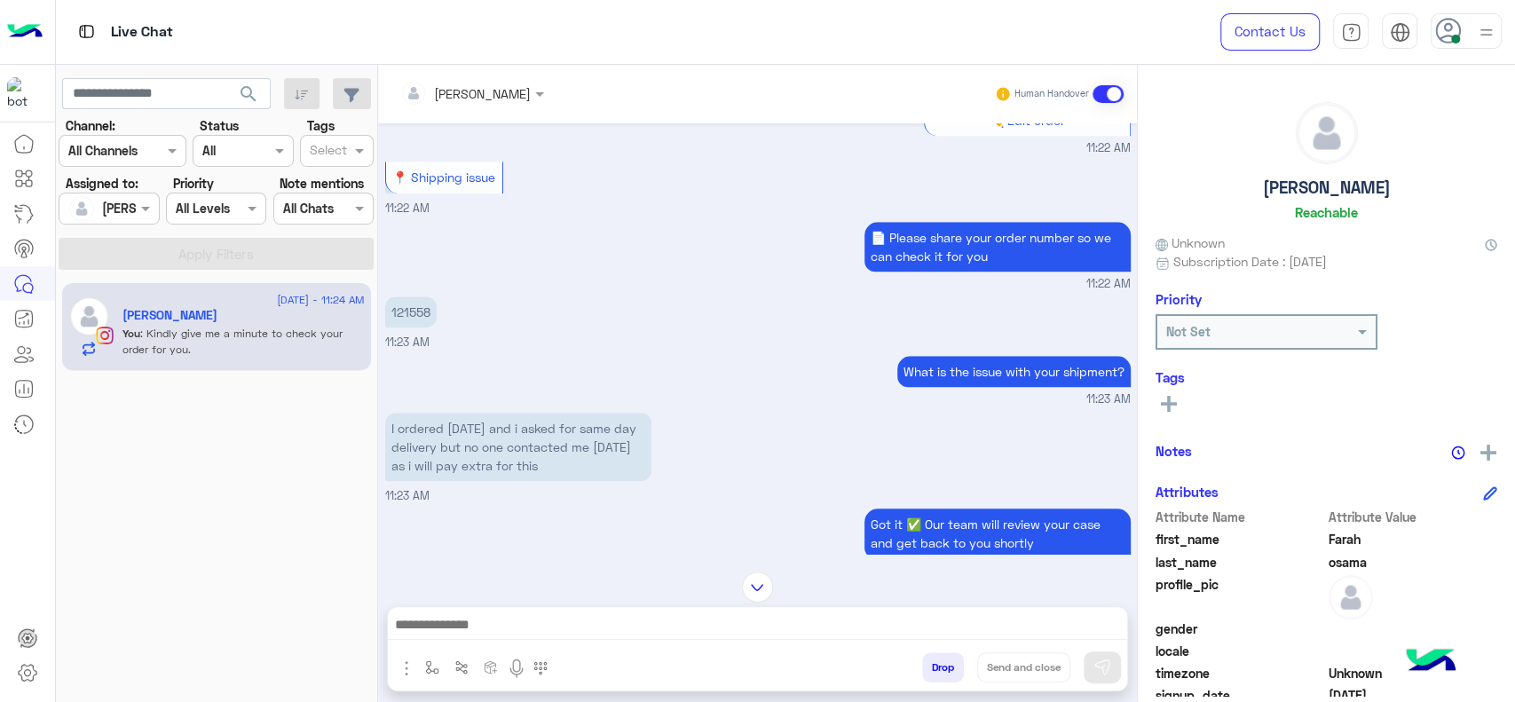
scroll to position [988, 0]
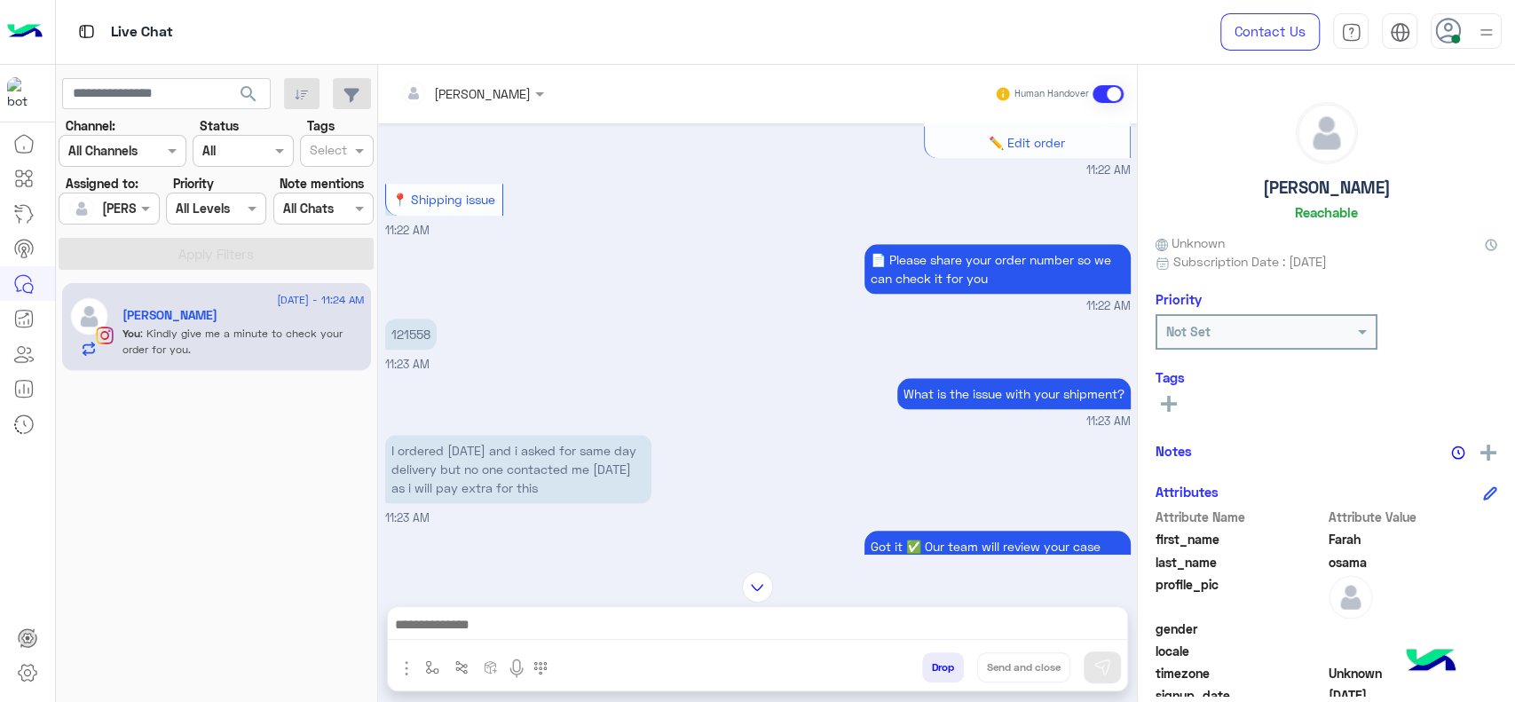
click at [419, 324] on p "121558" at bounding box center [410, 334] width 51 height 31
copy p "121558"
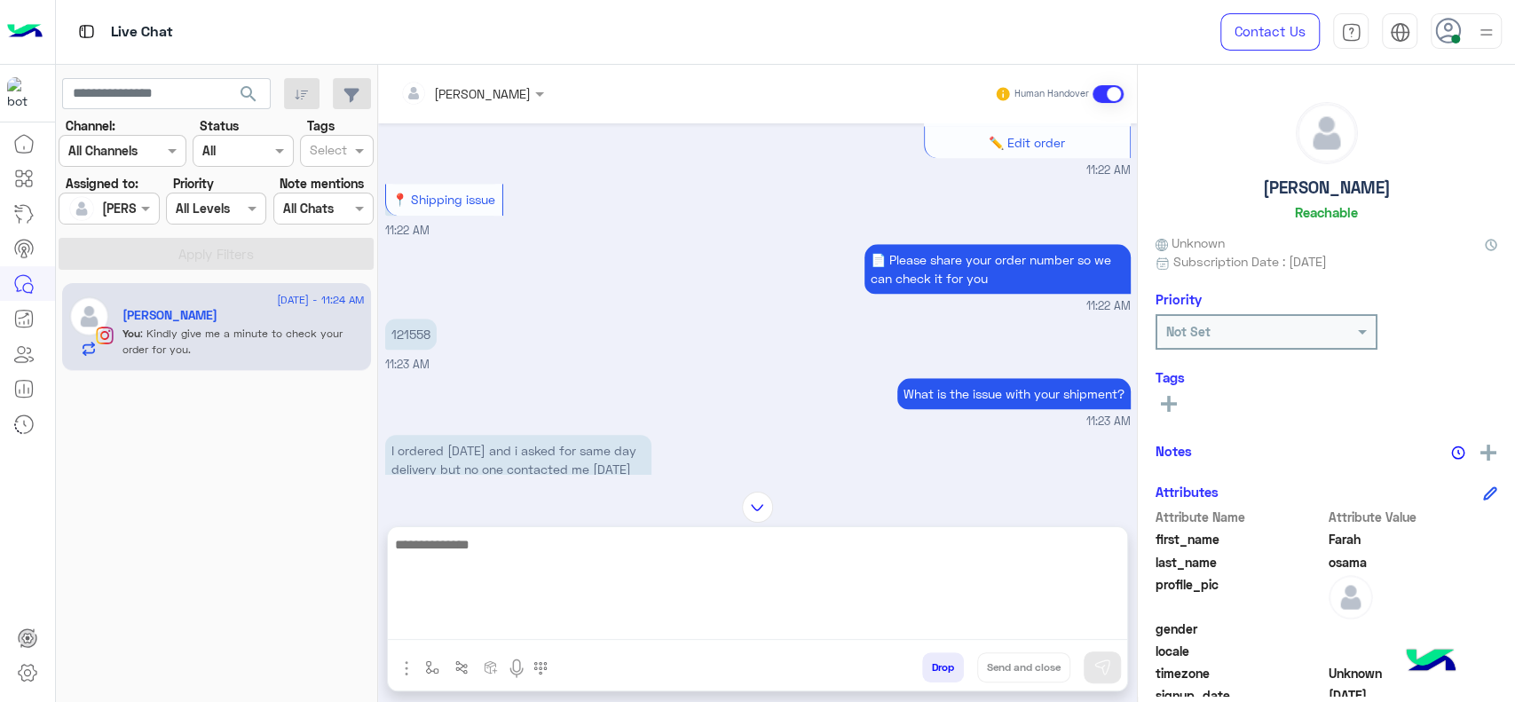
click at [612, 622] on textarea at bounding box center [757, 586] width 739 height 107
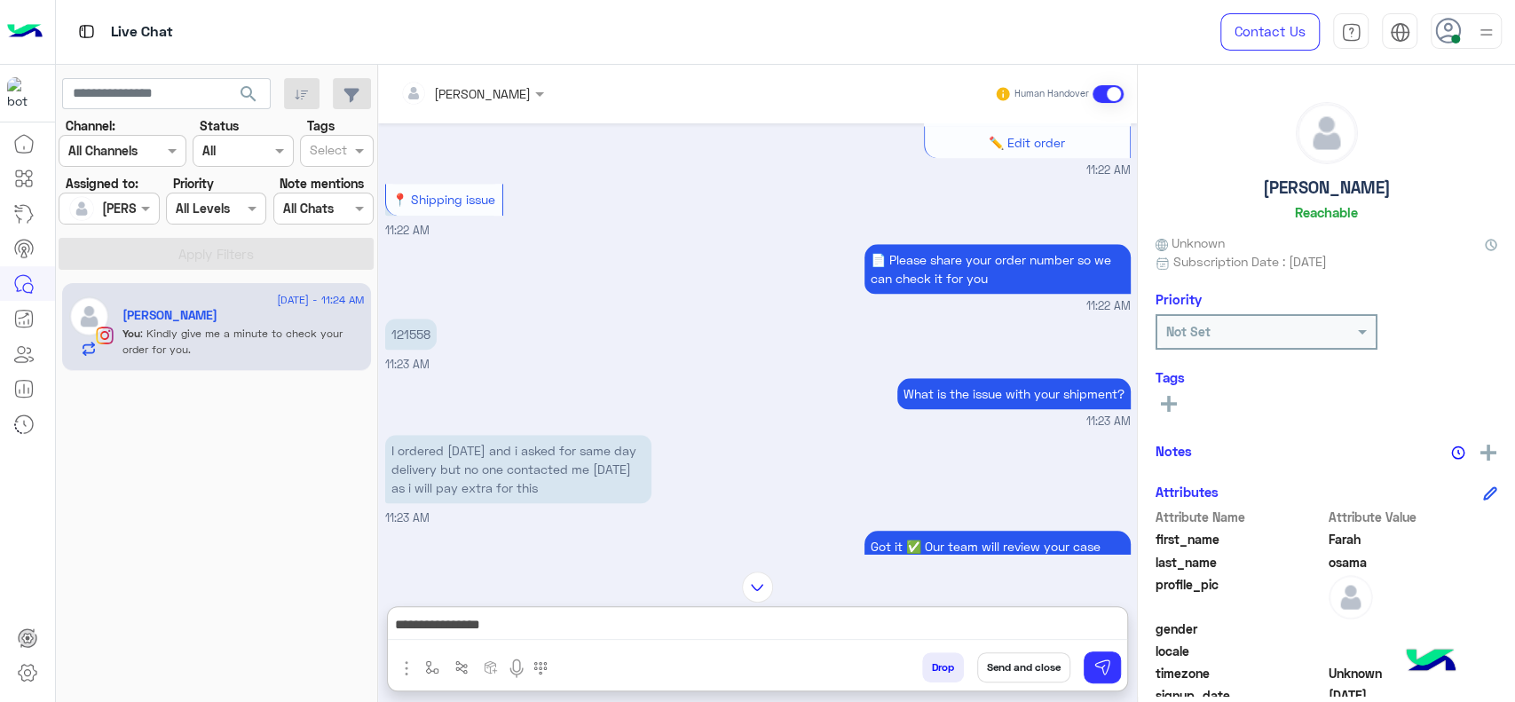
click at [712, 193] on div "📍 Shipping issue 11:22 AM" at bounding box center [758, 209] width 746 height 60
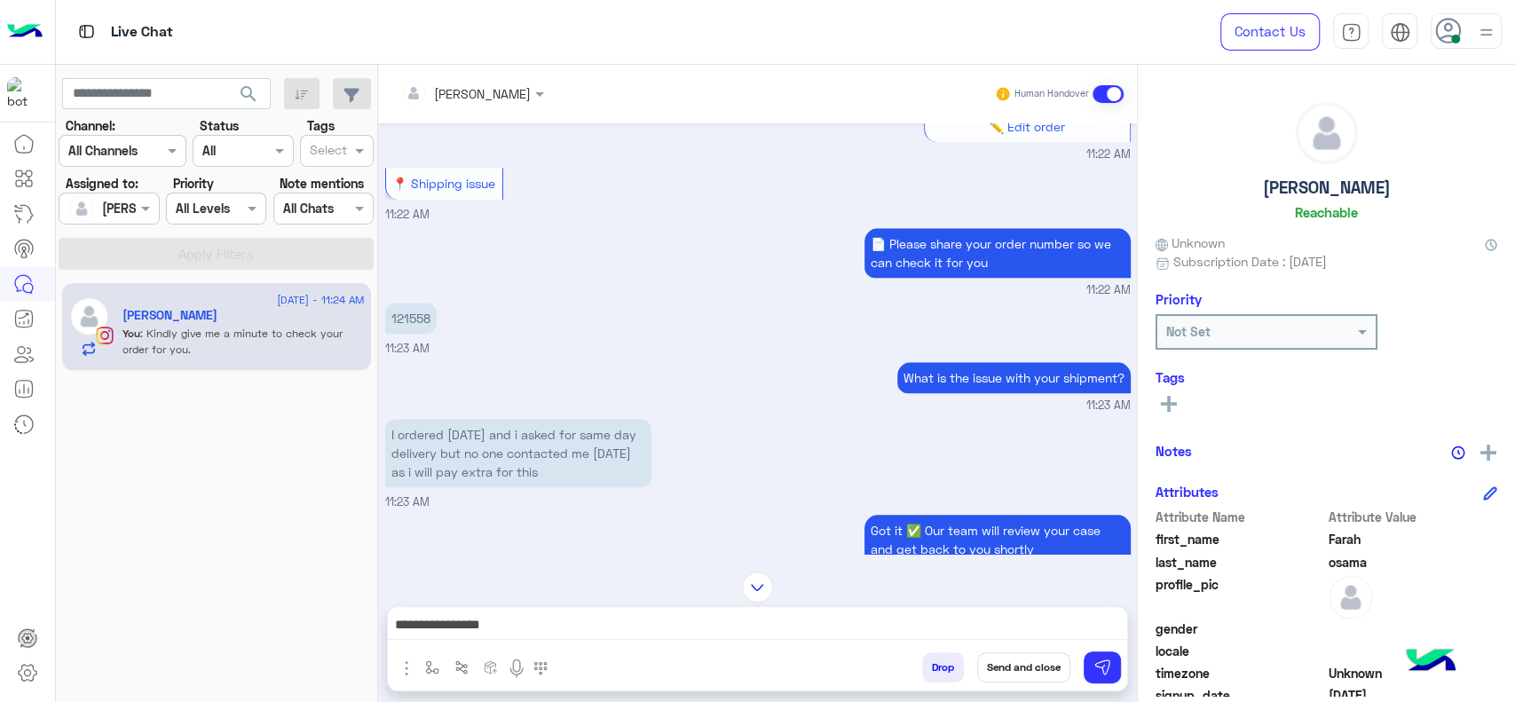
scroll to position [1008, 0]
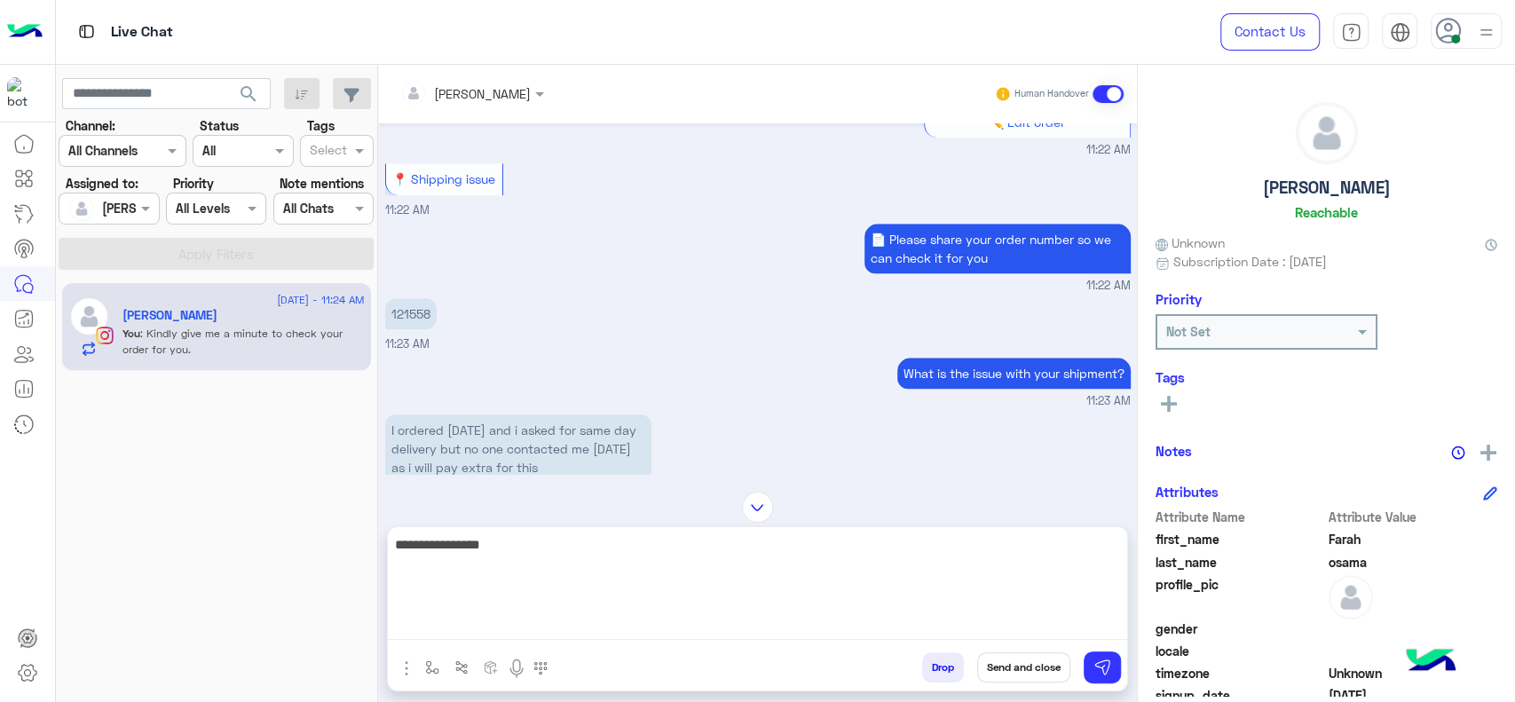
click at [540, 616] on textarea "**********" at bounding box center [757, 586] width 739 height 107
type textarea "**********"
click at [605, 543] on textarea "**********" at bounding box center [757, 586] width 739 height 107
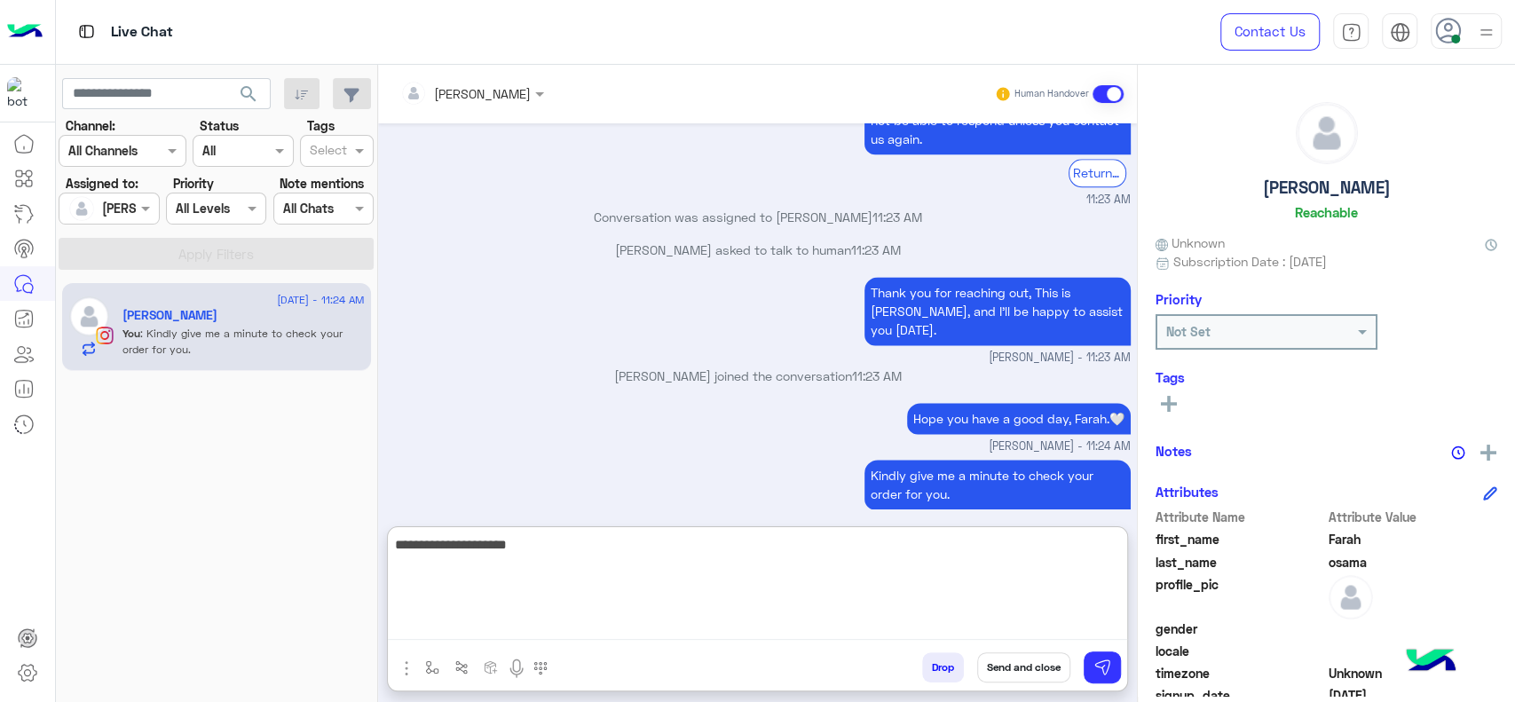
click at [564, 536] on textarea "**********" at bounding box center [757, 586] width 739 height 107
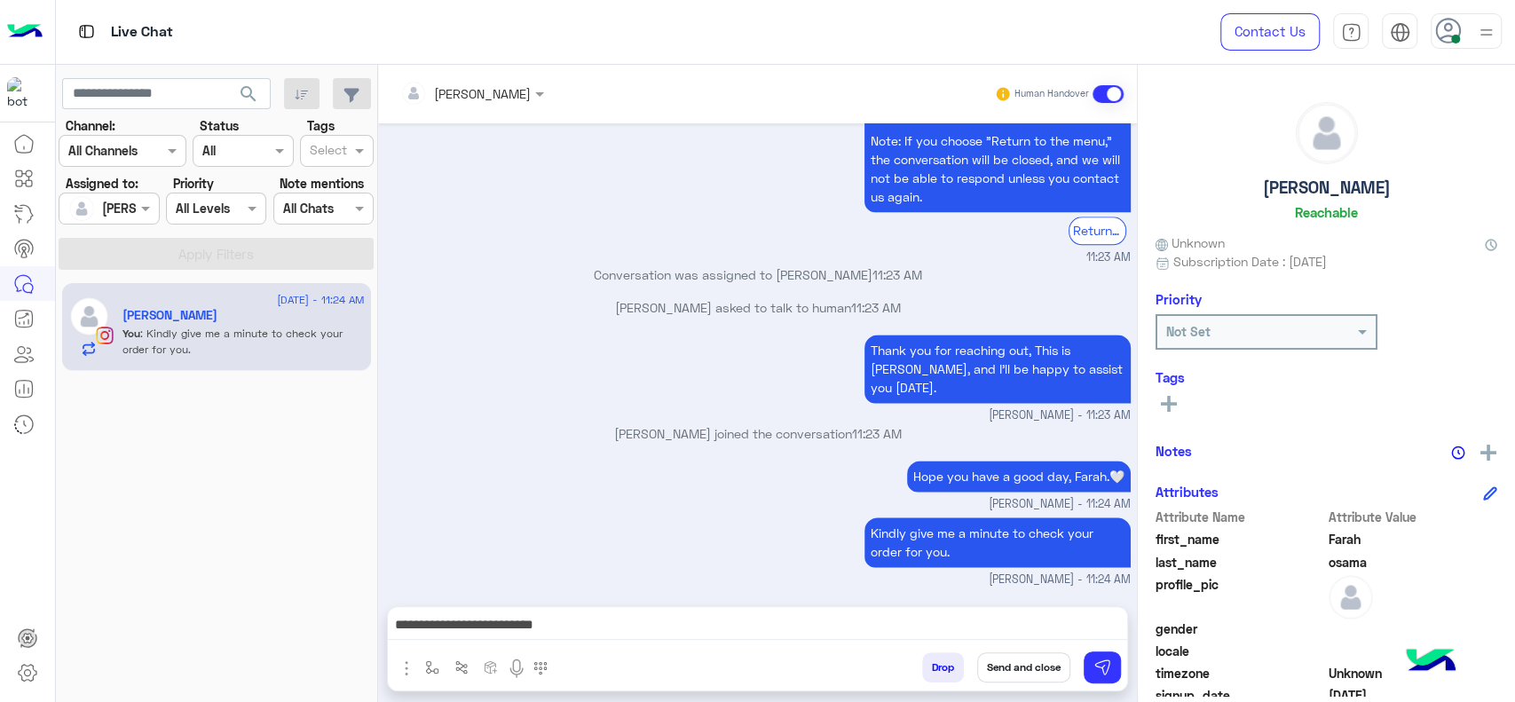
scroll to position [1481, 0]
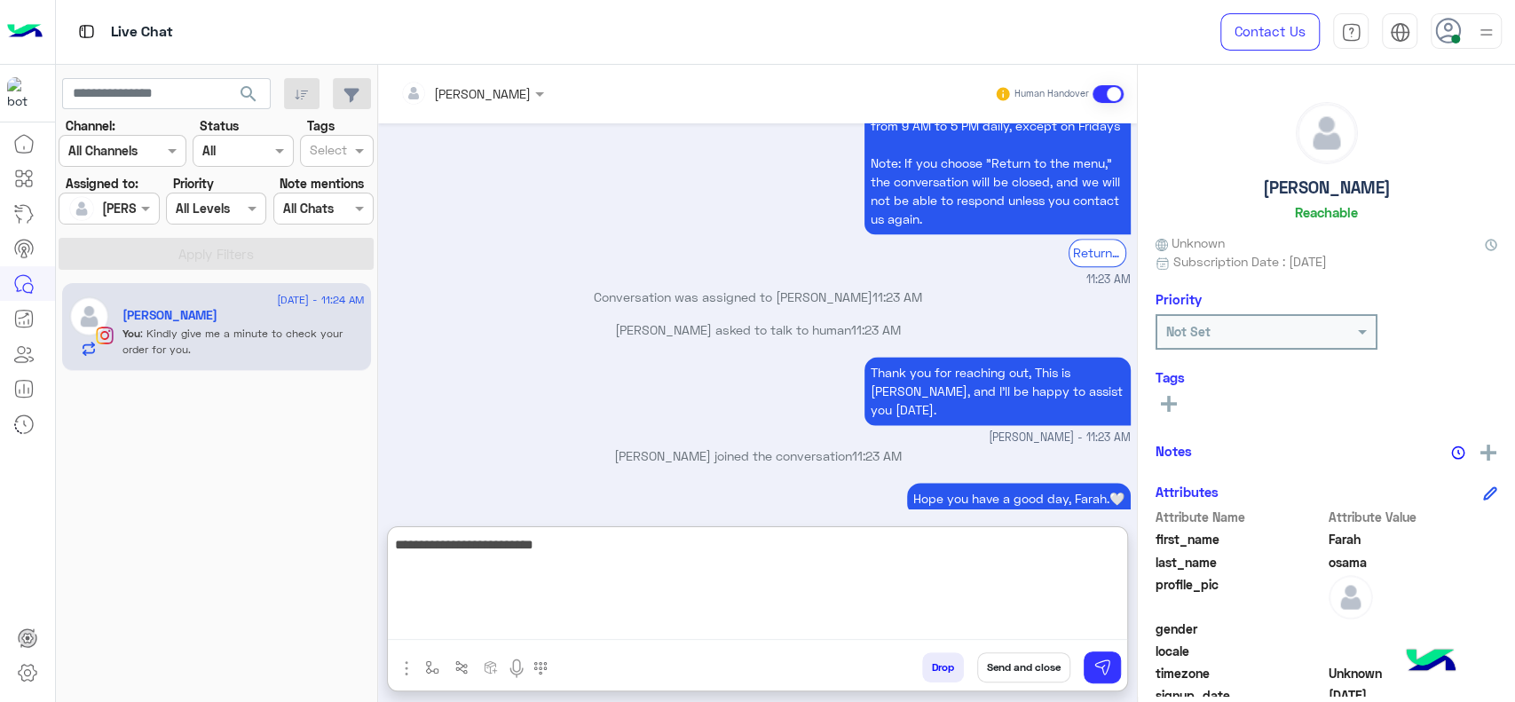
click at [850, 619] on textarea "**********" at bounding box center [757, 586] width 739 height 107
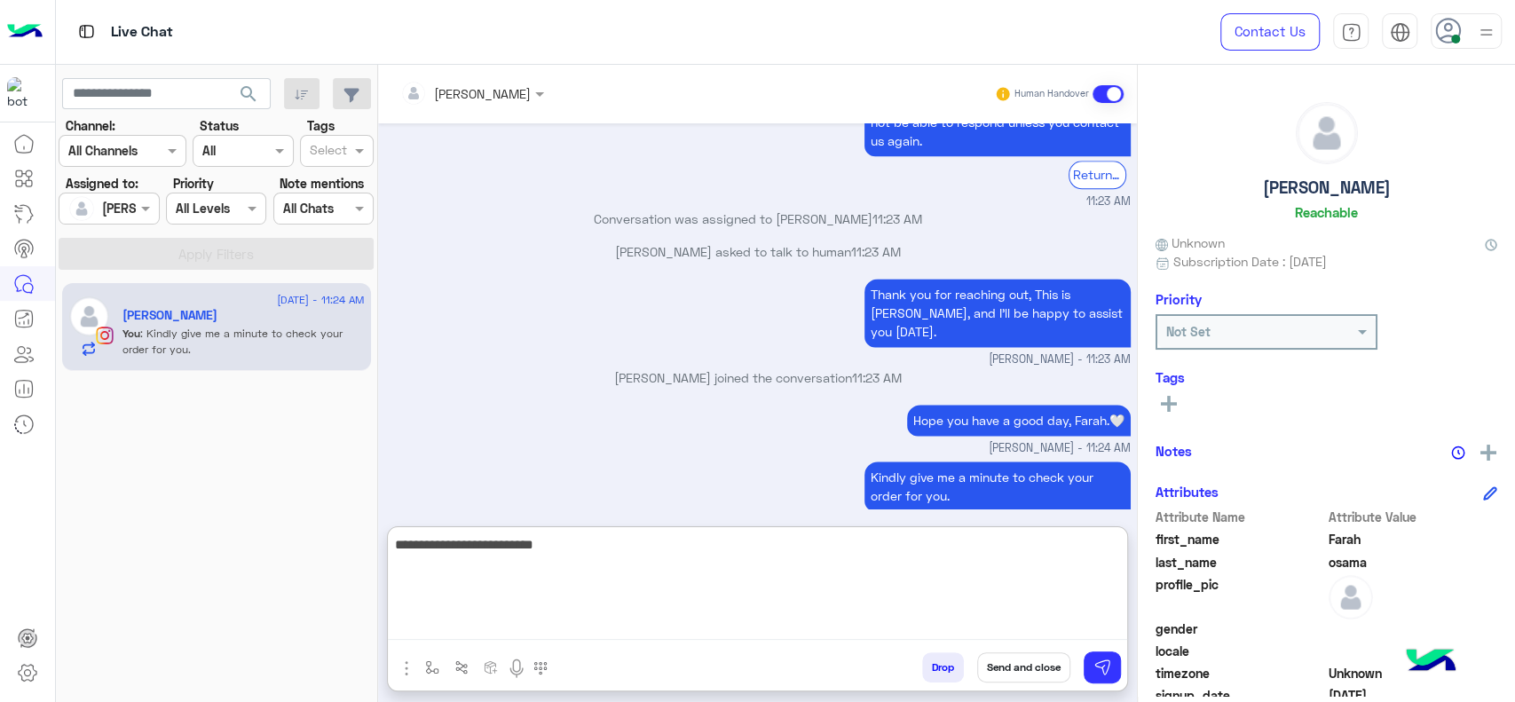
scroll to position [1561, 0]
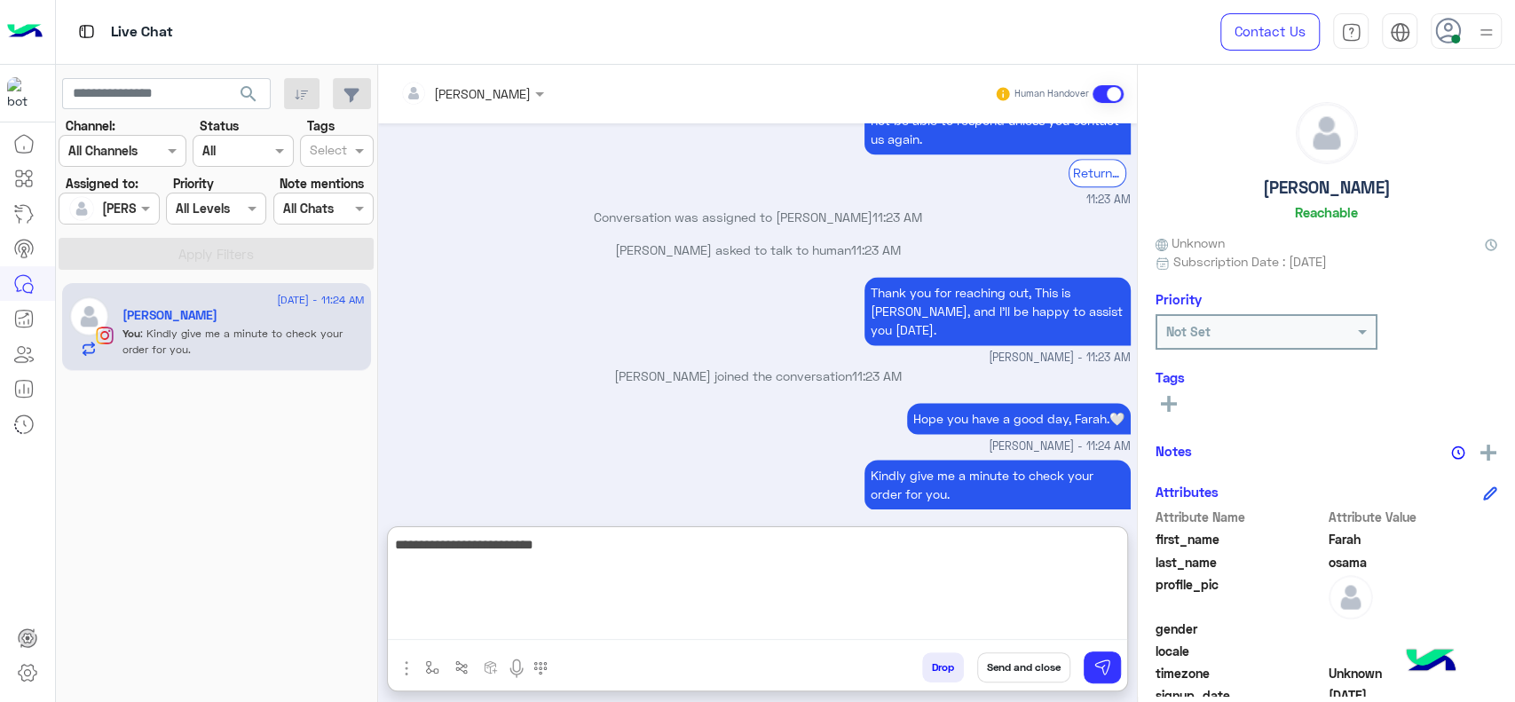
type textarea "**********"
click at [620, 580] on textarea "**********" at bounding box center [757, 586] width 739 height 107
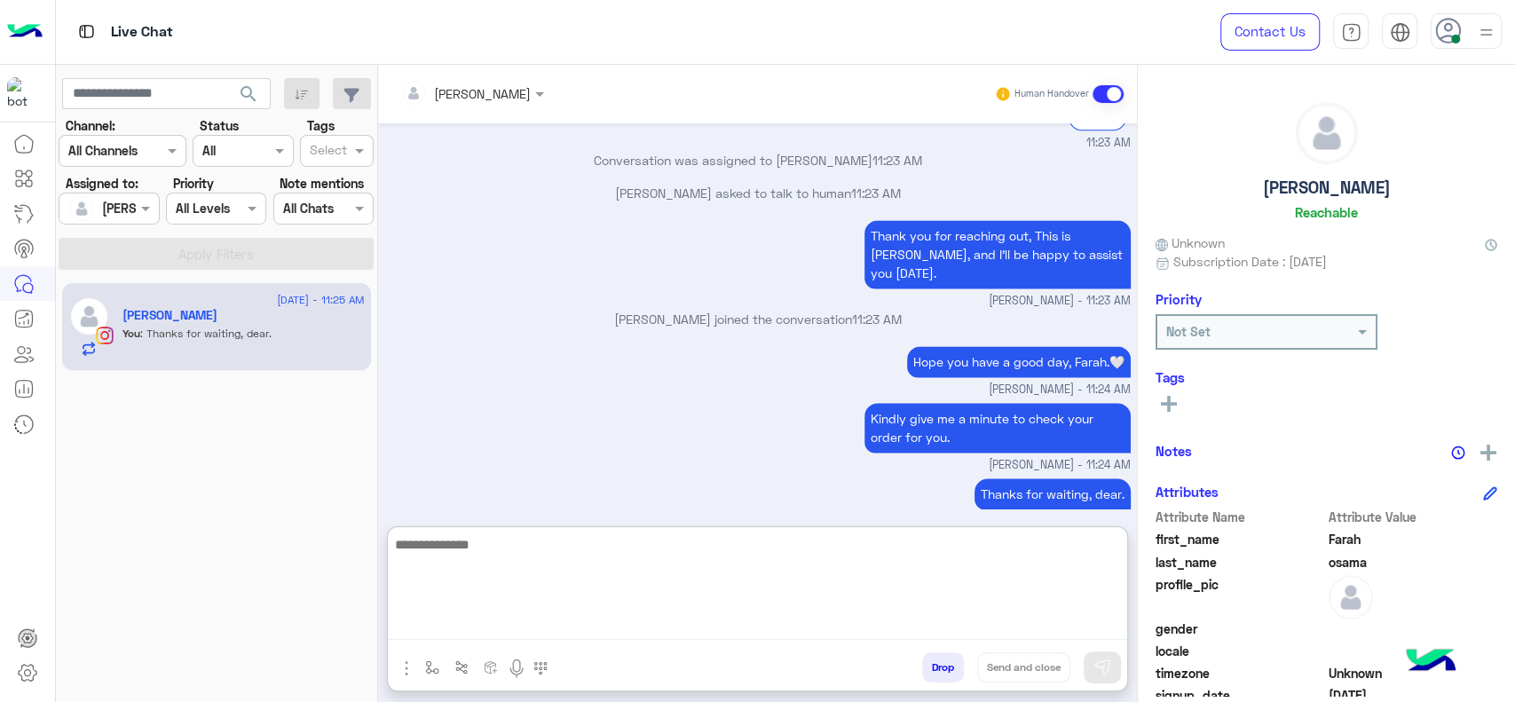
paste textarea "**********"
click at [841, 564] on textarea "**********" at bounding box center [757, 586] width 739 height 107
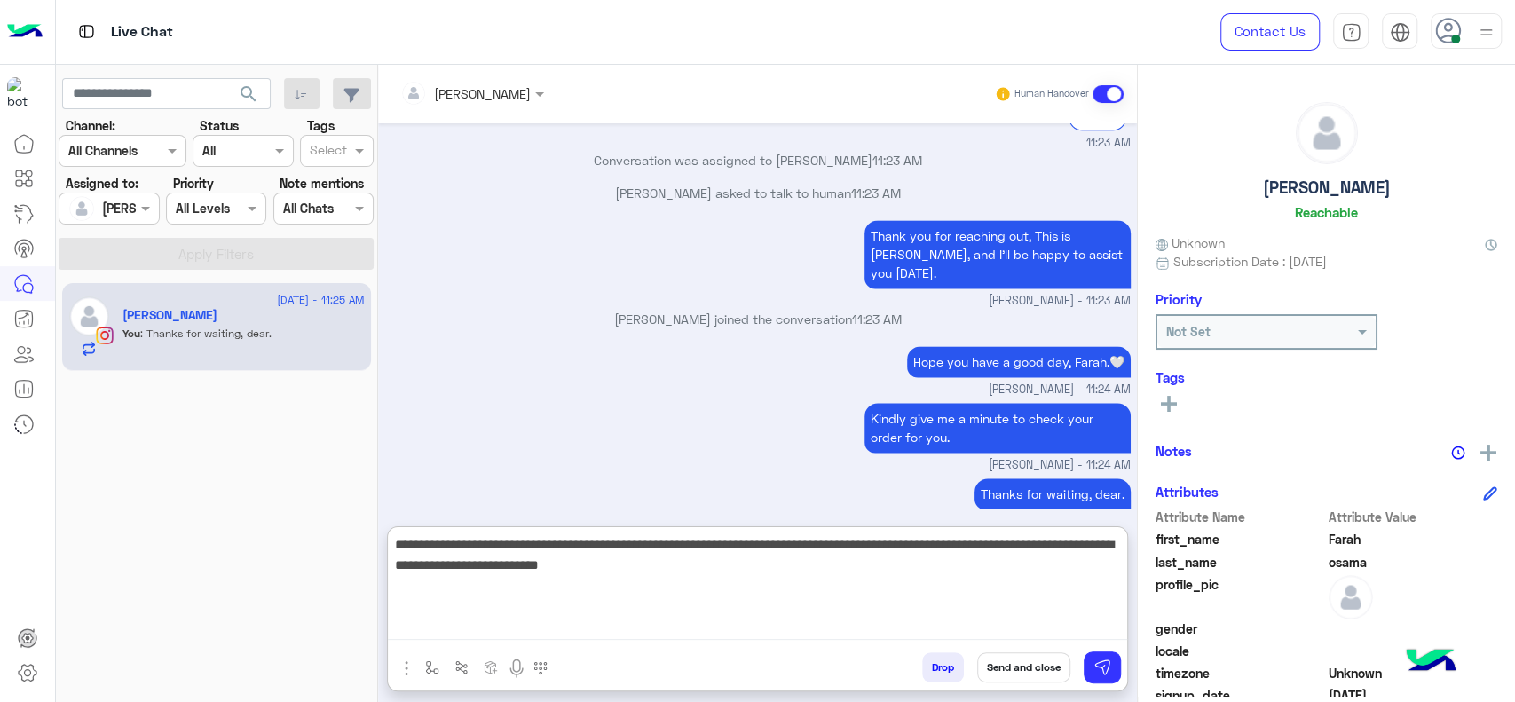
scroll to position [1676, 0]
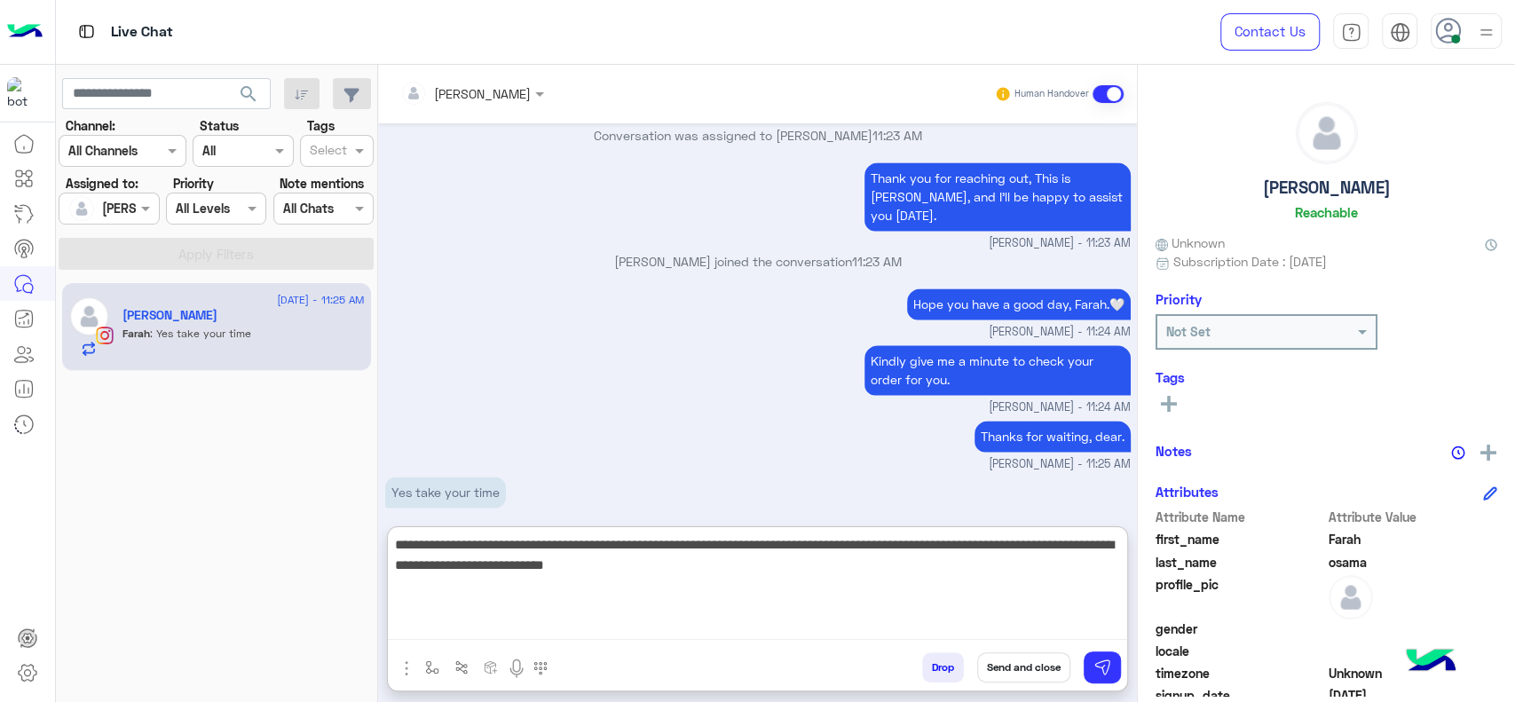
type textarea "**********"
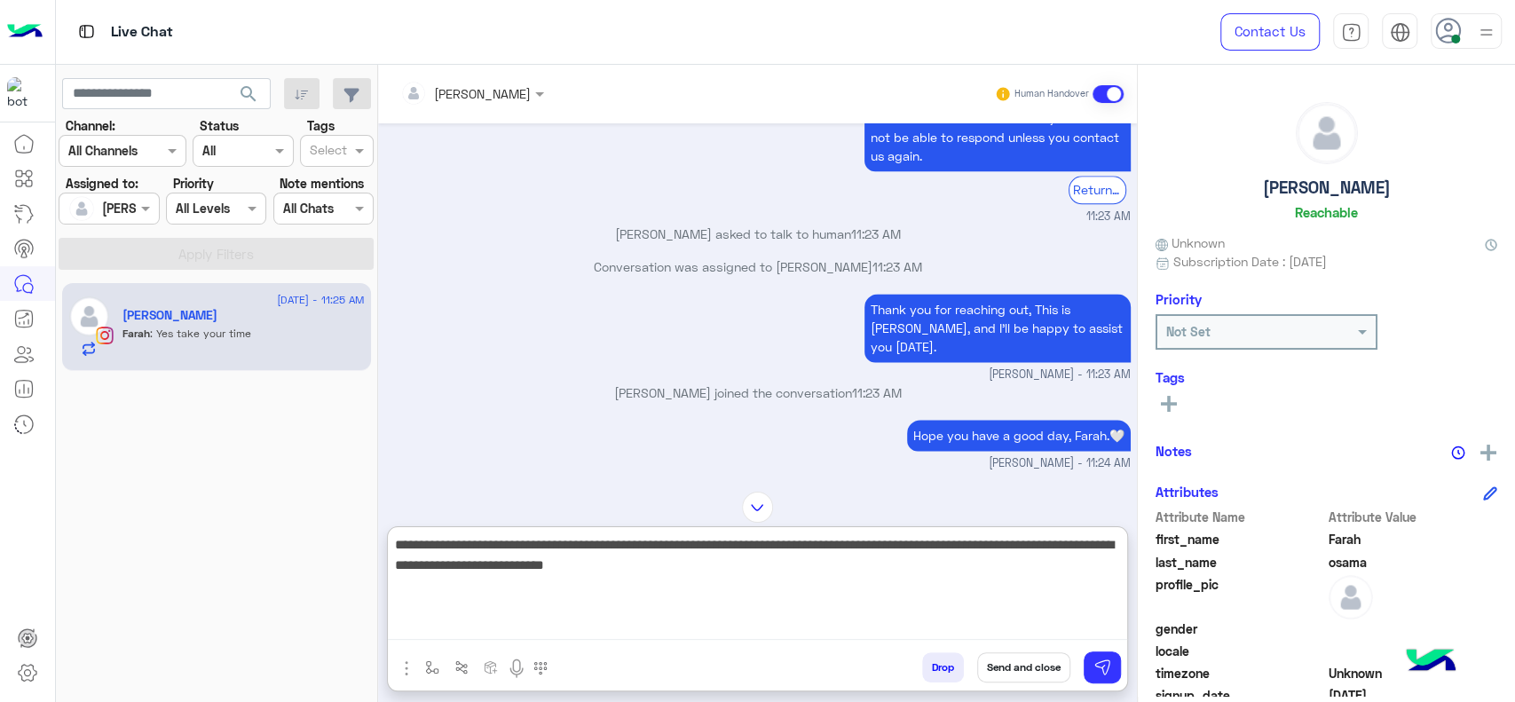
scroll to position [1538, 0]
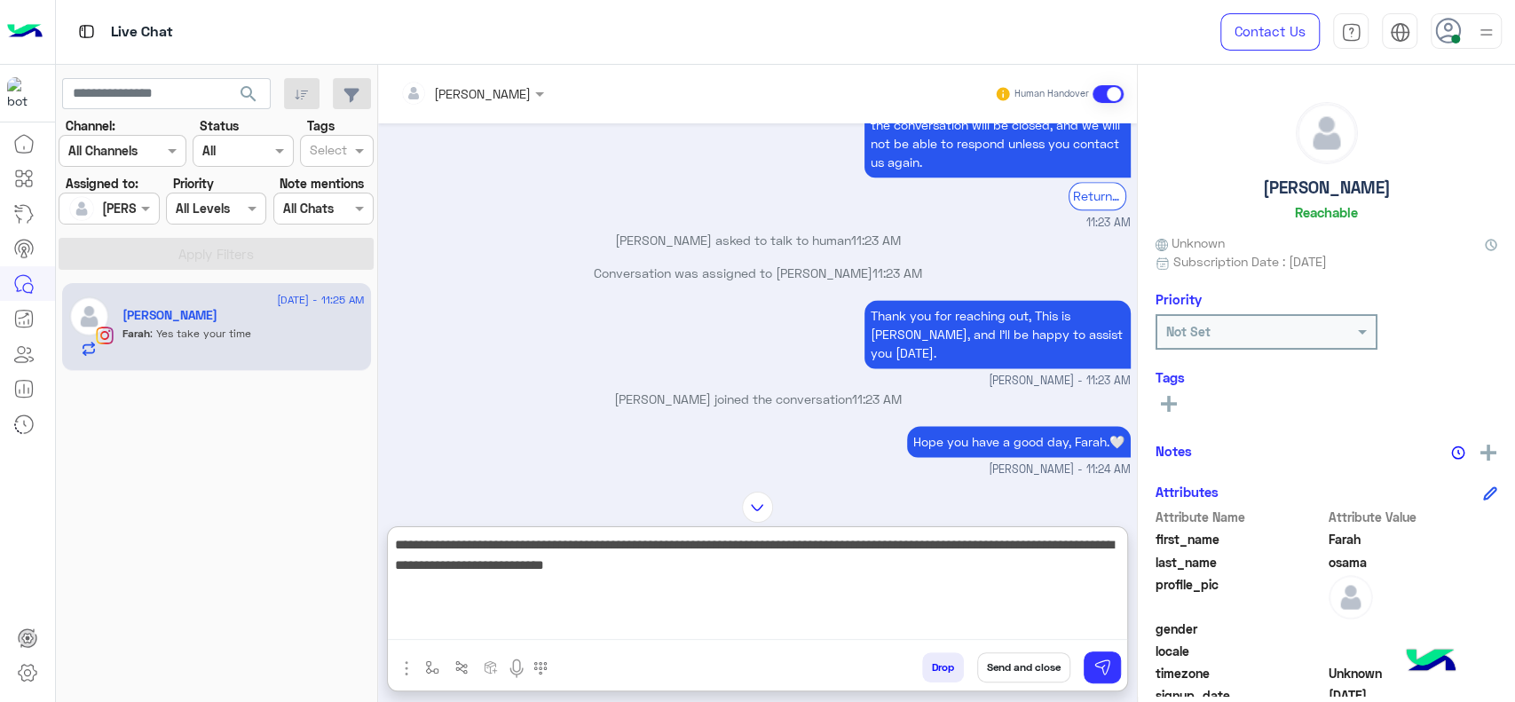
click at [761, 582] on textarea "**********" at bounding box center [757, 586] width 739 height 107
click at [761, 565] on textarea "**********" at bounding box center [757, 586] width 739 height 107
click at [772, 571] on textarea "**********" at bounding box center [757, 586] width 739 height 107
click at [799, 585] on textarea "**********" at bounding box center [757, 586] width 739 height 107
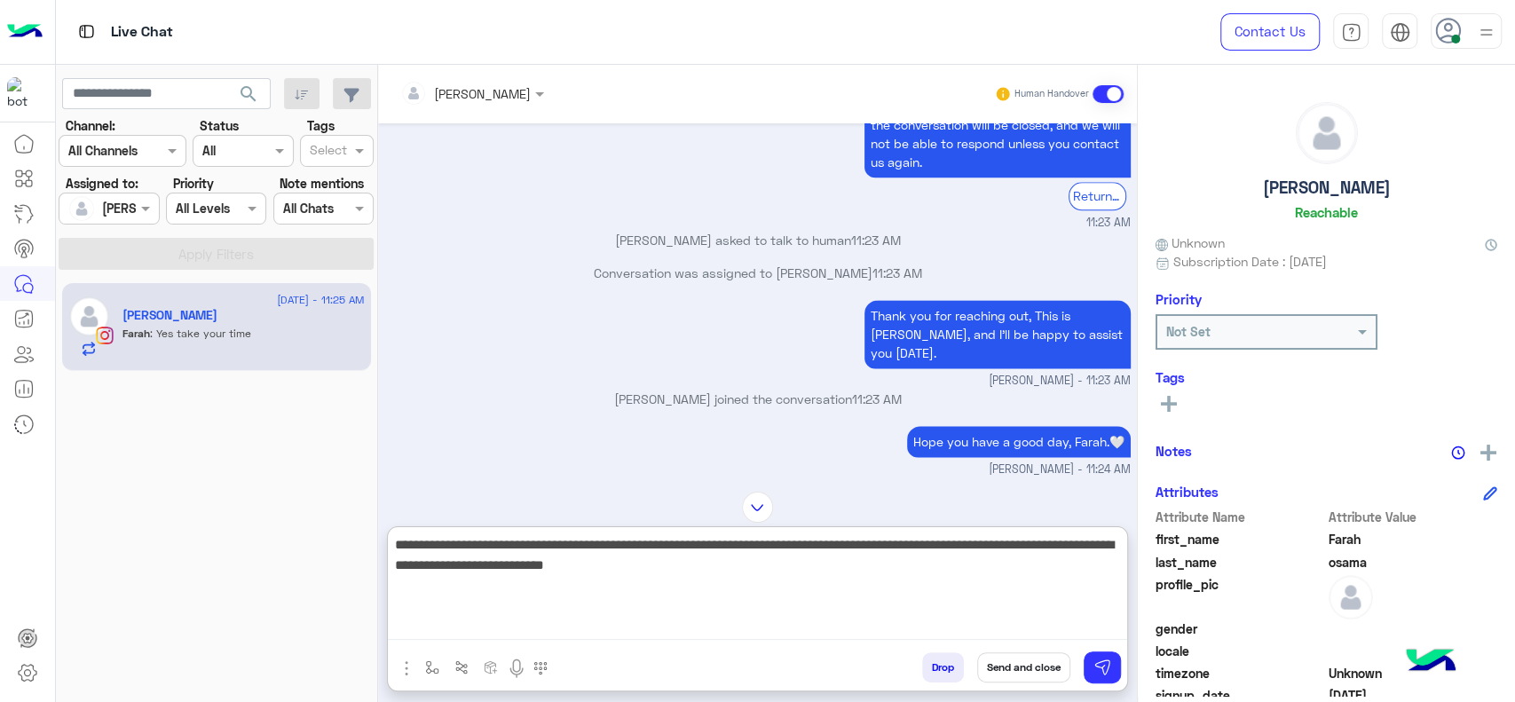
click at [753, 592] on textarea "**********" at bounding box center [757, 586] width 739 height 107
click at [834, 572] on textarea "**********" at bounding box center [757, 586] width 739 height 107
click at [763, 569] on textarea "**********" at bounding box center [757, 586] width 739 height 107
click at [763, 582] on textarea "**********" at bounding box center [757, 586] width 739 height 107
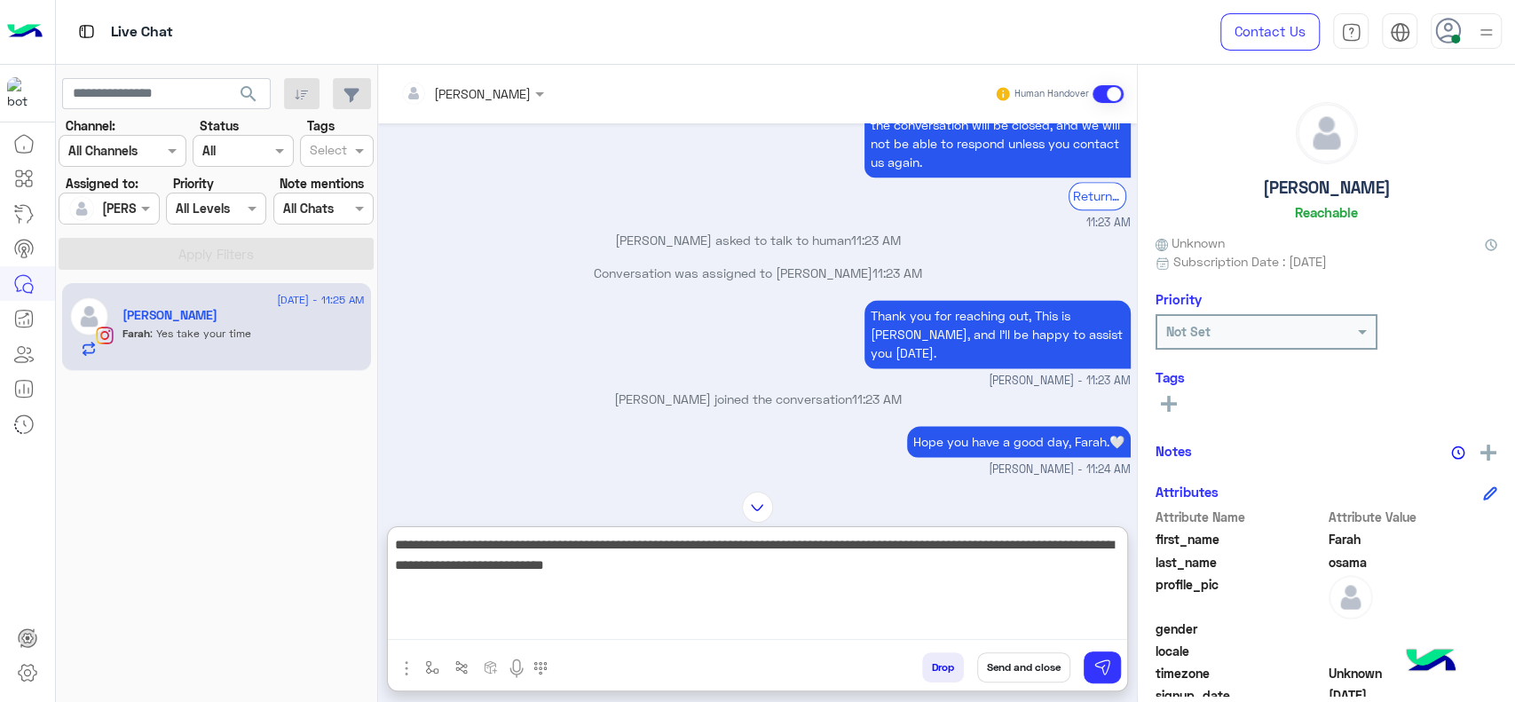
click at [763, 582] on textarea "**********" at bounding box center [757, 586] width 739 height 107
drag, startPoint x: 801, startPoint y: 582, endPoint x: 731, endPoint y: 596, distance: 70.5
click at [802, 582] on textarea "**********" at bounding box center [757, 586] width 739 height 107
click at [694, 610] on textarea "**********" at bounding box center [757, 586] width 739 height 107
click at [784, 600] on textarea "**********" at bounding box center [757, 586] width 739 height 107
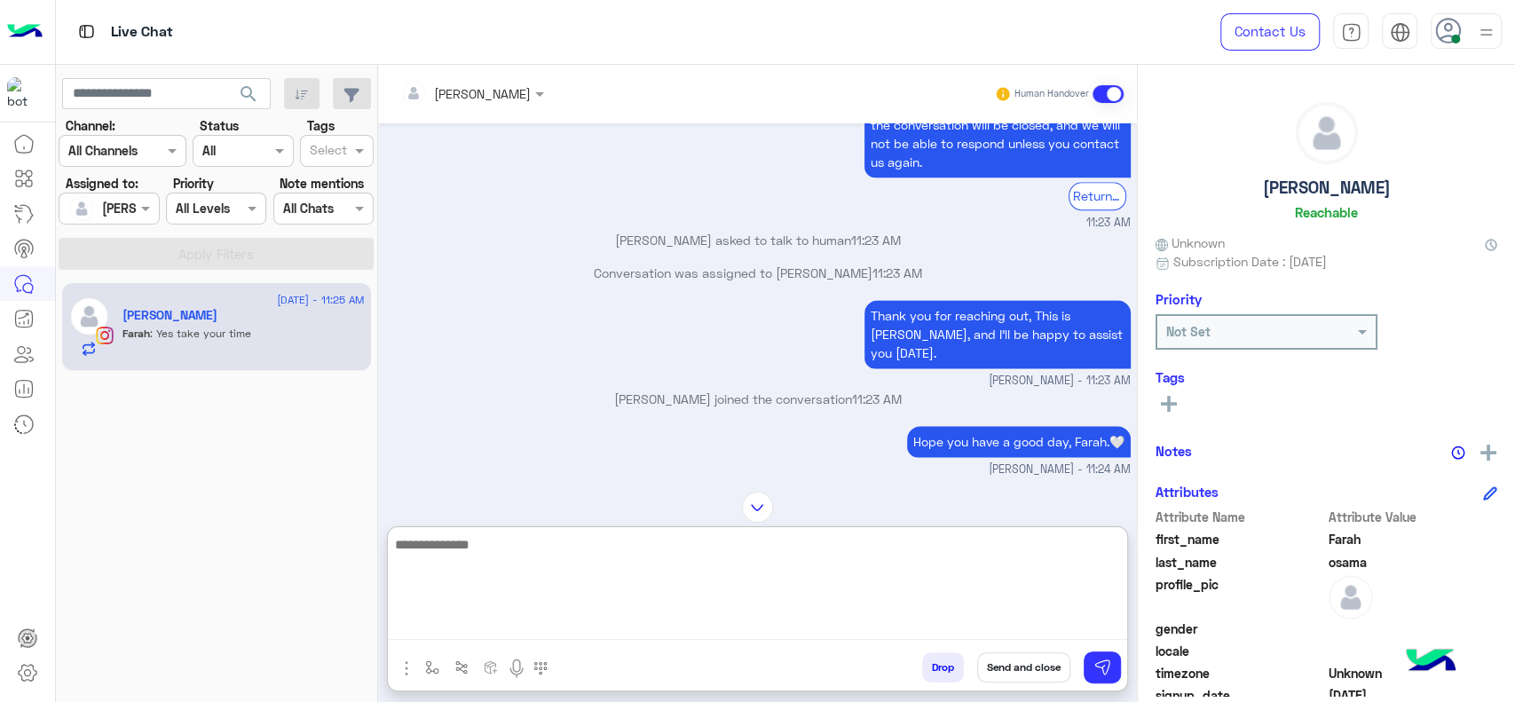
scroll to position [1789, 0]
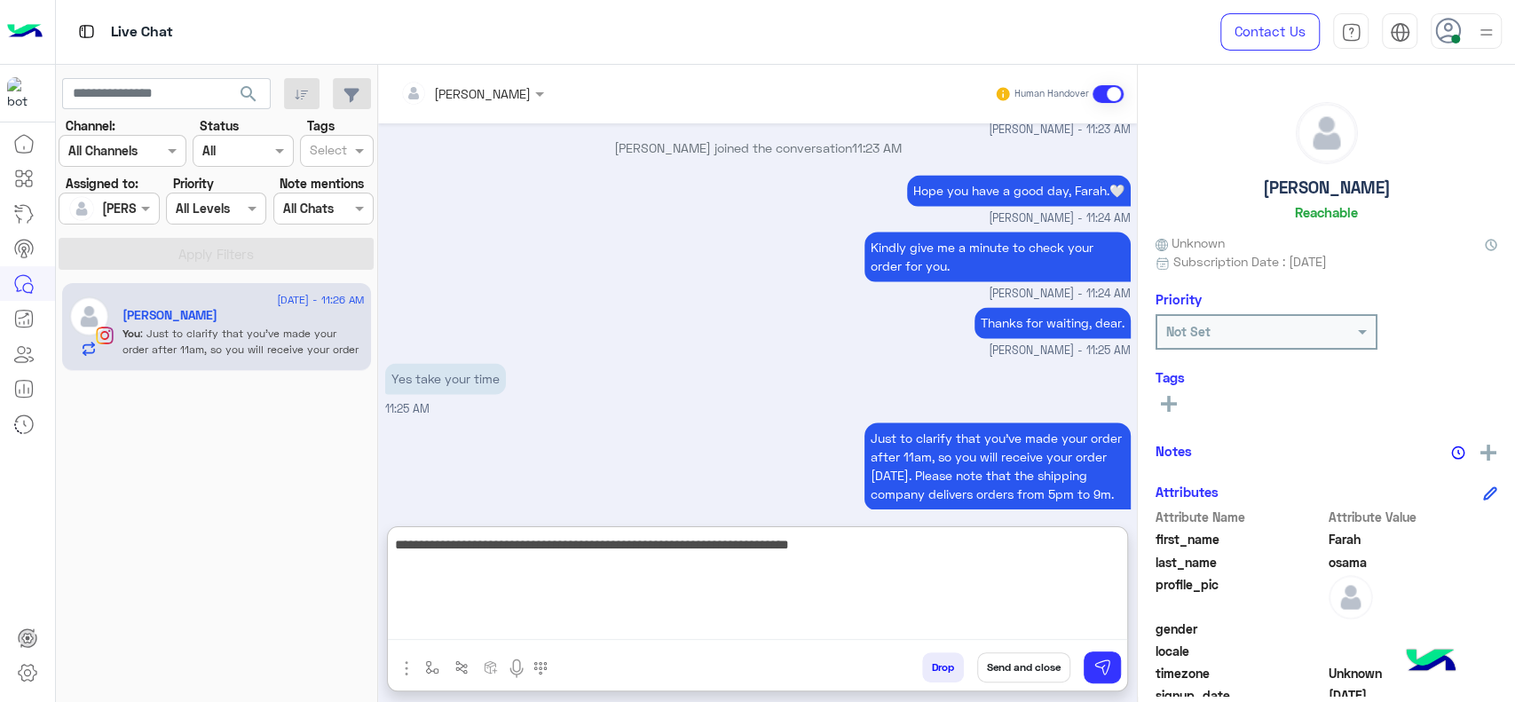
type textarea "**********"
click at [731, 586] on textarea "**********" at bounding box center [757, 586] width 739 height 107
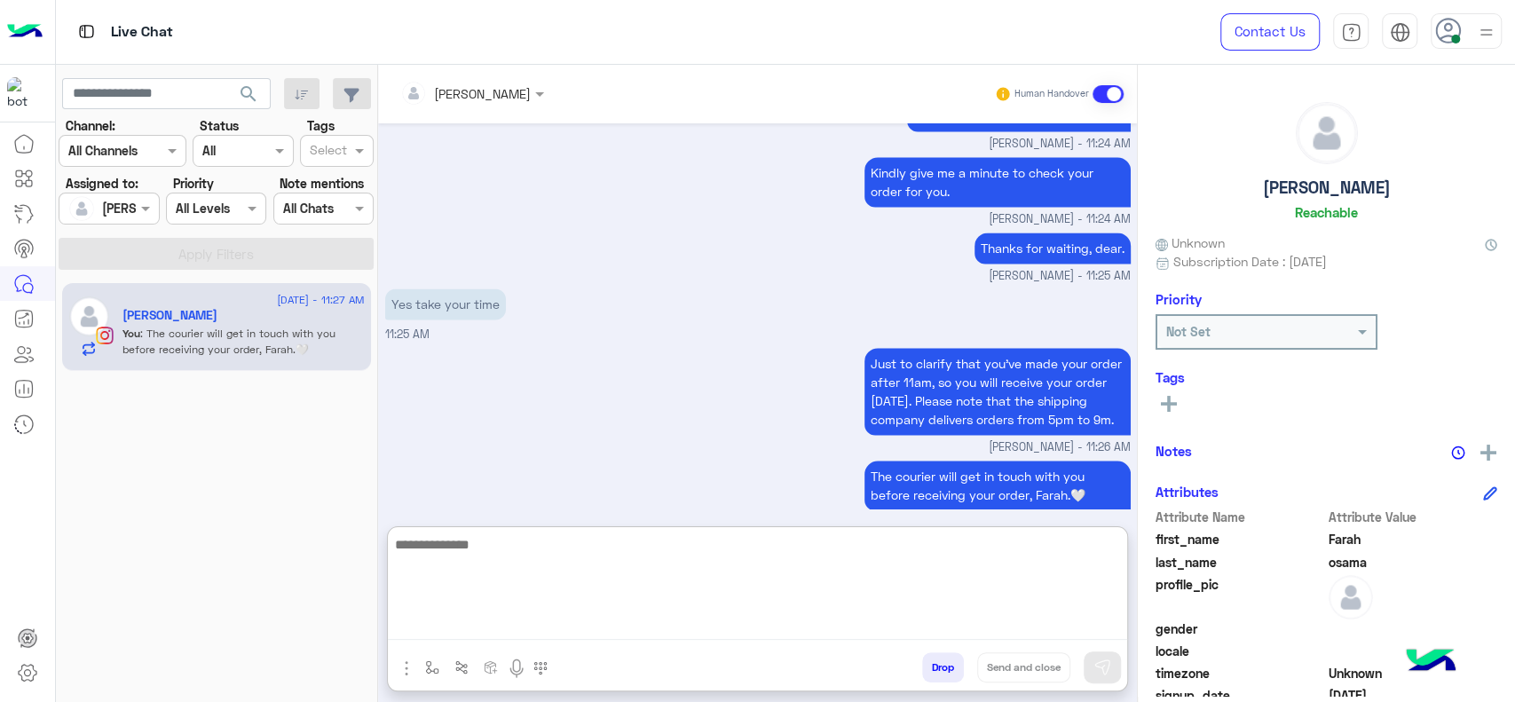
paste textarea "**********"
type textarea "**********"
click at [697, 572] on textarea "**********" at bounding box center [757, 586] width 739 height 107
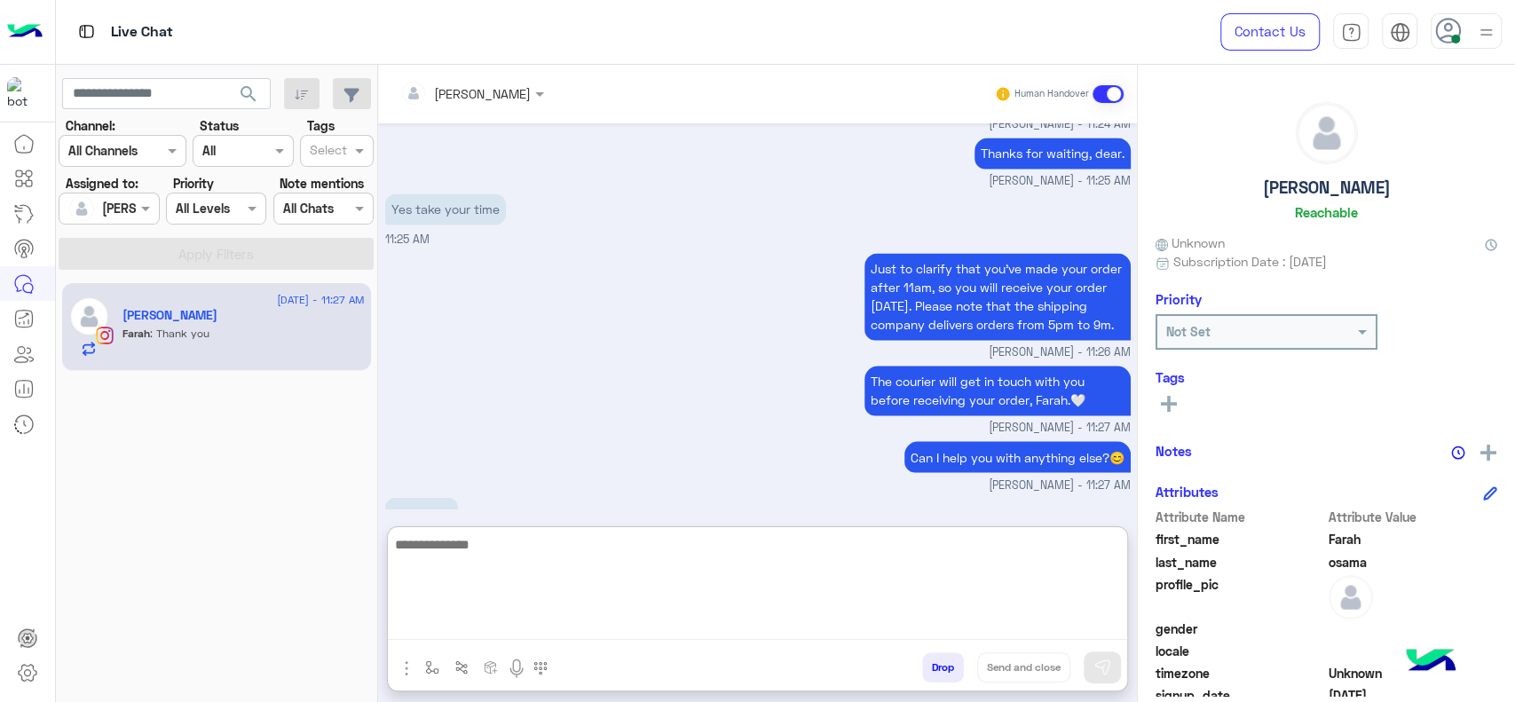
scroll to position [1980, 0]
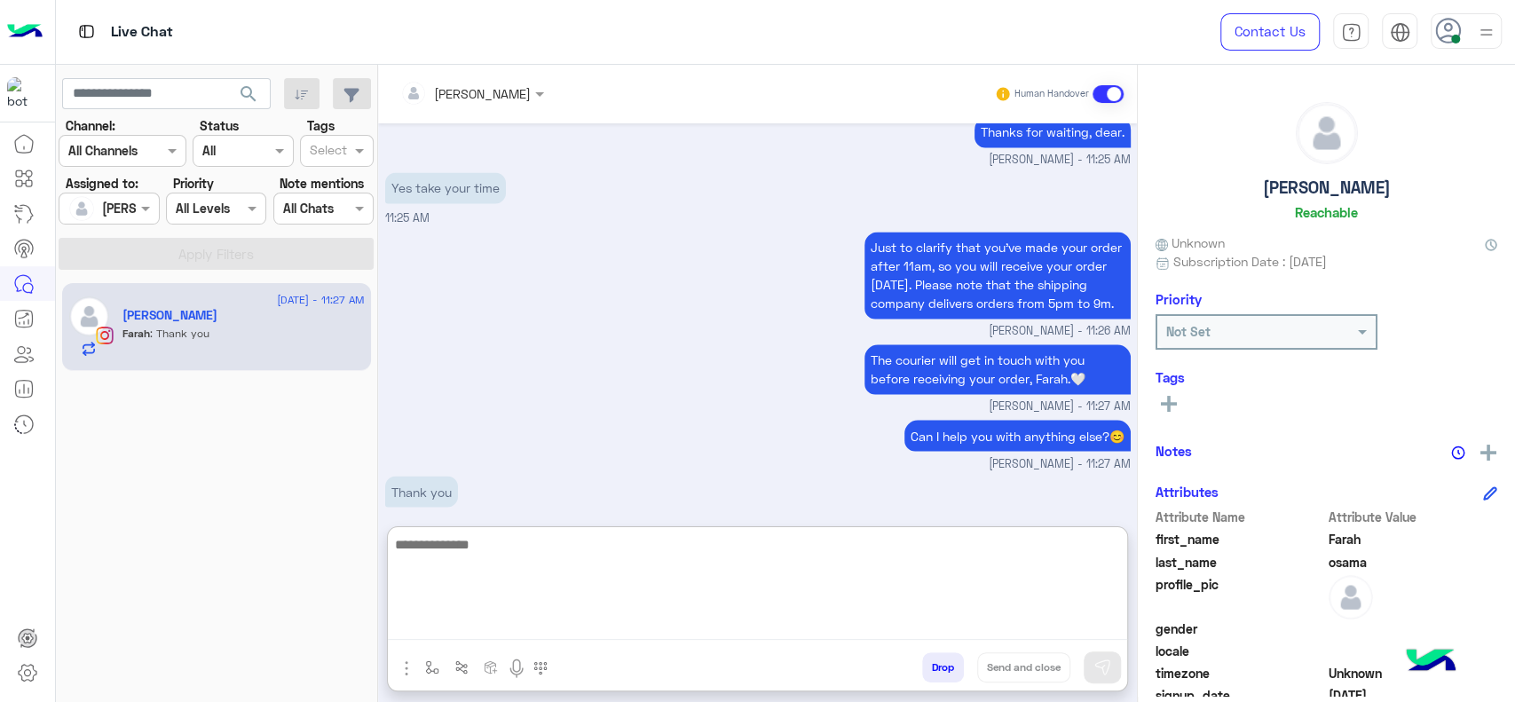
click at [461, 579] on textarea at bounding box center [757, 586] width 739 height 107
paste textarea "**********"
type textarea "**********"
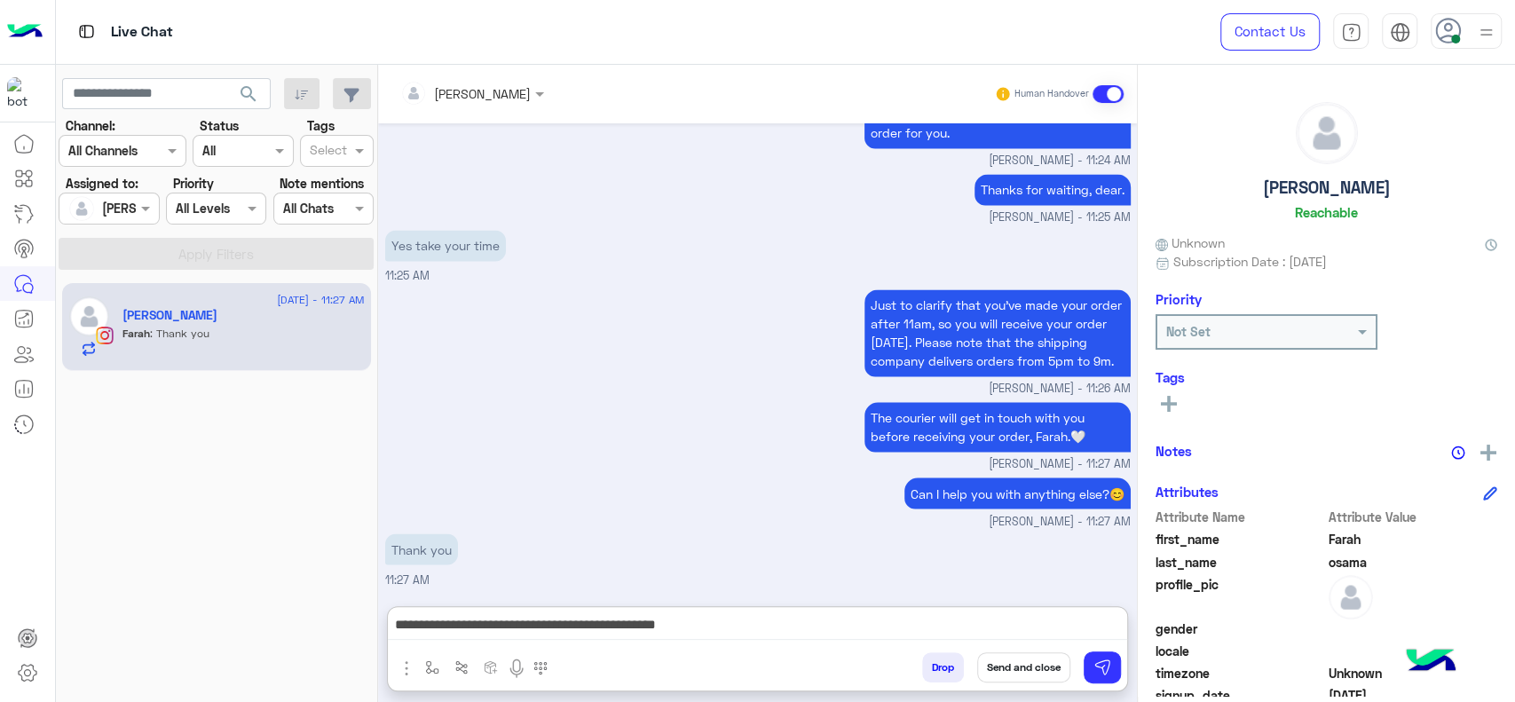
click at [1022, 657] on button "Send and close" at bounding box center [1023, 667] width 93 height 30
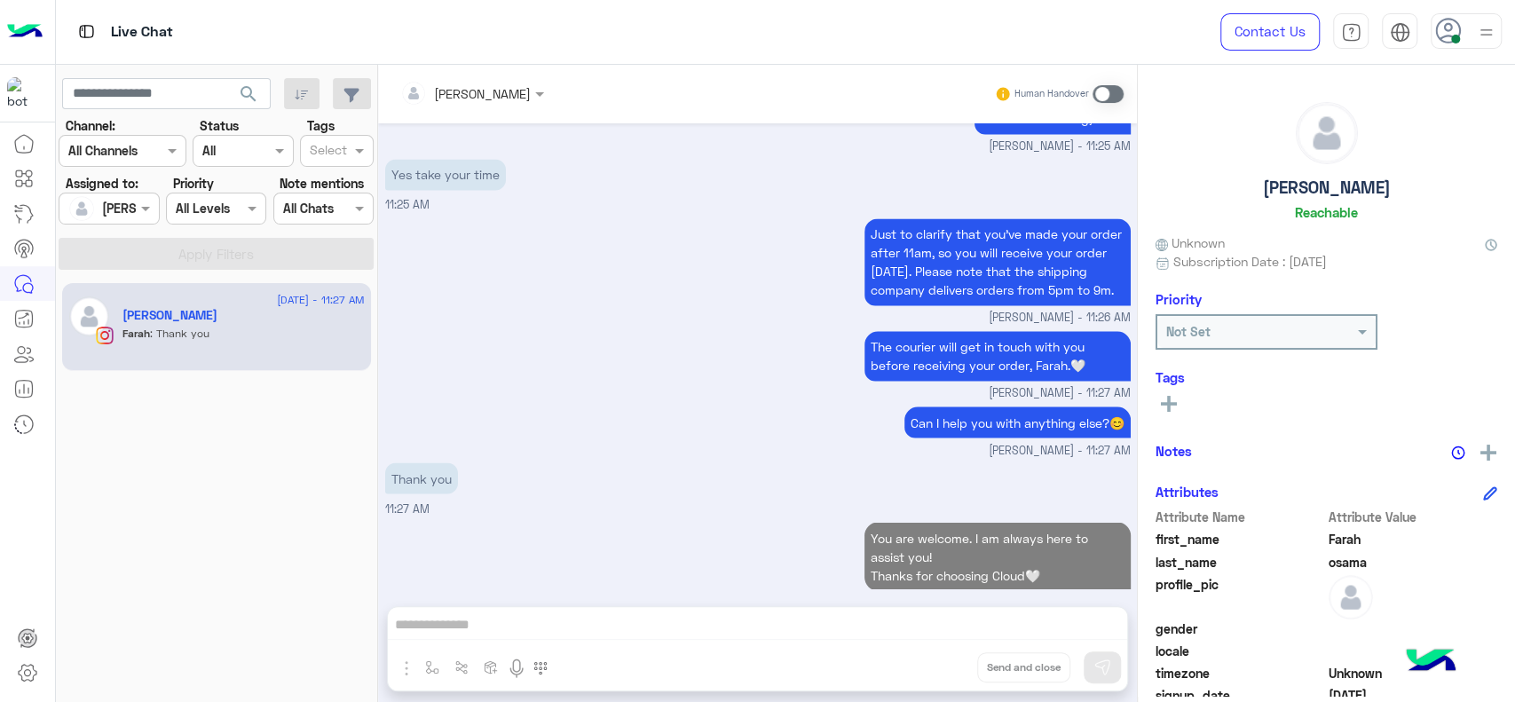
scroll to position [2025, 0]
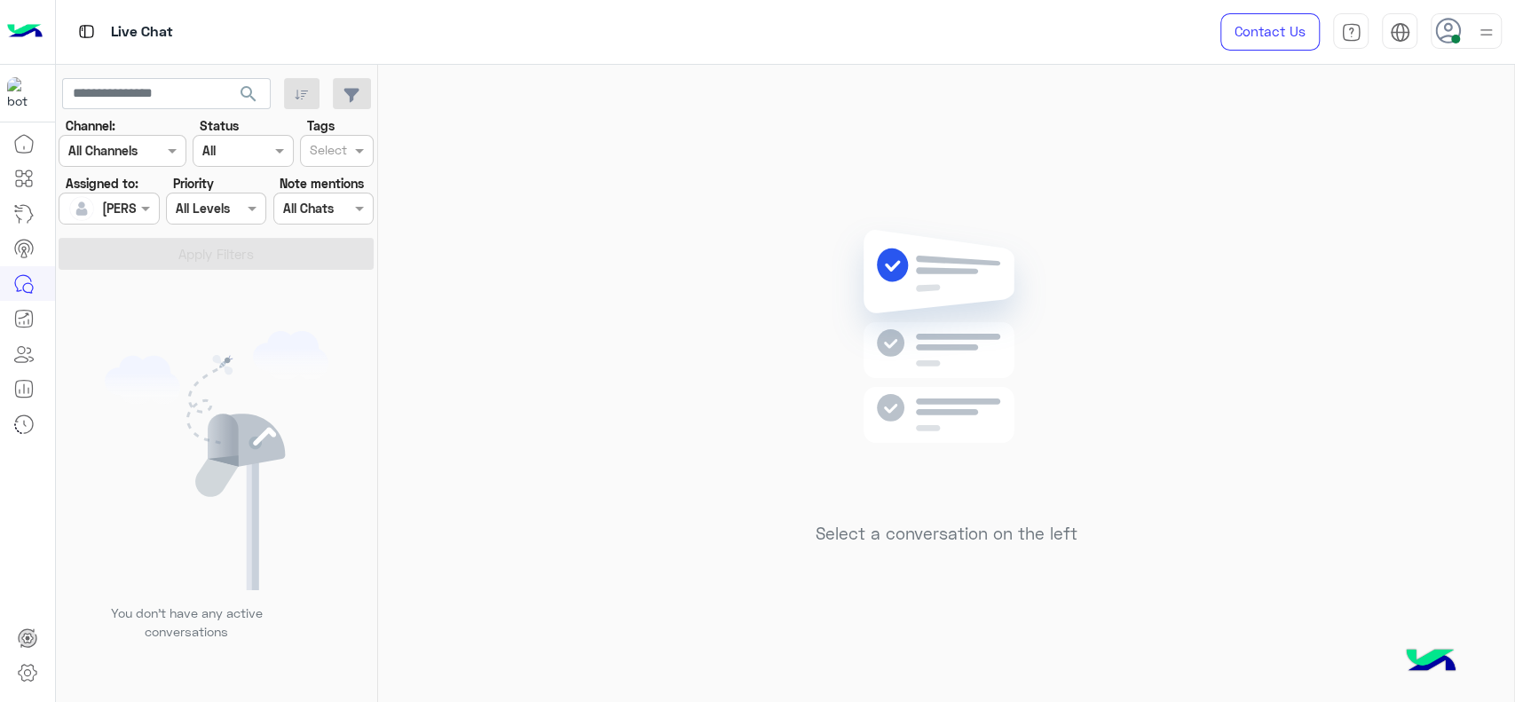
click at [849, 432] on img at bounding box center [946, 363] width 257 height 295
click at [547, 402] on div "Select a conversation on the left" at bounding box center [946, 387] width 1136 height 644
click at [1097, 479] on div "Select a conversation on the left" at bounding box center [946, 387] width 1136 height 644
click at [809, 165] on div "Select a conversation on the left" at bounding box center [946, 387] width 1136 height 644
click at [723, 159] on div "Select a conversation on the left" at bounding box center [946, 387] width 1136 height 644
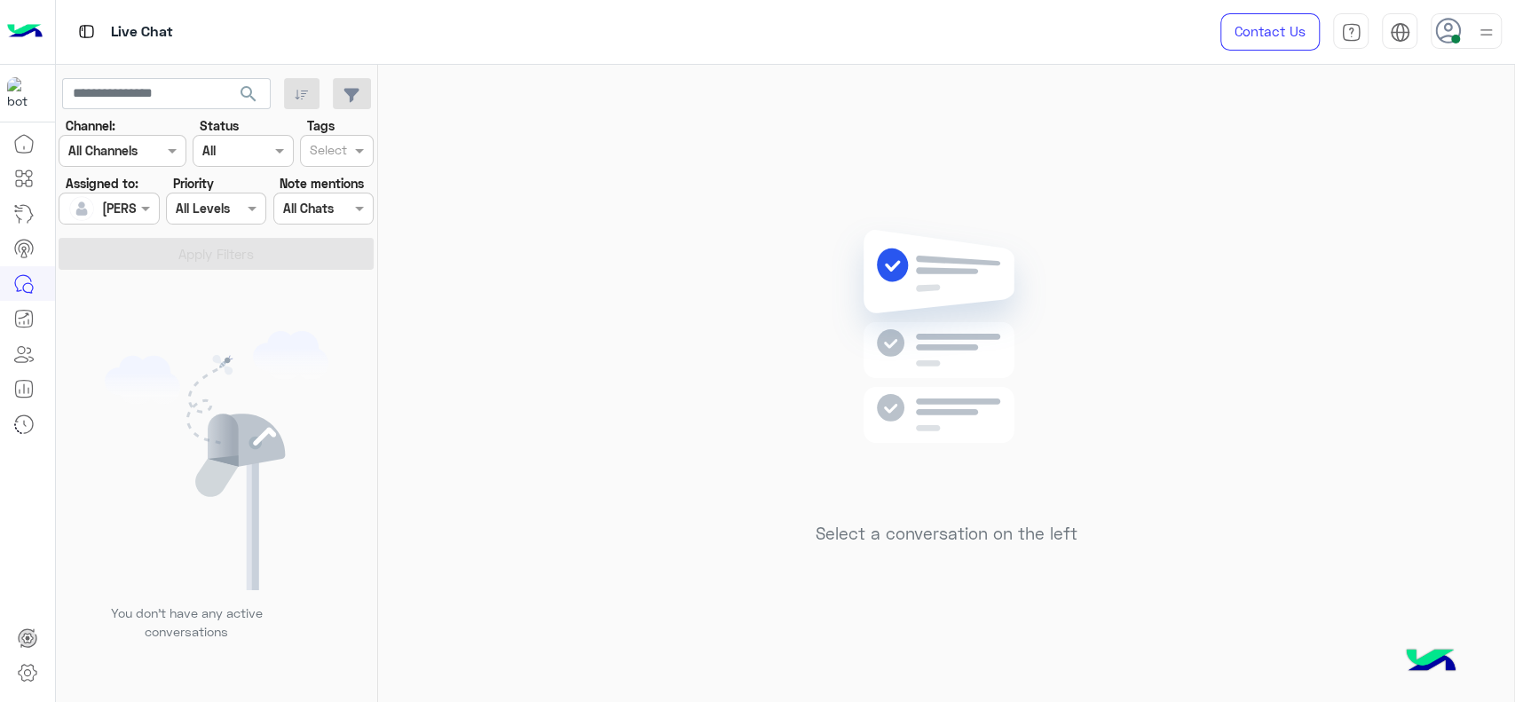
click at [1091, 263] on div "Select a conversation on the left" at bounding box center [946, 387] width 1136 height 644
click at [877, 292] on img at bounding box center [946, 363] width 257 height 295
click at [600, 171] on div "Select a conversation on the left" at bounding box center [946, 387] width 1136 height 644
click at [493, 282] on div "Select a conversation on the left" at bounding box center [946, 387] width 1136 height 644
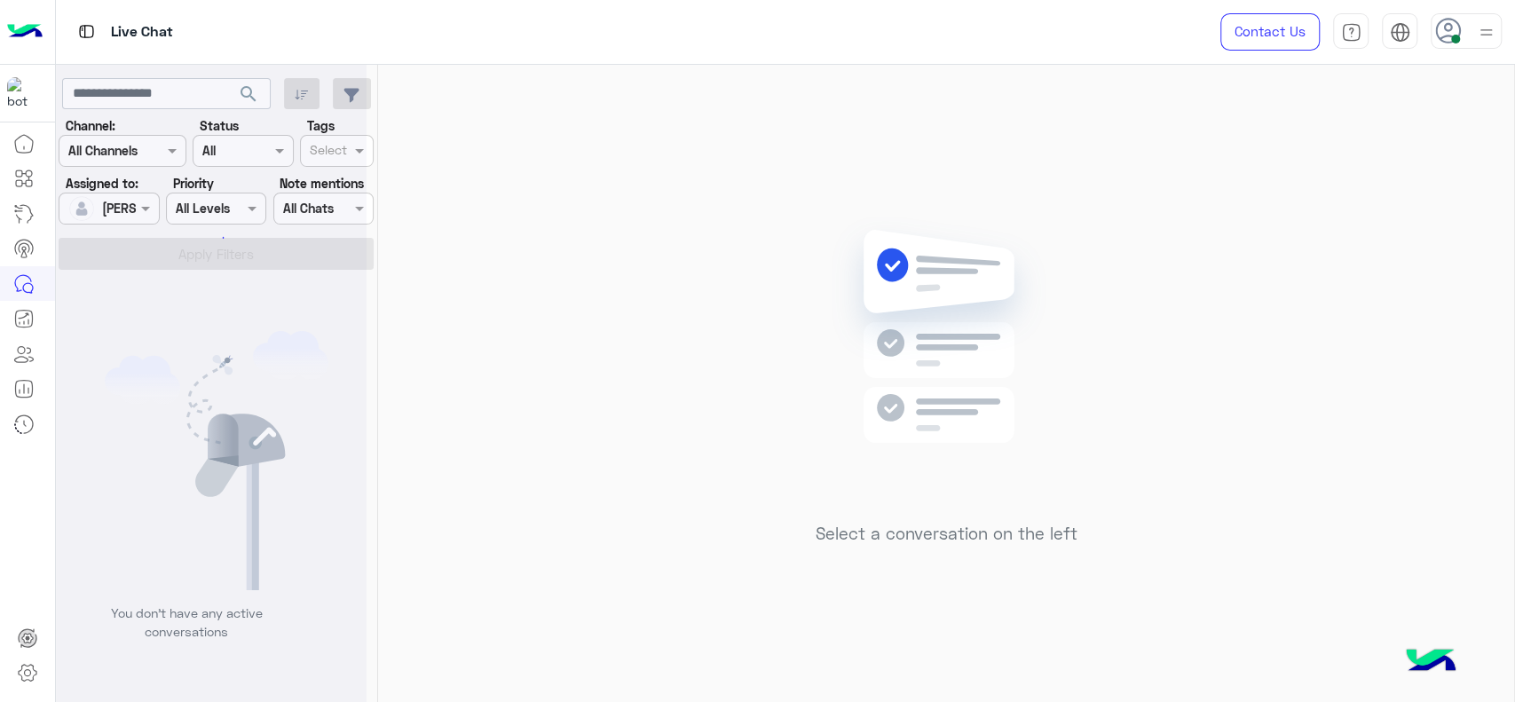
click at [583, 274] on div "Select a conversation on the left" at bounding box center [946, 387] width 1136 height 644
click at [689, 203] on div "Select a conversation on the left" at bounding box center [946, 387] width 1136 height 644
click at [501, 270] on div "Select a conversation on the left" at bounding box center [946, 387] width 1136 height 644
click at [724, 421] on div "Select a conversation on the left" at bounding box center [946, 387] width 1136 height 644
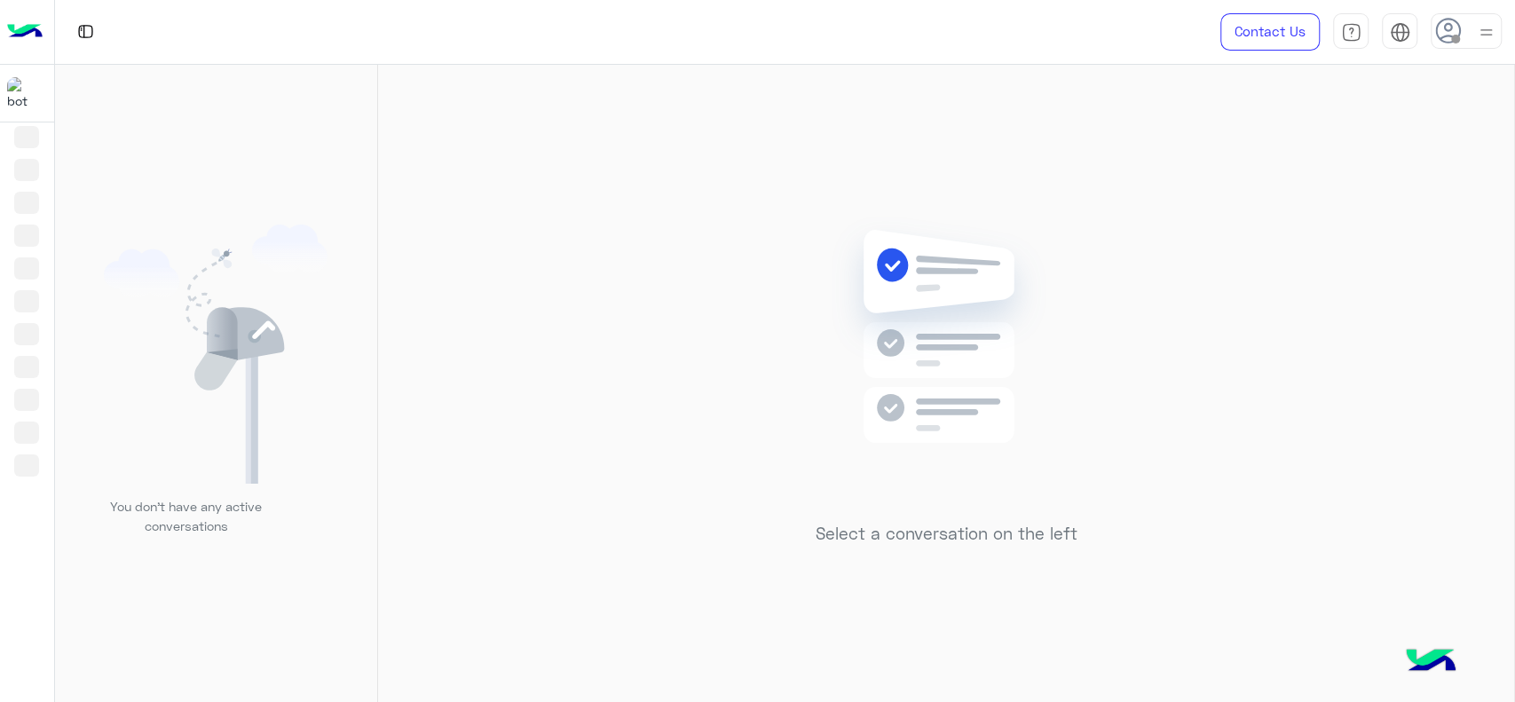
click at [1352, 502] on div "Select a conversation on the left" at bounding box center [946, 387] width 1136 height 644
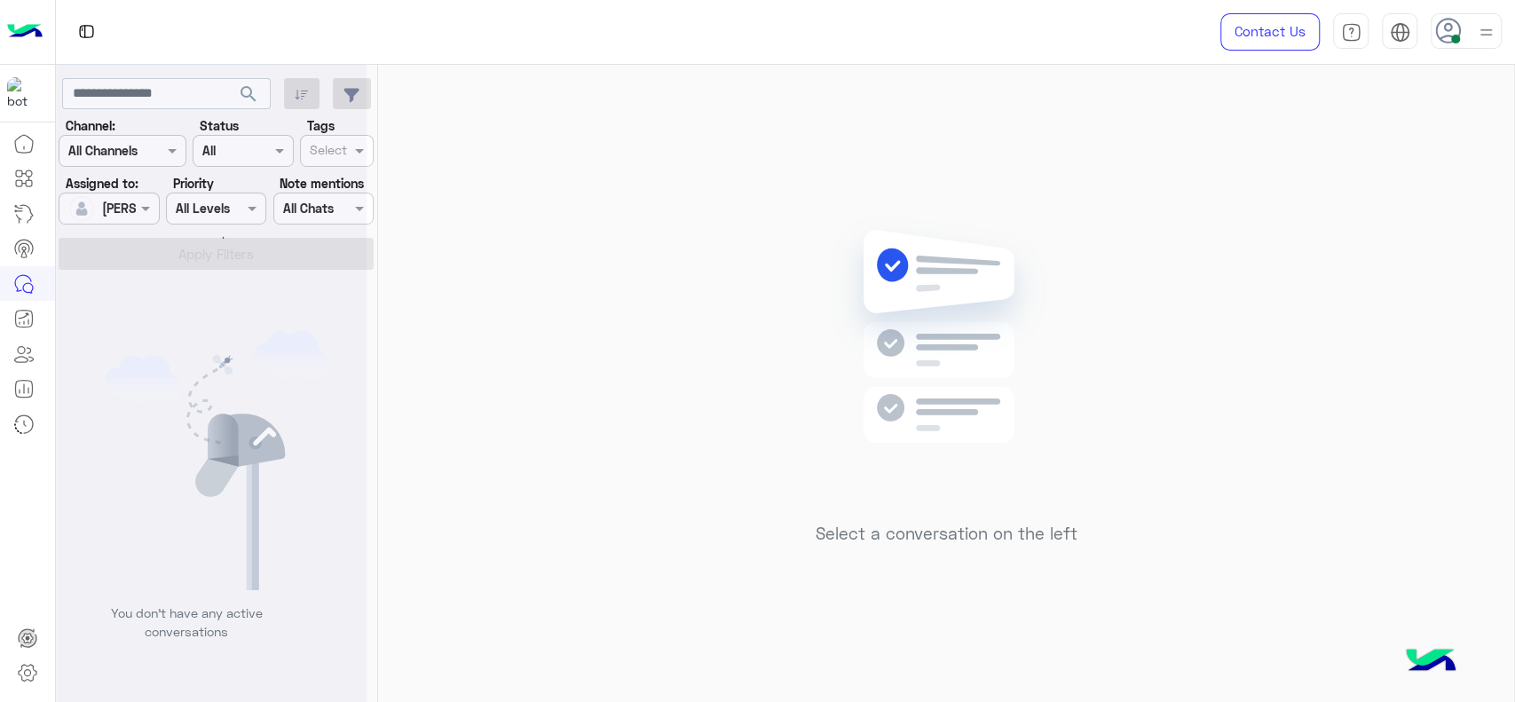
click at [774, 186] on div "Select a conversation on the left" at bounding box center [946, 387] width 1136 height 644
click at [167, 207] on div at bounding box center [216, 208] width 99 height 20
click at [393, 272] on div "Select a conversation on the left" at bounding box center [946, 387] width 1136 height 644
click at [351, 217] on span at bounding box center [362, 208] width 22 height 19
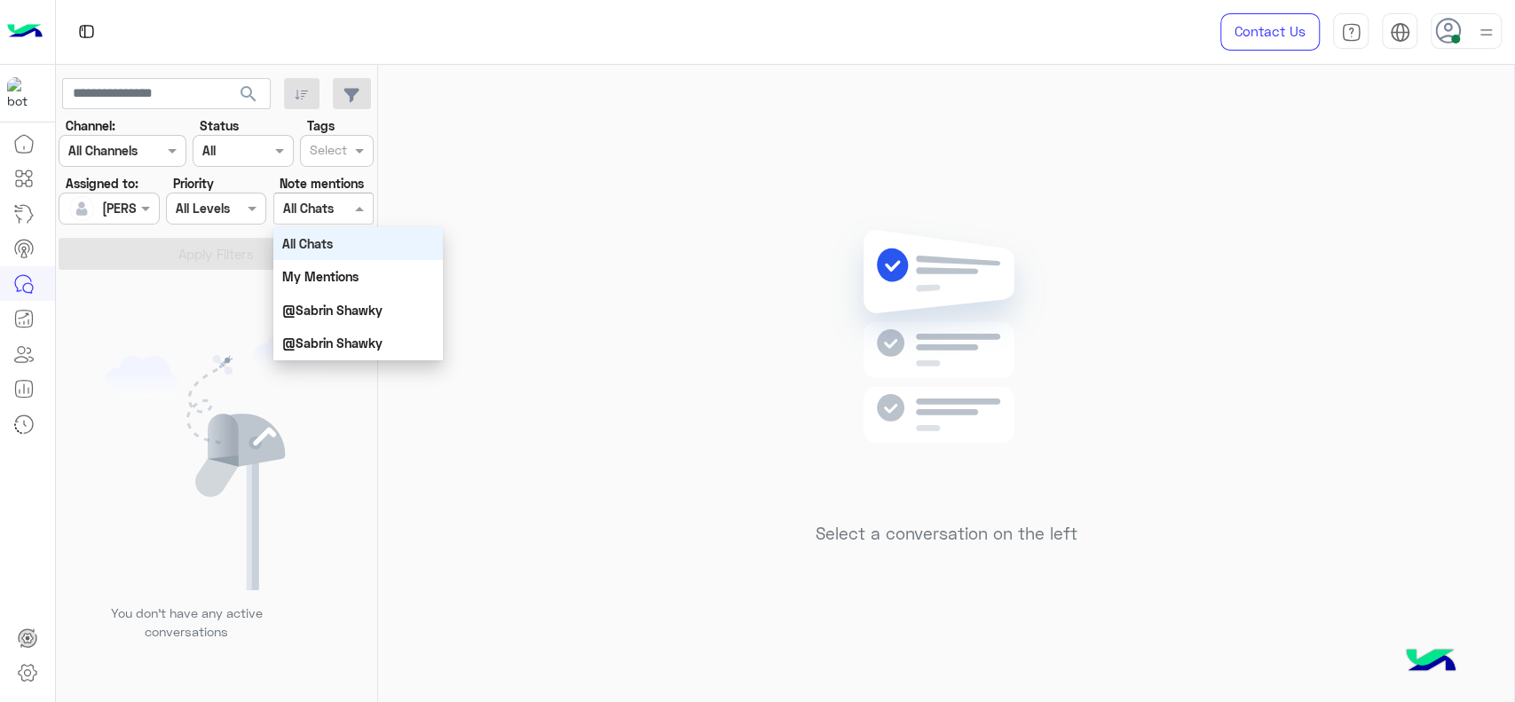
click at [351, 217] on span at bounding box center [362, 208] width 22 height 19
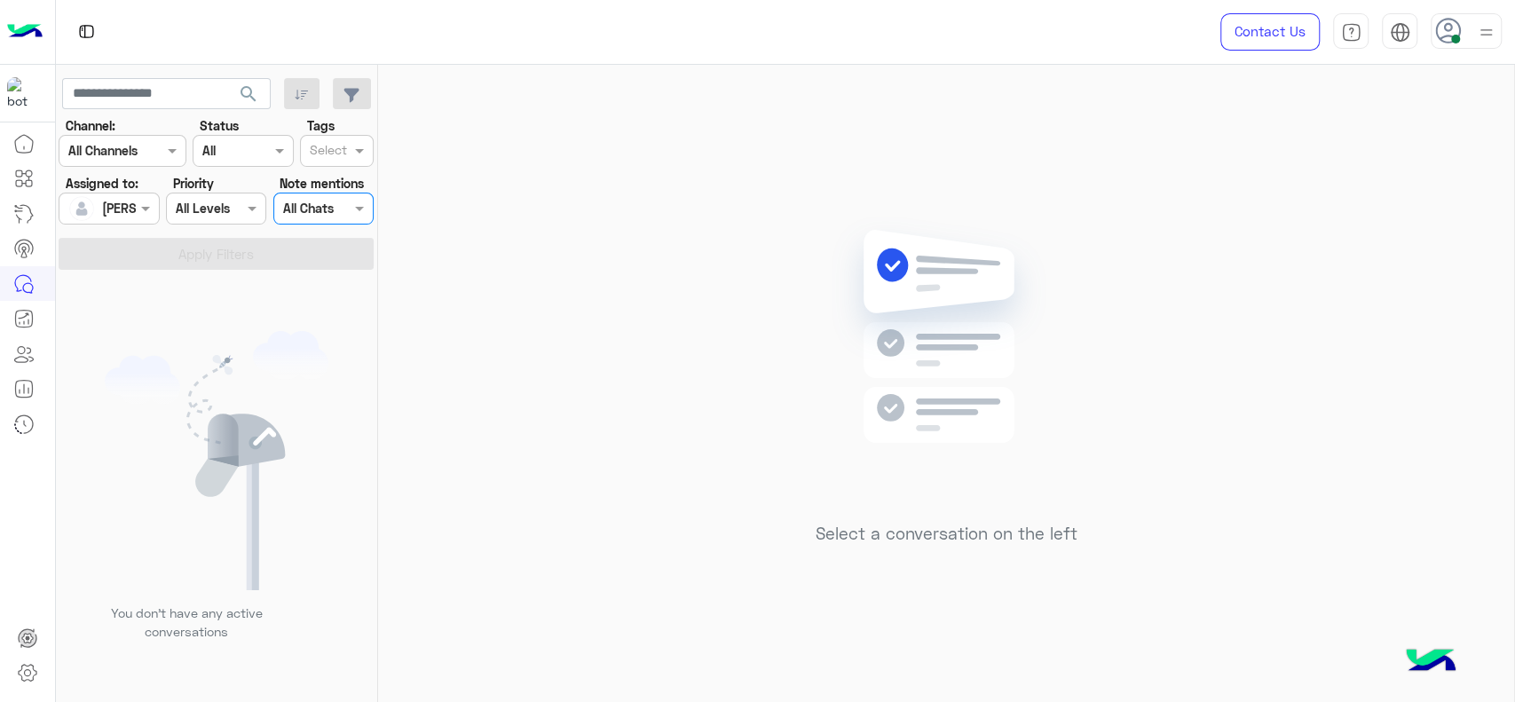
click at [490, 160] on div "Select a conversation on the left" at bounding box center [946, 387] width 1136 height 644
click at [781, 338] on div "Select a conversation on the left" at bounding box center [946, 387] width 1136 height 644
click at [642, 343] on div "Select a conversation on the left" at bounding box center [946, 387] width 1136 height 644
click at [991, 308] on img at bounding box center [946, 363] width 257 height 295
click at [611, 264] on div "Select a conversation on the left" at bounding box center [946, 387] width 1136 height 644
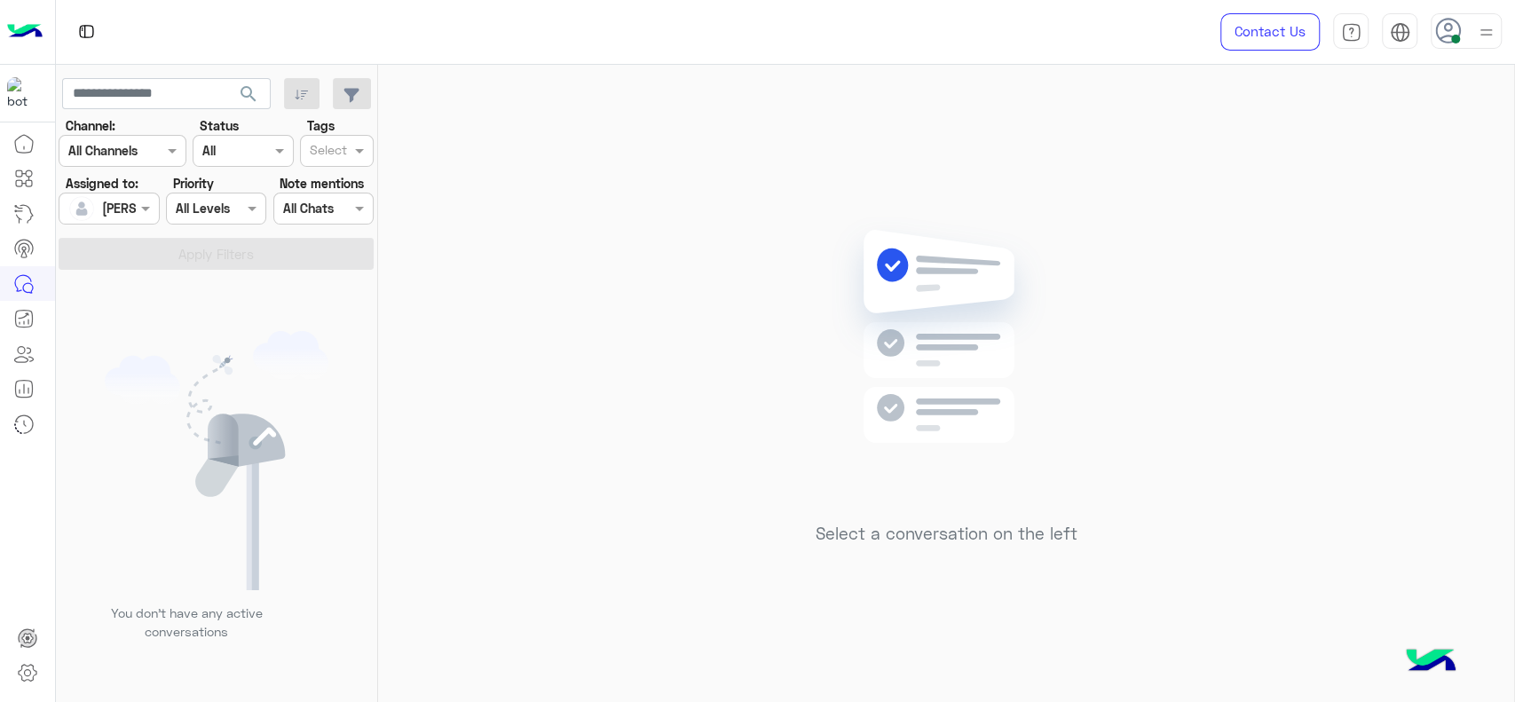
click at [478, 245] on div "Select a conversation on the left" at bounding box center [946, 387] width 1136 height 644
click at [542, 236] on div "Select a conversation on the left" at bounding box center [946, 387] width 1136 height 644
drag, startPoint x: 562, startPoint y: 376, endPoint x: 562, endPoint y: 354, distance: 22.2
click at [562, 375] on div "Select a conversation on the left" at bounding box center [946, 387] width 1136 height 644
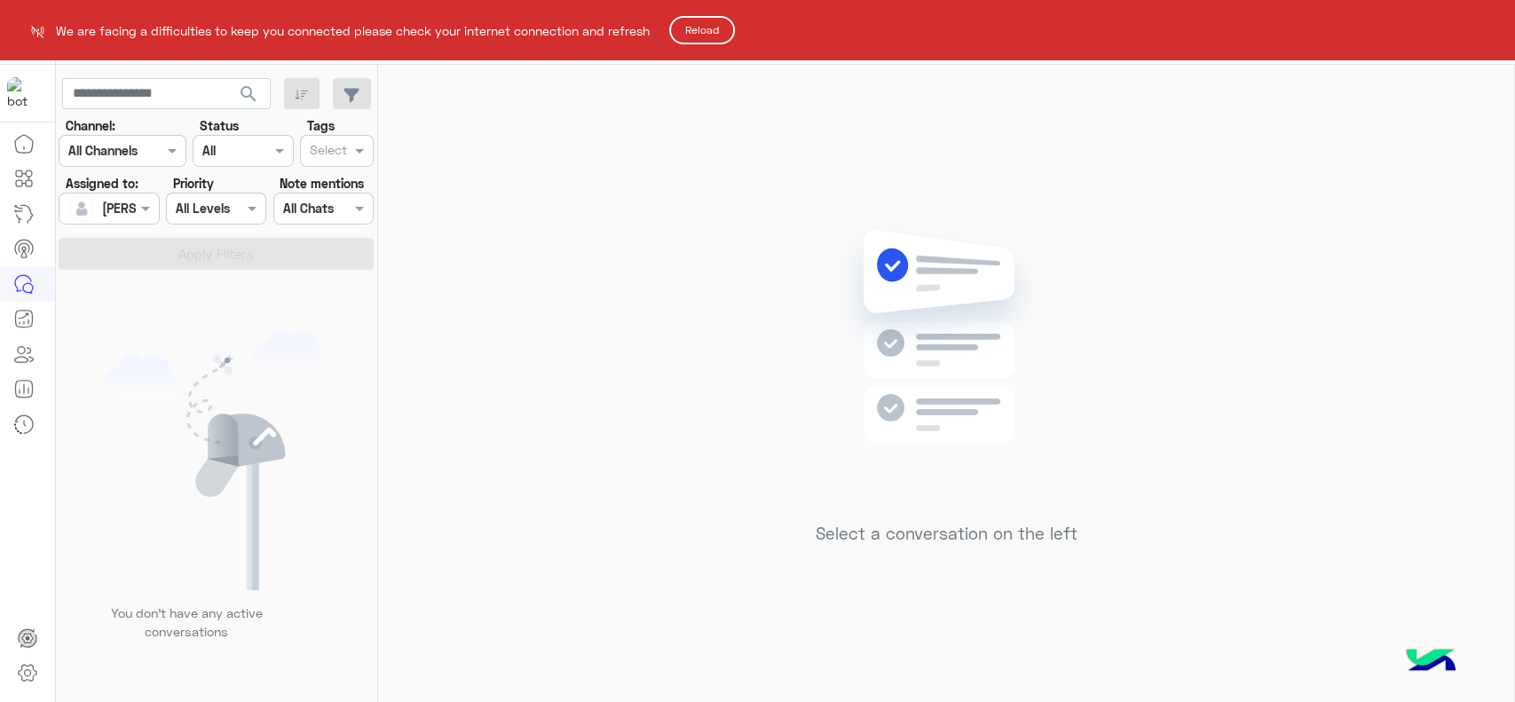
click at [762, 146] on html "We are facing a difficulties to keep you connected please check your internet c…" at bounding box center [757, 351] width 1515 height 702
click at [1022, 177] on html "We are facing a difficulties to keep you connected please check your internet c…" at bounding box center [757, 351] width 1515 height 702
click at [944, 454] on html "We are facing a difficulties to keep you connected please check your internet c…" at bounding box center [757, 351] width 1515 height 702
click at [722, 36] on button "Reload" at bounding box center [702, 30] width 66 height 28
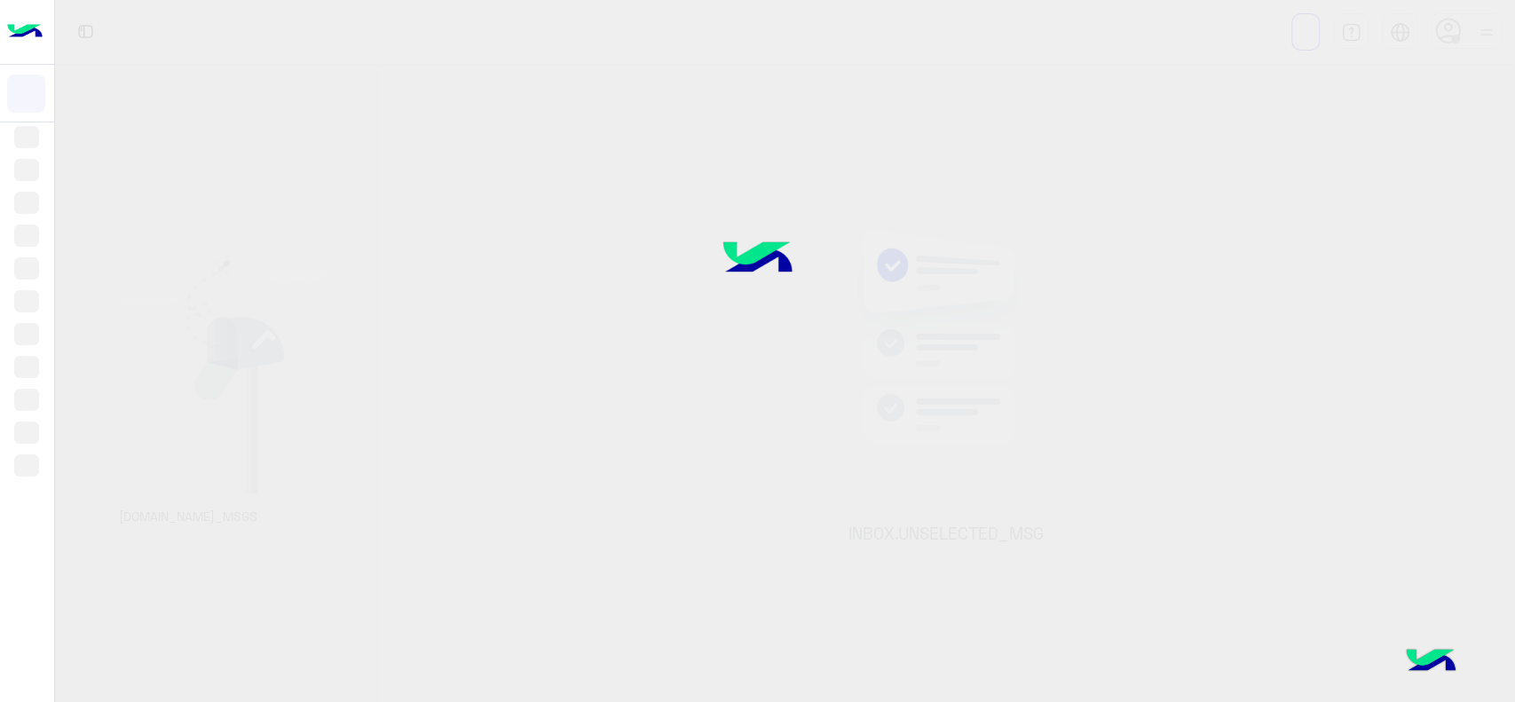
click at [1468, 28] on div at bounding box center [757, 351] width 1515 height 702
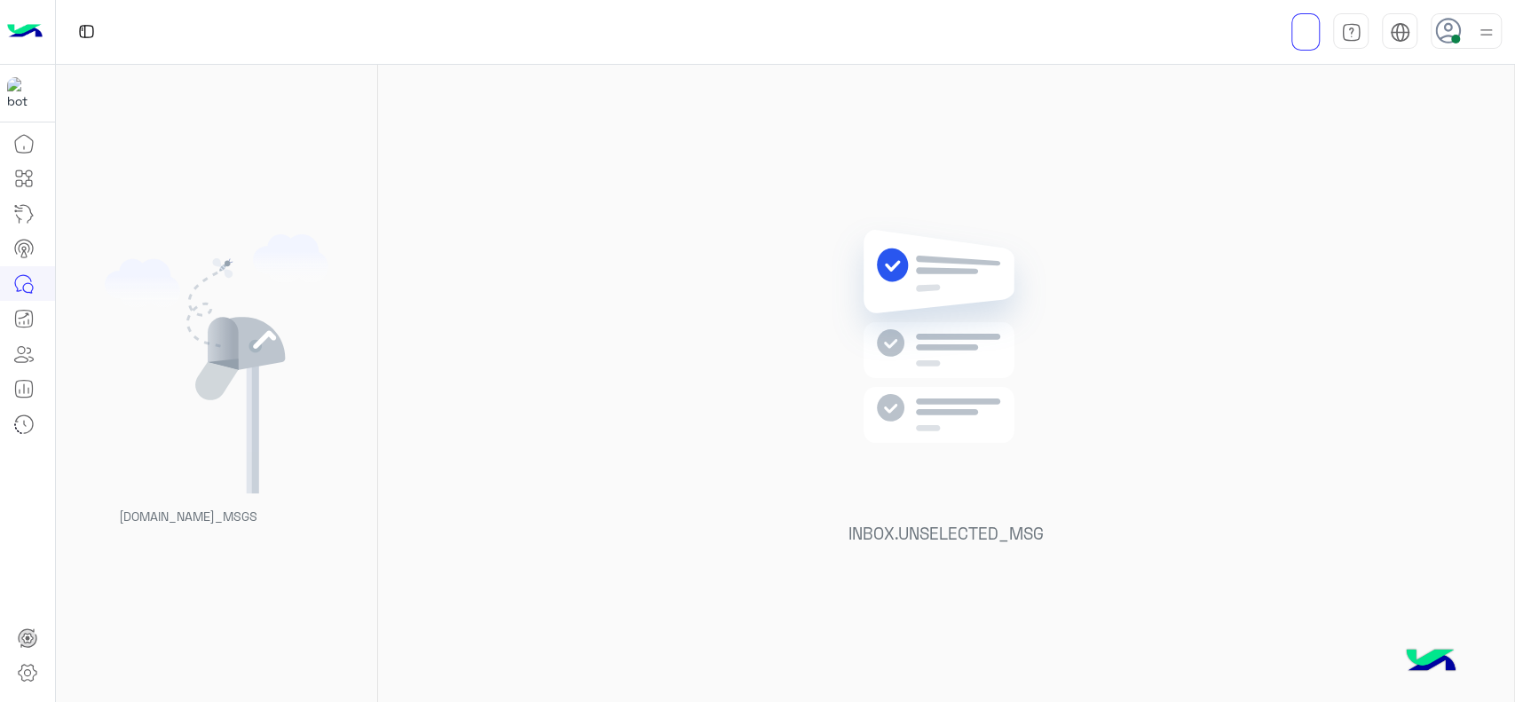
click at [1477, 30] on img at bounding box center [1486, 32] width 22 height 22
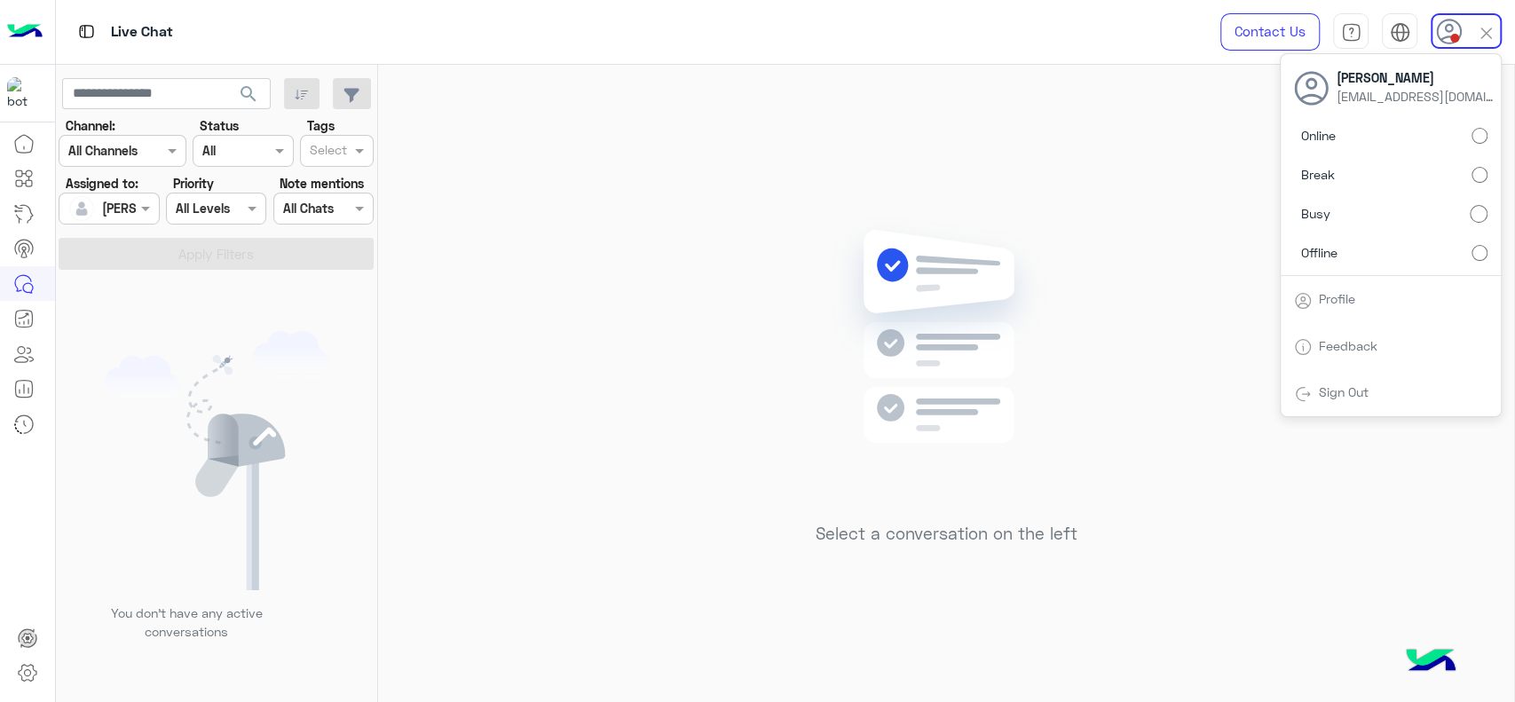
click at [925, 238] on img at bounding box center [946, 363] width 257 height 295
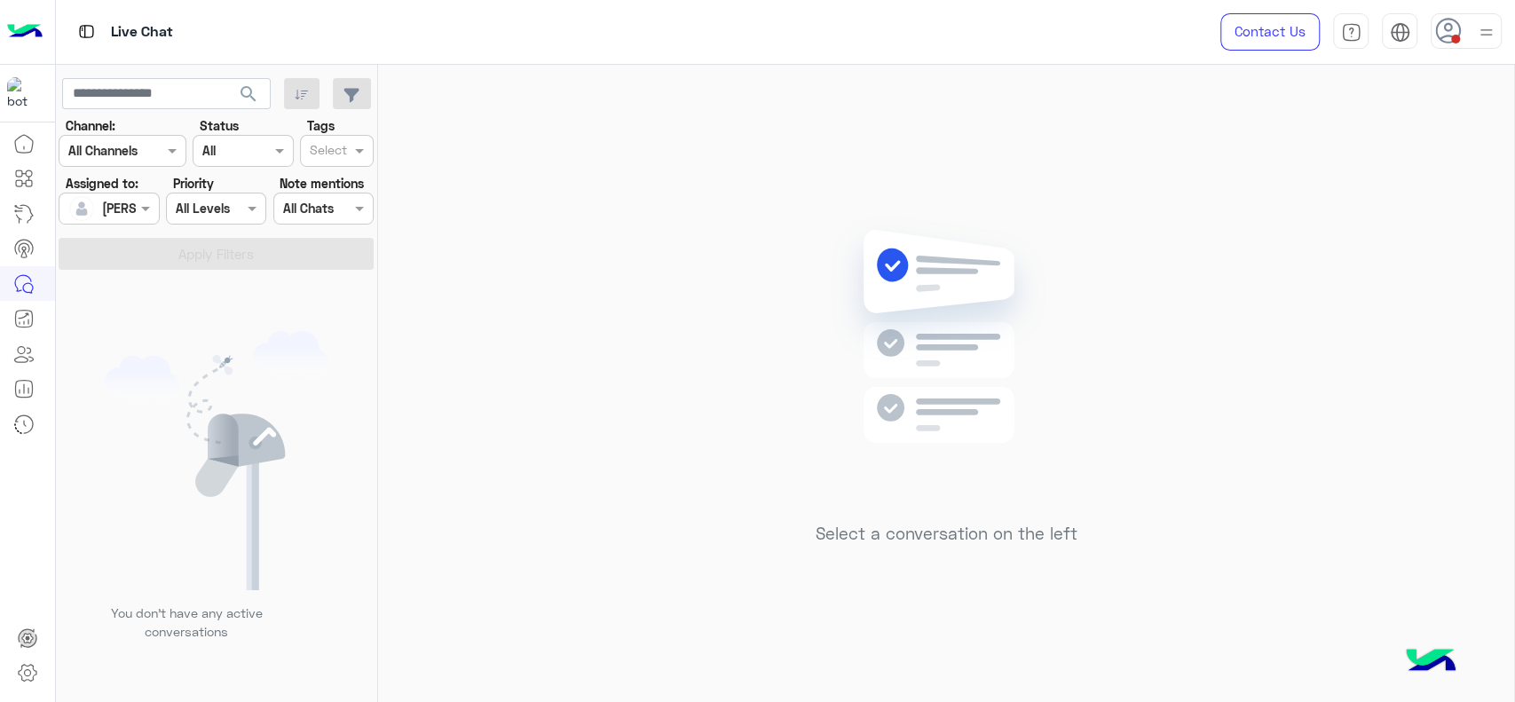
click at [917, 463] on img at bounding box center [946, 363] width 257 height 295
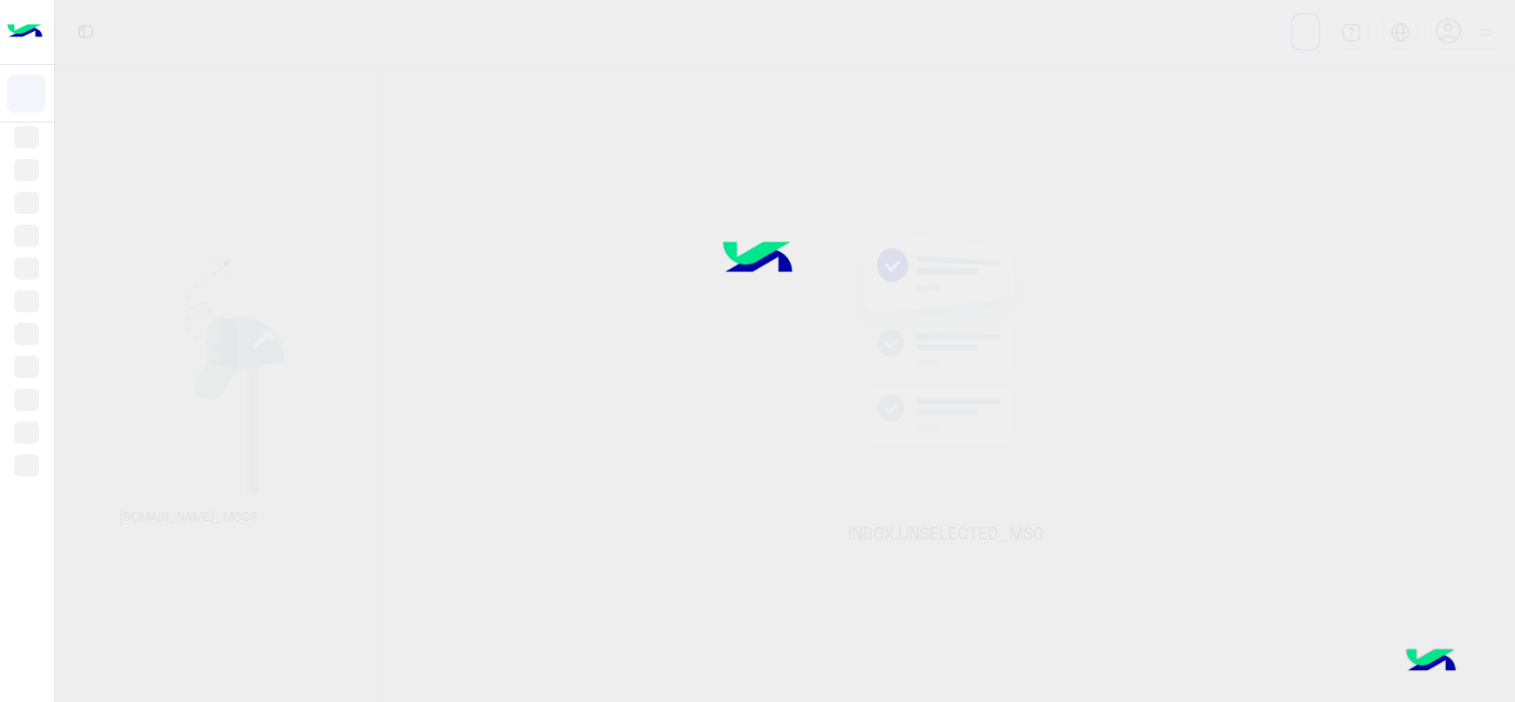
click at [966, 389] on div at bounding box center [757, 351] width 1515 height 702
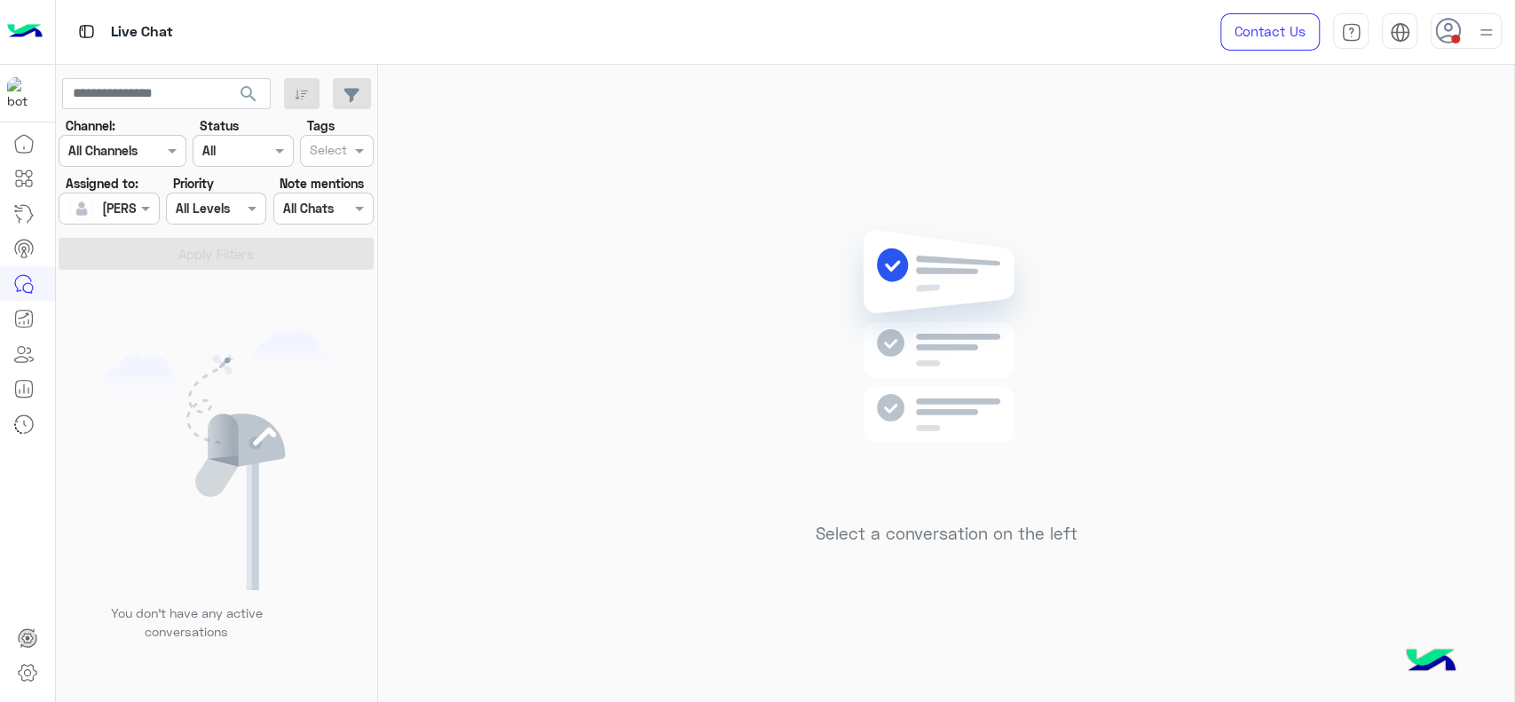
click at [1109, 302] on div "Select a conversation on the left" at bounding box center [946, 387] width 1136 height 644
click at [1341, 241] on div "Select a conversation on the left" at bounding box center [946, 387] width 1136 height 644
click at [1330, 255] on div "Select a conversation on the left" at bounding box center [946, 387] width 1136 height 644
click at [1470, 18] on div at bounding box center [1466, 31] width 71 height 36
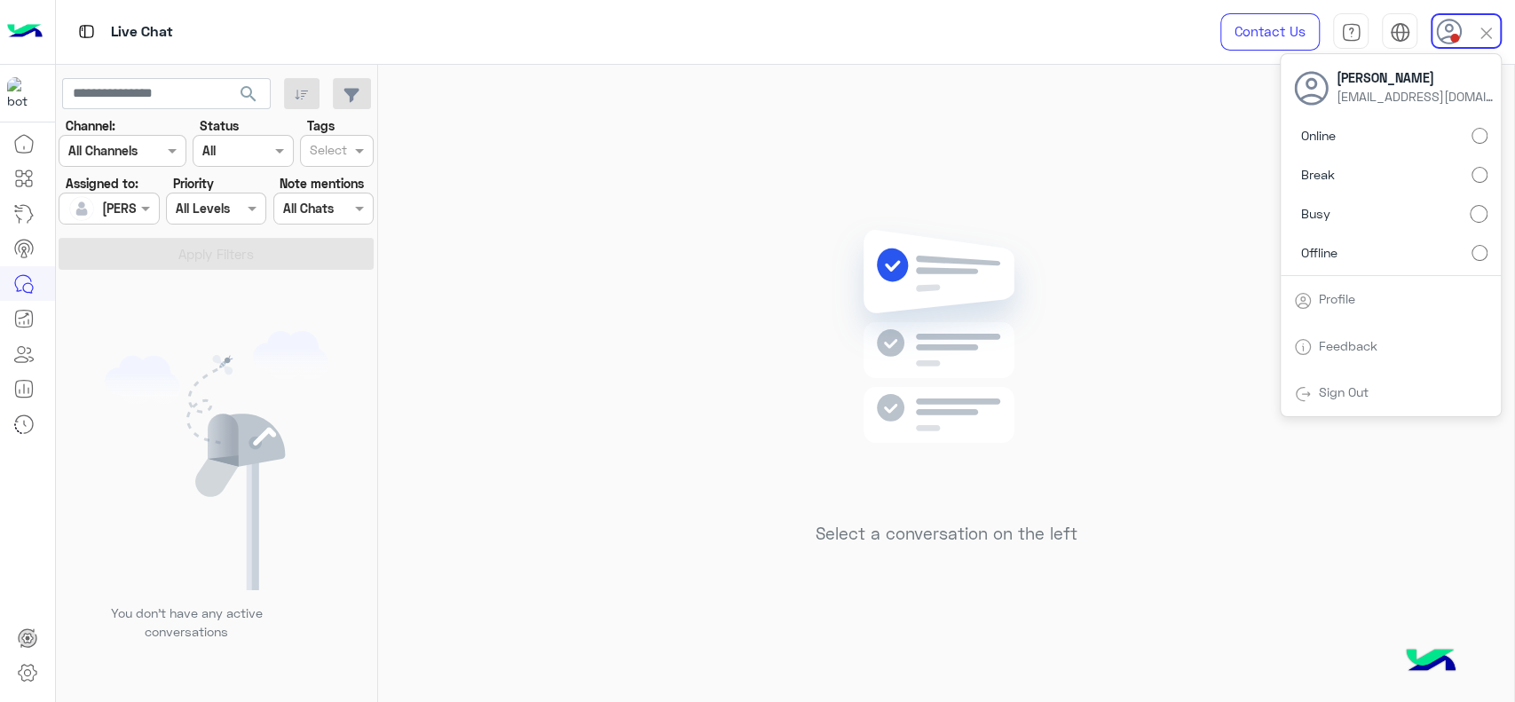
click at [1138, 180] on div "Select a conversation on the left" at bounding box center [946, 387] width 1136 height 644
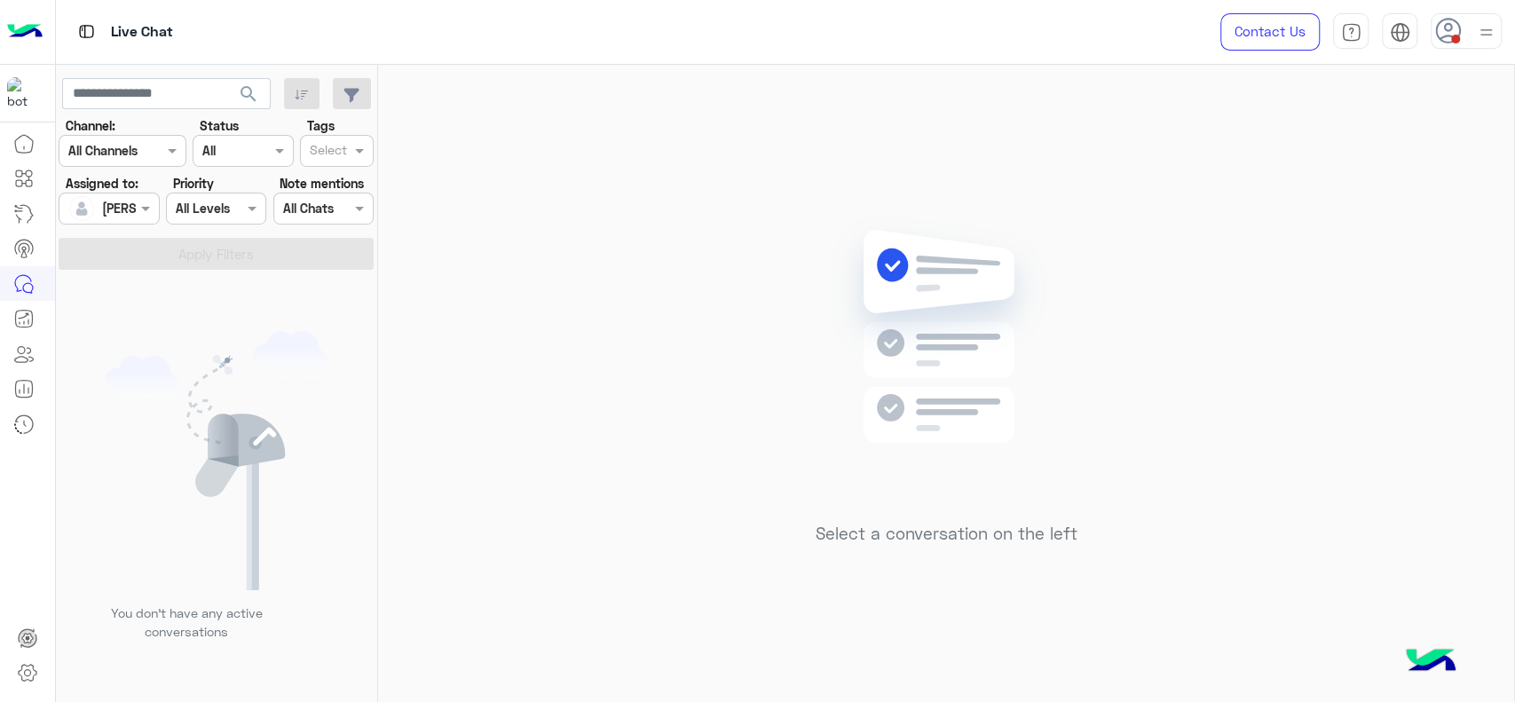
click at [1475, 37] on img at bounding box center [1486, 32] width 22 height 22
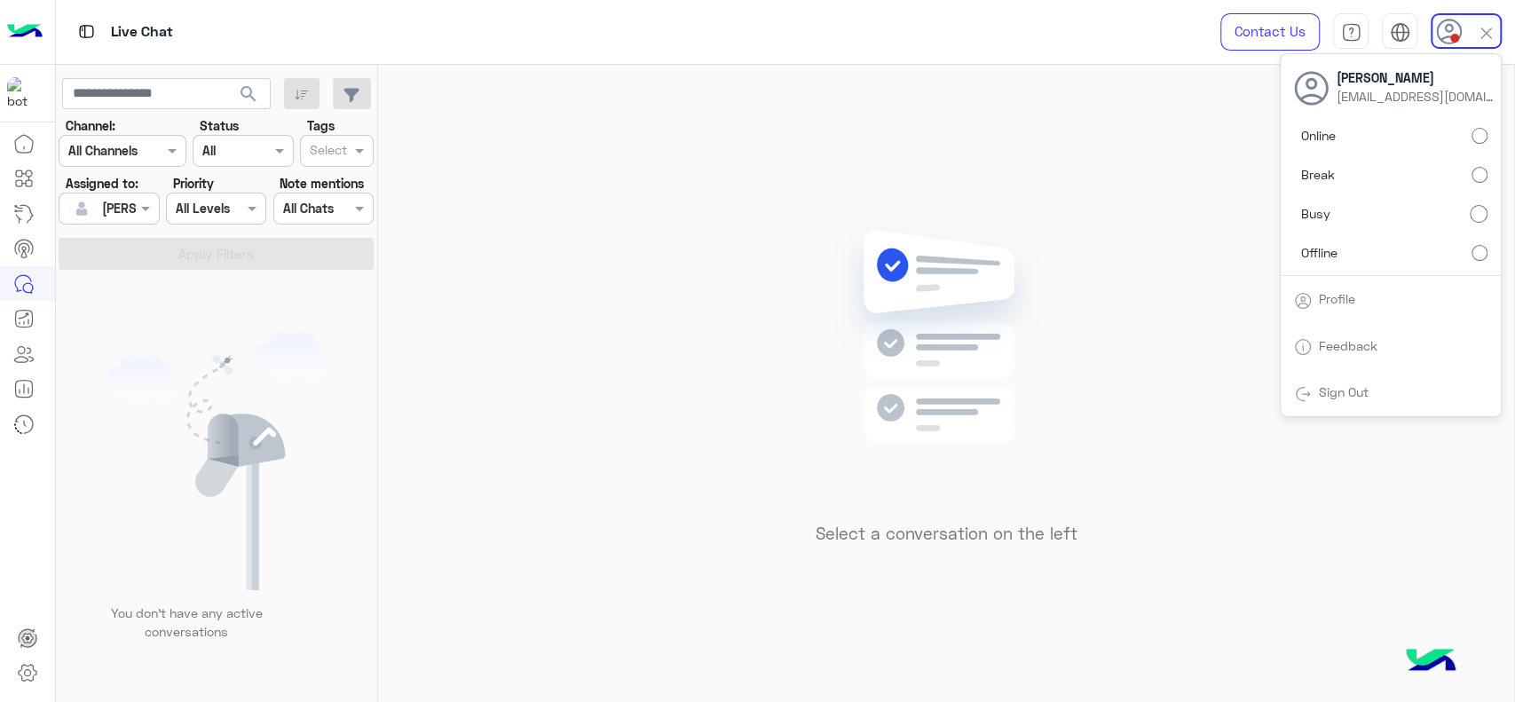
click at [654, 280] on div "Select a conversation on the left" at bounding box center [946, 387] width 1136 height 644
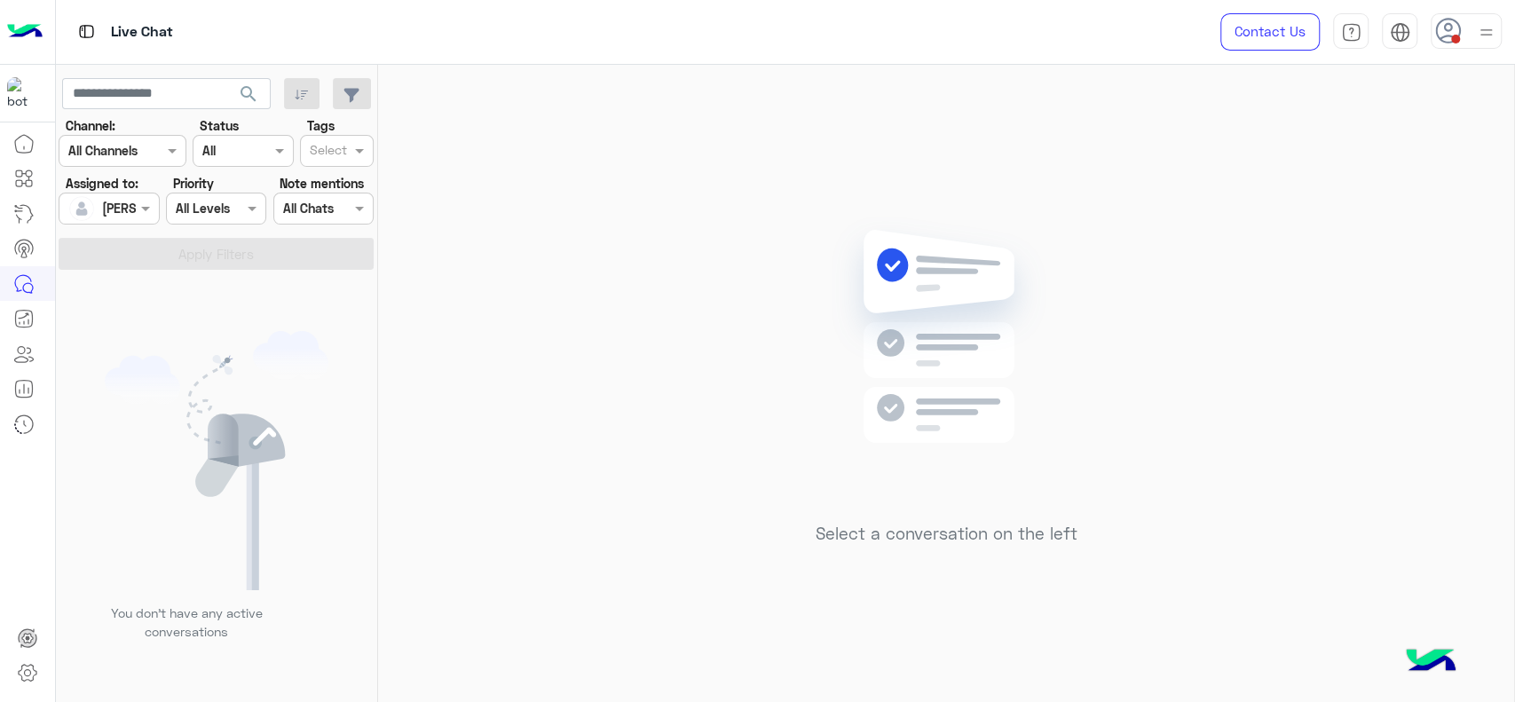
click at [1449, 51] on div "Contact Us Help Center عربي English" at bounding box center [1354, 32] width 321 height 64
click at [1470, 46] on div at bounding box center [1466, 31] width 71 height 36
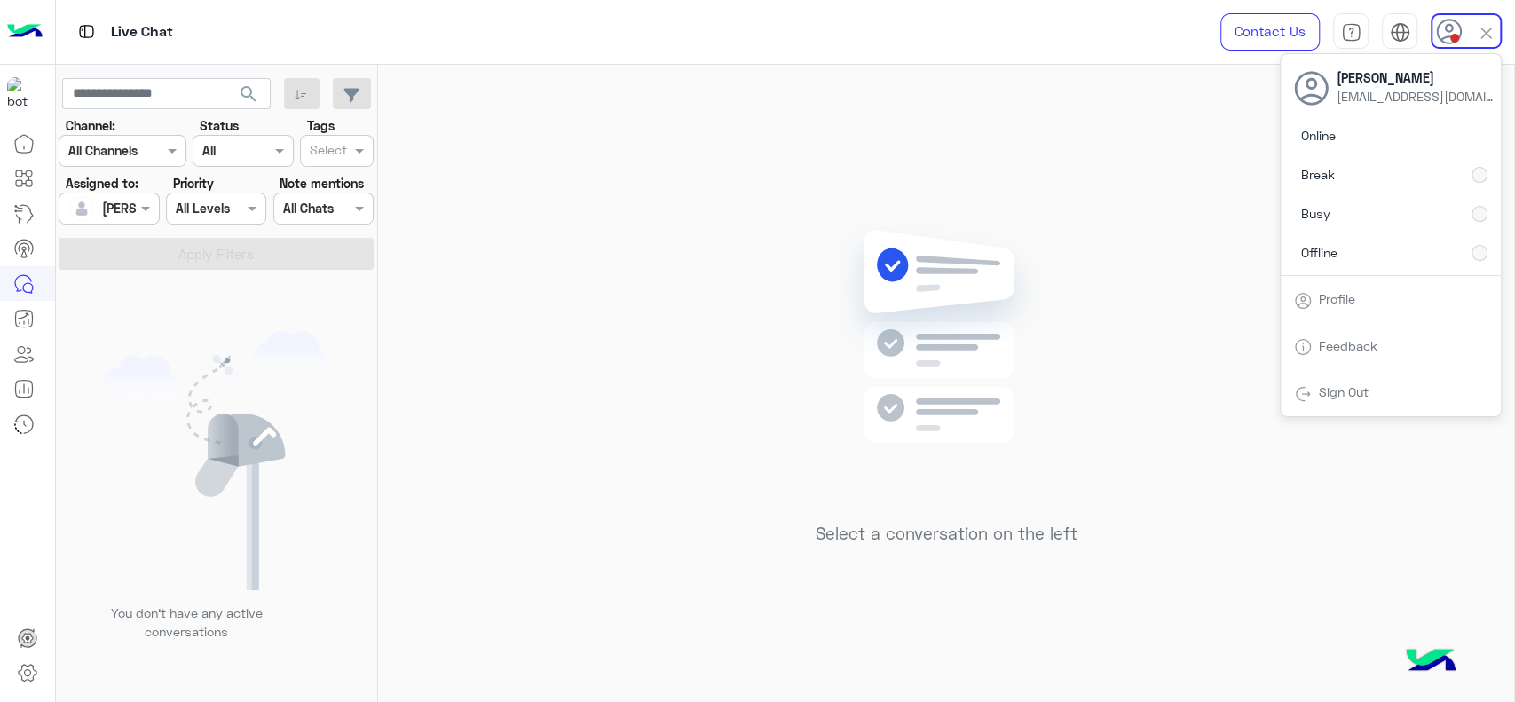
click at [652, 176] on div "Select a conversation on the left" at bounding box center [946, 387] width 1136 height 644
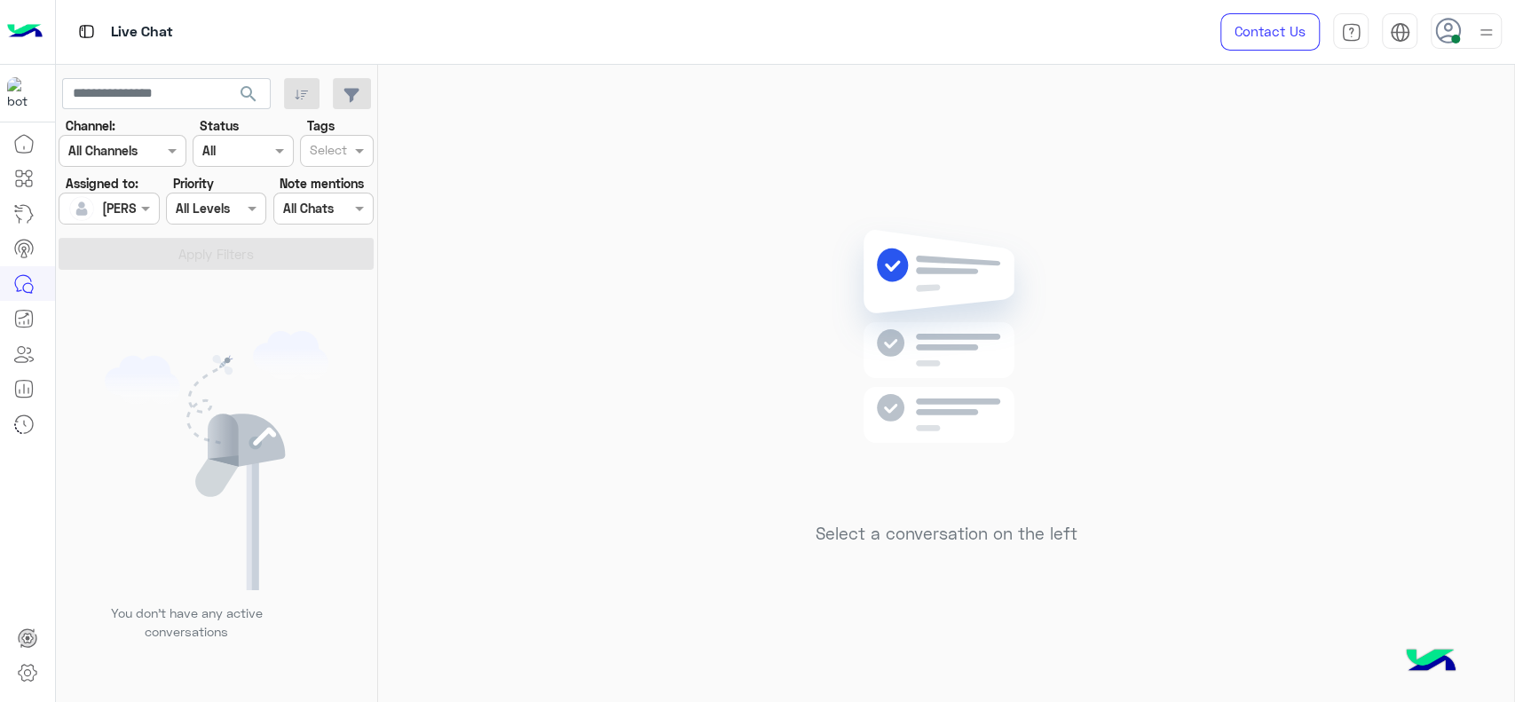
click at [137, 234] on section "Channel: Channel All Channels Status Channel All Tags Select Assigned to: Assig…" at bounding box center [217, 193] width 296 height 154
click at [129, 195] on div "[PERSON_NAME]" at bounding box center [101, 209] width 67 height 36
click at [156, 285] on span "Unassigned" at bounding box center [134, 282] width 67 height 15
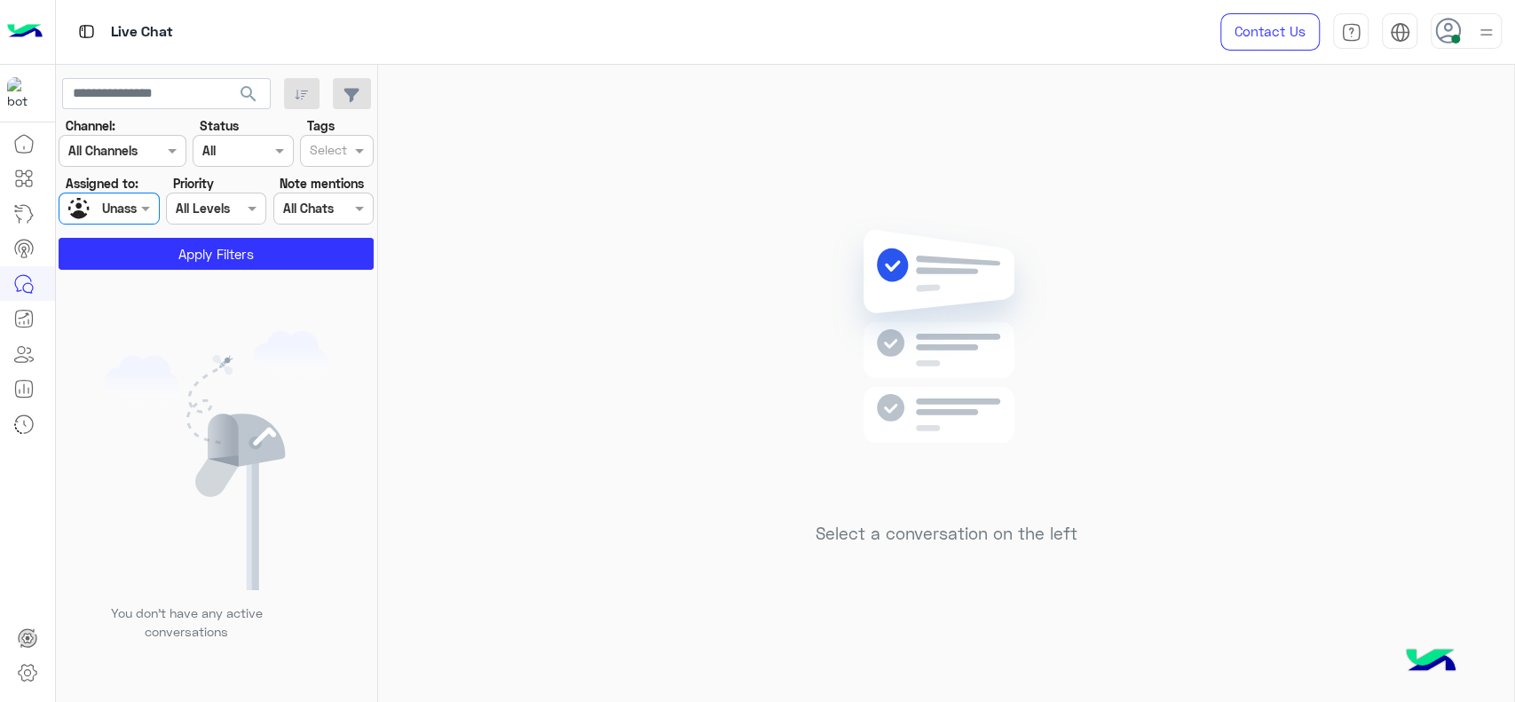
click at [343, 138] on div "Select" at bounding box center [326, 151] width 50 height 28
click at [347, 187] on div "J FOLLOW UP" at bounding box center [337, 186] width 56 height 19
click at [297, 280] on div "You don’t have any active conversations" at bounding box center [217, 492] width 322 height 432
click at [302, 257] on button "Apply Filters" at bounding box center [216, 254] width 315 height 32
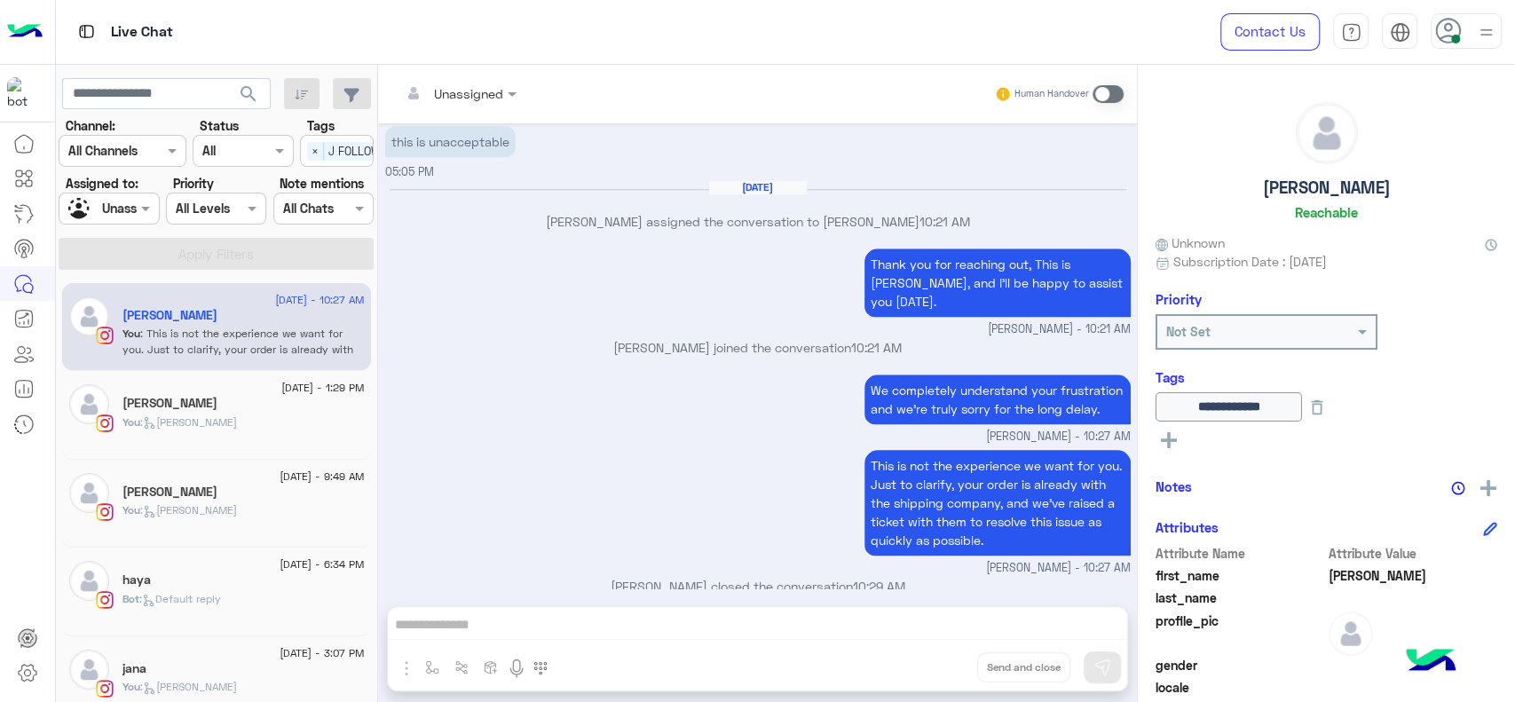
click at [186, 412] on div "[PERSON_NAME]" at bounding box center [243, 405] width 242 height 19
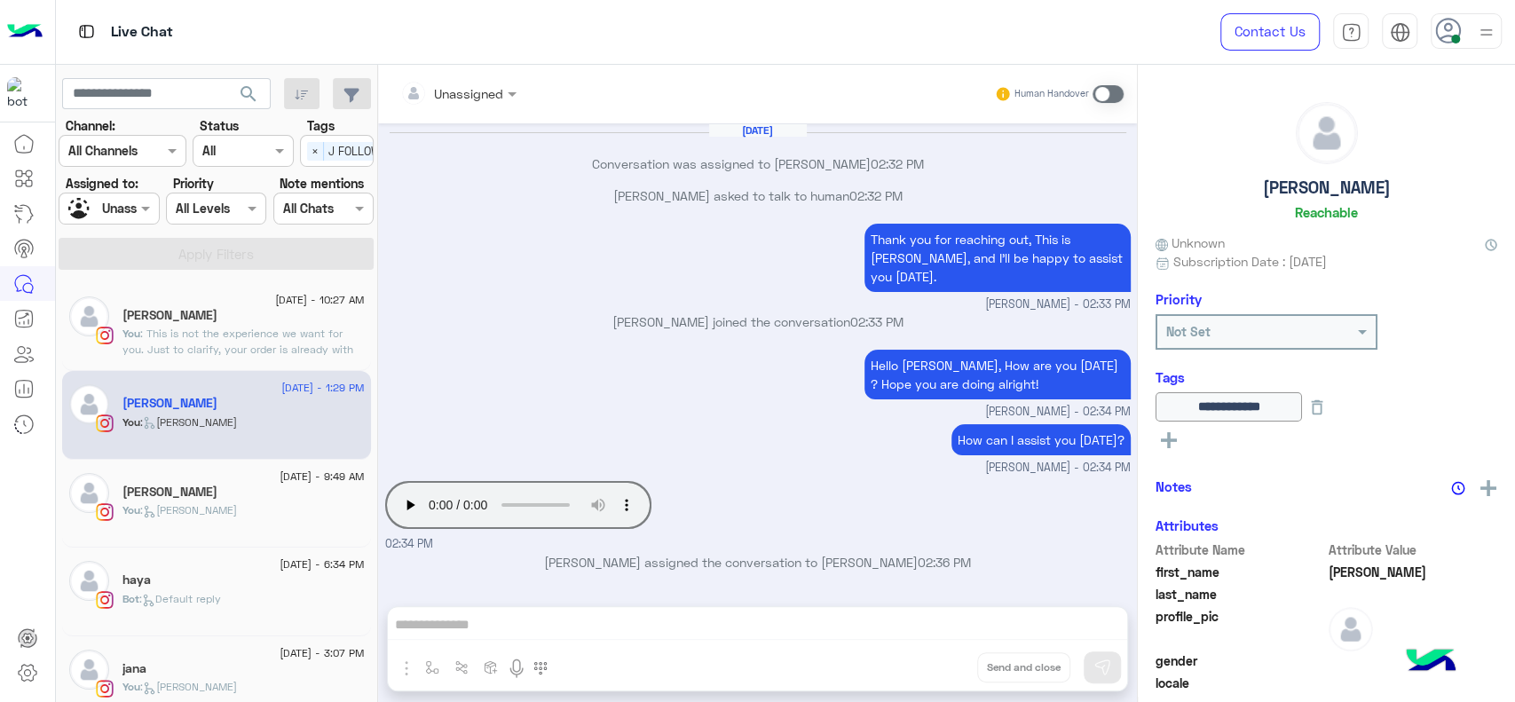
scroll to position [980, 0]
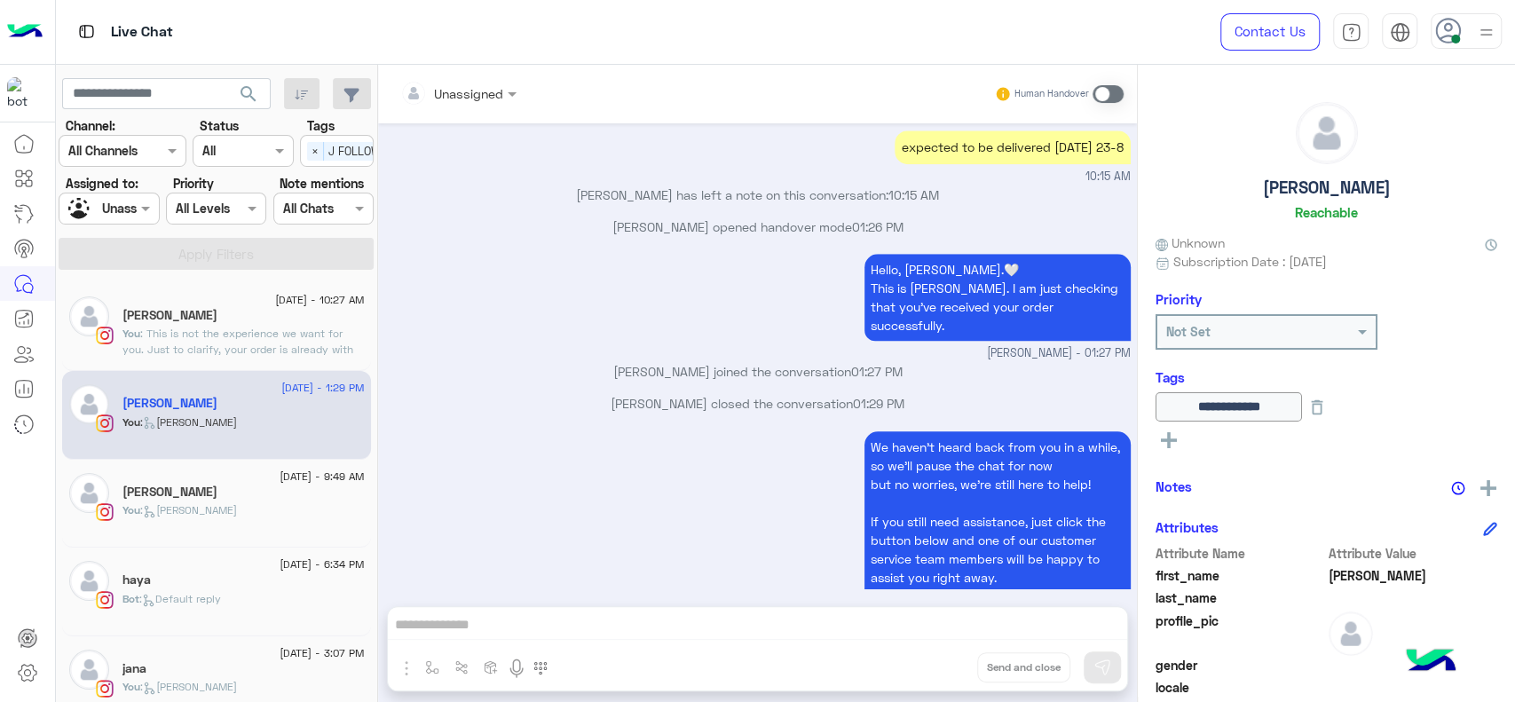
click at [415, 431] on div "We haven’t heard back from you in a while, so we’ll pause the chat for now but …" at bounding box center [758, 536] width 746 height 219
click at [1480, 487] on img at bounding box center [1488, 488] width 16 height 16
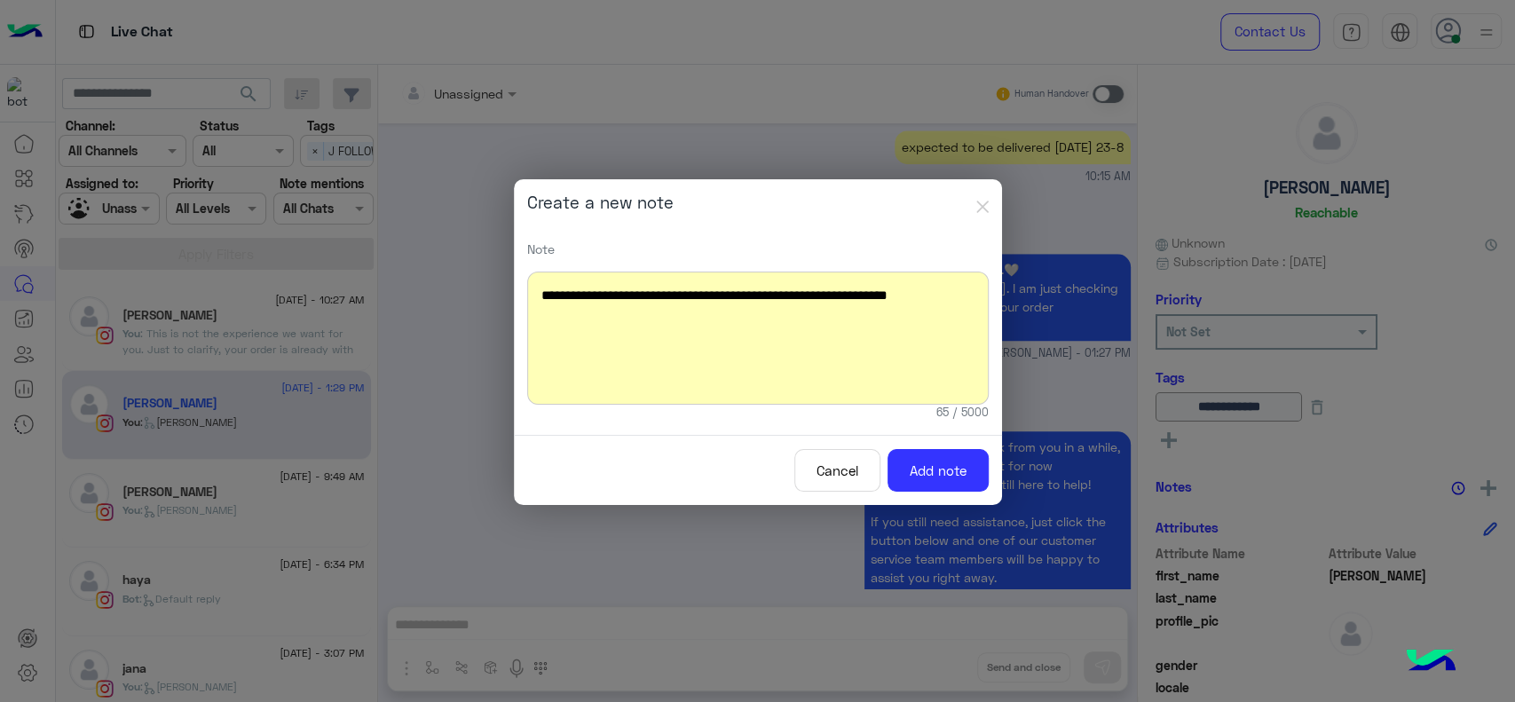
click at [781, 317] on div "**********" at bounding box center [758, 338] width 462 height 133
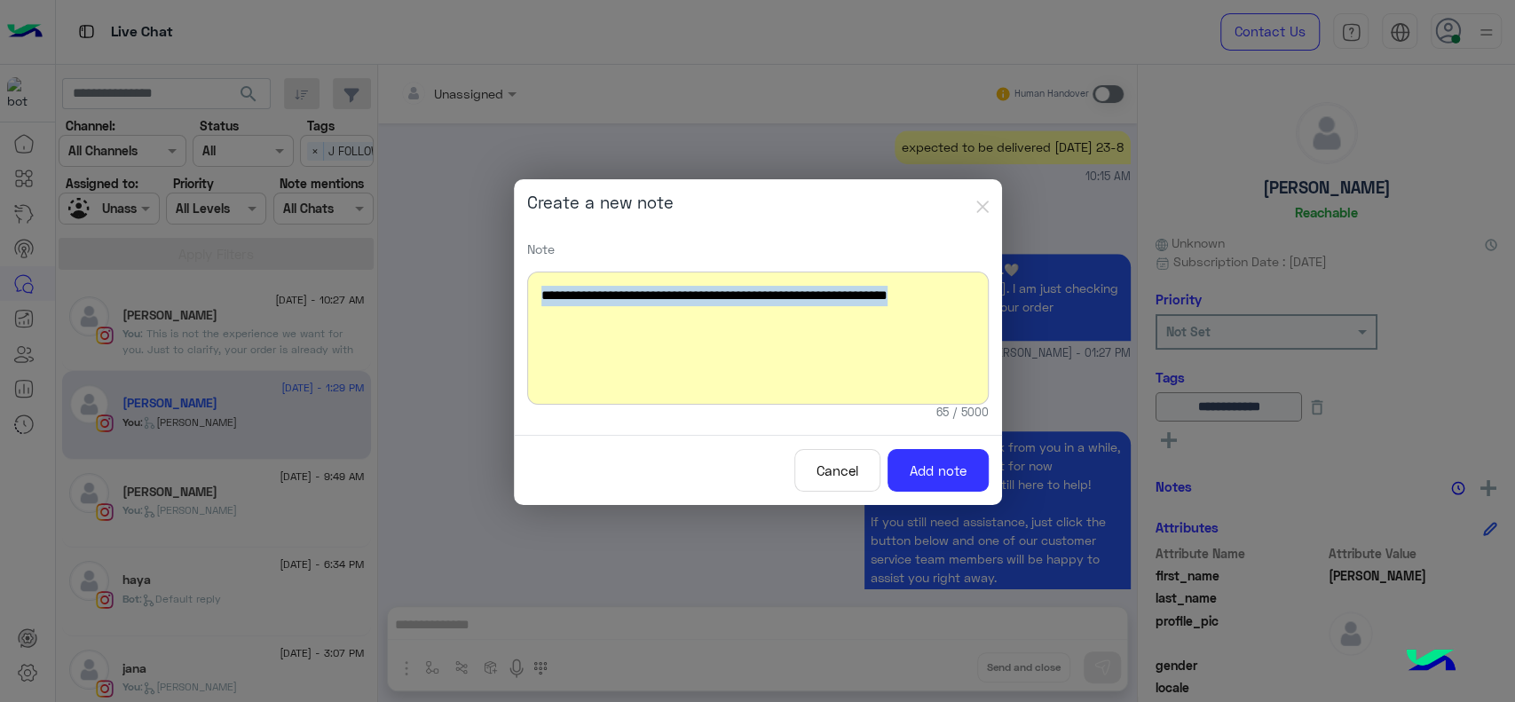
click at [781, 317] on div "**********" at bounding box center [758, 338] width 462 height 133
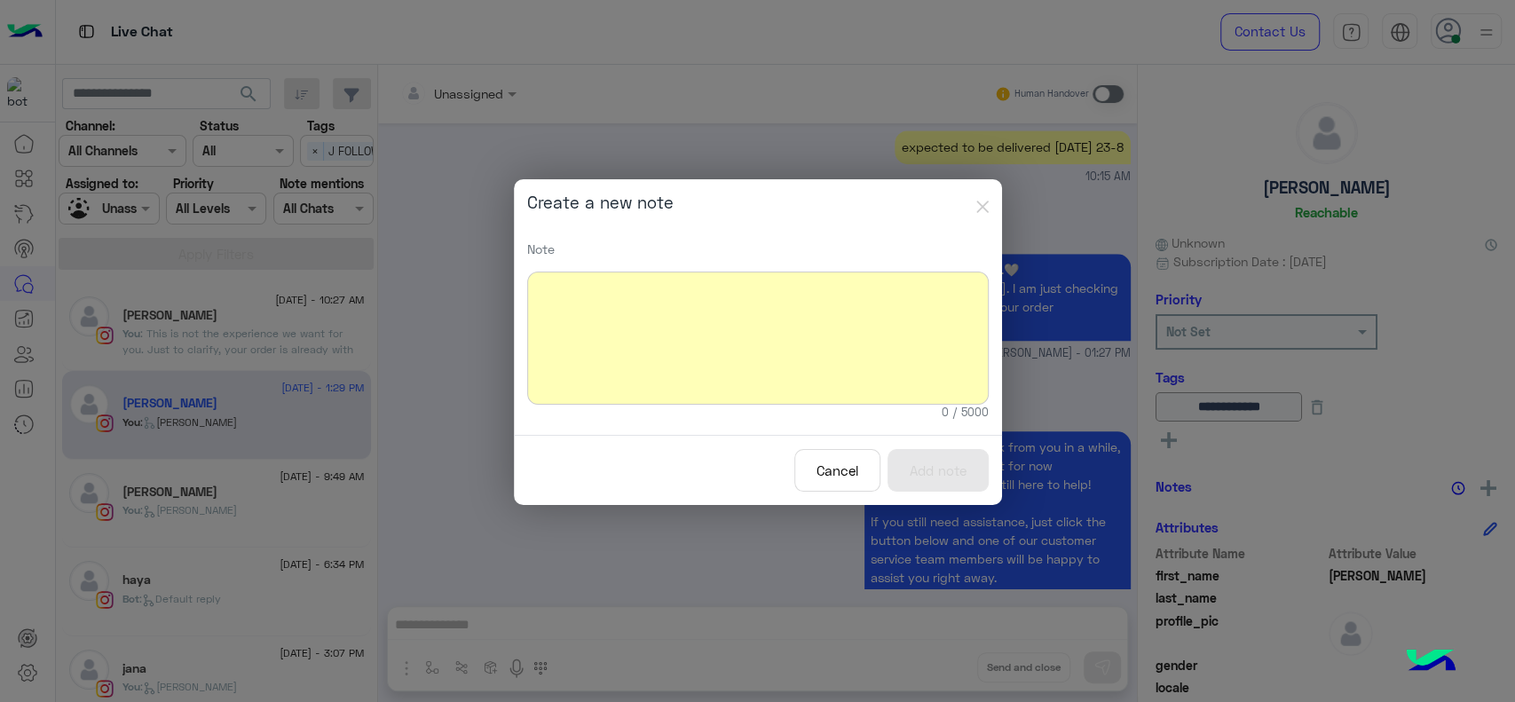
click at [835, 474] on button "Cancel" at bounding box center [837, 470] width 86 height 43
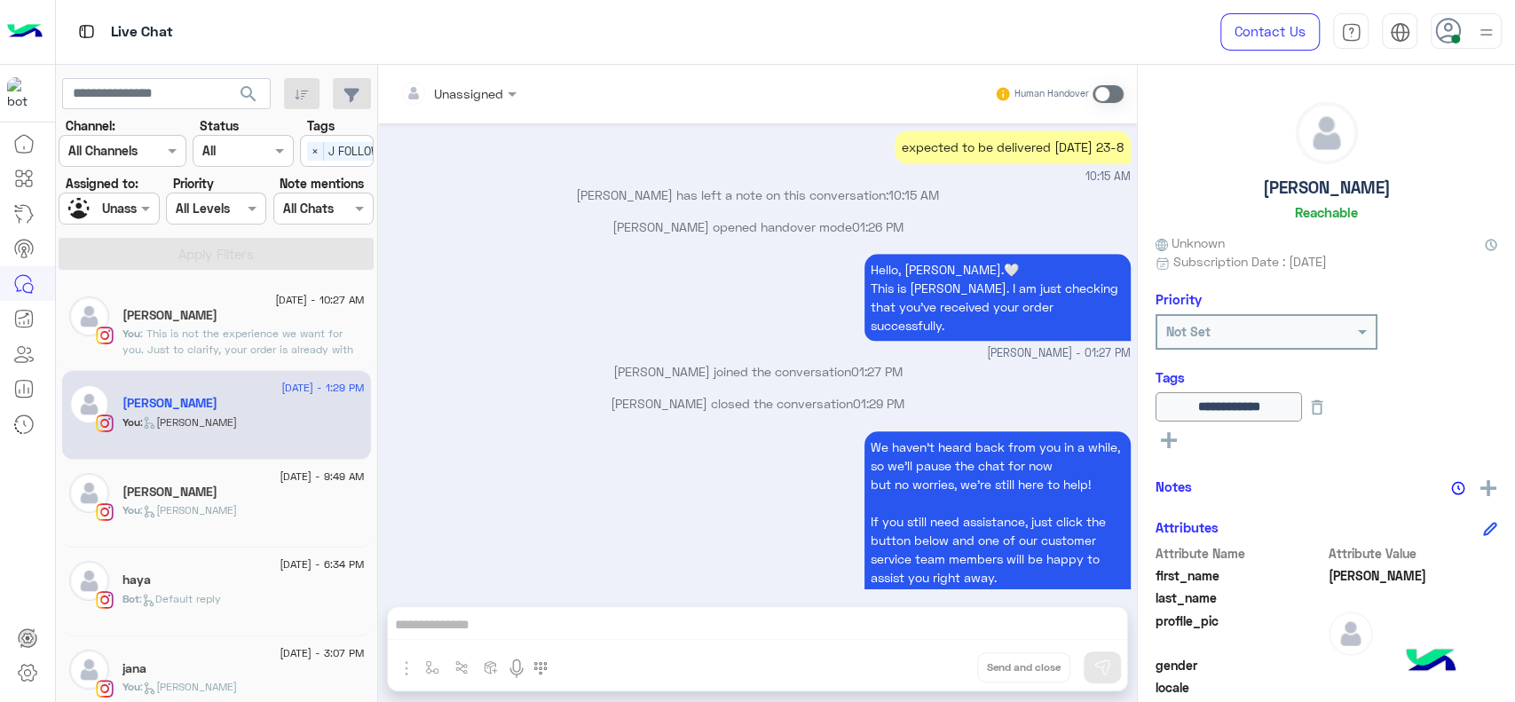
click at [683, 399] on div "Cancel Add note" at bounding box center [758, 426] width 488 height 71
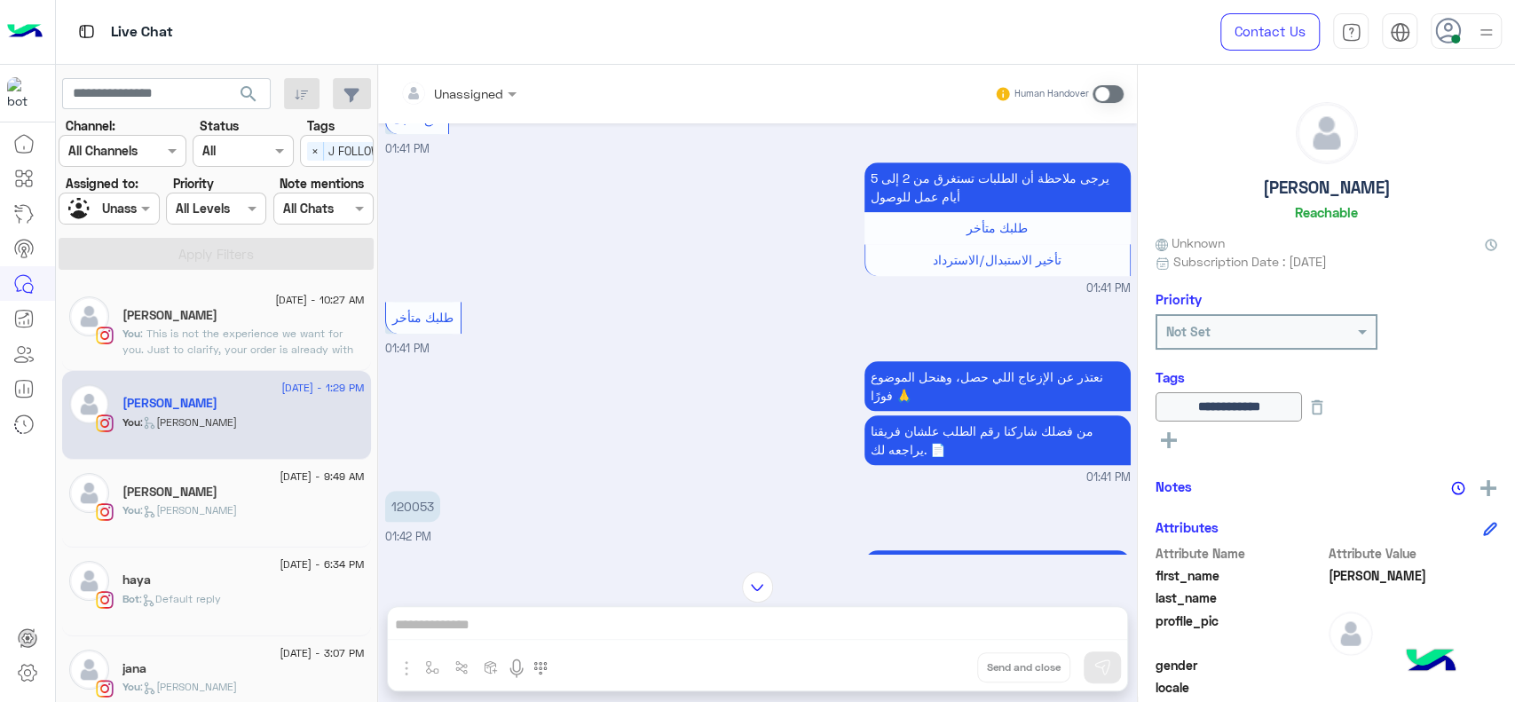
scroll to position [931, 0]
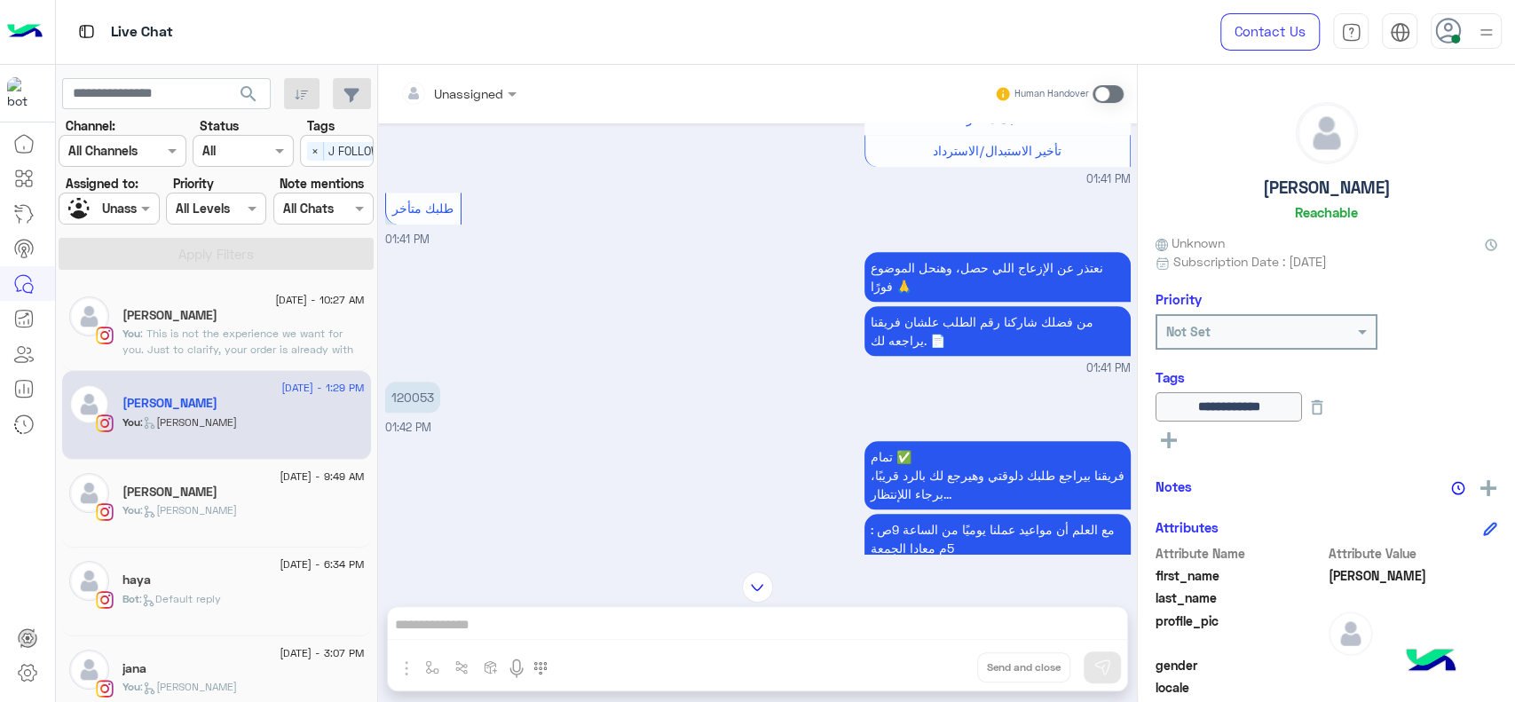
click at [416, 382] on p "120053" at bounding box center [412, 397] width 55 height 31
copy p "120053"
click at [741, 330] on div "نعتذر عن [DEMOGRAPHIC_DATA] اللي حصل، وهنحل الموضوع فورًا 🙏 من فضلك شاركنا رقم …" at bounding box center [758, 313] width 746 height 130
click at [1151, 436] on div "**********" at bounding box center [1326, 380] width 377 height 631
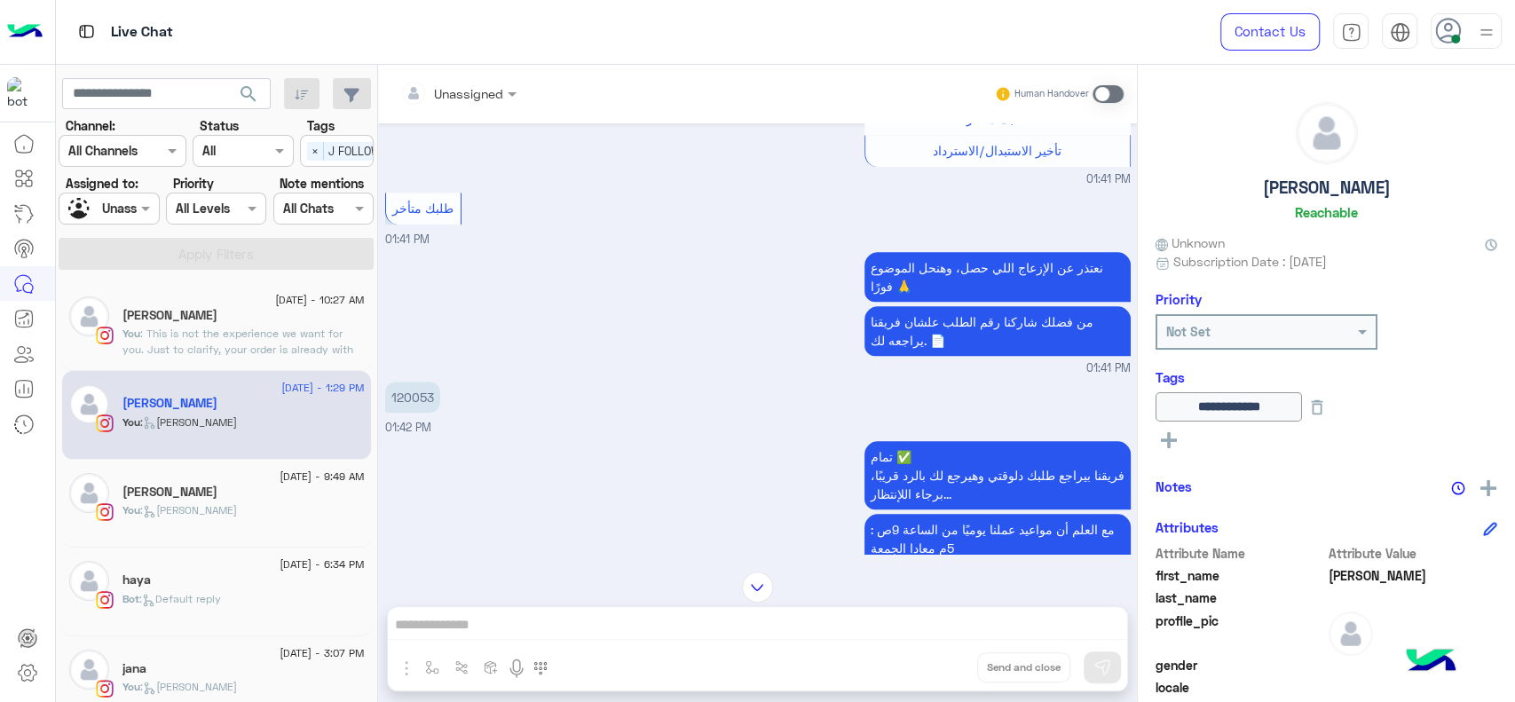
click at [1151, 436] on div "**********" at bounding box center [1326, 380] width 377 height 631
click at [1168, 435] on rect at bounding box center [1169, 440] width 4 height 16
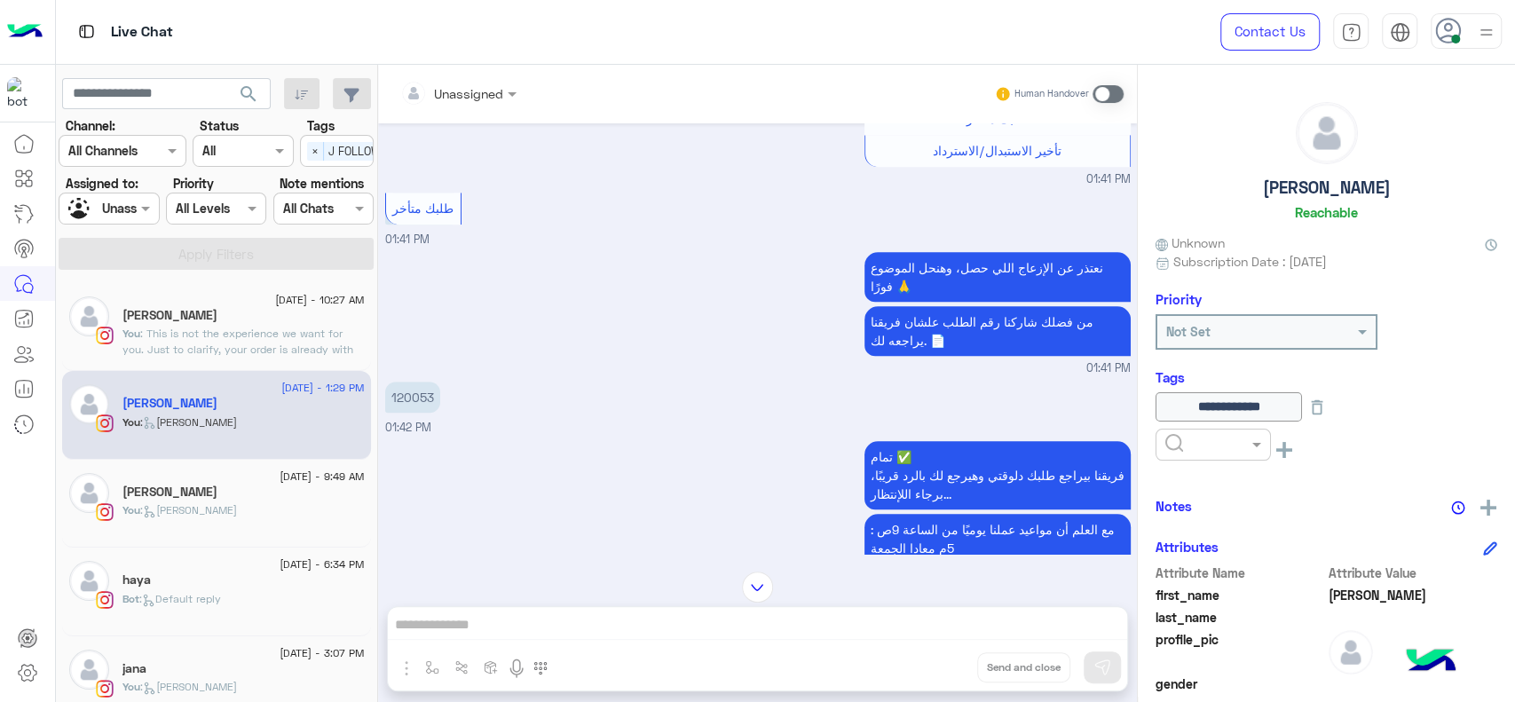
click at [1480, 507] on img at bounding box center [1488, 508] width 16 height 16
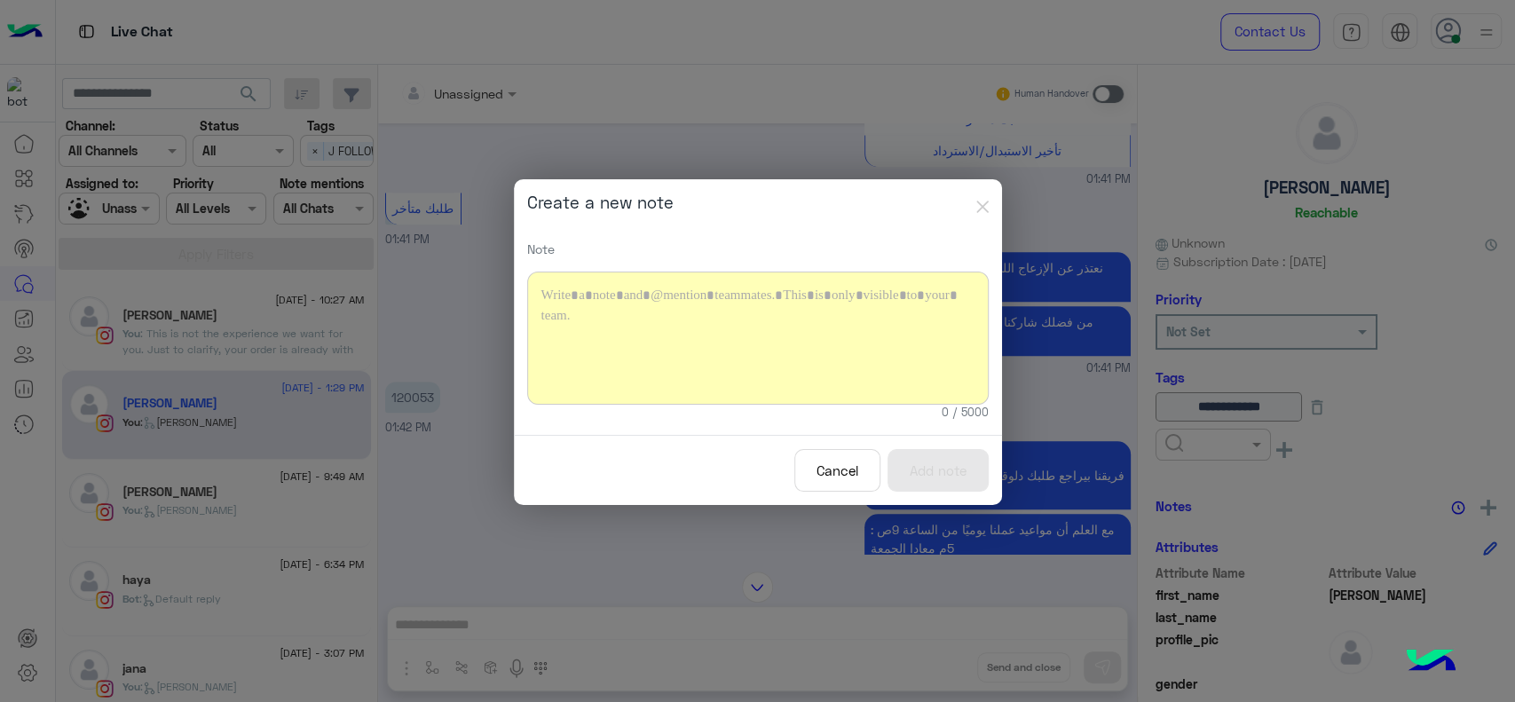
click at [621, 351] on div at bounding box center [758, 338] width 462 height 133
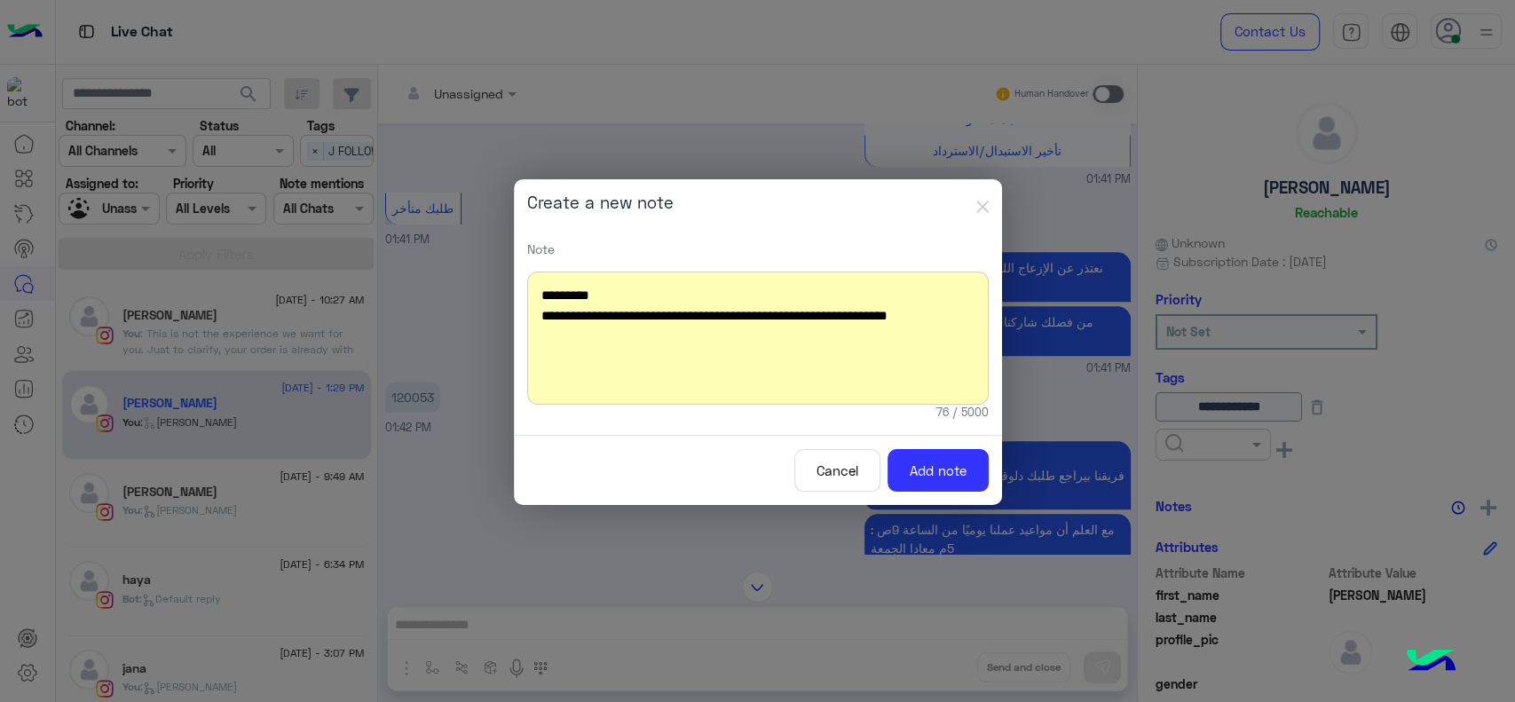
click at [542, 291] on div "**********" at bounding box center [758, 338] width 462 height 133
click at [543, 297] on div "**********" at bounding box center [758, 338] width 462 height 133
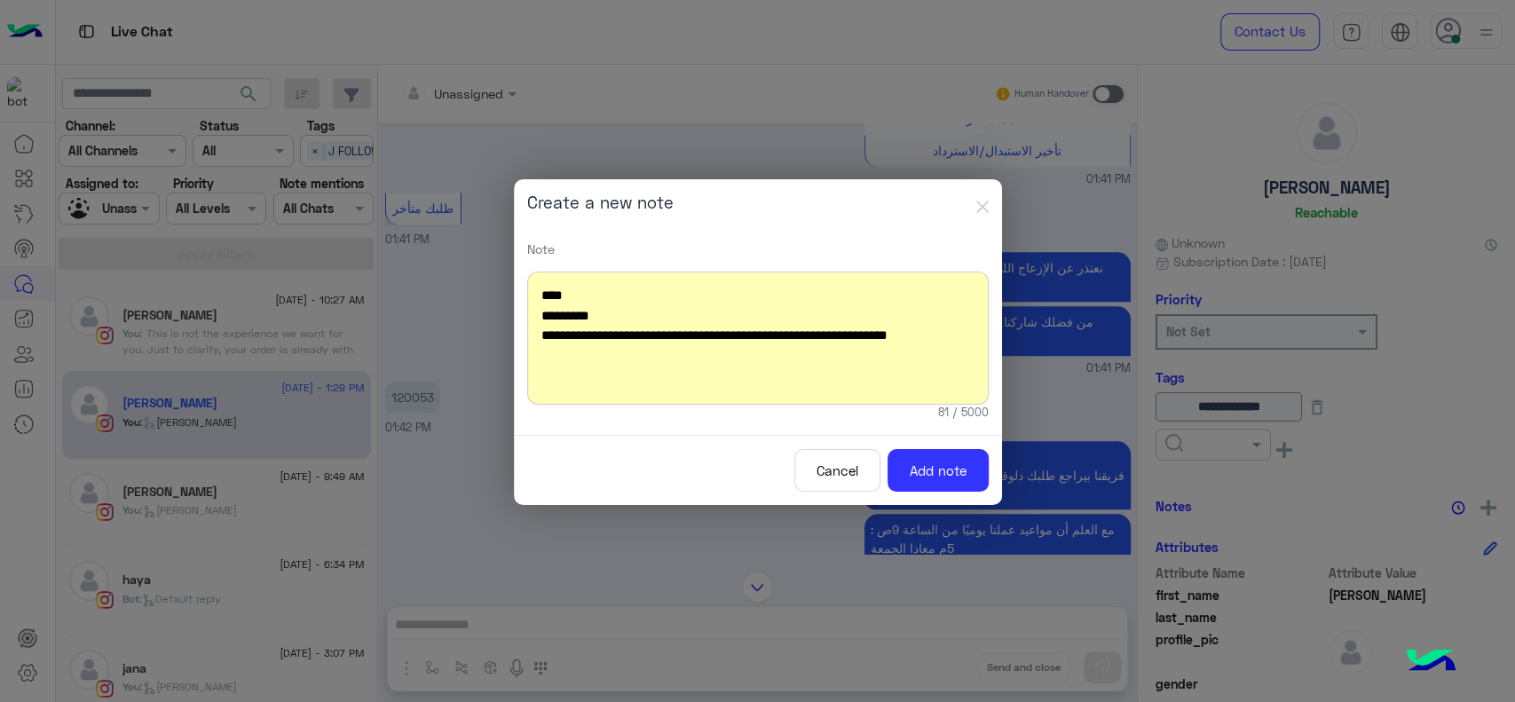
click at [956, 336] on div "**********" at bounding box center [758, 338] width 462 height 133
click at [933, 475] on button "Add note" at bounding box center [938, 470] width 101 height 43
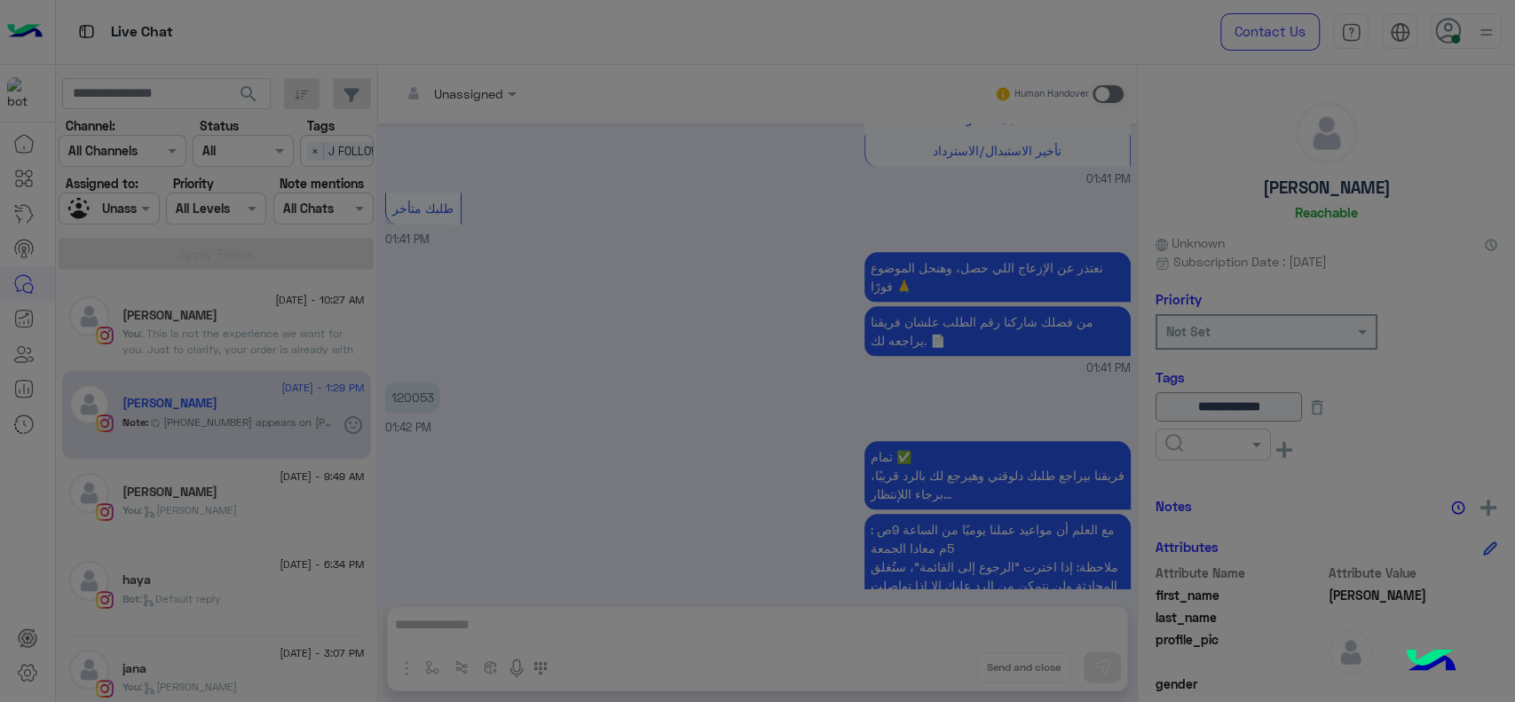
scroll to position [3328, 0]
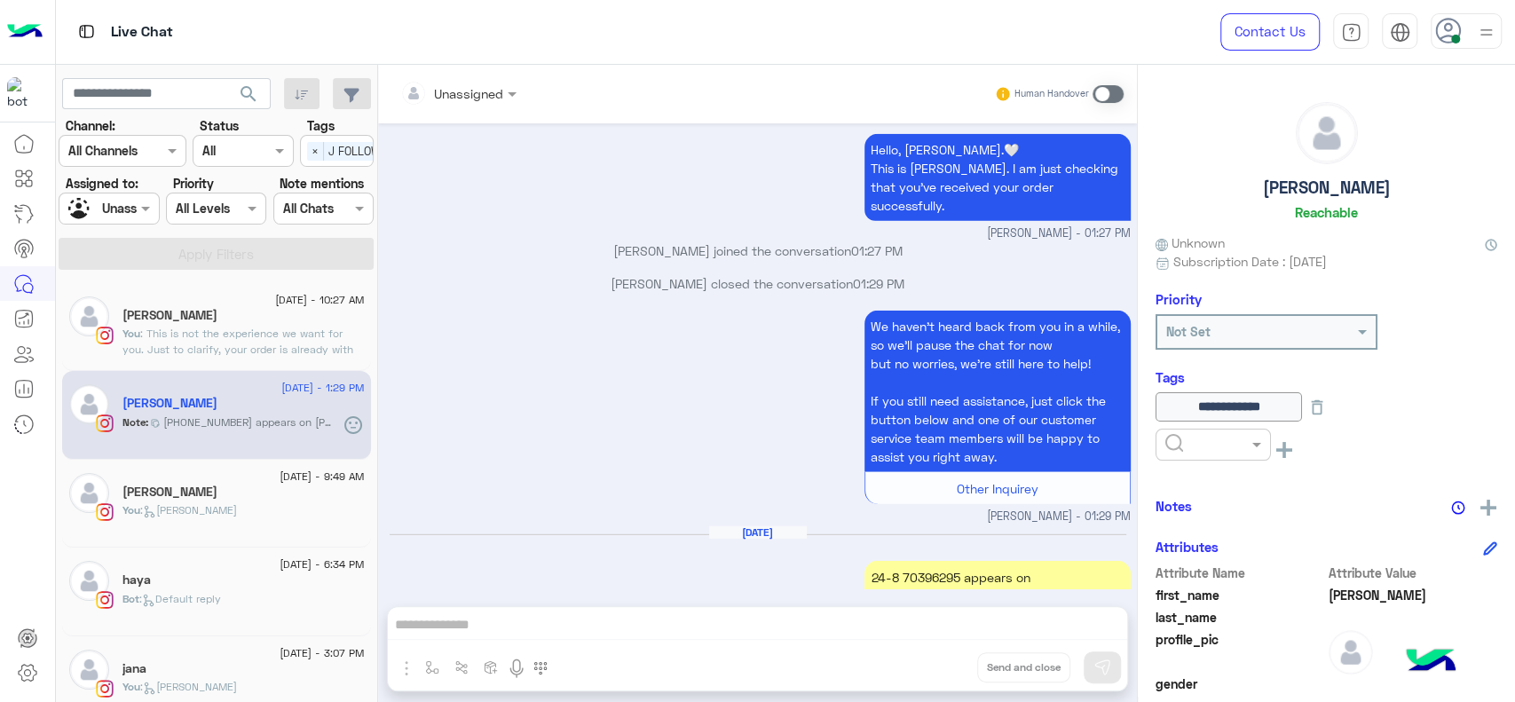
click at [1279, 451] on icon at bounding box center [1284, 450] width 16 height 16
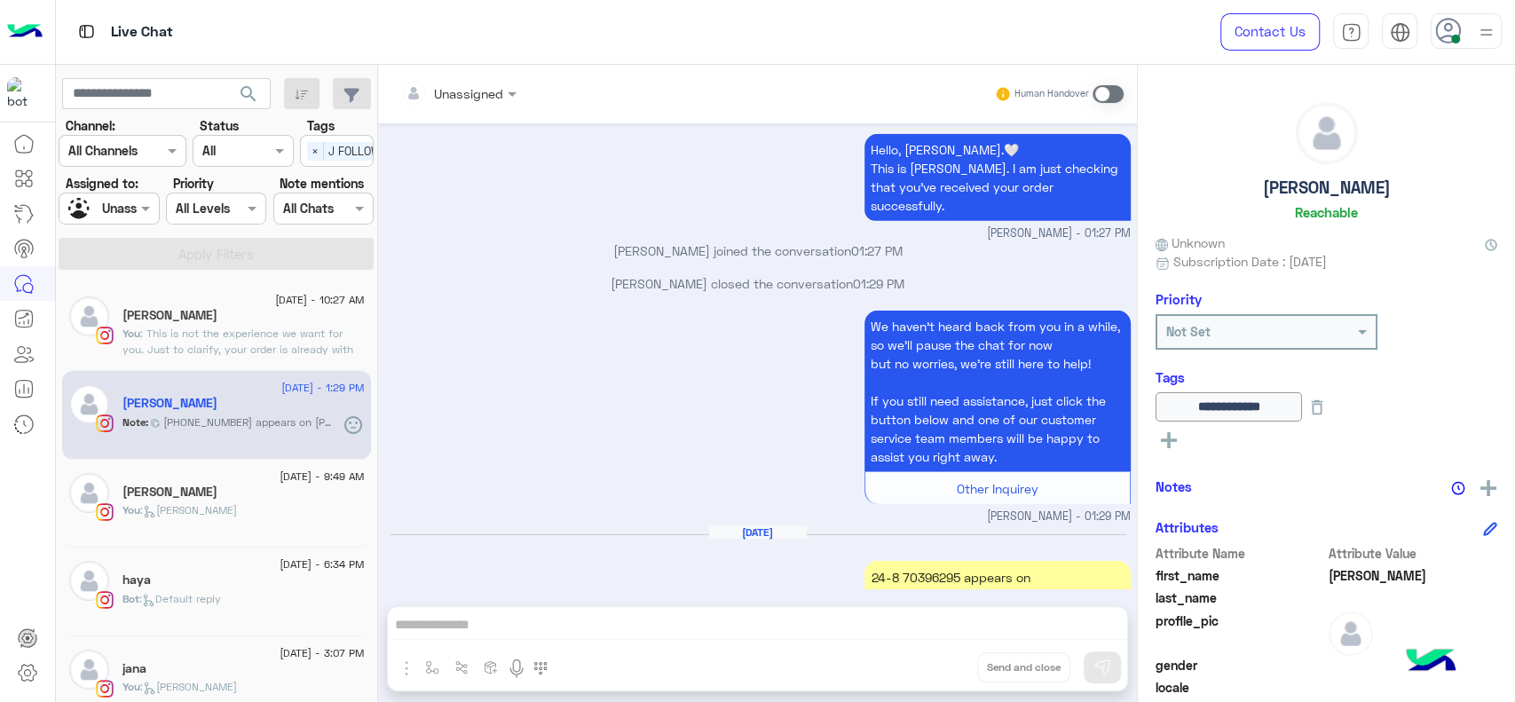
click at [1171, 447] on div "**********" at bounding box center [1326, 380] width 377 height 631
click at [1171, 447] on icon at bounding box center [1169, 440] width 16 height 16
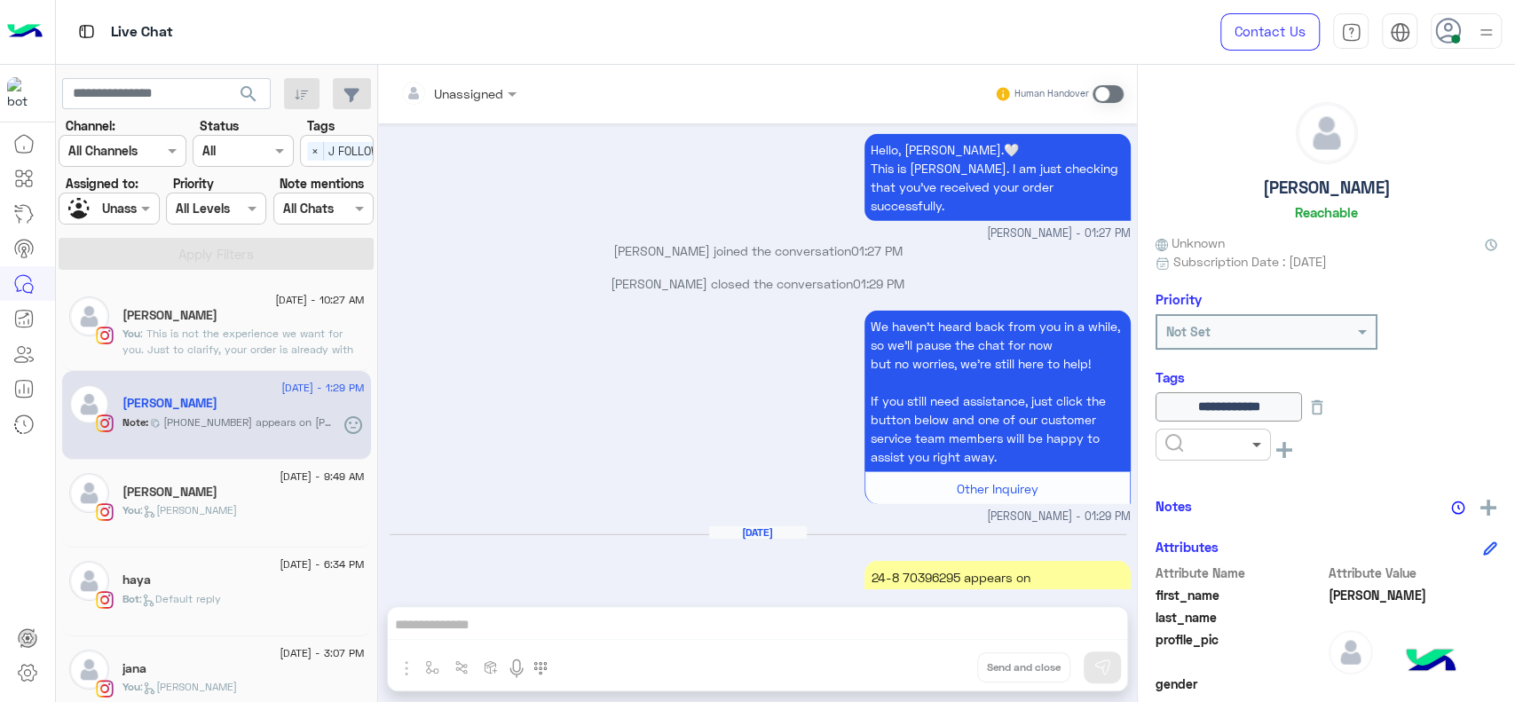
click at [1257, 440] on span at bounding box center [1259, 444] width 22 height 19
click at [1188, 588] on span "RESOLVED" at bounding box center [1195, 587] width 60 height 15
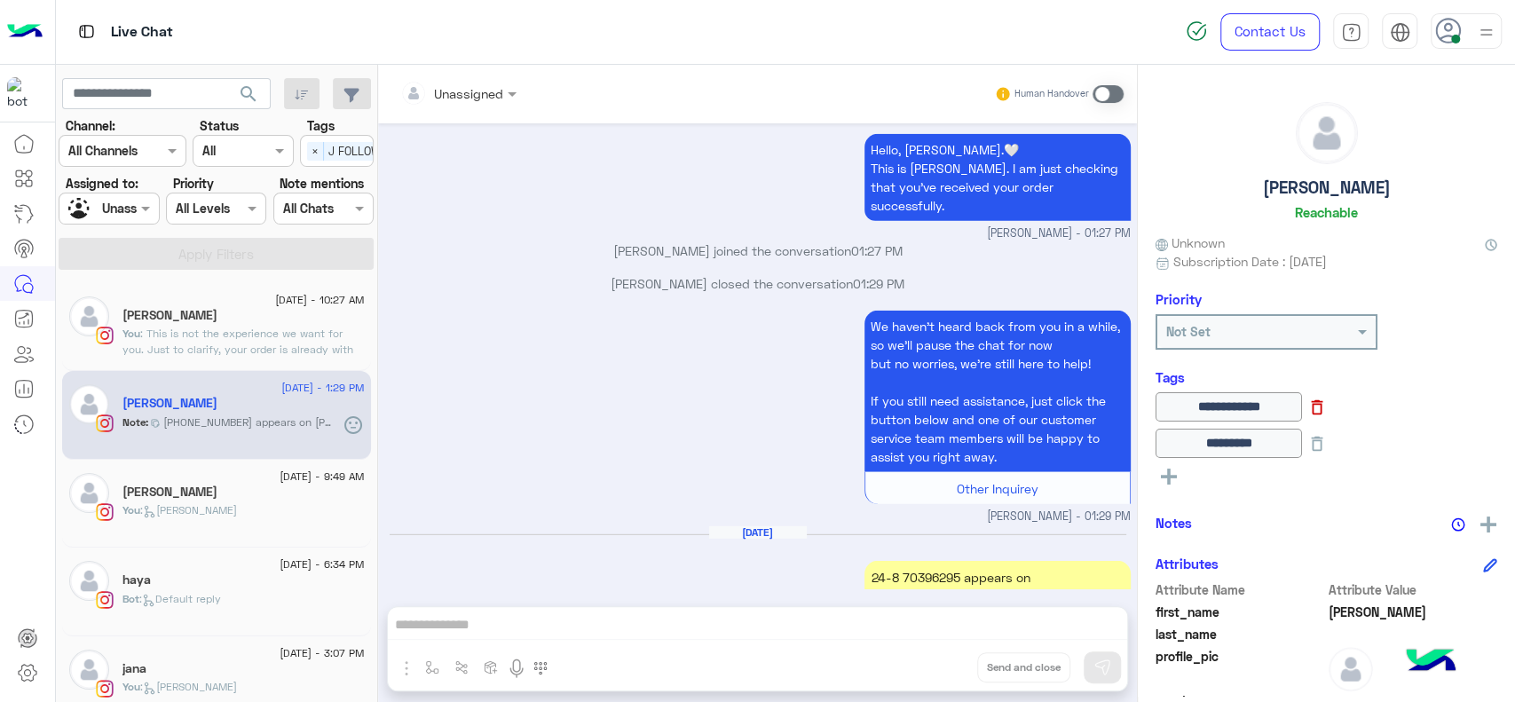
click at [1327, 407] on icon at bounding box center [1317, 408] width 20 height 20
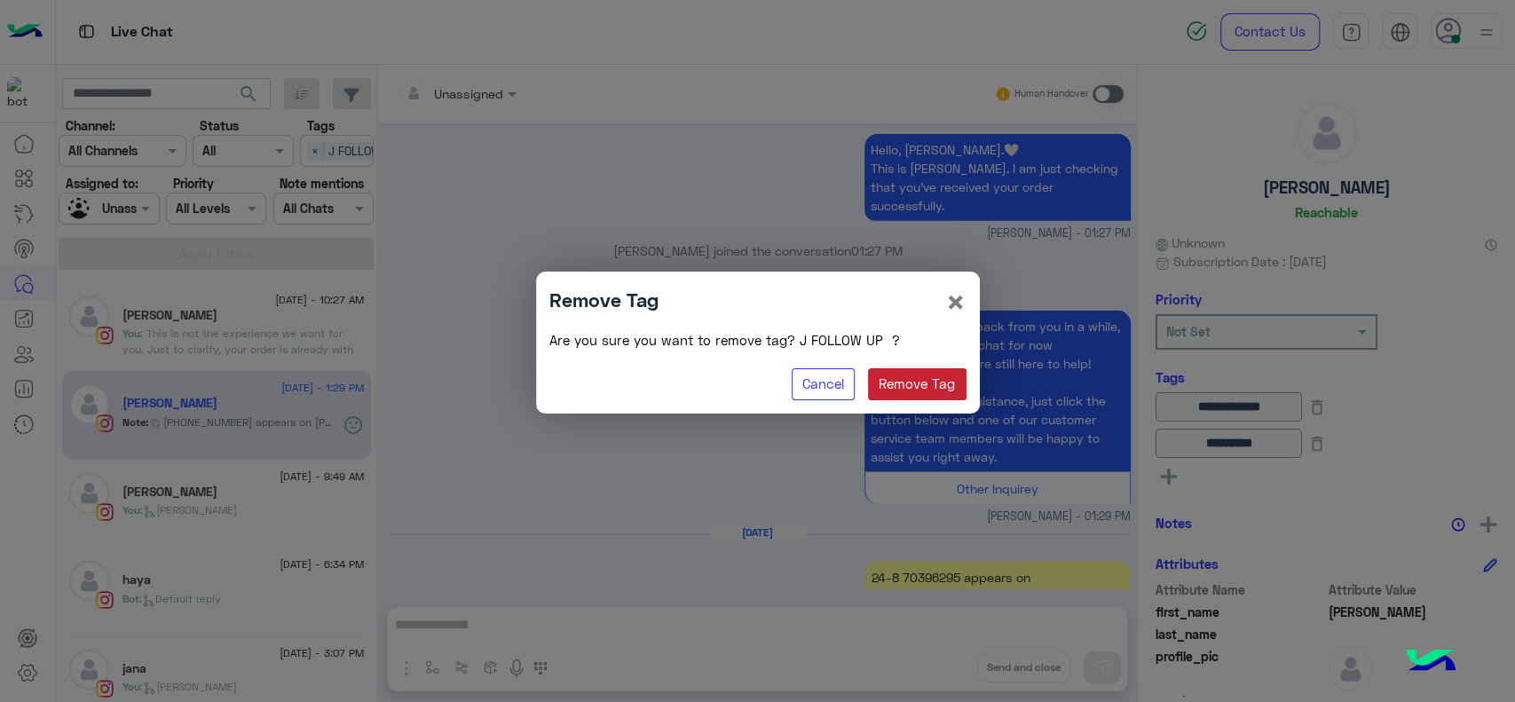
click at [904, 398] on button "Remove Tag" at bounding box center [917, 384] width 99 height 32
click at [948, 392] on button "Remove Tag" at bounding box center [917, 384] width 99 height 32
type input "********"
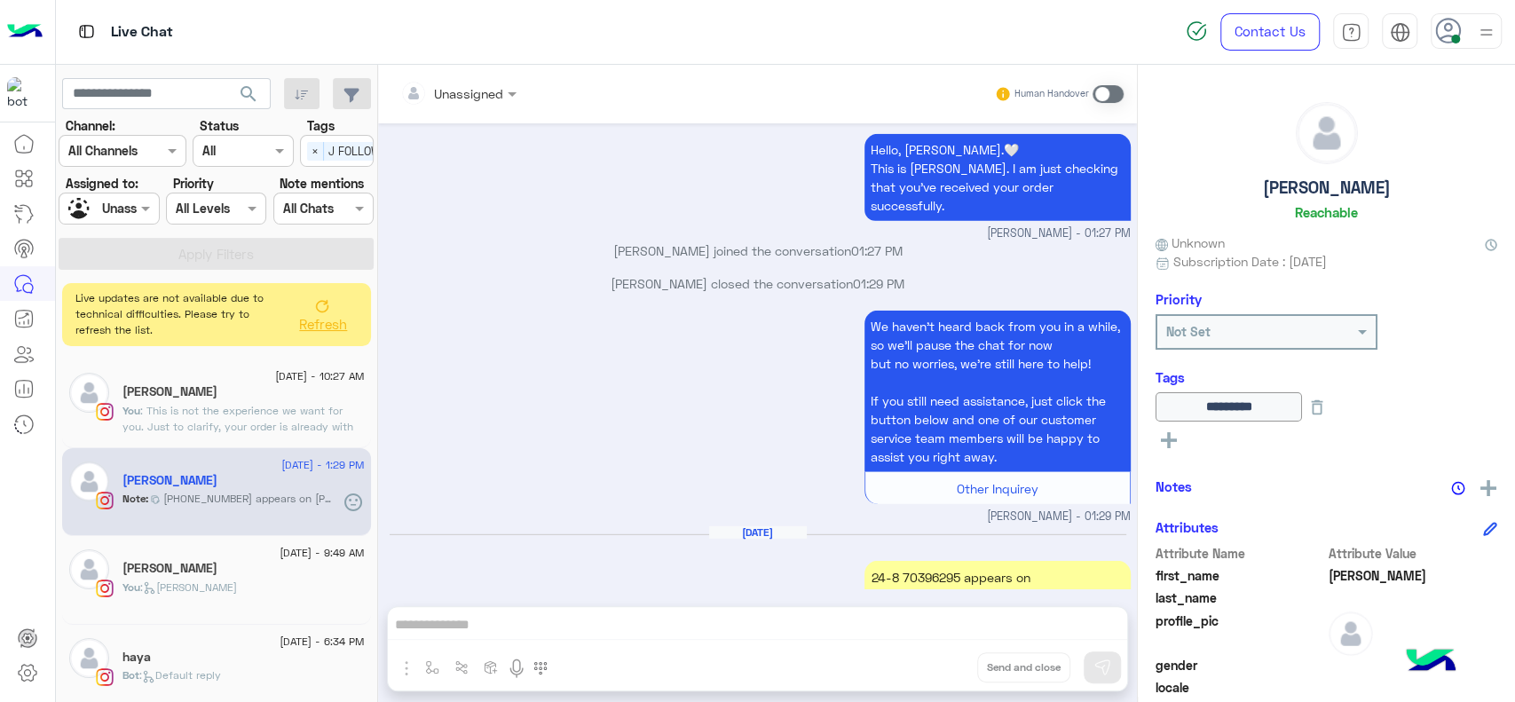
click at [298, 302] on button "Refresh" at bounding box center [322, 314] width 71 height 50
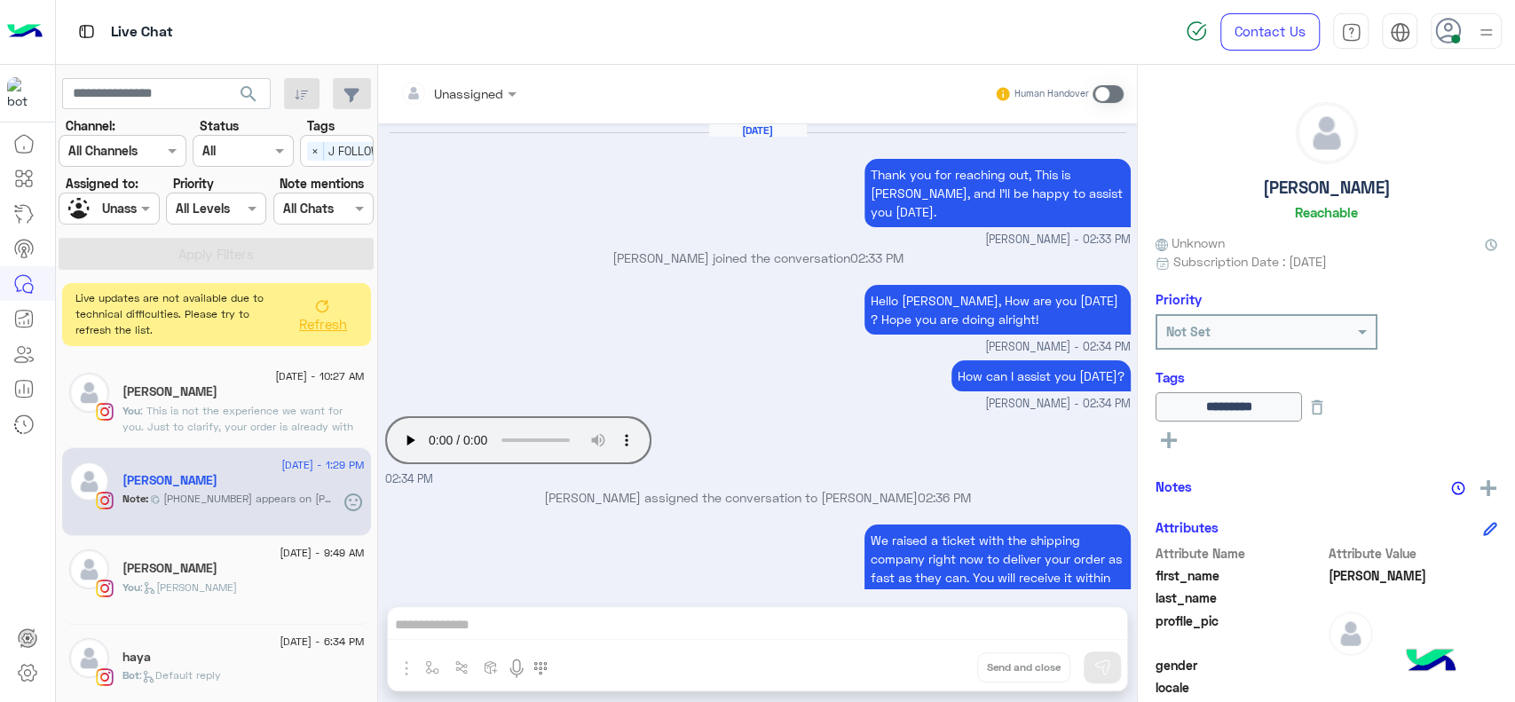
scroll to position [1076, 0]
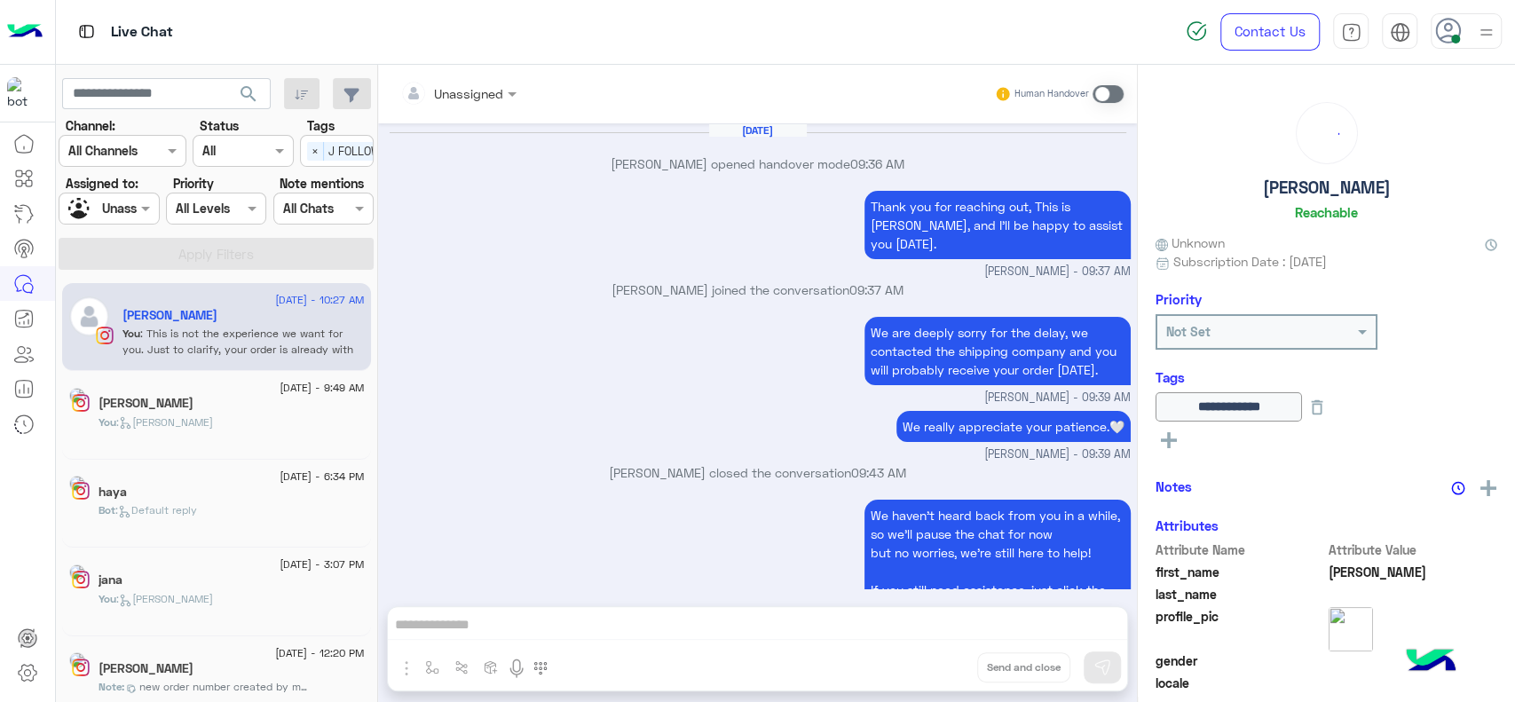
scroll to position [1037, 0]
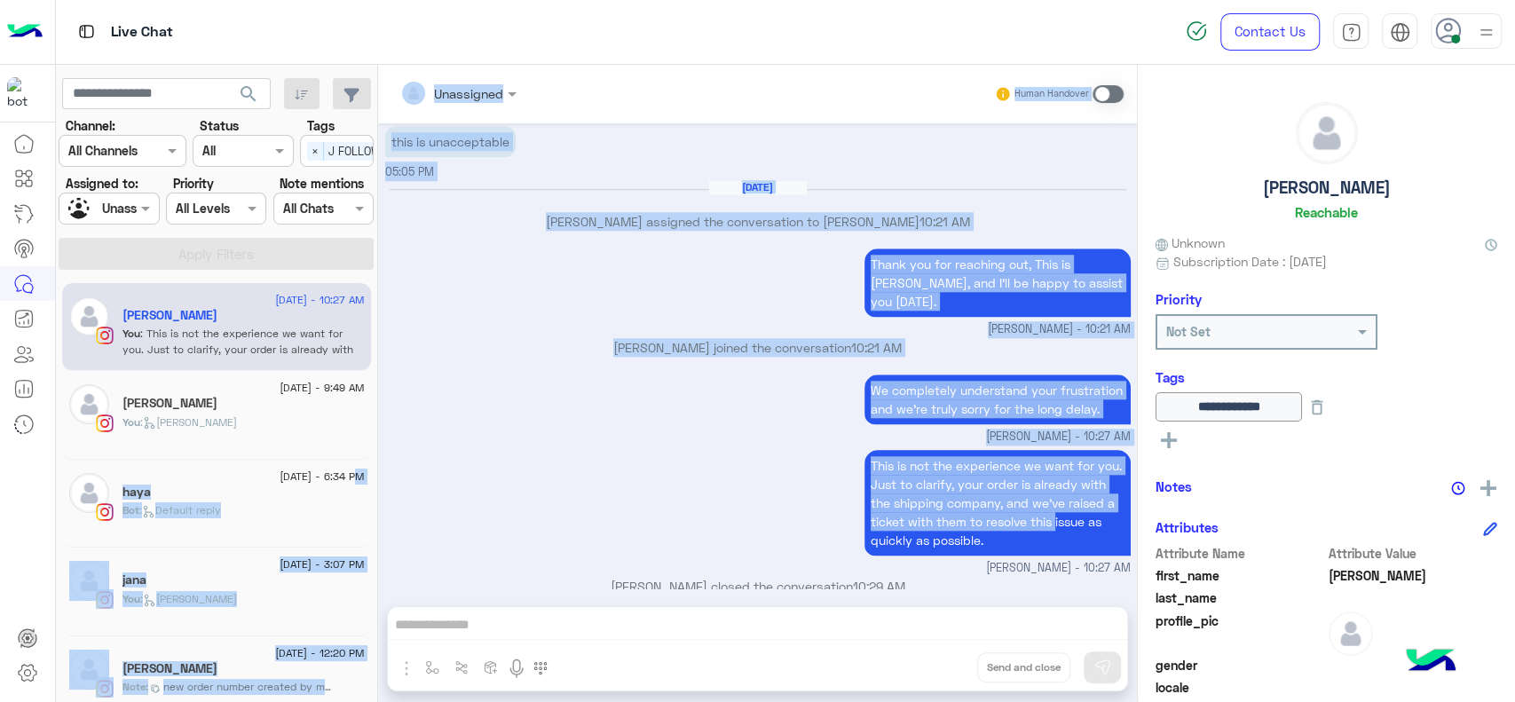
drag, startPoint x: 498, startPoint y: 532, endPoint x: 330, endPoint y: 477, distance: 176.5
click at [330, 477] on mat-drawer-container "search Channel: Channel All Channels Status Channel All Tags Select × J FOLLOW …" at bounding box center [786, 387] width 1460 height 644
click at [521, 401] on div "We completely understand your frustration and we’re truly sorry for the long de…" at bounding box center [758, 407] width 746 height 75
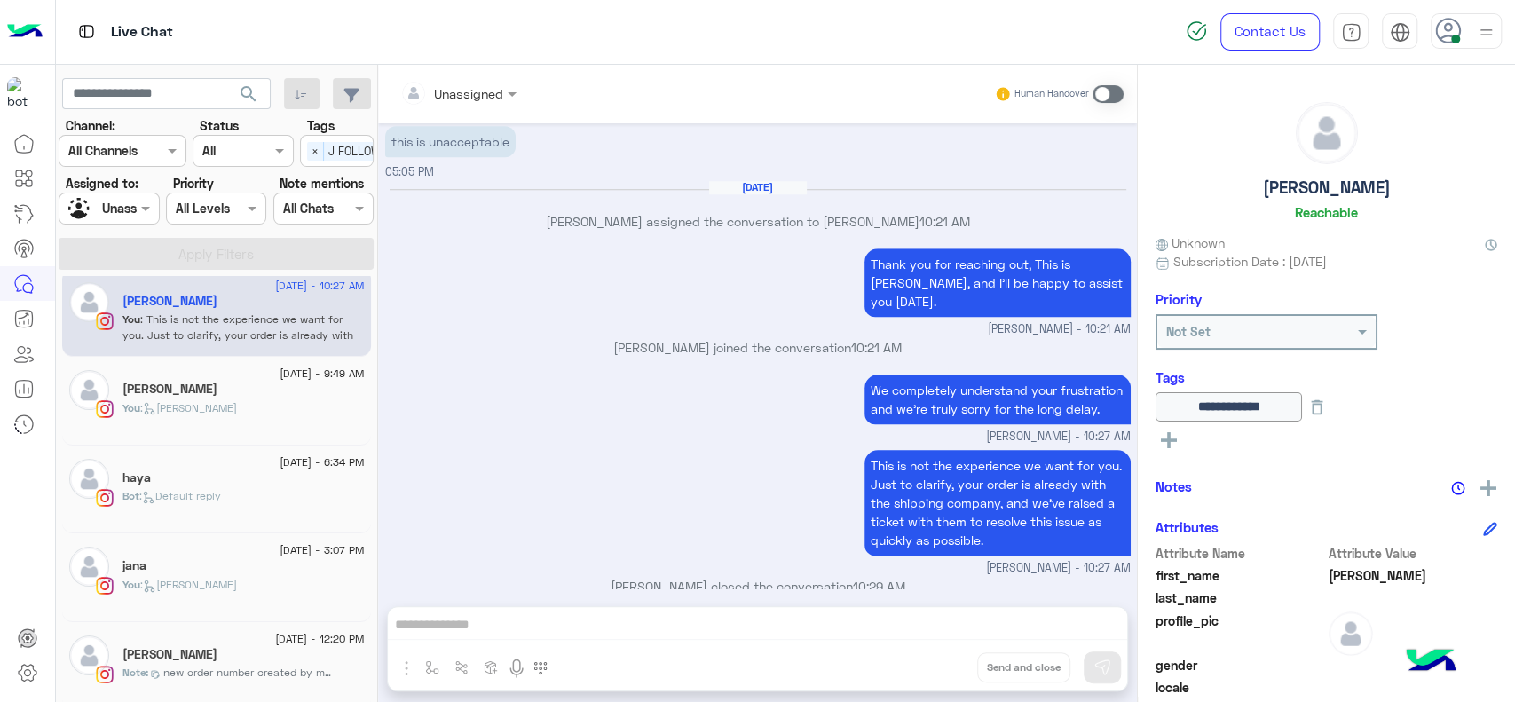
scroll to position [21, 0]
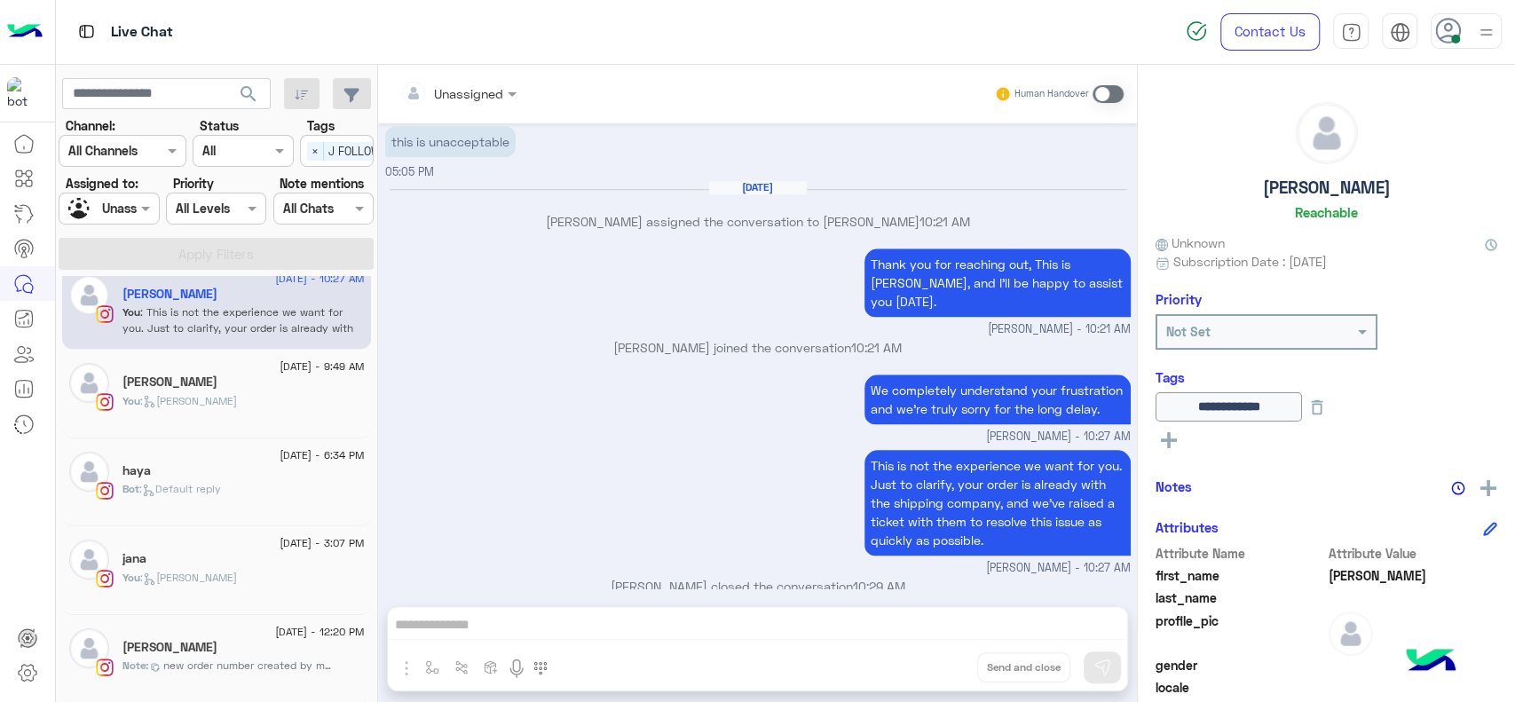
click at [254, 649] on div "Joudy" at bounding box center [243, 649] width 242 height 19
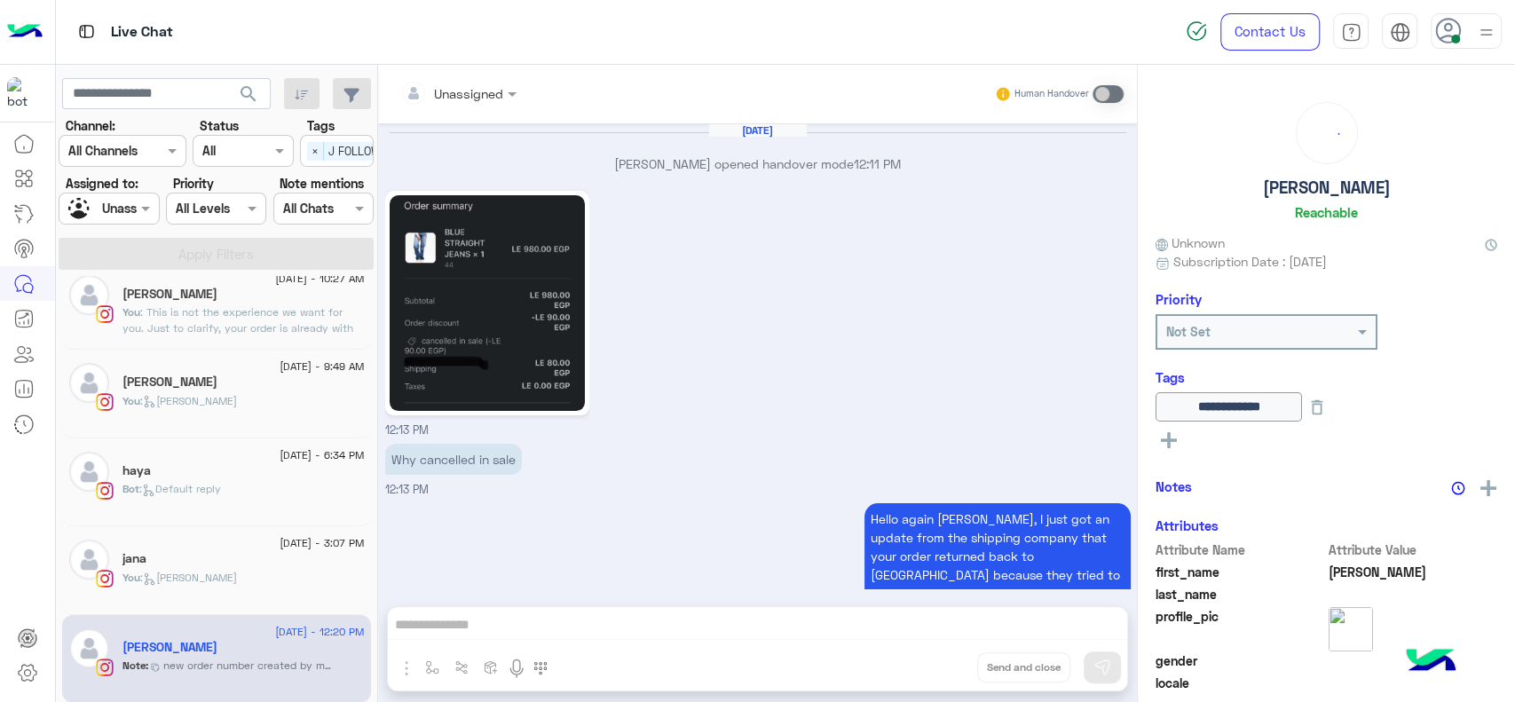
scroll to position [1333, 0]
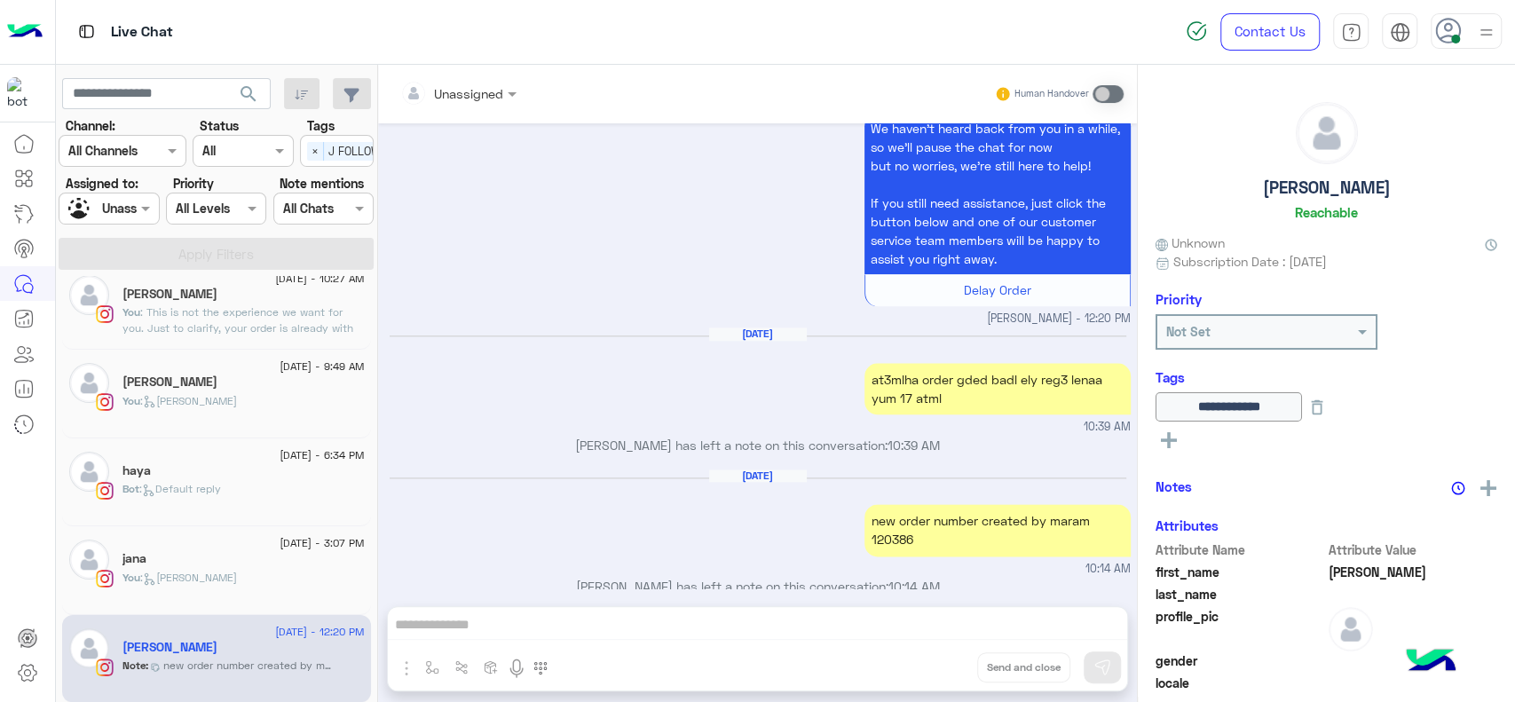
click at [715, 525] on div "Aug 21, 2025 new order number created by maram 120386 10:14 AM" at bounding box center [758, 523] width 746 height 109
click at [891, 523] on div "new order number created by maram 120386" at bounding box center [998, 530] width 266 height 52
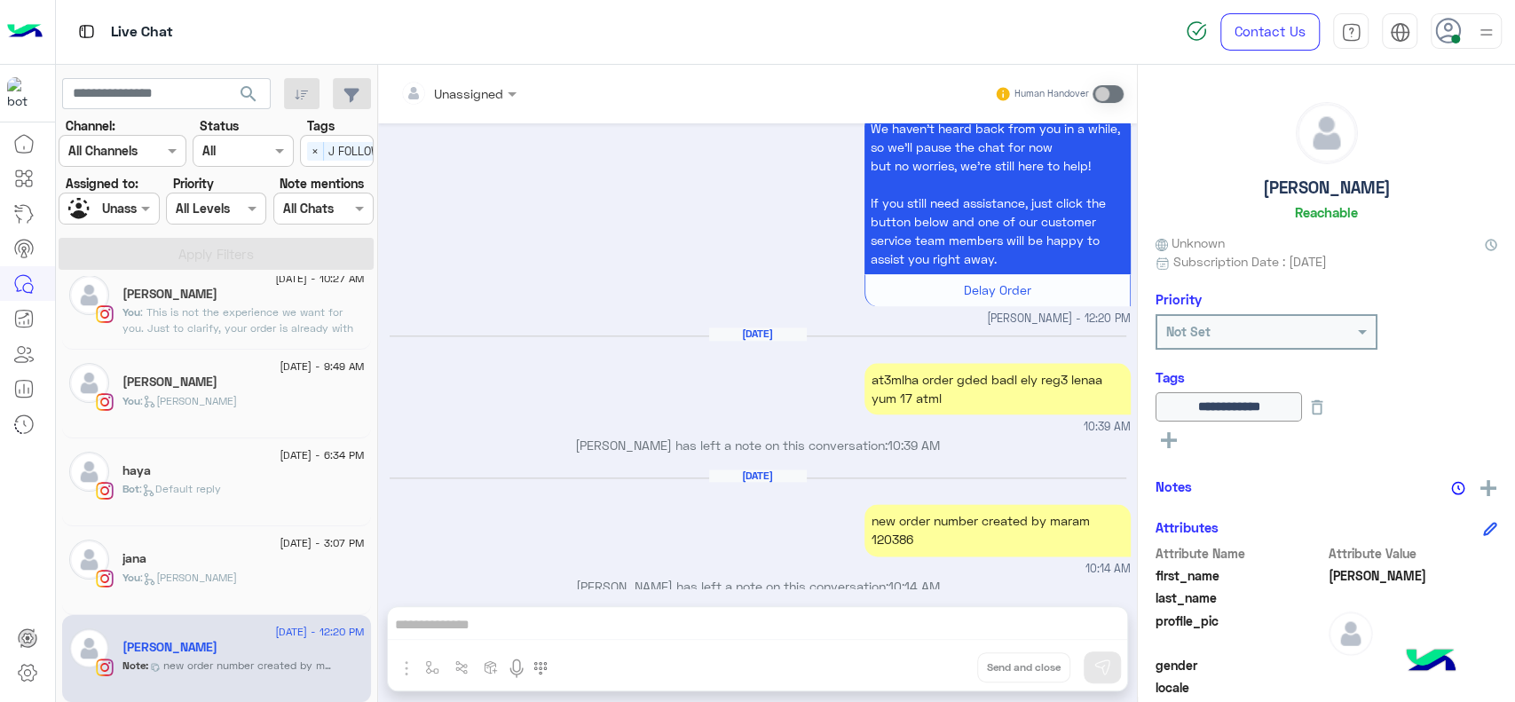
click at [891, 523] on div "new order number created by maram 120386" at bounding box center [998, 530] width 266 height 52
click at [732, 250] on div "We haven’t heard back from you in a while, so we’ll pause the chat for now but …" at bounding box center [758, 217] width 746 height 219
click at [565, 486] on div "Aug 21, 2025 new order number created by maram 120386 10:14 AM" at bounding box center [758, 523] width 746 height 109
click at [589, 336] on div "Aug 19, 2025" at bounding box center [758, 342] width 737 height 13
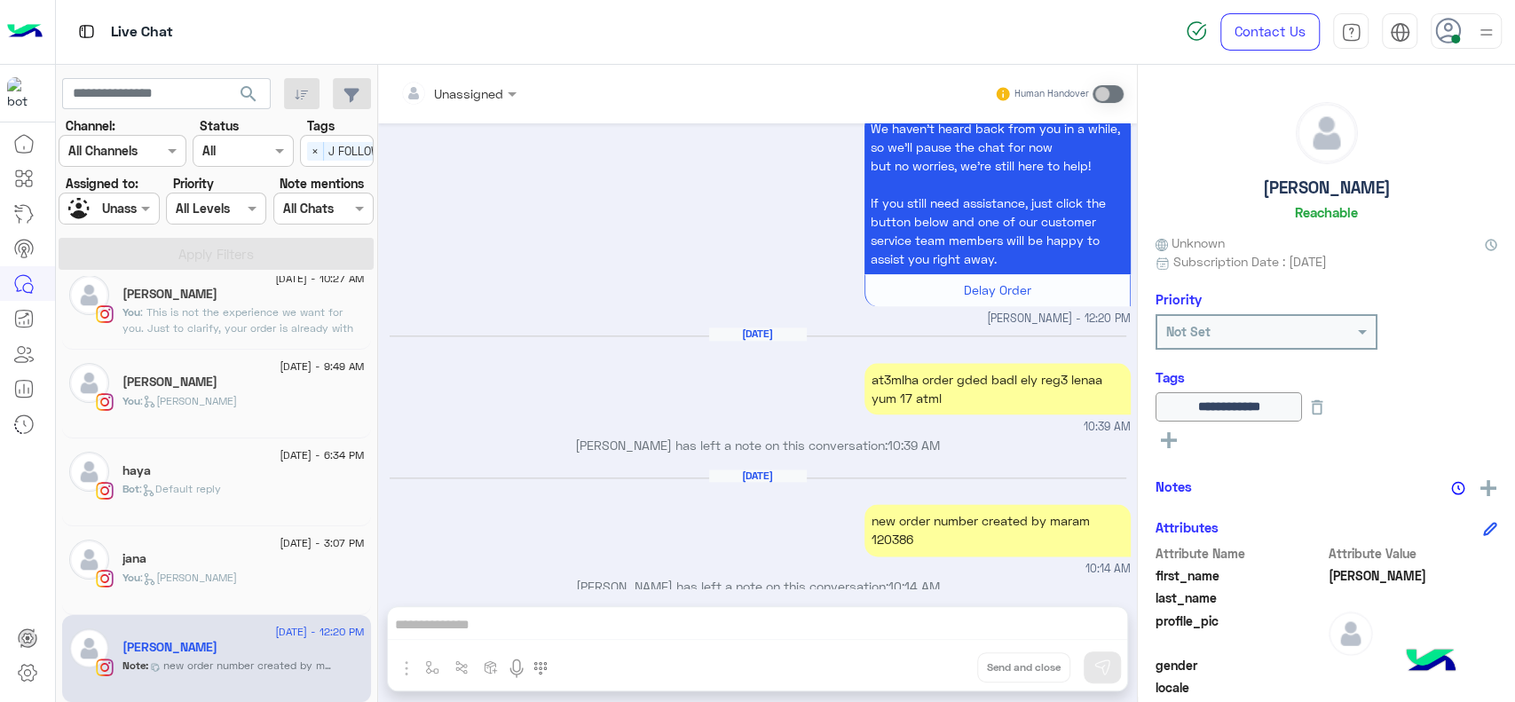
click at [298, 598] on div "You : Jana close" at bounding box center [243, 585] width 242 height 31
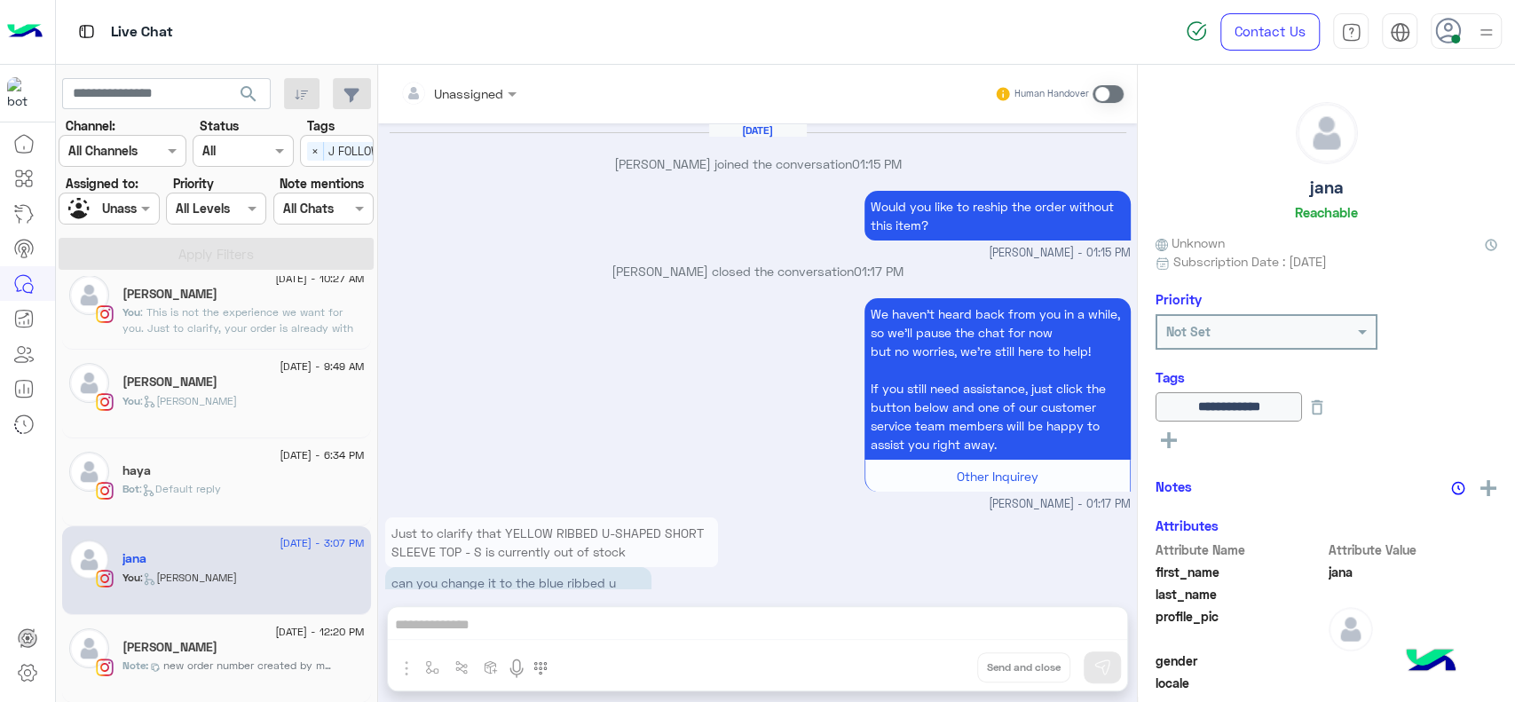
scroll to position [1437, 0]
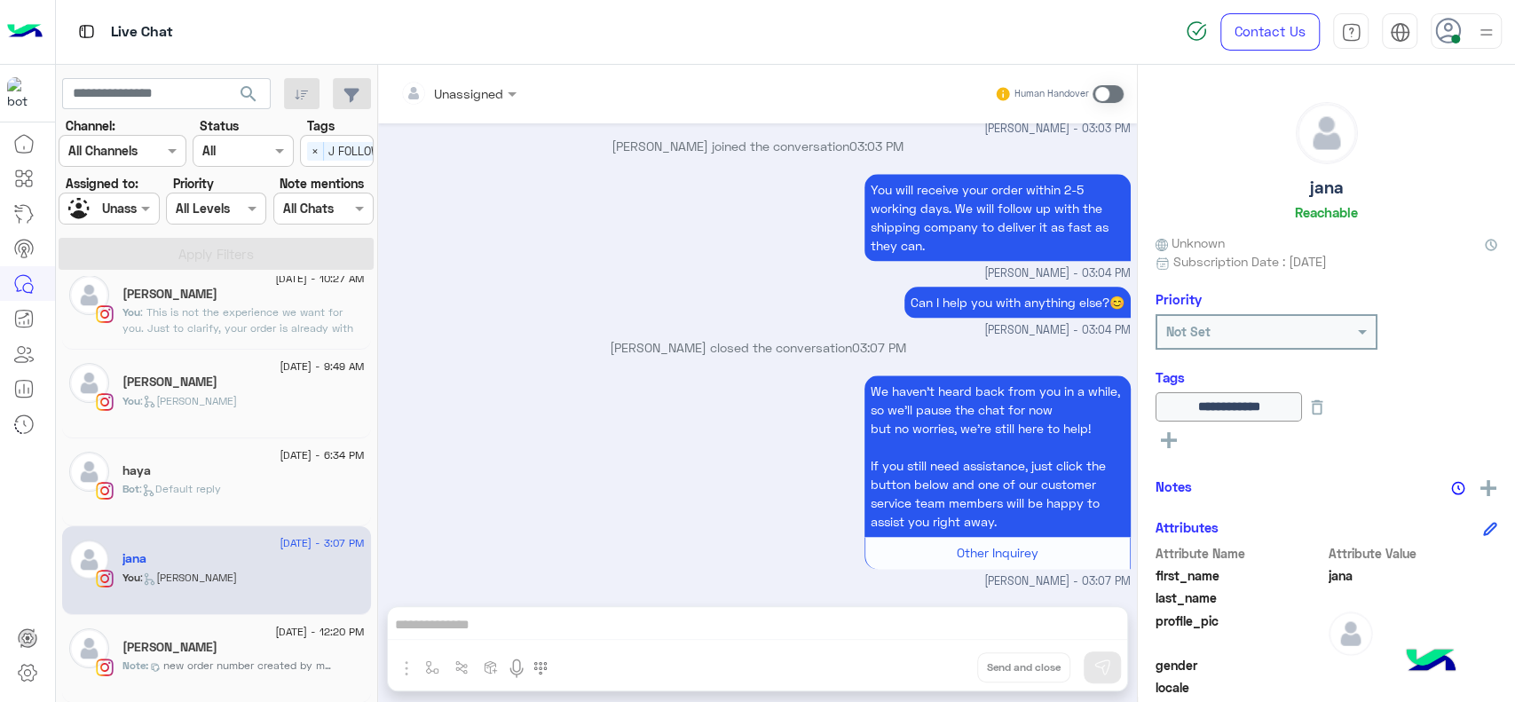
click at [696, 399] on div "We haven’t heard back from you in a while, so we’ll pause the chat for now but …" at bounding box center [758, 480] width 746 height 219
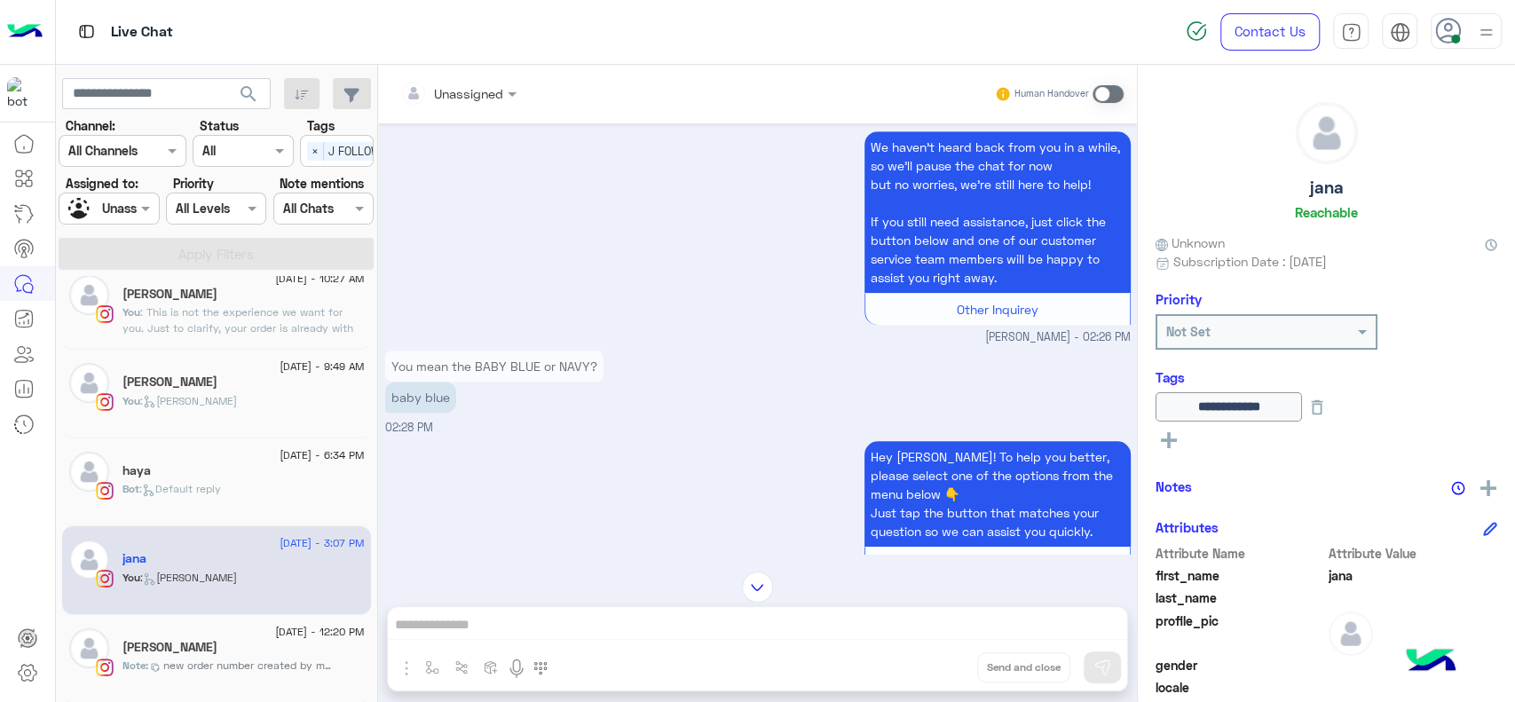
scroll to position [786, 0]
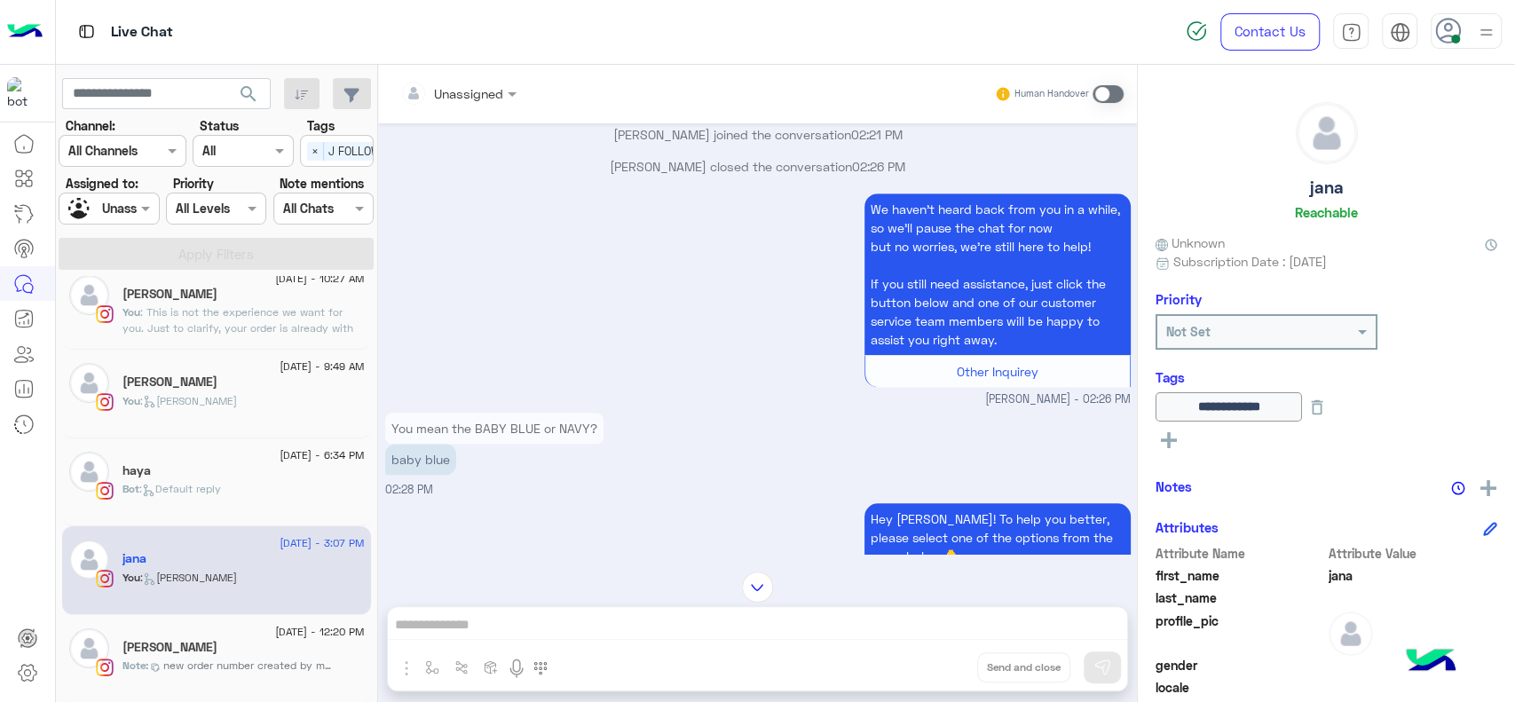
click at [1477, 499] on div "**********" at bounding box center [1326, 380] width 377 height 631
click at [1488, 487] on img at bounding box center [1488, 488] width 16 height 16
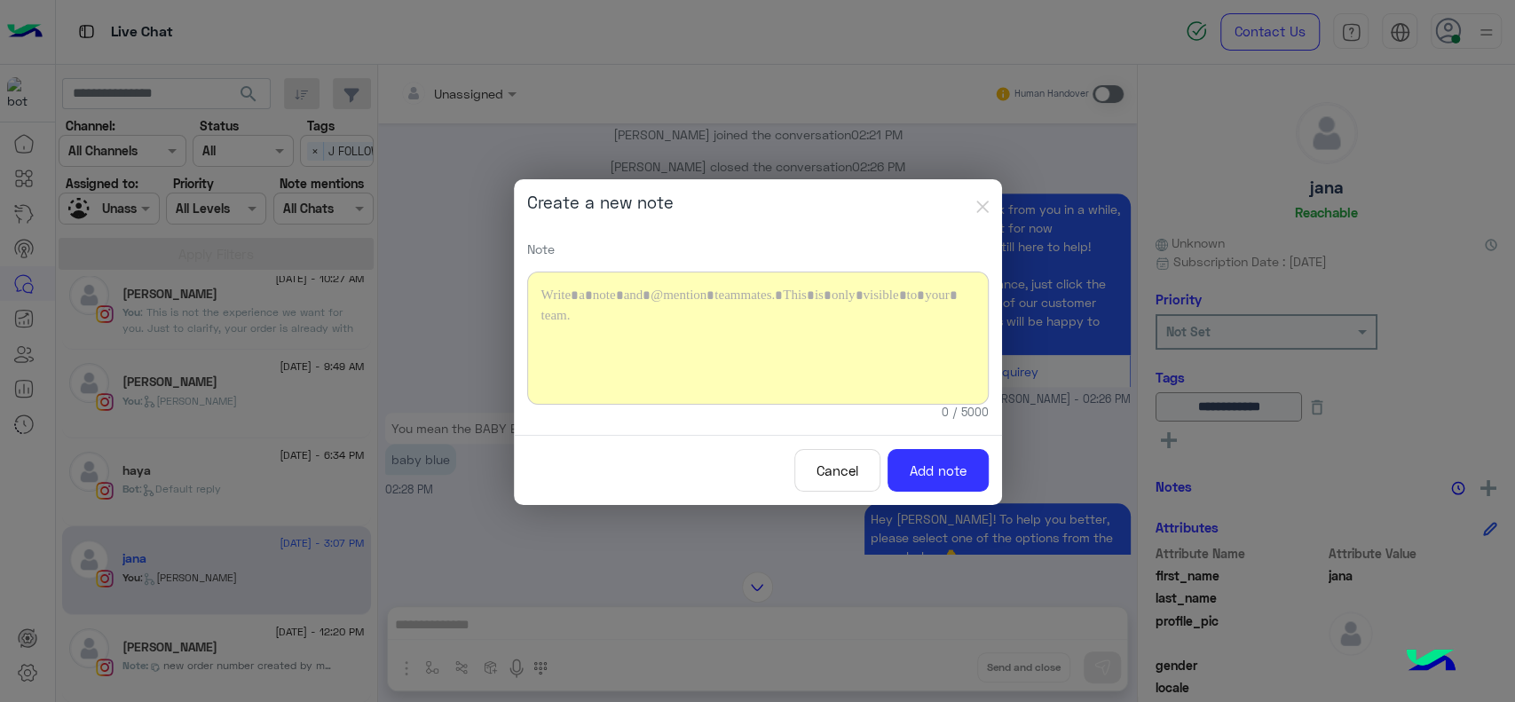
click at [793, 352] on div at bounding box center [758, 338] width 462 height 133
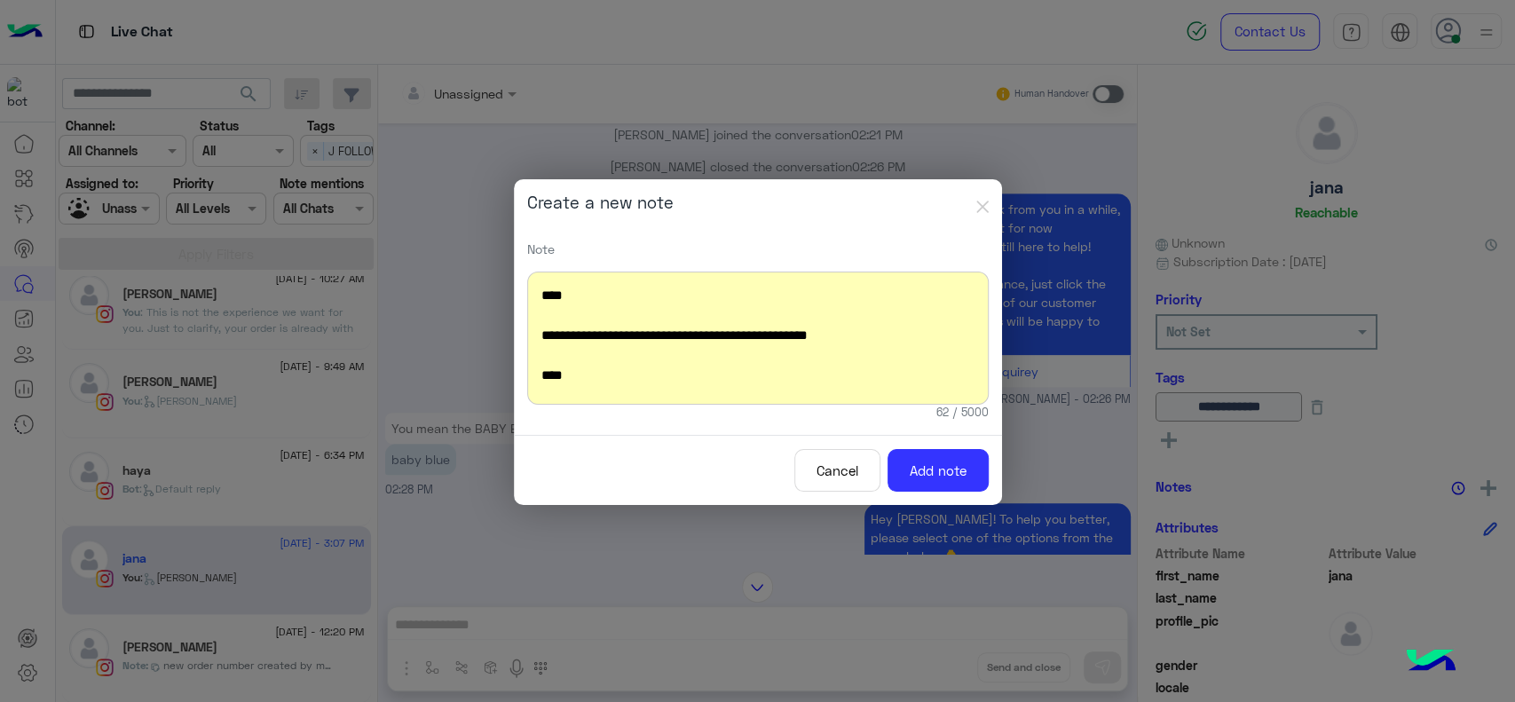
click at [537, 372] on div "**********" at bounding box center [758, 338] width 462 height 133
click at [922, 465] on button "Add note" at bounding box center [938, 470] width 101 height 43
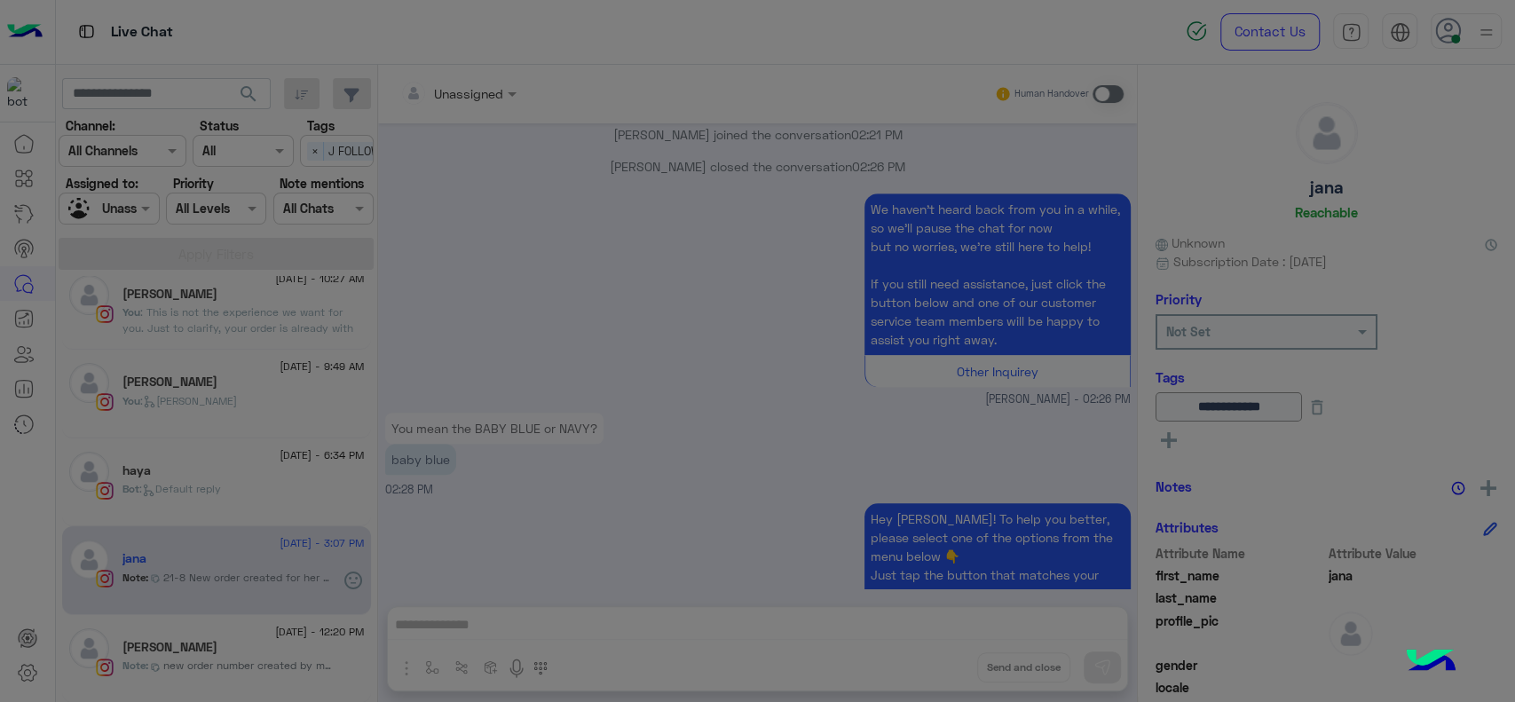
scroll to position [1578, 0]
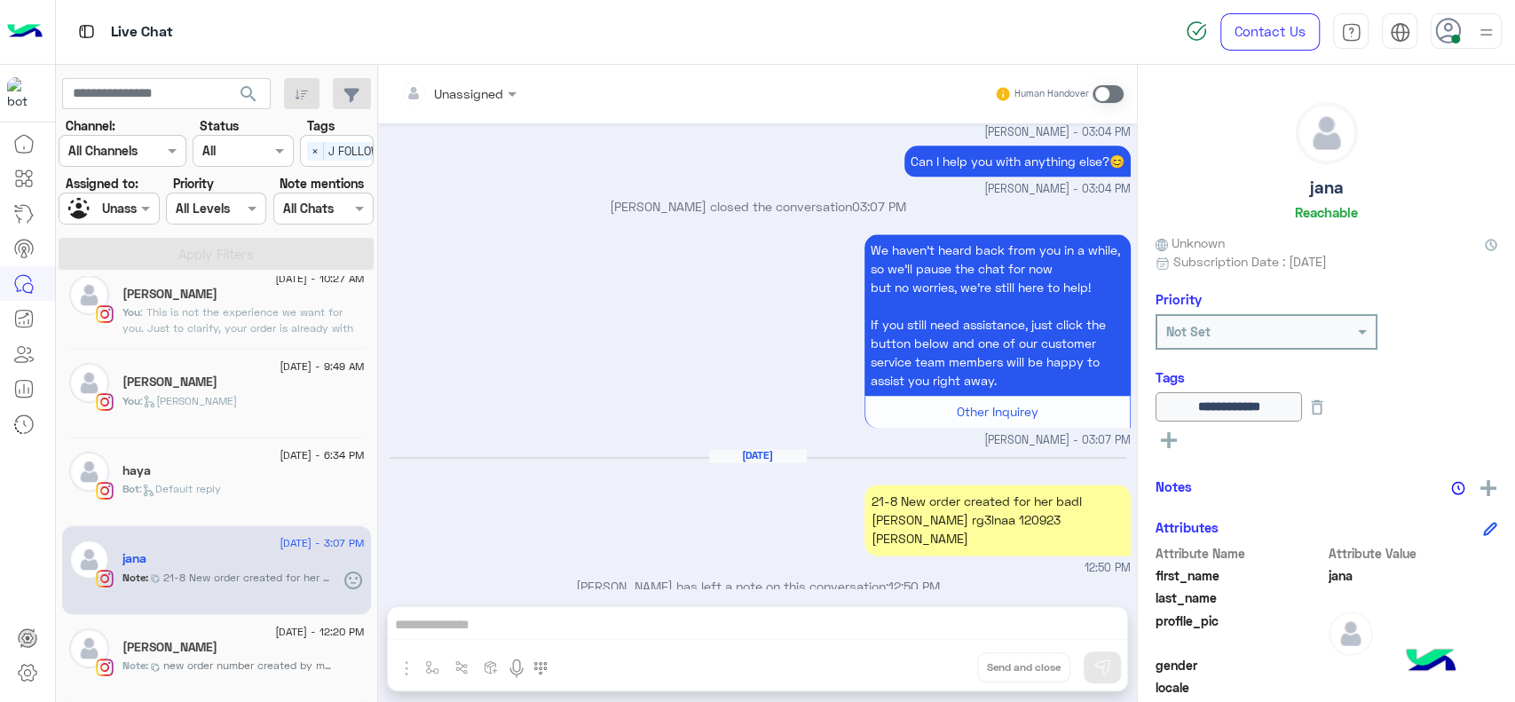
click at [1165, 429] on button at bounding box center [1169, 439] width 27 height 21
click at [667, 240] on div "We haven’t heard back from you in a while, so we’ll pause the chat for now but …" at bounding box center [758, 339] width 746 height 219
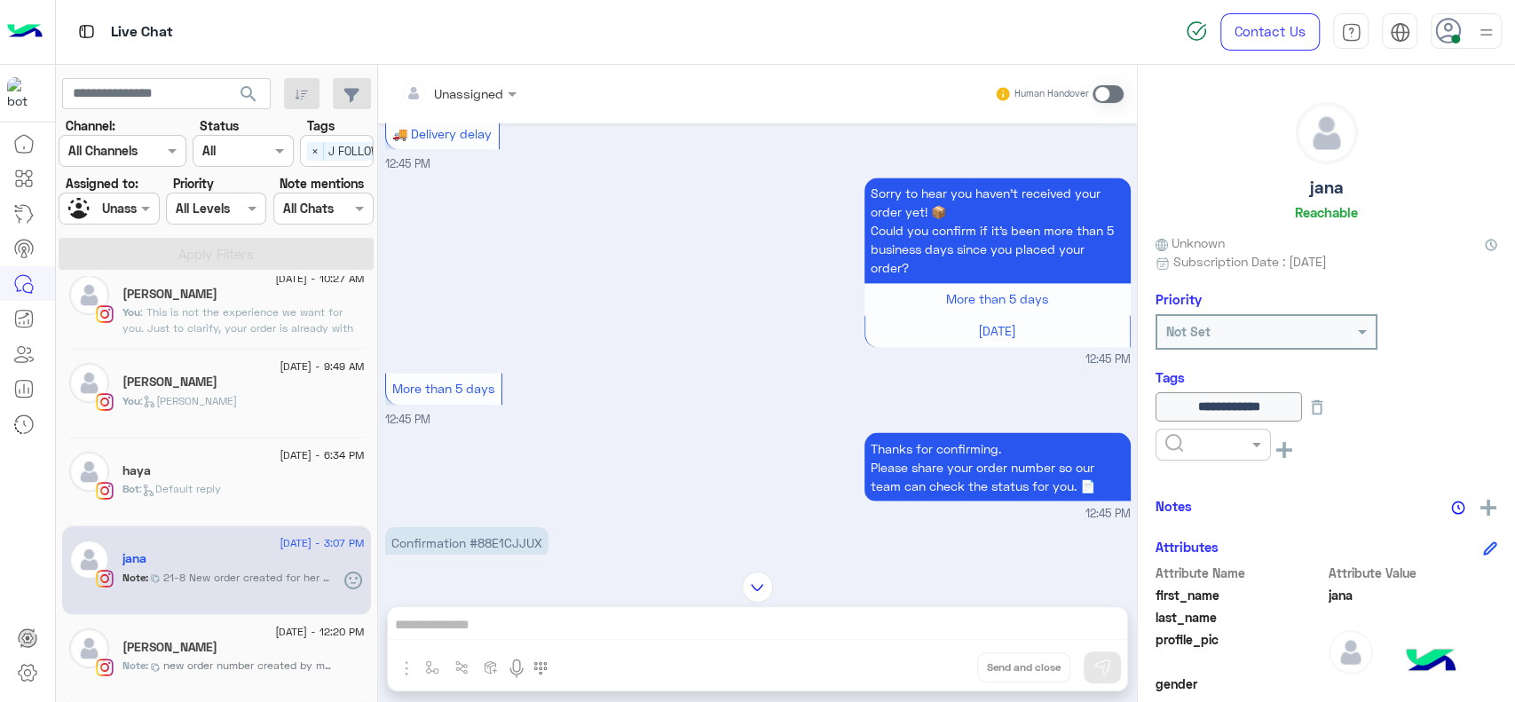
scroll to position [1946, 0]
drag, startPoint x: 466, startPoint y: 533, endPoint x: 570, endPoint y: 534, distance: 103.9
click at [570, 534] on div "Confirmation #88E1CJJUX 12:45 PM" at bounding box center [758, 552] width 746 height 59
copy p "#88E1CJJUX"
click at [223, 463] on div "haya" at bounding box center [243, 472] width 242 height 19
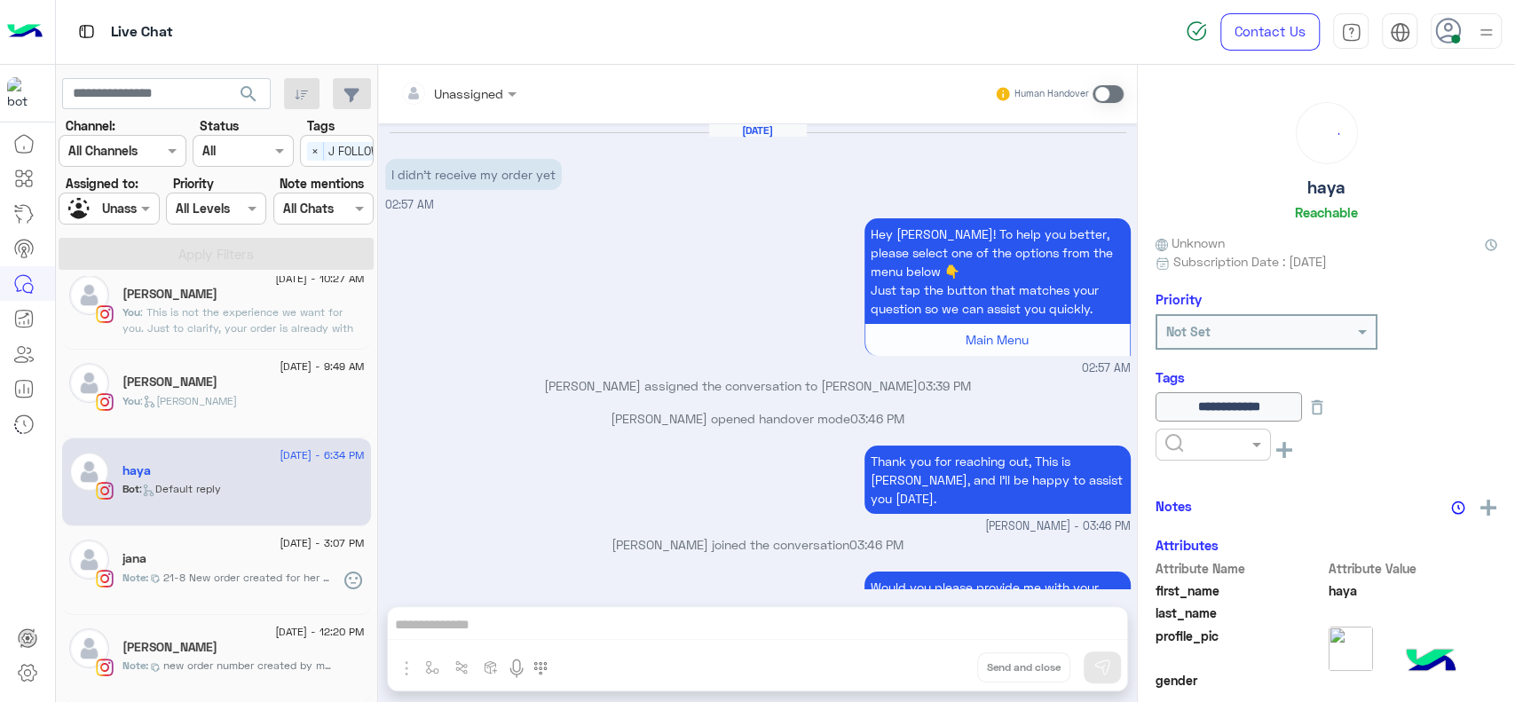
scroll to position [1303, 0]
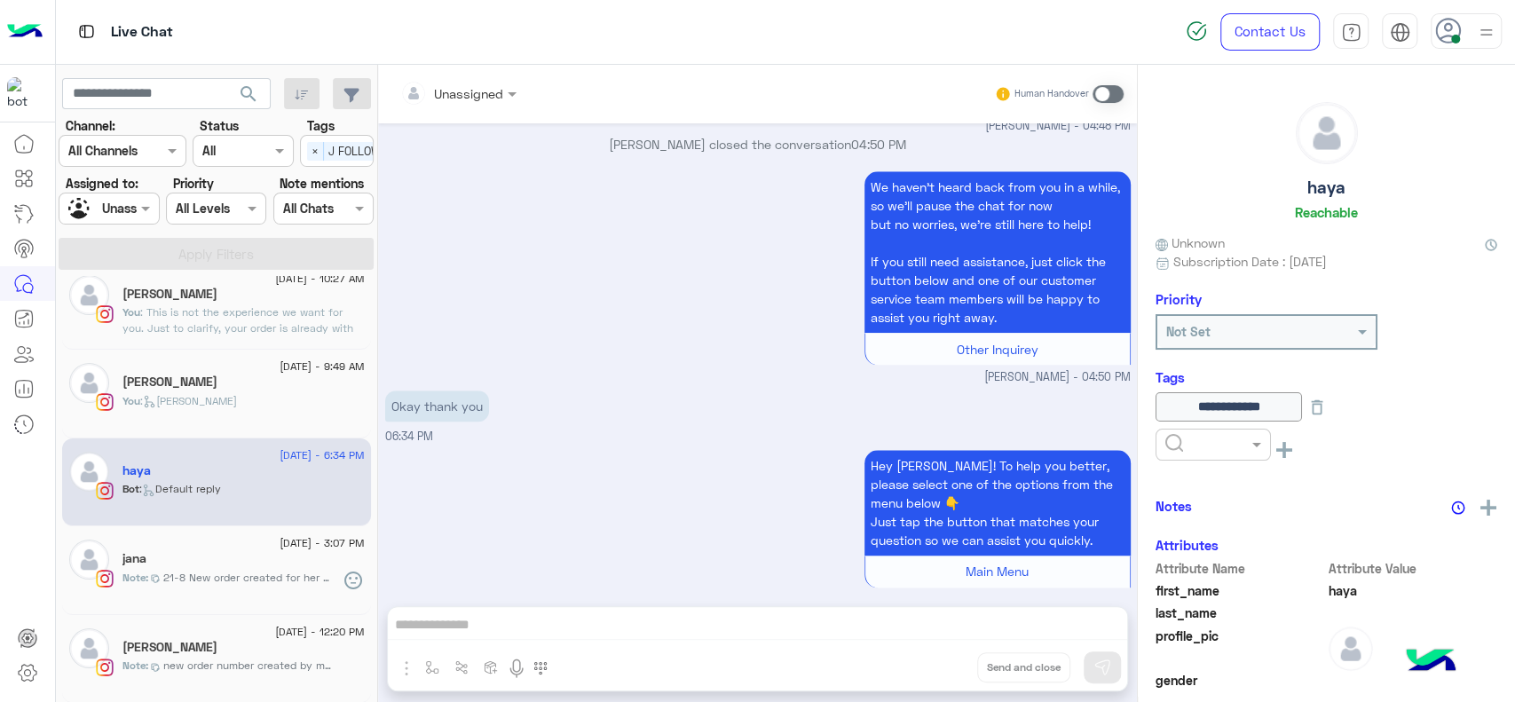
click at [529, 493] on div "Hey haya! To help you better, please select one of the options from the menu be…" at bounding box center [758, 527] width 746 height 163
click at [654, 422] on div "Okay thank you 06:34 PM" at bounding box center [758, 415] width 746 height 59
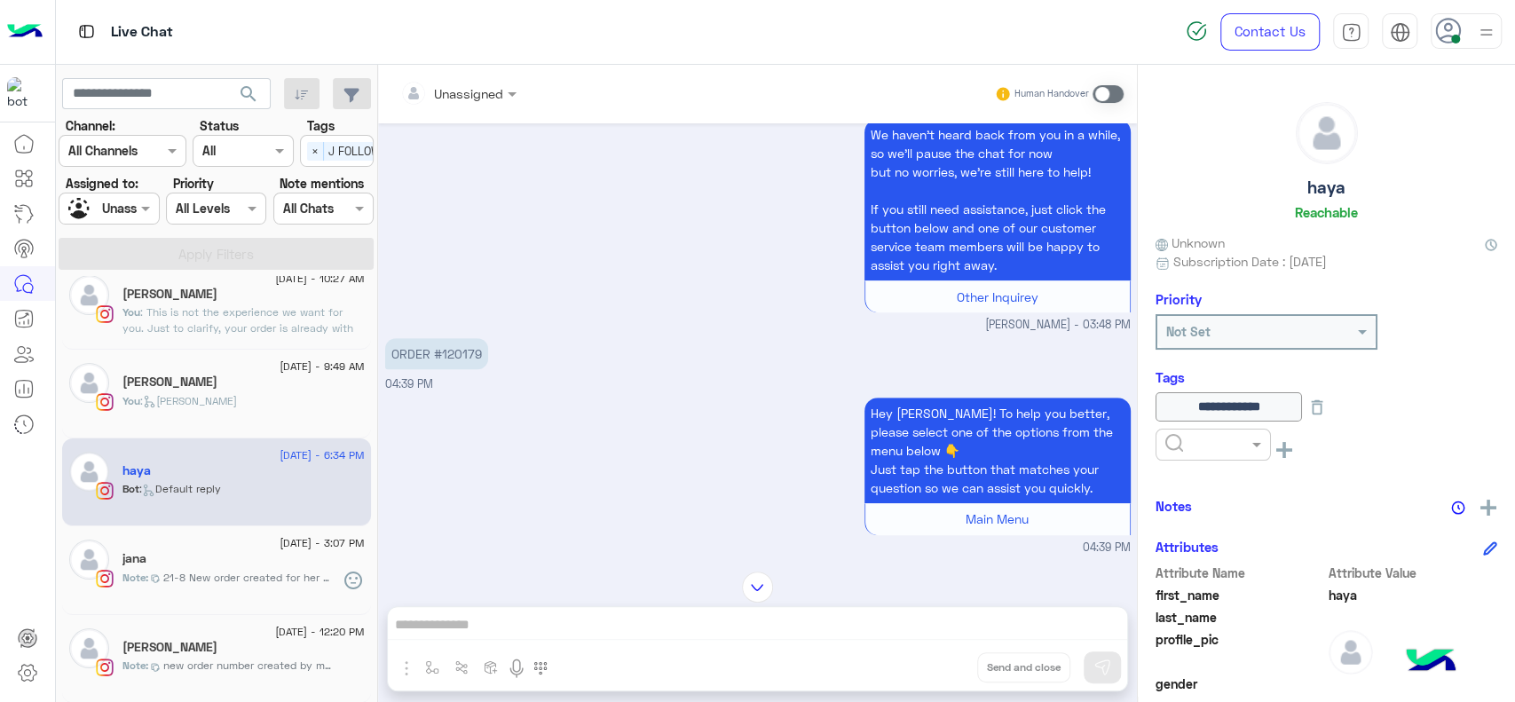
scroll to position [554, 0]
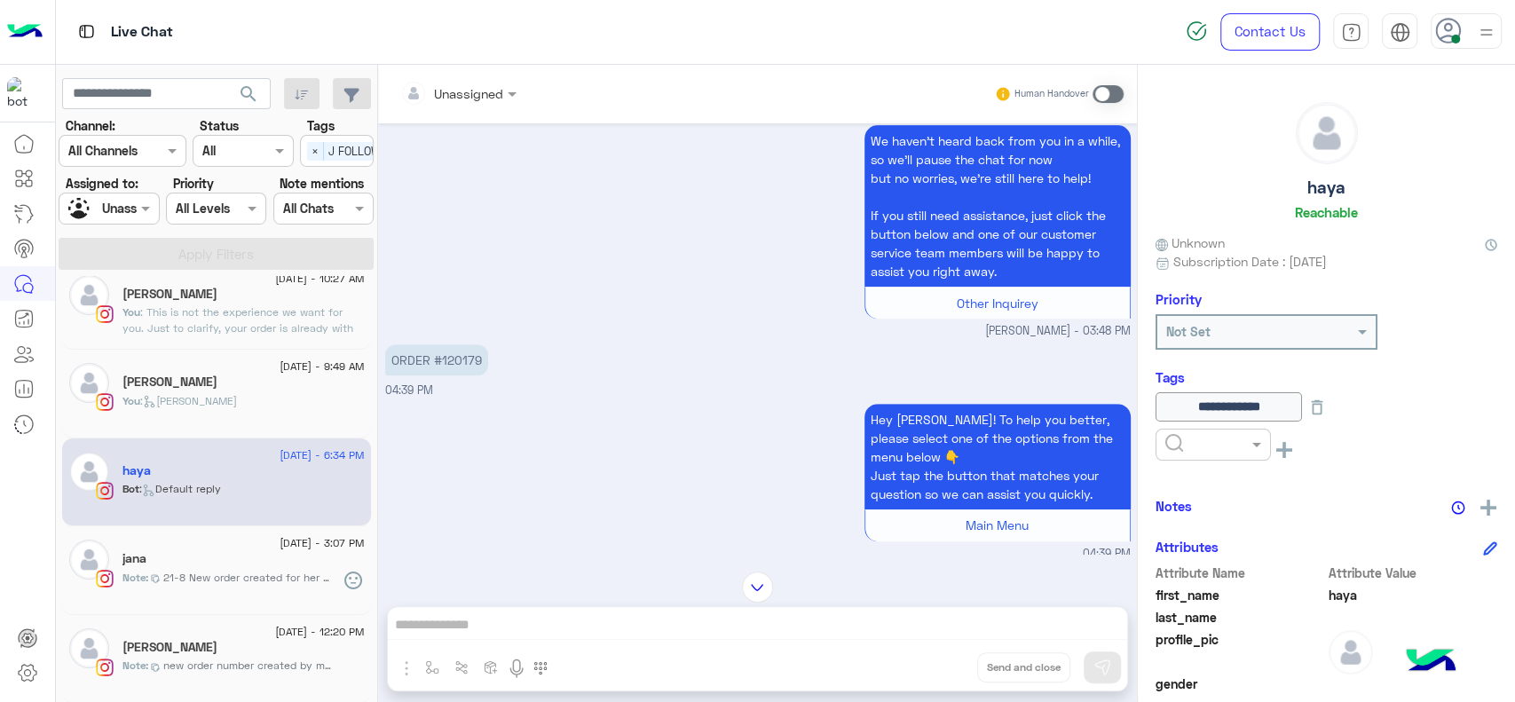
click at [455, 347] on p "ORDER #120179" at bounding box center [436, 359] width 103 height 31
copy p "120179"
click at [627, 351] on div "ORDER #120179 04:39 PM" at bounding box center [758, 369] width 746 height 59
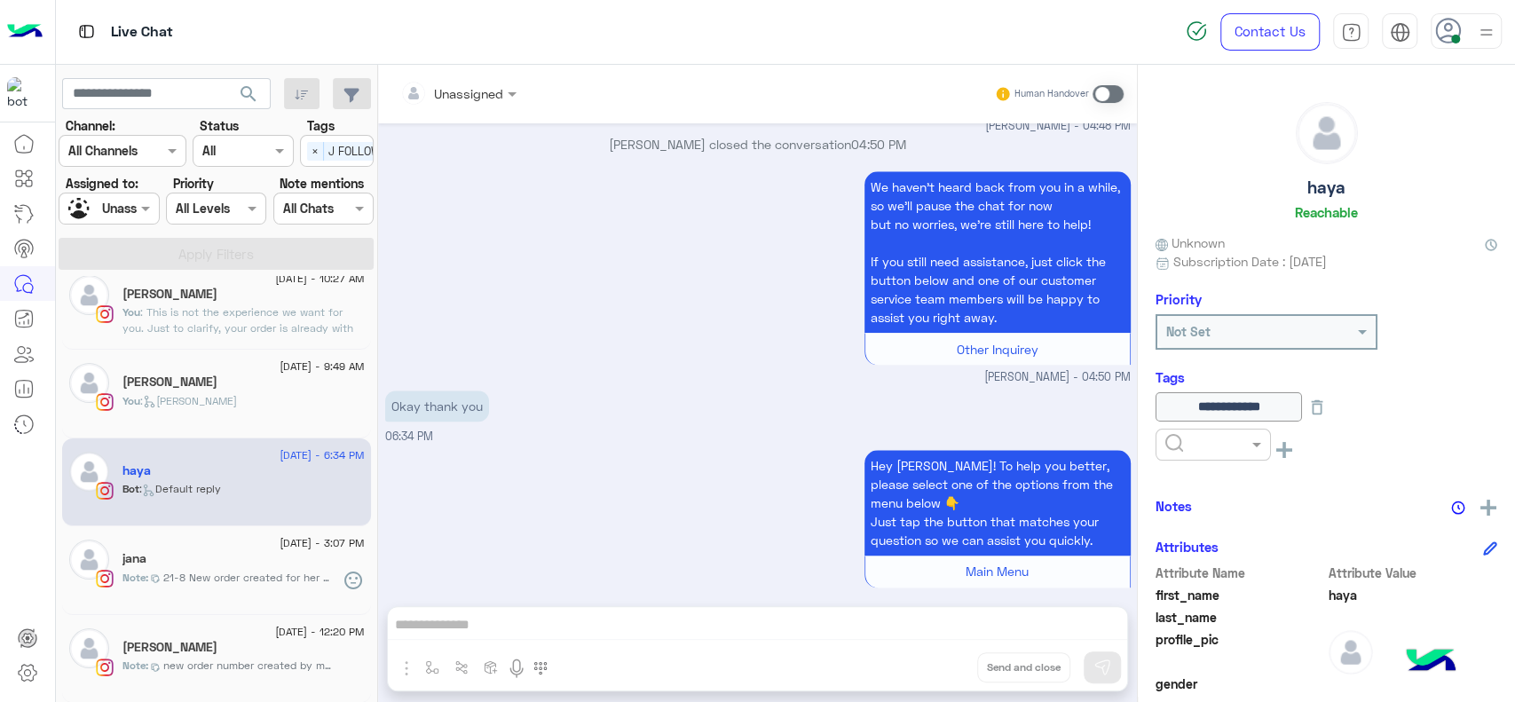
click at [1104, 93] on span at bounding box center [1108, 94] width 31 height 18
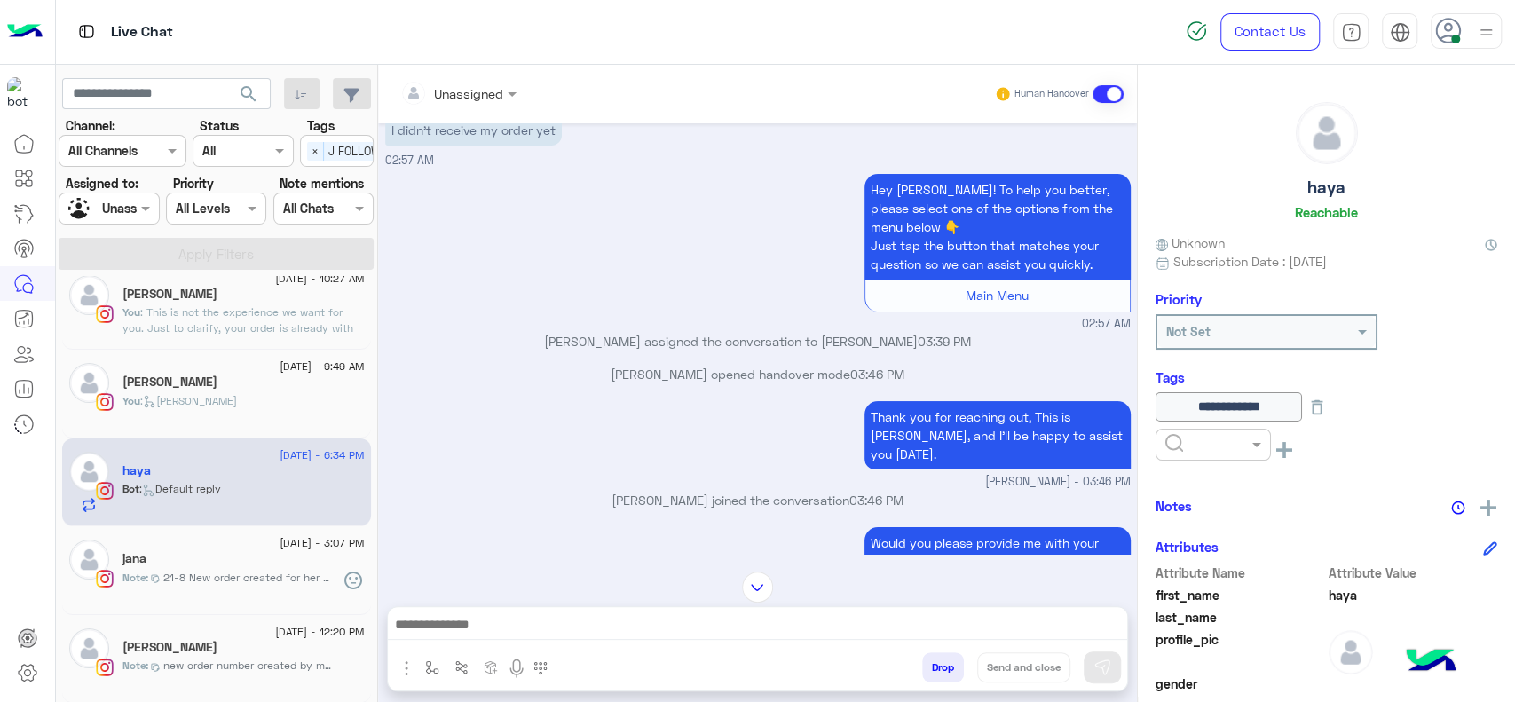
scroll to position [0, 0]
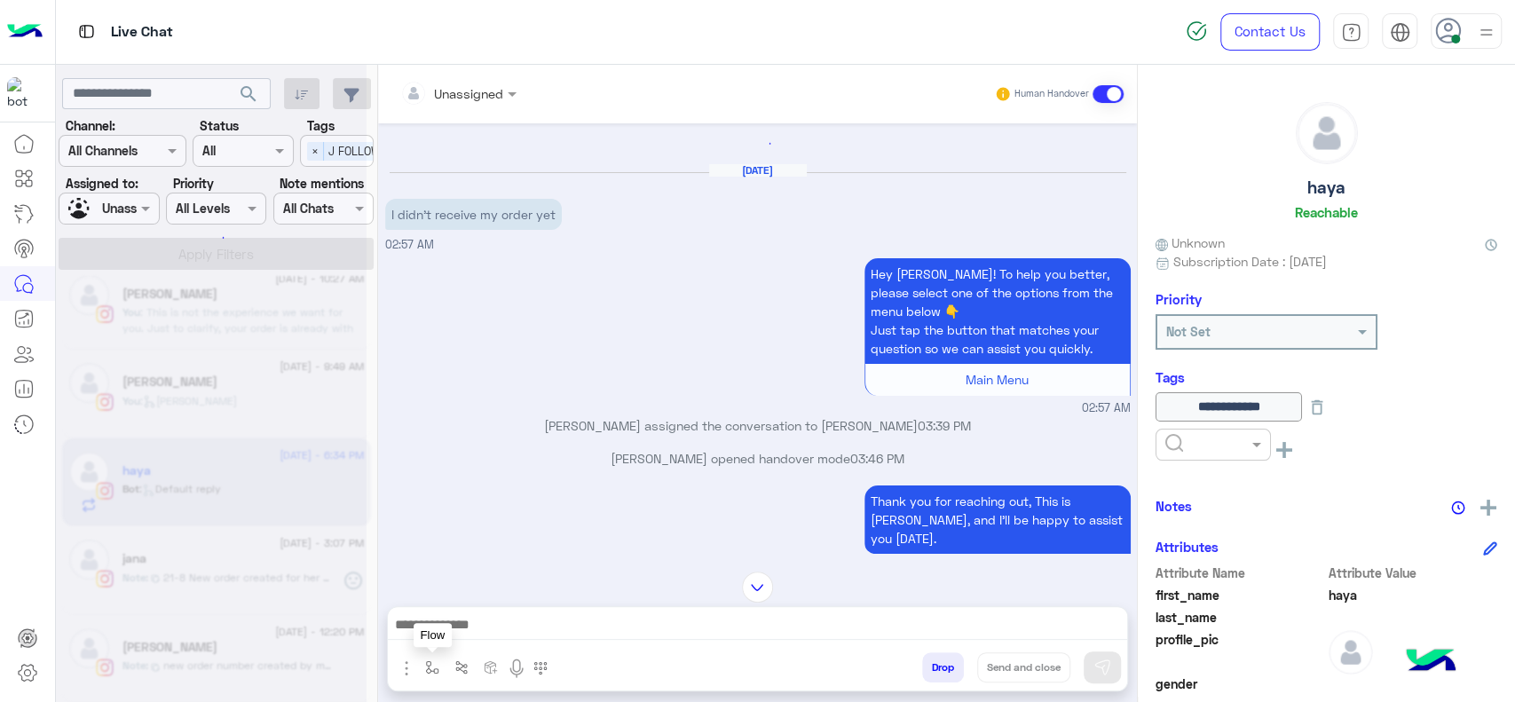
click at [433, 654] on button "button" at bounding box center [432, 666] width 29 height 29
click at [456, 625] on input "text" at bounding box center [464, 629] width 73 height 20
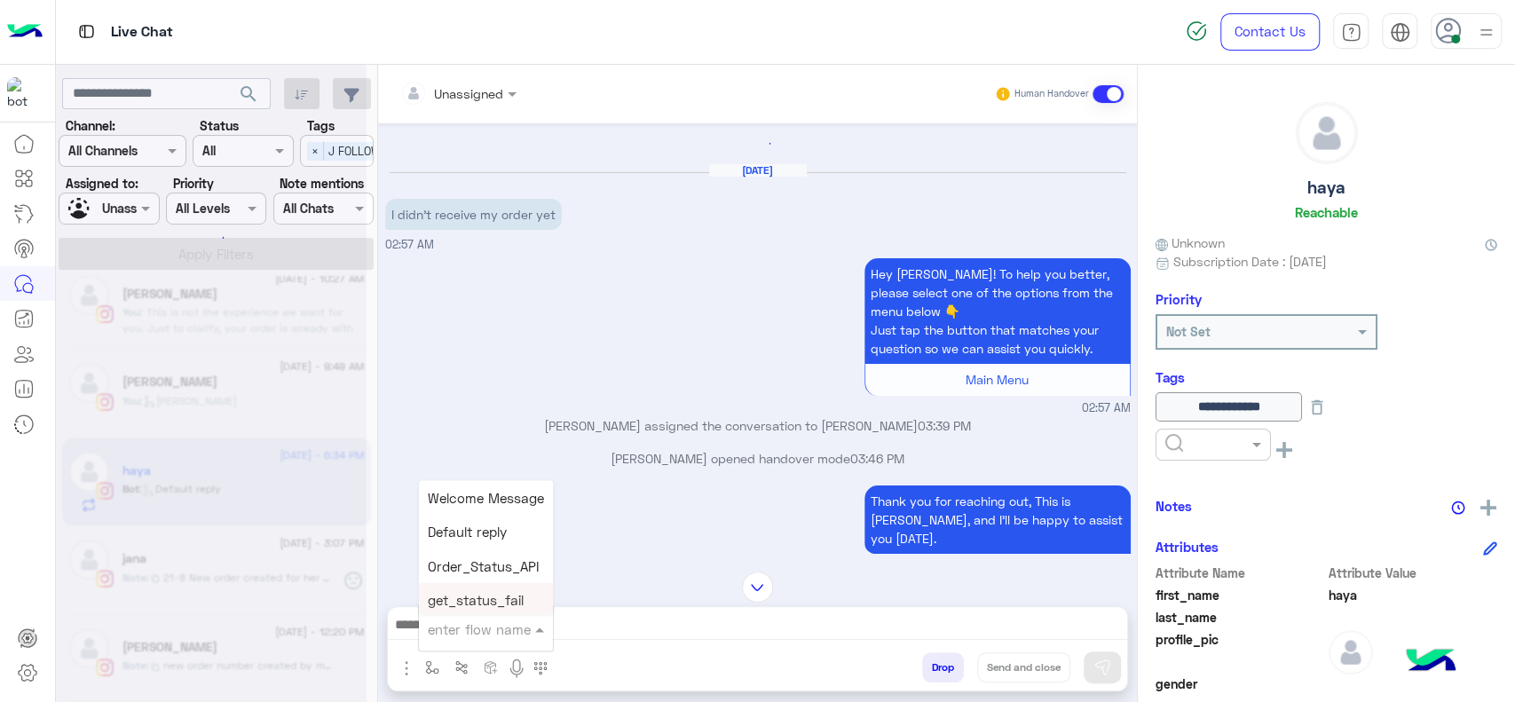
click at [581, 611] on div at bounding box center [757, 629] width 739 height 44
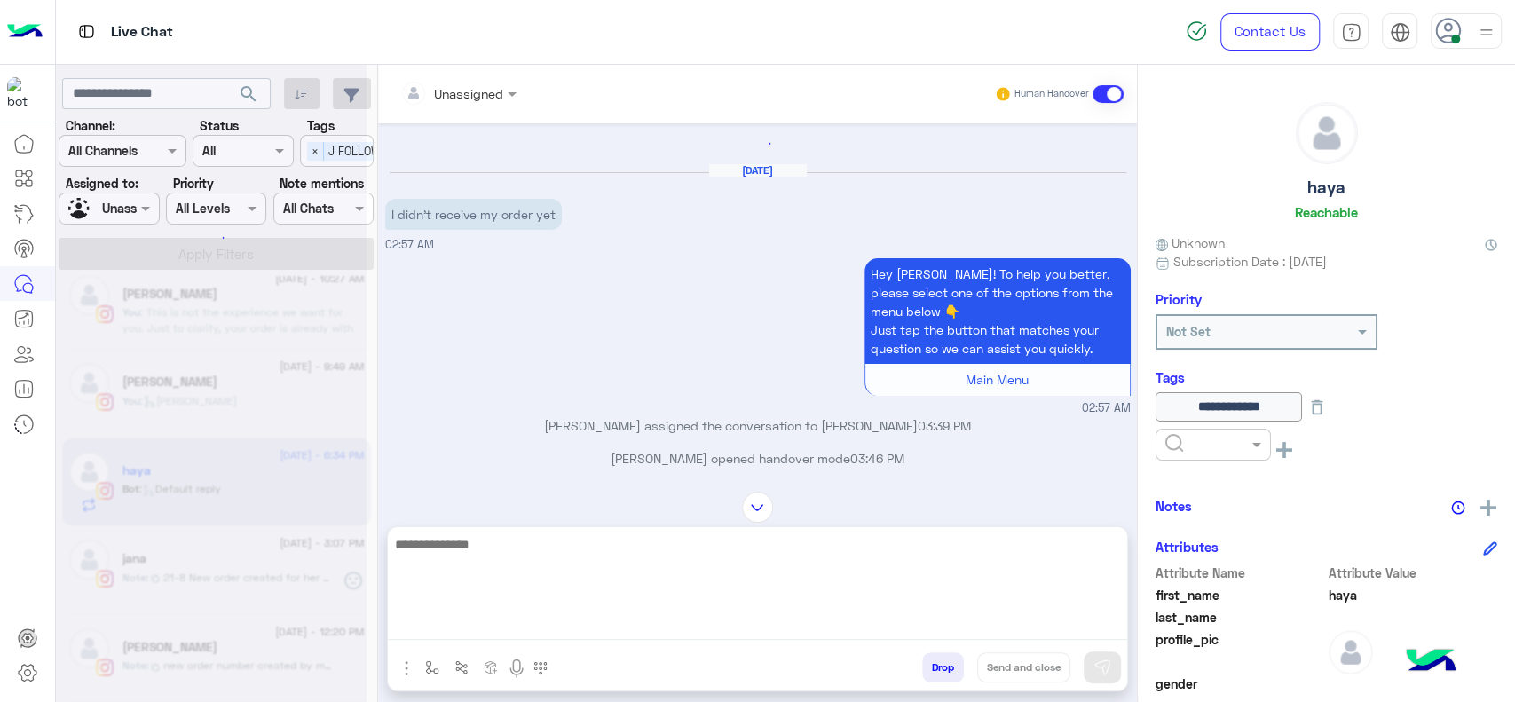
click at [575, 620] on textarea at bounding box center [757, 586] width 739 height 107
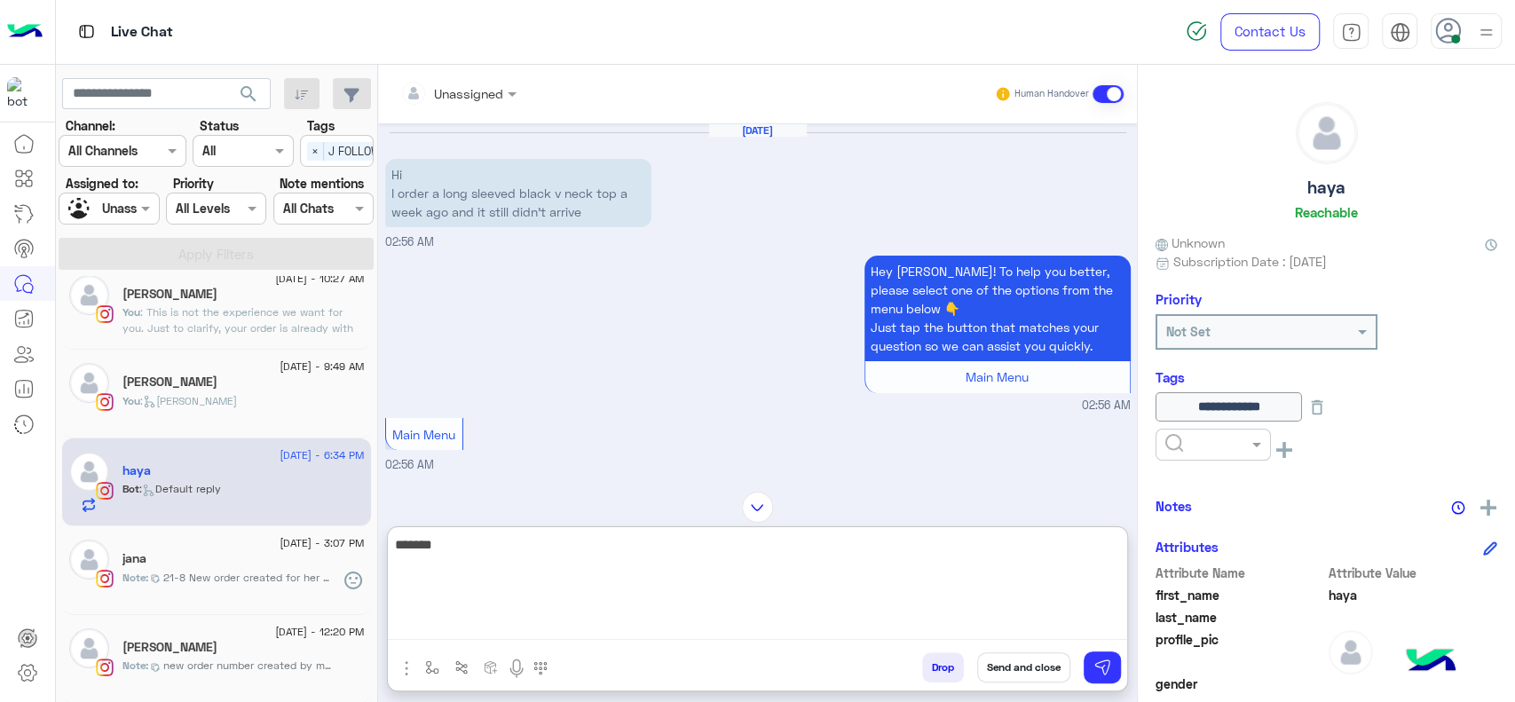
scroll to position [2006, 0]
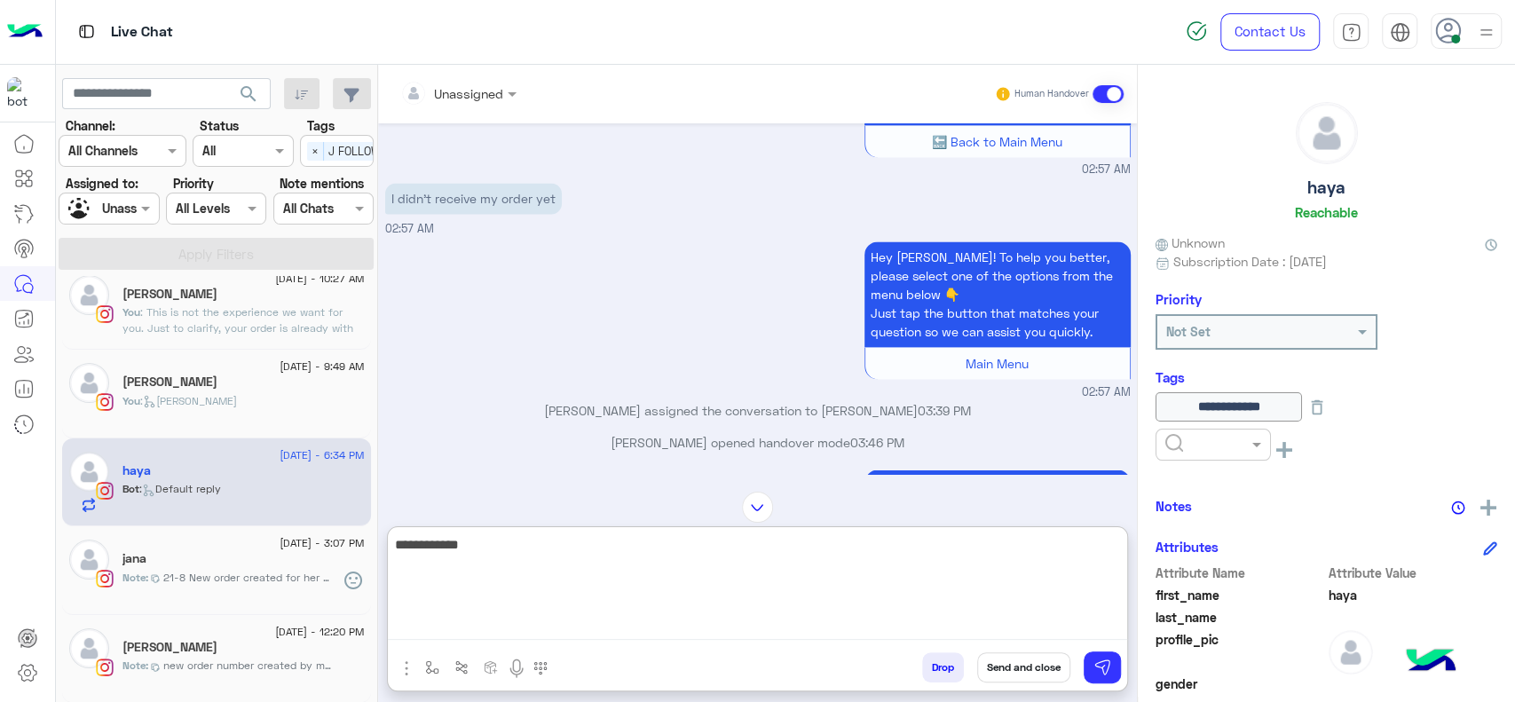
drag, startPoint x: 866, startPoint y: 629, endPoint x: 682, endPoint y: 559, distance: 197.5
click at [682, 559] on textarea "**********" at bounding box center [757, 586] width 739 height 107
click at [537, 570] on textarea "**********" at bounding box center [757, 586] width 739 height 107
click at [567, 572] on textarea "**********" at bounding box center [757, 586] width 739 height 107
click at [685, 572] on textarea "**********" at bounding box center [757, 586] width 739 height 107
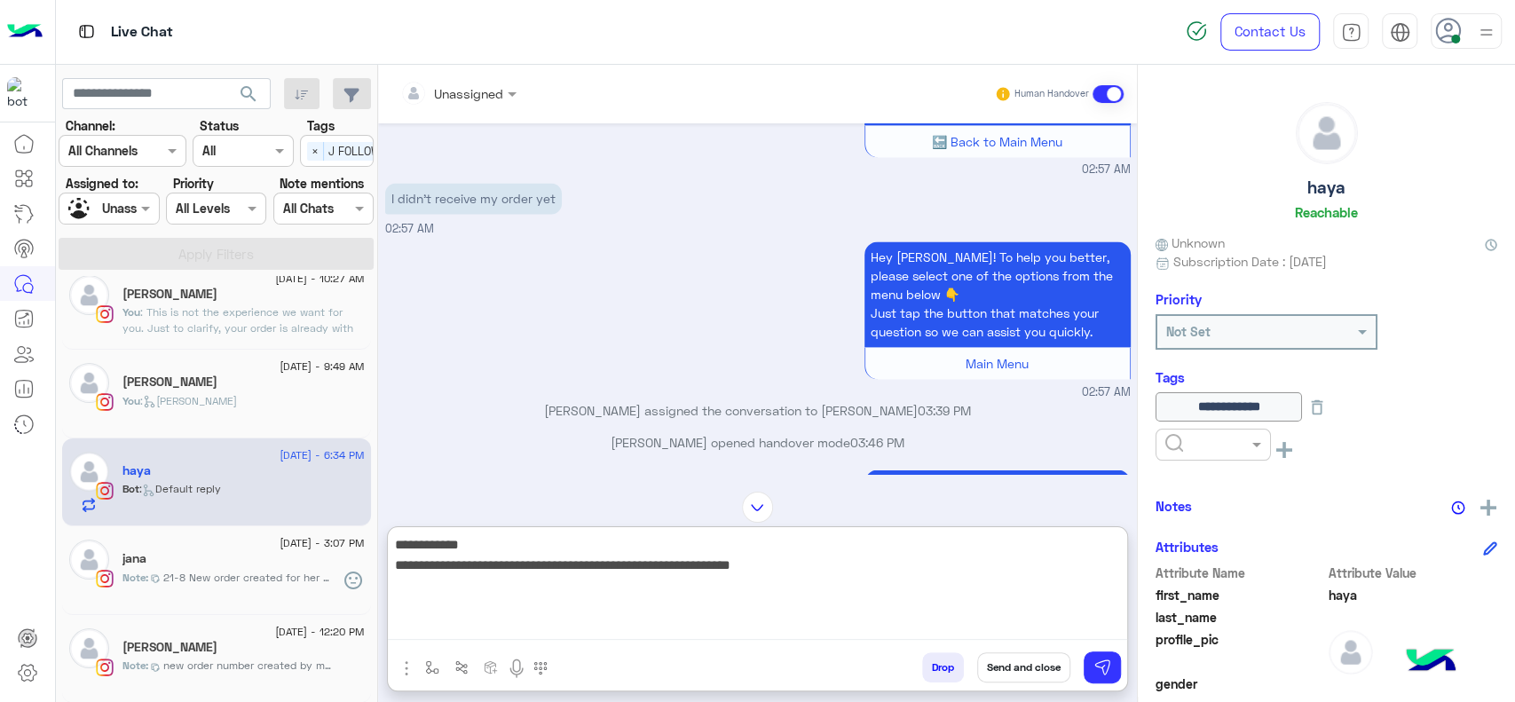
click at [930, 585] on textarea "**********" at bounding box center [757, 586] width 739 height 107
click at [518, 539] on textarea "**********" at bounding box center [757, 586] width 739 height 107
click at [594, 596] on textarea "**********" at bounding box center [757, 586] width 739 height 107
click at [776, 586] on textarea "**********" at bounding box center [757, 586] width 739 height 107
click at [778, 586] on textarea "**********" at bounding box center [757, 586] width 739 height 107
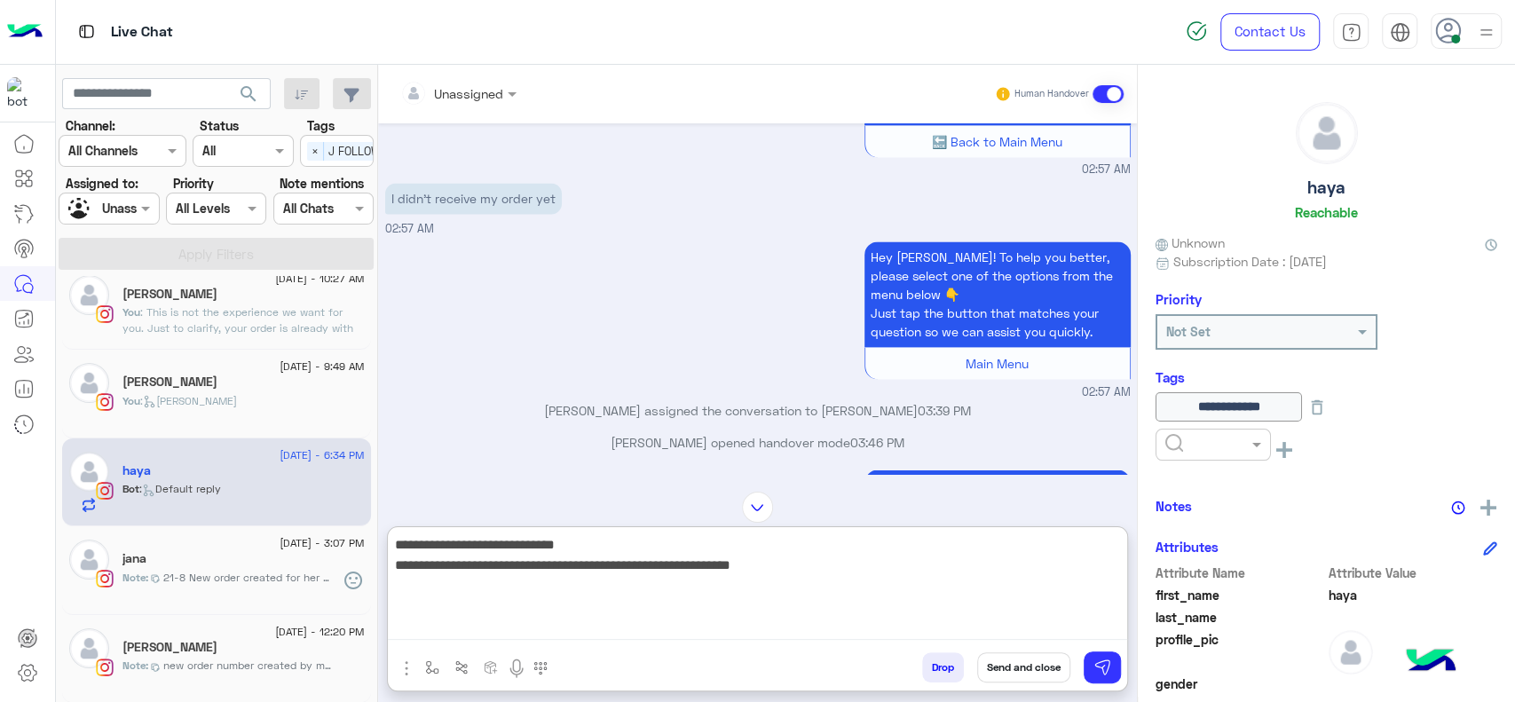
type textarea "**********"
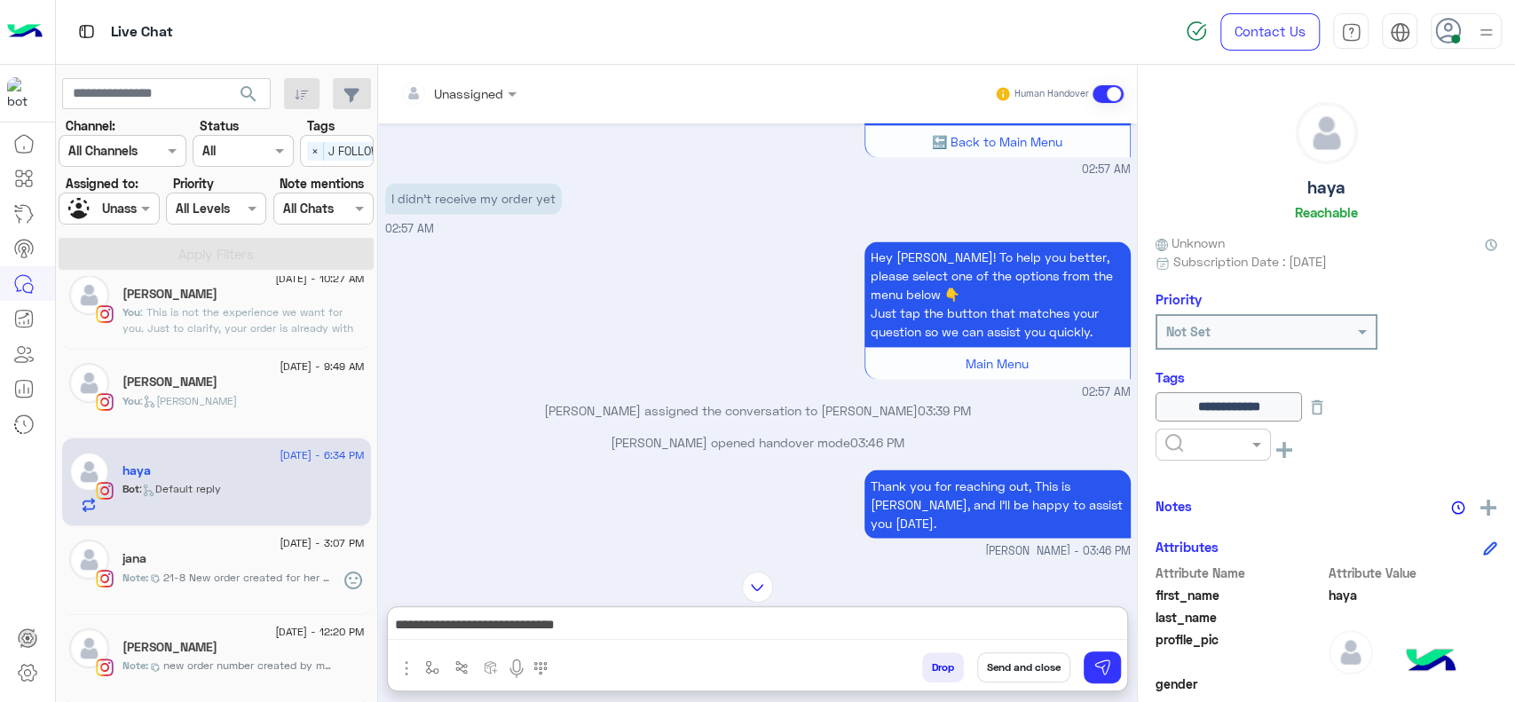
click at [777, 432] on div "Mariam Ahmed assigned the conversation to Jana Aboelseoud 03:39 PM" at bounding box center [758, 416] width 746 height 32
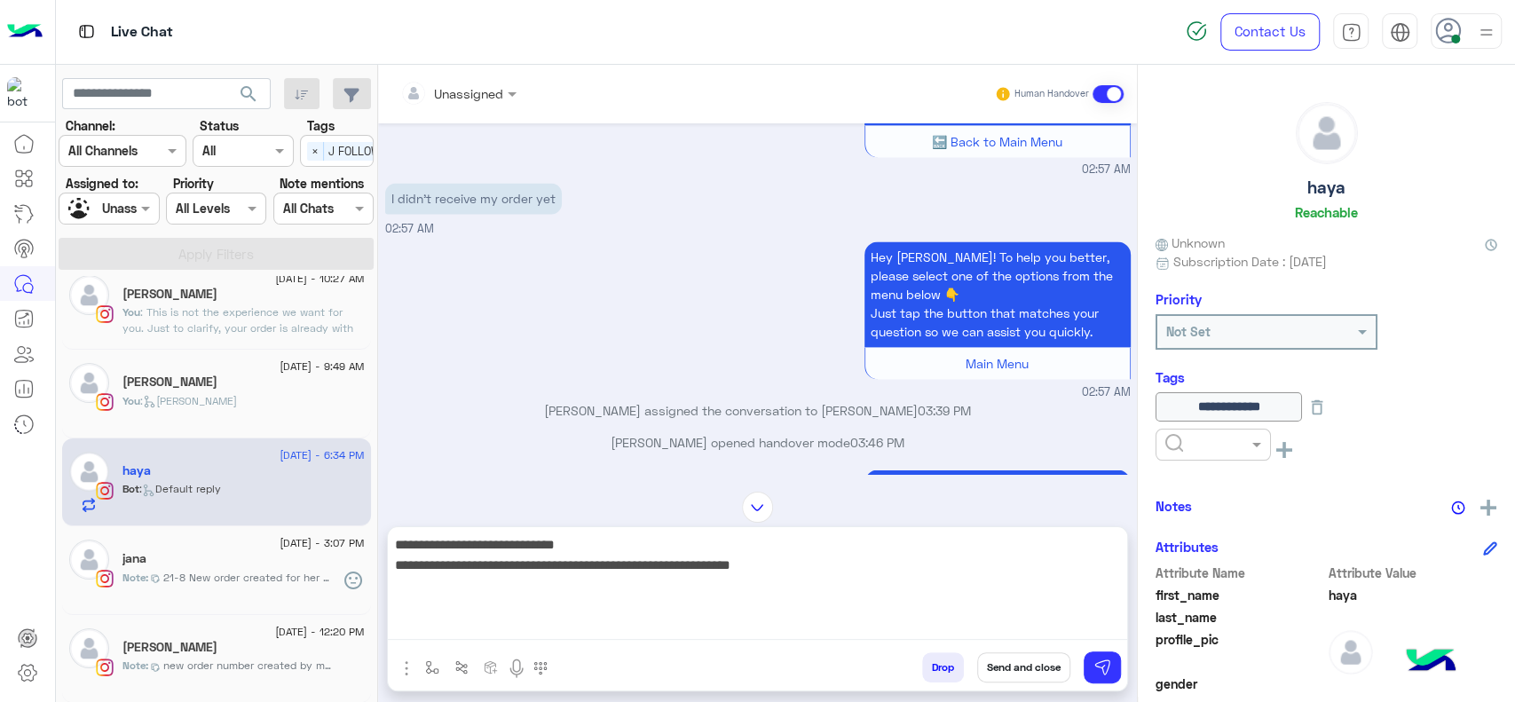
click at [761, 628] on textarea "**********" at bounding box center [757, 586] width 739 height 107
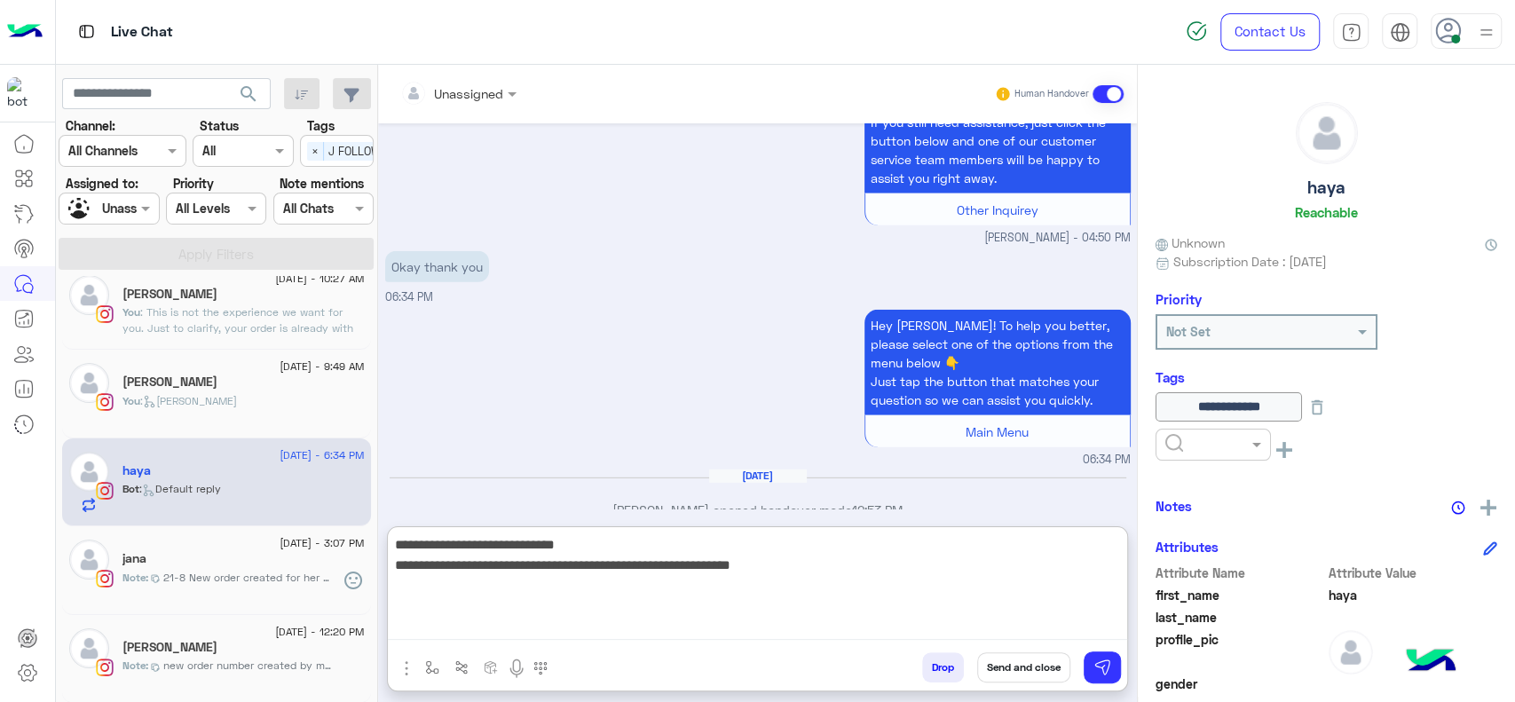
scroll to position [3492, 0]
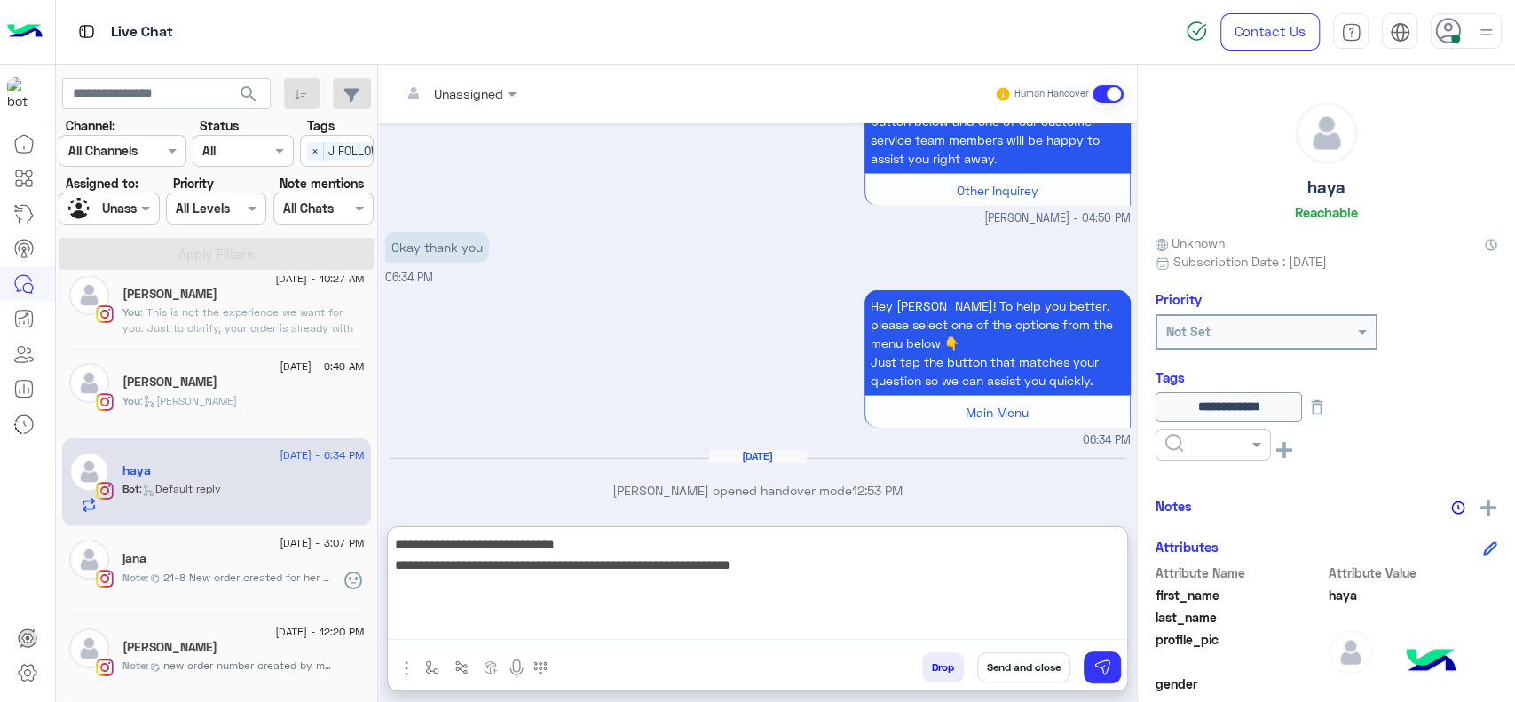
click at [669, 601] on textarea "**********" at bounding box center [757, 586] width 739 height 107
click at [699, 543] on textarea "**********" at bounding box center [757, 586] width 739 height 107
click at [699, 566] on textarea "**********" at bounding box center [757, 586] width 739 height 107
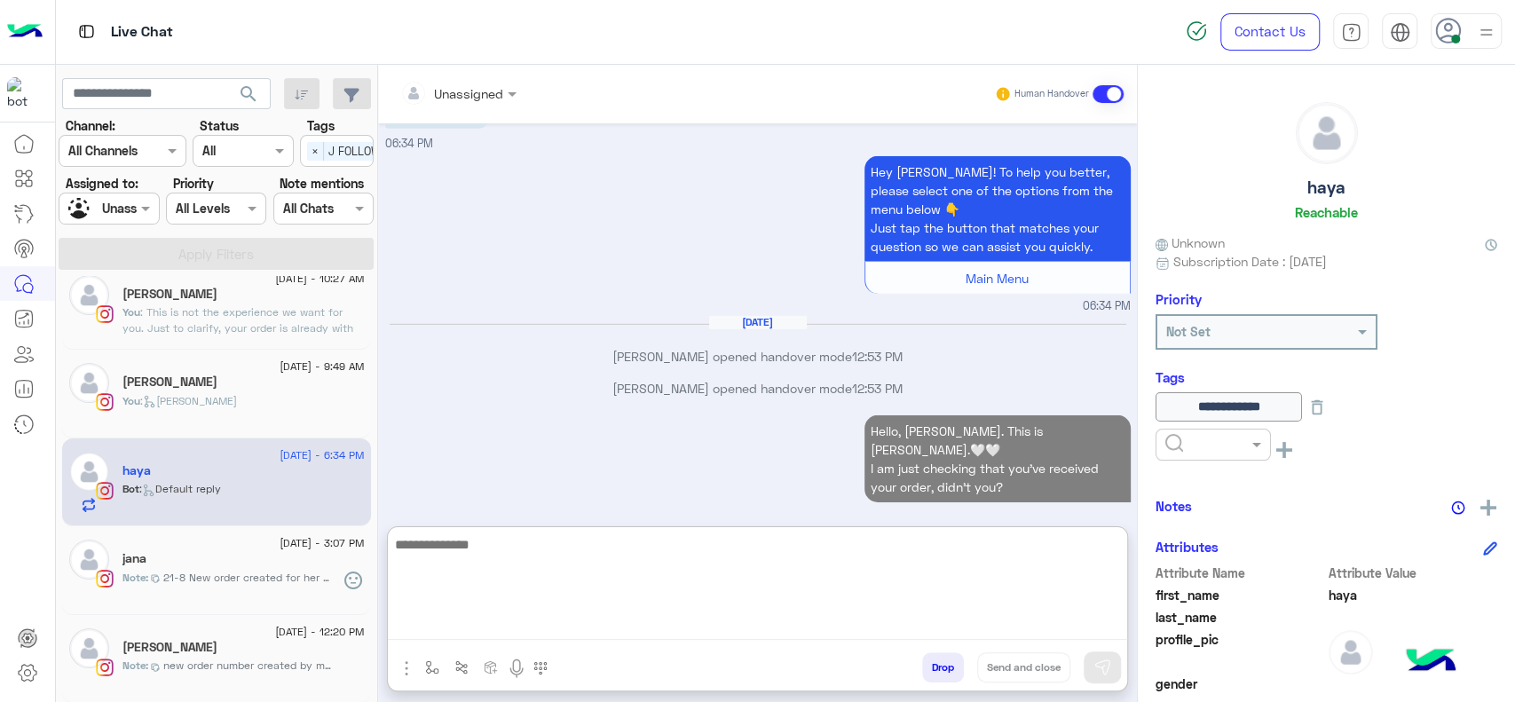
scroll to position [3618, 0]
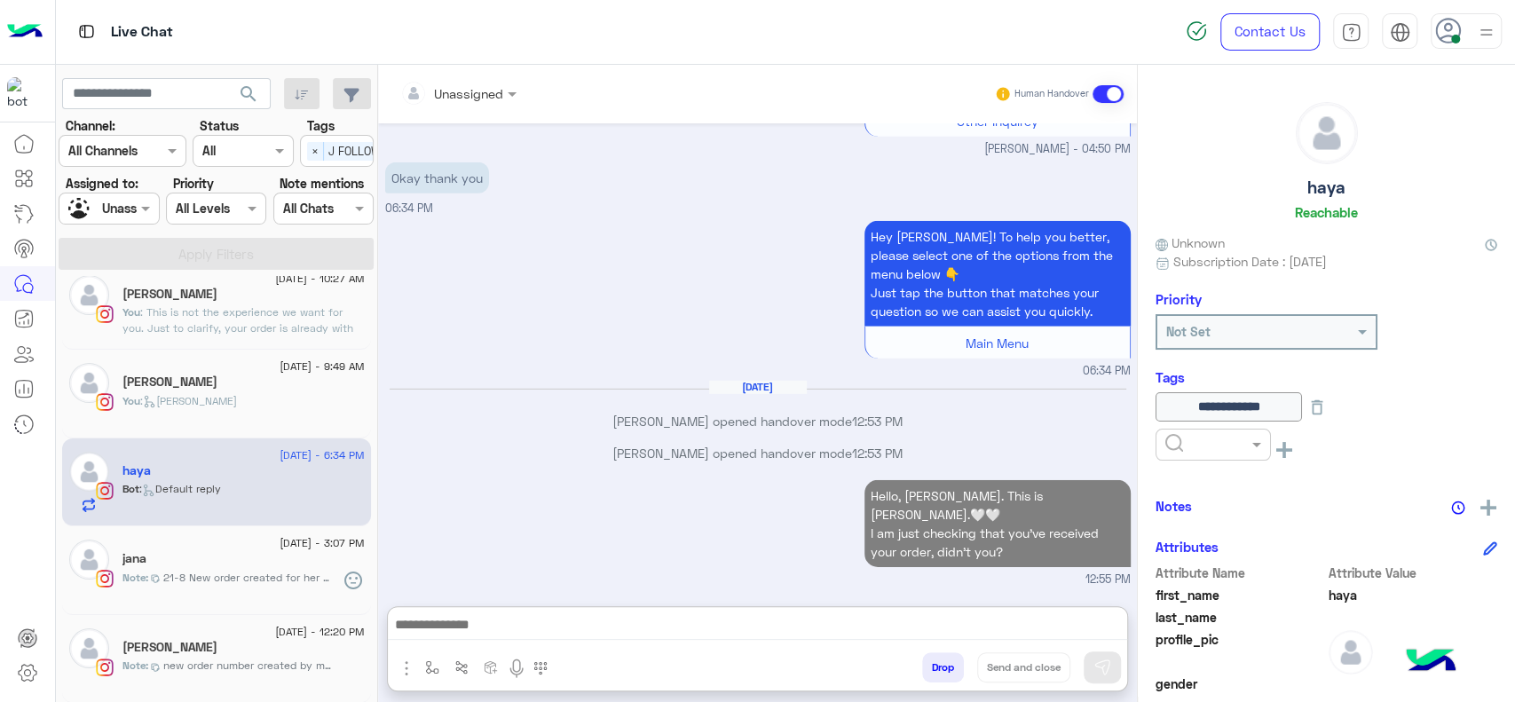
click at [1480, 501] on img at bounding box center [1488, 508] width 16 height 16
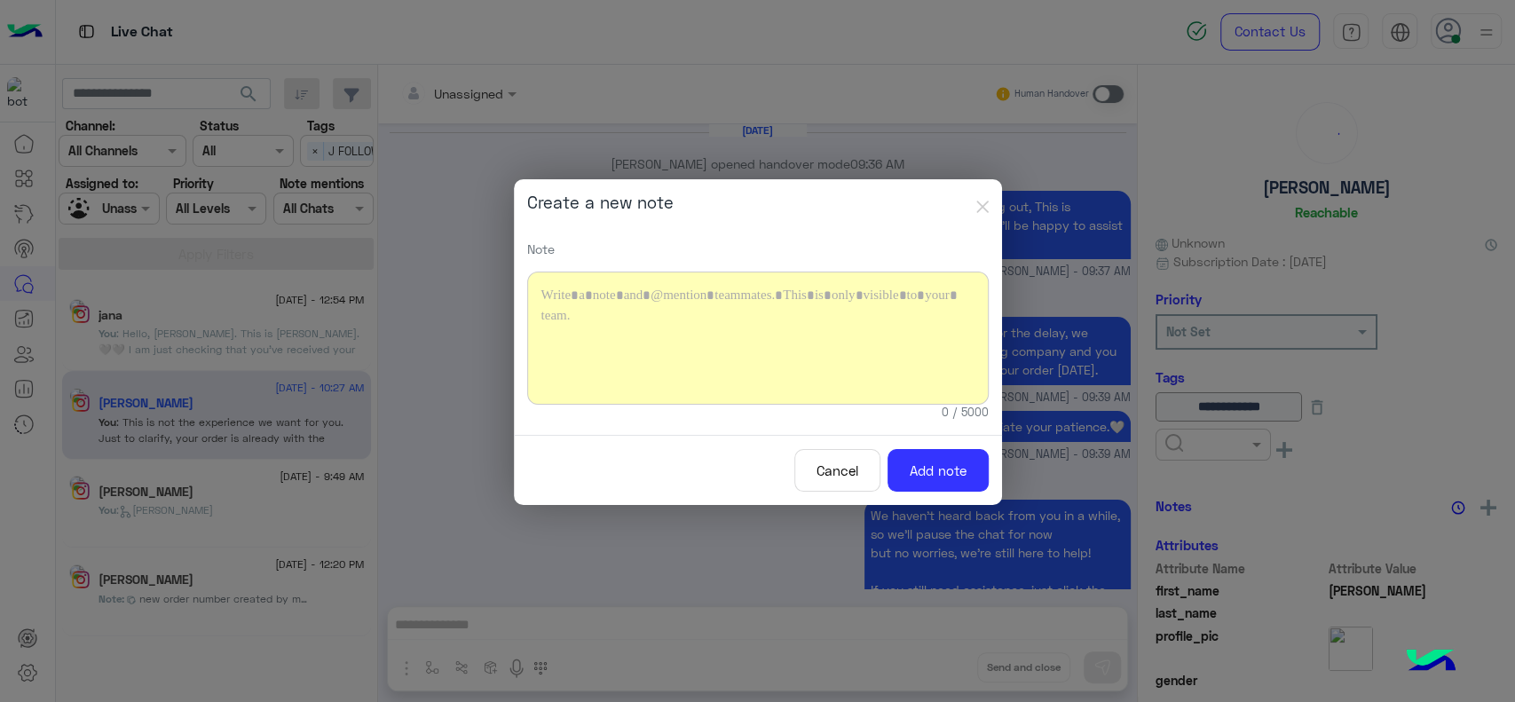
click at [632, 323] on div at bounding box center [758, 338] width 462 height 133
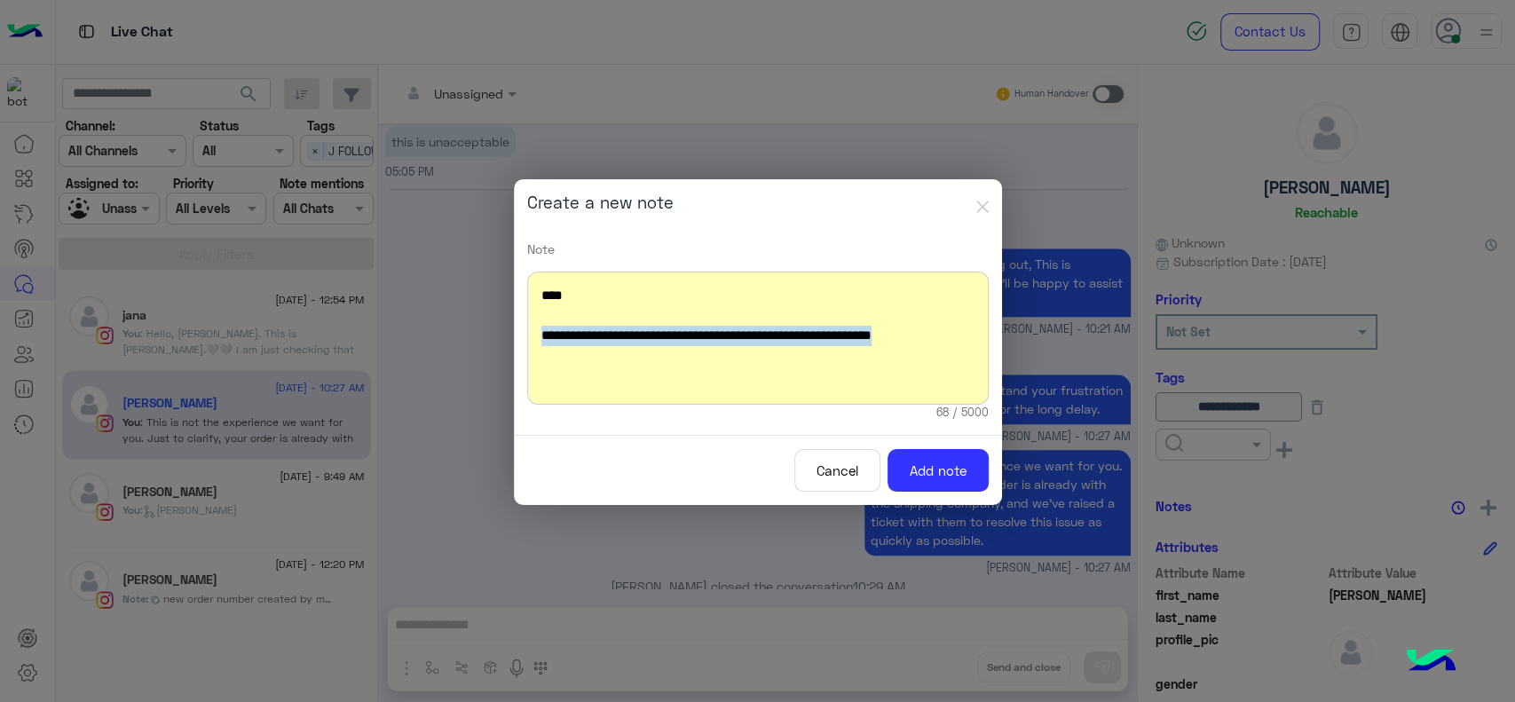
drag, startPoint x: 526, startPoint y: 331, endPoint x: 656, endPoint y: 371, distance: 135.6
click at [656, 371] on div "**********" at bounding box center [758, 338] width 462 height 133
click at [573, 296] on div "**********" at bounding box center [758, 338] width 462 height 133
click at [729, 343] on div "**********" at bounding box center [758, 338] width 462 height 133
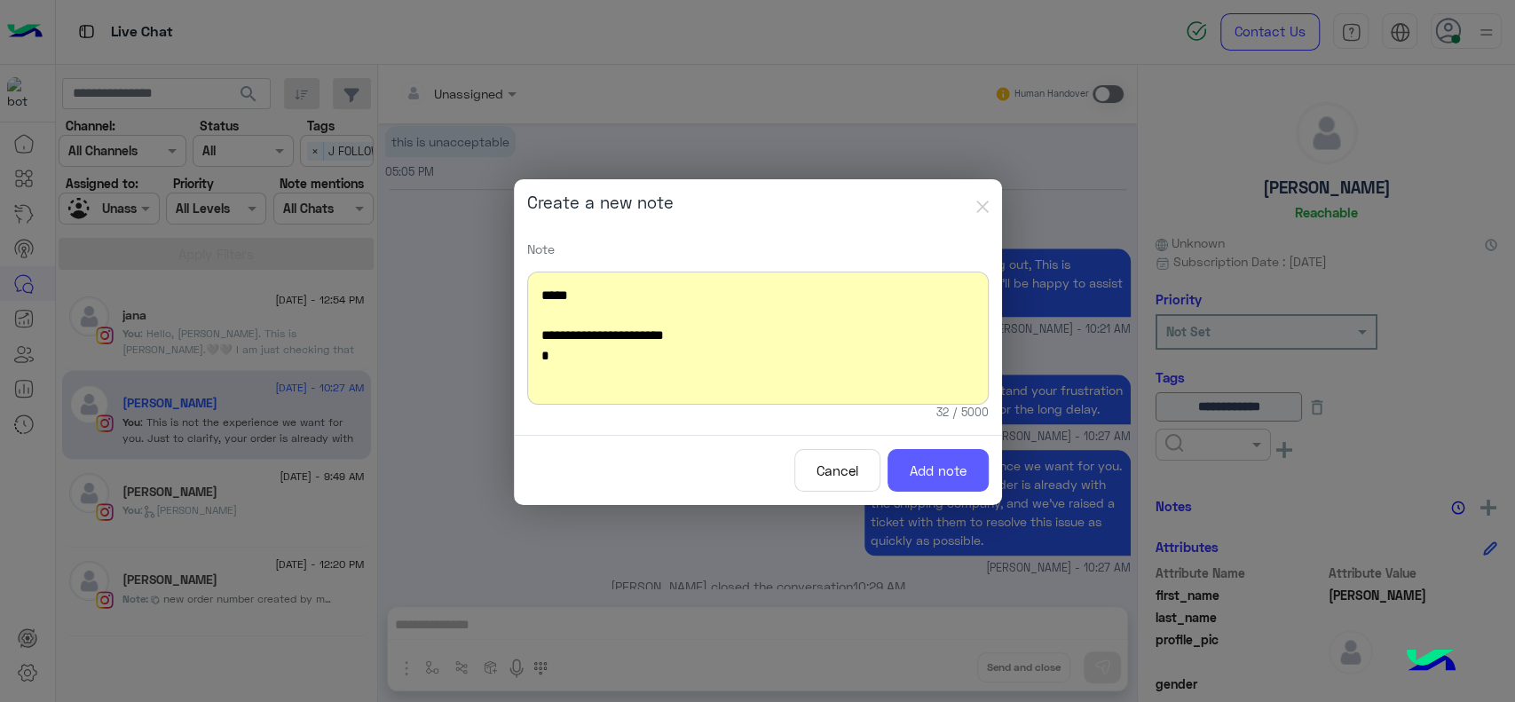
click at [978, 475] on button "Add note" at bounding box center [938, 470] width 101 height 43
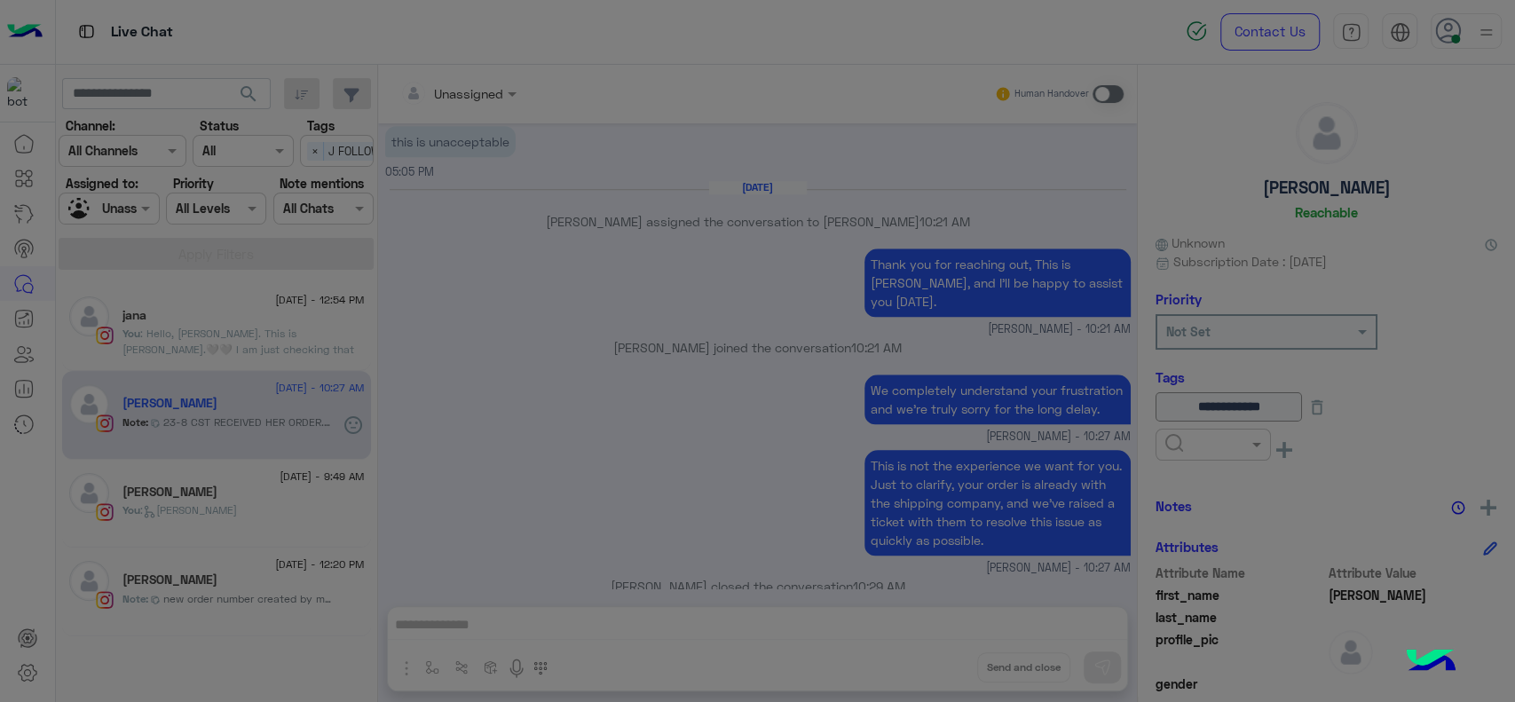
scroll to position [1128, 0]
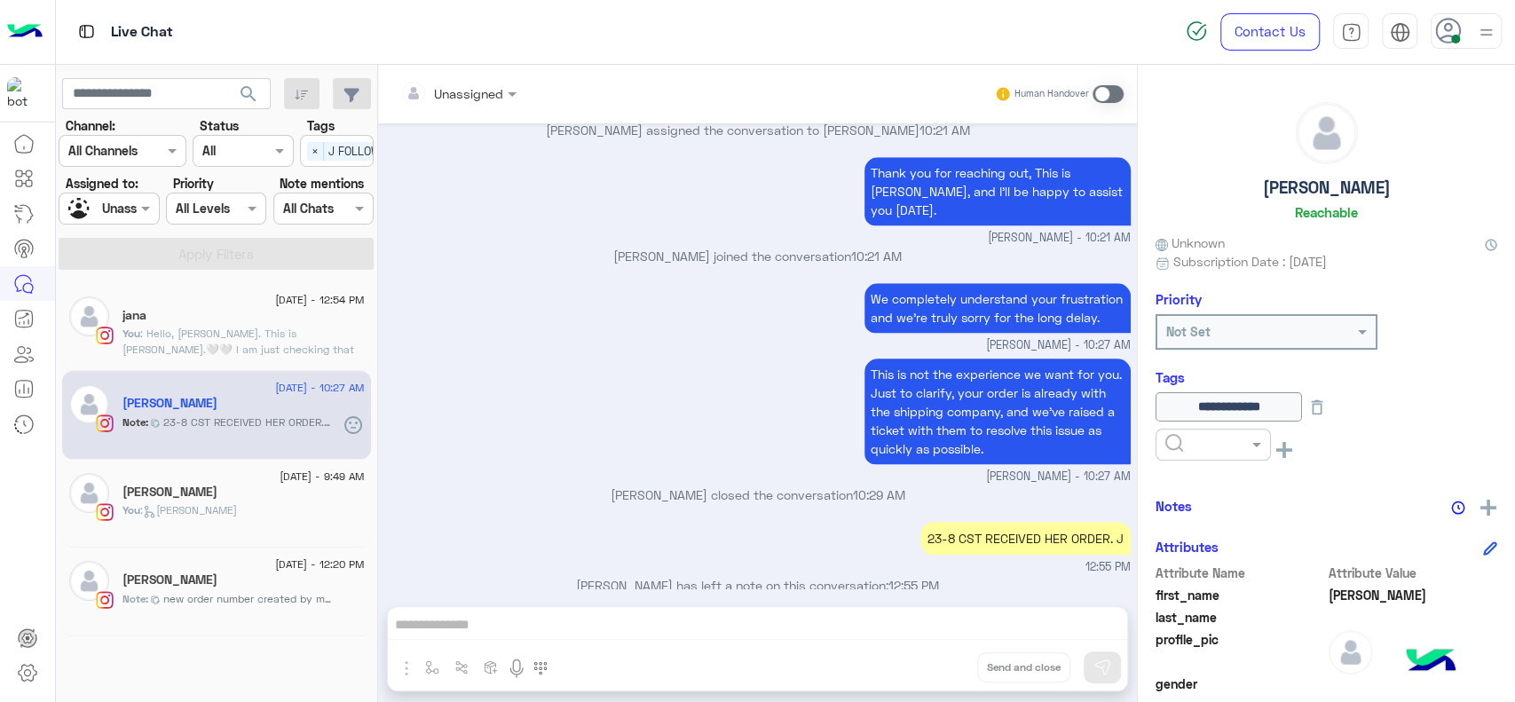
click at [114, 209] on div at bounding box center [108, 208] width 99 height 20
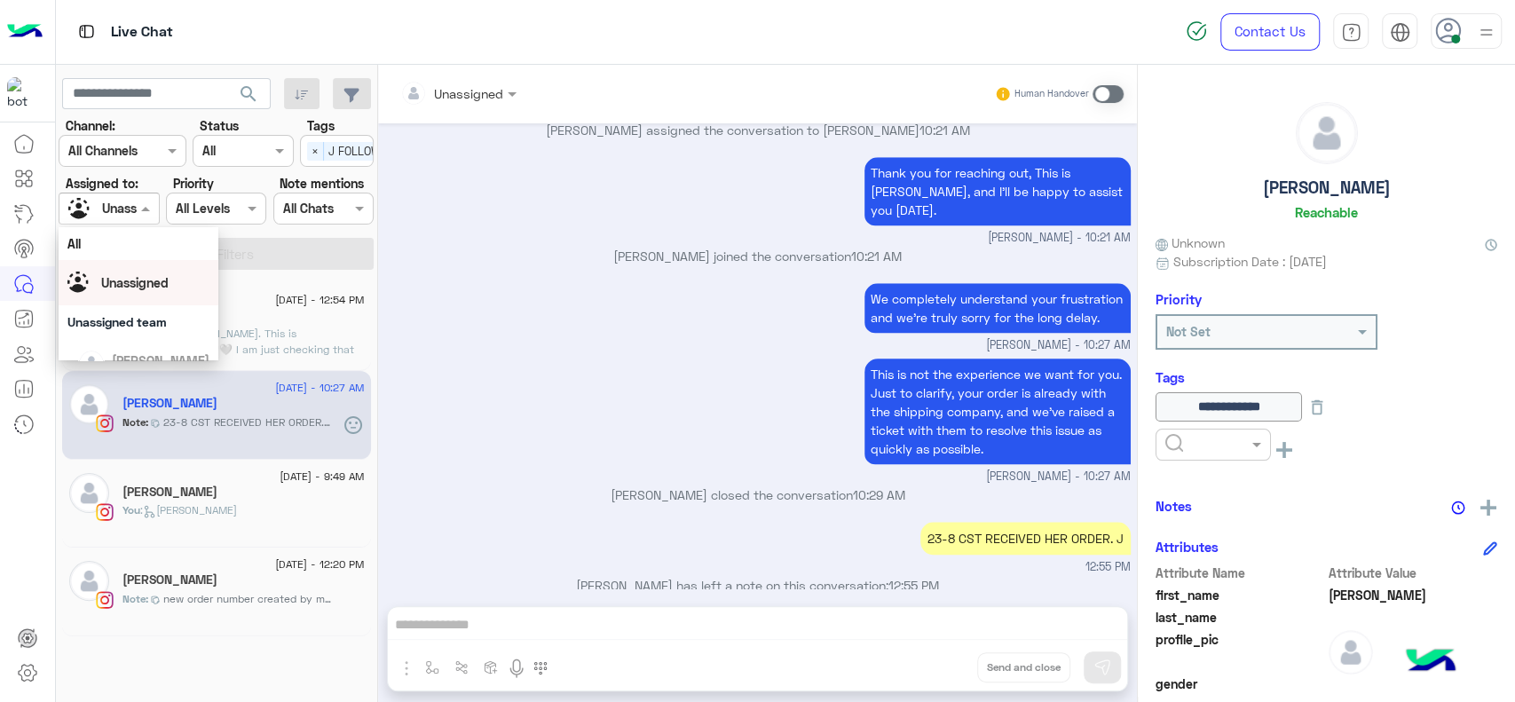
click at [153, 295] on div "Unassigned" at bounding box center [138, 282] width 142 height 31
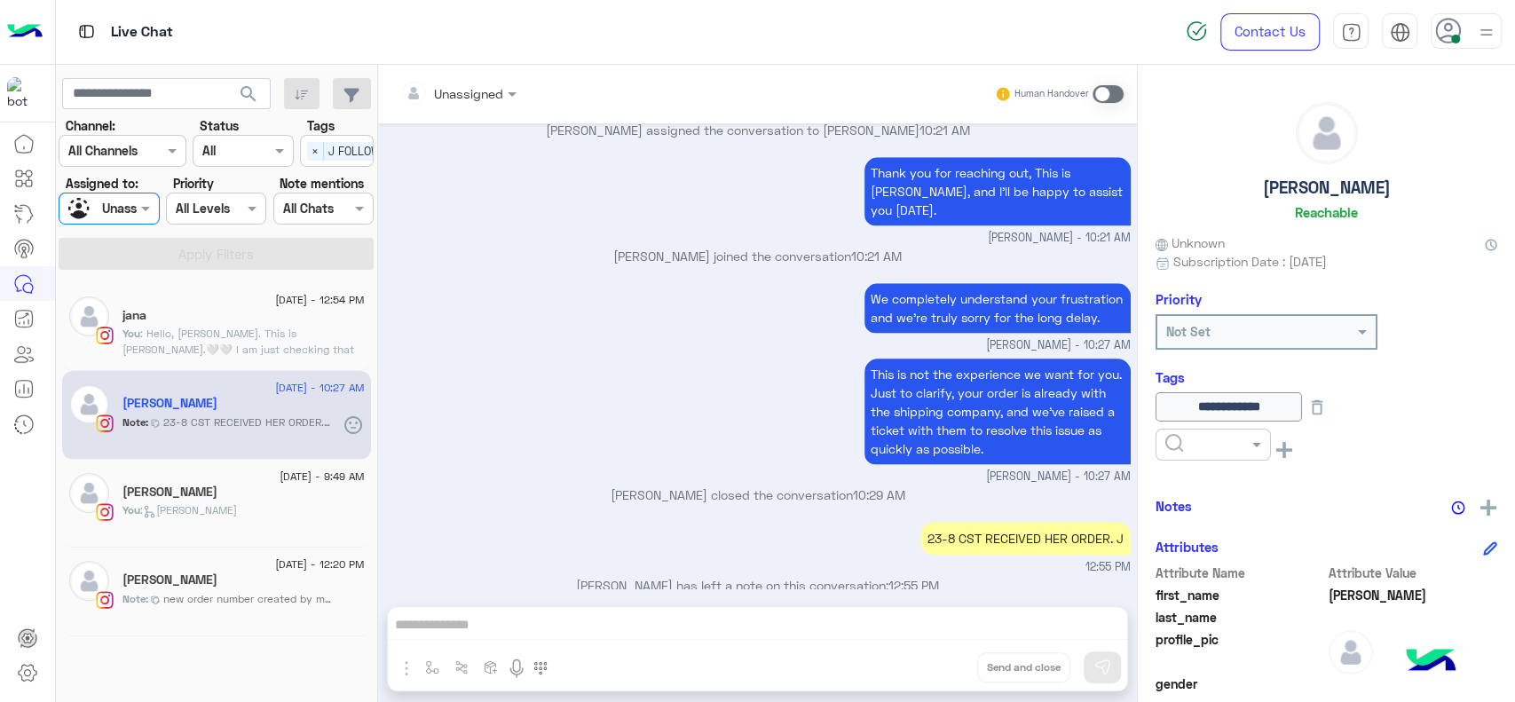
click at [101, 227] on section "Channel: Channel All Channels Status Channel All Tags Select × J FOLLOW UP Assi…" at bounding box center [217, 193] width 296 height 154
click at [121, 218] on div "Unassigned" at bounding box center [101, 208] width 67 height 31
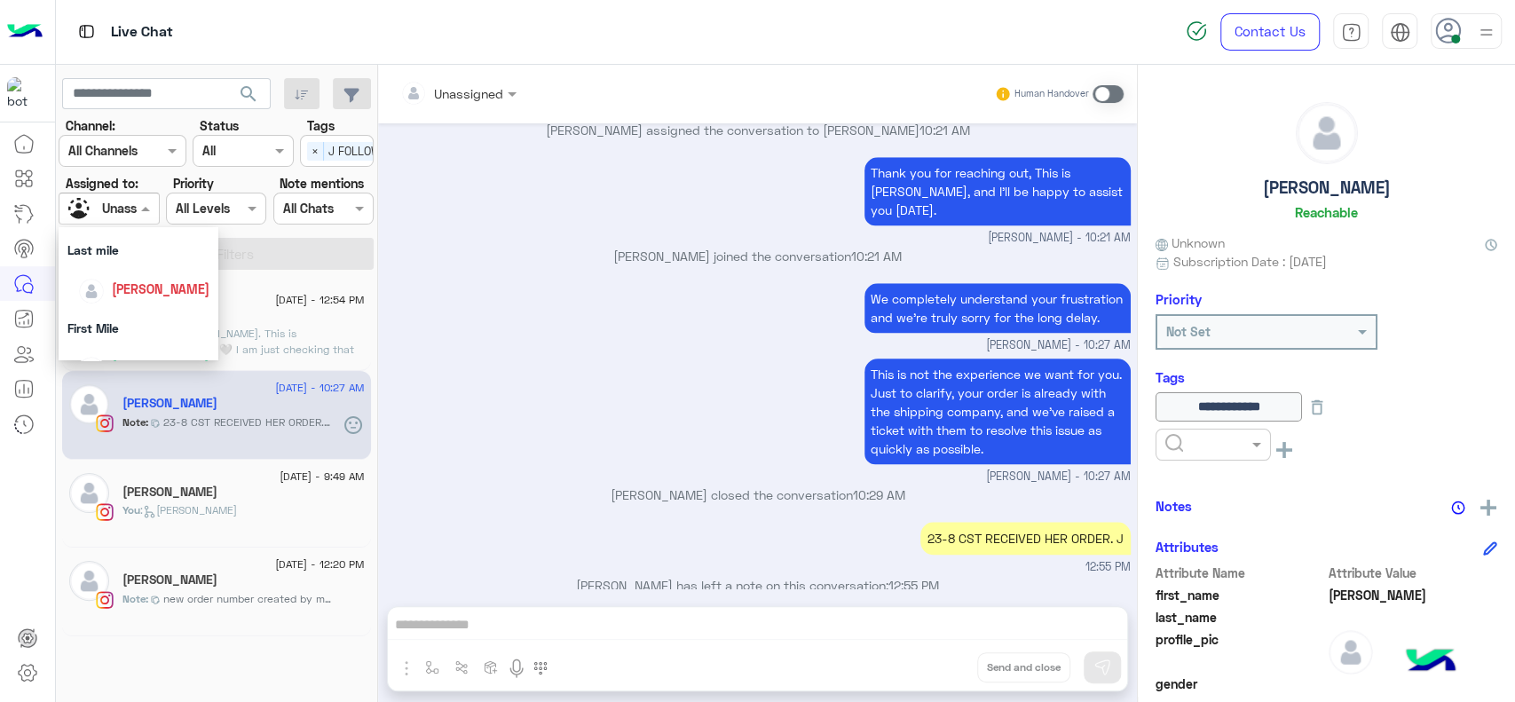
scroll to position [217, 0]
click at [125, 290] on div "[PERSON_NAME]" at bounding box center [139, 312] width 160 height 45
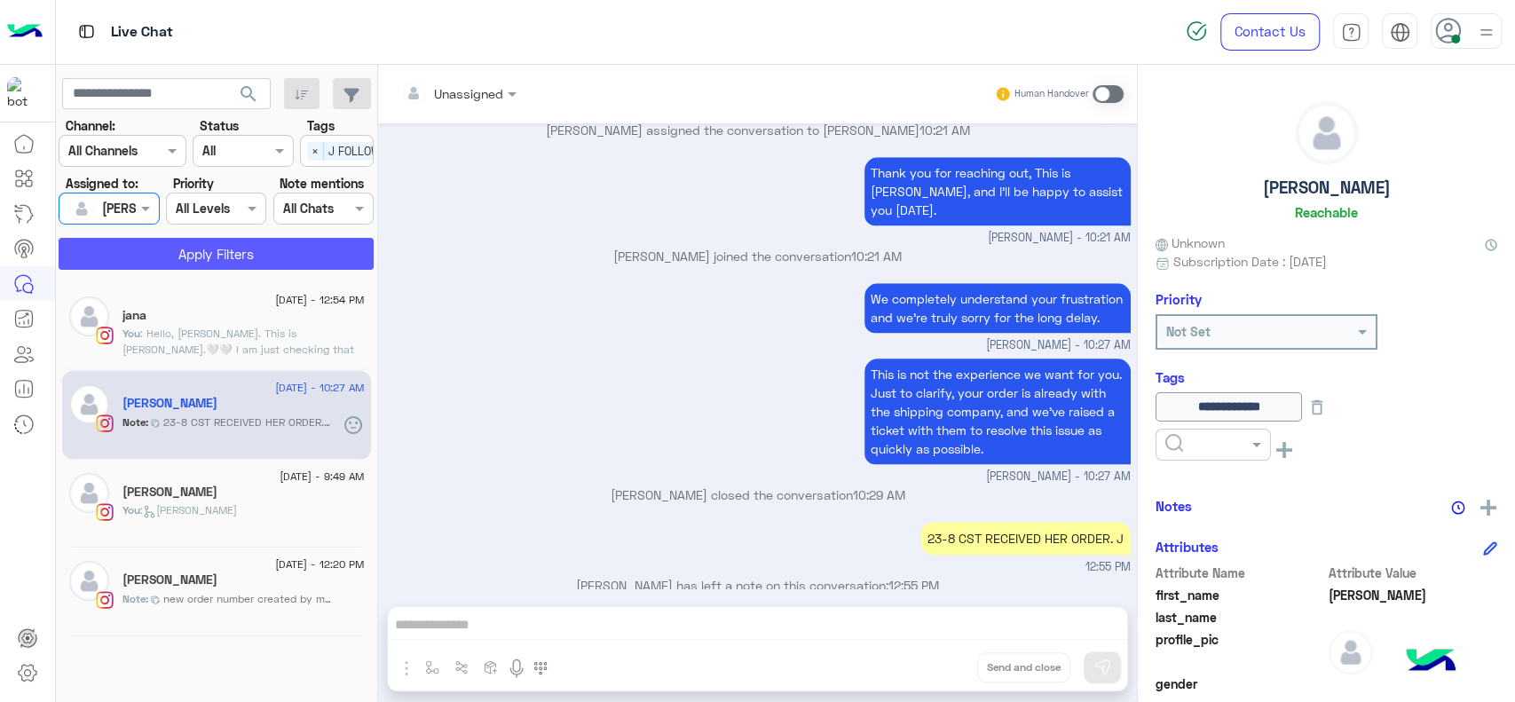
click at [205, 250] on button "Apply Filters" at bounding box center [216, 254] width 315 height 32
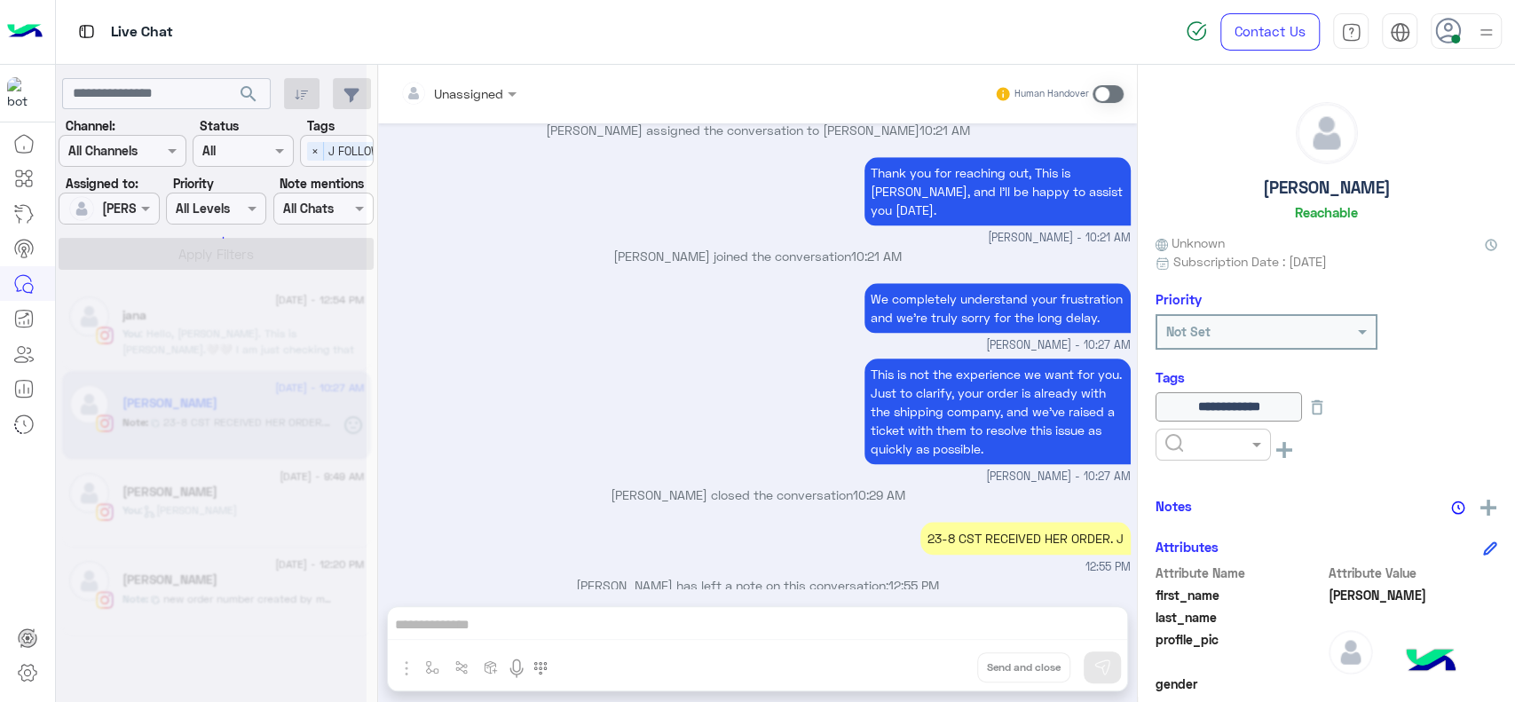
click at [304, 154] on div at bounding box center [211, 358] width 311 height 702
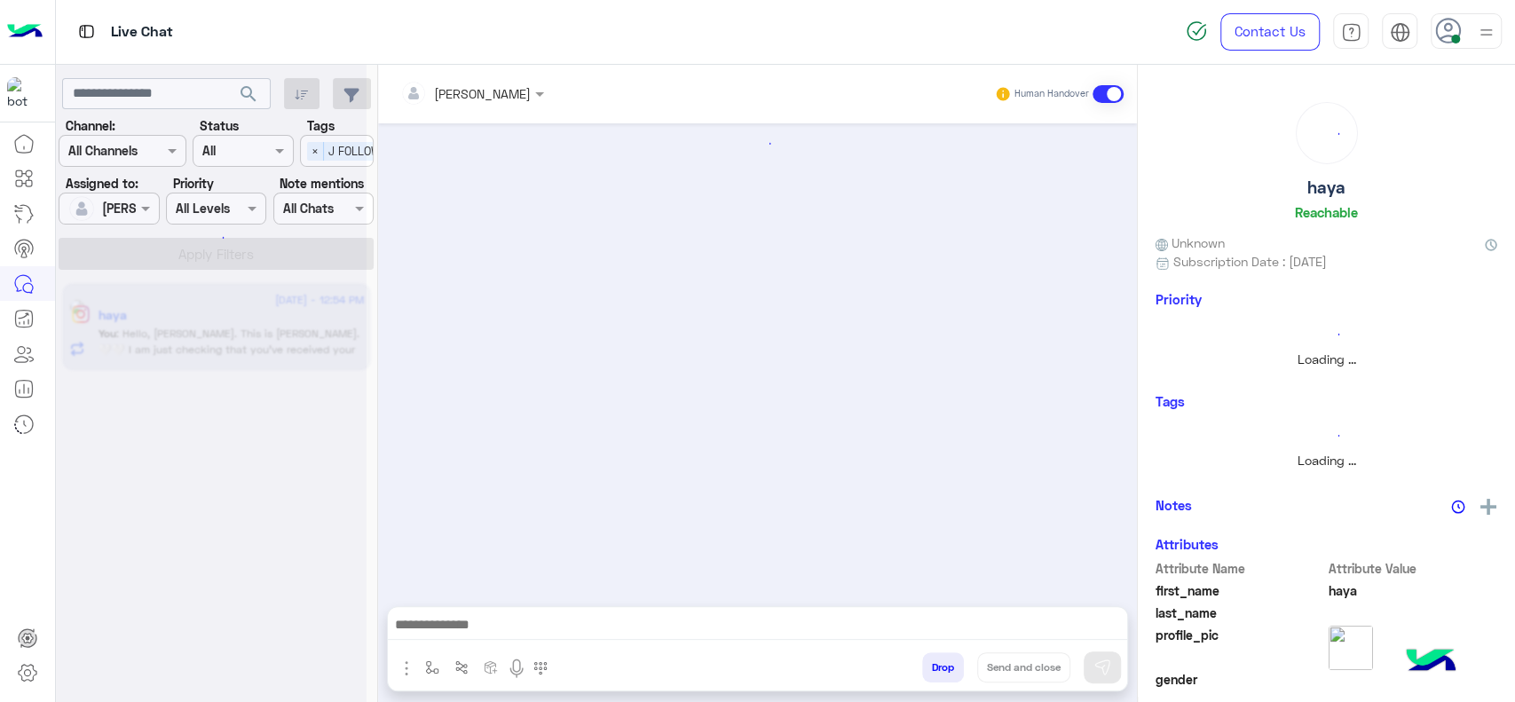
click at [304, 154] on div at bounding box center [211, 358] width 311 height 702
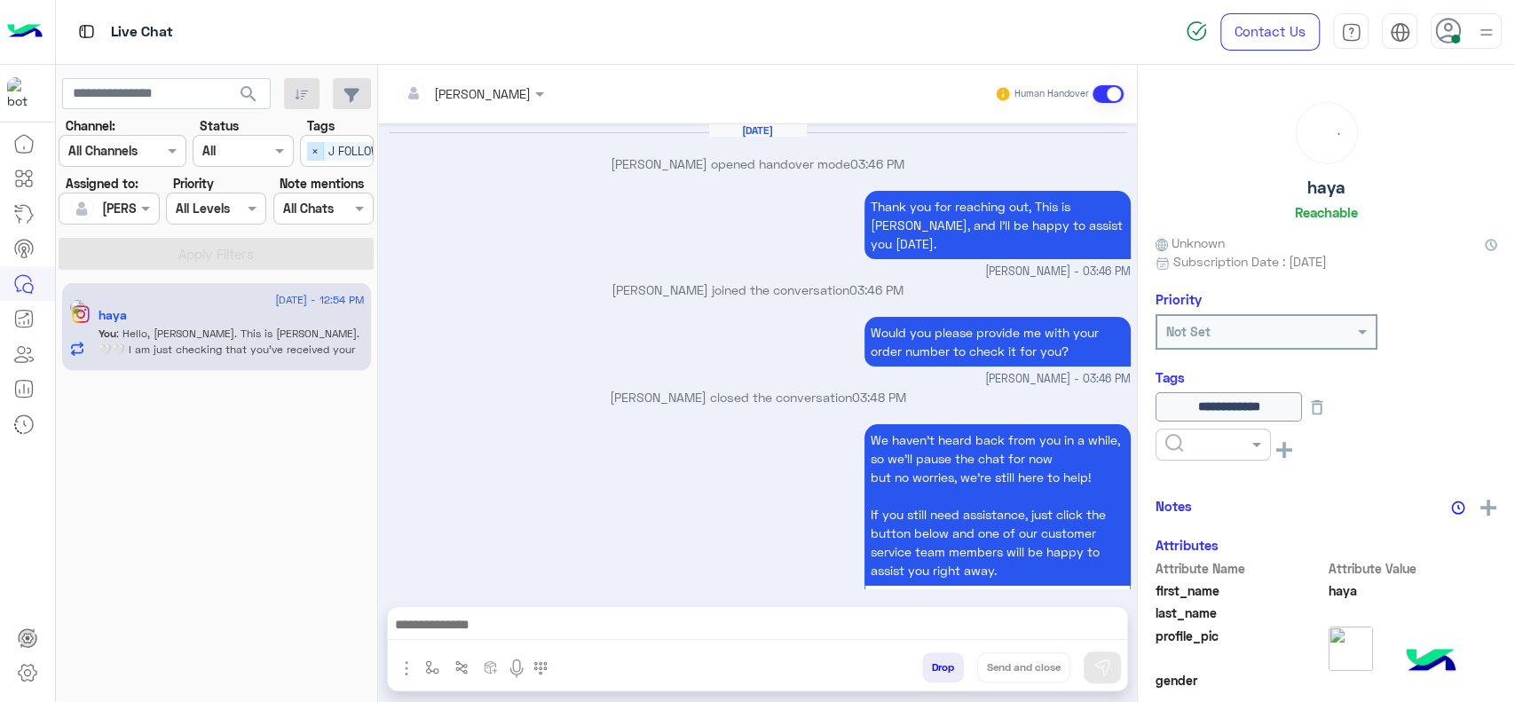
scroll to position [1238, 0]
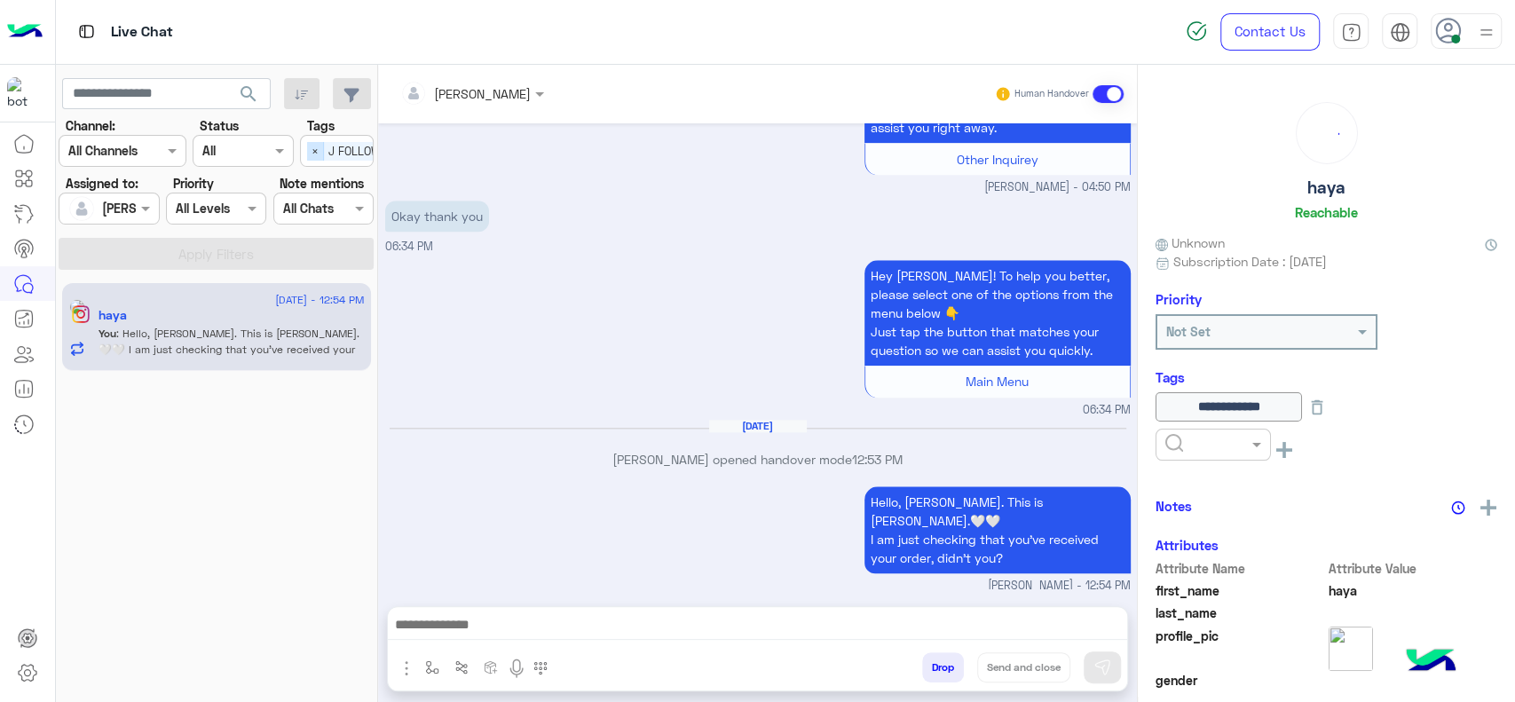
click at [308, 151] on span "×" at bounding box center [315, 151] width 17 height 19
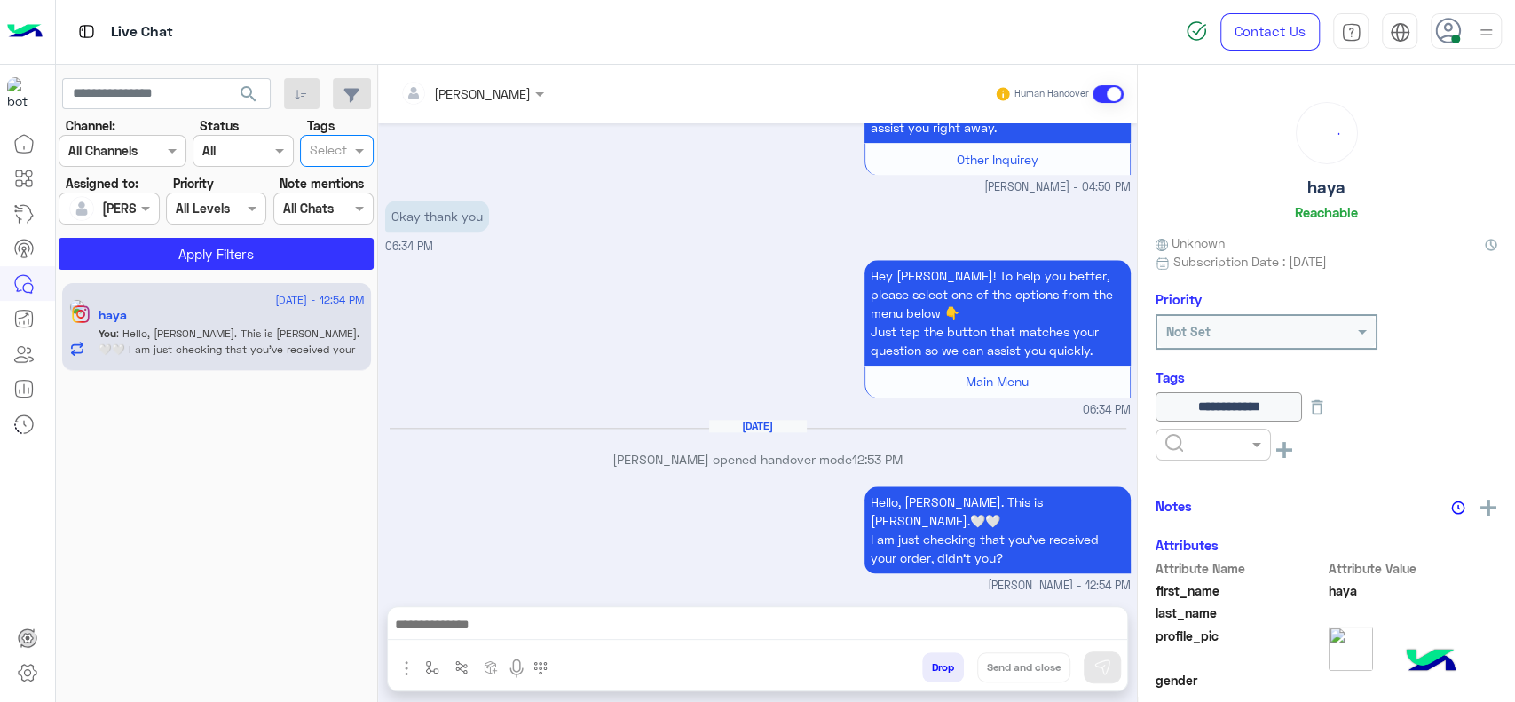
scroll to position [0, 0]
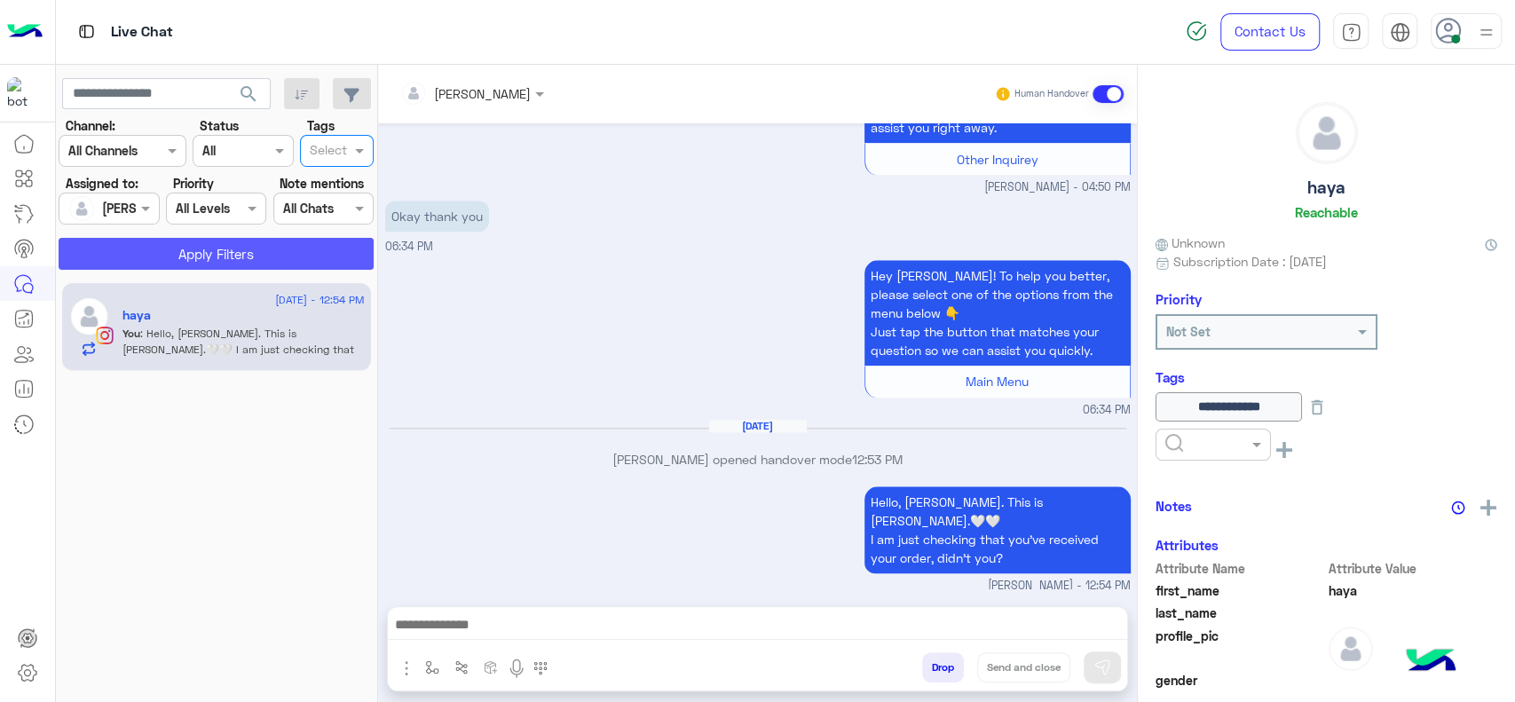
click at [289, 243] on button "Apply Filters" at bounding box center [216, 254] width 315 height 32
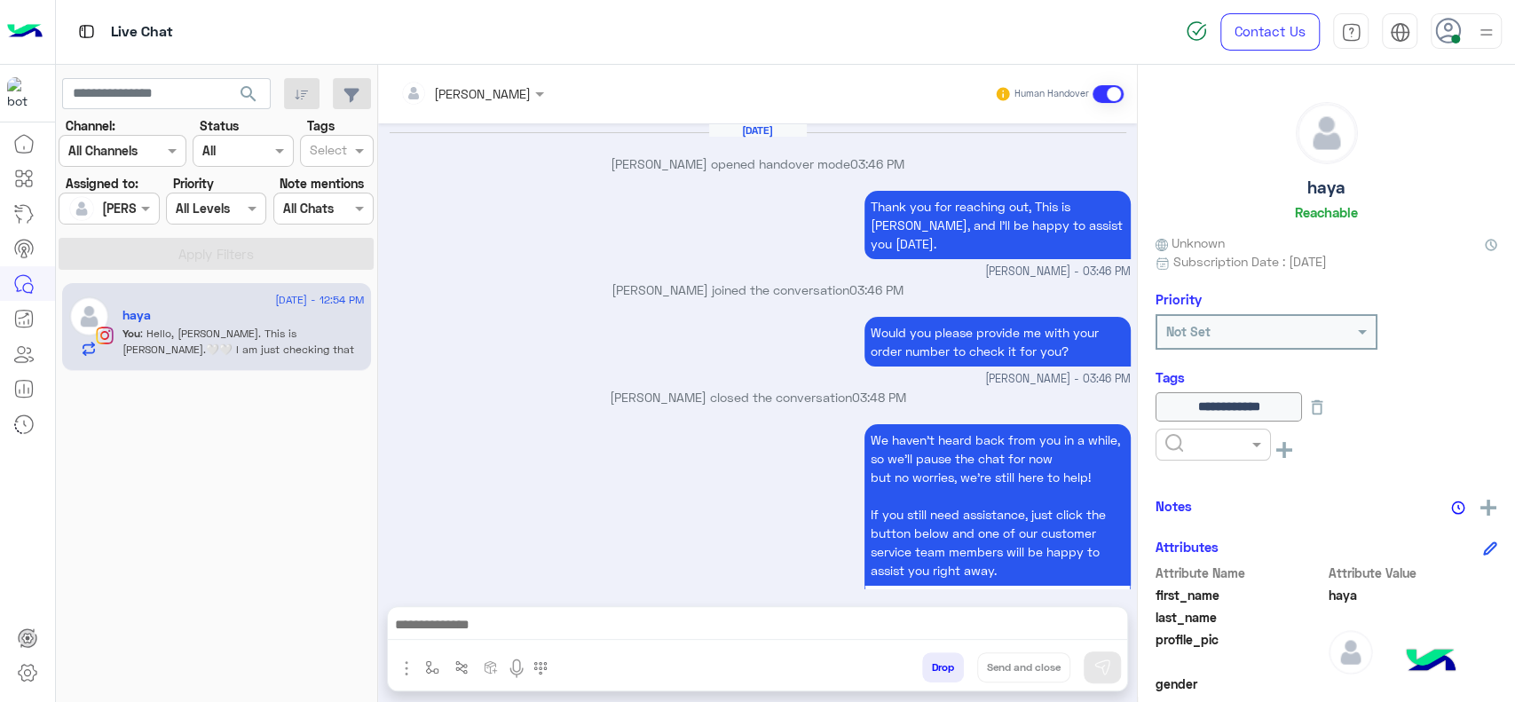
scroll to position [1238, 0]
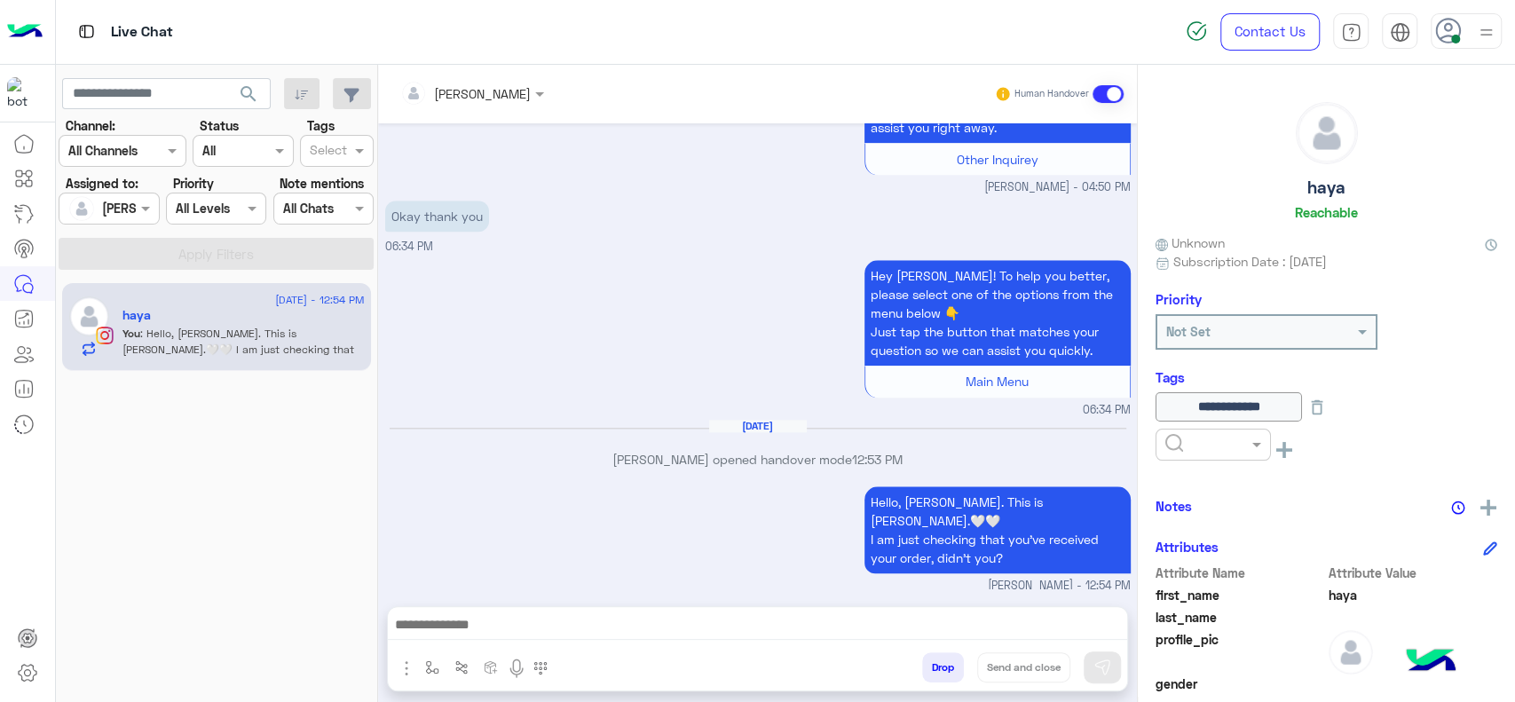
click at [425, 674] on img "button" at bounding box center [432, 667] width 14 height 14
click at [424, 618] on div at bounding box center [486, 628] width 134 height 22
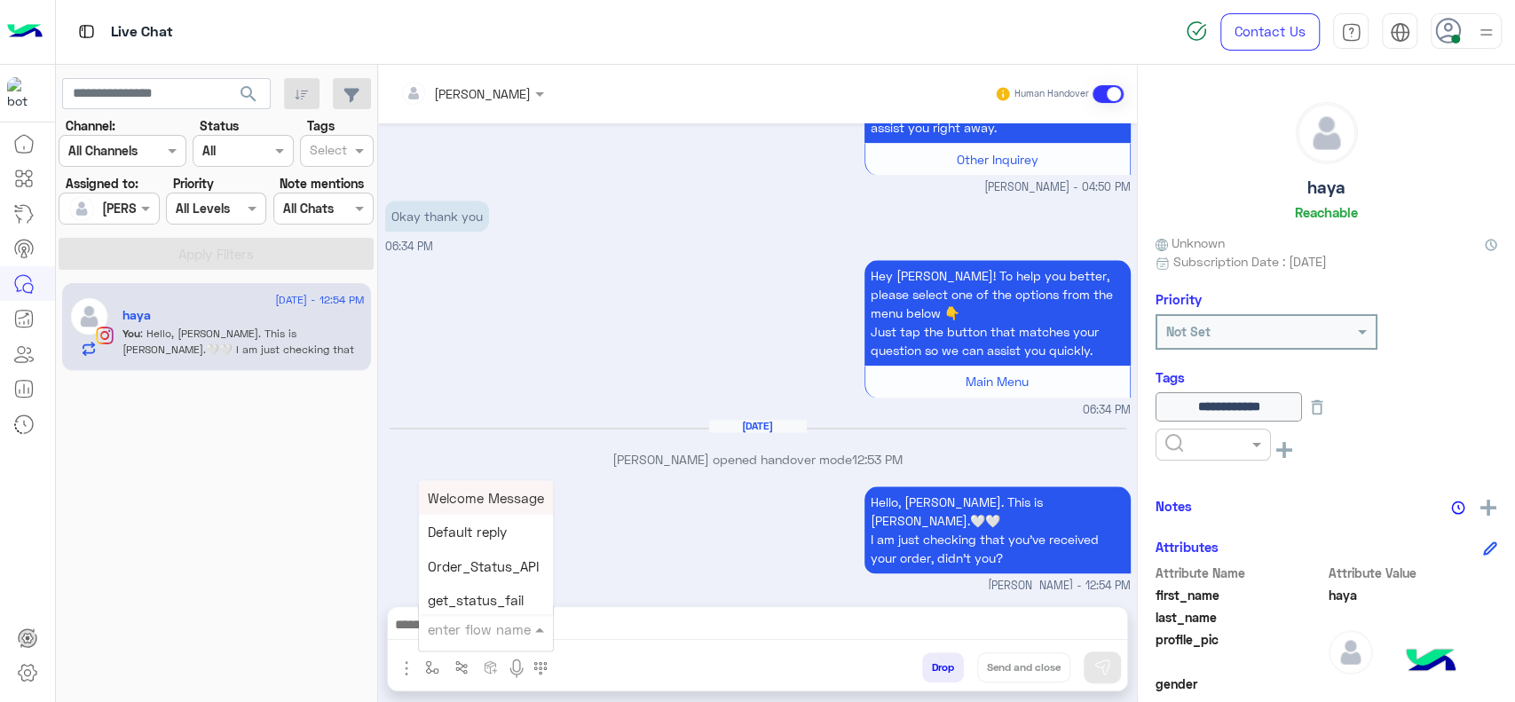
type input "*"
click at [442, 600] on span "Jana close" at bounding box center [478, 596] width 101 height 16
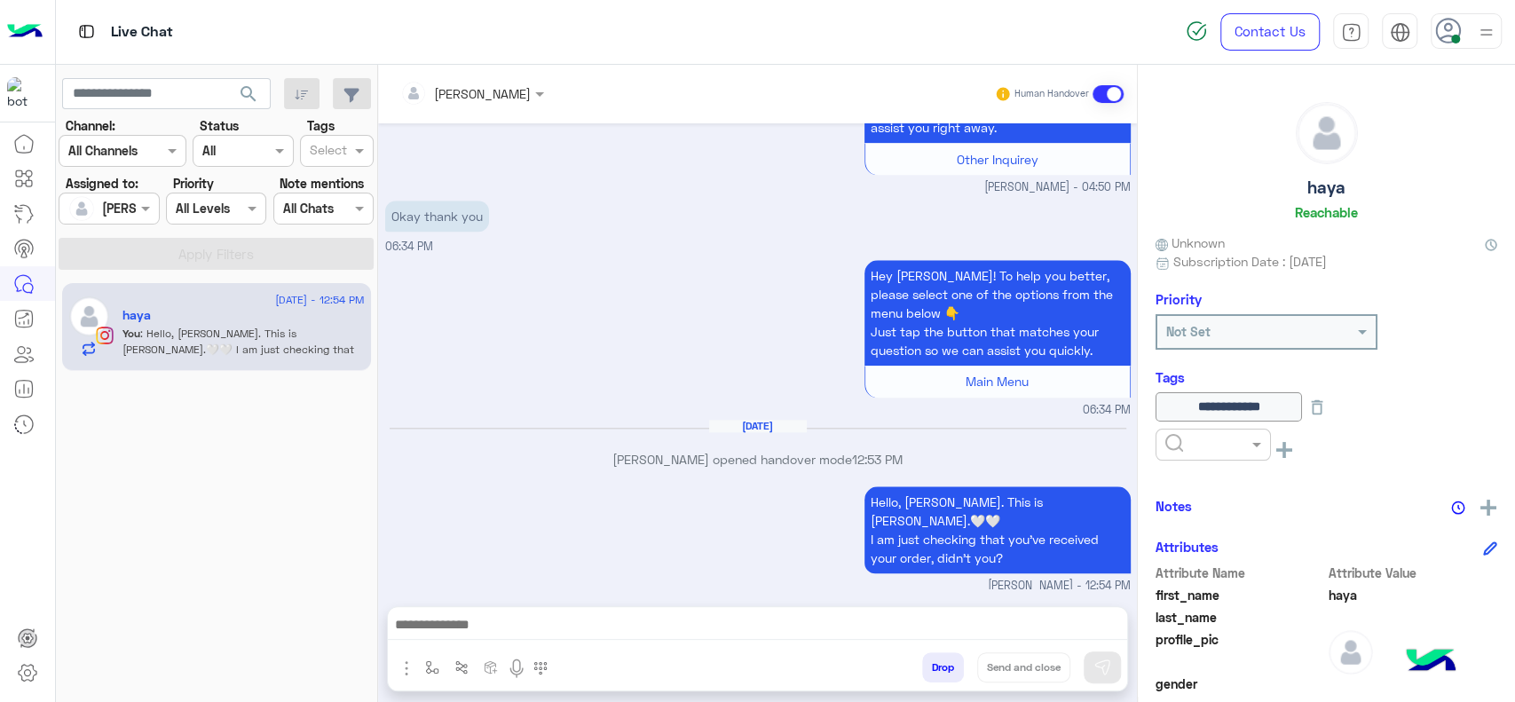
type textarea "**********"
click at [1249, 439] on span at bounding box center [1259, 444] width 22 height 19
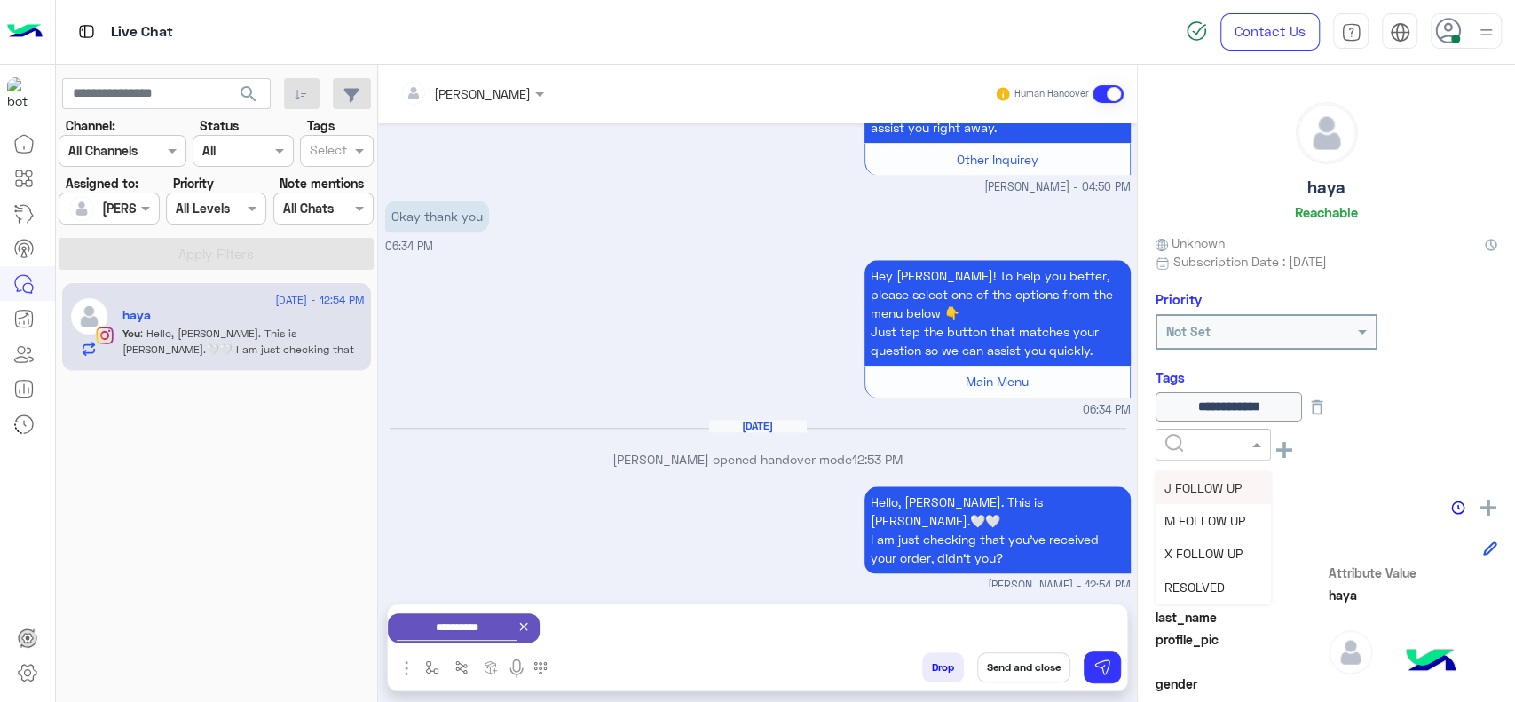
click at [604, 524] on div "Hello, Haya. This is Jana.🤍🤍 I am just checking that you've received your order…" at bounding box center [758, 538] width 746 height 113
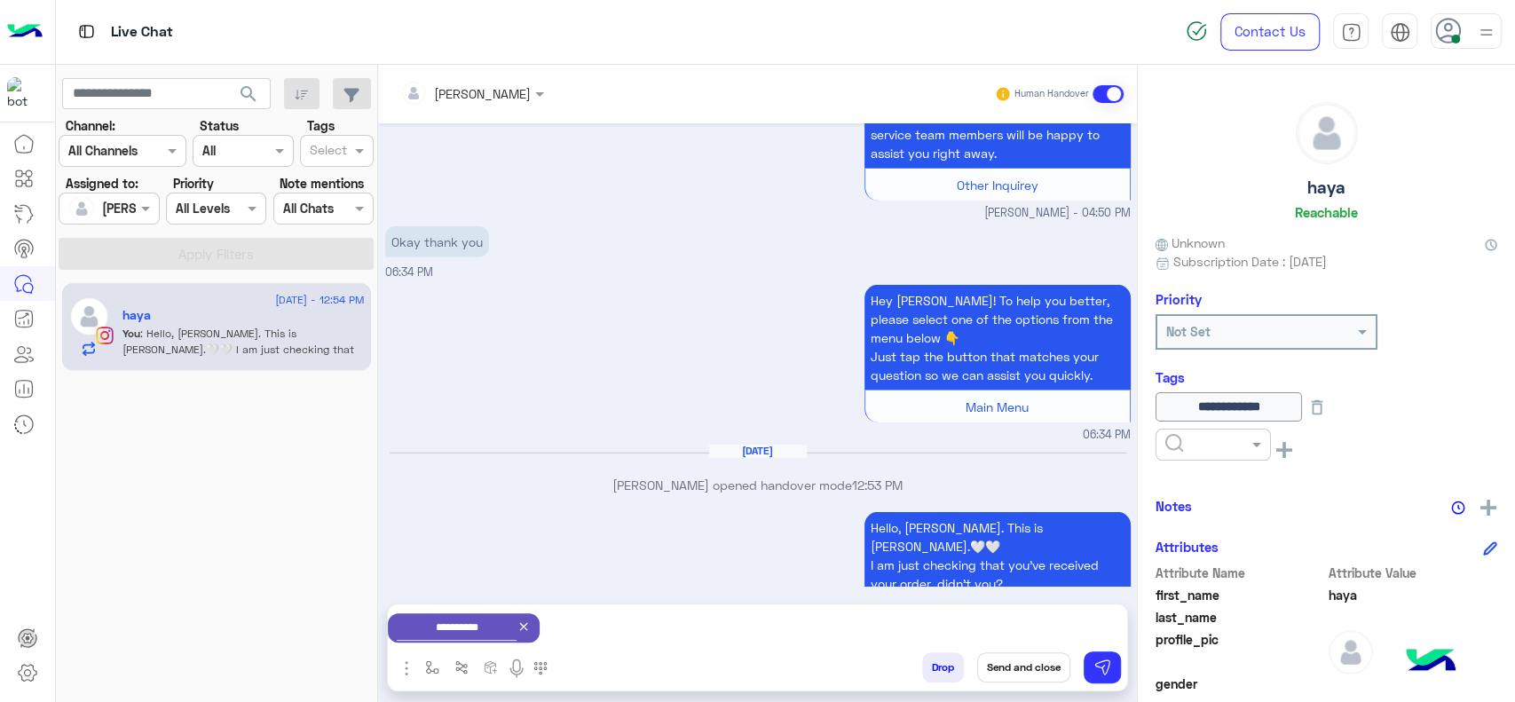
scroll to position [3541, 0]
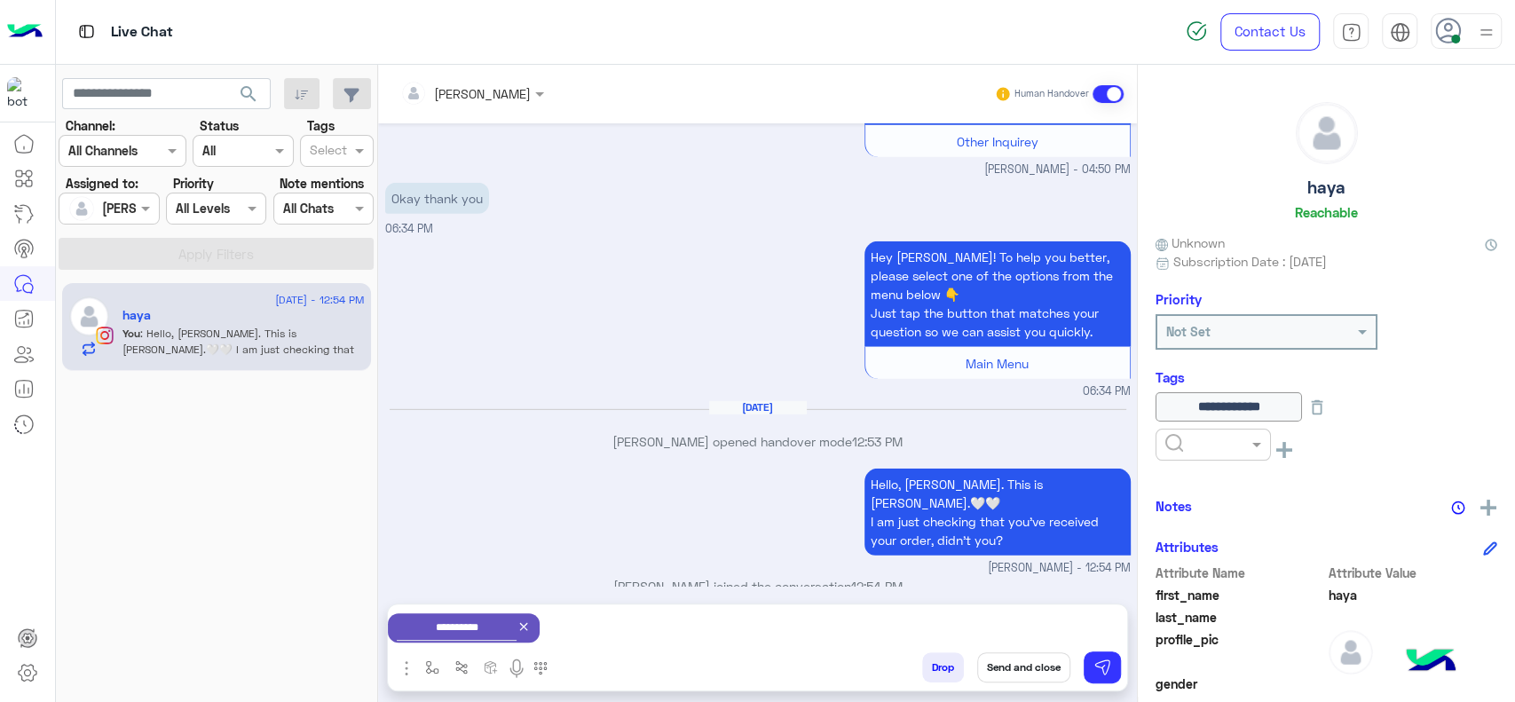
click at [1472, 508] on div at bounding box center [1473, 506] width 47 height 22
drag, startPoint x: 1494, startPoint y: 508, endPoint x: 1485, endPoint y: 503, distance: 9.9
click at [1485, 503] on div "**********" at bounding box center [1326, 380] width 377 height 631
click at [1485, 503] on img at bounding box center [1488, 508] width 16 height 16
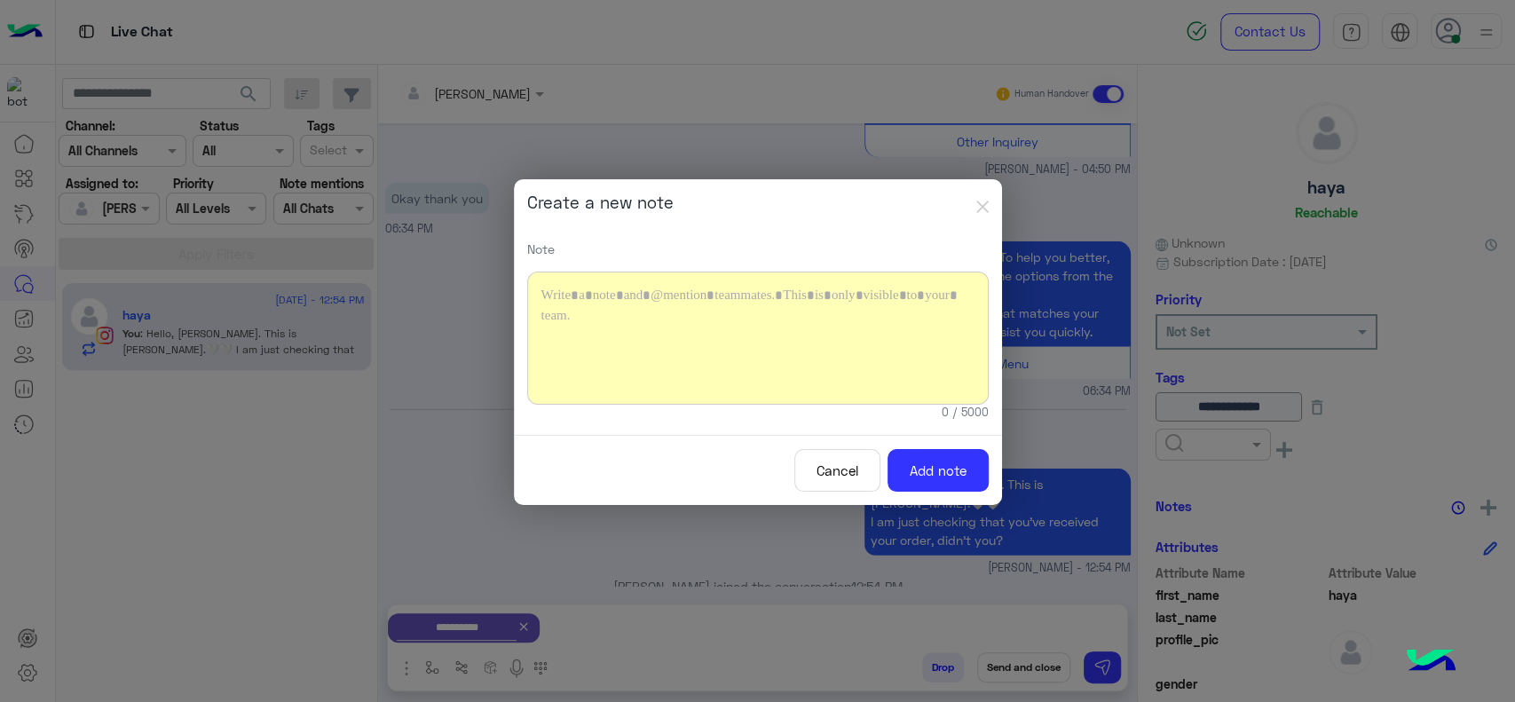
click at [648, 312] on div at bounding box center [758, 338] width 462 height 133
click at [539, 337] on div "**********" at bounding box center [758, 338] width 462 height 133
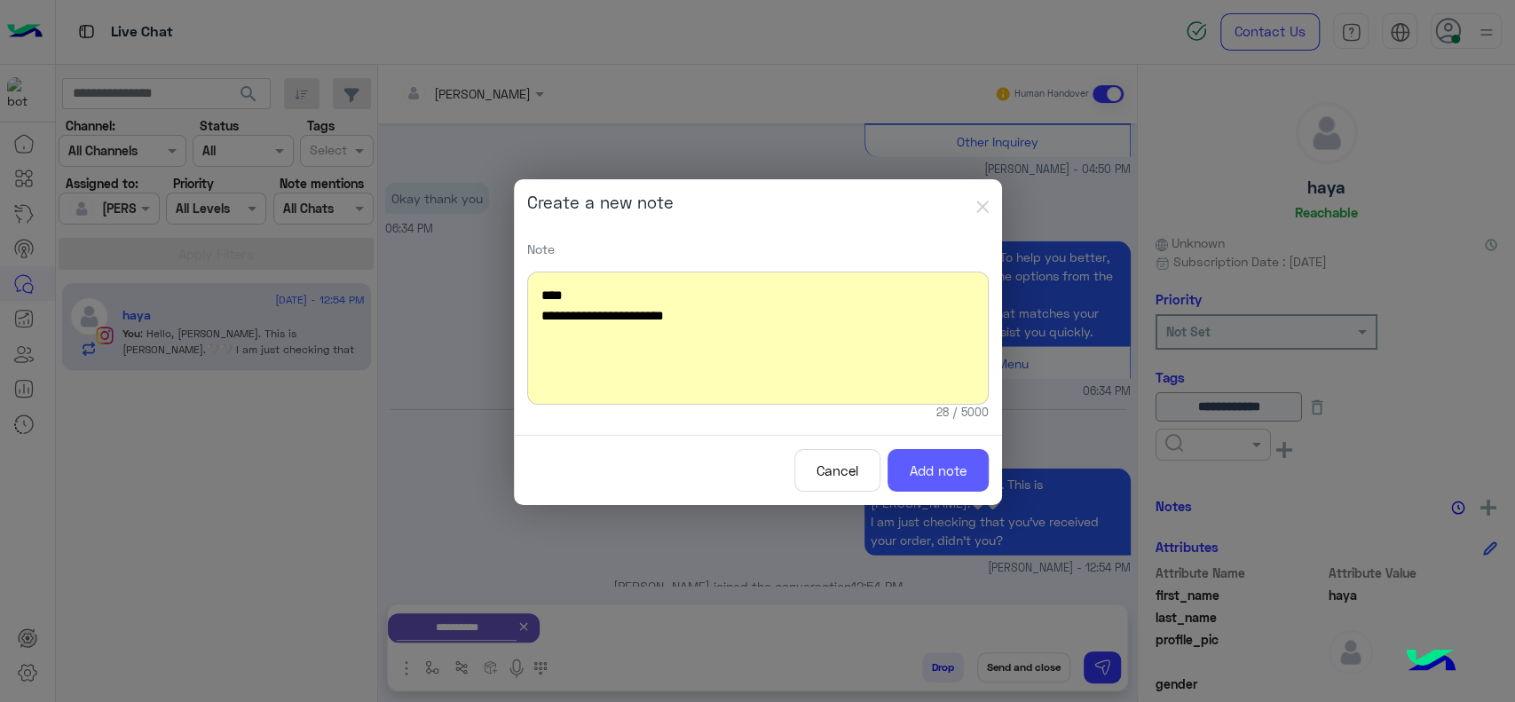
click at [934, 467] on button "Add note" at bounding box center [938, 470] width 101 height 43
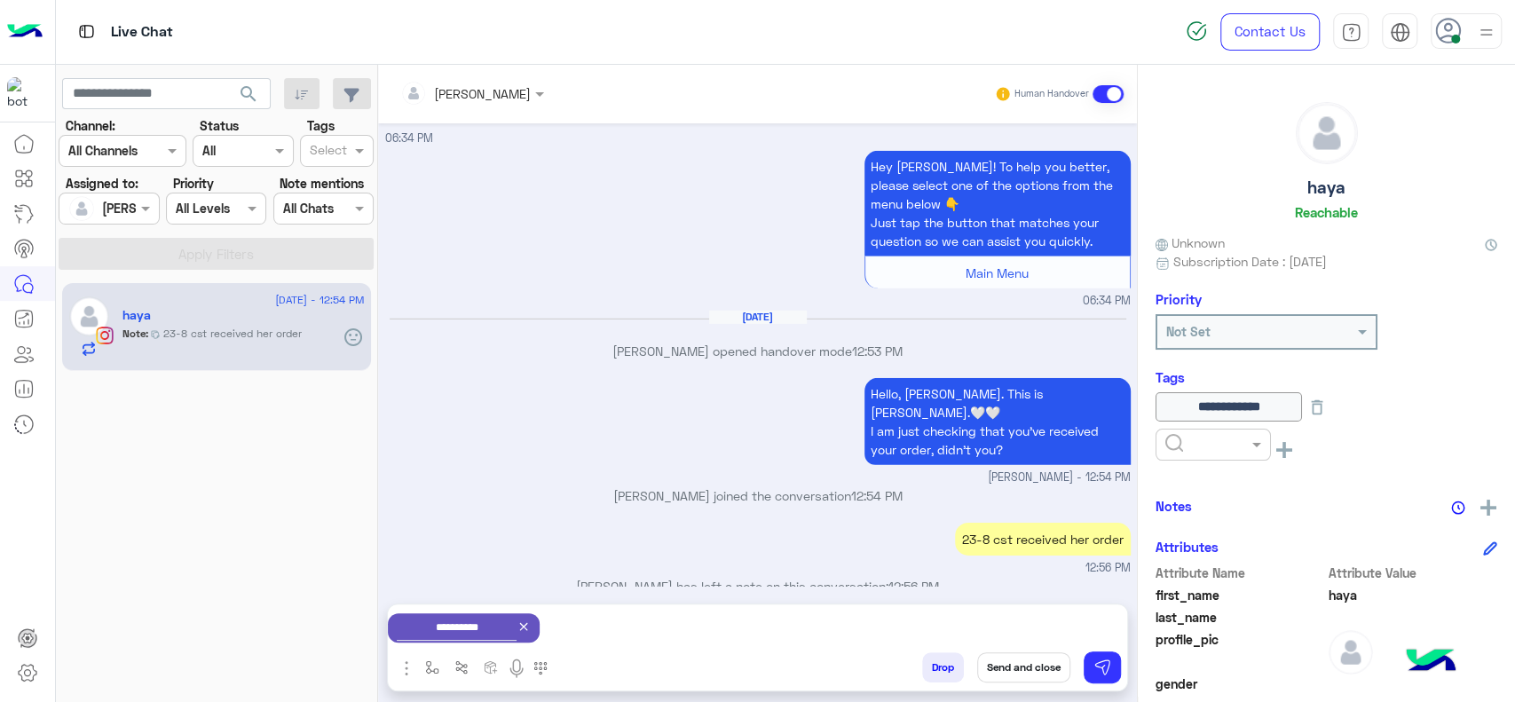
click at [1269, 431] on div at bounding box center [1213, 445] width 115 height 32
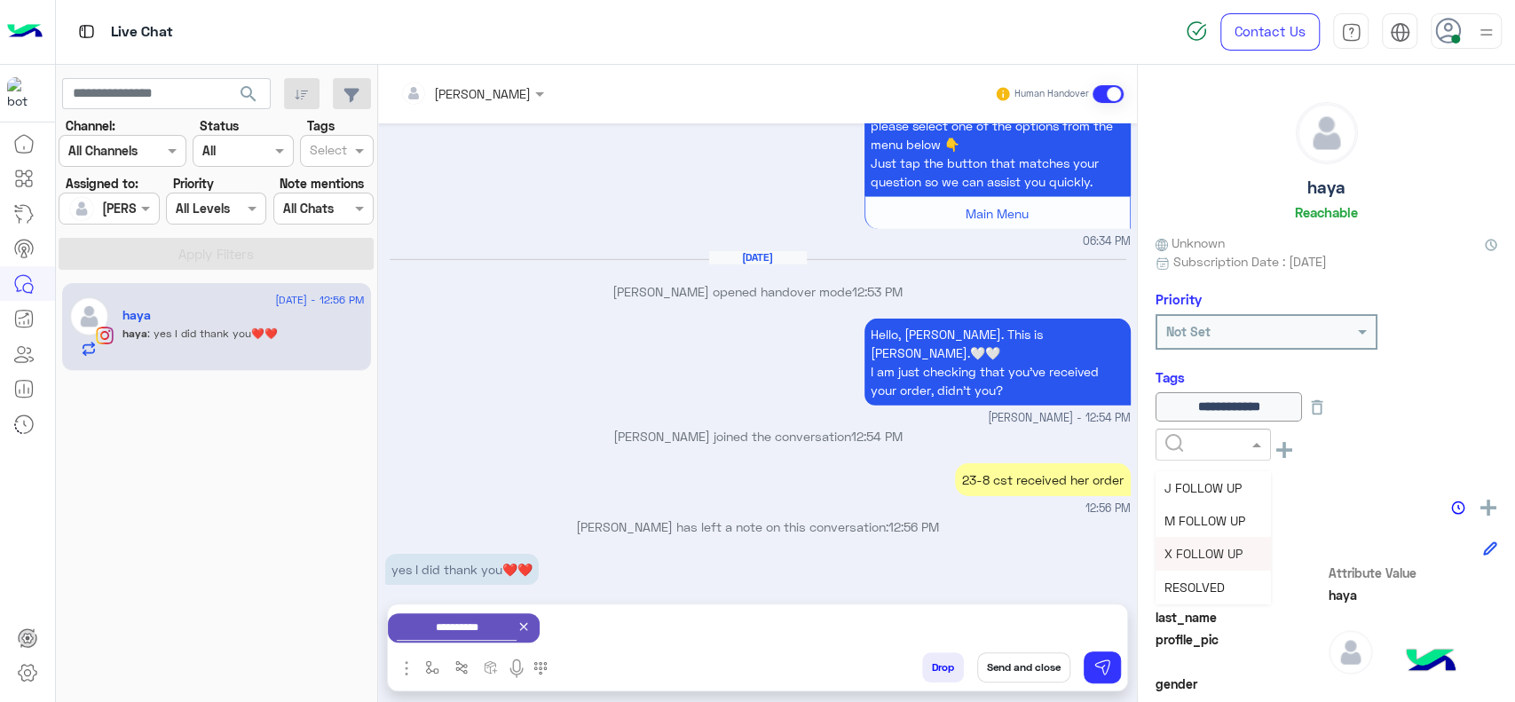
click at [528, 624] on icon at bounding box center [524, 627] width 8 height 8
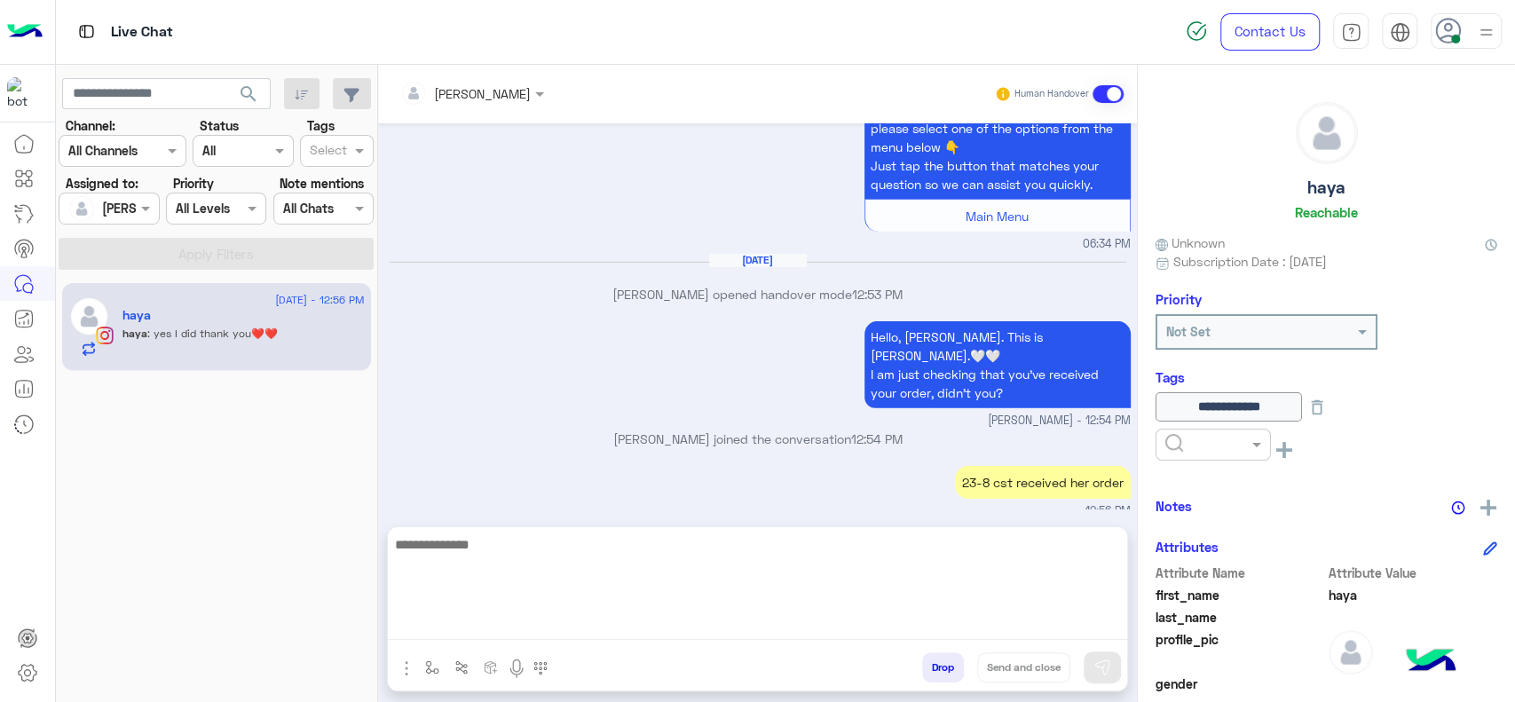
click at [606, 622] on textarea at bounding box center [757, 586] width 739 height 107
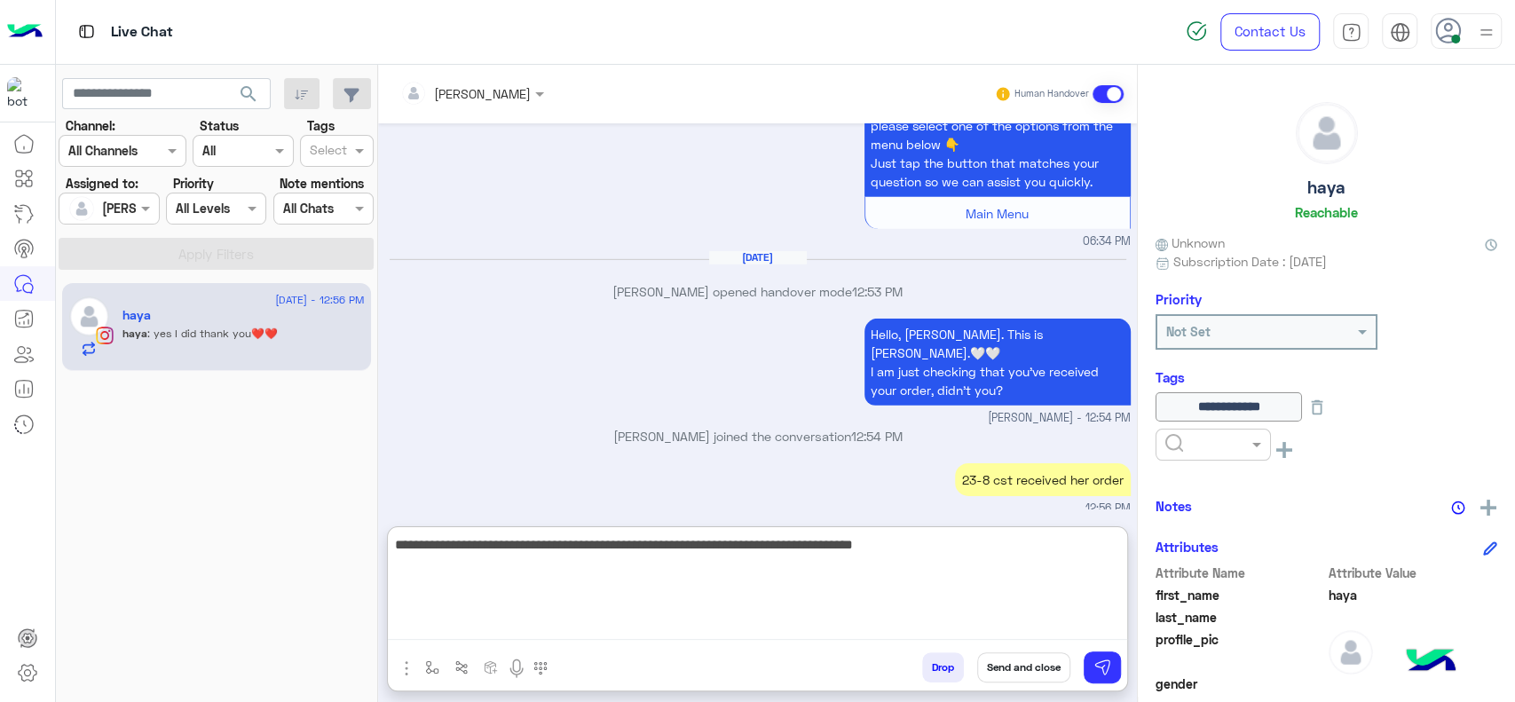
drag, startPoint x: 696, startPoint y: 547, endPoint x: 696, endPoint y: 576, distance: 29.3
click at [696, 548] on textarea "**********" at bounding box center [757, 586] width 739 height 107
click at [704, 545] on textarea "**********" at bounding box center [757, 586] width 739 height 107
click at [530, 557] on textarea "**********" at bounding box center [757, 586] width 739 height 107
click at [1022, 565] on textarea "**********" at bounding box center [757, 586] width 739 height 107
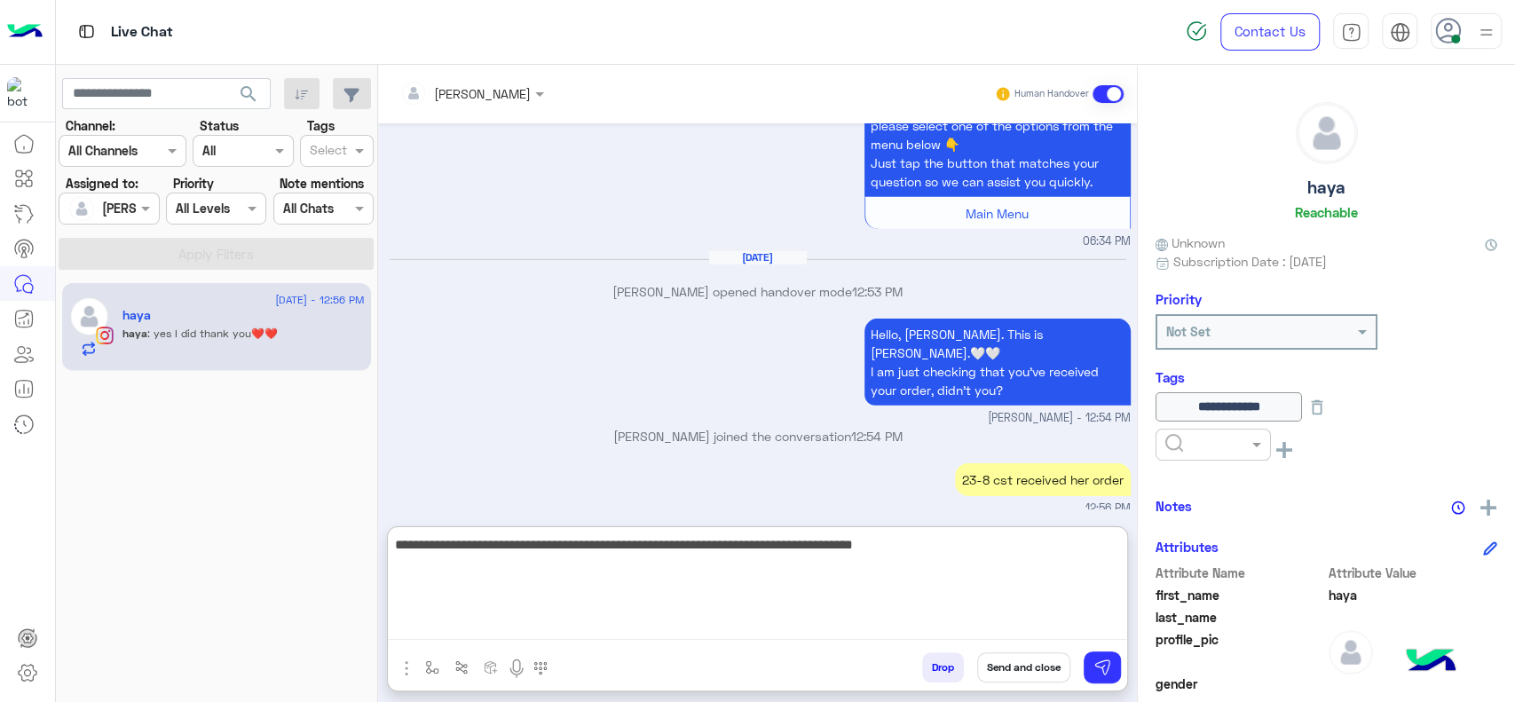
scroll to position [3768, 0]
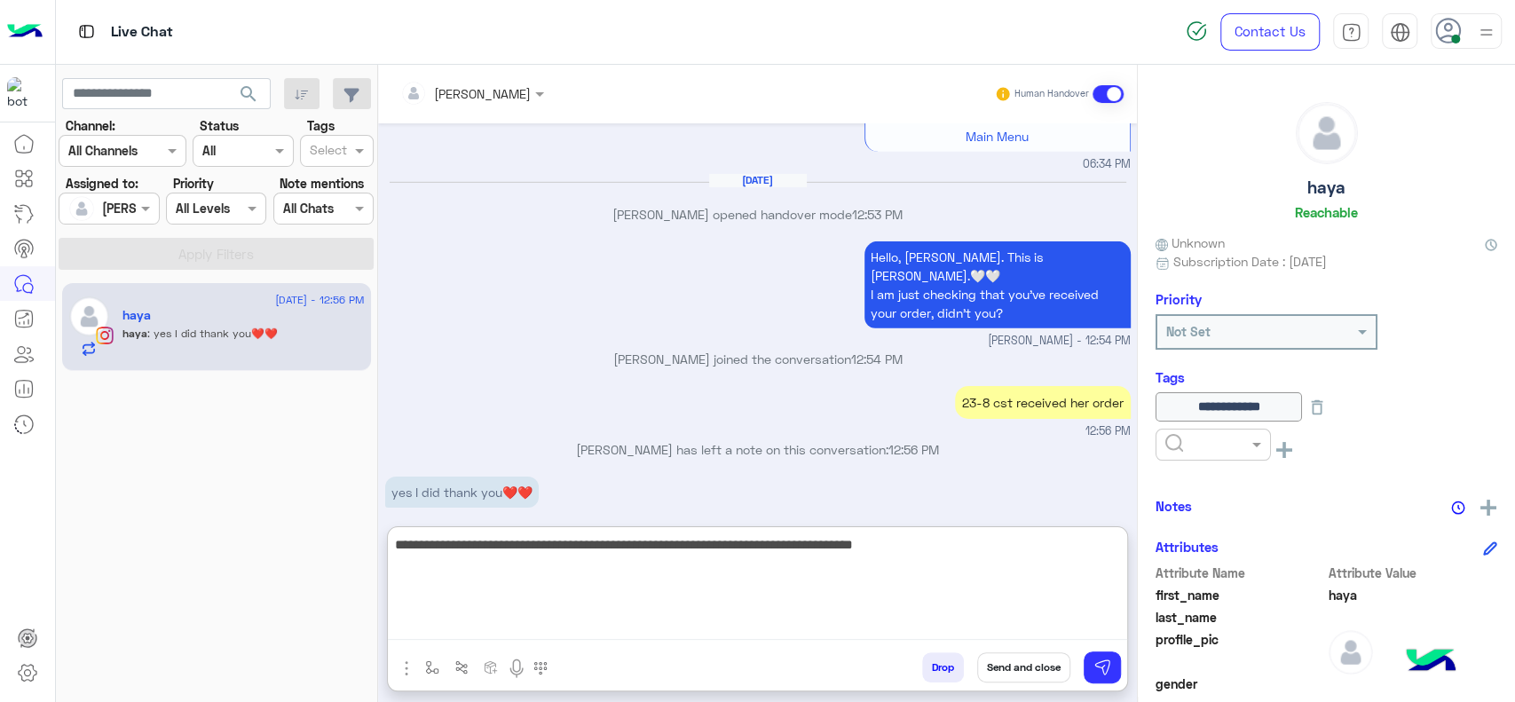
click at [976, 562] on textarea "**********" at bounding box center [757, 586] width 739 height 107
type textarea "**********"
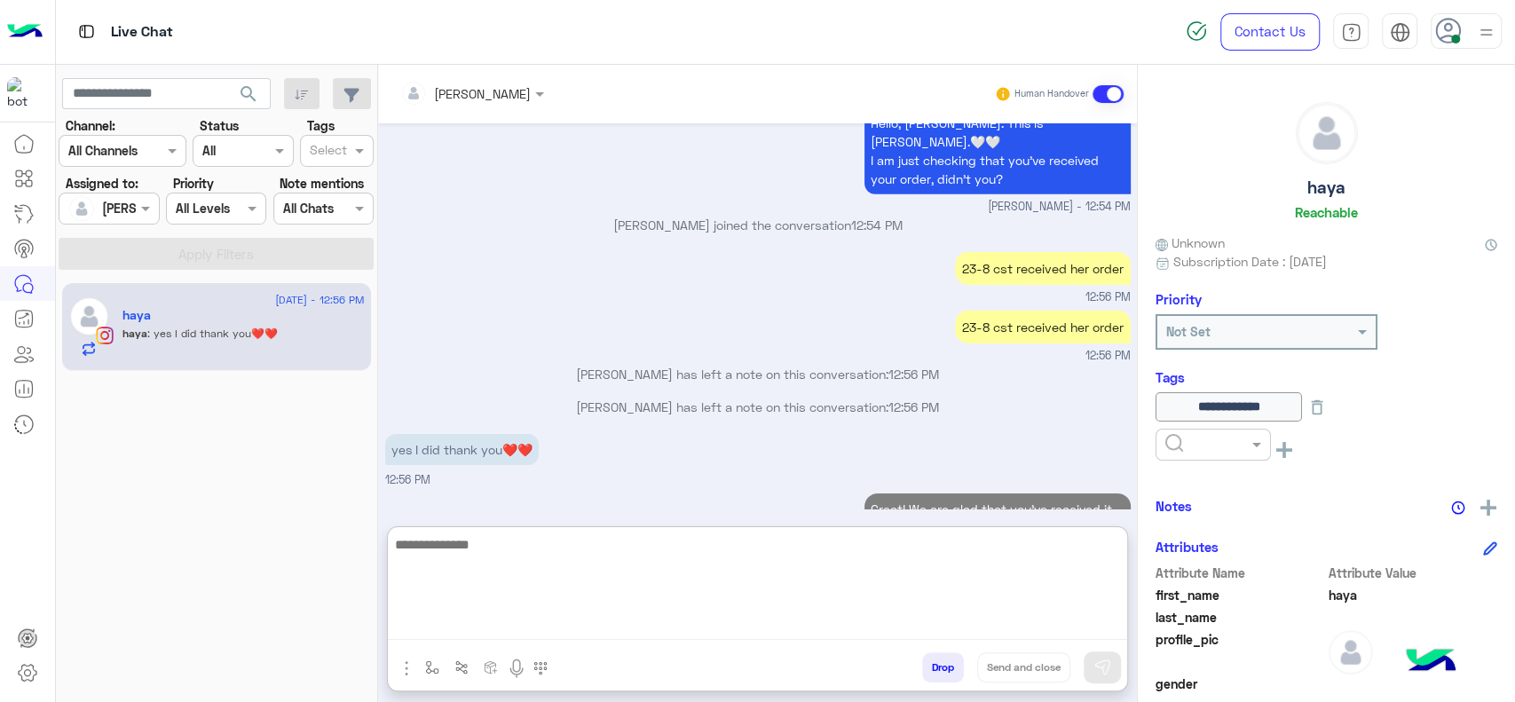
scroll to position [3952, 0]
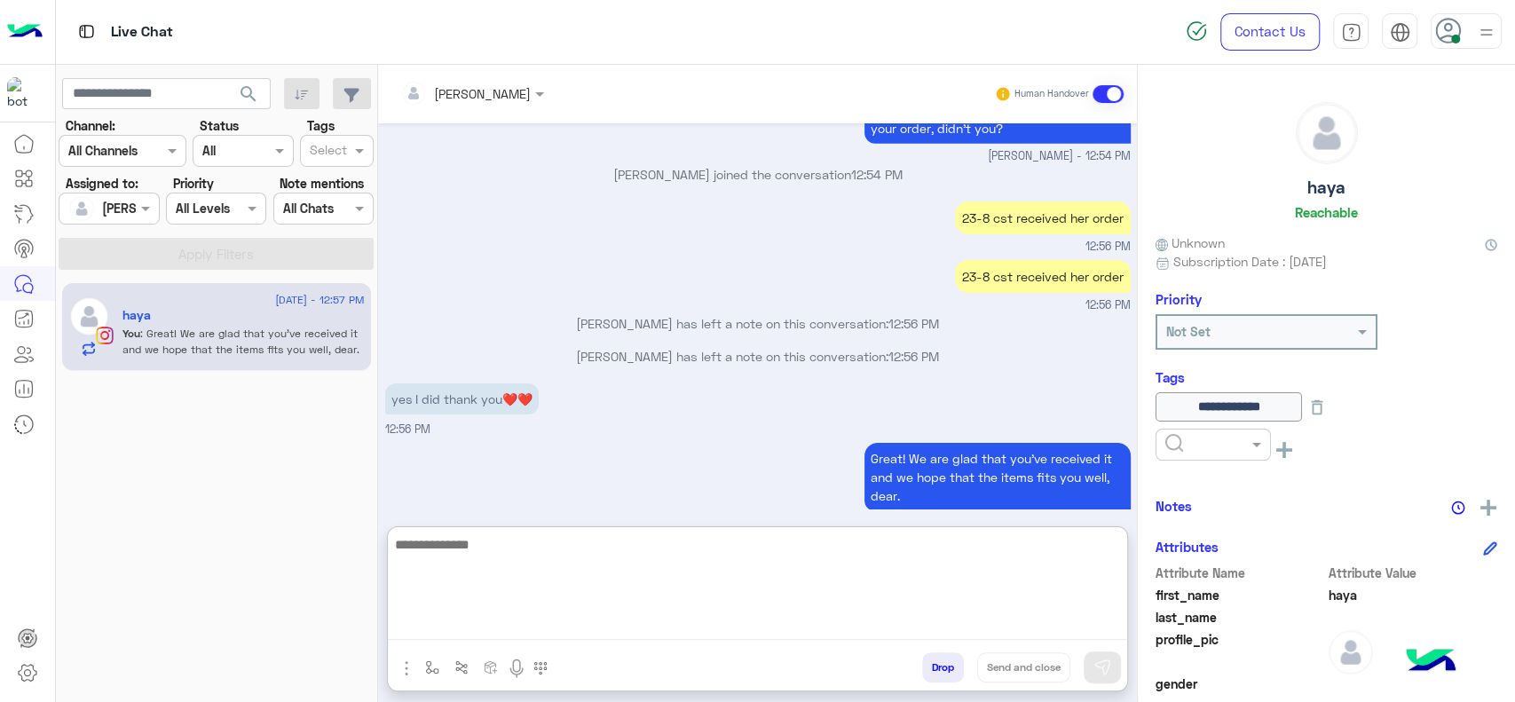
paste textarea "**********"
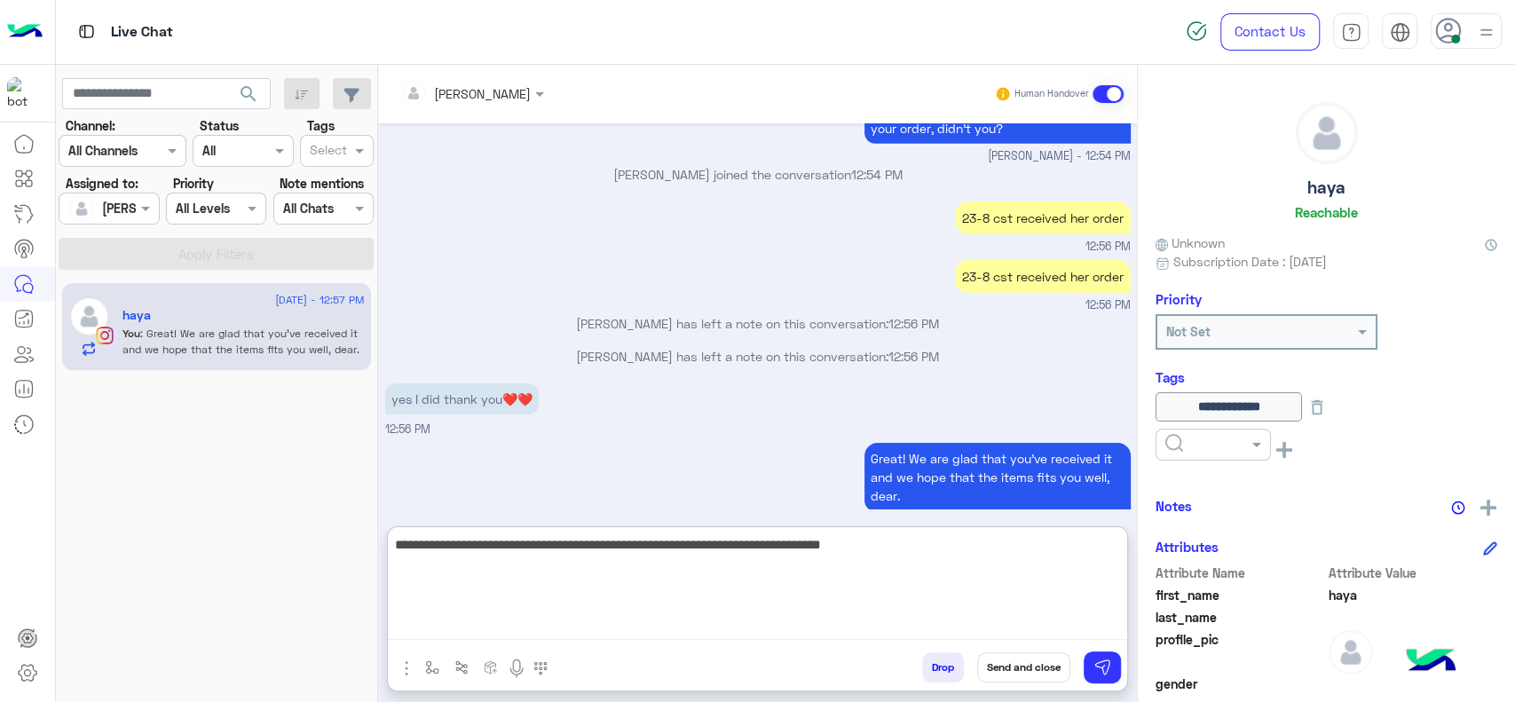
drag, startPoint x: 679, startPoint y: 541, endPoint x: 362, endPoint y: 540, distance: 316.9
click at [362, 540] on mat-drawer-container "search Channel: Channel All Channels Status Channel All Tags Select Assigned to…" at bounding box center [786, 387] width 1460 height 644
type textarea "**********"
click at [452, 557] on textarea "**********" at bounding box center [757, 586] width 739 height 107
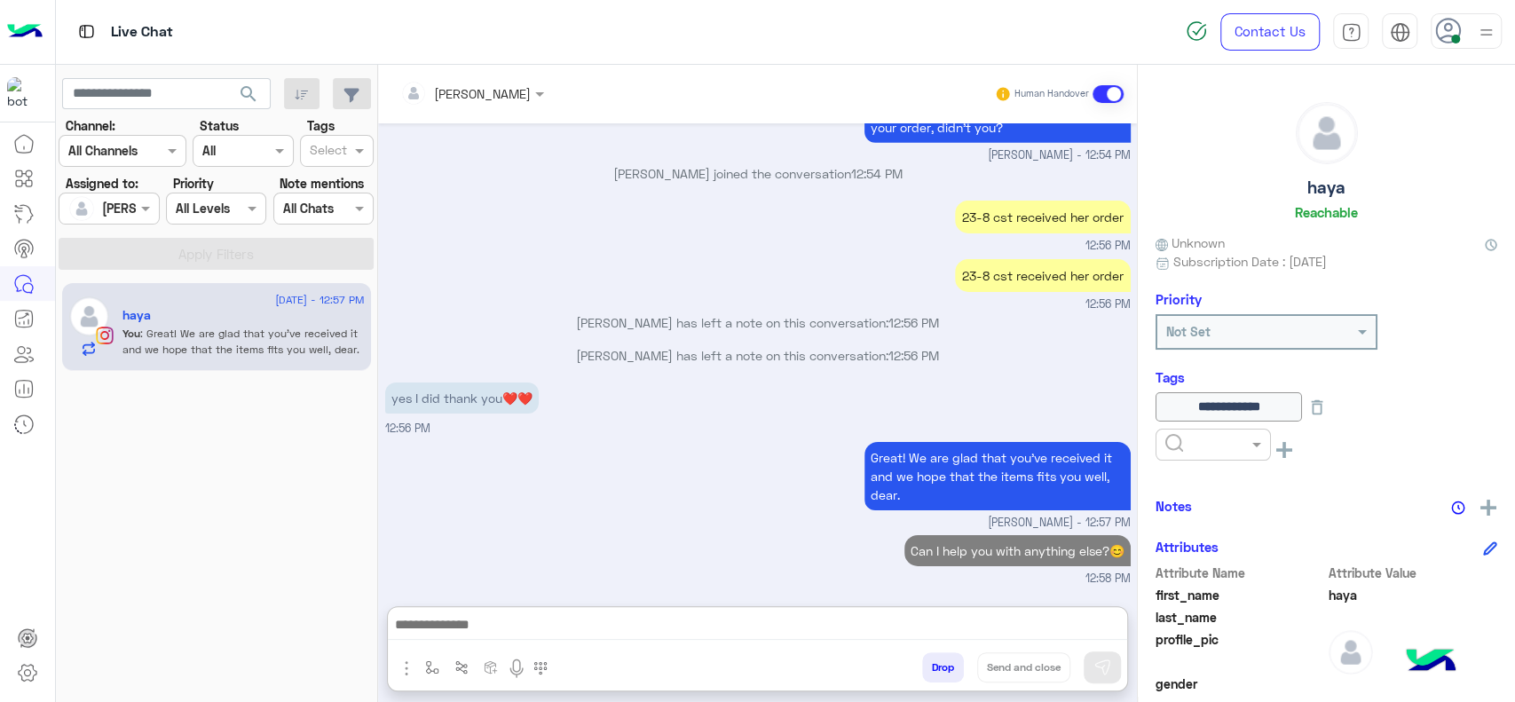
click at [1239, 444] on div at bounding box center [1214, 444] width 114 height 20
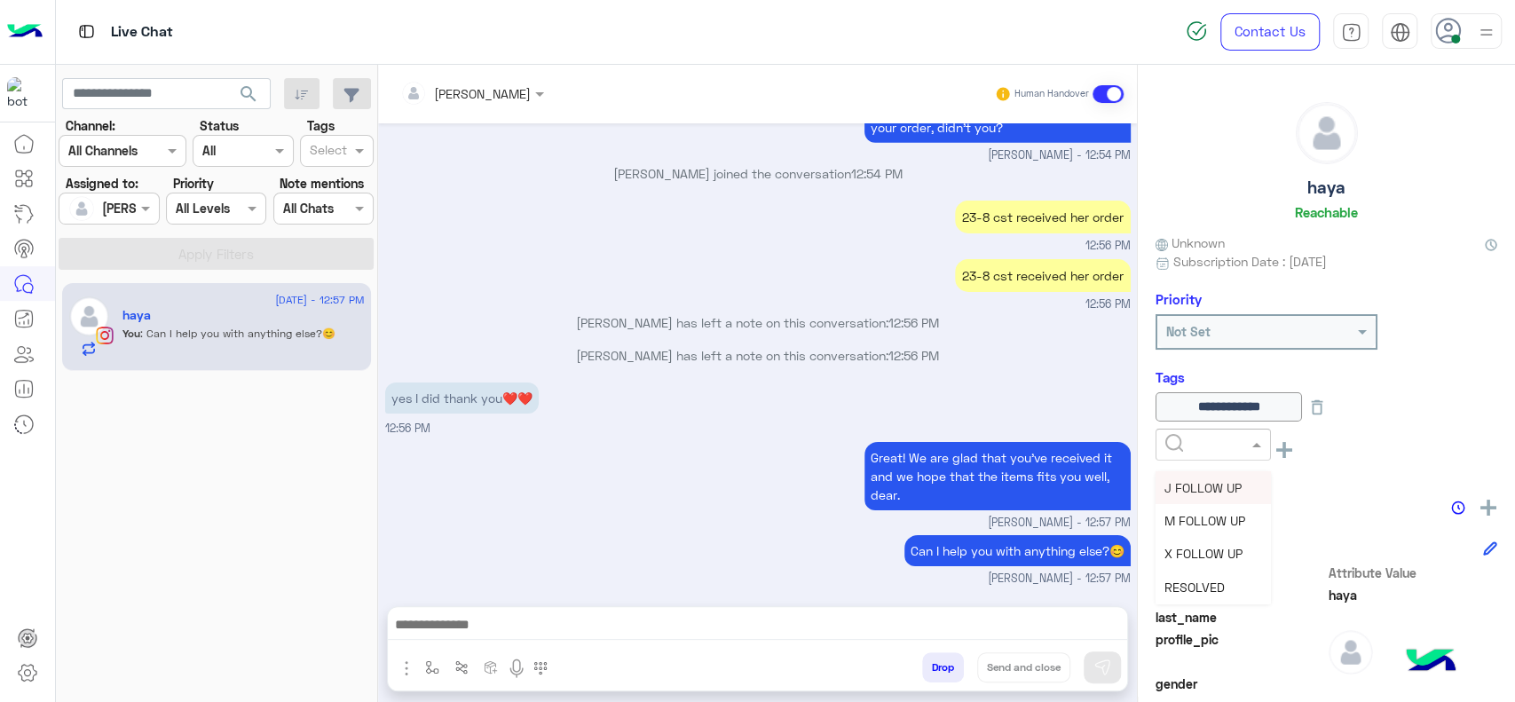
scroll to position [3929, 0]
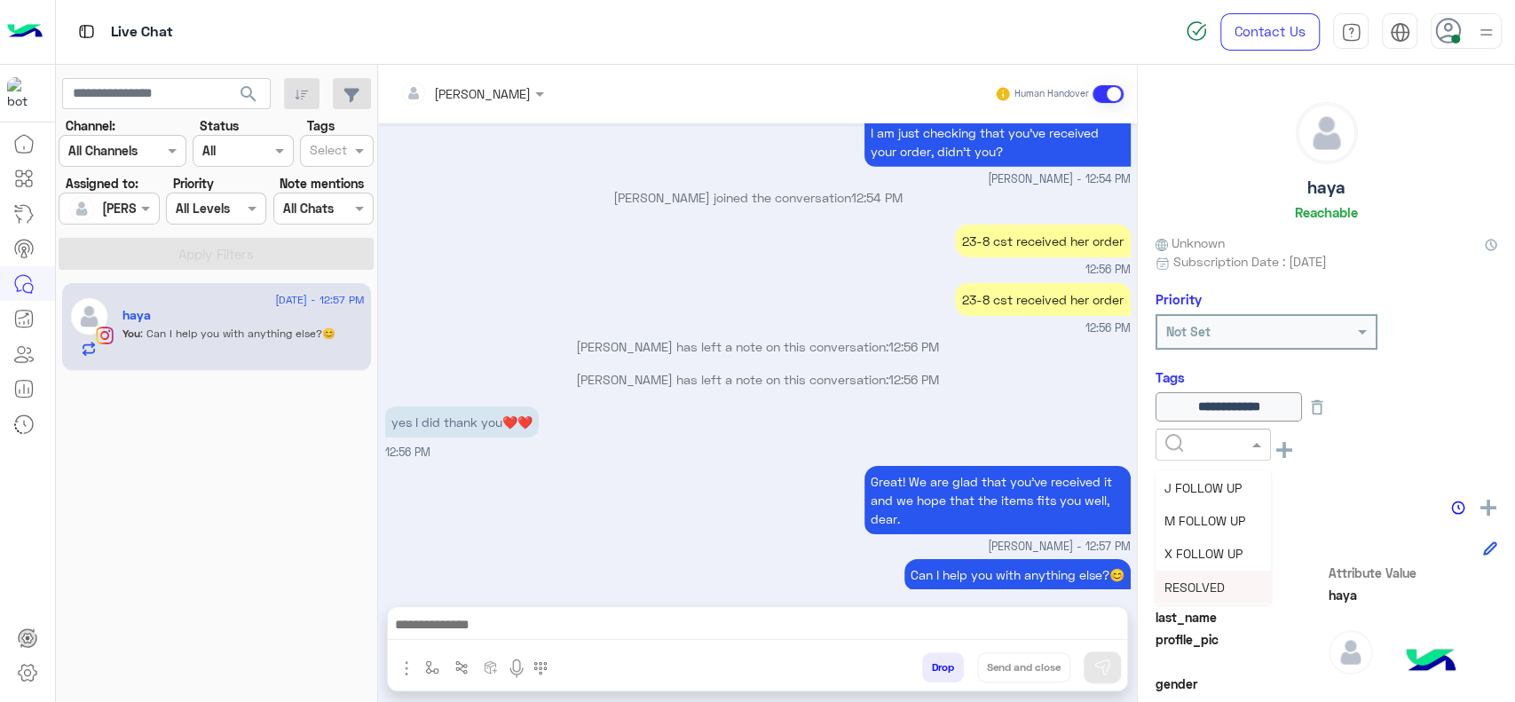
click at [1199, 582] on span "RESOLVED" at bounding box center [1195, 587] width 60 height 15
click at [1342, 422] on div "**********" at bounding box center [1327, 433] width 342 height 83
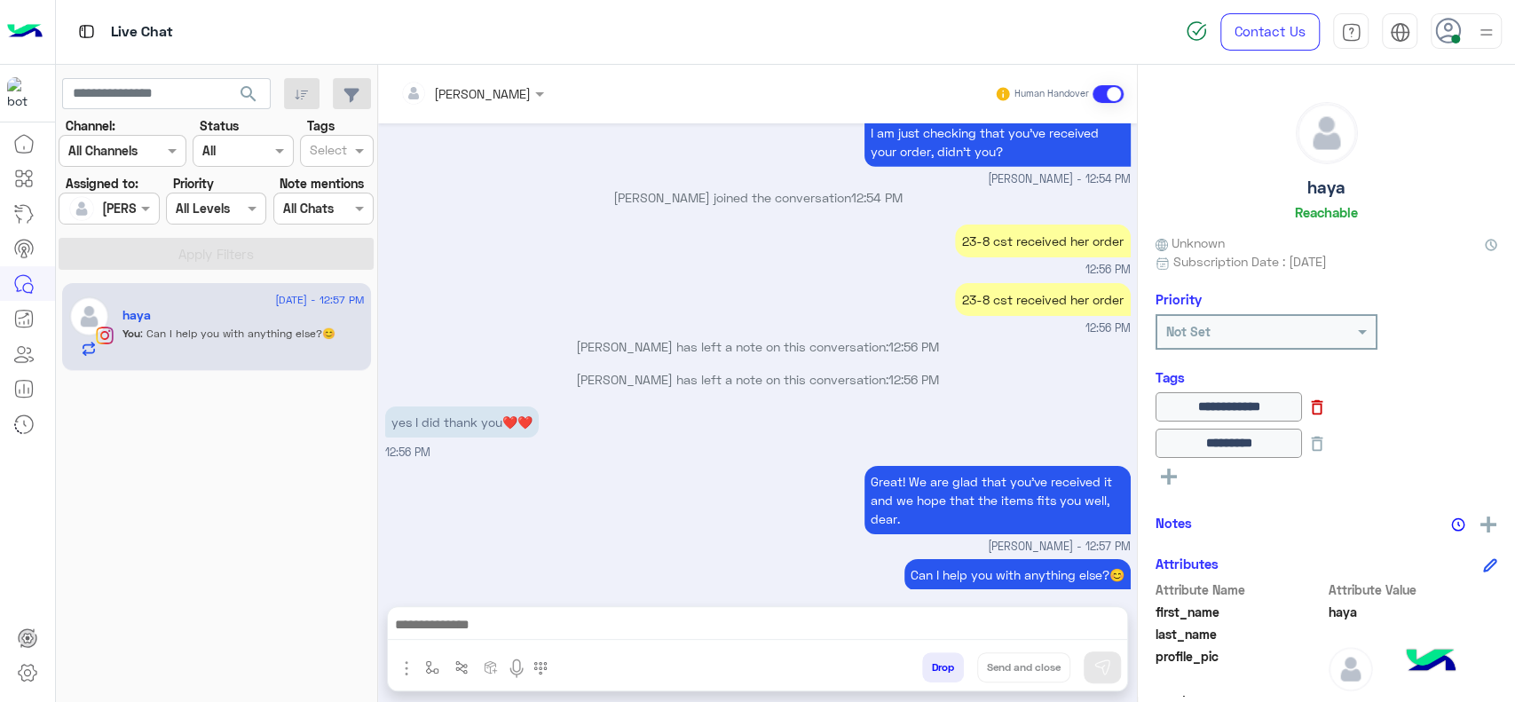
click at [1323, 408] on icon at bounding box center [1318, 407] width 12 height 15
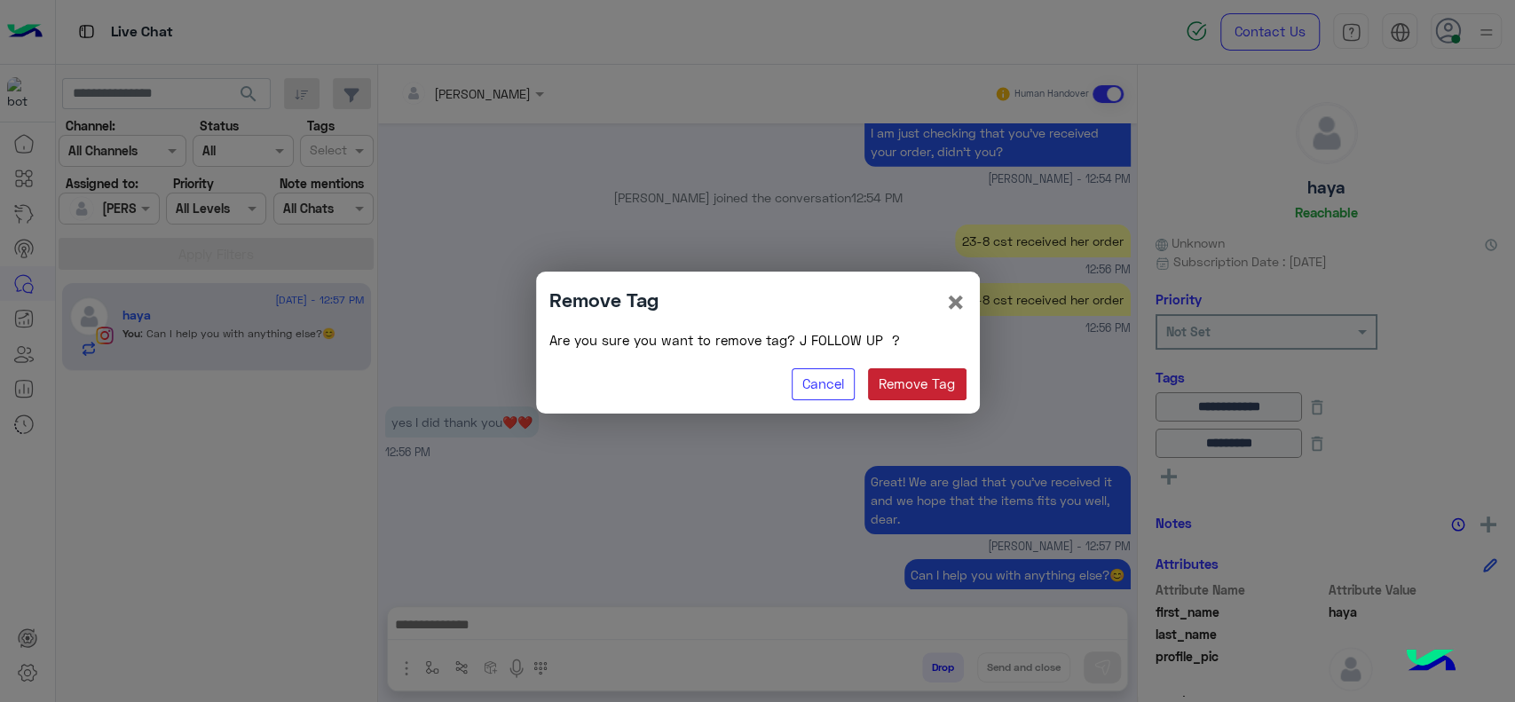
click at [904, 391] on button "Remove Tag" at bounding box center [917, 384] width 99 height 32
type input "********"
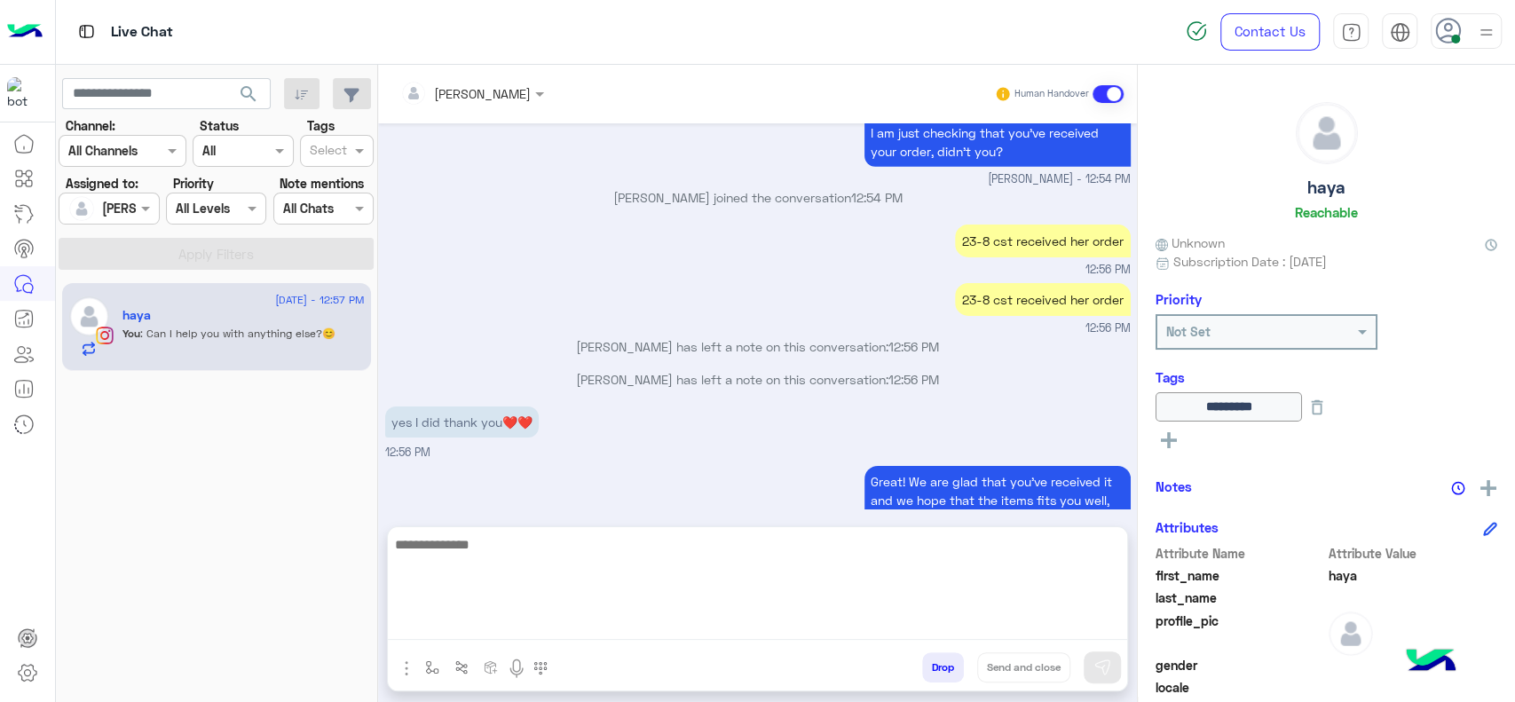
click at [711, 625] on textarea at bounding box center [757, 586] width 739 height 107
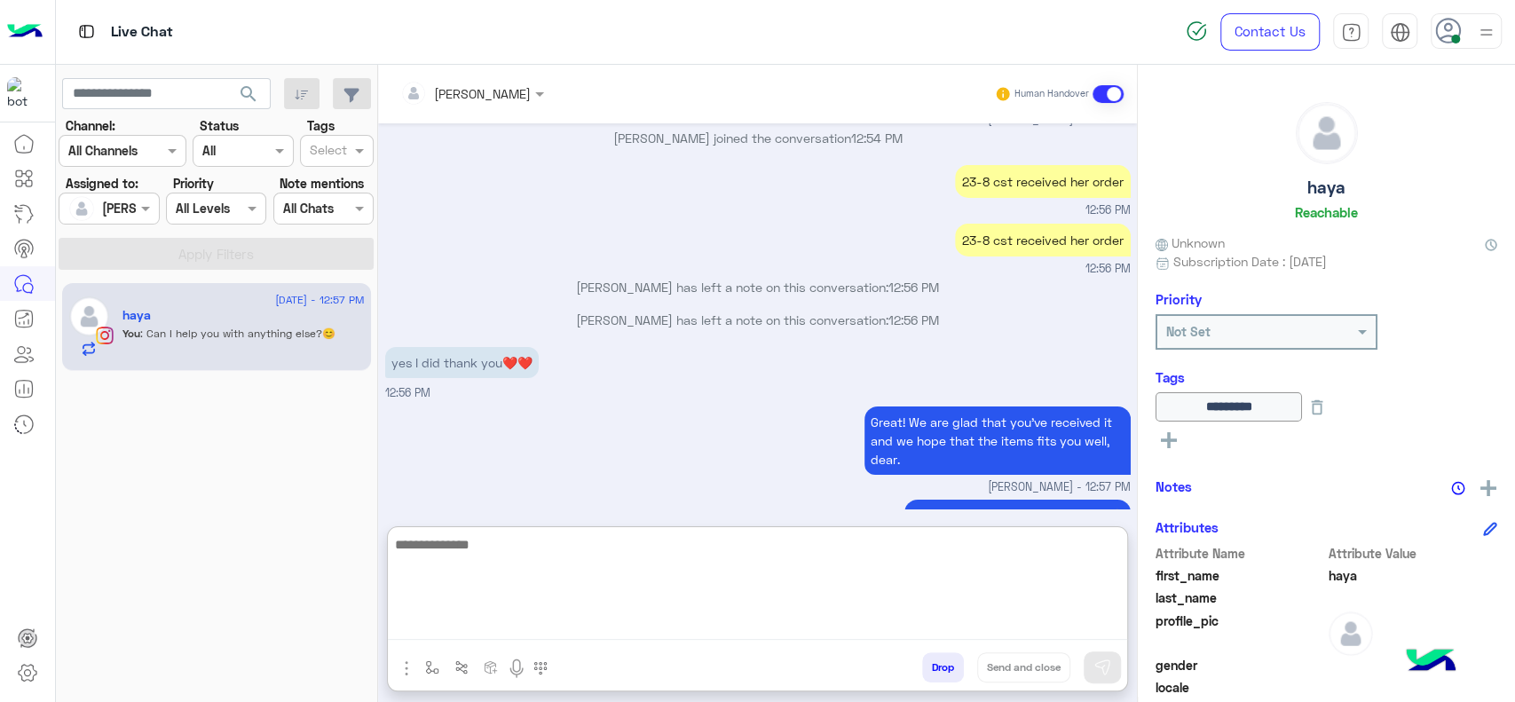
scroll to position [4009, 0]
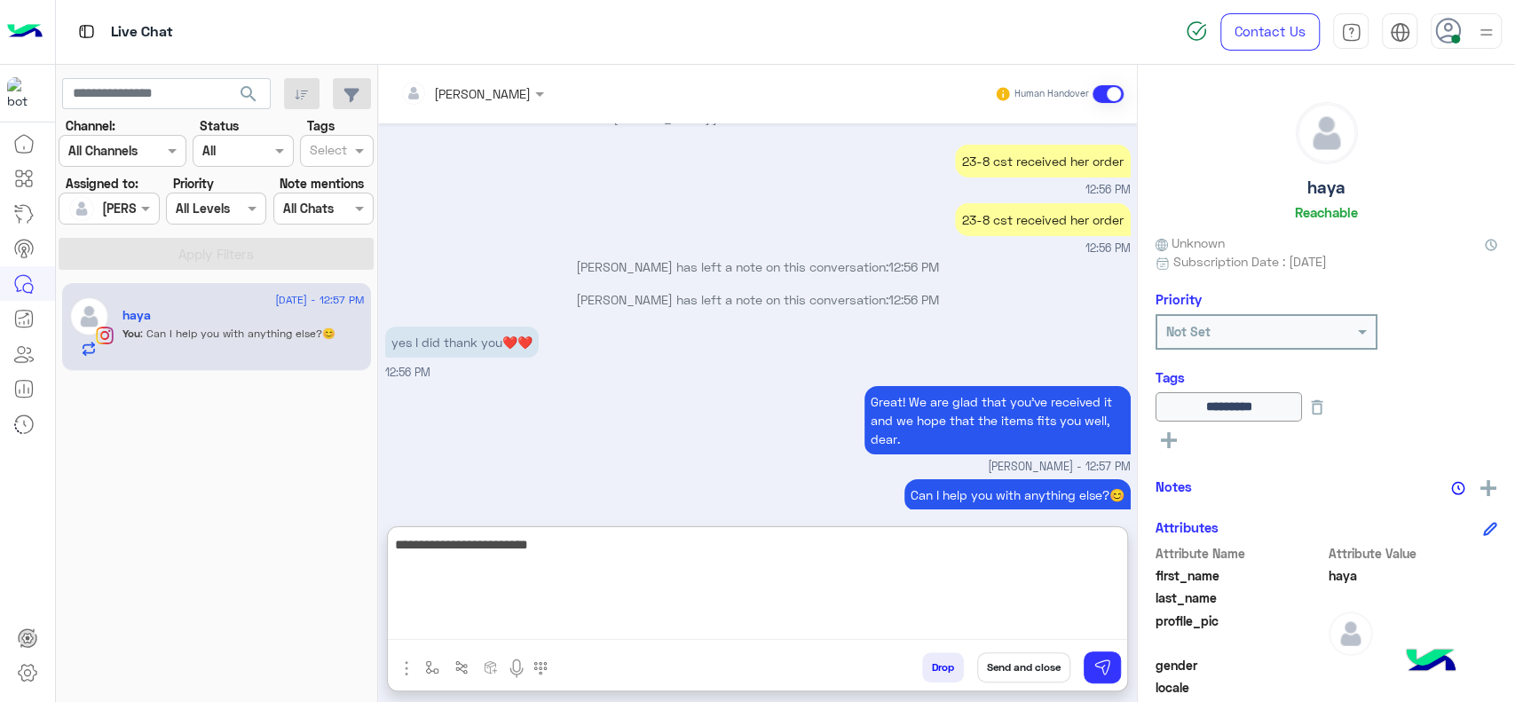
type textarea "**********"
click at [617, 582] on textarea "**********" at bounding box center [757, 586] width 739 height 107
click at [767, 550] on textarea "**********" at bounding box center [757, 586] width 739 height 107
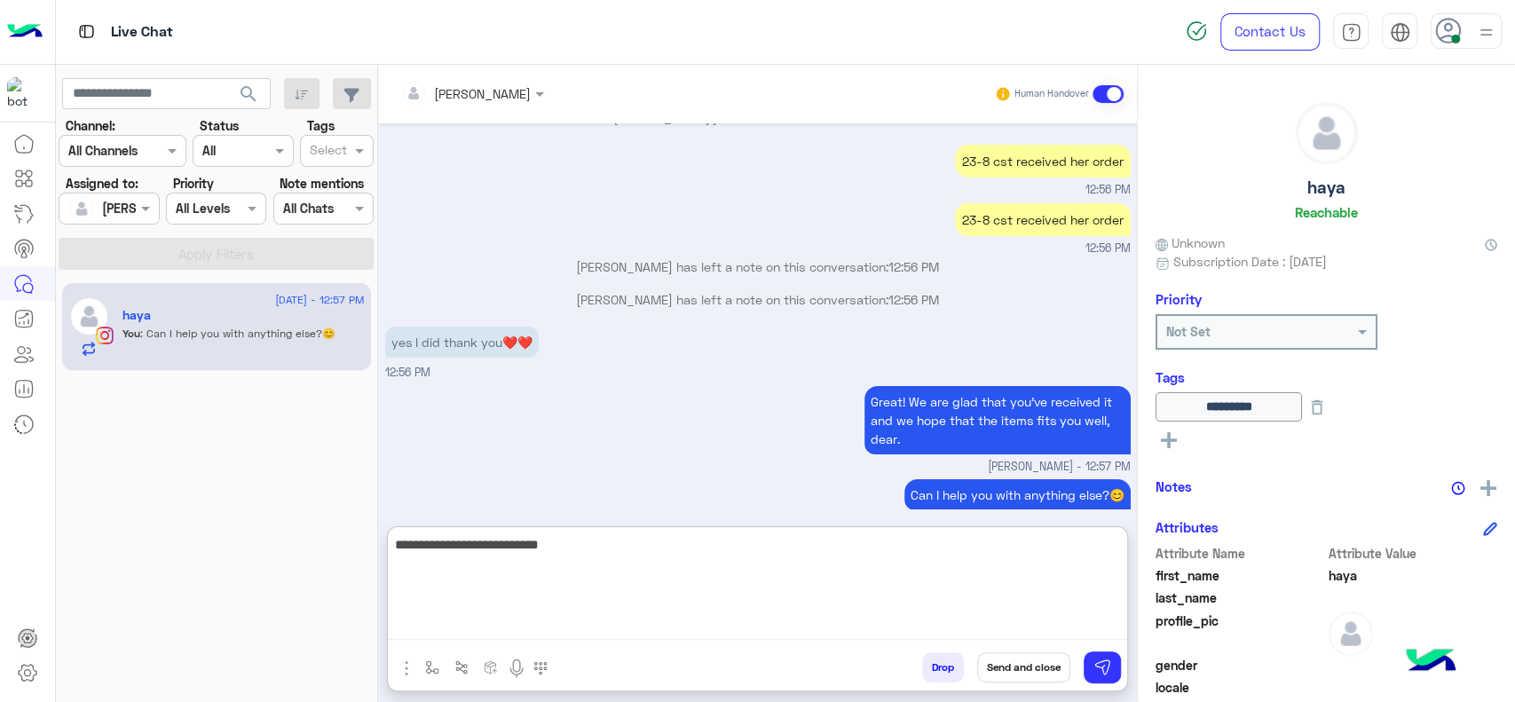
click at [767, 550] on textarea "**********" at bounding box center [757, 586] width 739 height 107
click at [587, 561] on textarea at bounding box center [757, 586] width 739 height 107
click at [421, 626] on textarea at bounding box center [757, 586] width 739 height 107
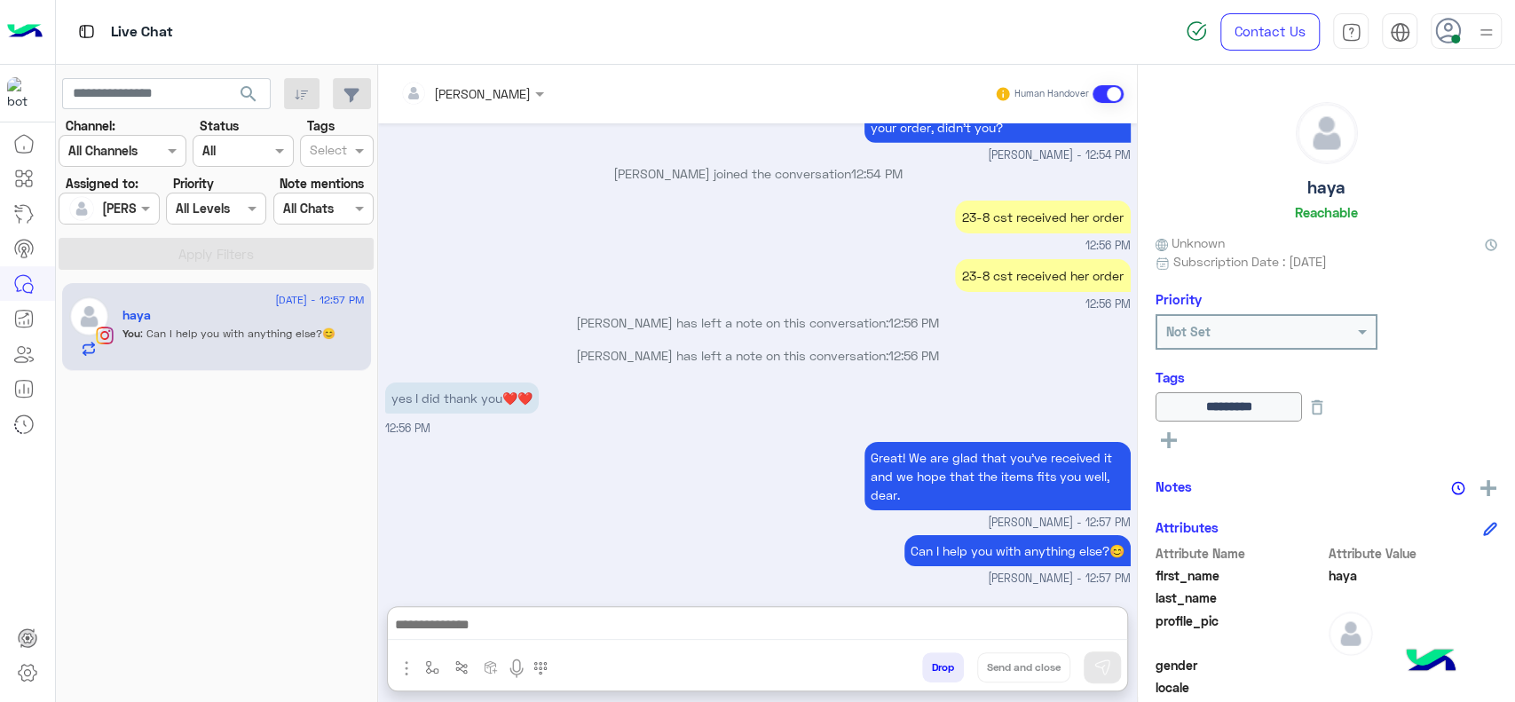
click at [423, 653] on button "button" at bounding box center [432, 666] width 29 height 29
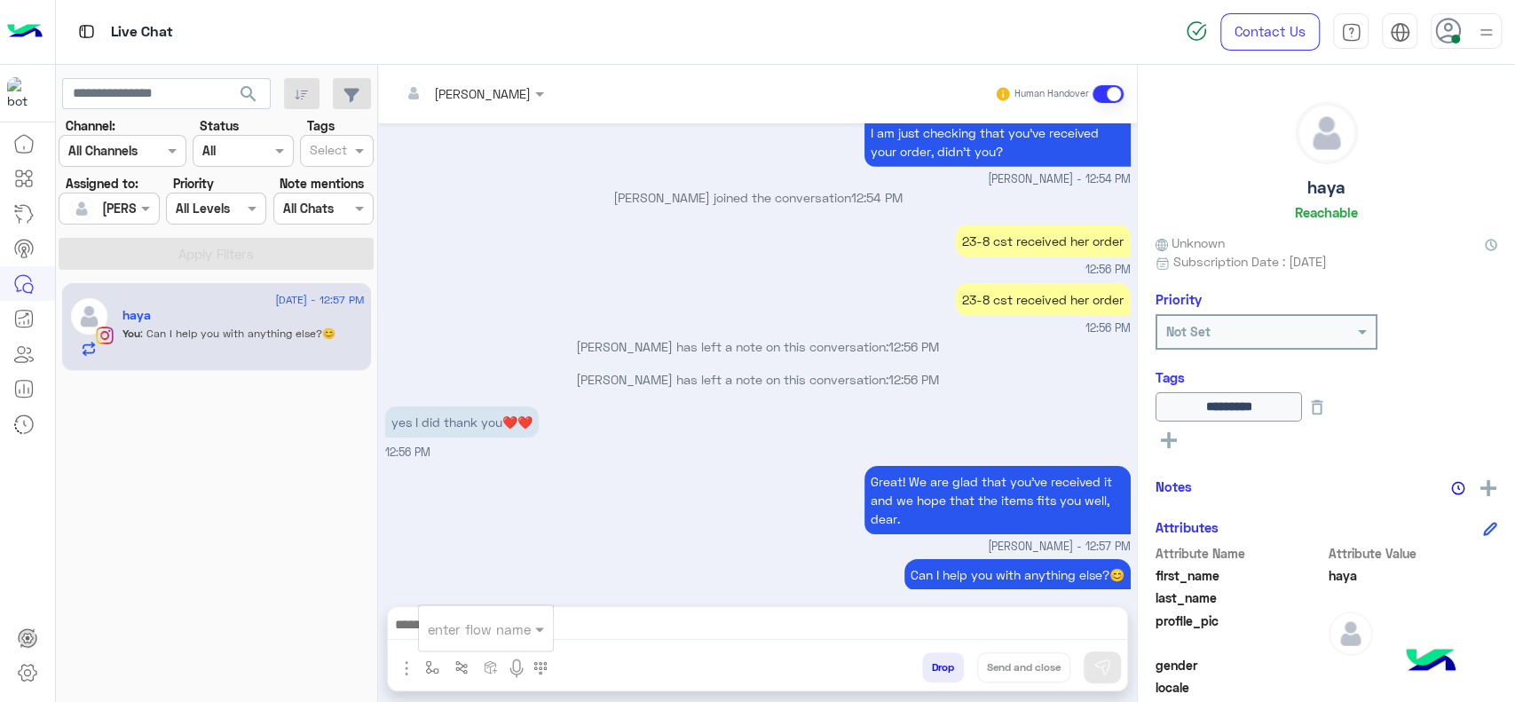
click at [435, 628] on input "text" at bounding box center [464, 629] width 73 height 20
type input "*"
click at [438, 596] on span "Jana close" at bounding box center [478, 596] width 101 height 16
type textarea "**********"
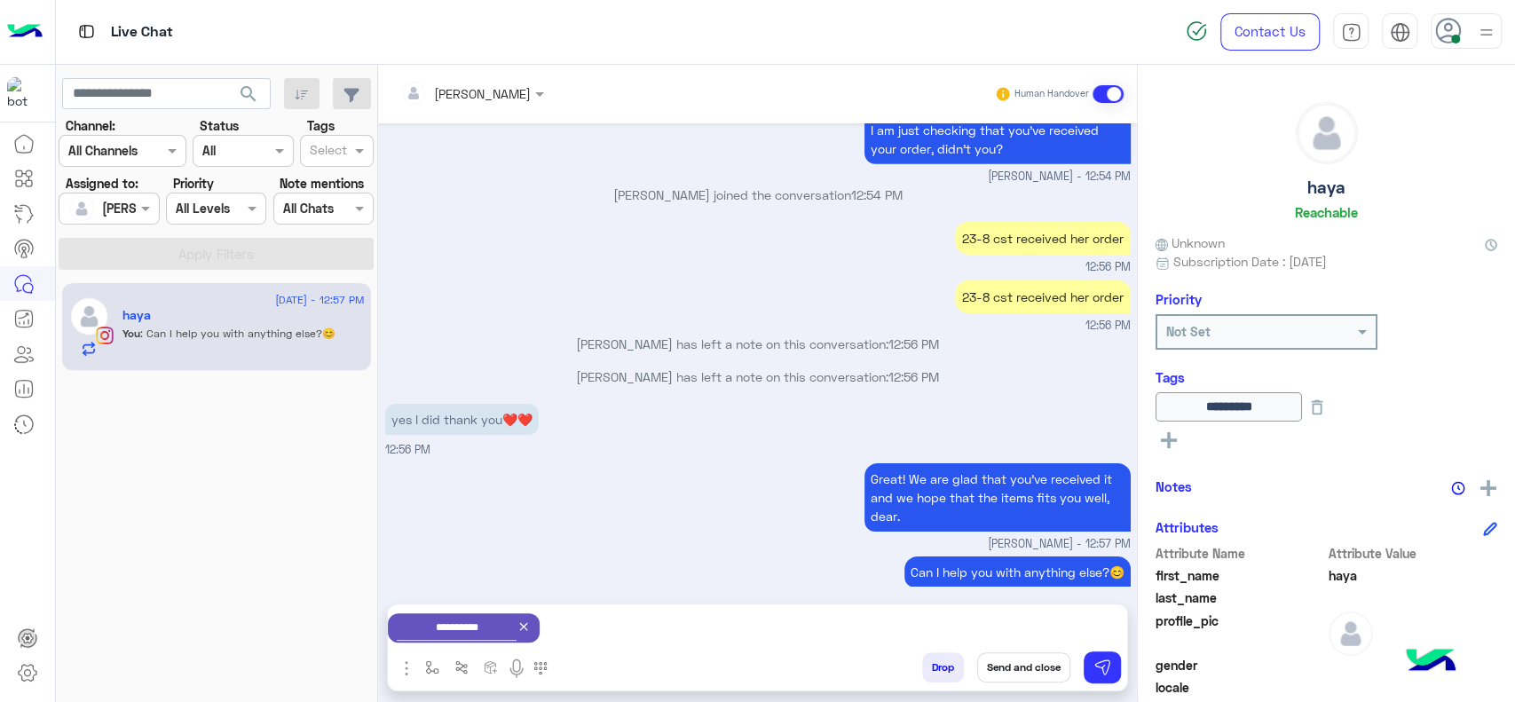
click at [1024, 672] on button "Send and close" at bounding box center [1023, 667] width 93 height 30
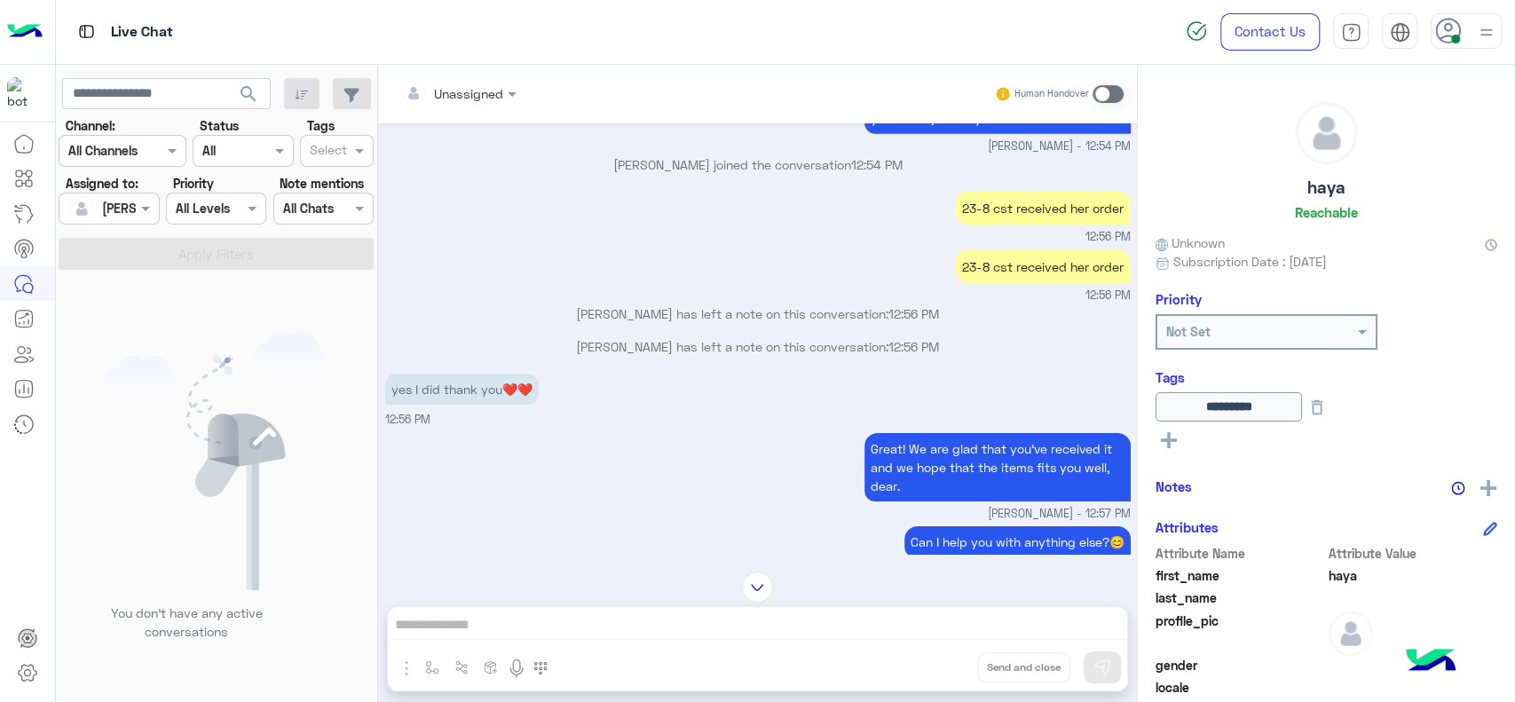
scroll to position [4180, 0]
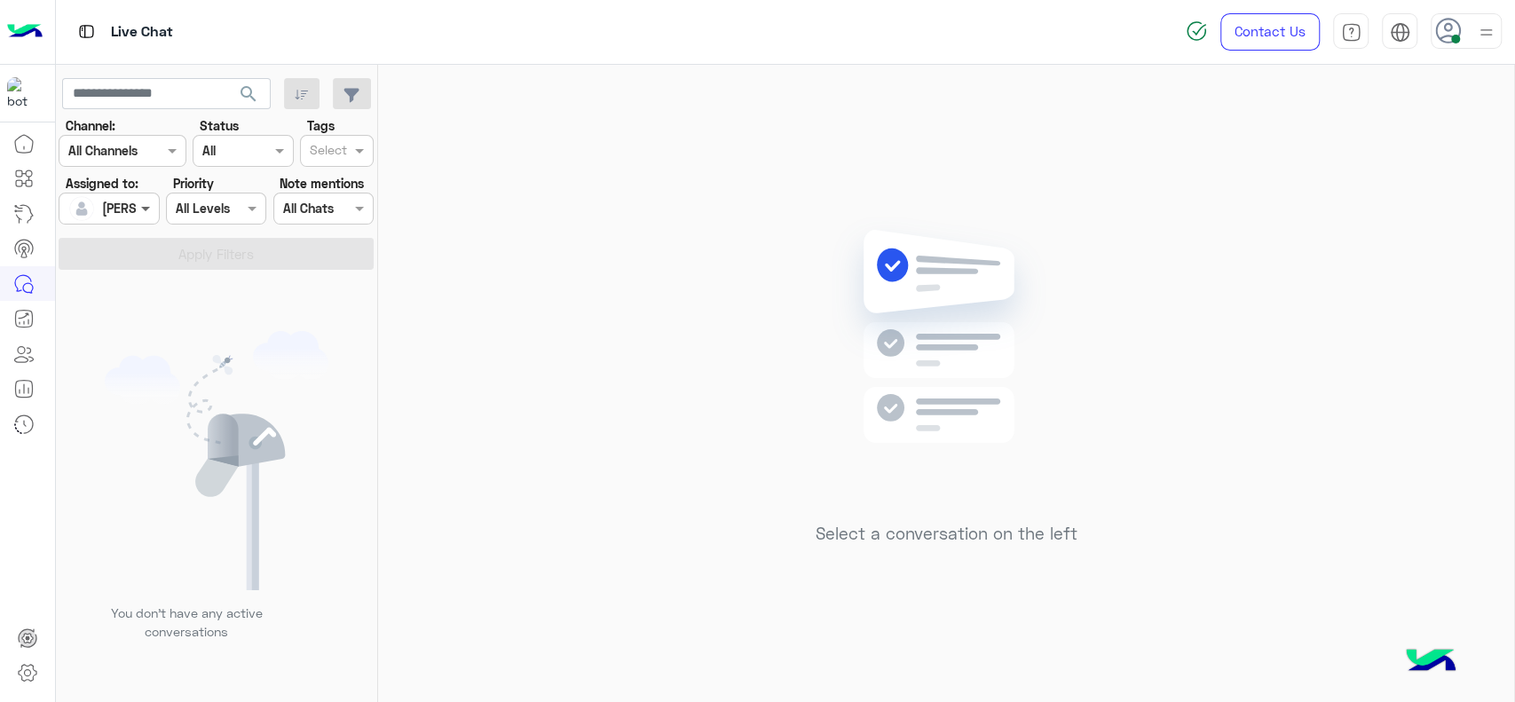
click at [146, 208] on span at bounding box center [148, 208] width 22 height 19
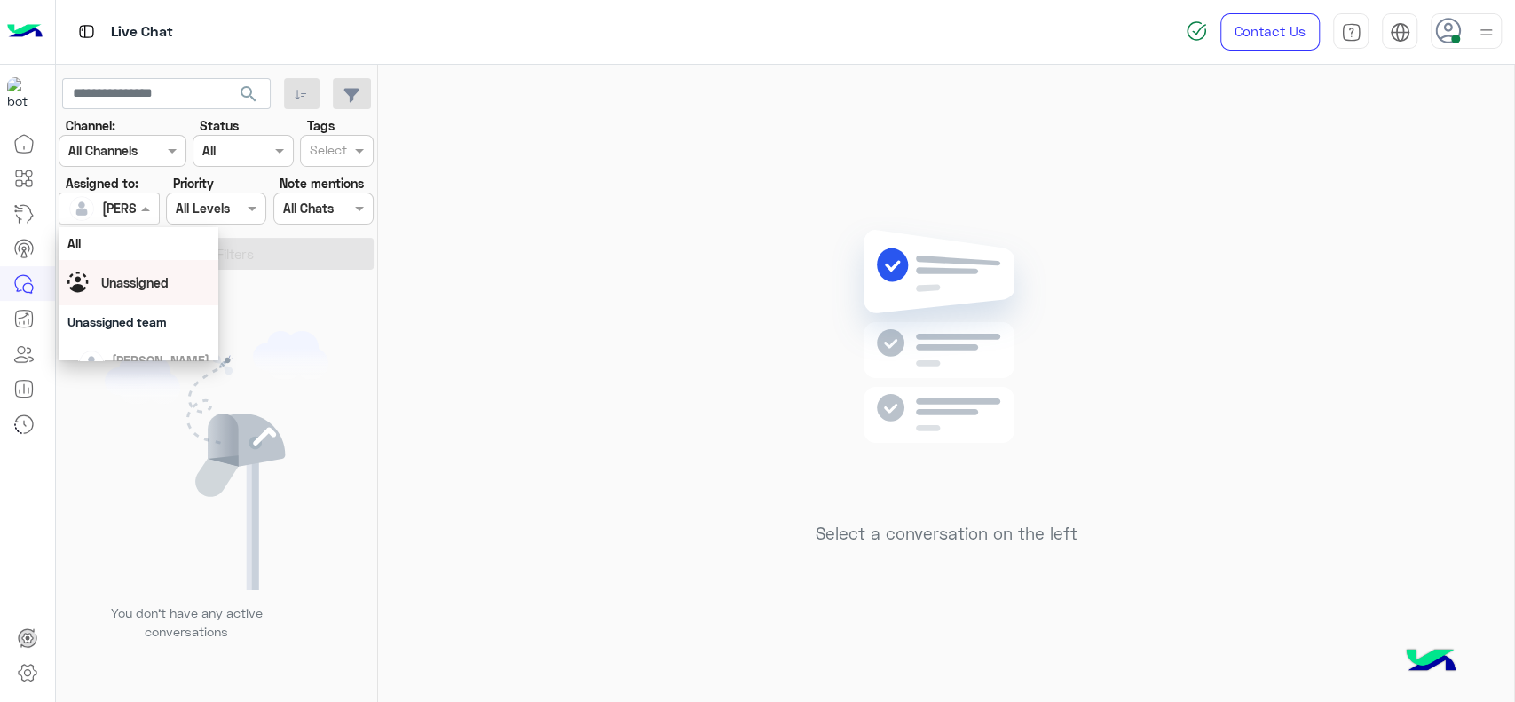
click at [156, 261] on div "Unassigned" at bounding box center [139, 282] width 160 height 45
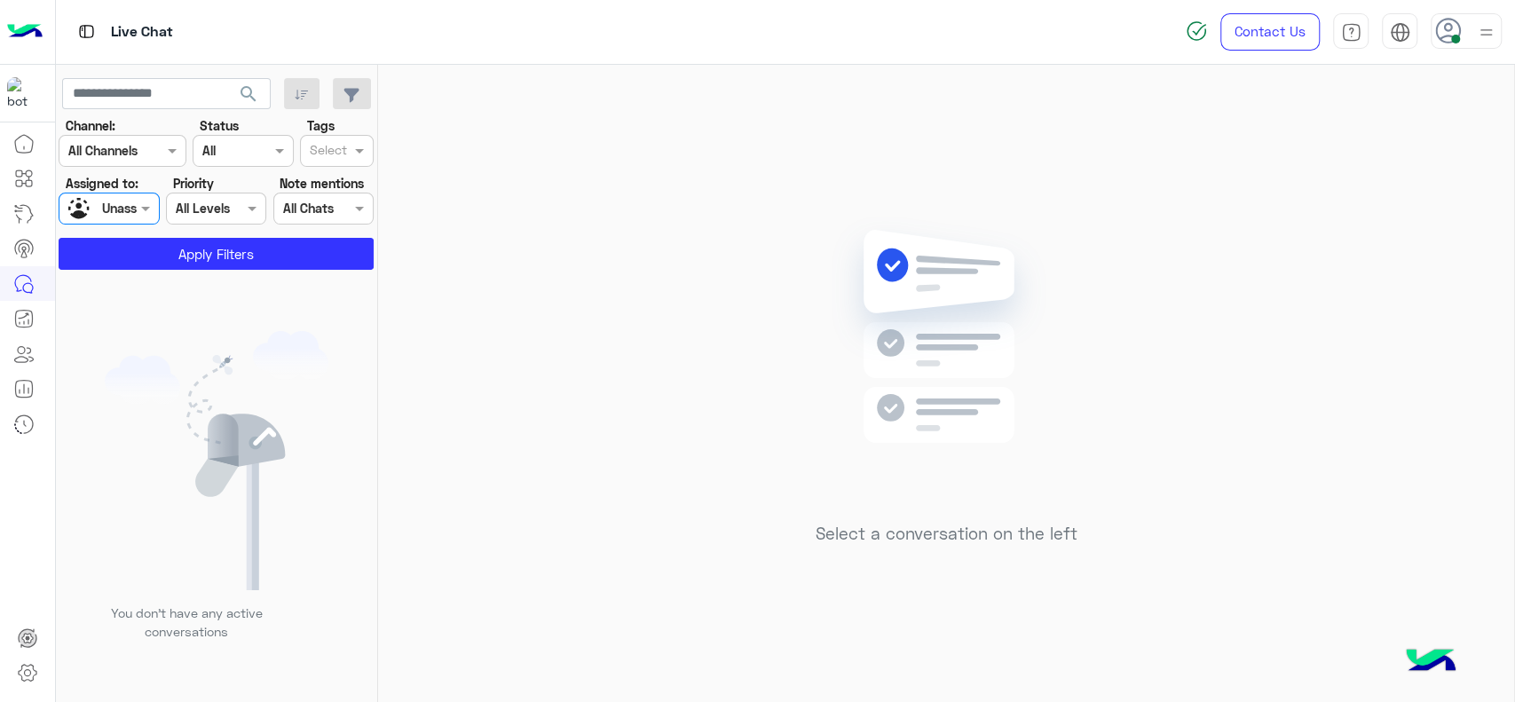
click at [336, 146] on input "text" at bounding box center [328, 152] width 37 height 19
click at [333, 177] on div "J FOLLOW UP" at bounding box center [337, 186] width 56 height 19
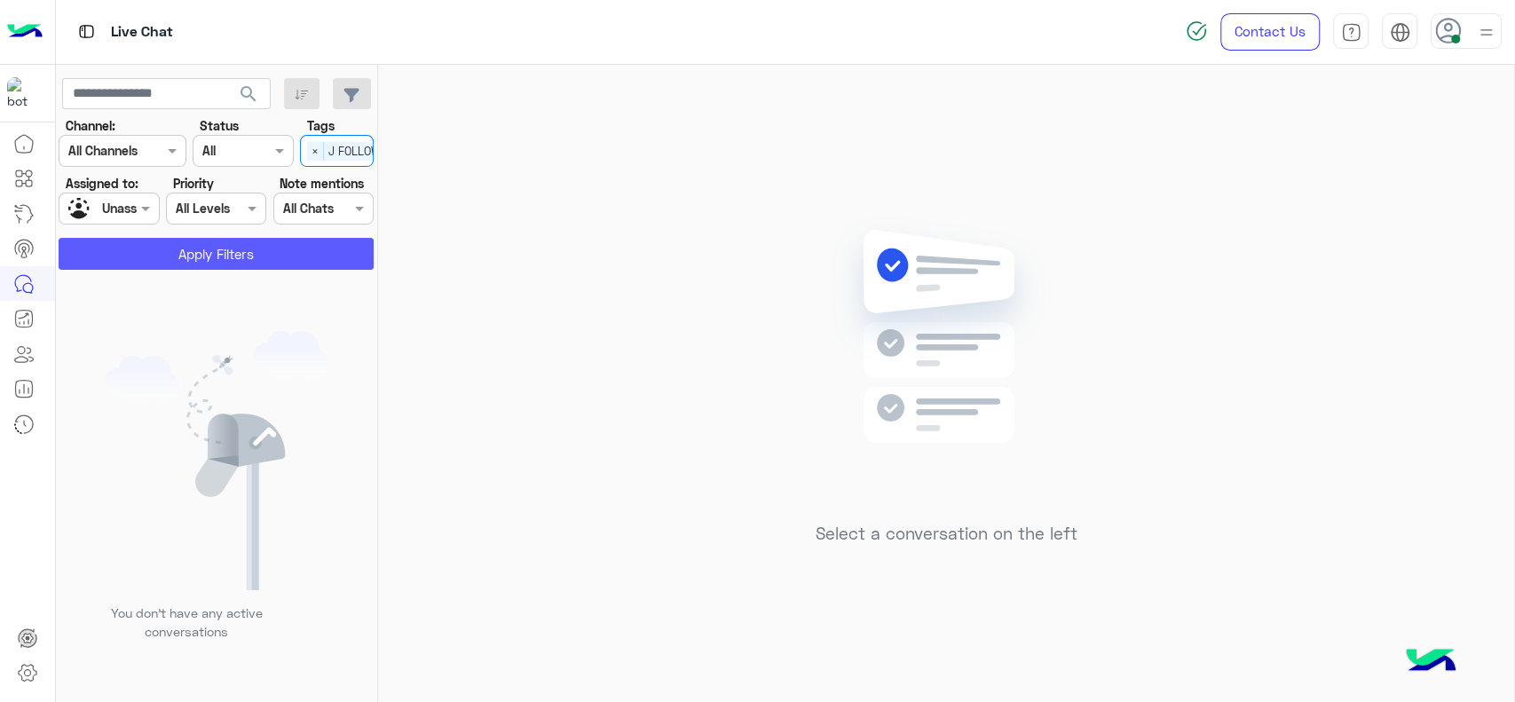
click at [179, 260] on button "Apply Filters" at bounding box center [216, 254] width 315 height 32
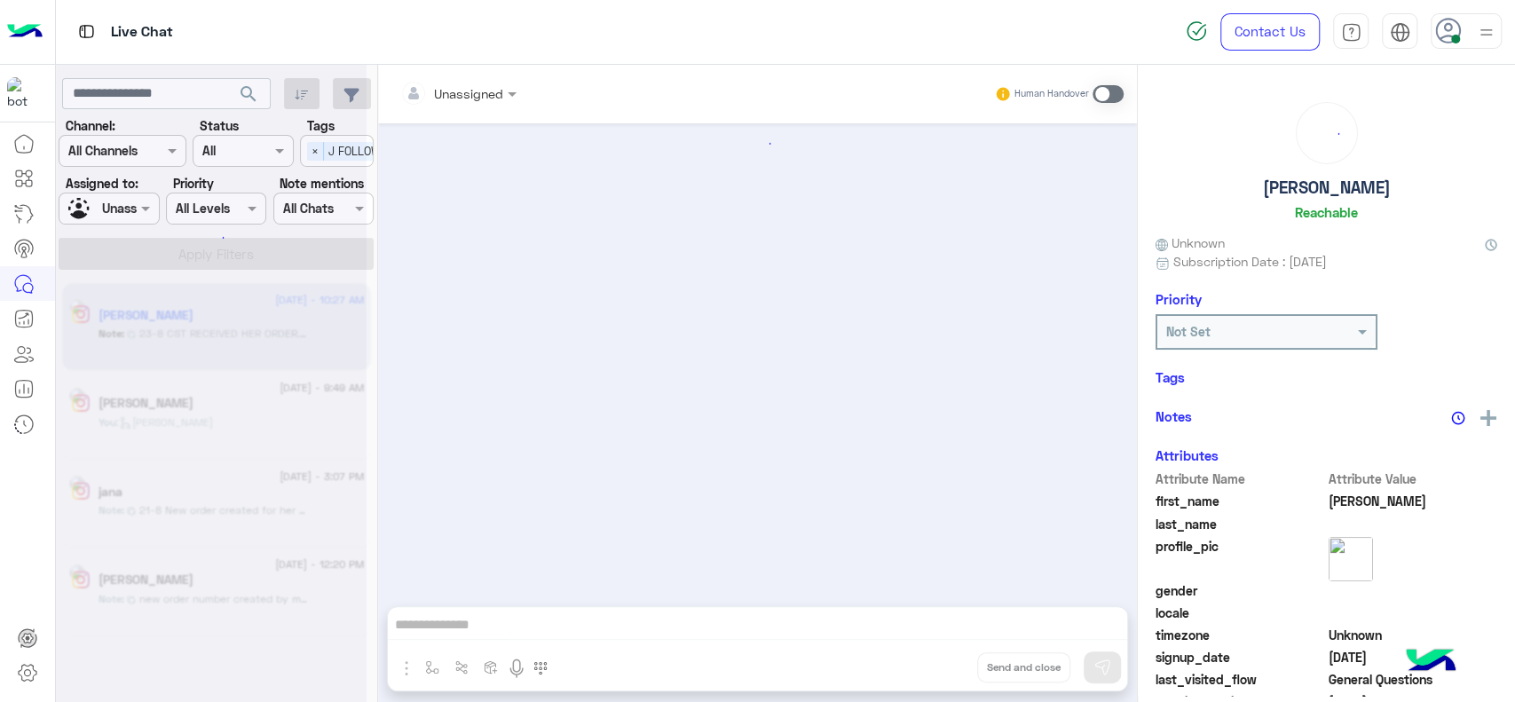
scroll to position [1021, 0]
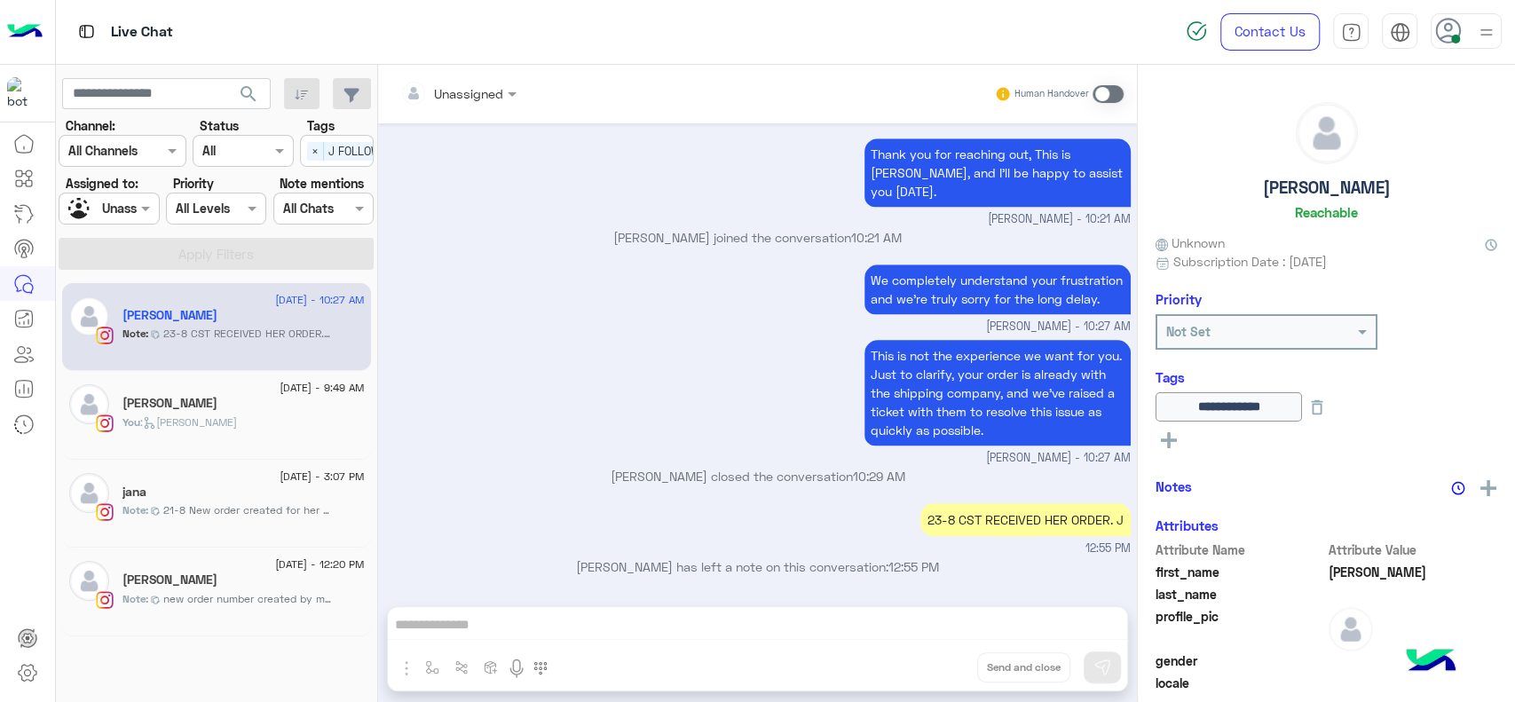
click at [429, 499] on div "23-8 CST RECEIVED HER ORDER. J 12:55 PM" at bounding box center [758, 528] width 746 height 59
click at [745, 367] on div "This is not the experience we want for you. Just to clarify, your order is alre…" at bounding box center [758, 401] width 746 height 131
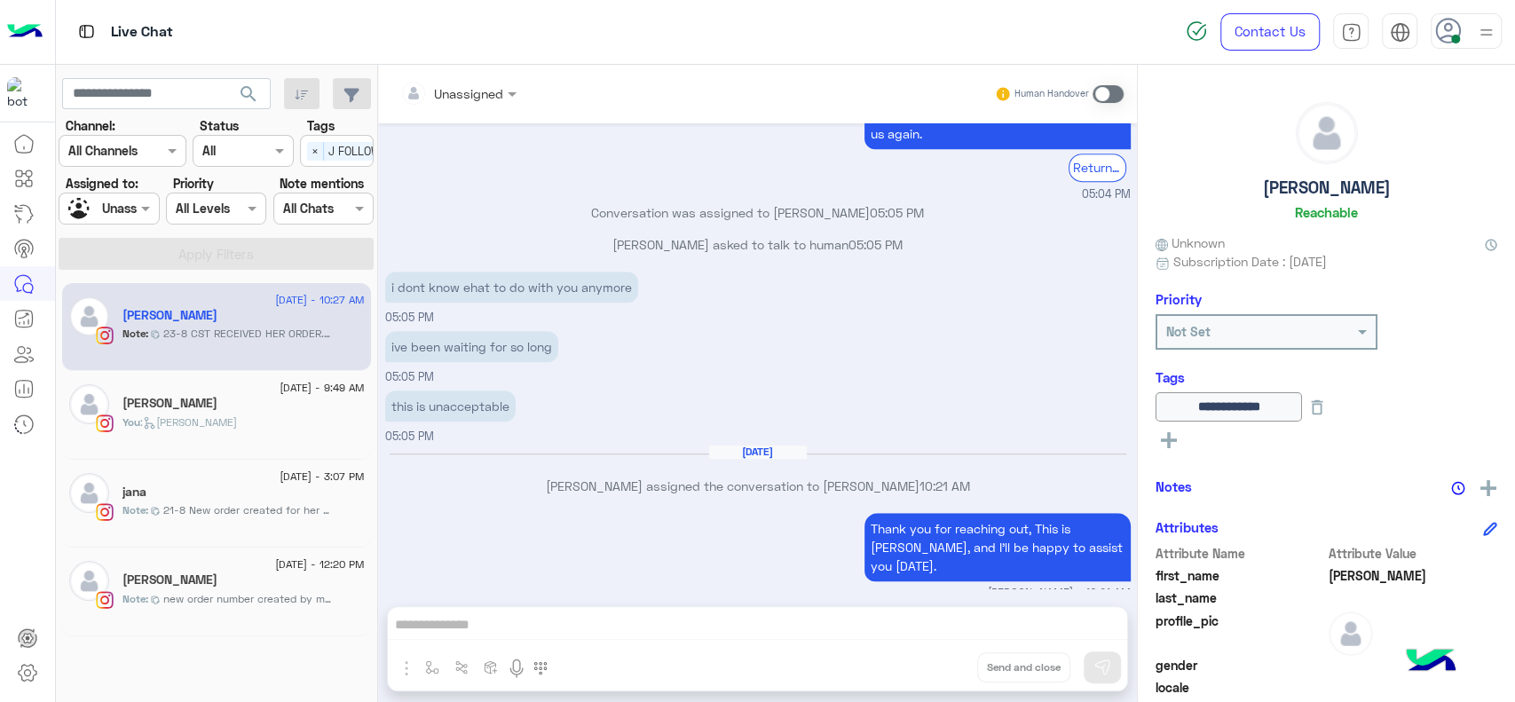
scroll to position [1020, 0]
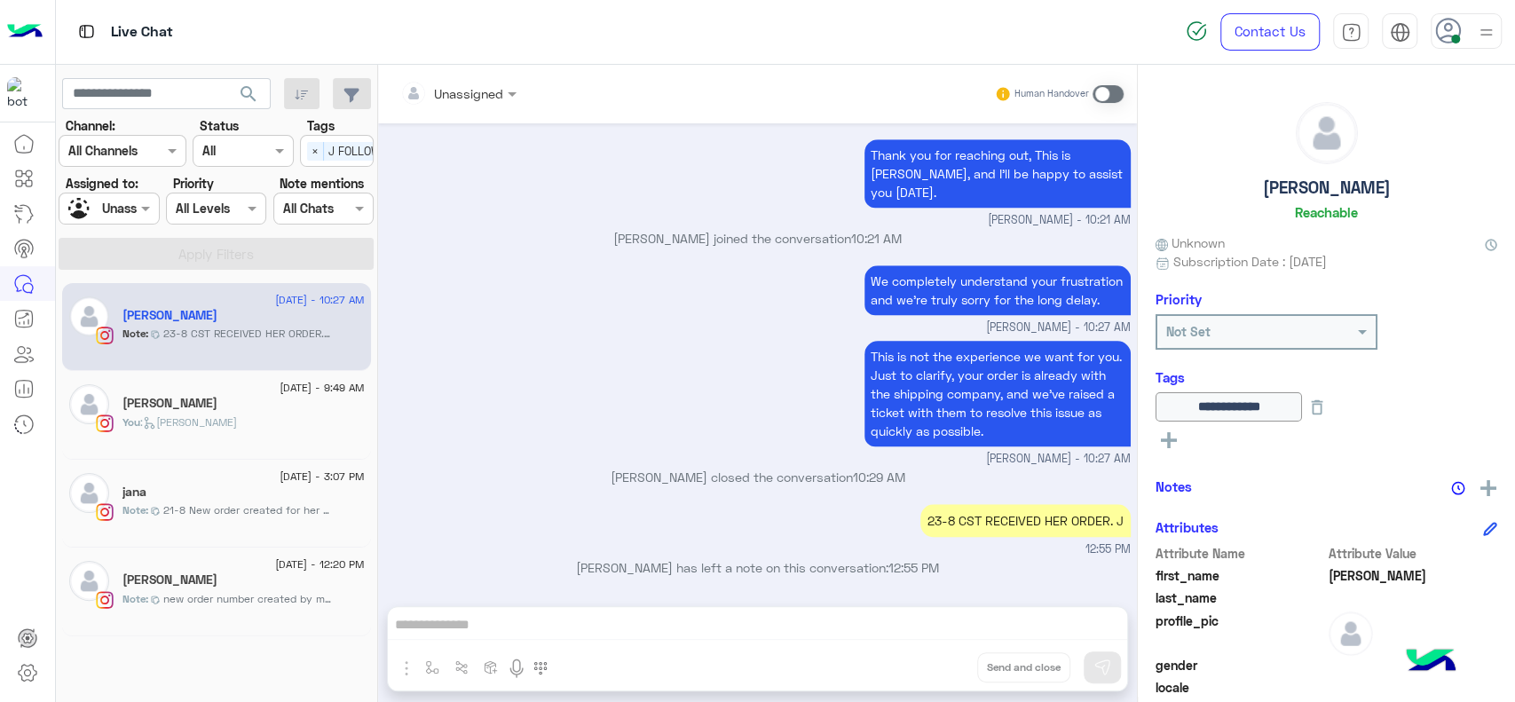
click at [1040, 509] on div "23-8 CST RECEIVED HER ORDER. J" at bounding box center [1025, 520] width 210 height 33
click at [1032, 513] on div "23-8 CST RECEIVED HER ORDER. J" at bounding box center [1025, 520] width 210 height 33
click at [934, 518] on div "23-8 CST RECEIVED HER ORDER. J" at bounding box center [1025, 520] width 210 height 33
click at [959, 521] on div "23-8 CST RECEIVED HER ORDER. J" at bounding box center [1025, 520] width 210 height 33
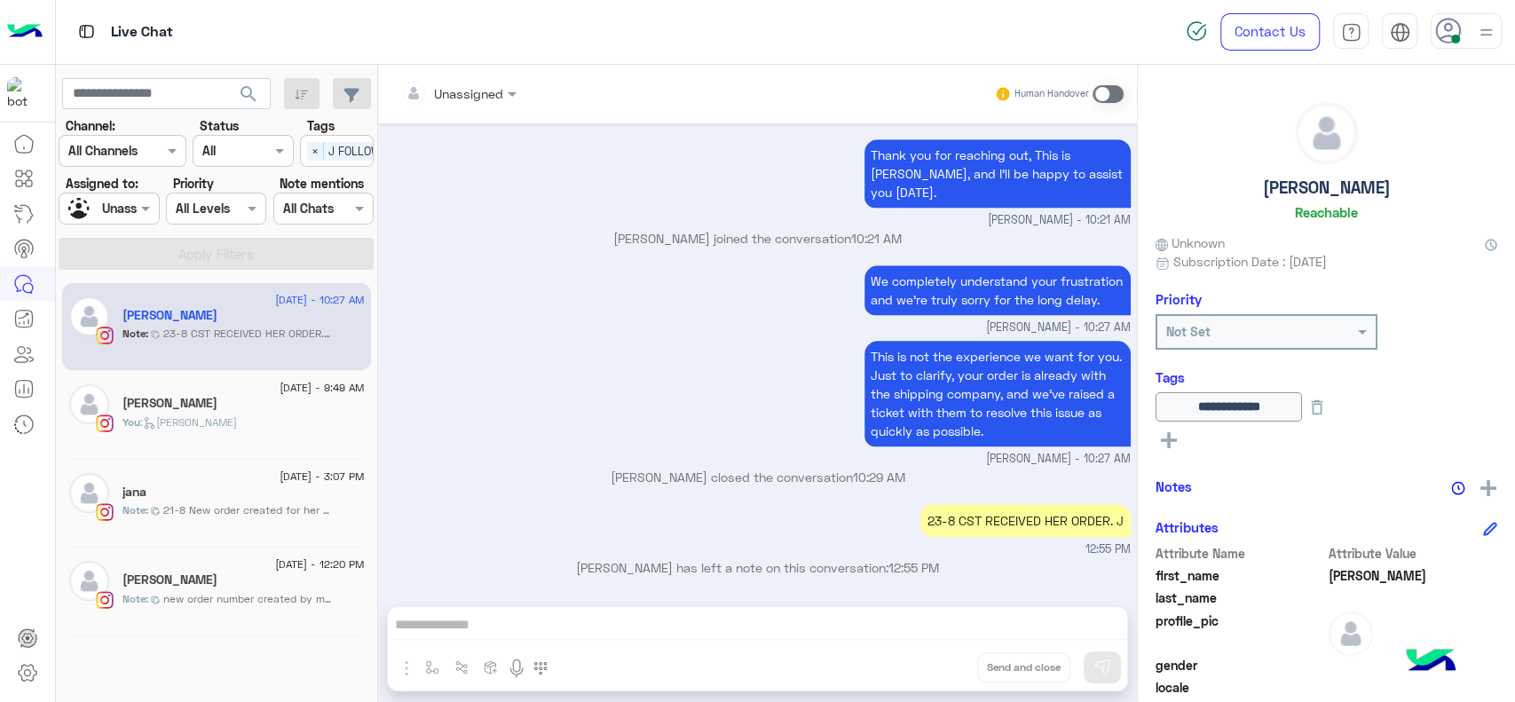
drag, startPoint x: 997, startPoint y: 523, endPoint x: 950, endPoint y: 517, distance: 47.5
click at [950, 517] on div "23-8 CST RECEIVED HER ORDER. J" at bounding box center [1025, 520] width 210 height 33
drag, startPoint x: 950, startPoint y: 517, endPoint x: 962, endPoint y: 519, distance: 12.7
click at [962, 519] on div "23-8 CST RECEIVED HER ORDER. J" at bounding box center [1025, 520] width 210 height 33
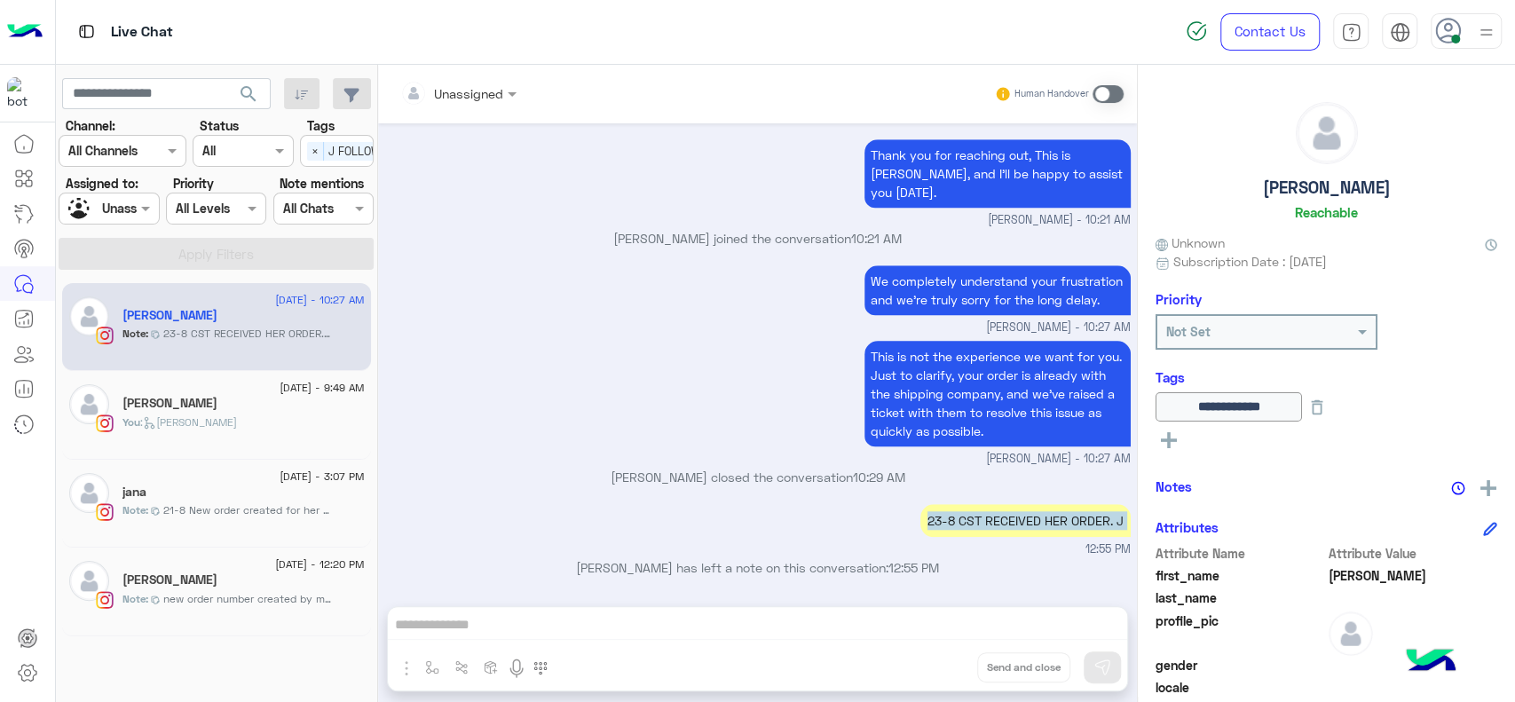
click at [962, 519] on div "23-8 CST RECEIVED HER ORDER. J" at bounding box center [1025, 520] width 210 height 33
drag, startPoint x: 962, startPoint y: 519, endPoint x: 959, endPoint y: 536, distance: 17.1
click at [959, 536] on div "23-8 CST RECEIVED HER ORDER. J" at bounding box center [1025, 521] width 210 height 42
click at [967, 561] on p "Jana Aboelseoud has left a note on this conversation: 12:55 PM" at bounding box center [758, 567] width 746 height 19
click at [983, 521] on div "23-8 CST RECEIVED HER ORDER. J" at bounding box center [1025, 520] width 210 height 33
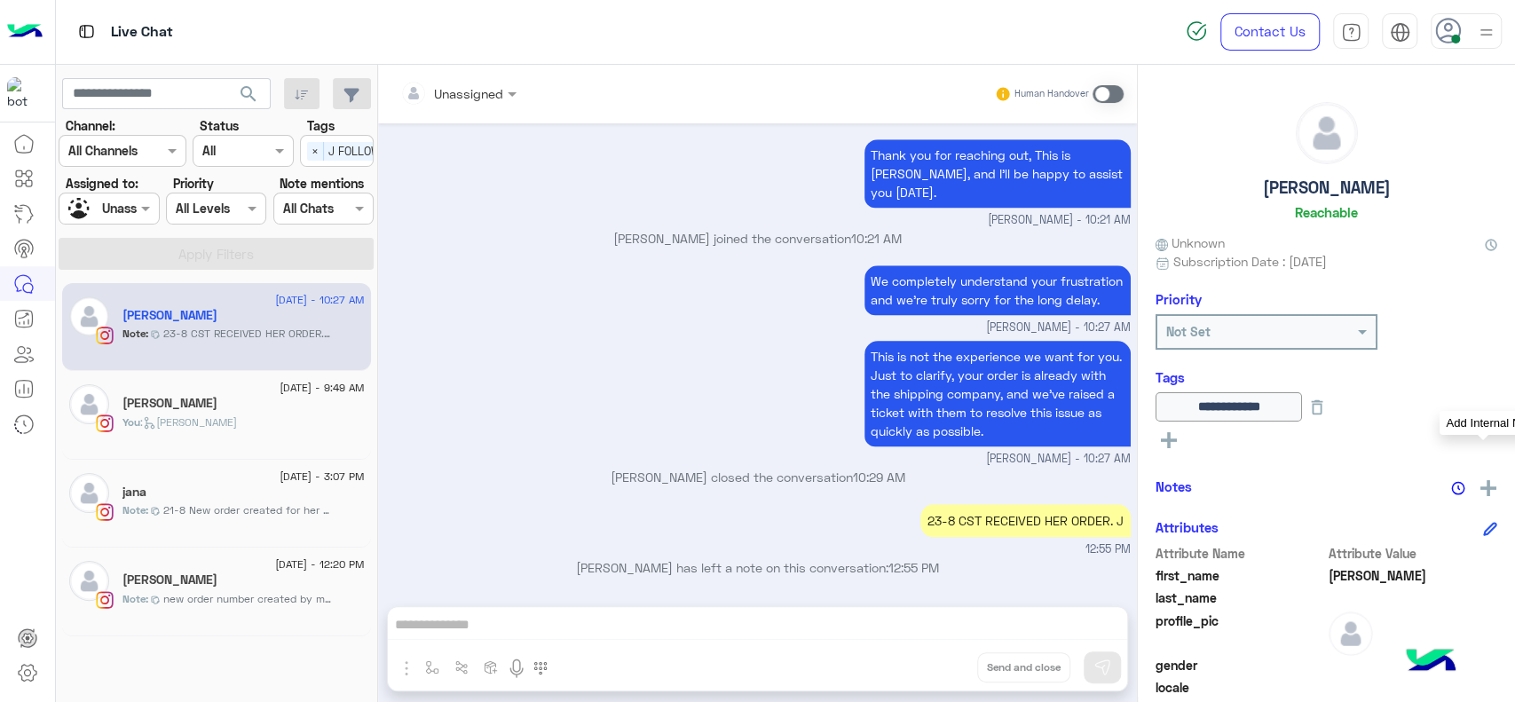
click at [1480, 486] on img at bounding box center [1488, 488] width 16 height 16
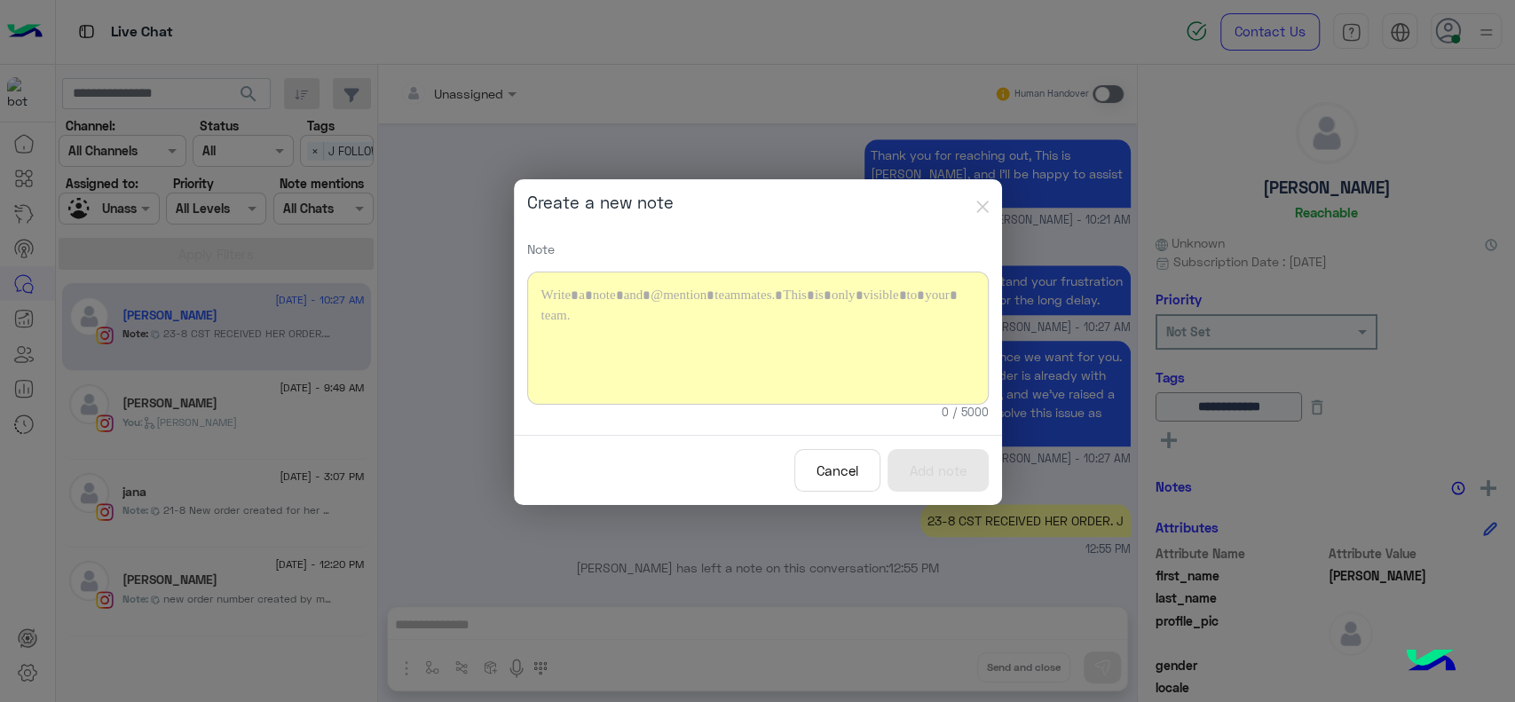
click at [831, 486] on button "Cancel" at bounding box center [837, 470] width 86 height 43
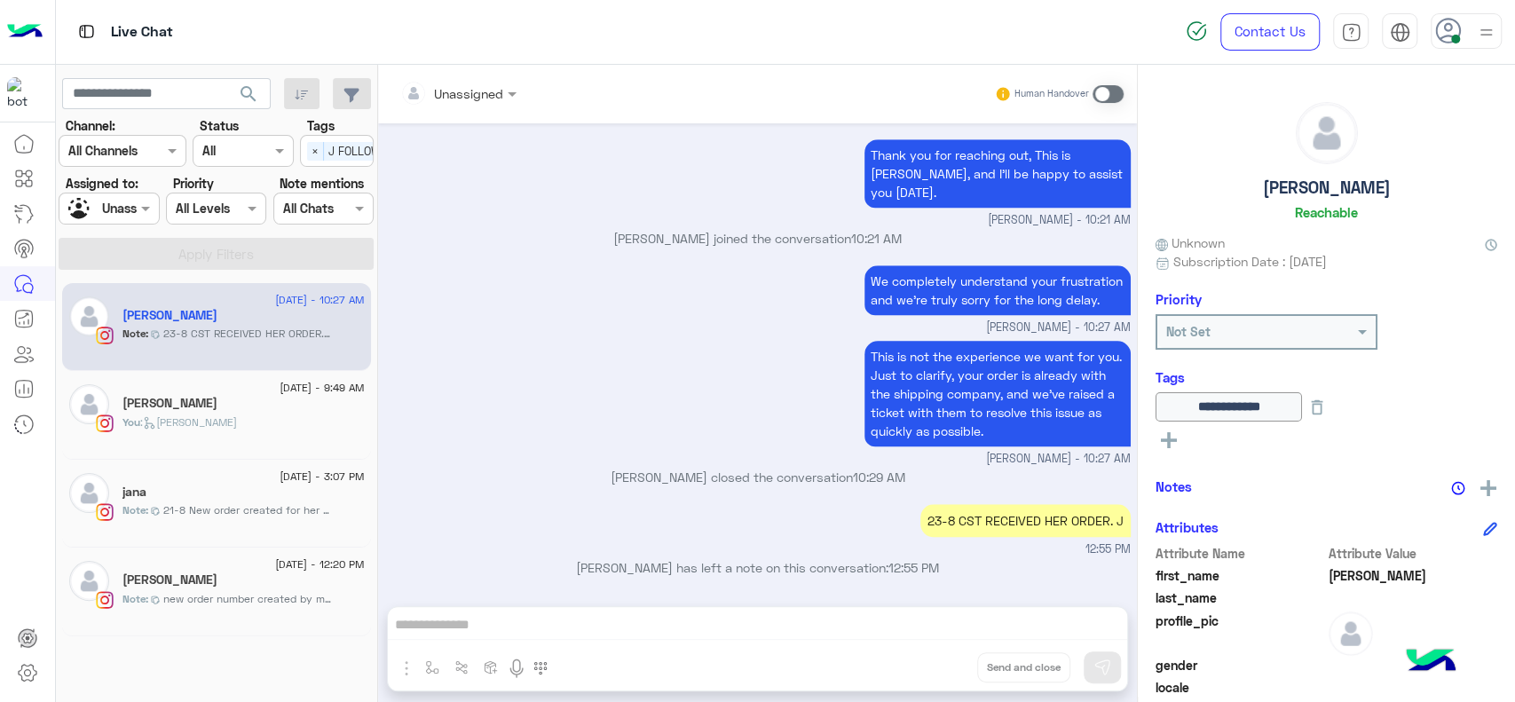
click at [955, 509] on div "23-8 CST RECEIVED HER ORDER. J" at bounding box center [1025, 520] width 210 height 33
click at [960, 520] on div "23-8 CST RECEIVED HER ORDER. J" at bounding box center [1025, 520] width 210 height 33
click at [1038, 519] on div "23-8 CST RECEIVED HER ORDER. J" at bounding box center [1025, 520] width 210 height 33
click at [1038, 517] on div "23-8 CST RECEIVED HER ORDER. J" at bounding box center [1025, 520] width 210 height 33
click at [1451, 486] on img at bounding box center [1458, 488] width 14 height 14
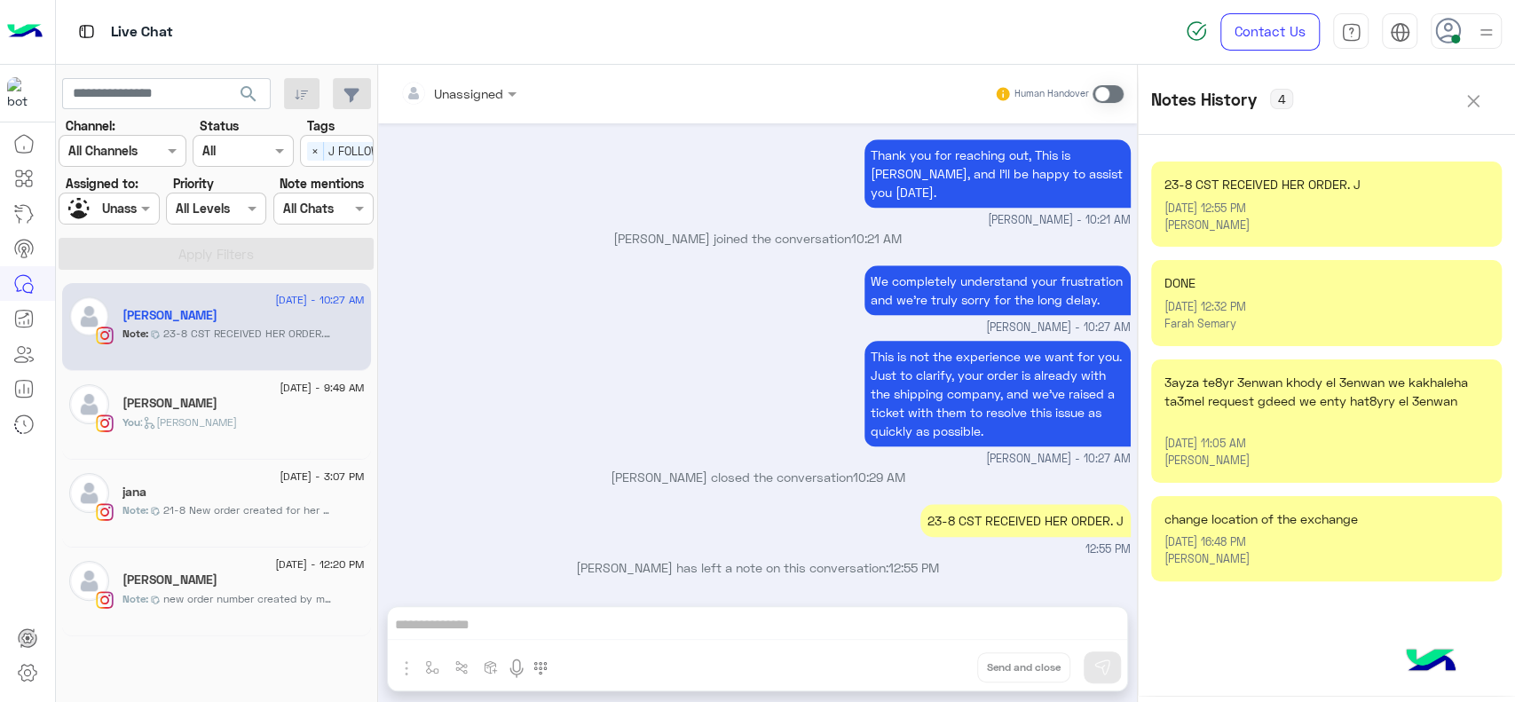
click at [1412, 228] on div "[PERSON_NAME]" at bounding box center [1327, 225] width 324 height 17
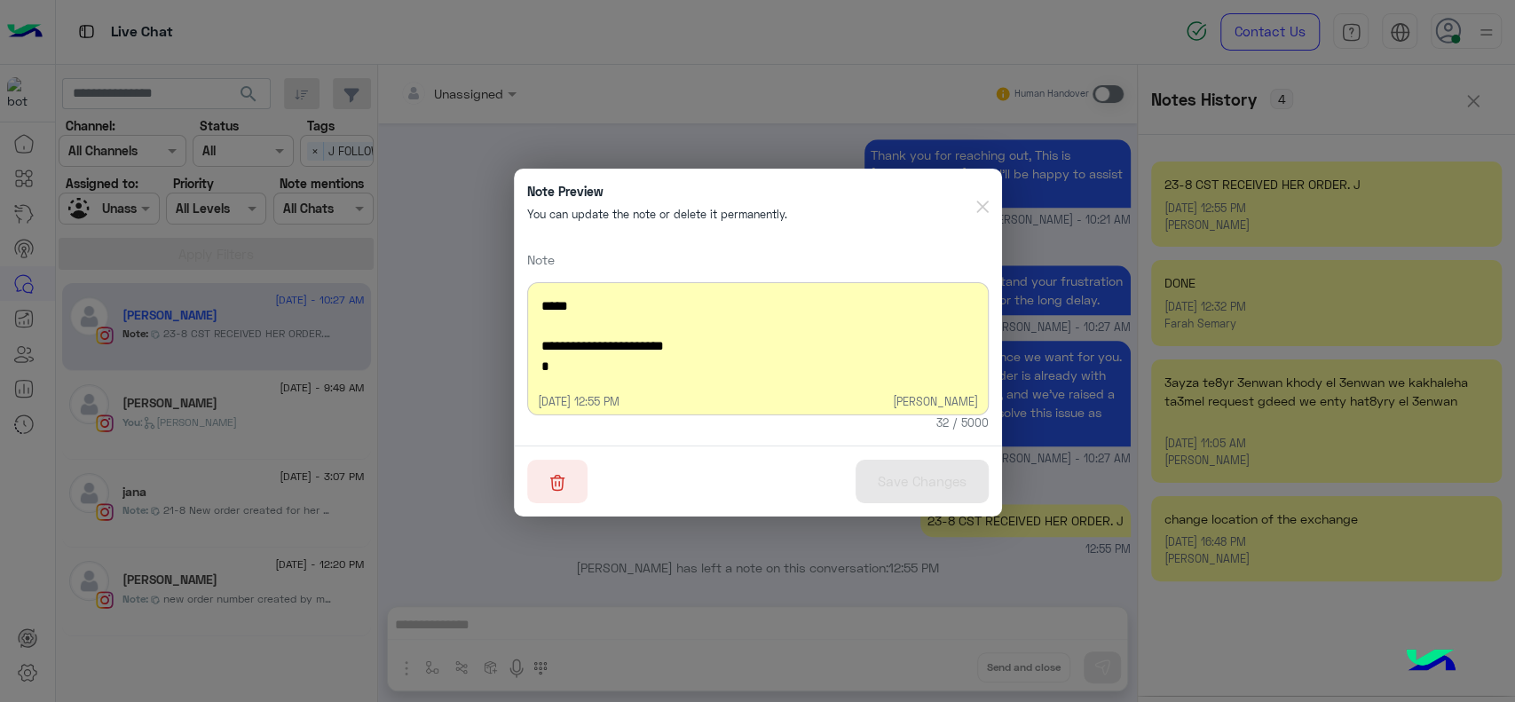
click at [557, 481] on img "button" at bounding box center [557, 483] width 16 height 18
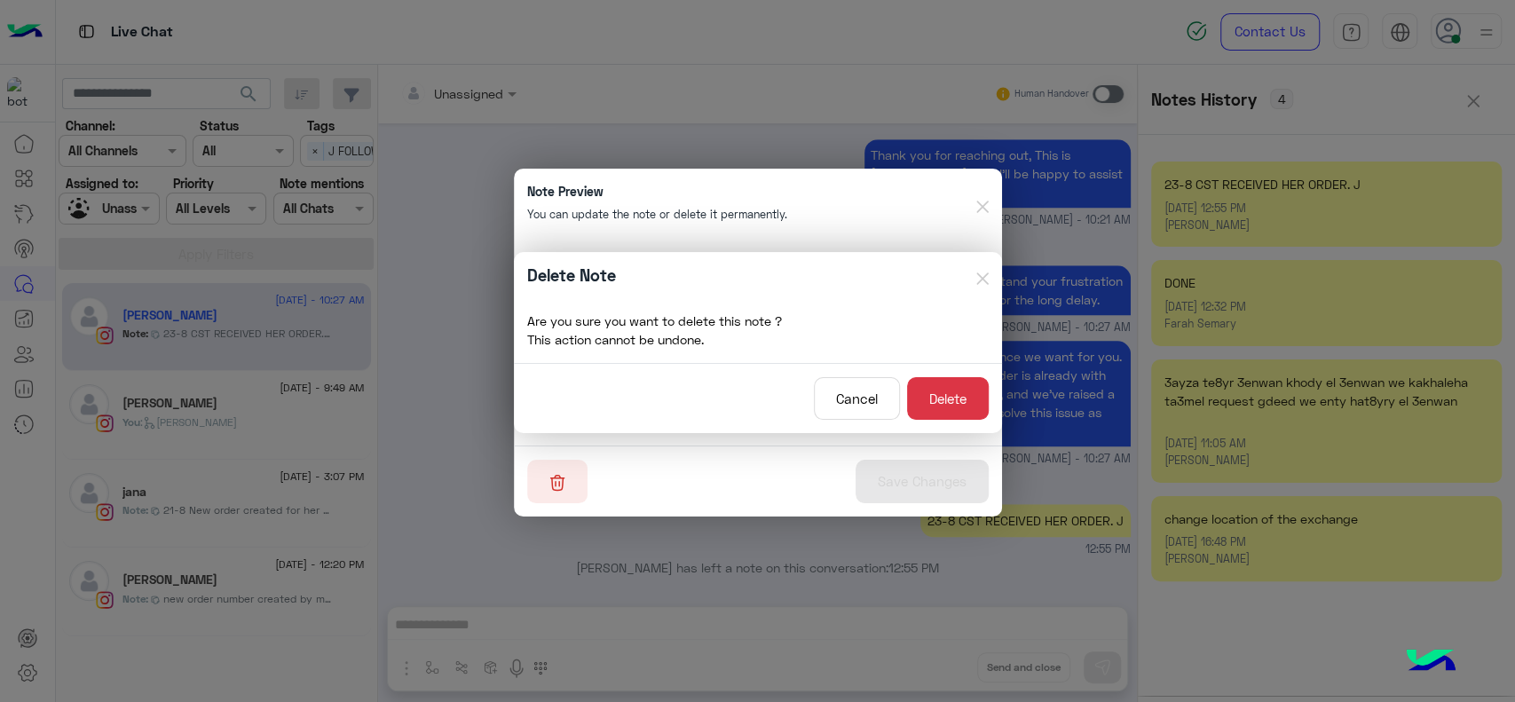
click at [953, 372] on div "Cancel Delete" at bounding box center [758, 398] width 488 height 71
click at [931, 404] on button "Delete" at bounding box center [948, 398] width 82 height 43
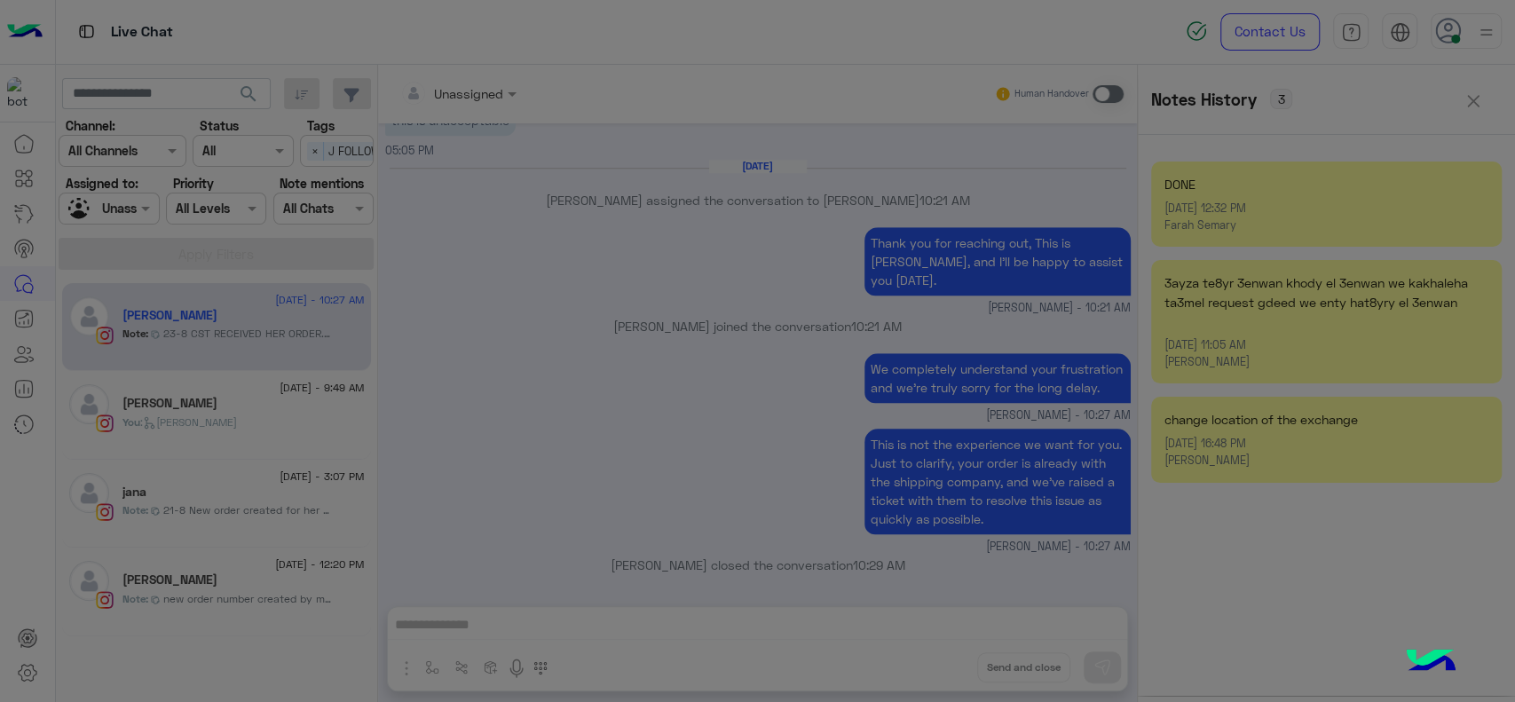
scroll to position [929, 0]
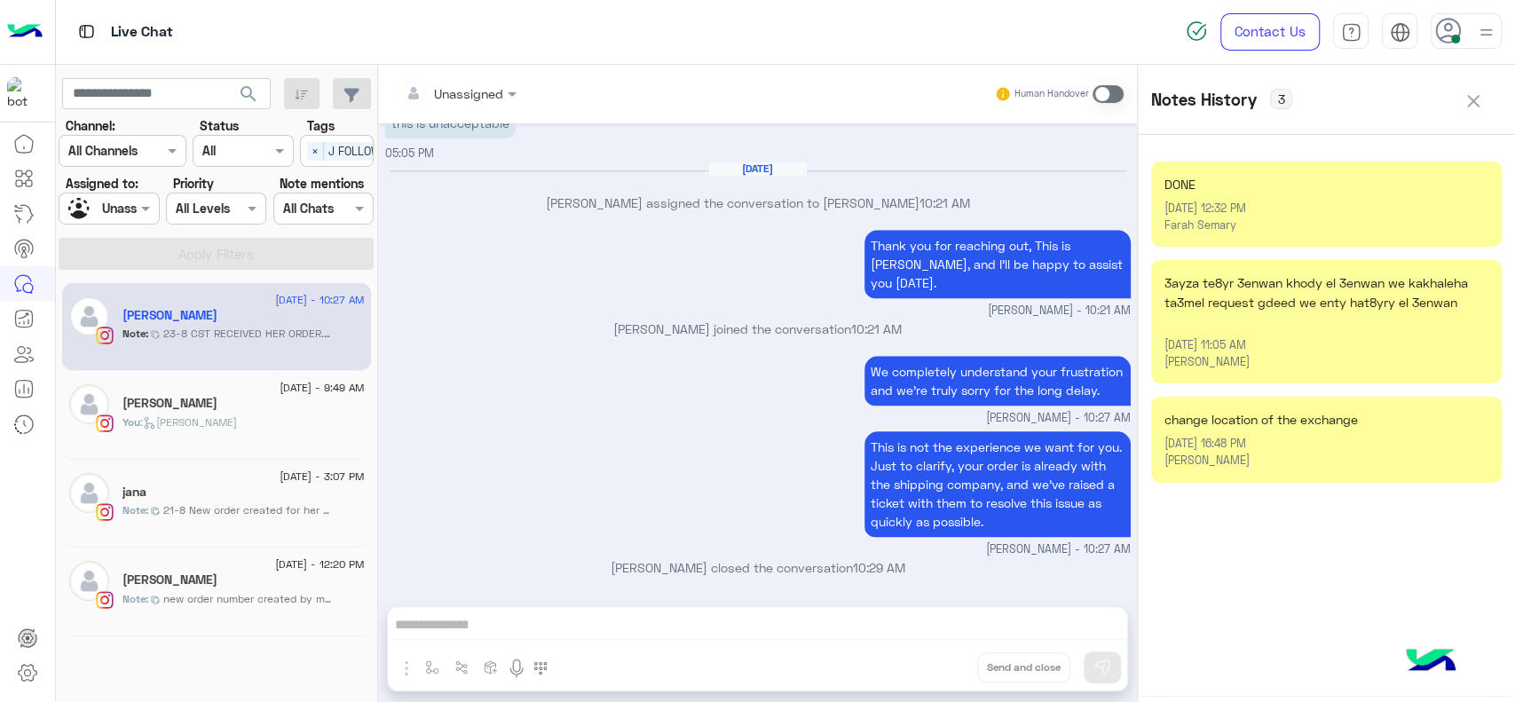
click at [1456, 88] on button at bounding box center [1473, 99] width 57 height 43
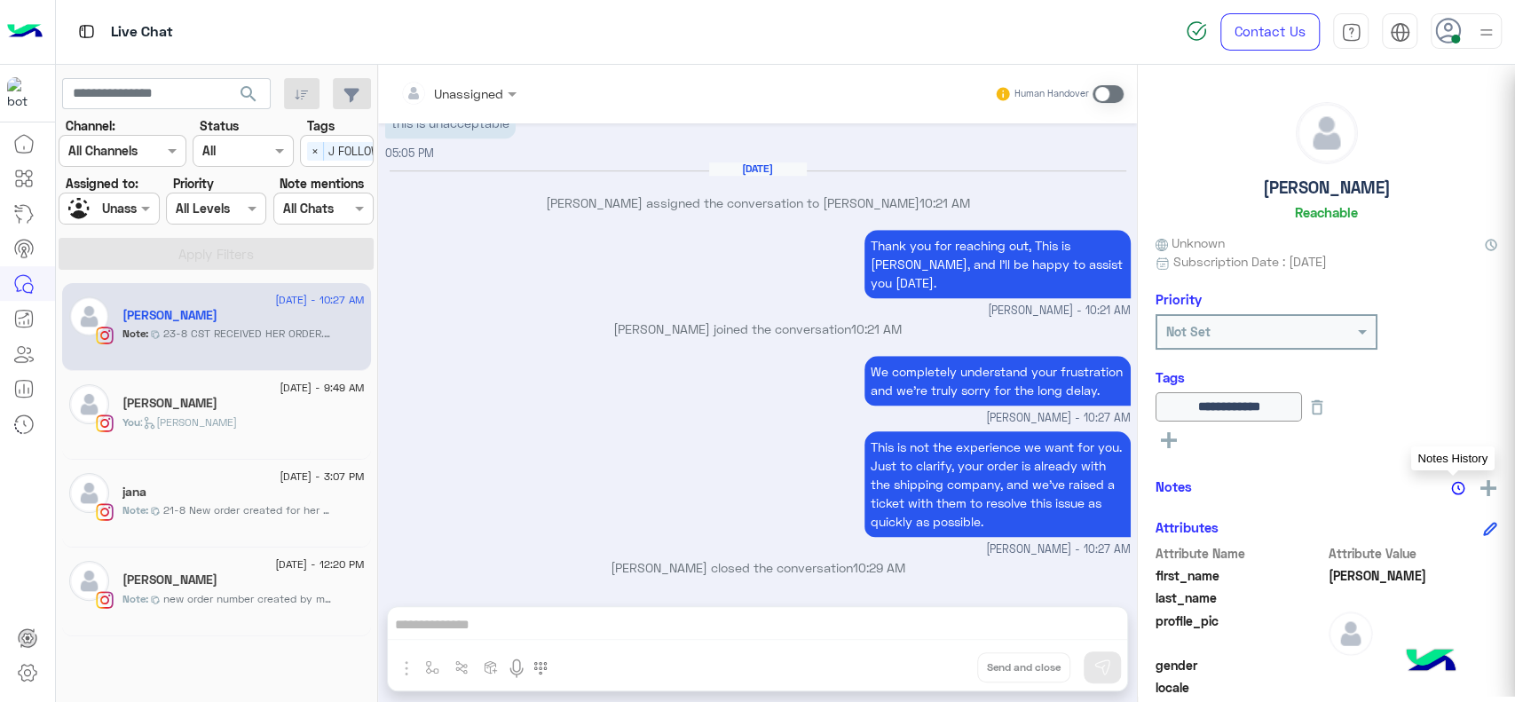
click at [829, 380] on div "We completely understand your frustration and we’re truly sorry for the long de…" at bounding box center [758, 388] width 746 height 75
click at [516, 418] on small "Jana Aboelseoud - 10:27 AM" at bounding box center [758, 418] width 746 height 17
click at [494, 514] on div "This is not the experience we want for you. Just to clarify, your order is alre…" at bounding box center [758, 492] width 746 height 131
click at [185, 509] on span "21-8 New order created for her badl ely rg3lnaa 120923 Jana" at bounding box center [247, 510] width 169 height 16
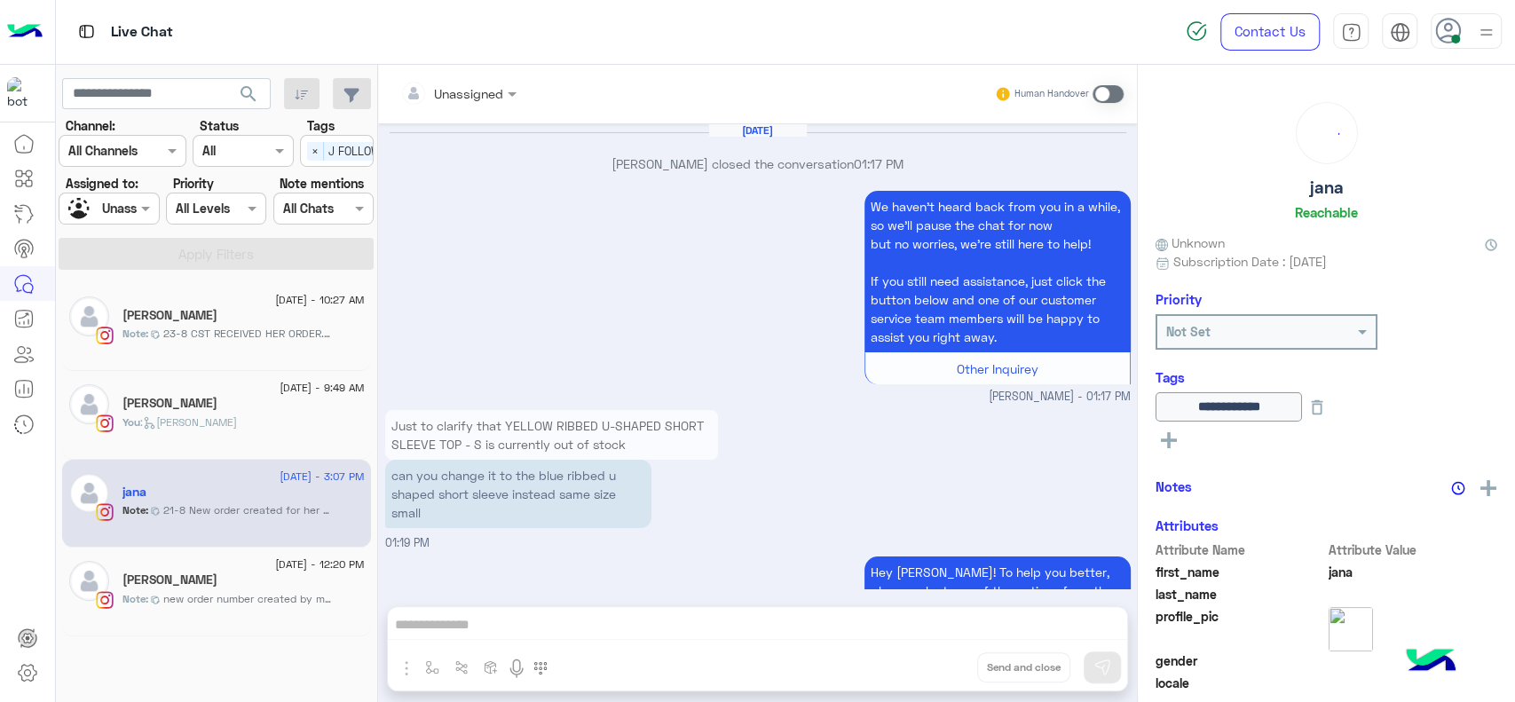
scroll to position [1471, 0]
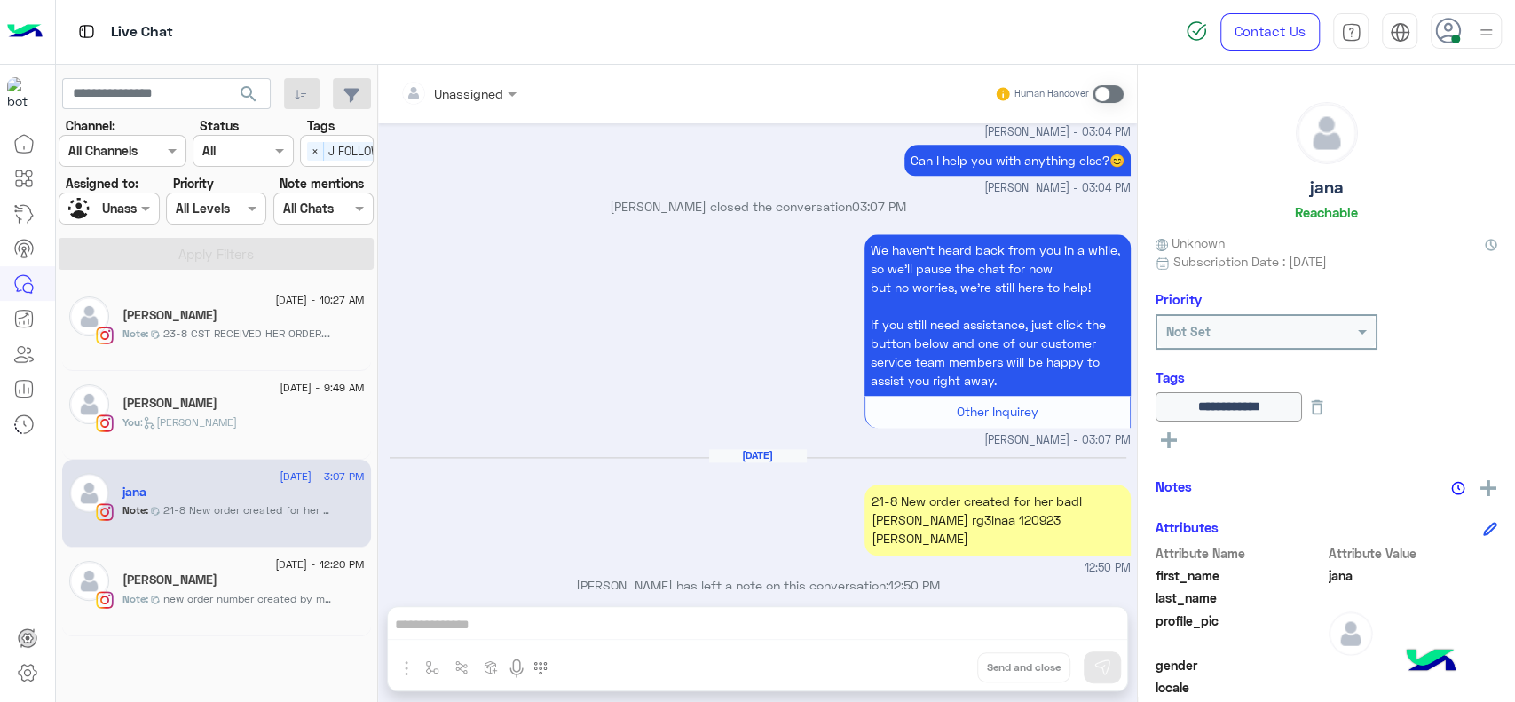
click at [746, 515] on div "Aug 24, 2025 21-8 New order created for her badl ely rg3lnaa 120923 Jana 12:50 …" at bounding box center [758, 512] width 746 height 128
click at [277, 610] on div "Note : new order number created by maram 120386" at bounding box center [243, 606] width 242 height 31
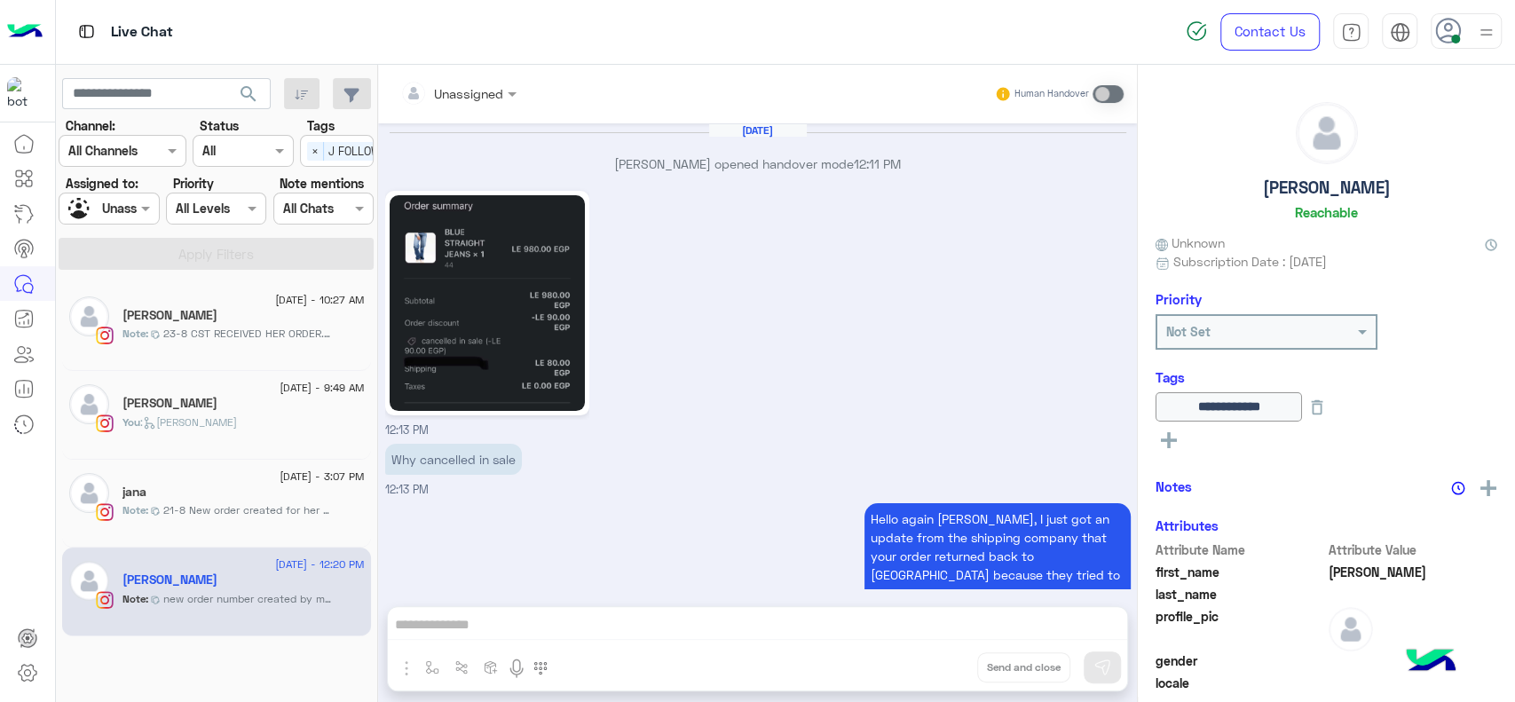
scroll to position [1333, 0]
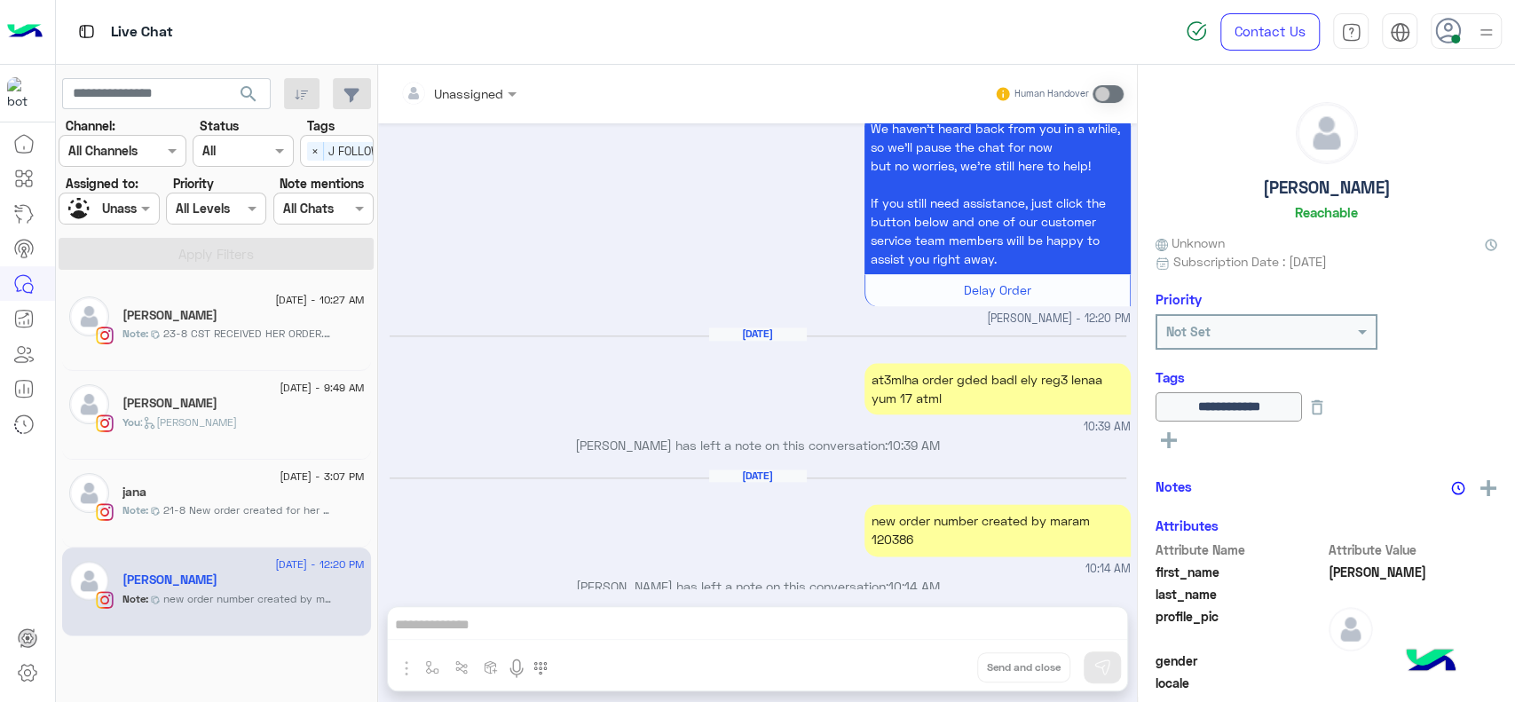
click at [565, 577] on p "Jana Aboelseoud has left a note on this conversation: 10:14 AM" at bounding box center [758, 586] width 746 height 19
click at [224, 493] on div "jana" at bounding box center [243, 494] width 242 height 19
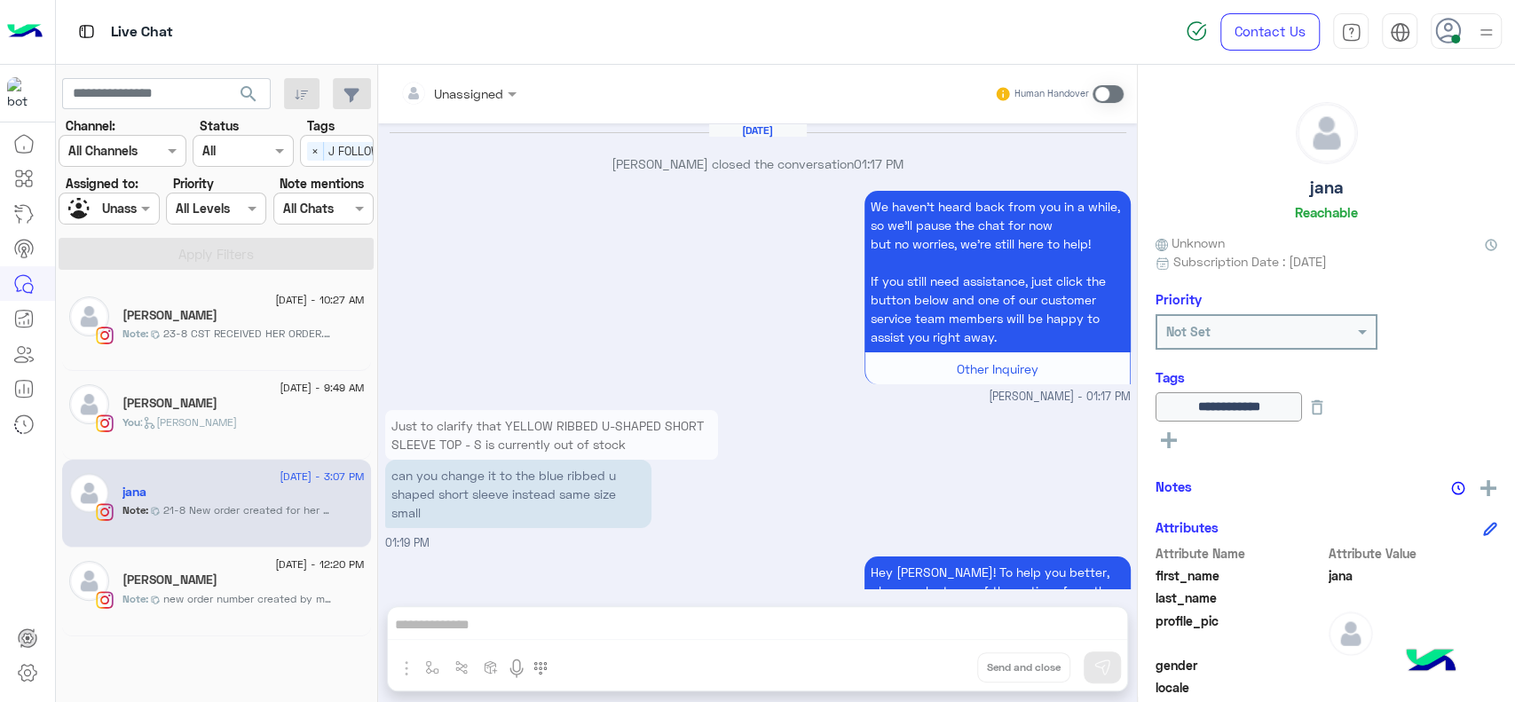
scroll to position [1471, 0]
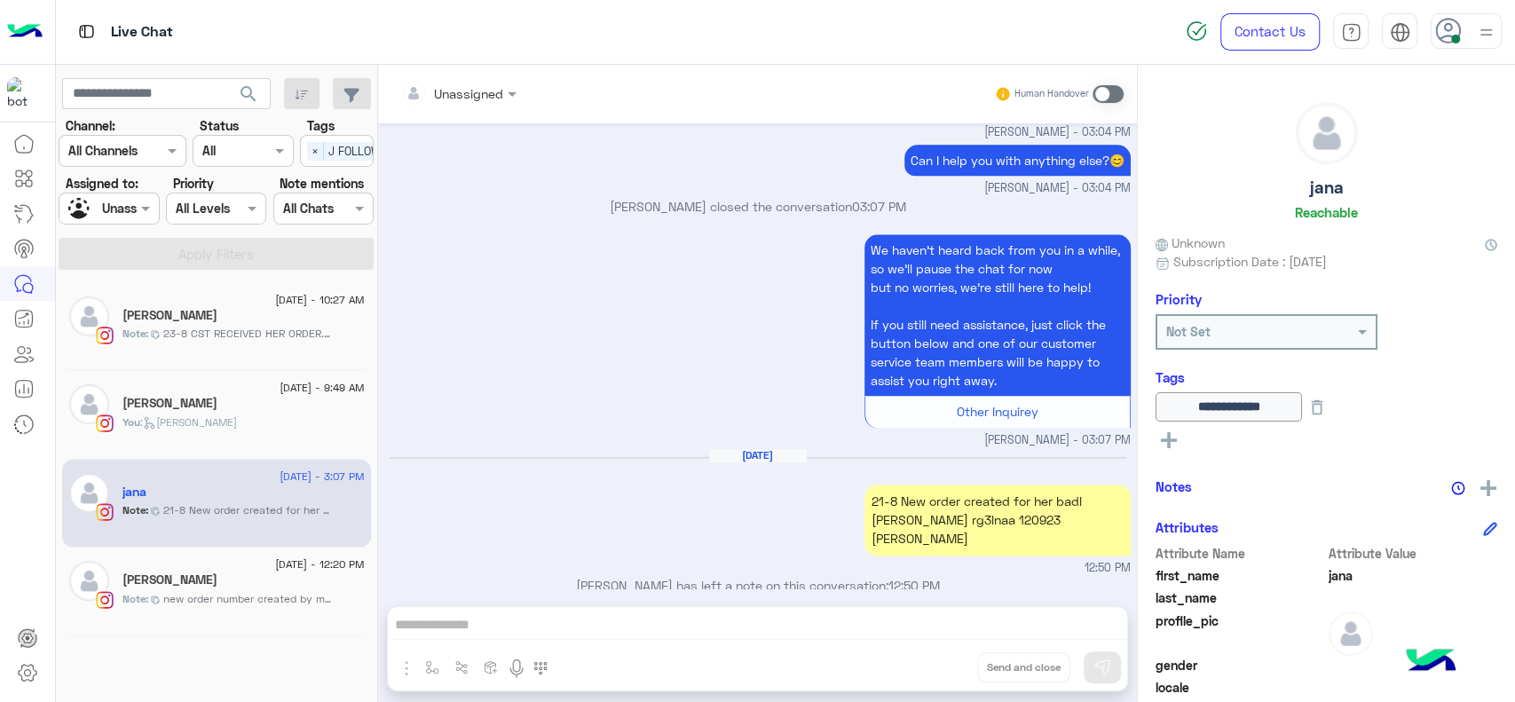
click at [487, 494] on div "Aug 24, 2025 21-8 New order created for her badl ely rg3lnaa 120923 Jana 12:50 …" at bounding box center [758, 512] width 746 height 128
click at [510, 502] on div "Aug 24, 2025 21-8 New order created for her badl ely rg3lnaa 120923 Jana 12:50 …" at bounding box center [758, 512] width 746 height 128
click at [178, 408] on h5 "Koufret Ceyalnnj" at bounding box center [169, 403] width 95 height 15
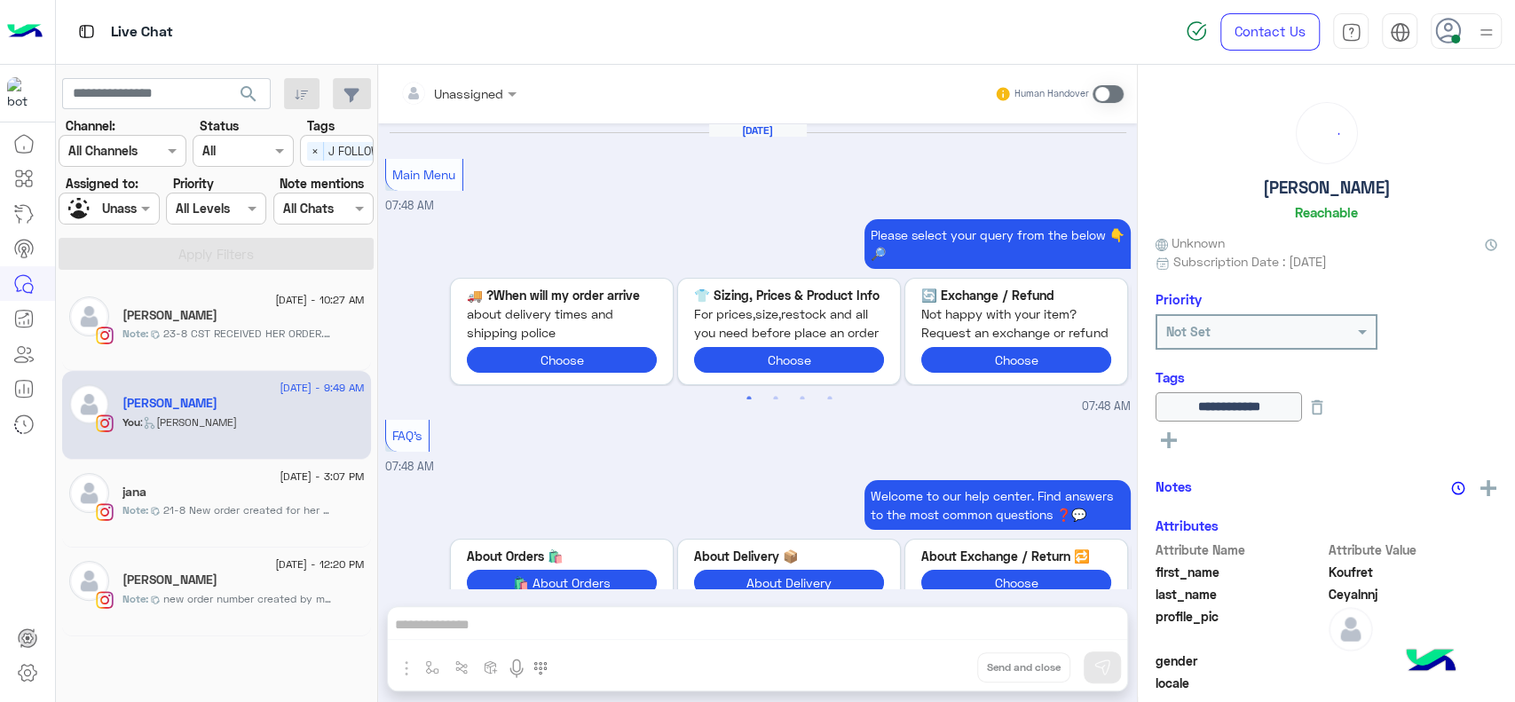
scroll to position [1622, 0]
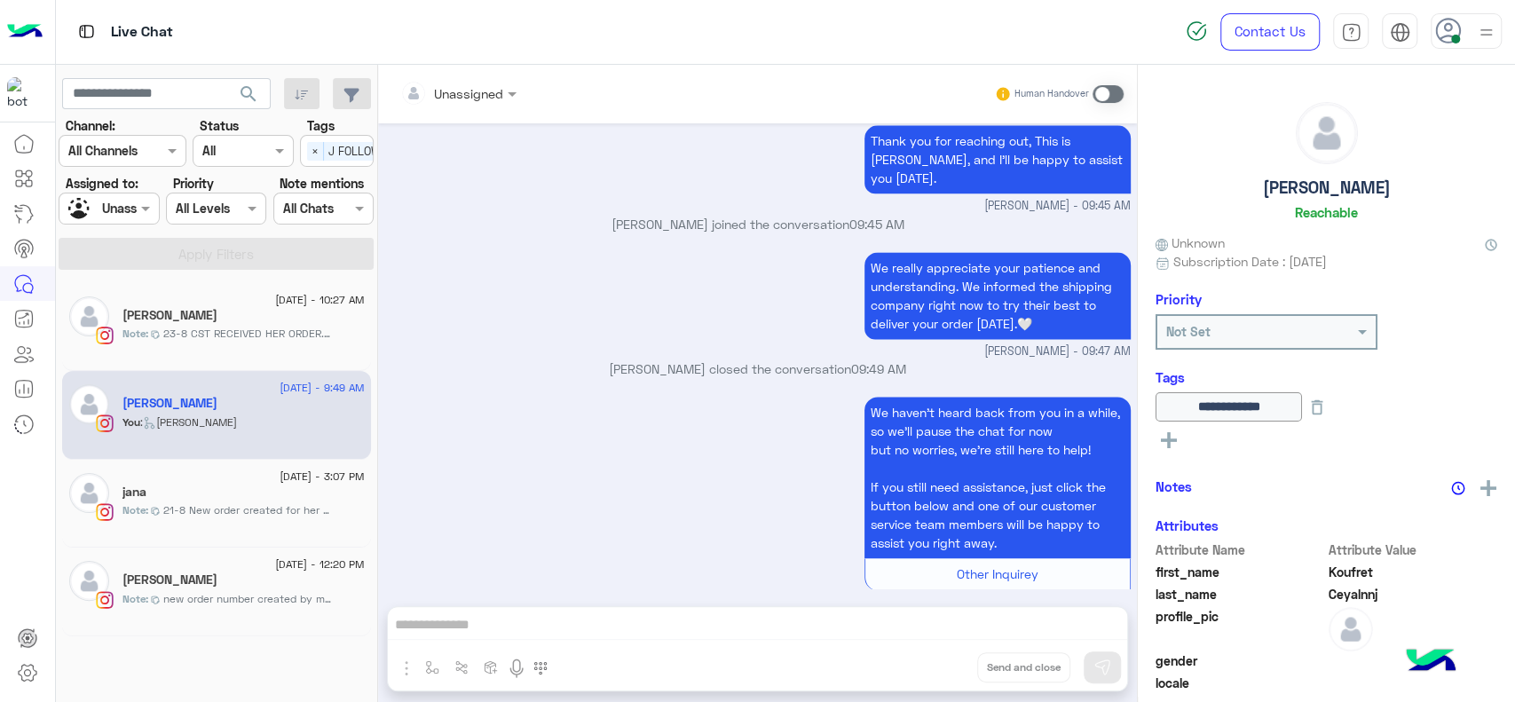
click at [462, 454] on div "We haven’t heard back from you in a while, so we’ll pause the chat for now but …" at bounding box center [758, 501] width 746 height 219
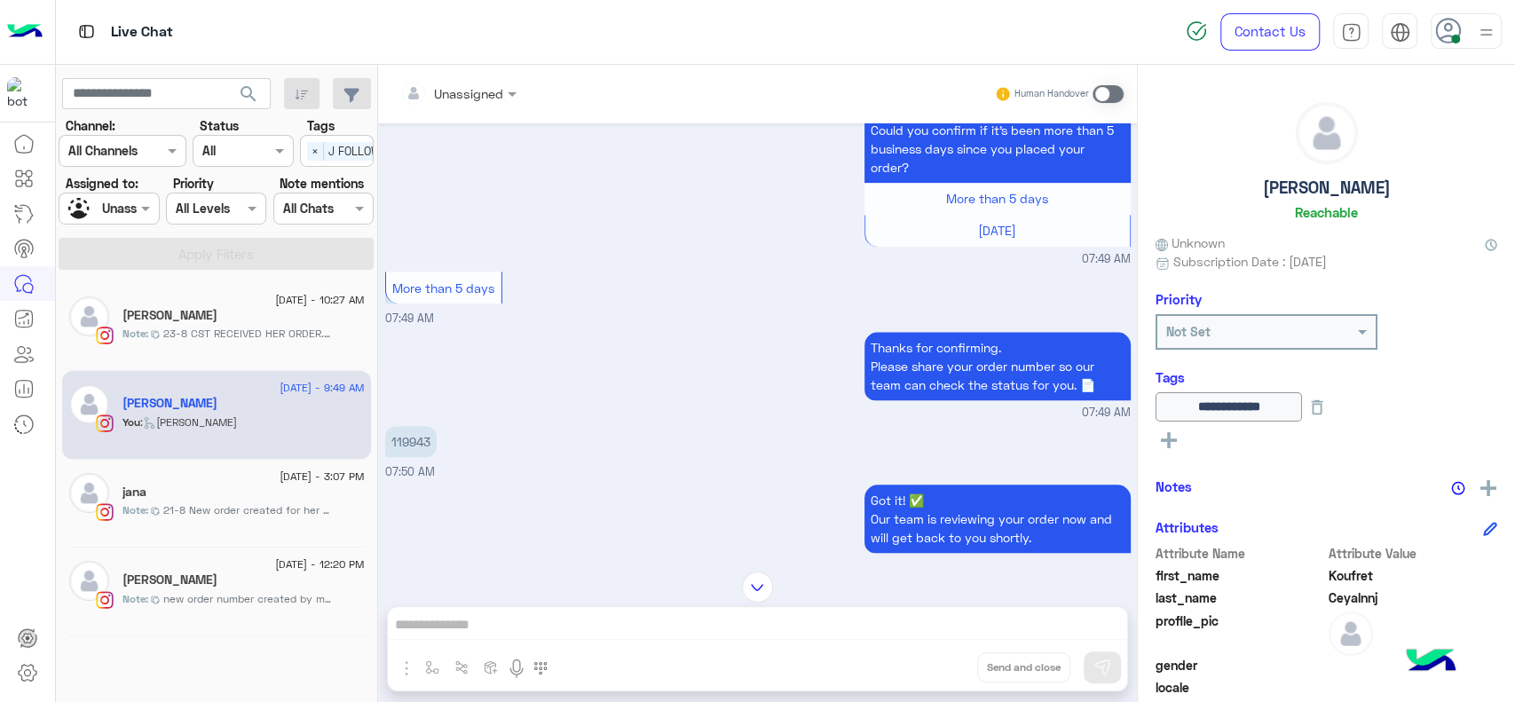
scroll to position [1050, 0]
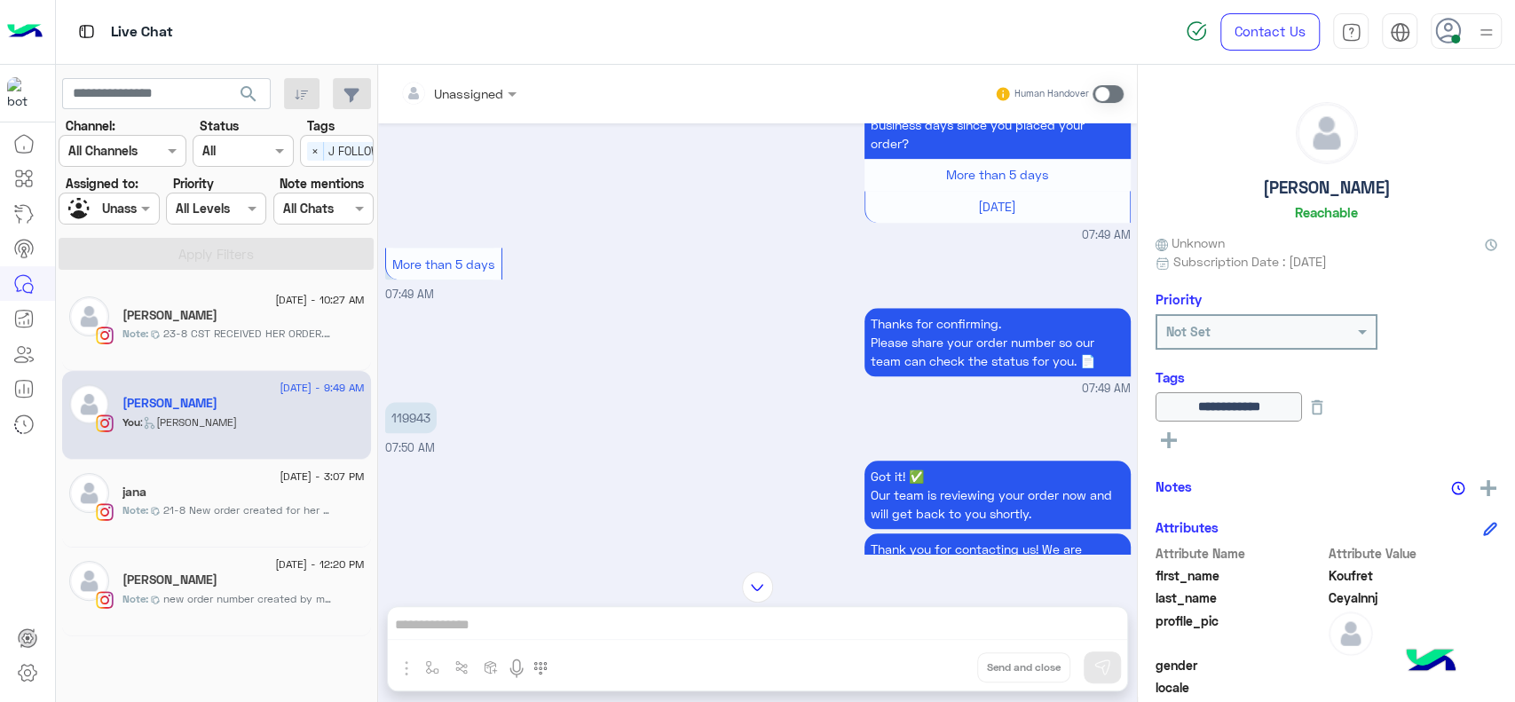
click at [421, 424] on p "119943" at bounding box center [410, 417] width 51 height 31
click at [398, 415] on p "119943" at bounding box center [410, 417] width 51 height 31
copy p "119943"
click at [603, 414] on div "119943 07:50 AM" at bounding box center [758, 427] width 746 height 59
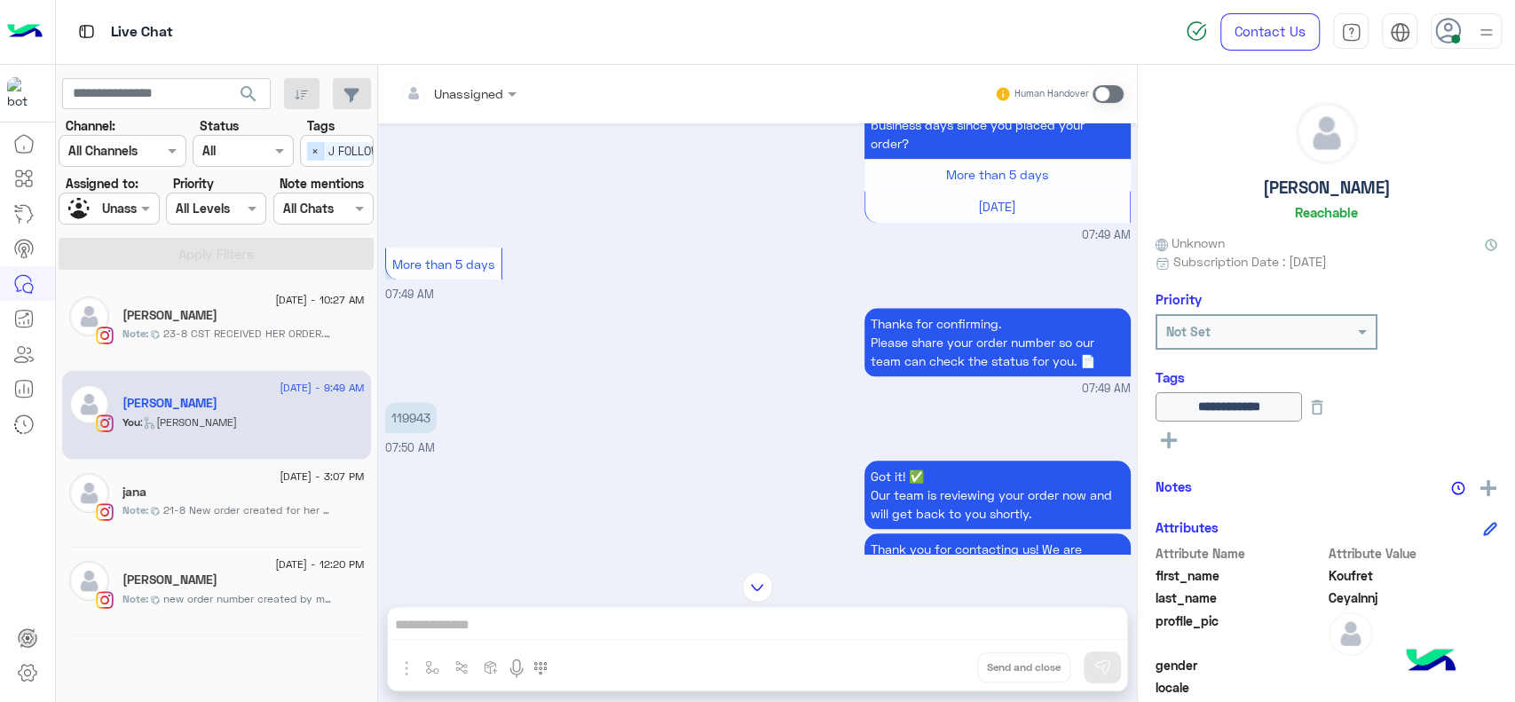
click at [316, 144] on span "×" at bounding box center [315, 151] width 17 height 19
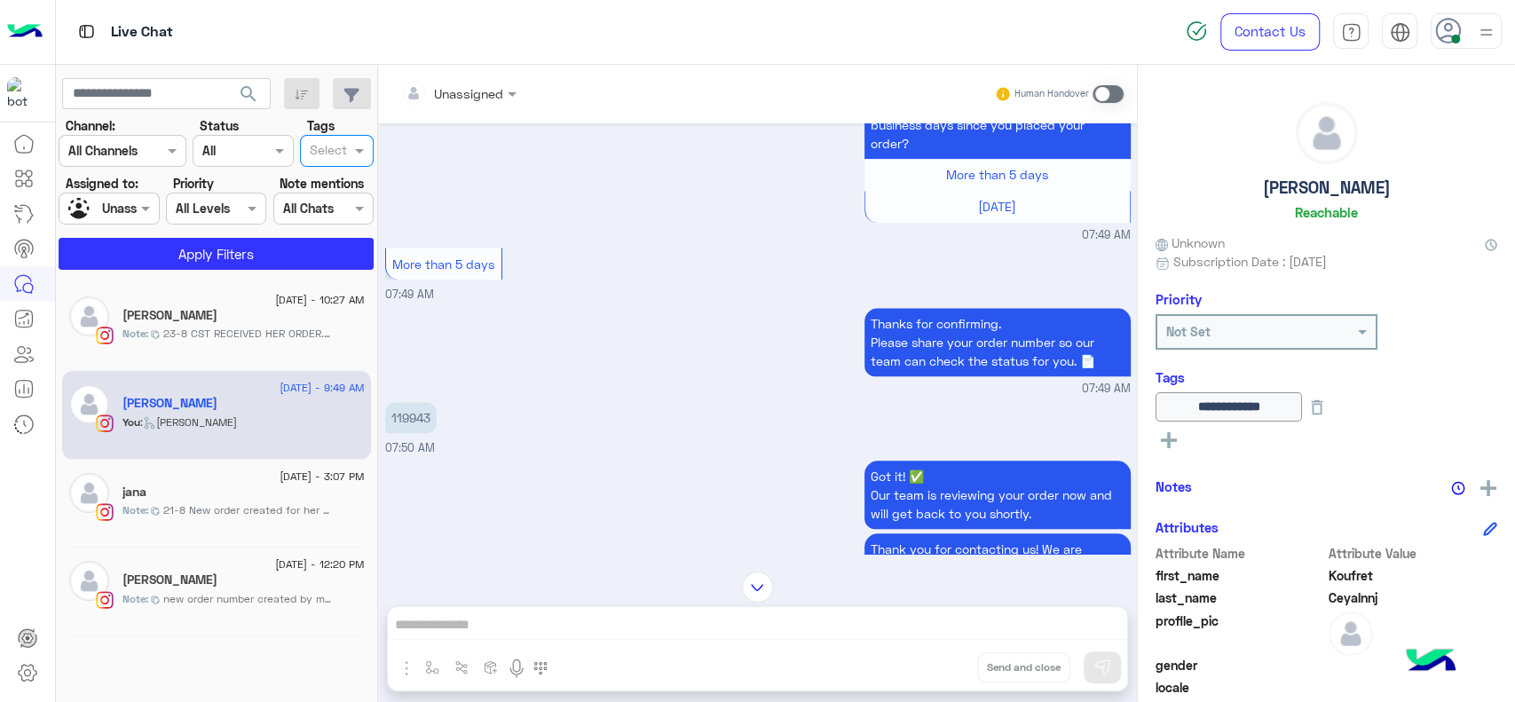
click at [117, 214] on div at bounding box center [108, 208] width 99 height 20
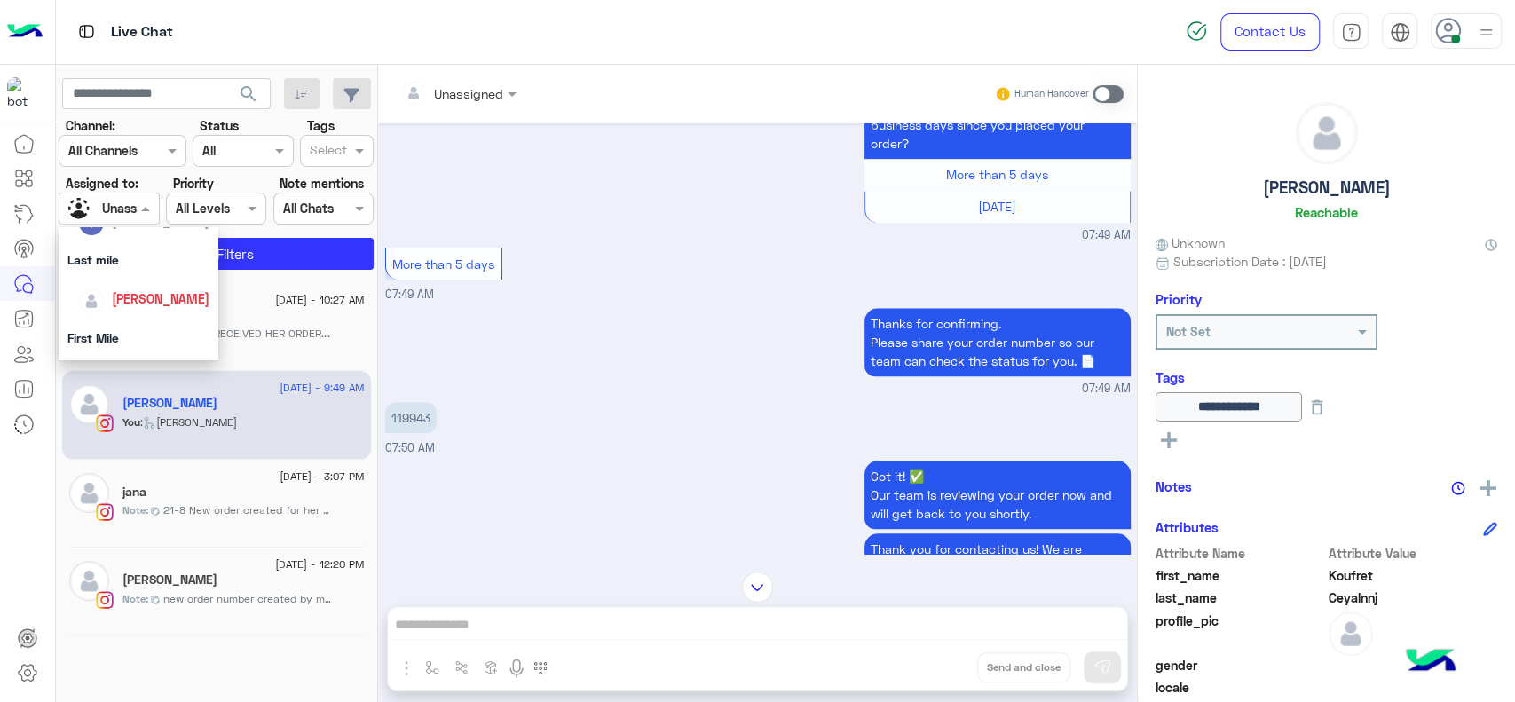
scroll to position [197, 0]
click at [98, 326] on img "Options list" at bounding box center [91, 334] width 25 height 25
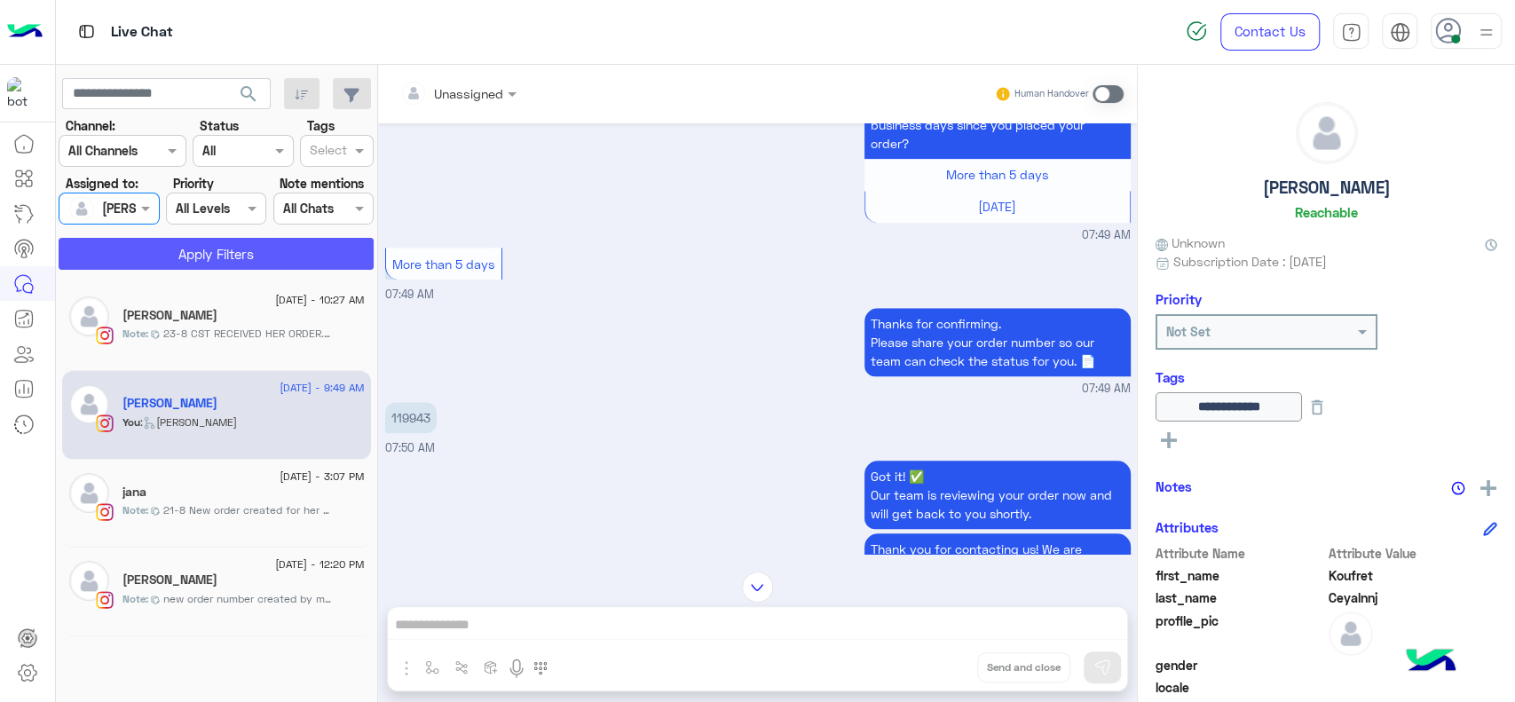
click at [238, 251] on button "Apply Filters" at bounding box center [216, 254] width 315 height 32
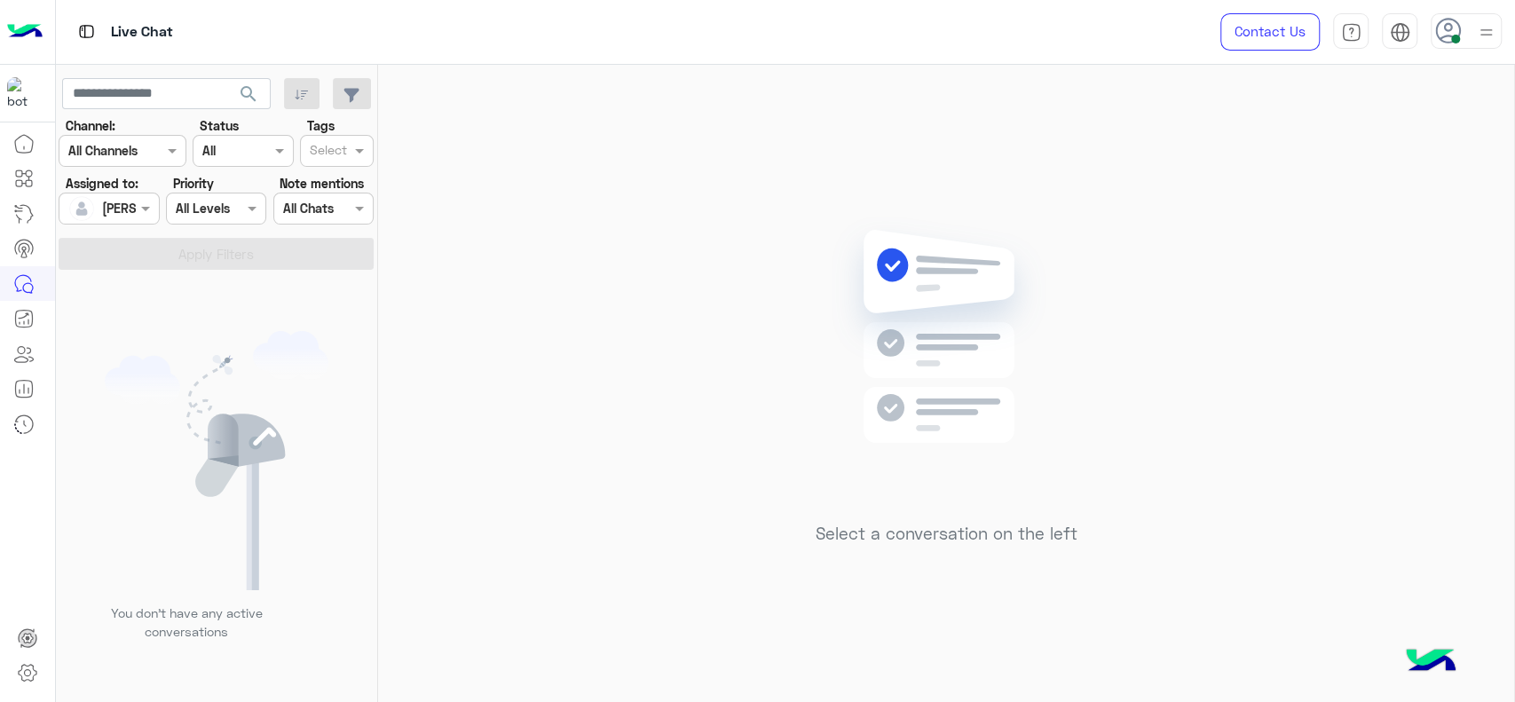
click at [673, 443] on div "Select a conversation on the left" at bounding box center [946, 387] width 1136 height 644
click at [1133, 612] on div "Select a conversation on the left" at bounding box center [946, 387] width 1136 height 644
click at [772, 374] on div "Select a conversation on the left" at bounding box center [946, 387] width 1136 height 644
click at [552, 234] on div "Select a conversation on the left" at bounding box center [946, 387] width 1136 height 644
click at [434, 480] on div "Select a conversation on the left" at bounding box center [946, 387] width 1136 height 644
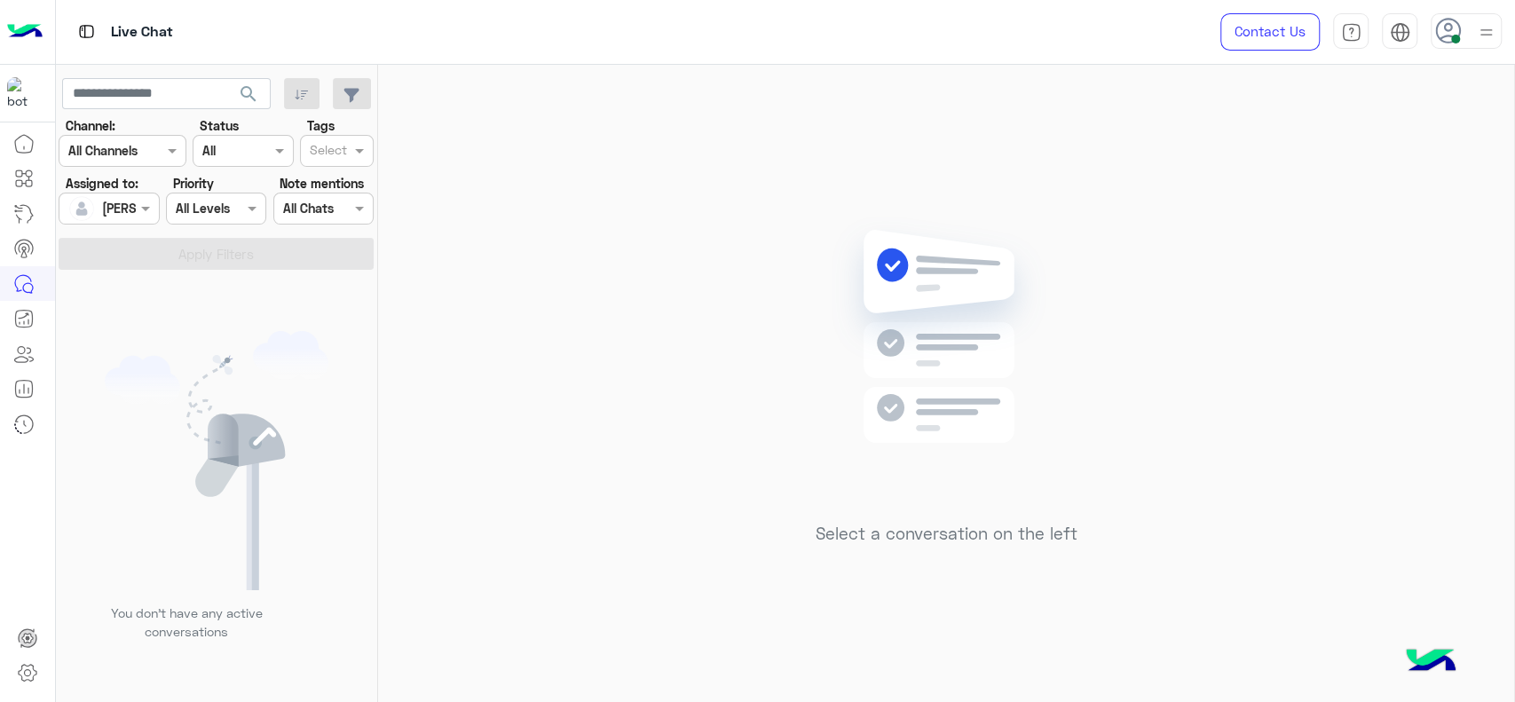
click at [470, 472] on div "Select a conversation on the left" at bounding box center [946, 387] width 1136 height 644
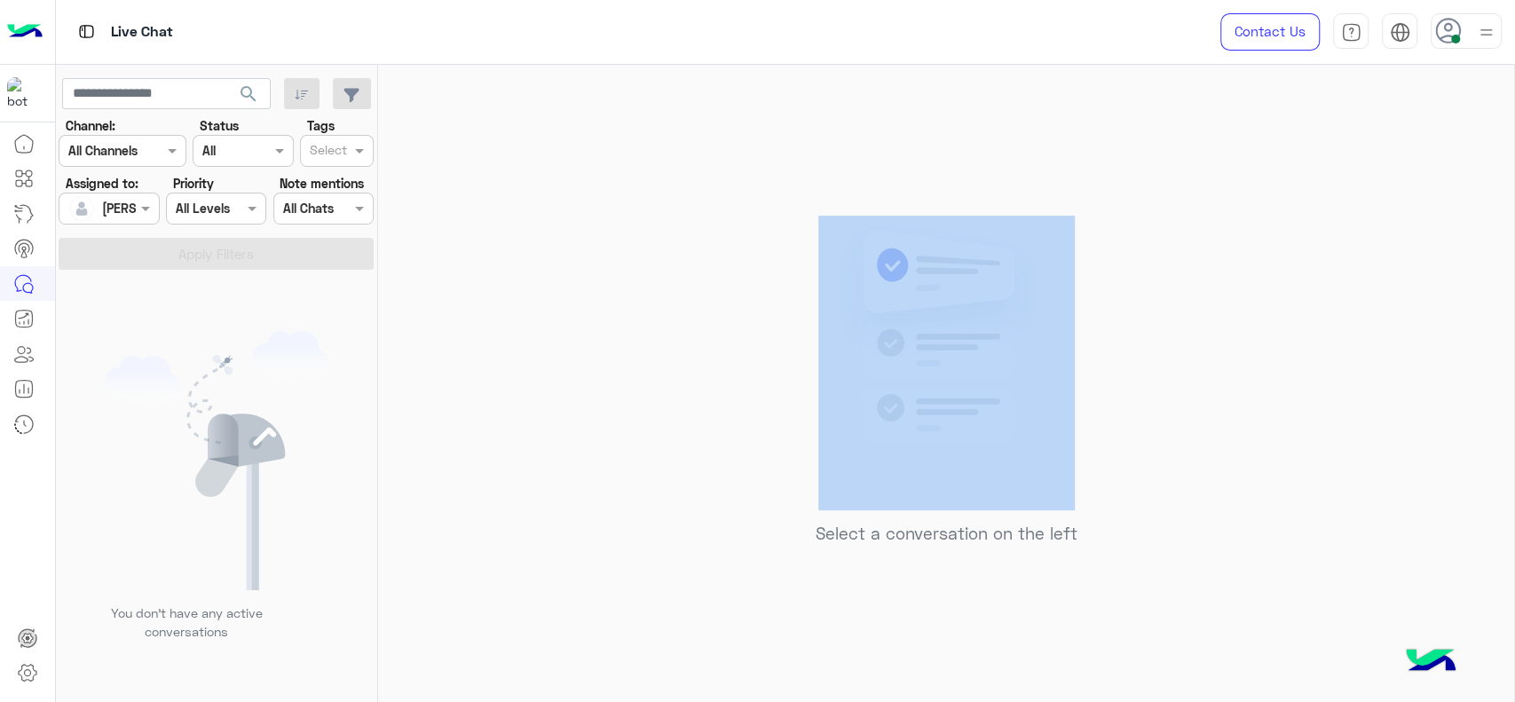
click at [470, 472] on div "Select a conversation on the left" at bounding box center [946, 387] width 1136 height 644
click at [407, 462] on div "Select a conversation on the left" at bounding box center [946, 387] width 1136 height 644
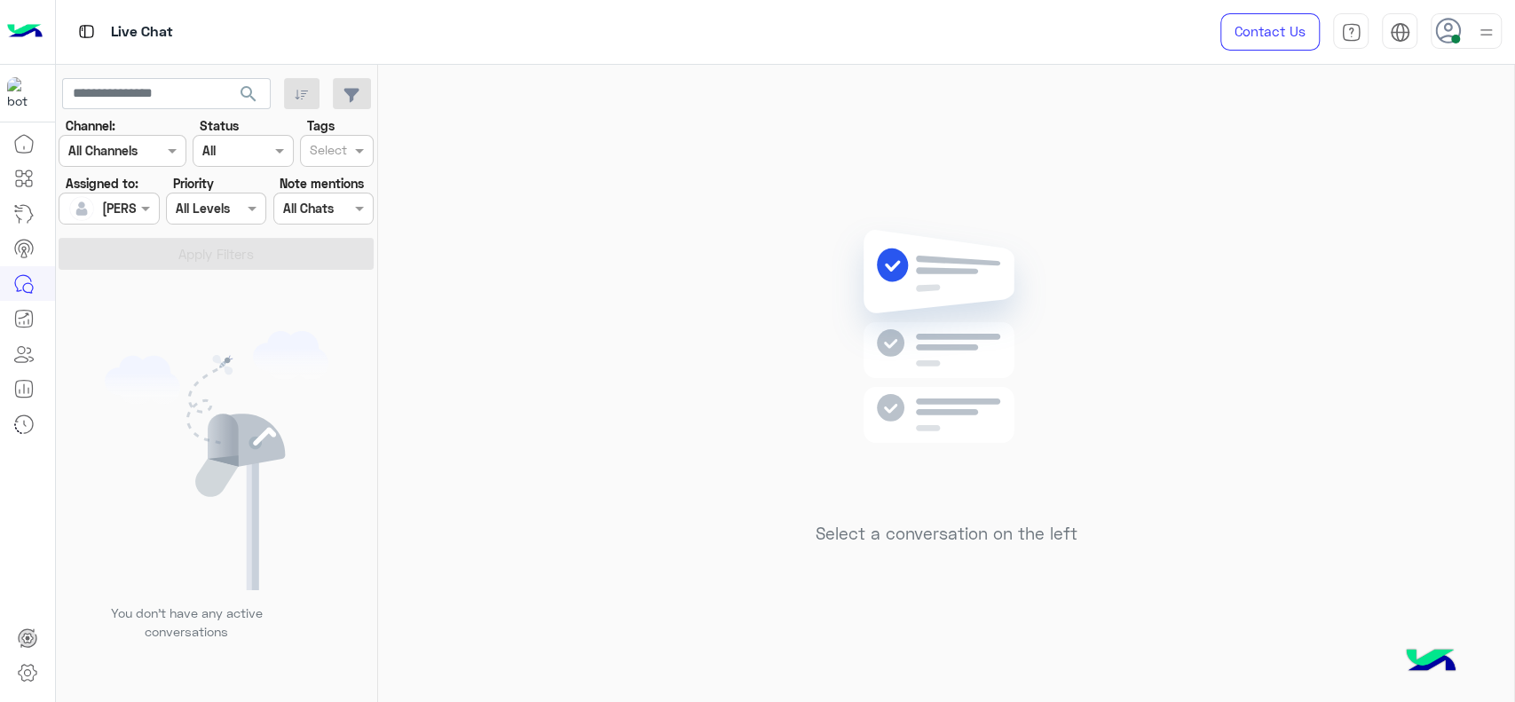
click at [549, 419] on div "Select a conversation on the left" at bounding box center [946, 387] width 1136 height 644
click at [1240, 521] on div "Select a conversation on the left" at bounding box center [946, 387] width 1136 height 644
click at [773, 547] on div "Select a conversation on the left" at bounding box center [946, 387] width 1136 height 644
click at [1218, 359] on div "Select a conversation on the left" at bounding box center [946, 387] width 1136 height 644
click at [1477, 26] on img at bounding box center [1486, 32] width 22 height 22
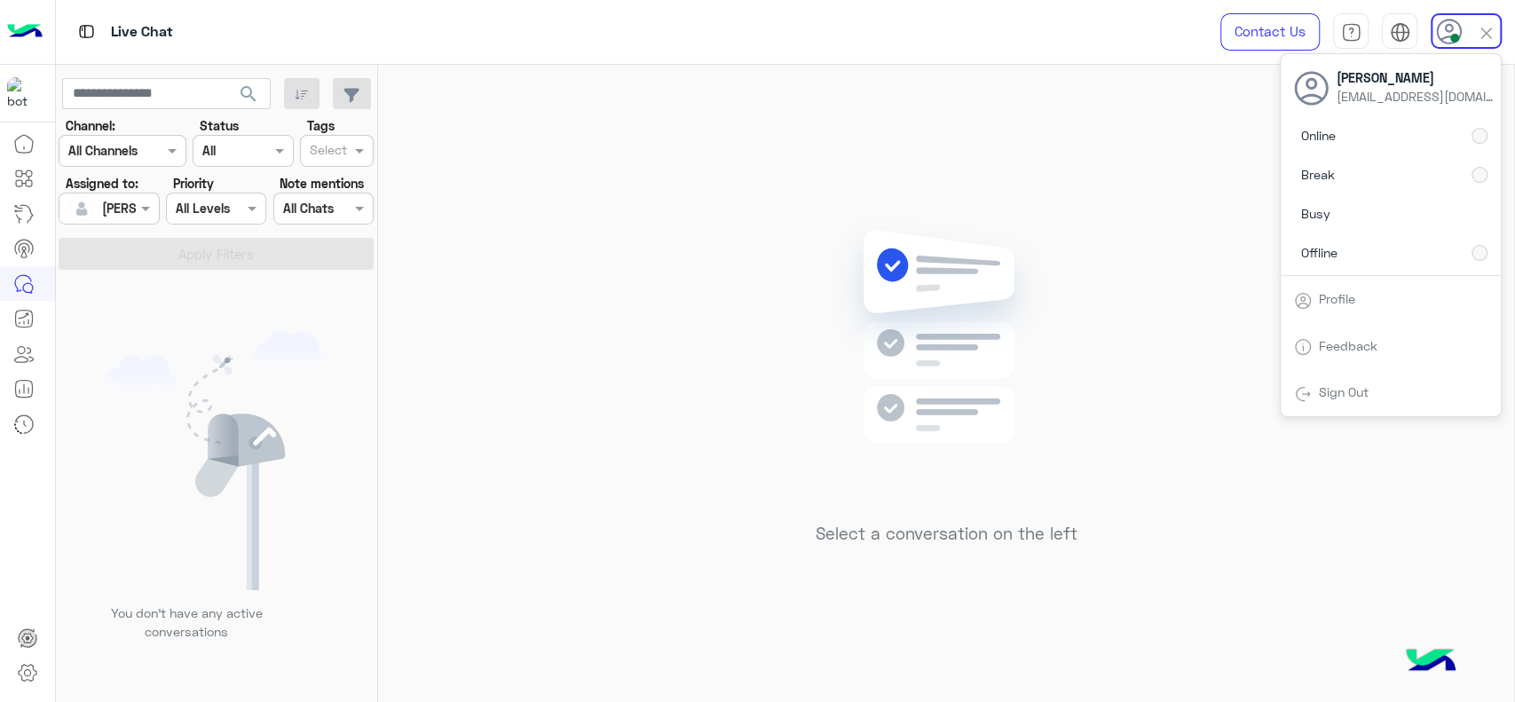
click at [920, 315] on img at bounding box center [946, 363] width 257 height 295
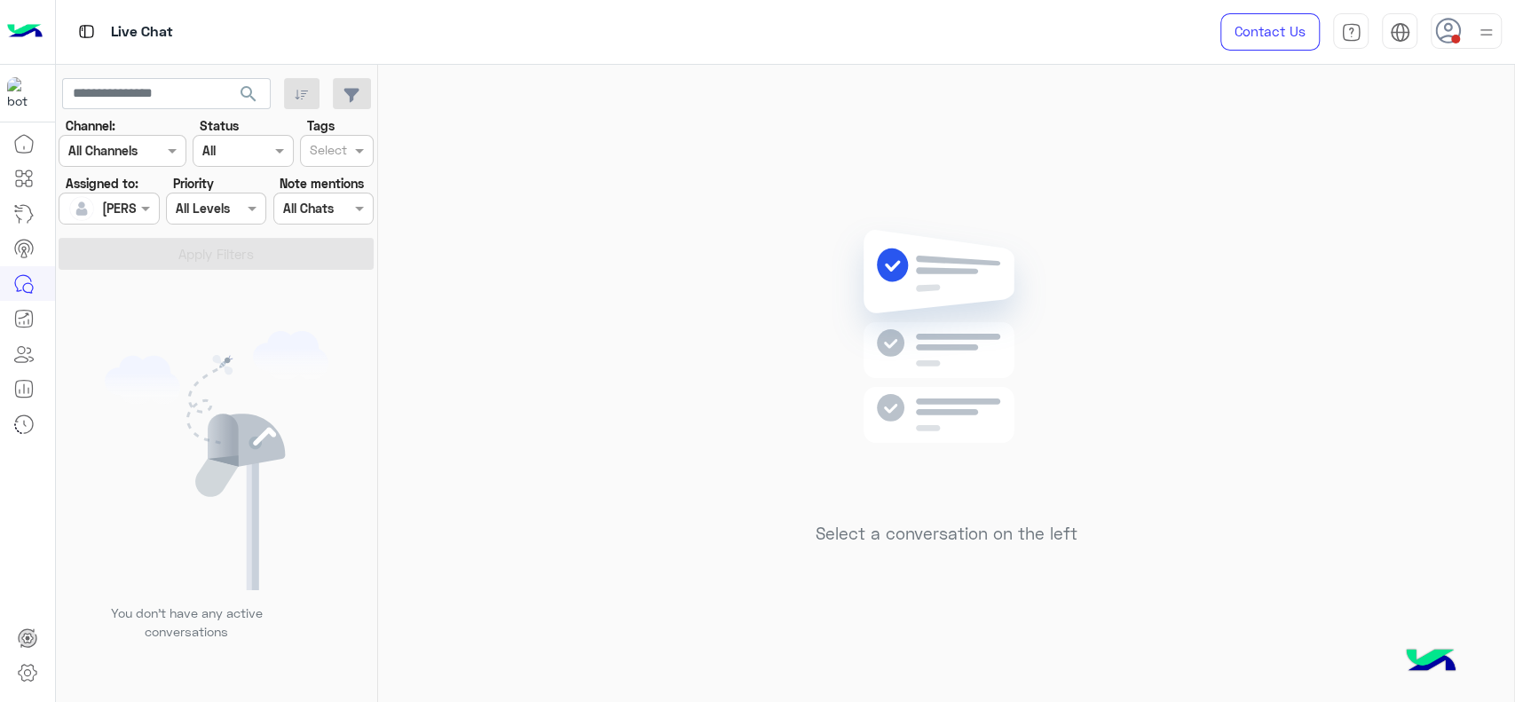
click at [590, 380] on div "Select a conversation on the left" at bounding box center [946, 387] width 1136 height 644
drag, startPoint x: 1509, startPoint y: 21, endPoint x: 1486, endPoint y: 40, distance: 29.7
click at [1486, 40] on div "Contact Us Help Center عربي English" at bounding box center [1354, 32] width 321 height 64
click at [1486, 40] on img at bounding box center [1486, 32] width 22 height 22
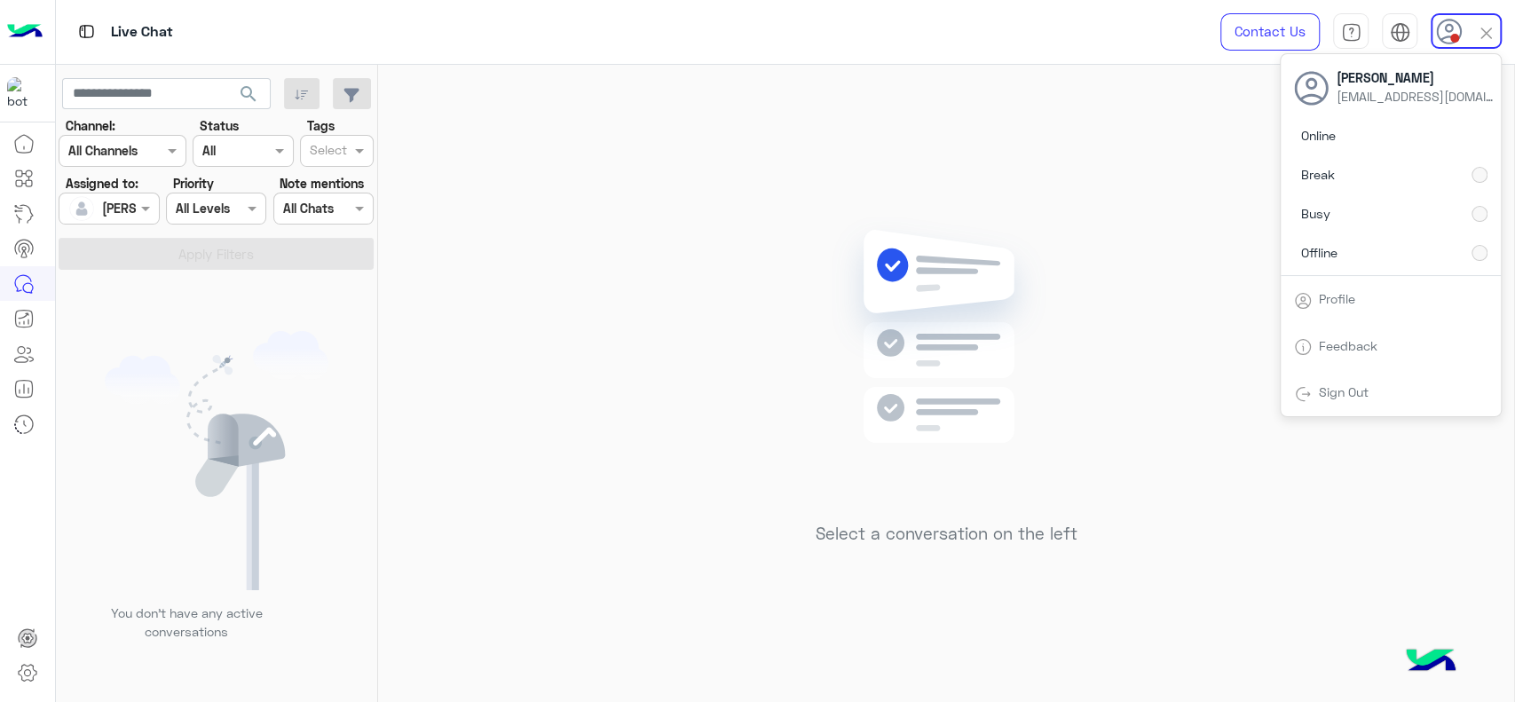
click at [682, 274] on div "Select a conversation on the left" at bounding box center [946, 387] width 1136 height 644
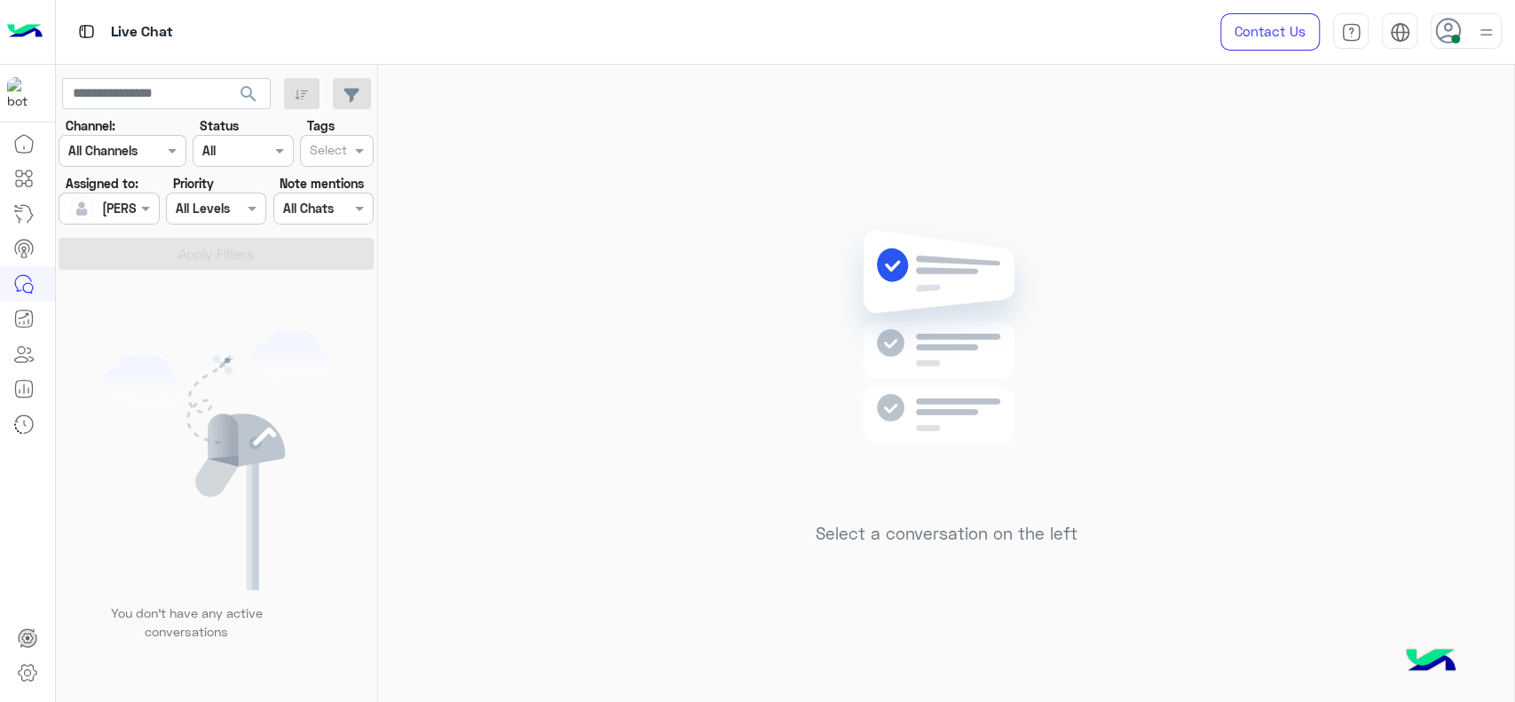
click at [700, 227] on div "Select a conversation on the left" at bounding box center [946, 387] width 1136 height 644
click at [707, 276] on div "Select a conversation on the left" at bounding box center [946, 387] width 1136 height 644
click at [562, 282] on div "Select a conversation on the left" at bounding box center [946, 387] width 1136 height 644
click at [525, 111] on div "Select a conversation on the left" at bounding box center [946, 387] width 1136 height 644
click at [652, 317] on div "Select a conversation on the left" at bounding box center [946, 387] width 1136 height 644
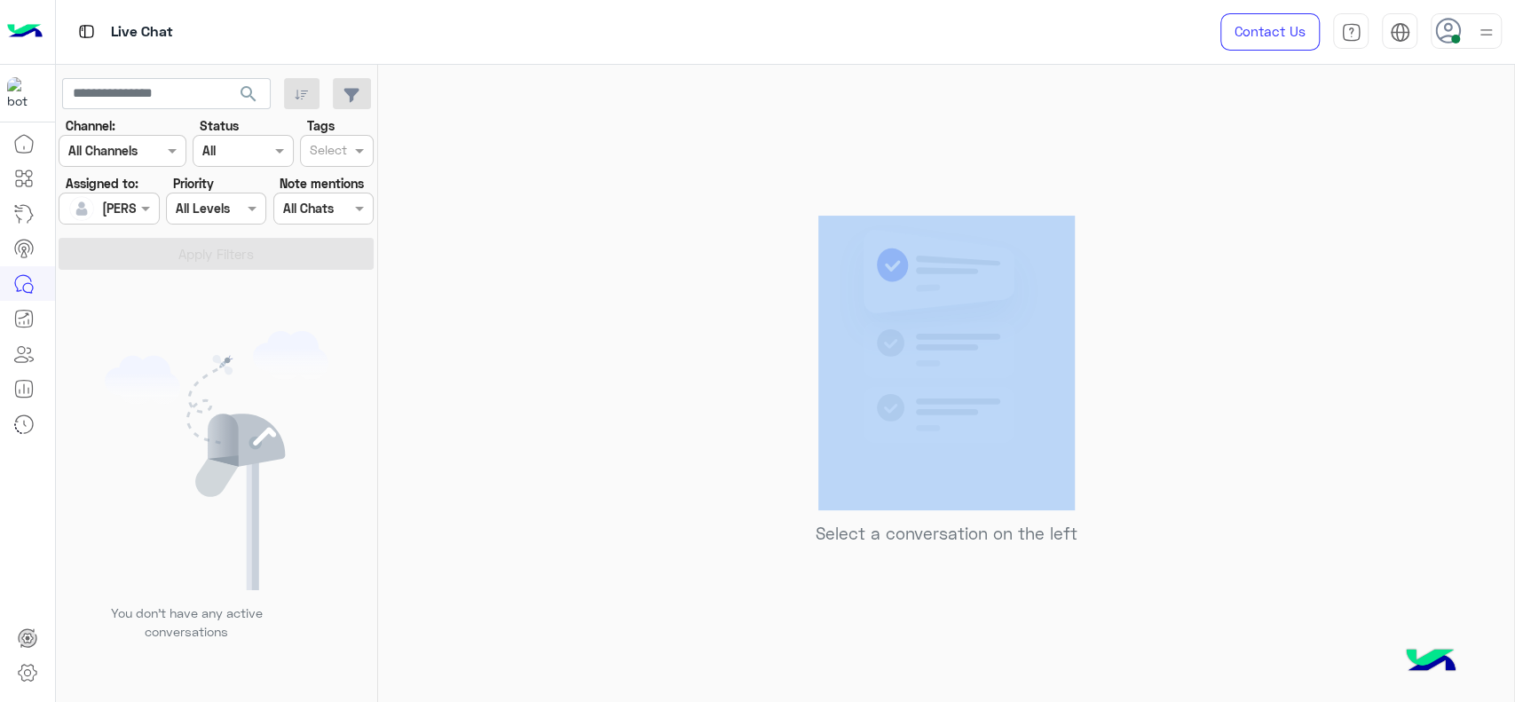
click at [652, 317] on div "Select a conversation on the left" at bounding box center [946, 387] width 1136 height 644
click at [577, 262] on div "Select a conversation on the left" at bounding box center [946, 387] width 1136 height 644
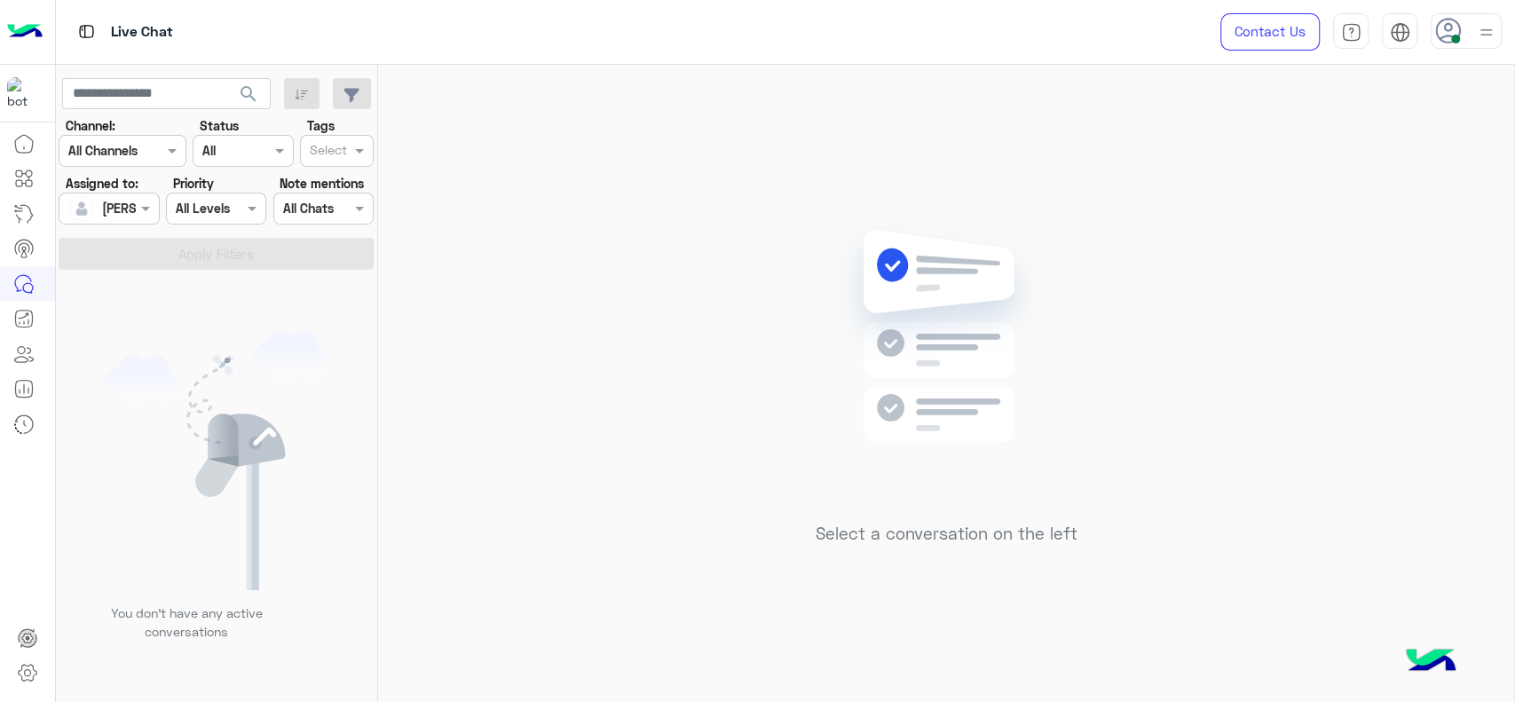
click at [596, 278] on div "Select a conversation on the left" at bounding box center [946, 387] width 1136 height 644
click at [1479, 51] on div "Contact Us Help Center عربي English" at bounding box center [1354, 32] width 321 height 64
click at [1481, 25] on img at bounding box center [1486, 32] width 22 height 22
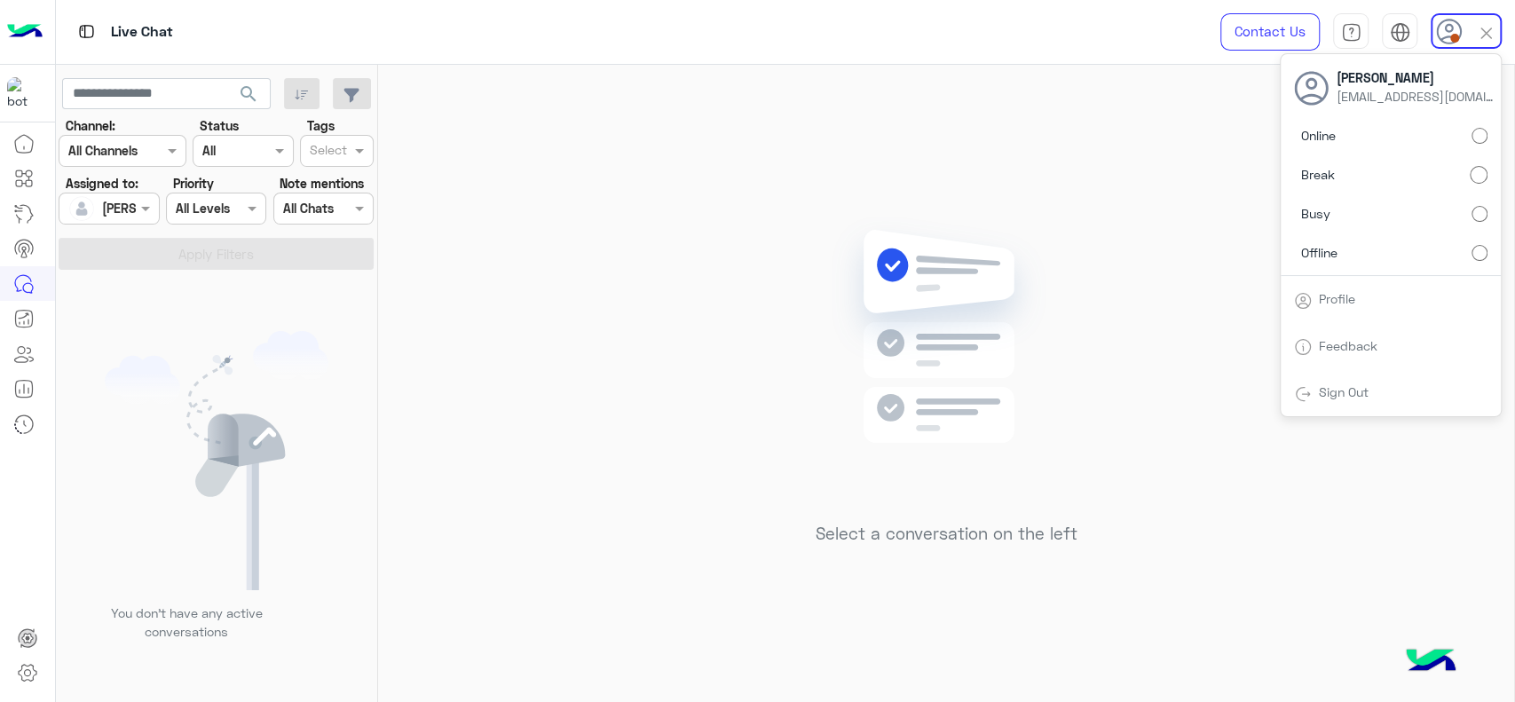
click at [604, 270] on div "Select a conversation on the left" at bounding box center [946, 387] width 1136 height 644
